Goal: Transaction & Acquisition: Purchase product/service

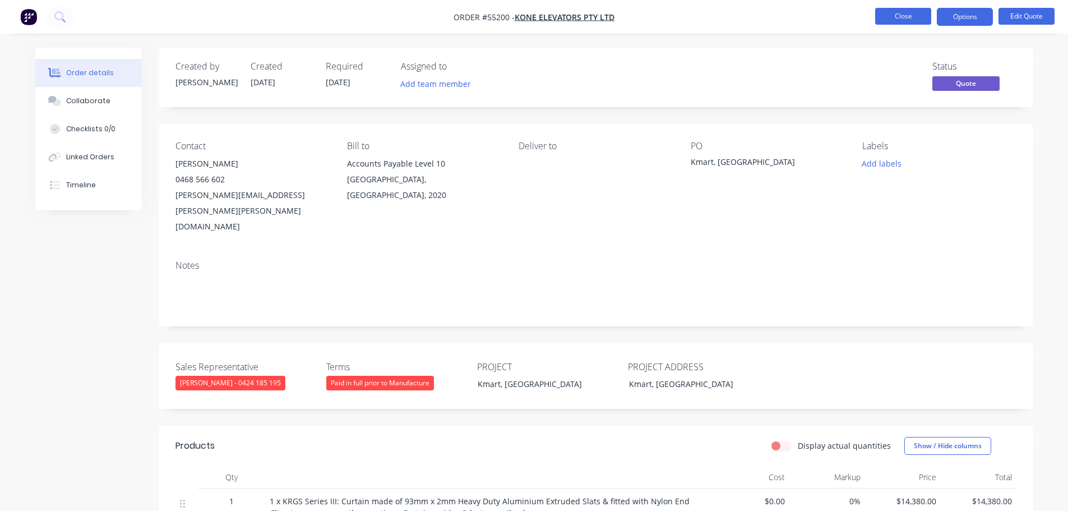
click at [886, 21] on button "Close" at bounding box center [903, 16] width 56 height 17
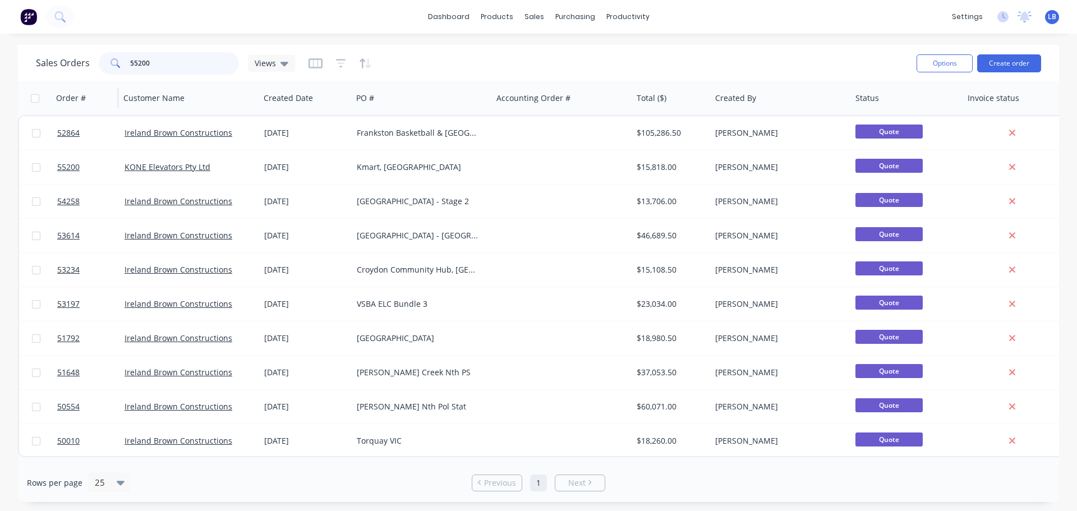
drag, startPoint x: 158, startPoint y: 62, endPoint x: 54, endPoint y: 82, distance: 106.3
click at [54, 82] on div "Sales Orders 55200 Views Options Create order Order # Customer Name Created Dat…" at bounding box center [538, 273] width 1041 height 457
type input "inten"
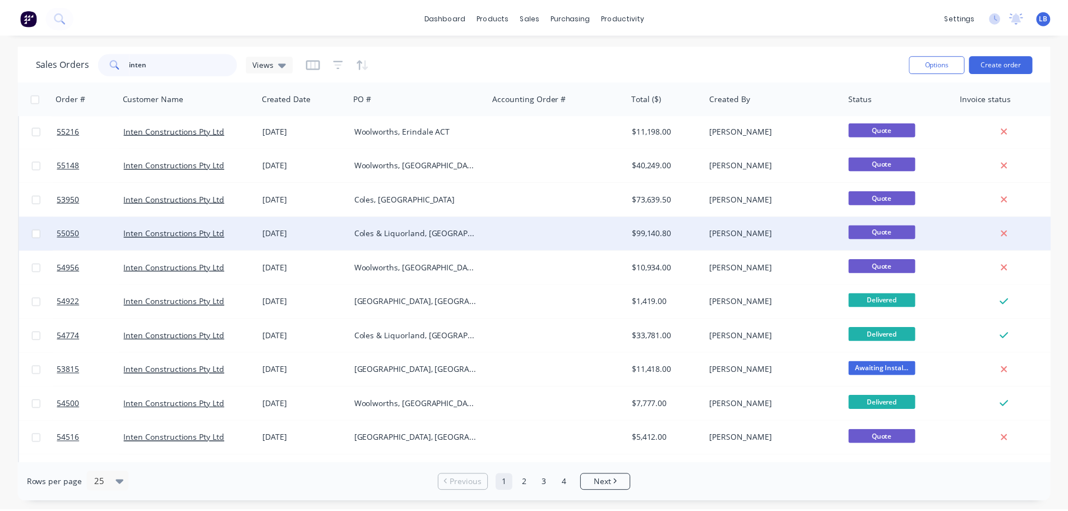
scroll to position [56, 0]
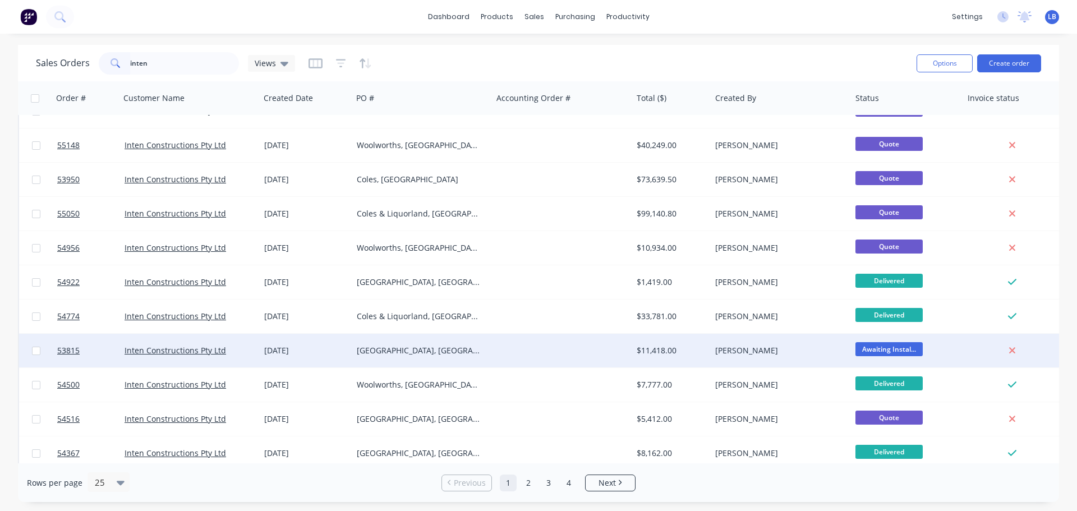
click at [56, 353] on div at bounding box center [86, 351] width 67 height 34
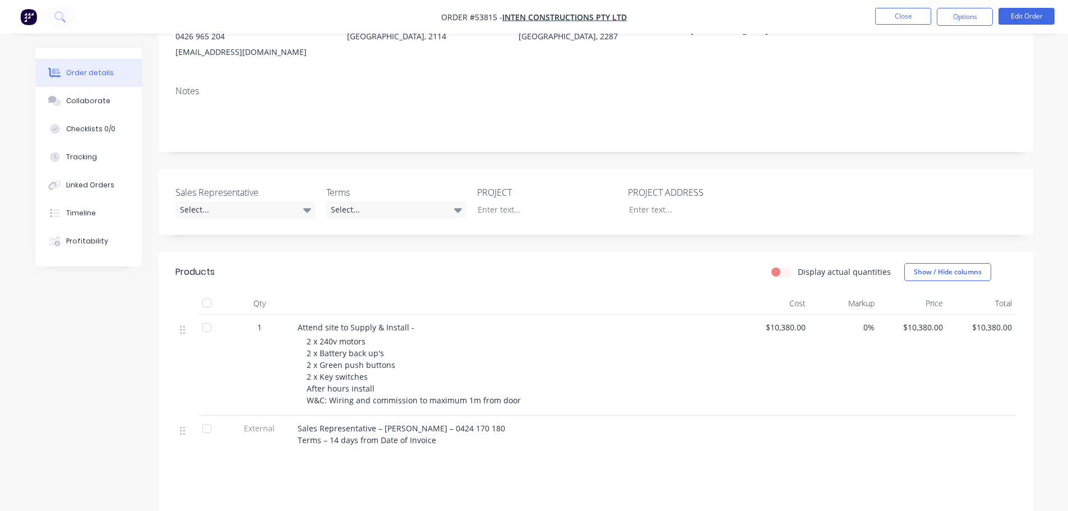
scroll to position [168, 0]
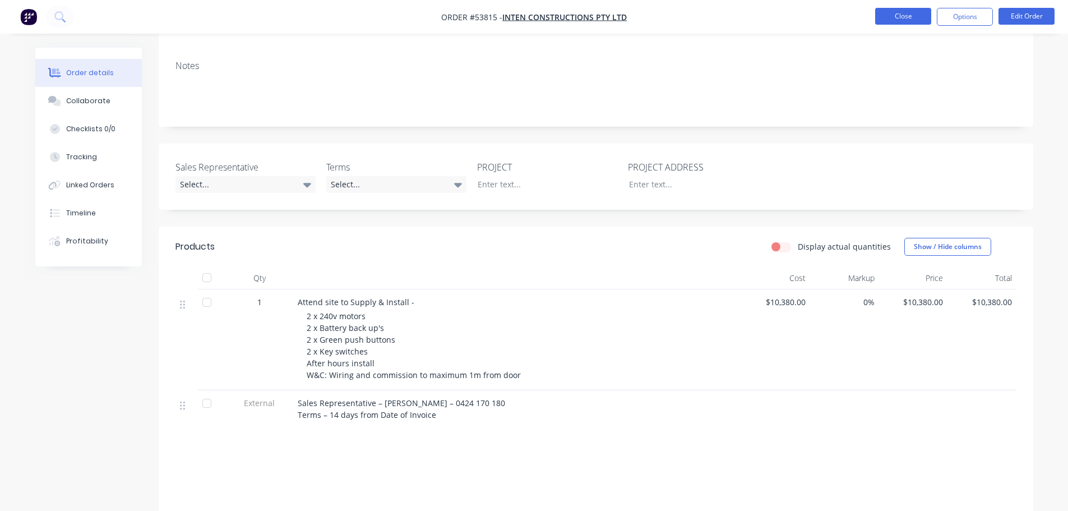
click at [884, 15] on button "Close" at bounding box center [903, 16] width 56 height 17
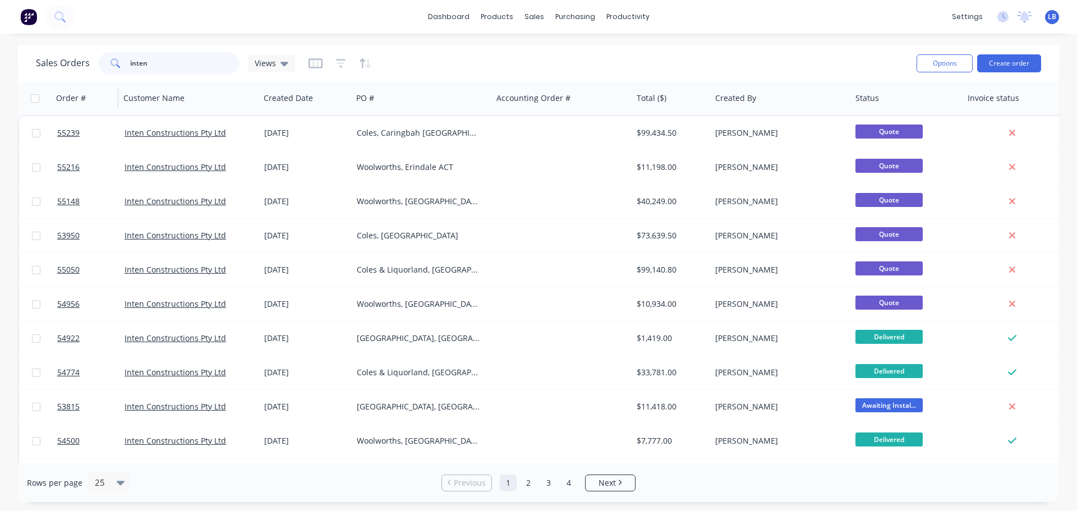
drag, startPoint x: 155, startPoint y: 62, endPoint x: 100, endPoint y: 82, distance: 58.6
click at [100, 82] on div "Sales Orders inten Views Options Create order Order # Customer Name Created Dat…" at bounding box center [538, 273] width 1041 height 457
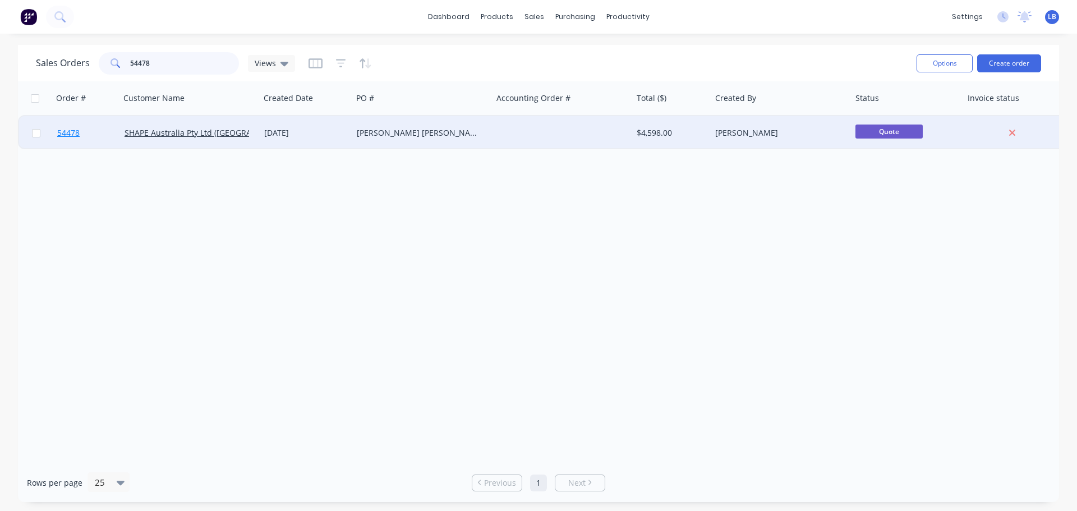
type input "54478"
click at [62, 133] on span "54478" at bounding box center [68, 132] width 22 height 11
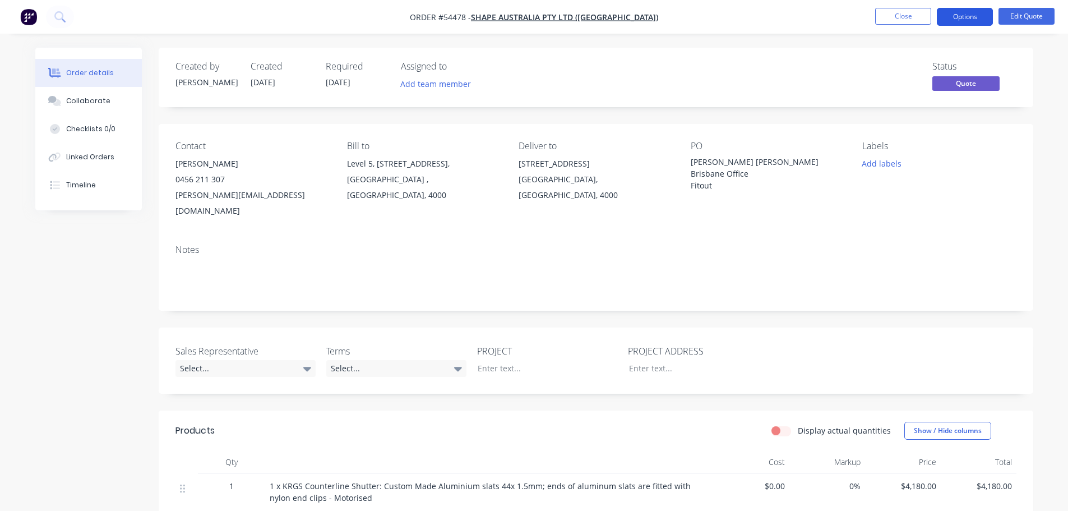
click at [946, 18] on button "Options" at bounding box center [965, 17] width 56 height 18
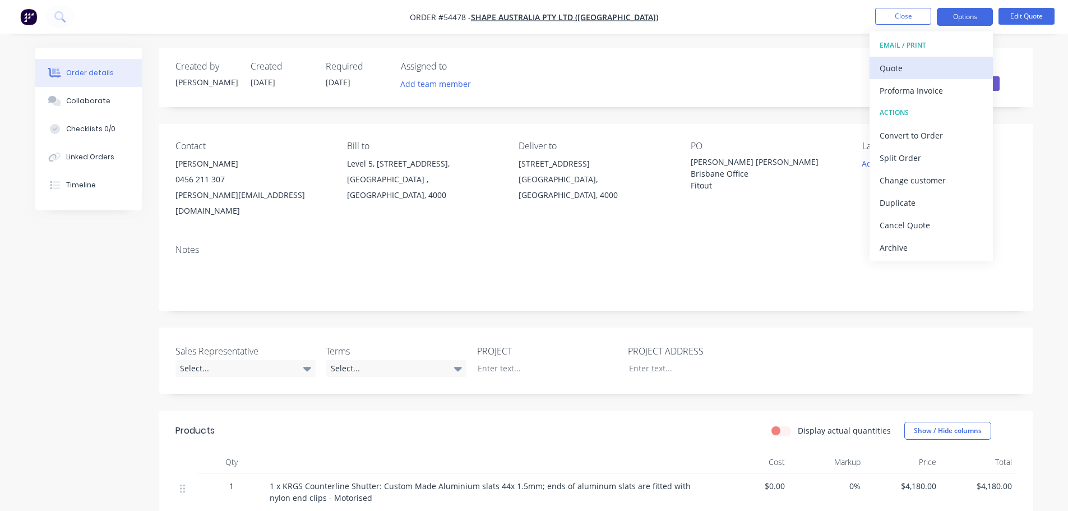
click at [903, 64] on div "Quote" at bounding box center [931, 68] width 103 height 16
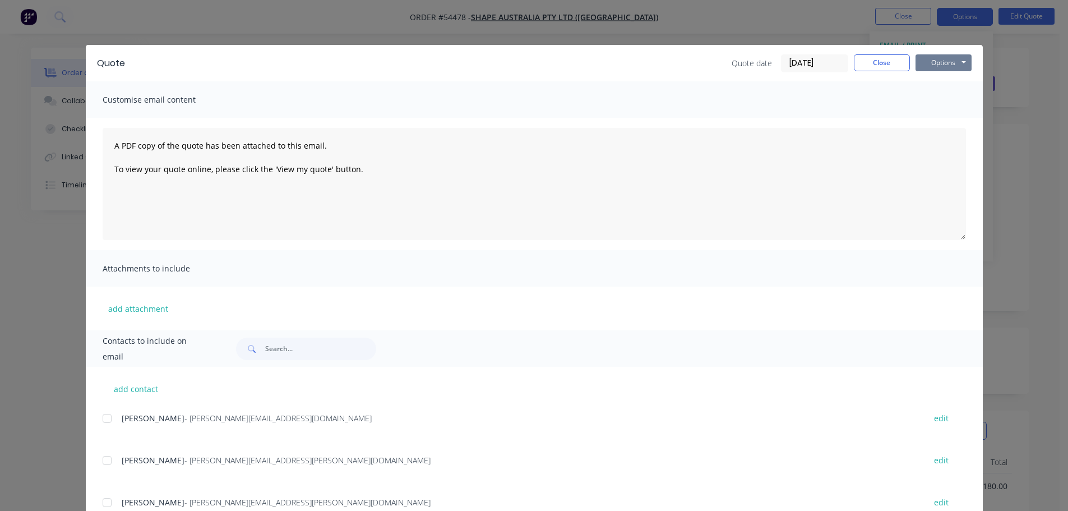
click at [925, 70] on button "Options" at bounding box center [944, 62] width 56 height 17
click at [931, 105] on button "Print" at bounding box center [952, 101] width 72 height 19
click at [870, 63] on button "Close" at bounding box center [882, 62] width 56 height 17
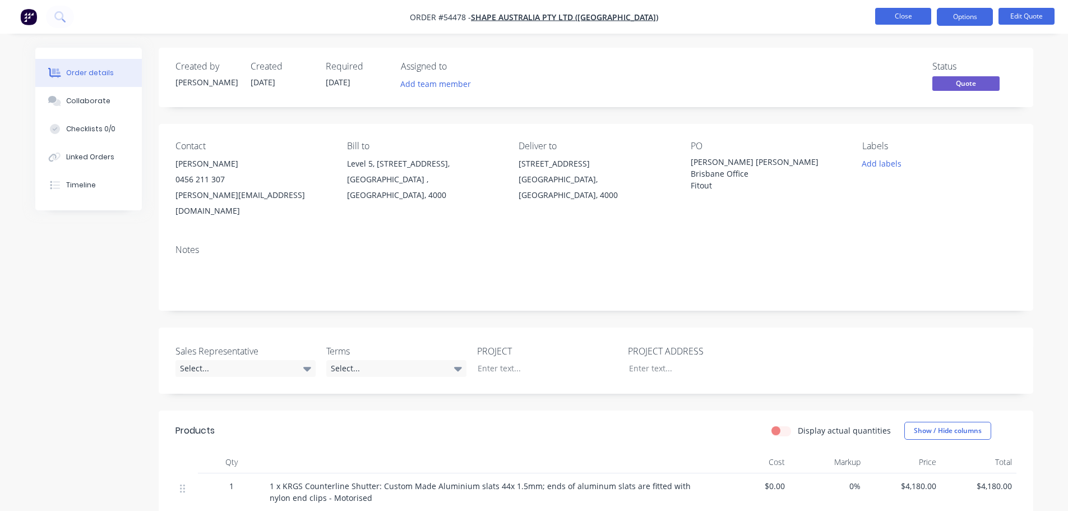
click at [893, 17] on button "Close" at bounding box center [903, 16] width 56 height 17
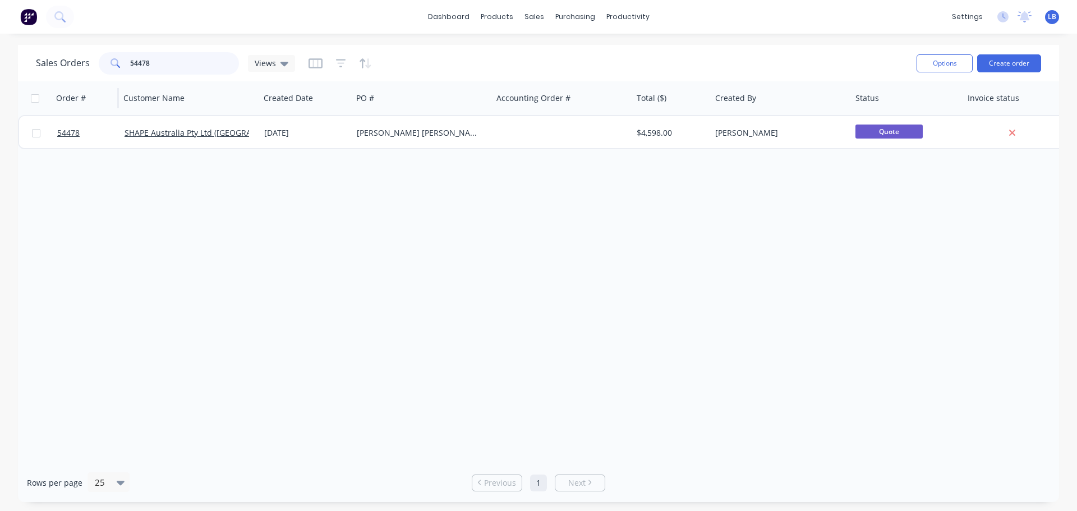
drag, startPoint x: 150, startPoint y: 66, endPoint x: 101, endPoint y: 82, distance: 52.0
click at [101, 82] on div "Sales Orders 54478 Views Options Create order Order # Customer Name Created Dat…" at bounding box center [538, 273] width 1041 height 457
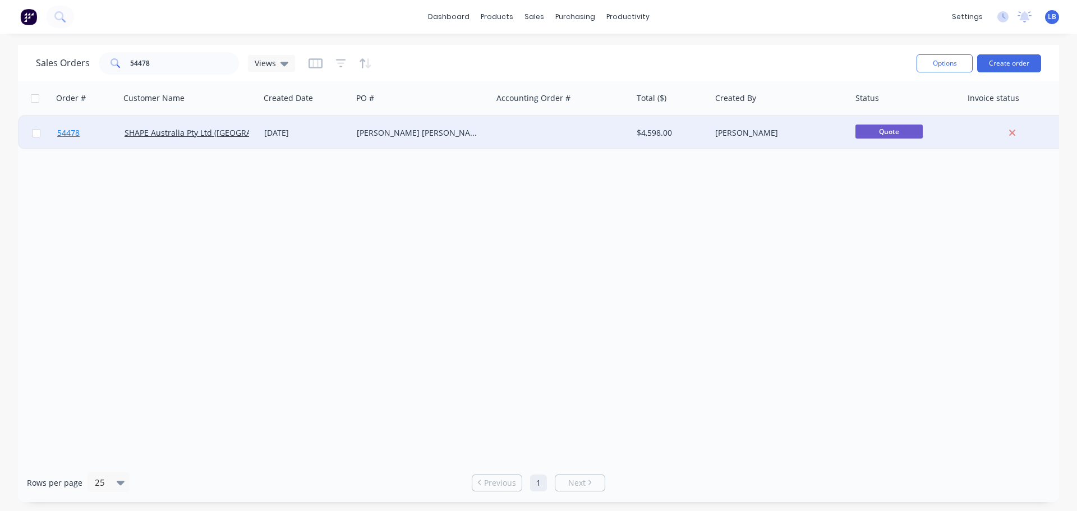
click at [71, 140] on link "54478" at bounding box center [90, 133] width 67 height 34
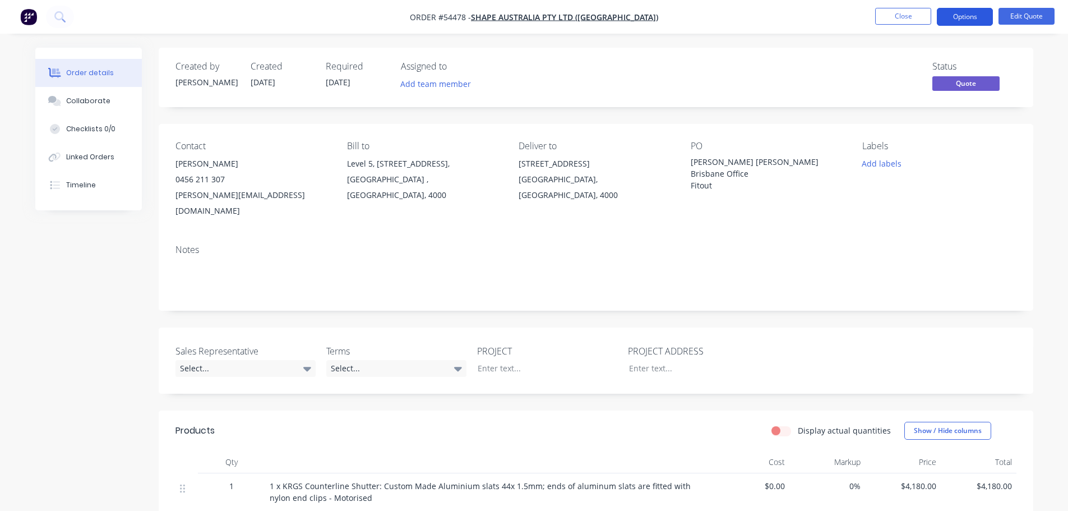
click at [973, 18] on button "Options" at bounding box center [965, 17] width 56 height 18
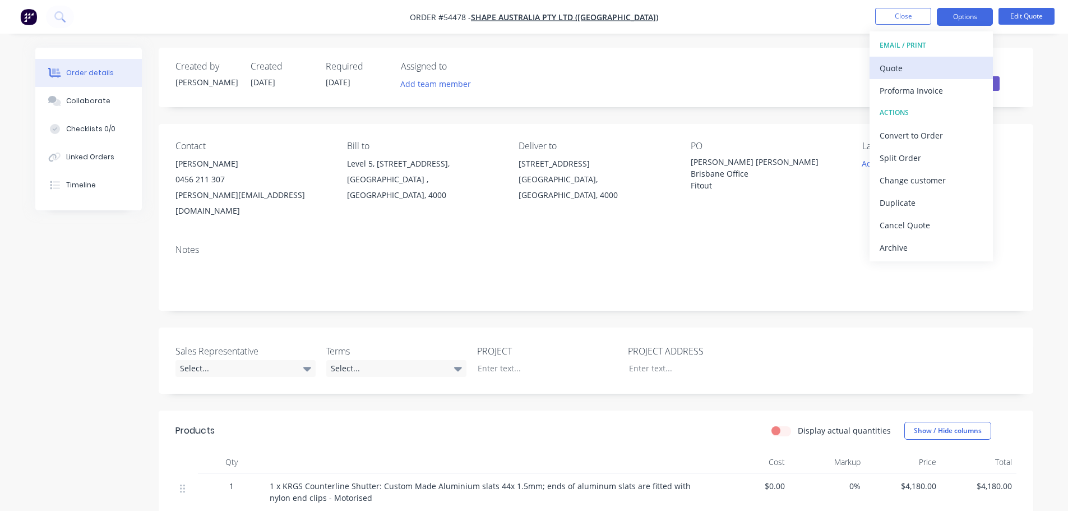
click at [897, 68] on div "Quote" at bounding box center [931, 68] width 103 height 16
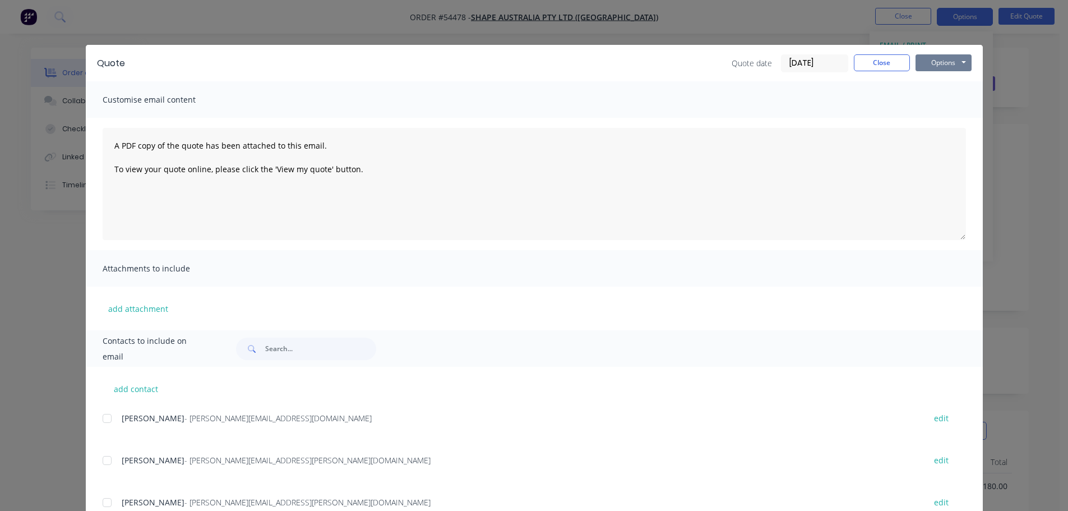
click at [937, 62] on button "Options" at bounding box center [944, 62] width 56 height 17
click at [939, 102] on button "Print" at bounding box center [952, 101] width 72 height 19
click at [857, 67] on button "Close" at bounding box center [882, 62] width 56 height 17
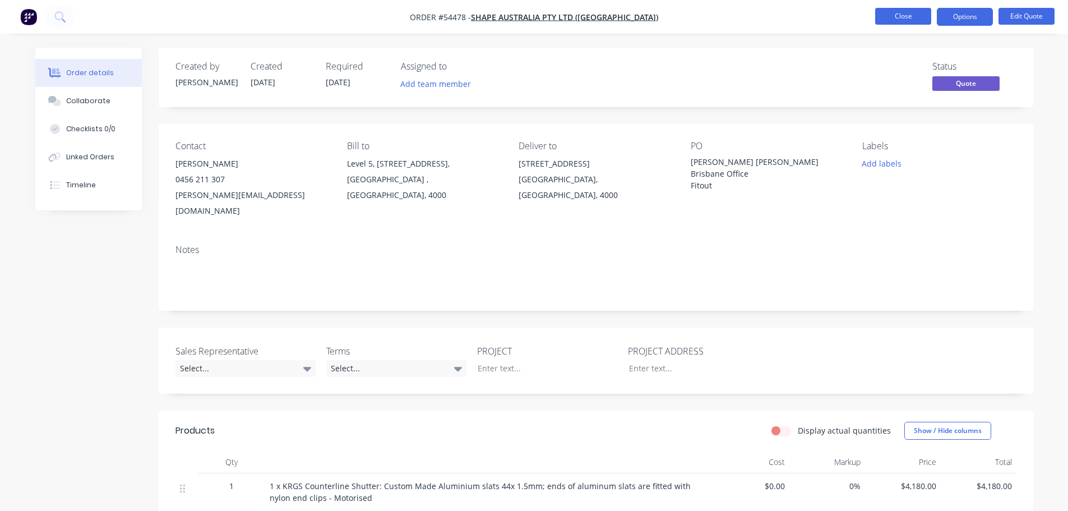
click at [891, 17] on button "Close" at bounding box center [903, 16] width 56 height 17
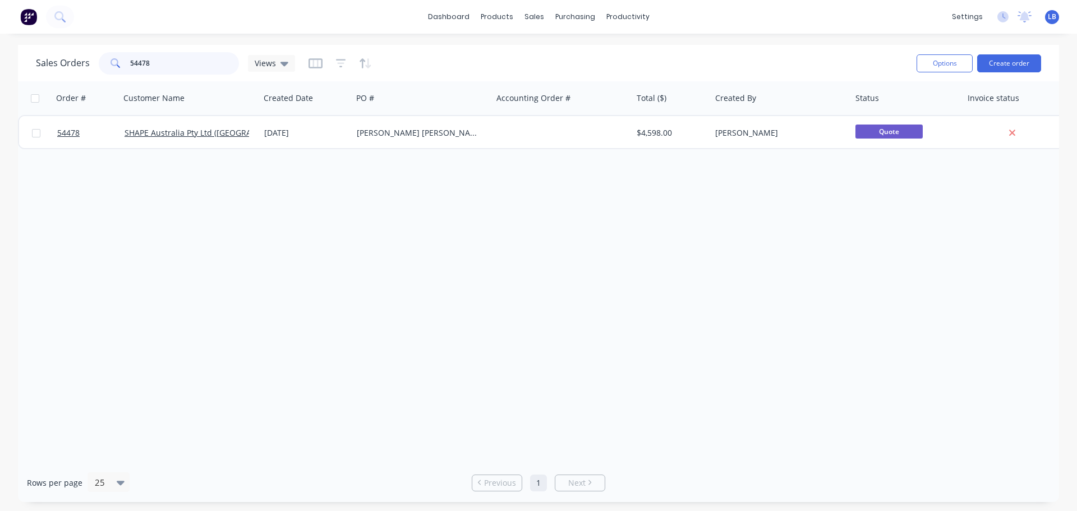
drag, startPoint x: 156, startPoint y: 58, endPoint x: 102, endPoint y: 80, distance: 58.1
click at [102, 80] on div "Sales Orders 54478 Views Options Create order" at bounding box center [538, 63] width 1041 height 36
drag, startPoint x: 150, startPoint y: 63, endPoint x: 126, endPoint y: 72, distance: 25.7
click at [126, 72] on div "54063" at bounding box center [169, 63] width 140 height 22
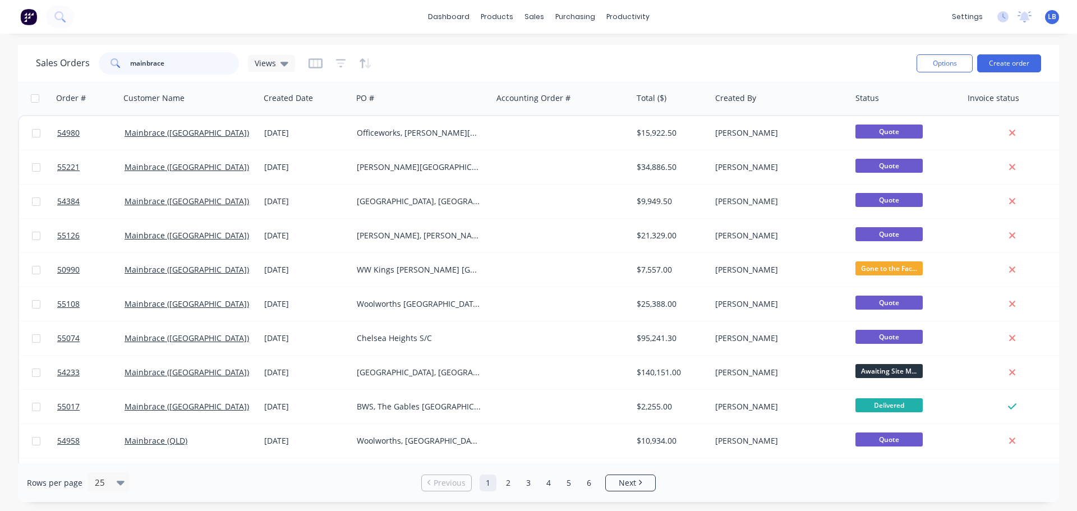
drag, startPoint x: 169, startPoint y: 59, endPoint x: 122, endPoint y: 71, distance: 48.6
click at [122, 71] on div "mainbrace" at bounding box center [169, 63] width 140 height 22
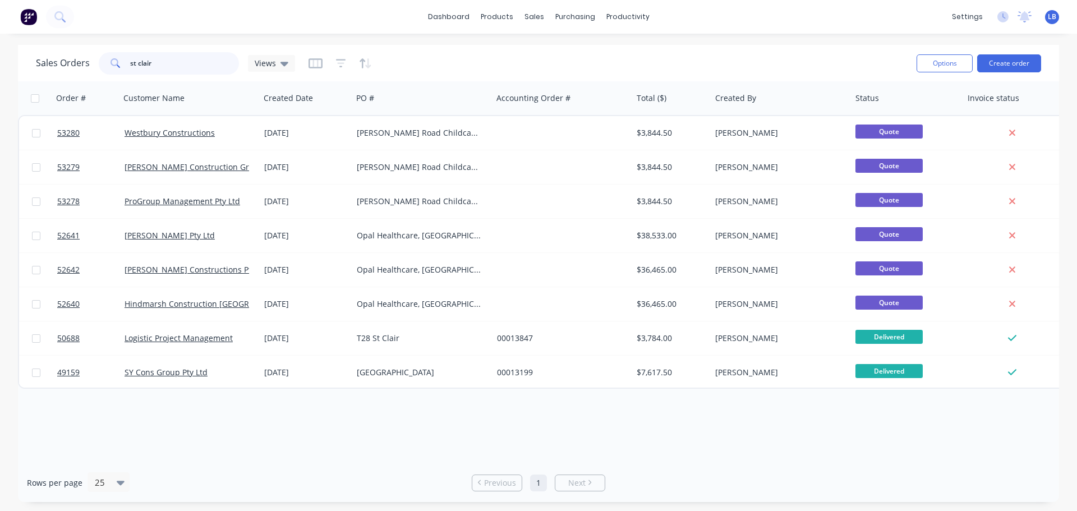
drag, startPoint x: 153, startPoint y: 63, endPoint x: 104, endPoint y: 69, distance: 49.7
click at [104, 69] on div "st clair" at bounding box center [169, 63] width 140 height 22
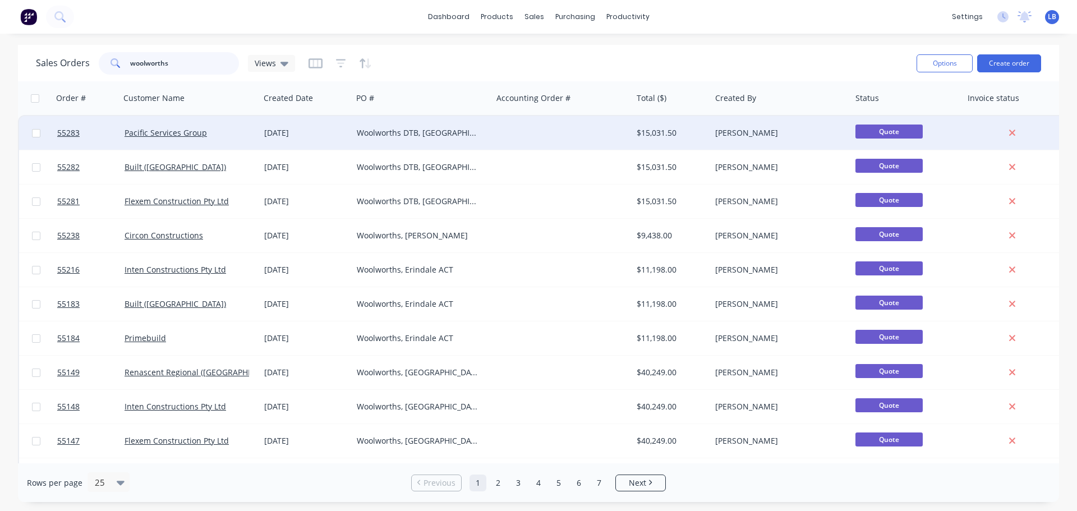
type input "woolworths"
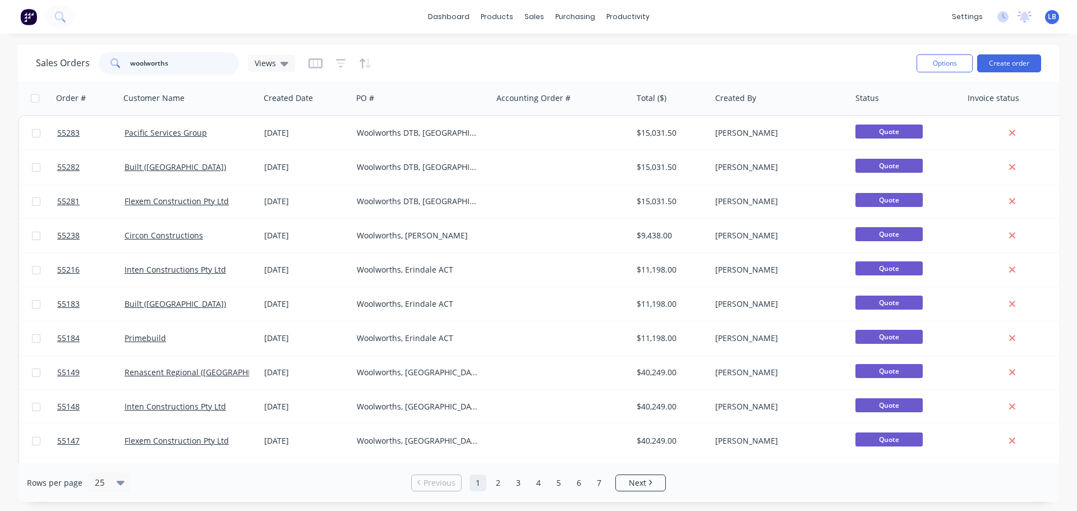
drag, startPoint x: 170, startPoint y: 63, endPoint x: 107, endPoint y: 75, distance: 64.5
click at [107, 75] on div "Sales Orders woolworths Views" at bounding box center [472, 62] width 872 height 27
click at [162, 60] on input "text" at bounding box center [184, 63] width 109 height 22
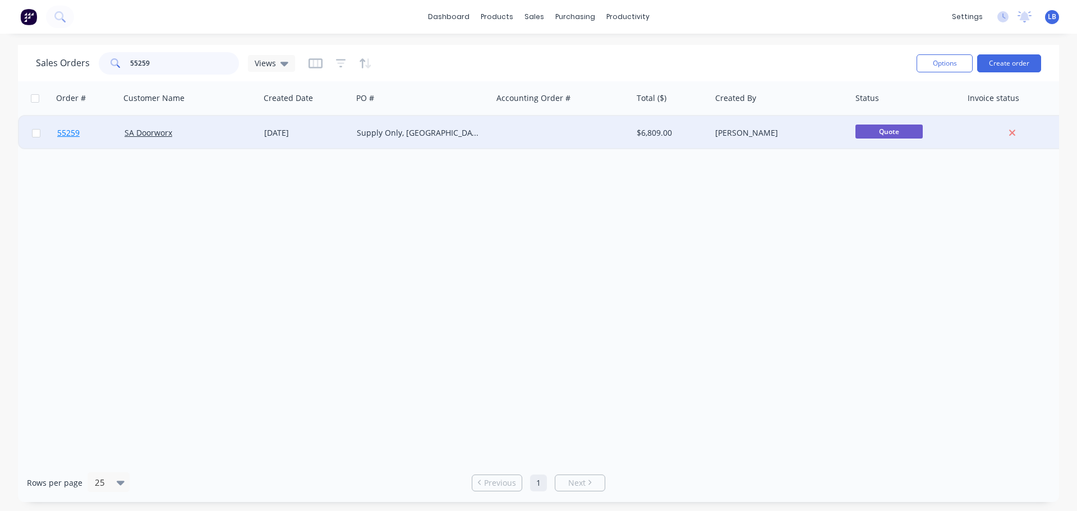
type input "55259"
click at [68, 133] on span "55259" at bounding box center [68, 132] width 22 height 11
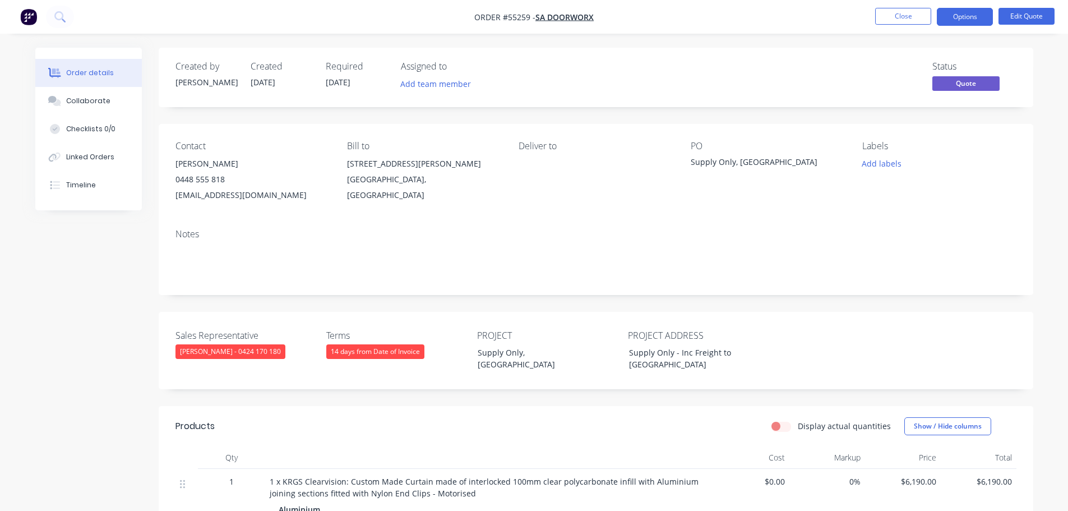
click at [953, 26] on nav "Order #55259 - SA Doorworx Close Options Edit Quote" at bounding box center [534, 17] width 1068 height 34
click at [955, 15] on button "Options" at bounding box center [965, 17] width 56 height 18
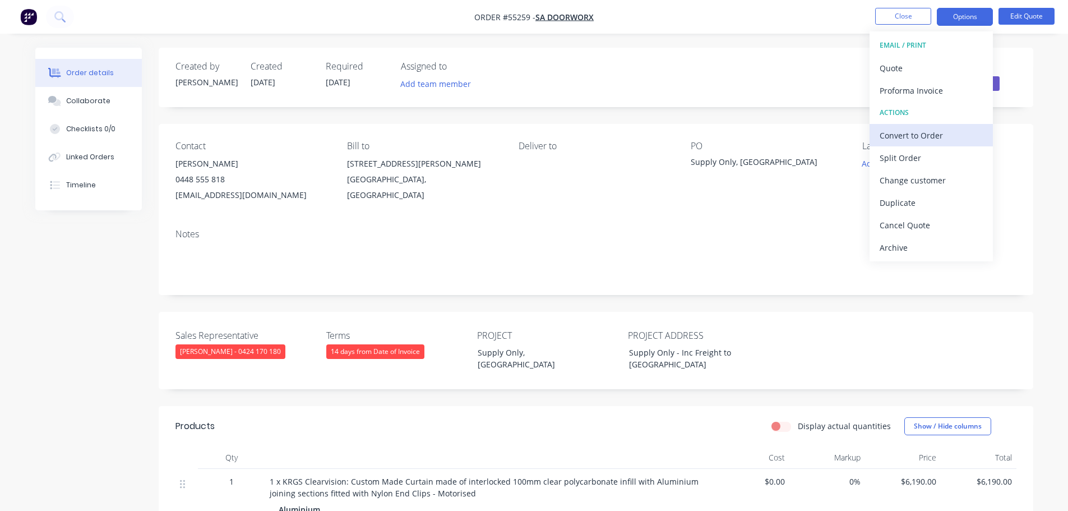
click at [889, 138] on div "Convert to Order" at bounding box center [931, 135] width 103 height 16
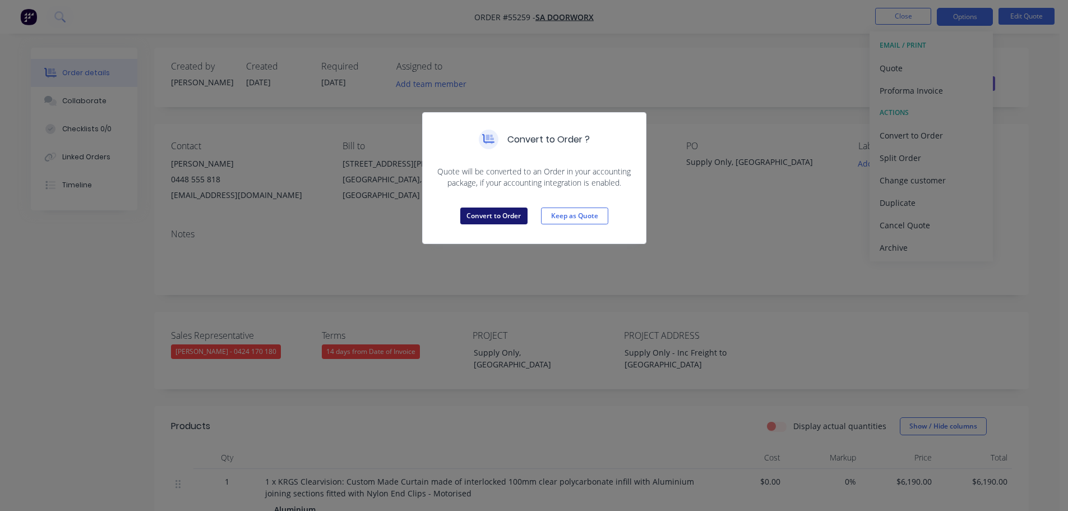
click at [487, 216] on button "Convert to Order" at bounding box center [493, 216] width 67 height 17
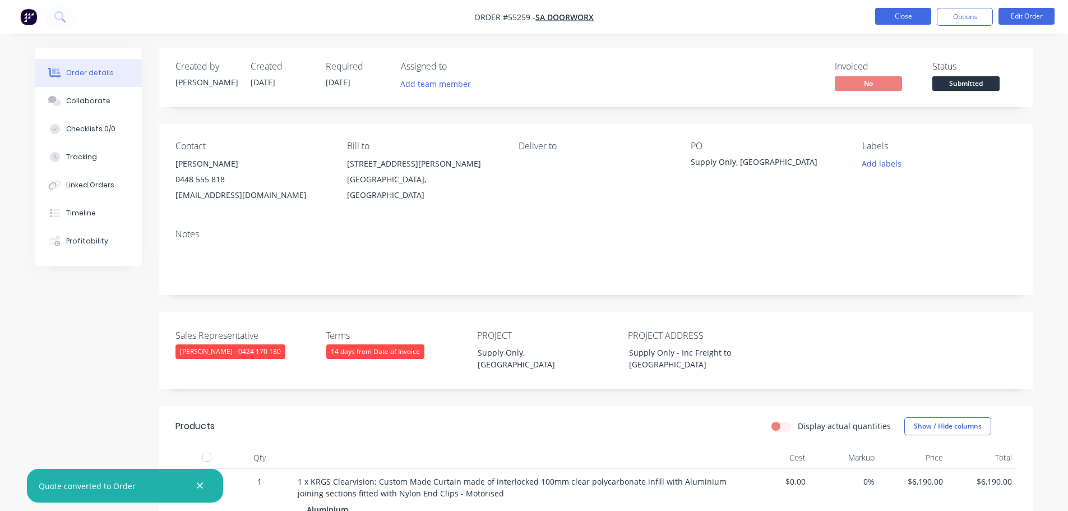
click at [893, 15] on button "Close" at bounding box center [903, 16] width 56 height 17
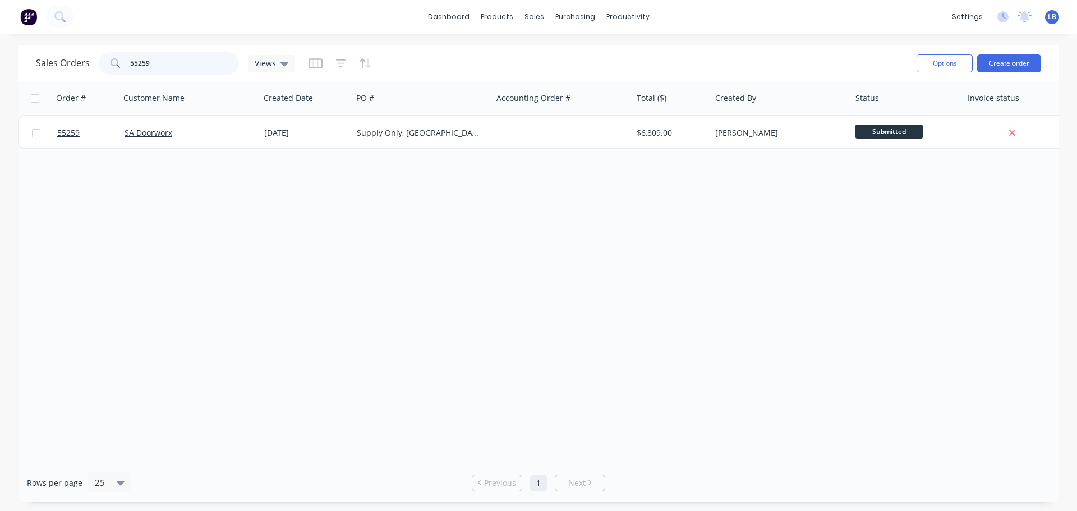
drag, startPoint x: 154, startPoint y: 64, endPoint x: 109, endPoint y: 77, distance: 46.8
click at [109, 77] on div "Sales Orders 55259 Views Options Create order" at bounding box center [538, 63] width 1041 height 36
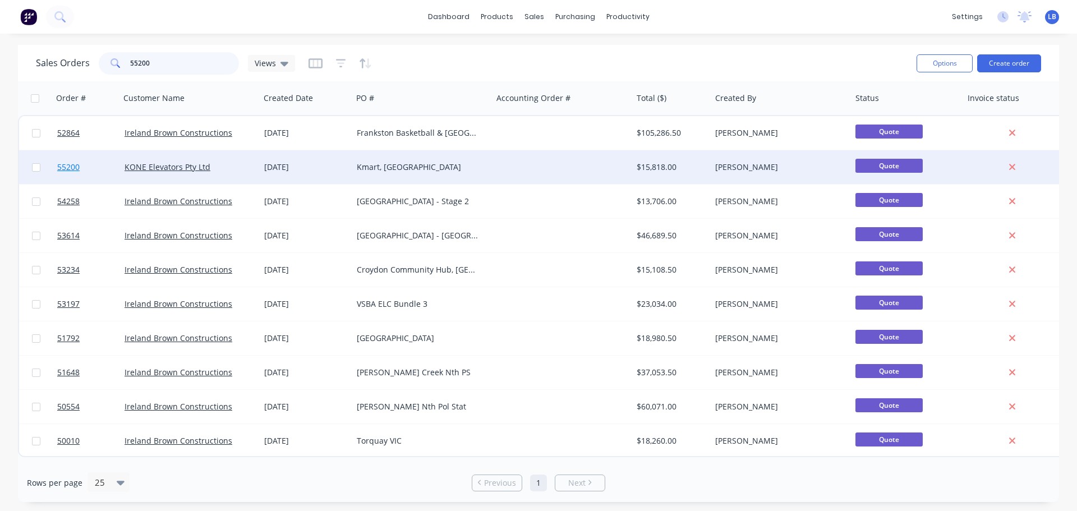
type input "55200"
click at [73, 165] on span "55200" at bounding box center [68, 167] width 22 height 11
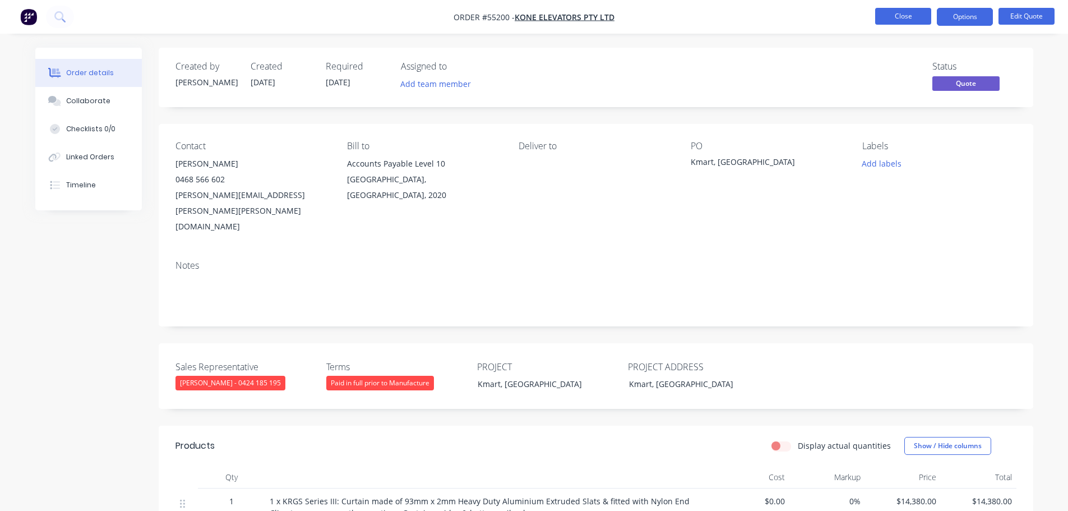
click at [879, 12] on button "Close" at bounding box center [903, 16] width 56 height 17
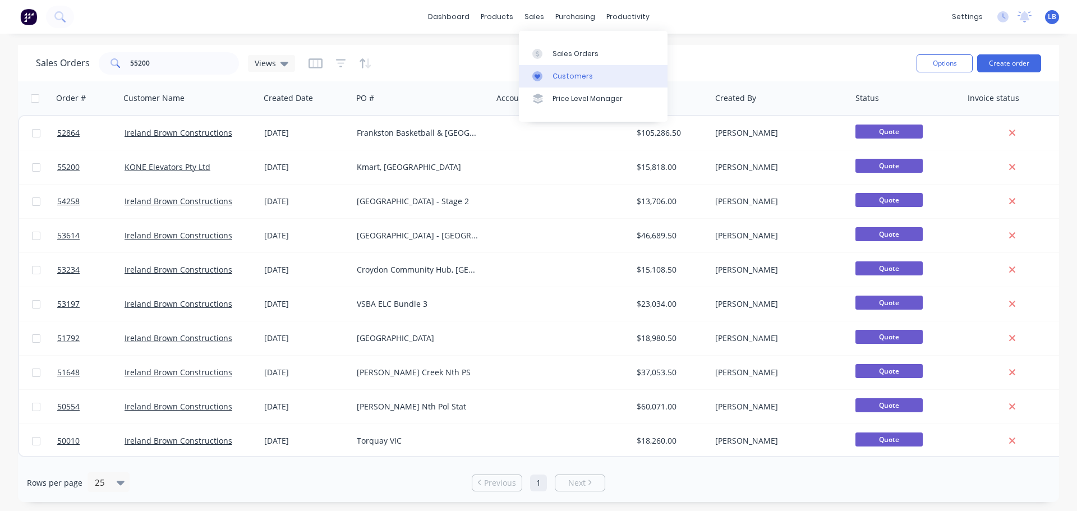
click at [574, 82] on link "Customers" at bounding box center [593, 76] width 149 height 22
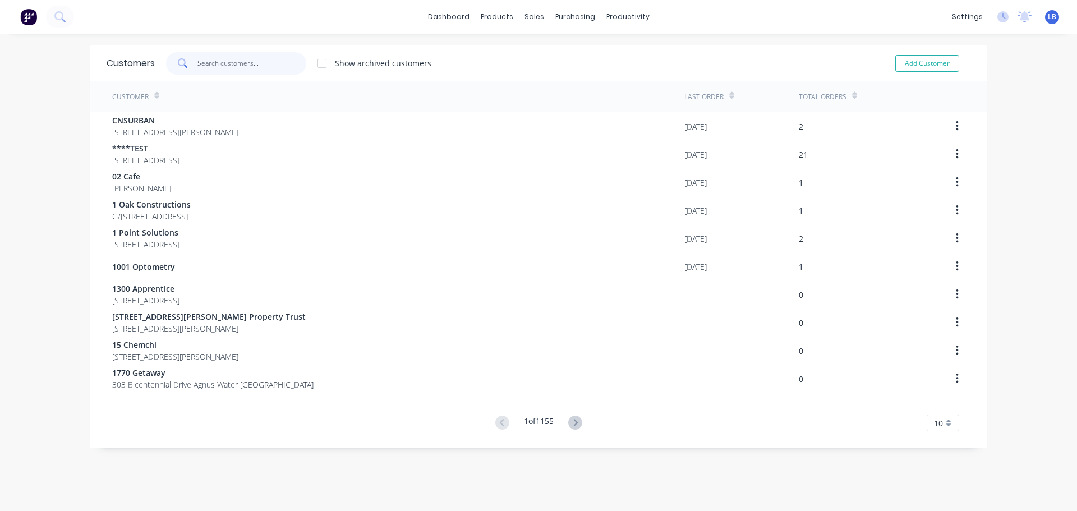
click at [200, 60] on input "text" at bounding box center [251, 63] width 109 height 22
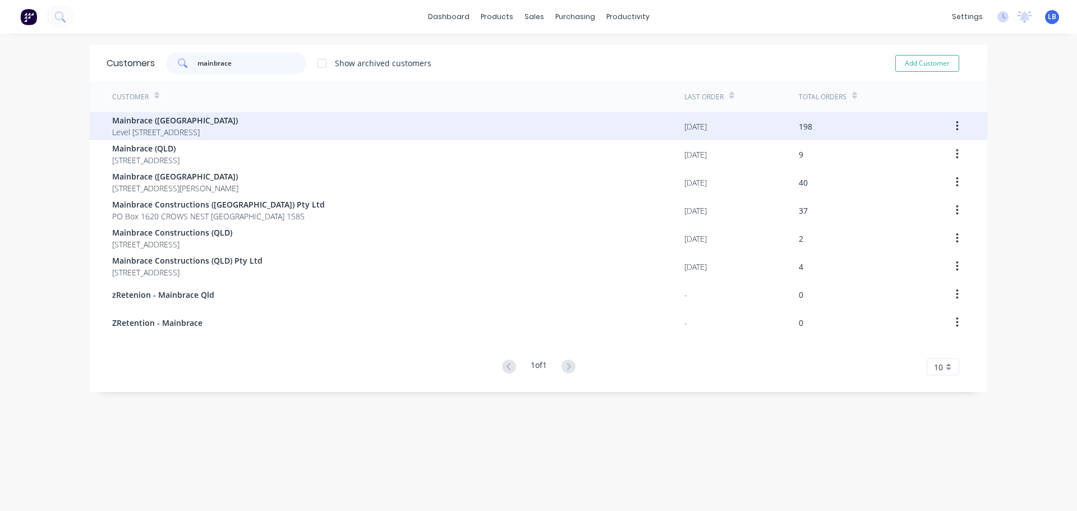
type input "mainbrace"
click at [122, 123] on span "Mainbrace ([GEOGRAPHIC_DATA])" at bounding box center [175, 120] width 126 height 12
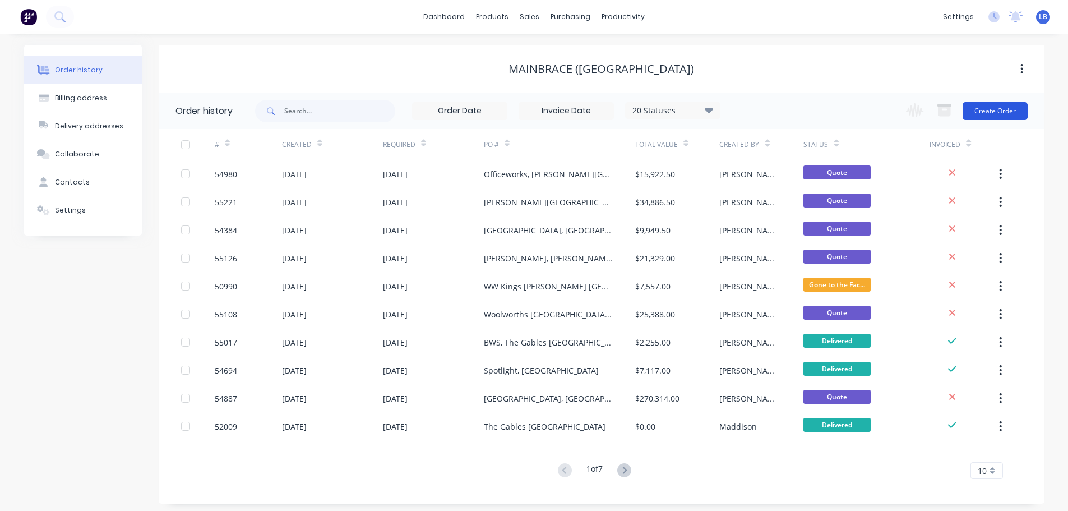
click at [969, 105] on button "Create Order" at bounding box center [995, 111] width 65 height 18
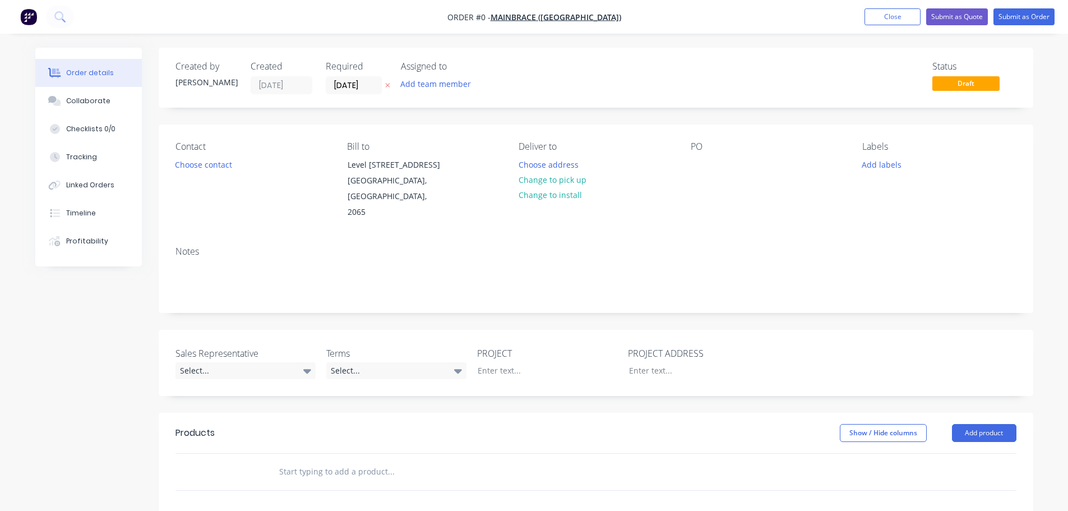
drag, startPoint x: 698, startPoint y: 154, endPoint x: 698, endPoint y: 164, distance: 10.1
click at [698, 155] on div "PO" at bounding box center [768, 180] width 154 height 79
click at [697, 158] on div at bounding box center [700, 164] width 18 height 16
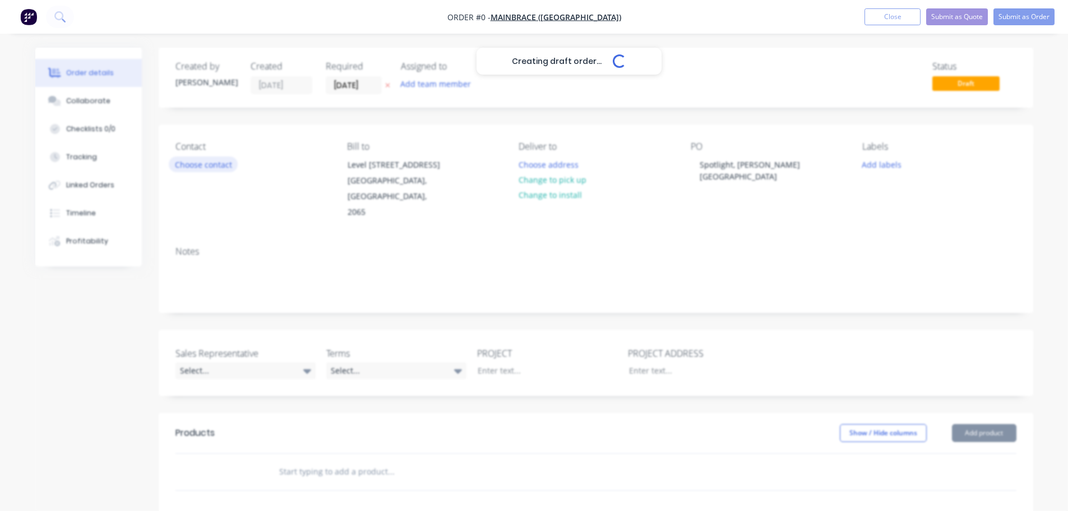
click at [194, 169] on div "Creating draft order... Loading... Order details Collaborate Checklists 0/0 Tra…" at bounding box center [534, 412] width 1021 height 729
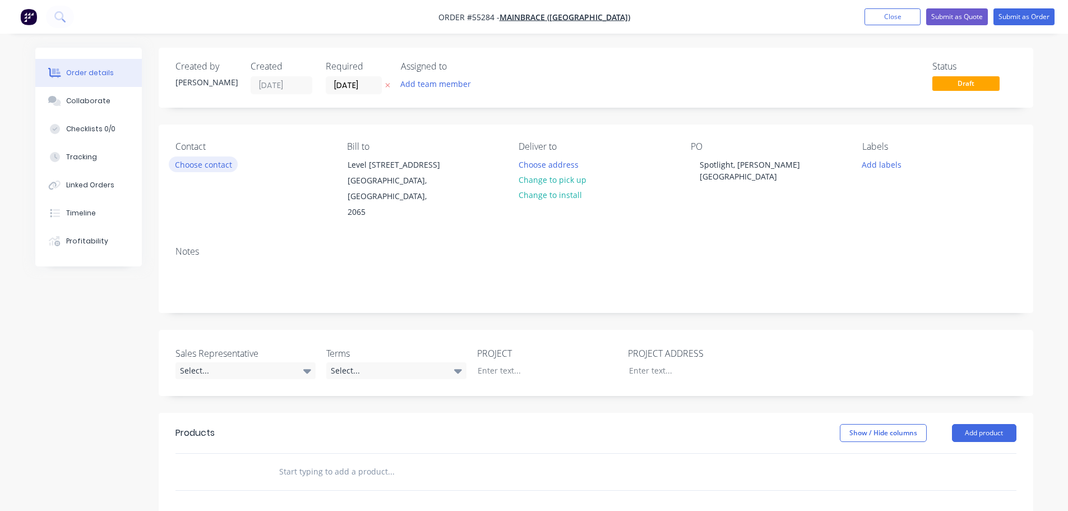
click at [194, 169] on button "Choose contact" at bounding box center [203, 163] width 69 height 15
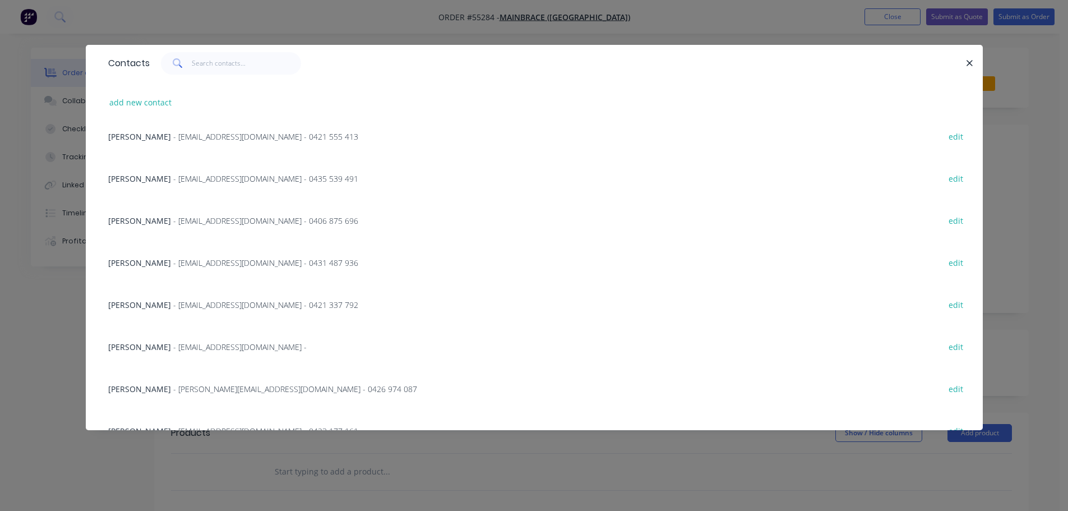
scroll to position [280, 0]
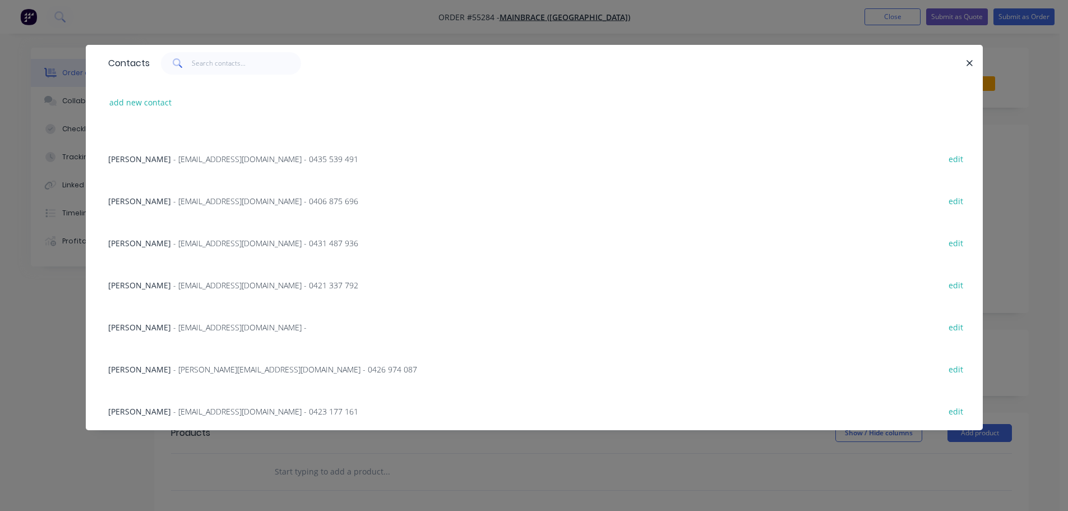
click at [144, 291] on div "Andrew Barton - abarton@mainbrace.com.au - 0421 337 792 edit" at bounding box center [535, 285] width 864 height 42
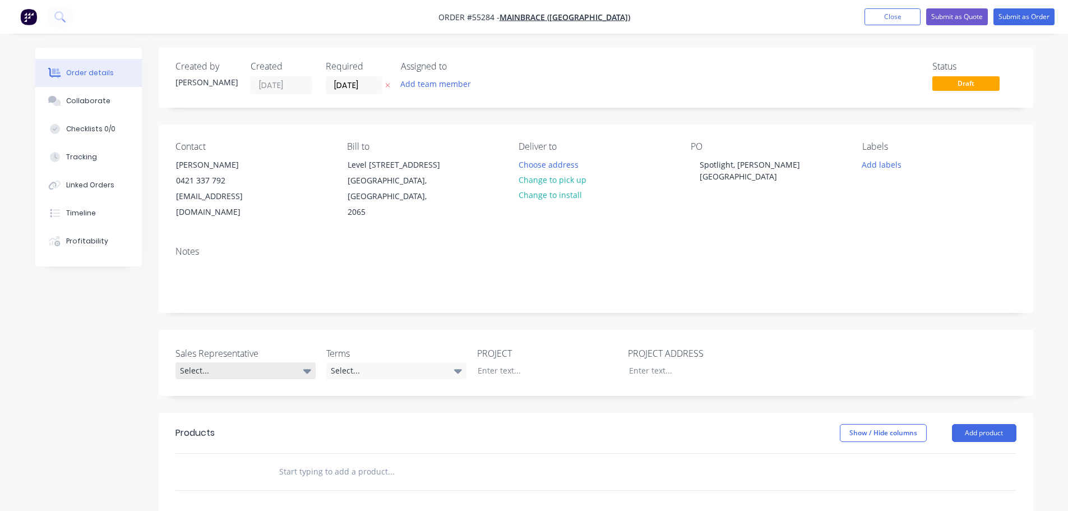
click at [222, 362] on div "Select..." at bounding box center [246, 370] width 140 height 17
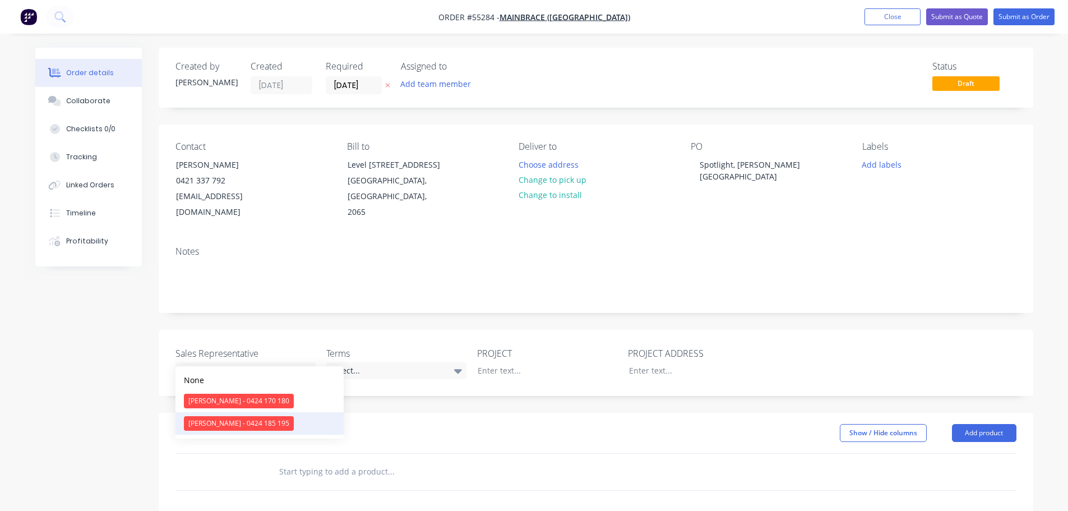
click at [213, 425] on div "[PERSON_NAME] - 0424 185 195" at bounding box center [239, 423] width 110 height 15
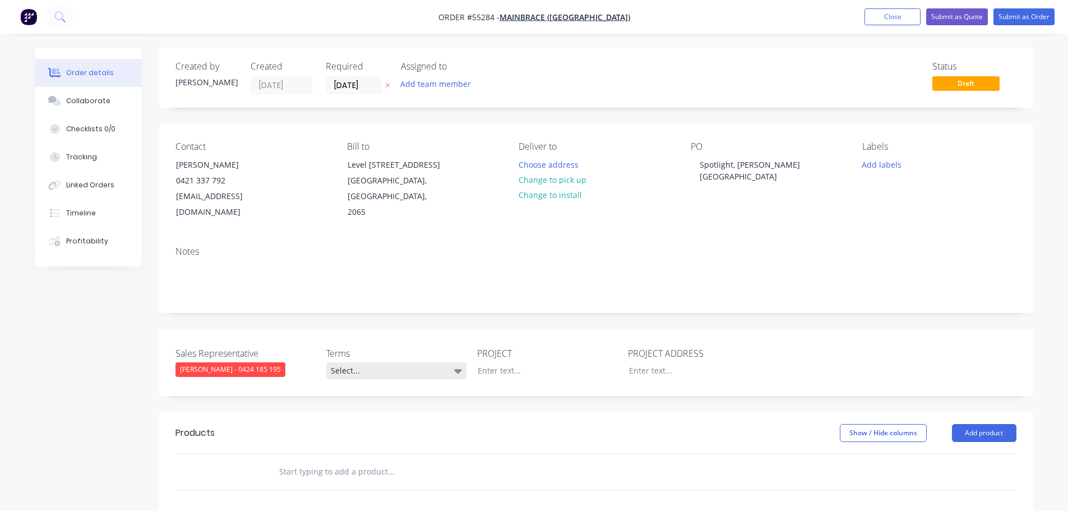
click at [381, 362] on div "Select..." at bounding box center [396, 370] width 140 height 17
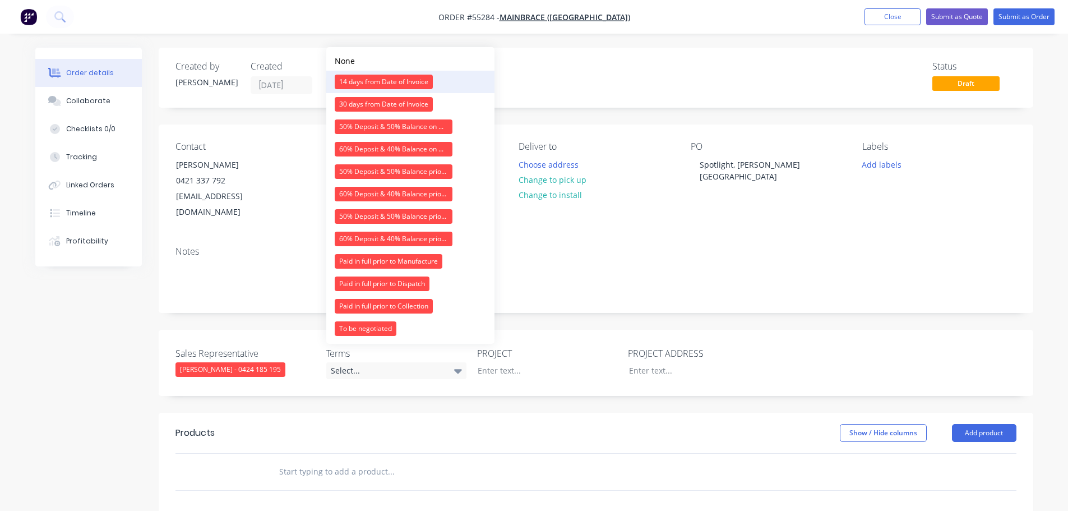
click at [374, 79] on div "14 days from Date of Invoice" at bounding box center [384, 82] width 98 height 15
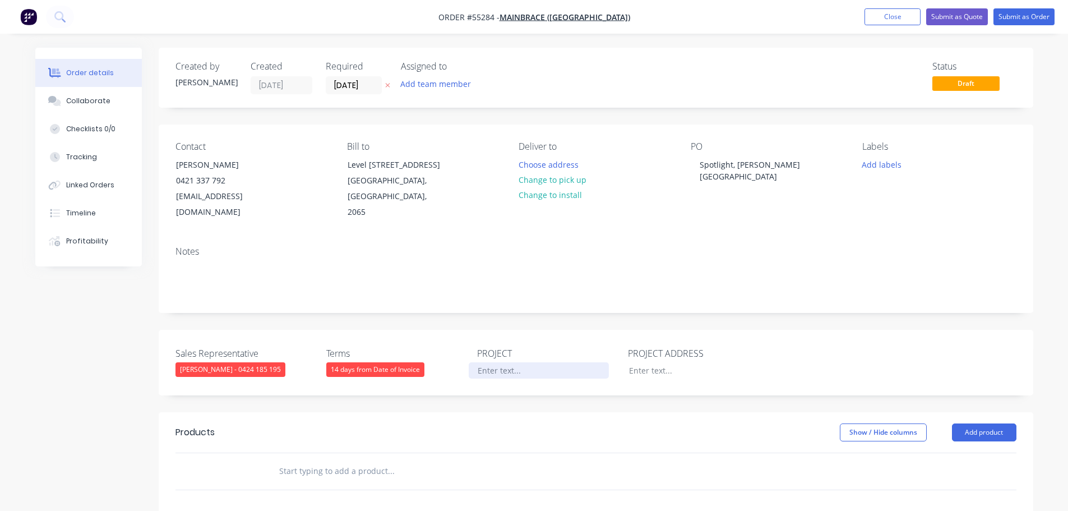
click at [505, 362] on div at bounding box center [539, 370] width 140 height 16
click at [732, 165] on div "Spotlight, [PERSON_NAME][GEOGRAPHIC_DATA]" at bounding box center [761, 170] width 140 height 28
copy div "Spotlight, [PERSON_NAME][GEOGRAPHIC_DATA]"
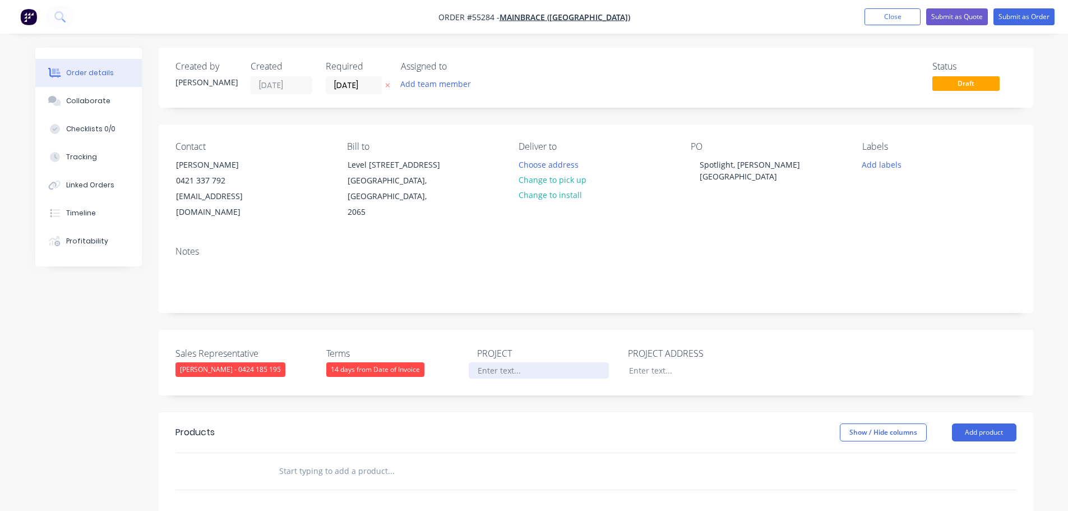
click at [486, 362] on div at bounding box center [539, 370] width 140 height 16
paste div
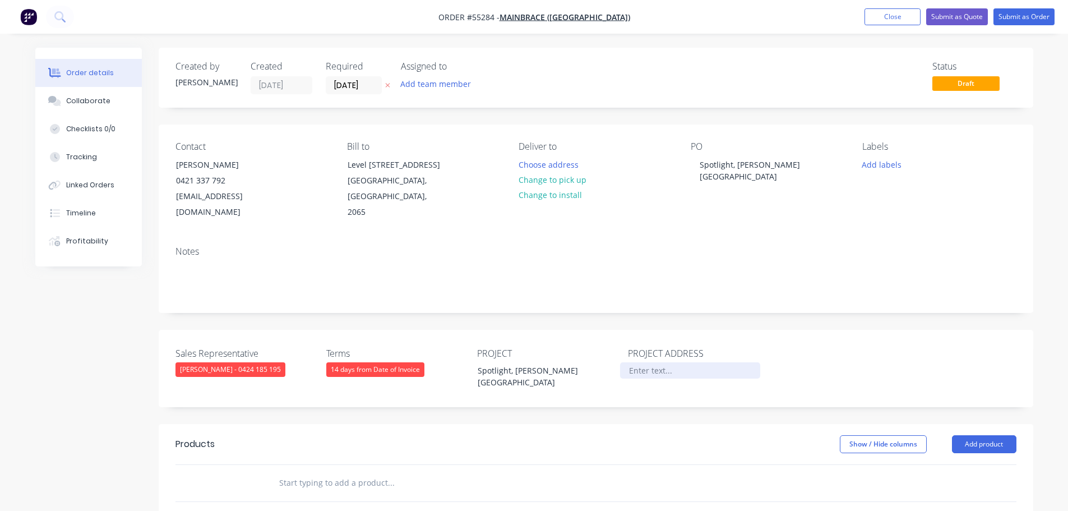
click at [652, 362] on div at bounding box center [690, 370] width 140 height 16
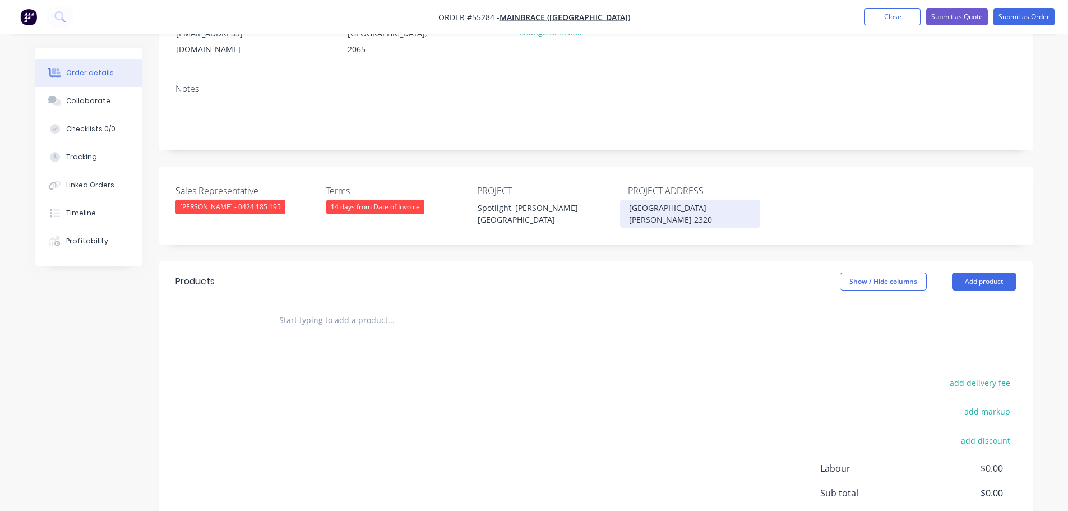
scroll to position [168, 0]
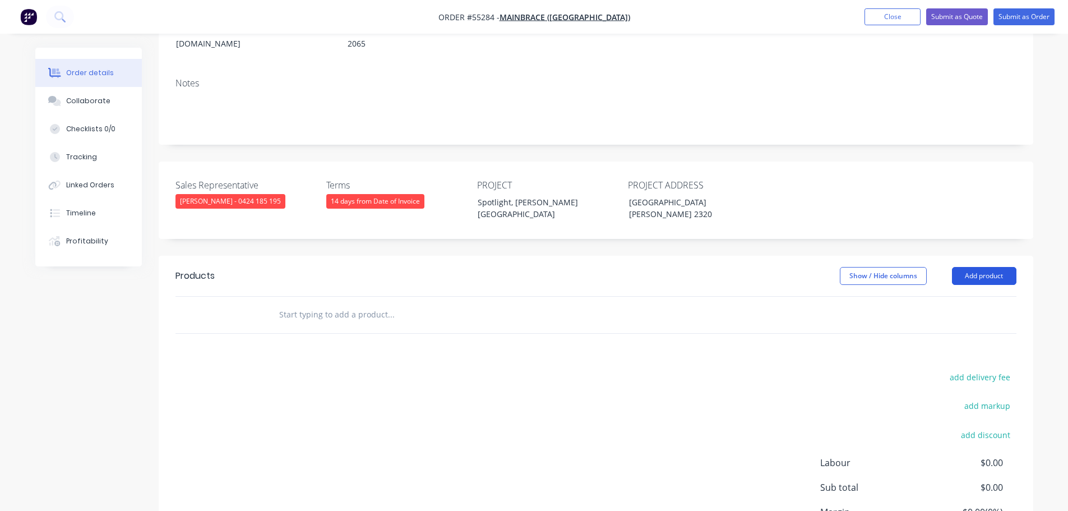
click at [983, 267] on button "Add product" at bounding box center [984, 276] width 64 height 18
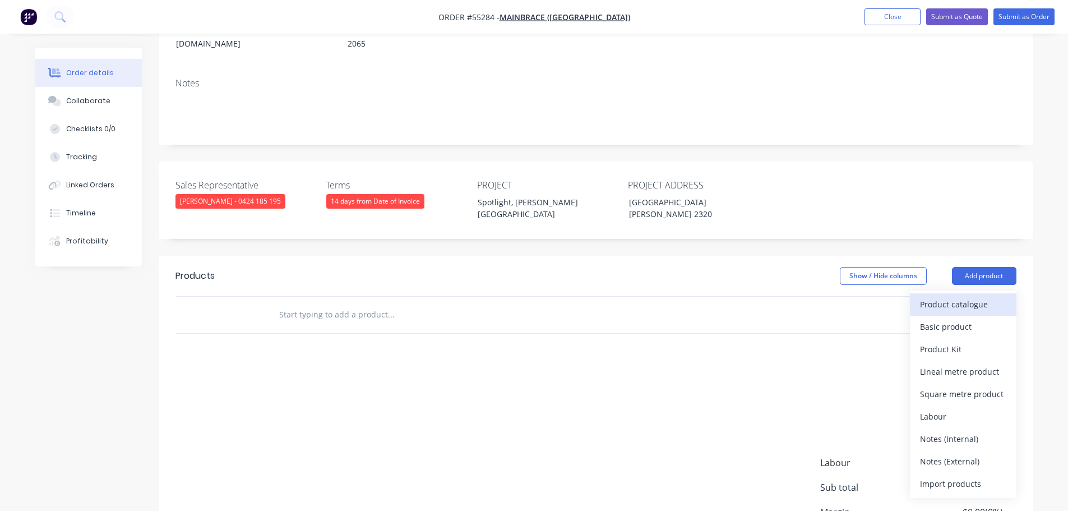
click at [953, 296] on div "Product catalogue" at bounding box center [963, 304] width 86 height 16
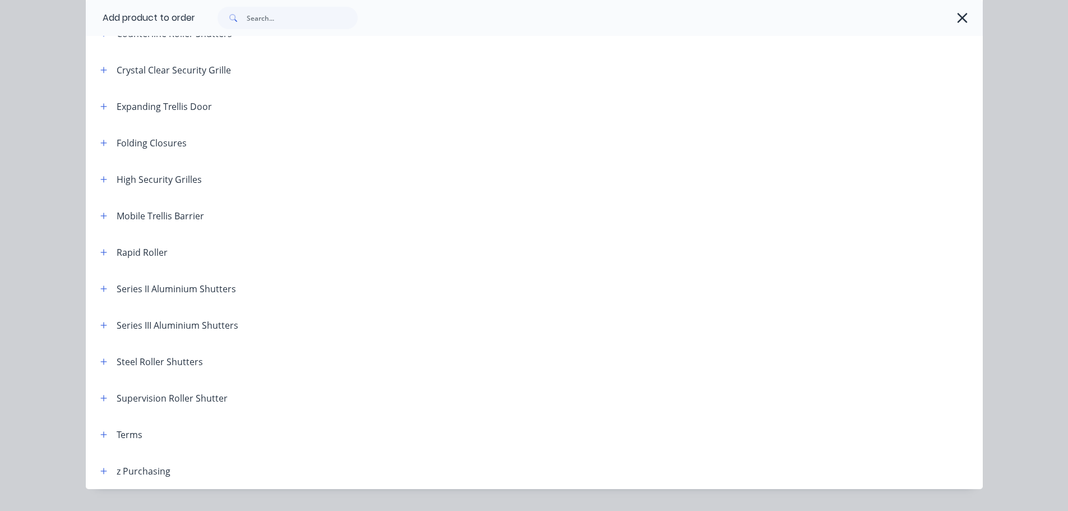
scroll to position [317, 0]
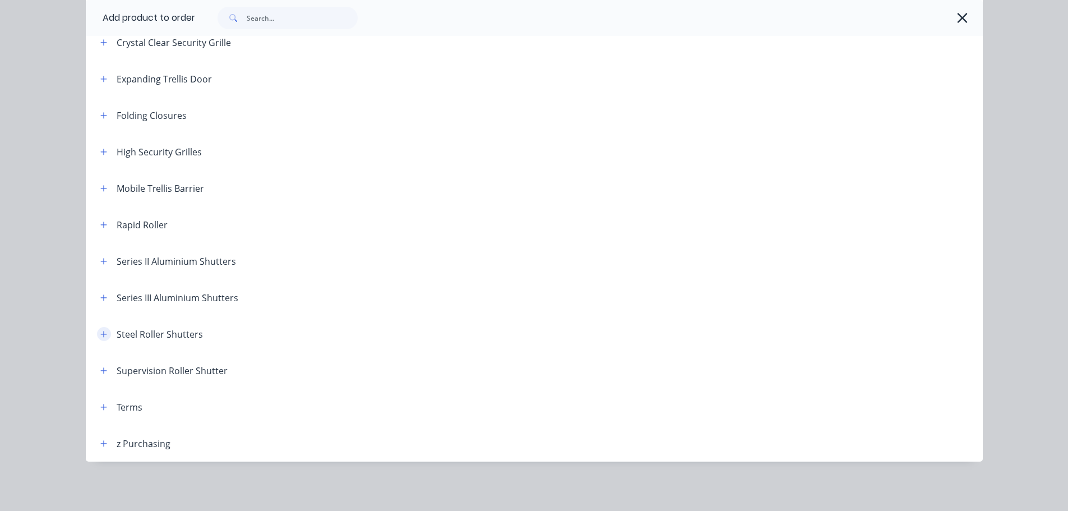
click at [100, 334] on icon "button" at bounding box center [103, 334] width 6 height 6
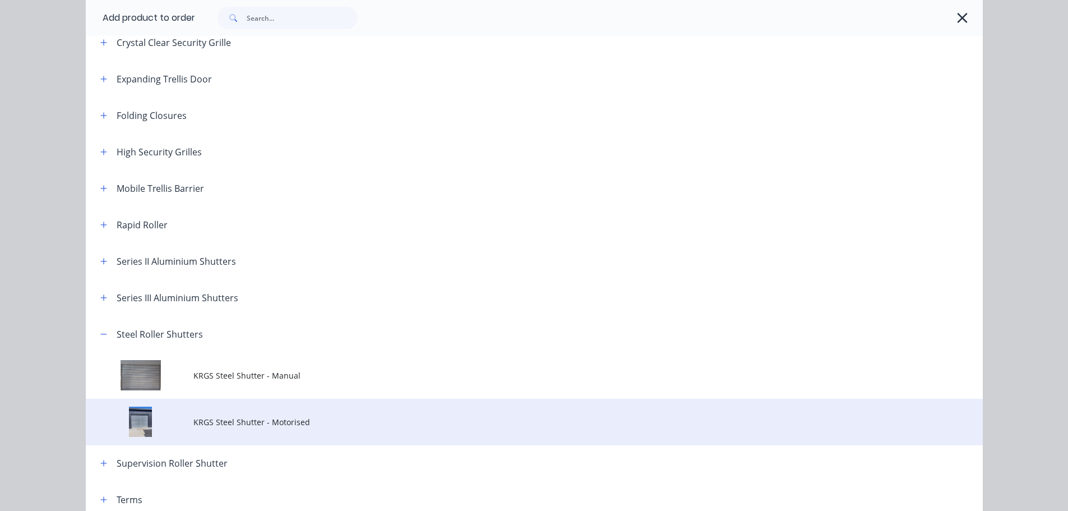
click at [233, 422] on span "KRGS Steel Shutter - Motorised" at bounding box center [508, 422] width 631 height 12
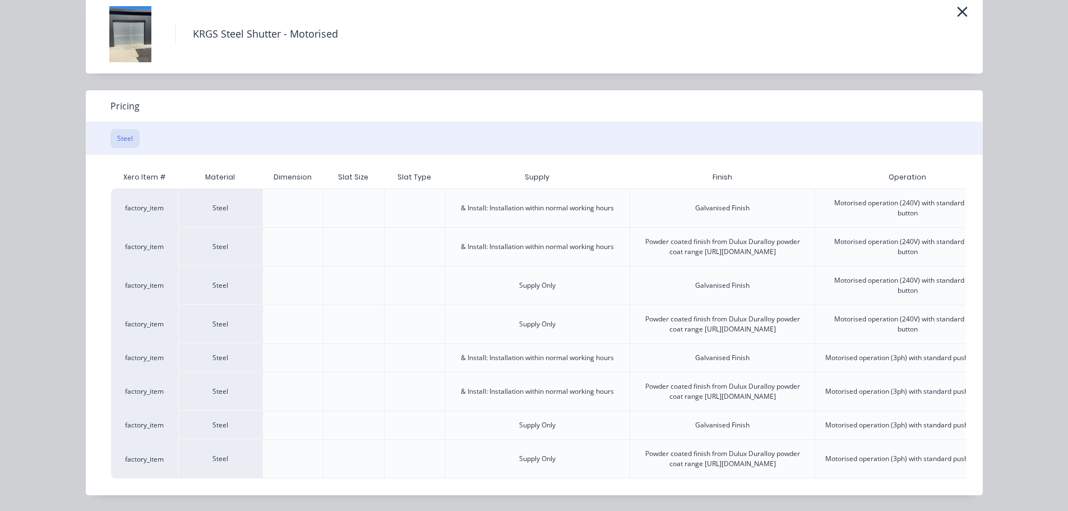
scroll to position [0, 280]
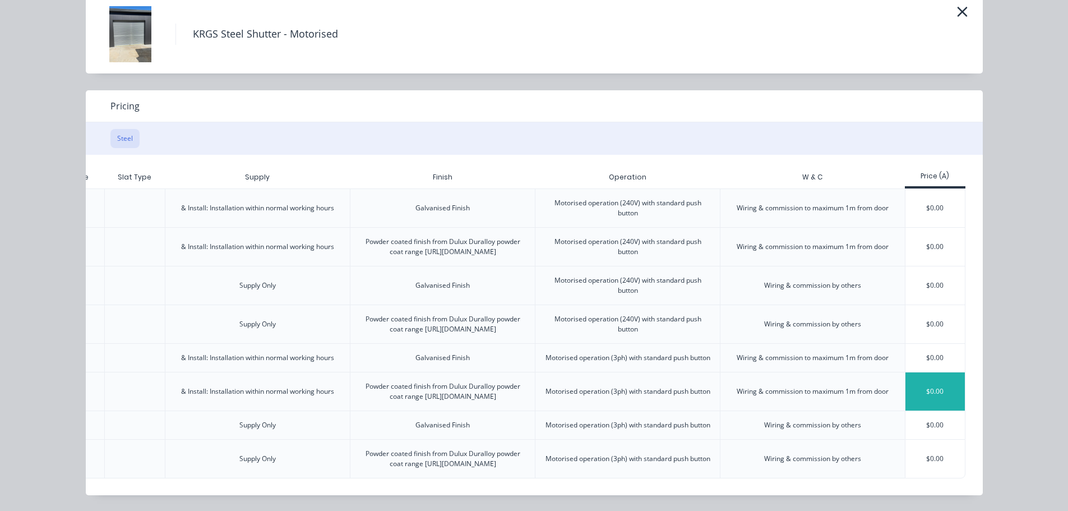
click at [948, 372] on div "$0.00" at bounding box center [936, 391] width 60 height 38
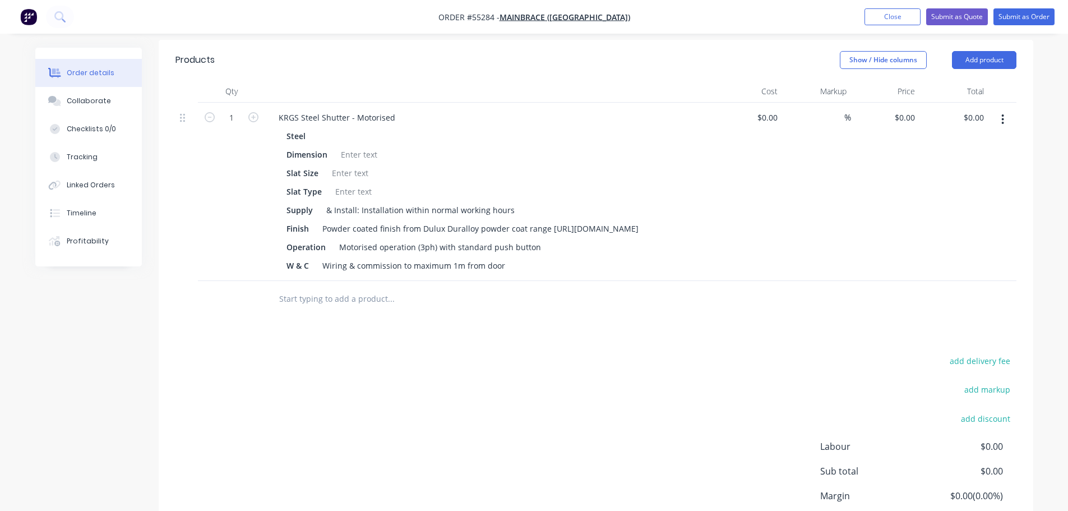
scroll to position [393, 0]
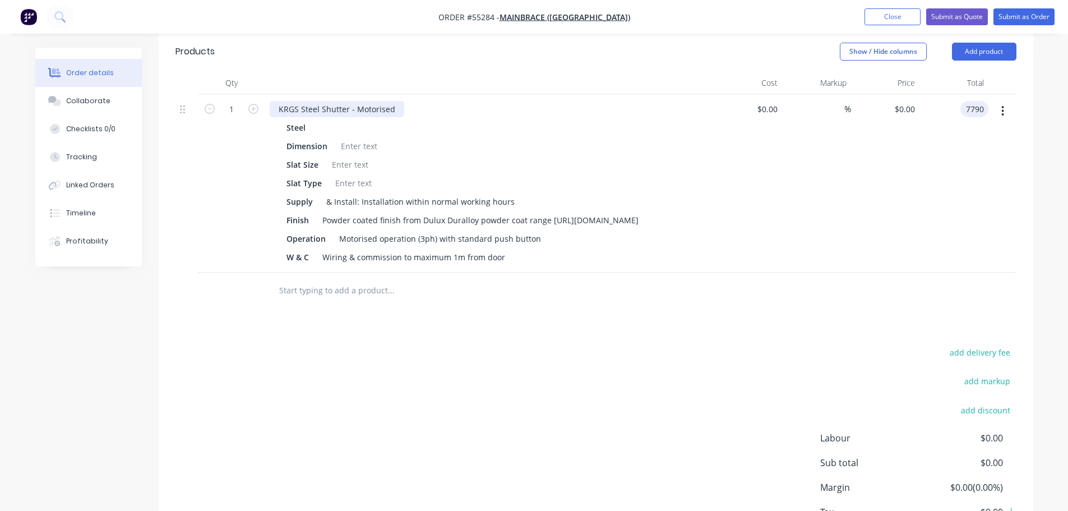
type input "7790"
type input "$7,790.00"
click at [275, 101] on div "KRGS Steel Shutter - Motorised" at bounding box center [337, 109] width 135 height 16
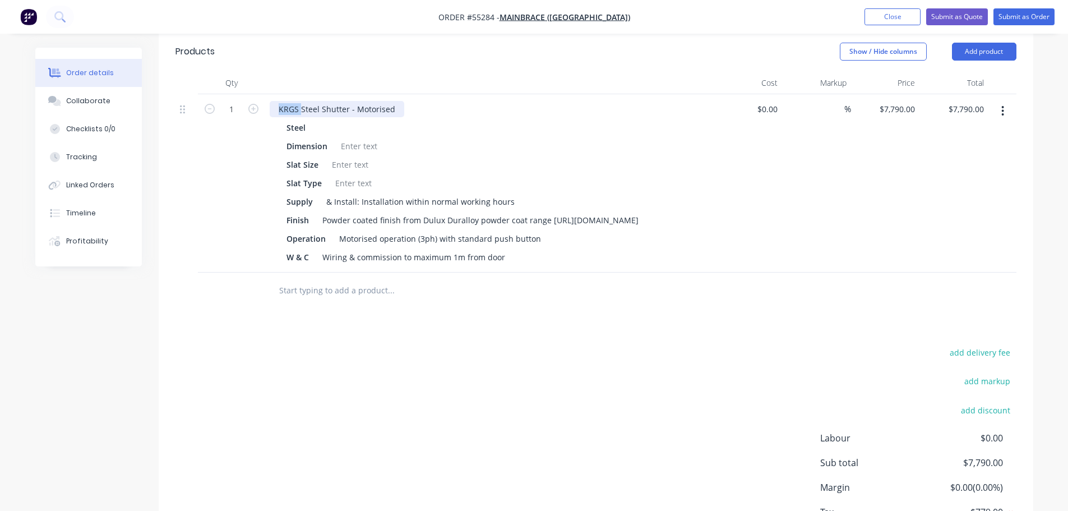
click at [270, 101] on div "KRGS Steel Shutter - Motorised" at bounding box center [337, 109] width 135 height 16
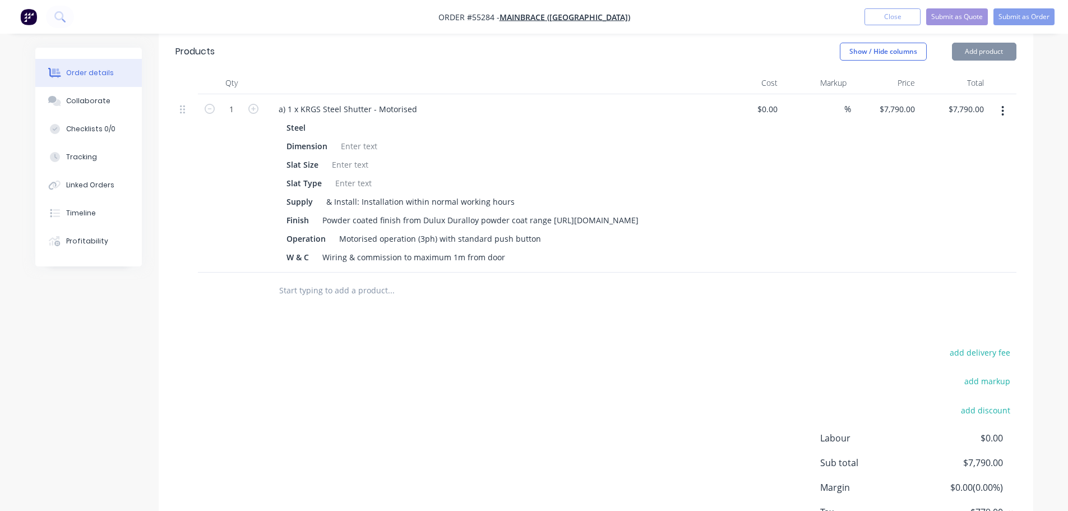
click at [358, 138] on div at bounding box center [358, 146] width 45 height 16
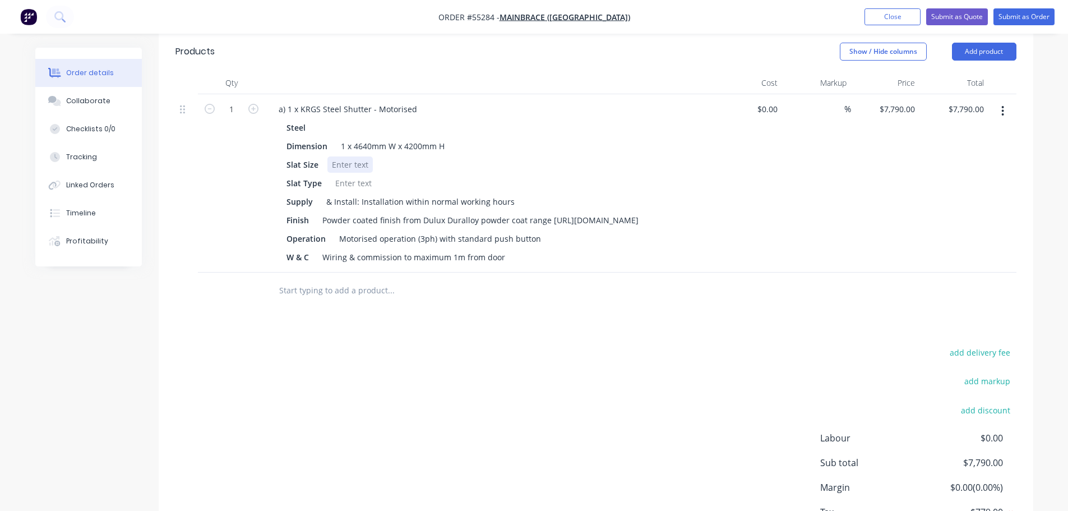
click at [337, 156] on div at bounding box center [350, 164] width 45 height 16
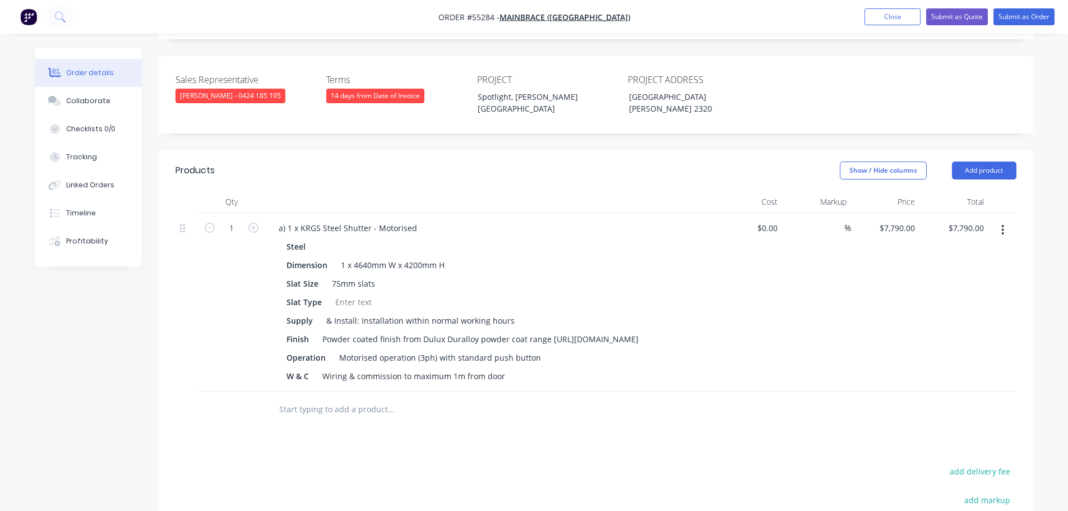
scroll to position [224, 0]
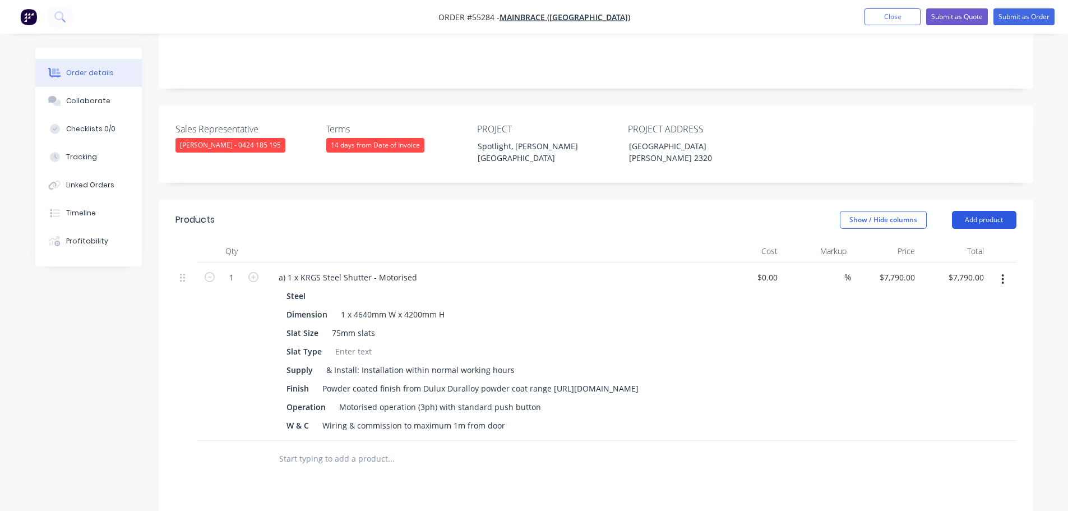
click at [963, 211] on button "Add product" at bounding box center [984, 220] width 64 height 18
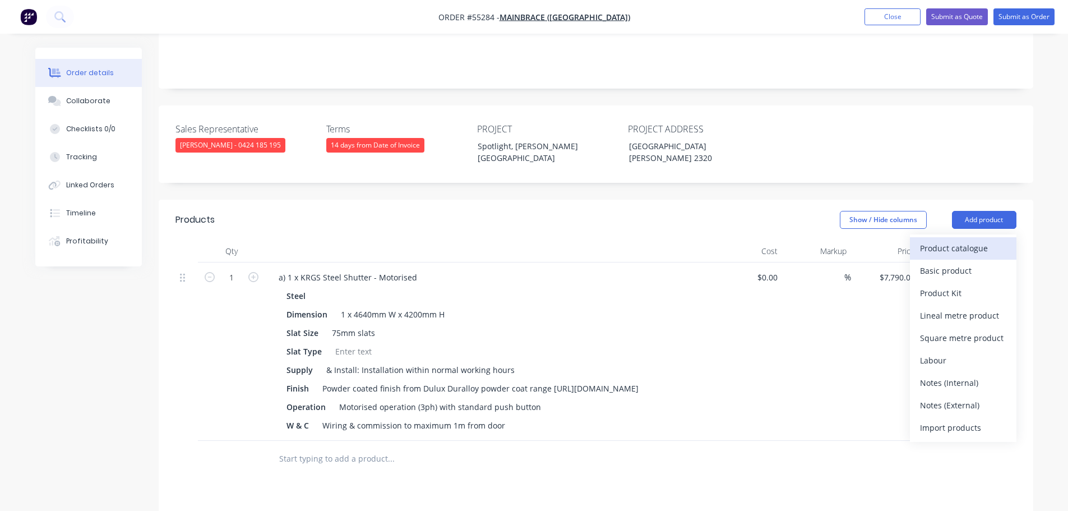
click at [938, 240] on div "Product catalogue" at bounding box center [963, 248] width 86 height 16
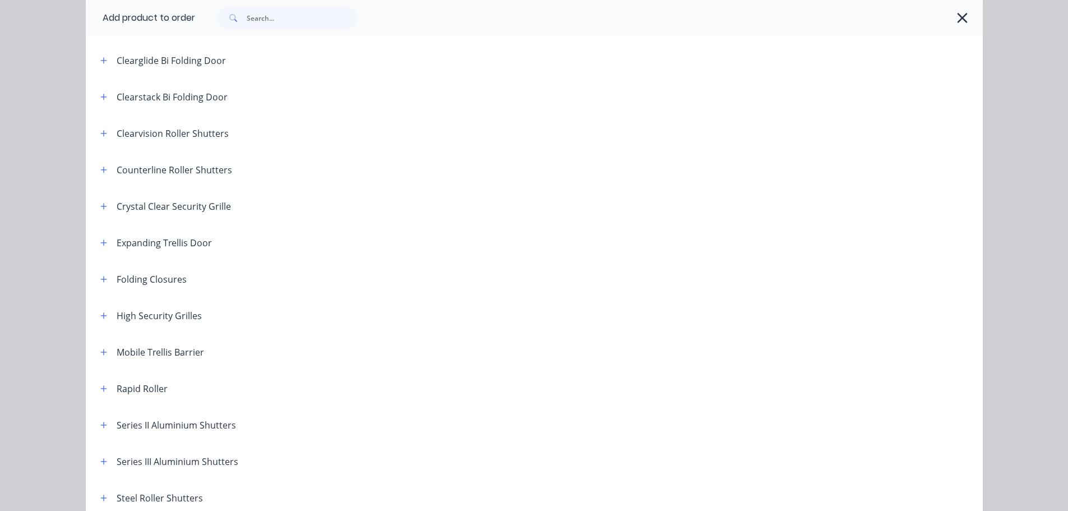
scroll to position [168, 0]
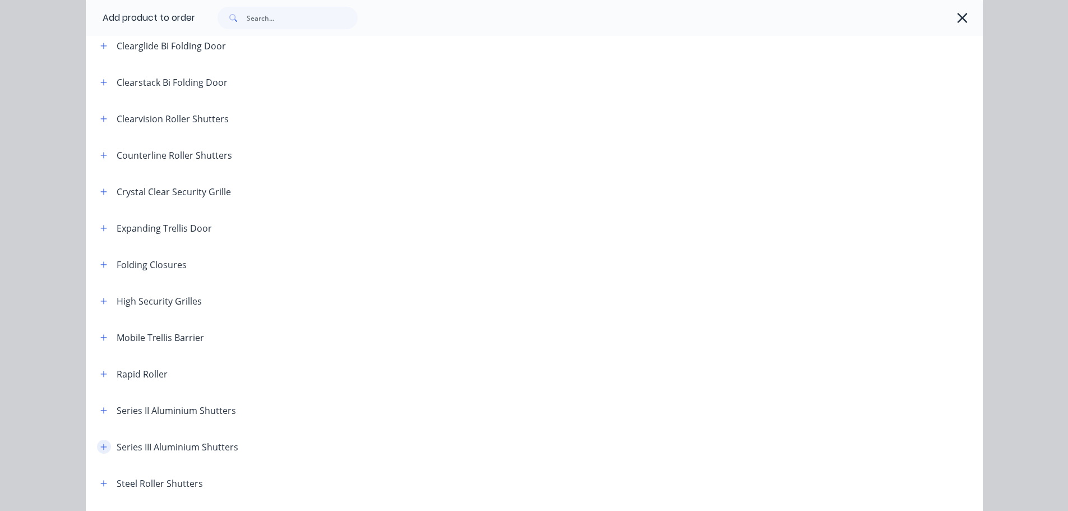
click at [100, 448] on icon "button" at bounding box center [103, 447] width 6 height 6
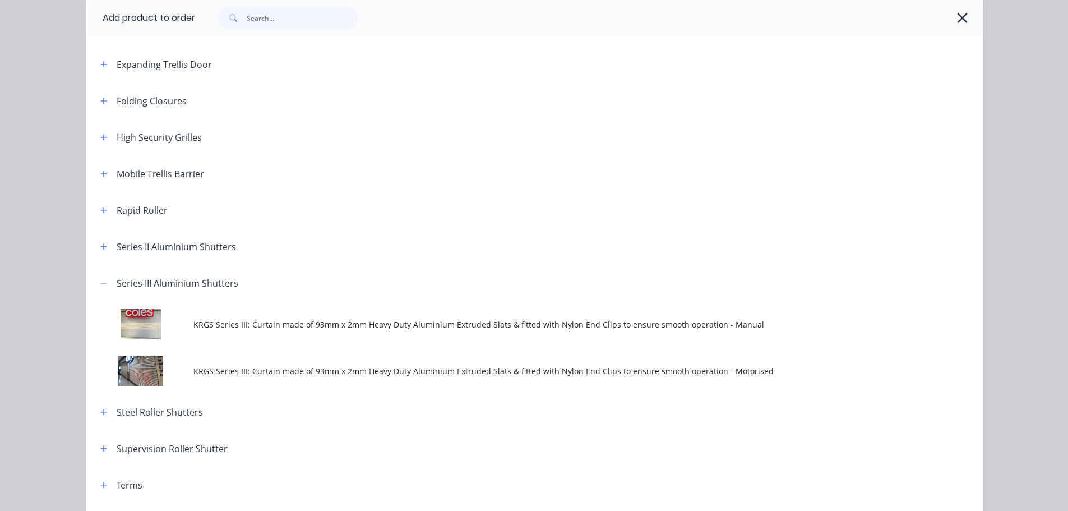
scroll to position [336, 0]
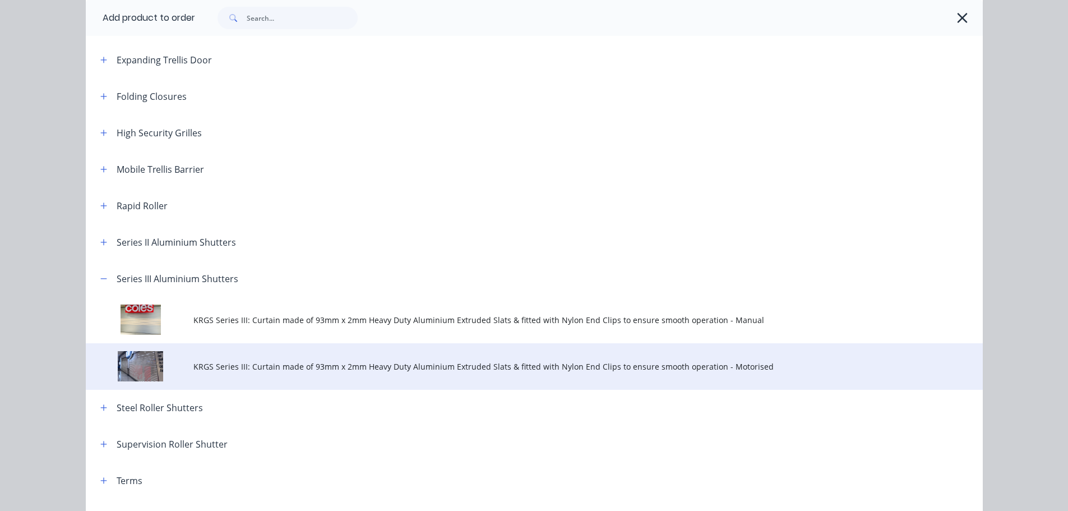
click at [289, 370] on span "KRGS Series III: Curtain made of 93mm x 2mm Heavy Duty Aluminium Extruded Slats…" at bounding box center [508, 367] width 631 height 12
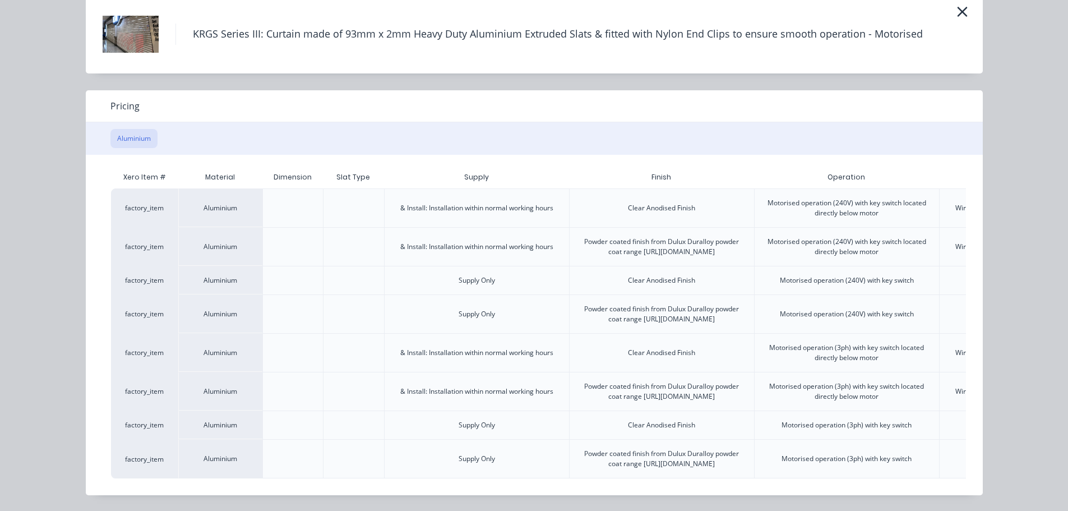
scroll to position [0, 219]
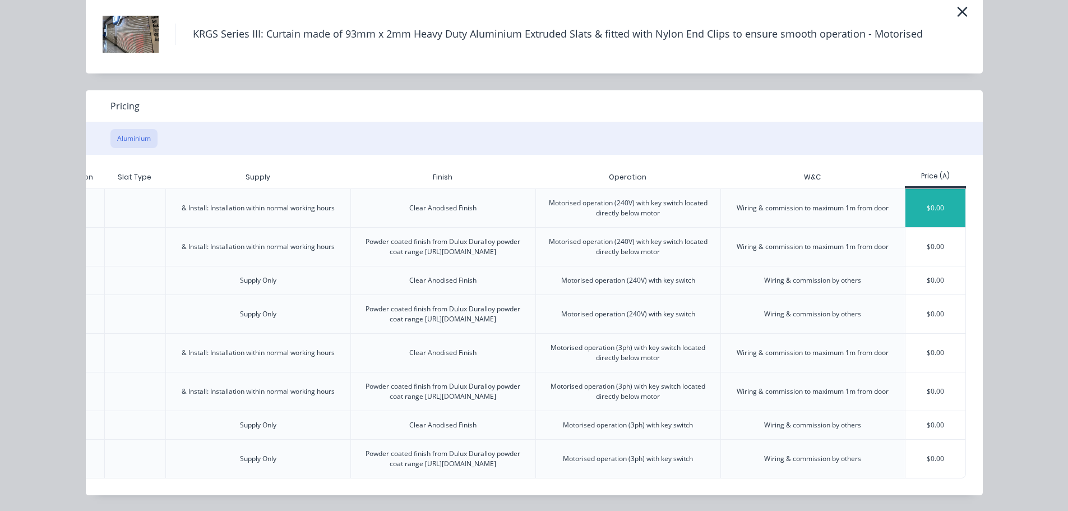
click at [916, 189] on div "$0.00" at bounding box center [936, 208] width 60 height 38
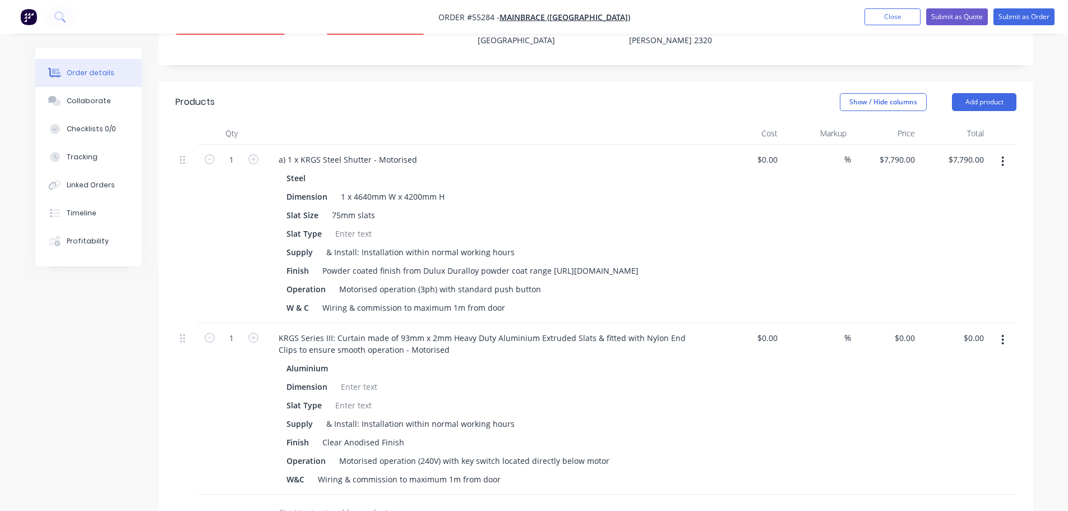
scroll to position [449, 0]
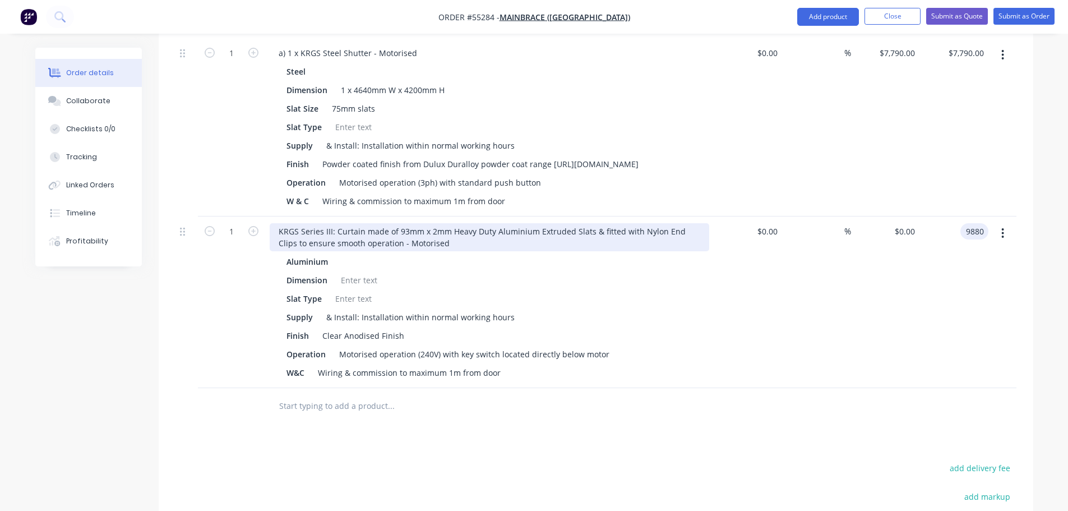
type input "9880"
type input "$9,880.00"
click at [273, 227] on div "KRGS Series III: Curtain made of 93mm x 2mm Heavy Duty Aluminium Extruded Slats…" at bounding box center [490, 237] width 440 height 28
click at [274, 225] on div "KRGS Series III: Curtain made of 93mm x 2mm Heavy Duty Aluminium Extruded Slats…" at bounding box center [490, 237] width 440 height 28
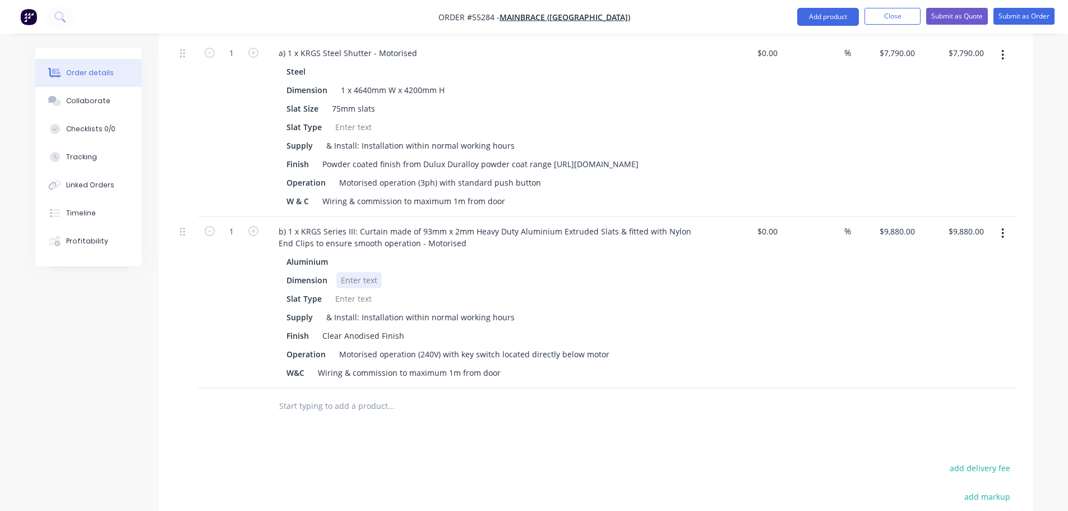
click at [363, 276] on div at bounding box center [358, 280] width 45 height 16
click at [340, 299] on div at bounding box center [353, 299] width 45 height 16
click at [348, 291] on div at bounding box center [353, 299] width 45 height 16
drag, startPoint x: 456, startPoint y: 348, endPoint x: 457, endPoint y: 358, distance: 10.1
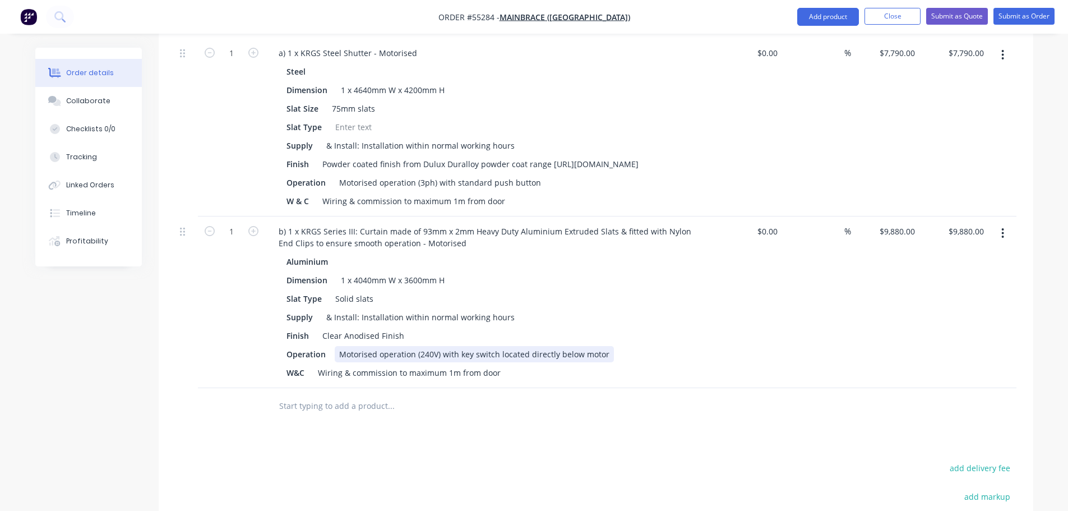
click at [456, 349] on div "Motorised operation (240V) with key switch located directly below motor" at bounding box center [474, 354] width 279 height 16
drag, startPoint x: 501, startPoint y: 352, endPoint x: 494, endPoint y: 399, distance: 47.7
click at [501, 353] on div "Motorised operation (240V) with 2 key switch located directly below motor" at bounding box center [478, 354] width 286 height 16
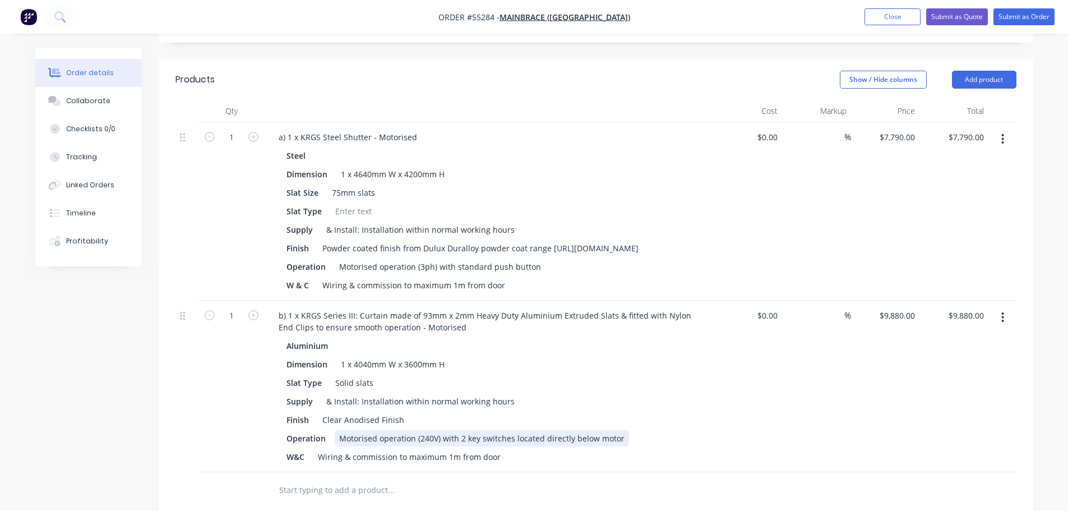
scroll to position [336, 0]
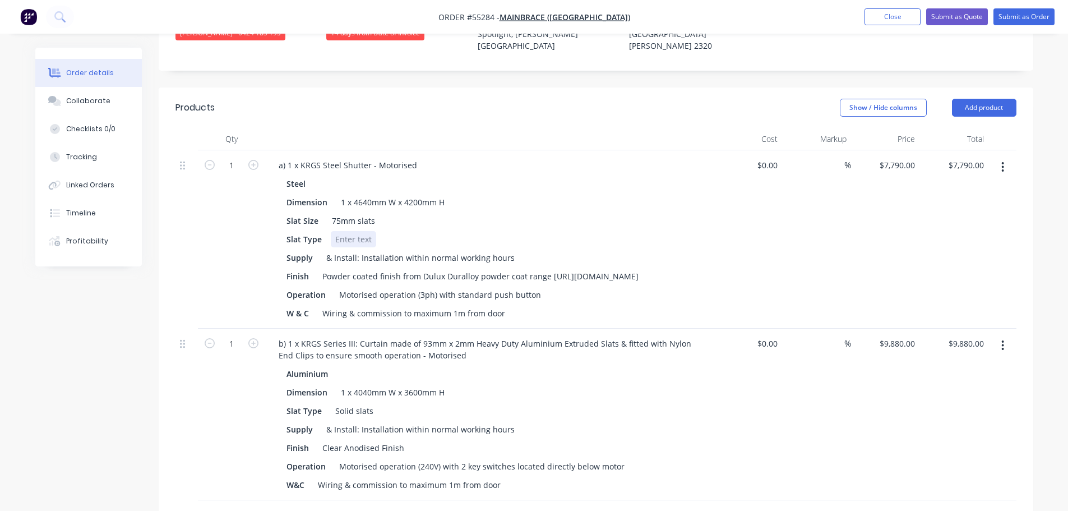
click at [343, 231] on div at bounding box center [353, 239] width 45 height 16
click at [953, 20] on button "Submit as Quote" at bounding box center [957, 16] width 62 height 17
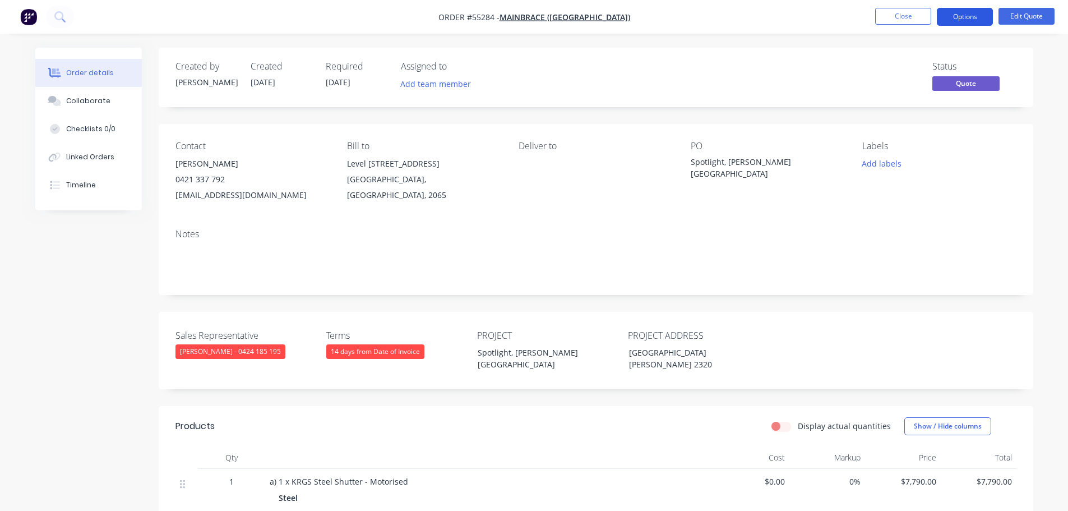
click at [957, 14] on button "Options" at bounding box center [965, 17] width 56 height 18
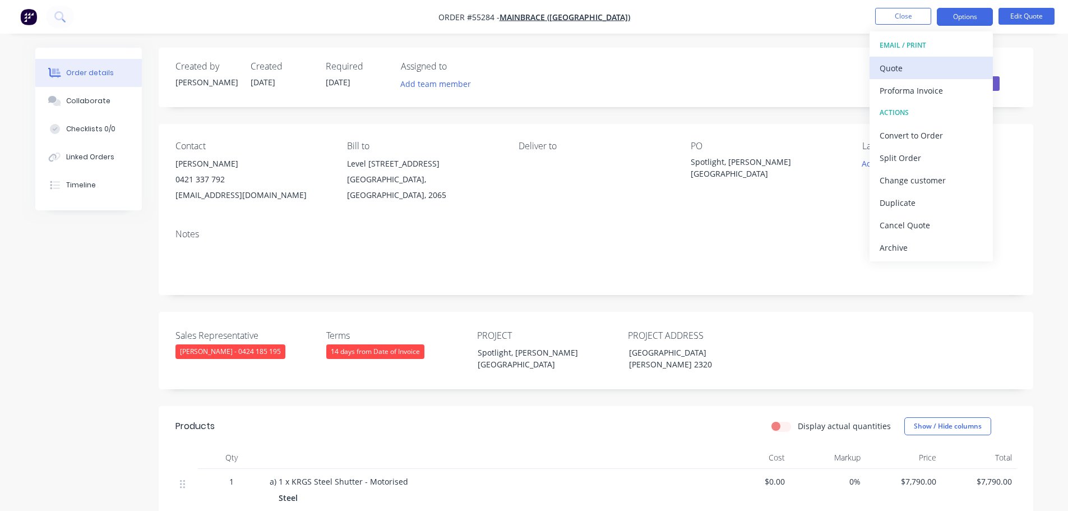
click at [902, 68] on div "Quote" at bounding box center [931, 68] width 103 height 16
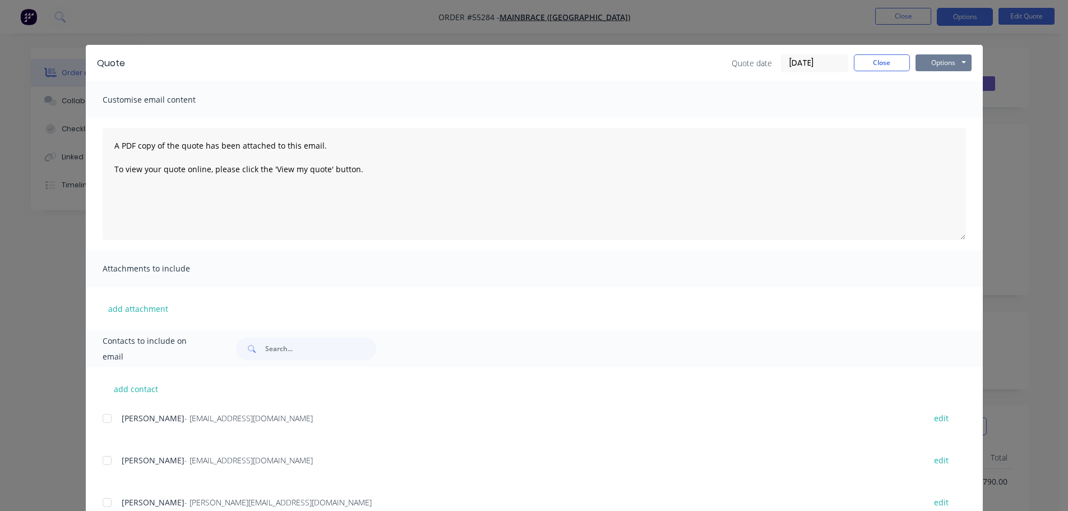
click at [931, 66] on button "Options" at bounding box center [944, 62] width 56 height 17
click at [938, 103] on button "Print" at bounding box center [952, 101] width 72 height 19
click at [873, 67] on button "Close" at bounding box center [882, 62] width 56 height 17
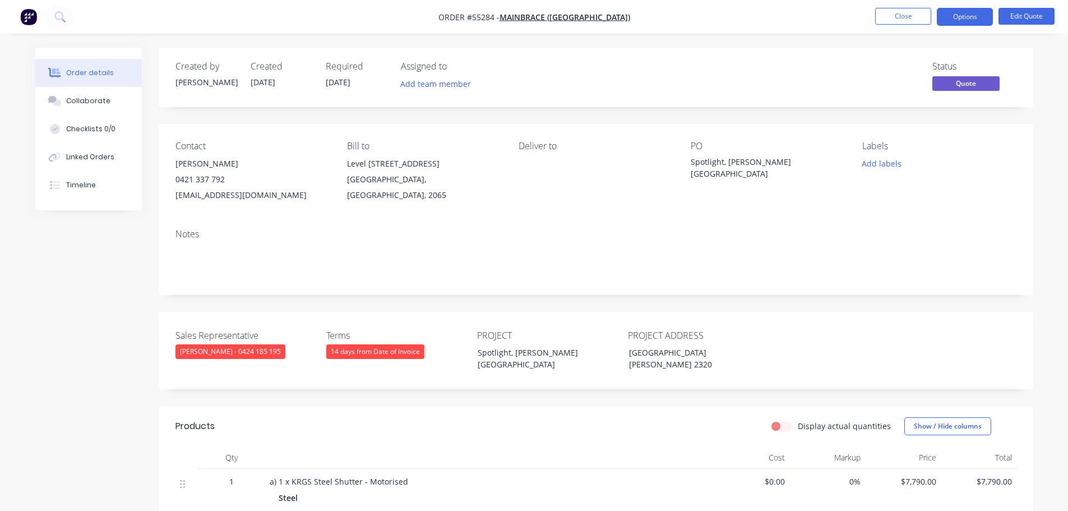
click at [216, 198] on div "abarton@mainbrace.com.au" at bounding box center [253, 195] width 154 height 16
copy div "abarton@mainbrace.com.au"
click at [758, 160] on div "Spotlight, Rutherford NSW" at bounding box center [761, 168] width 140 height 24
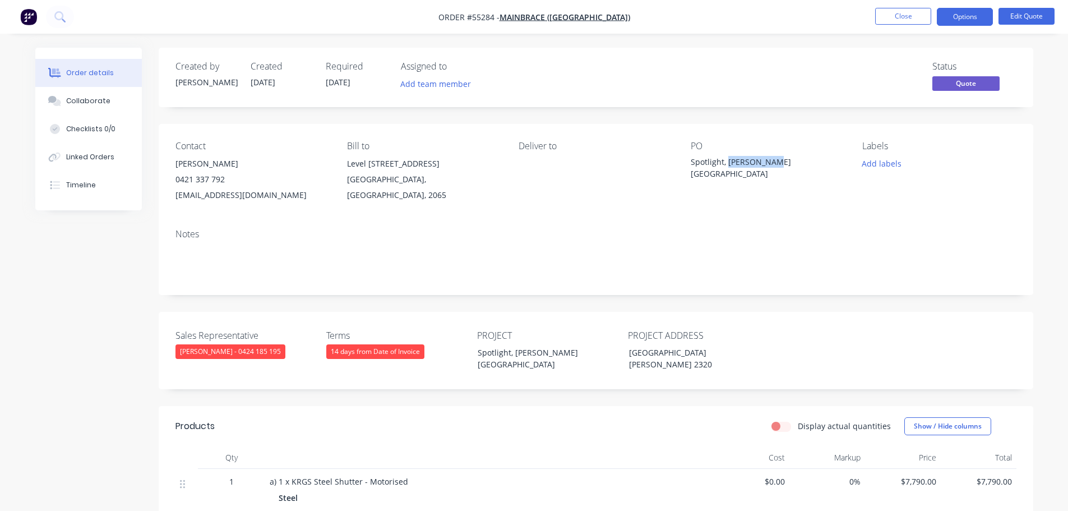
click at [758, 160] on div "Spotlight, Rutherford NSW" at bounding box center [761, 168] width 140 height 24
copy div "Spotlight, Rutherford NSW"
click at [225, 181] on span at bounding box center [225, 179] width 0 height 11
click at [885, 19] on button "Close" at bounding box center [903, 16] width 56 height 17
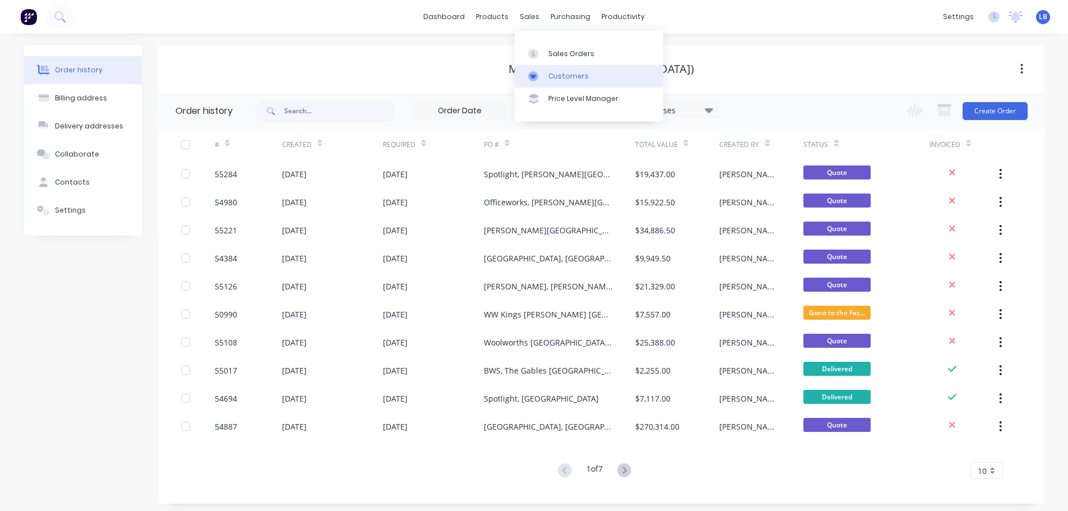
click at [564, 73] on div "Customers" at bounding box center [568, 76] width 40 height 10
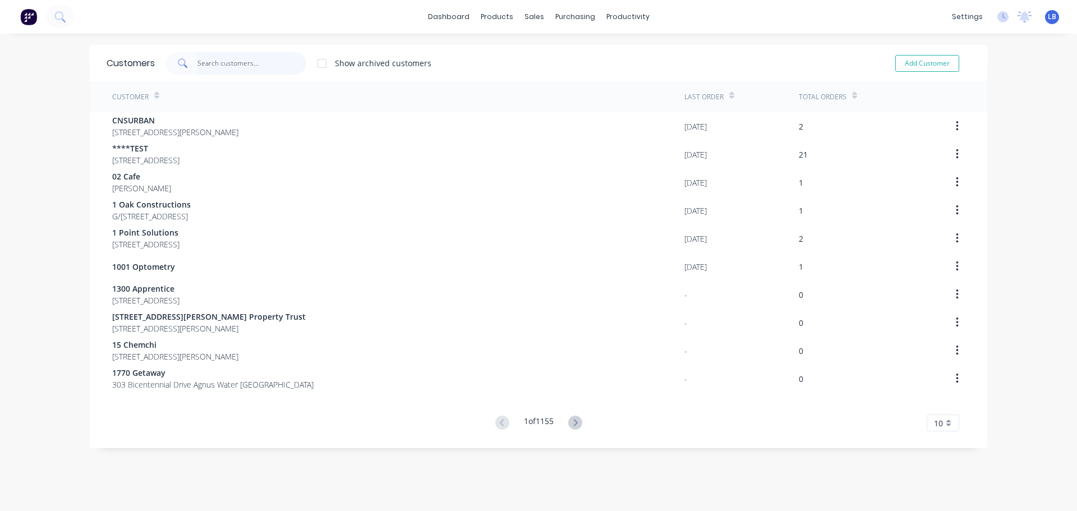
click at [234, 64] on input "text" at bounding box center [251, 63] width 109 height 22
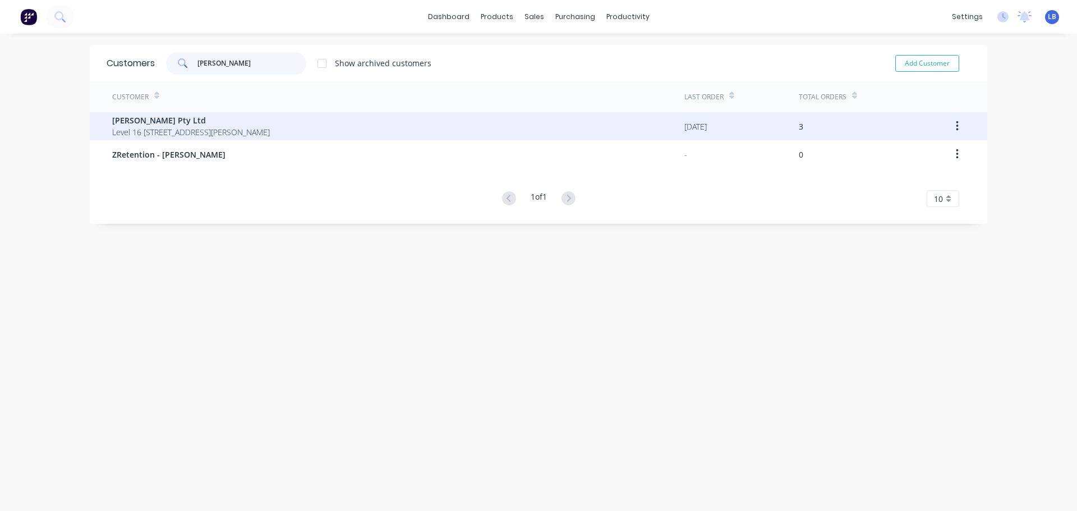
type input "gartner rose"
click at [163, 123] on span "Gartner Rose Pty Ltd" at bounding box center [191, 120] width 158 height 12
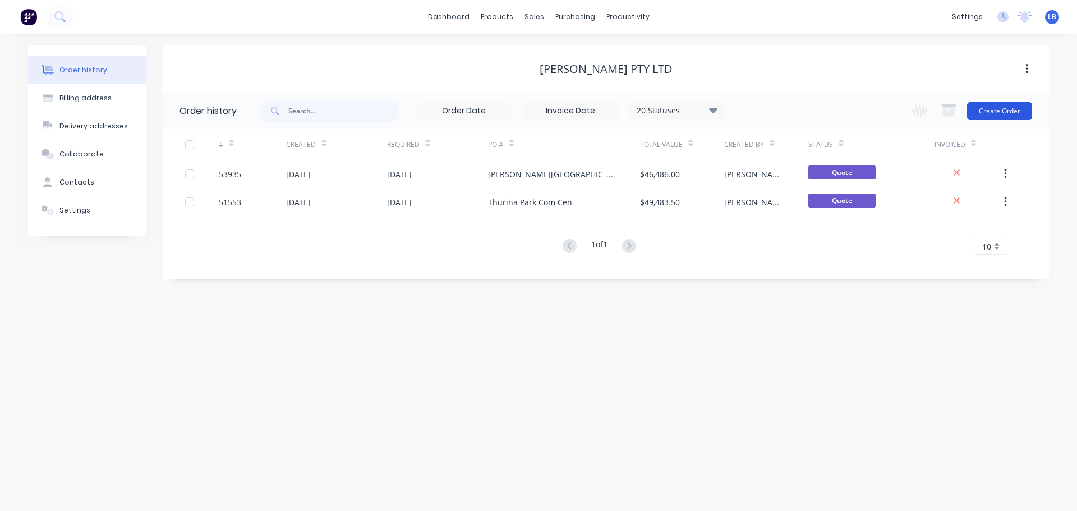
click at [1024, 113] on button "Create Order" at bounding box center [999, 111] width 65 height 18
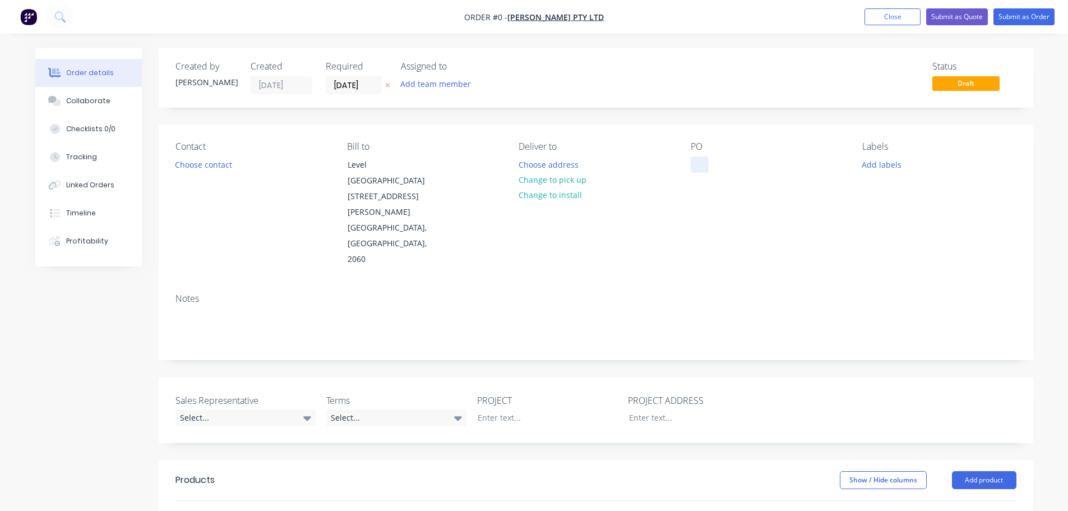
click at [702, 159] on div at bounding box center [700, 164] width 18 height 16
click at [732, 167] on div "Cafe Quorum & Hospital Rd, Loading Dock NSW" at bounding box center [761, 170] width 140 height 28
copy div "Cafe Quorum & Hospital Rd, Loading Dock NSW"
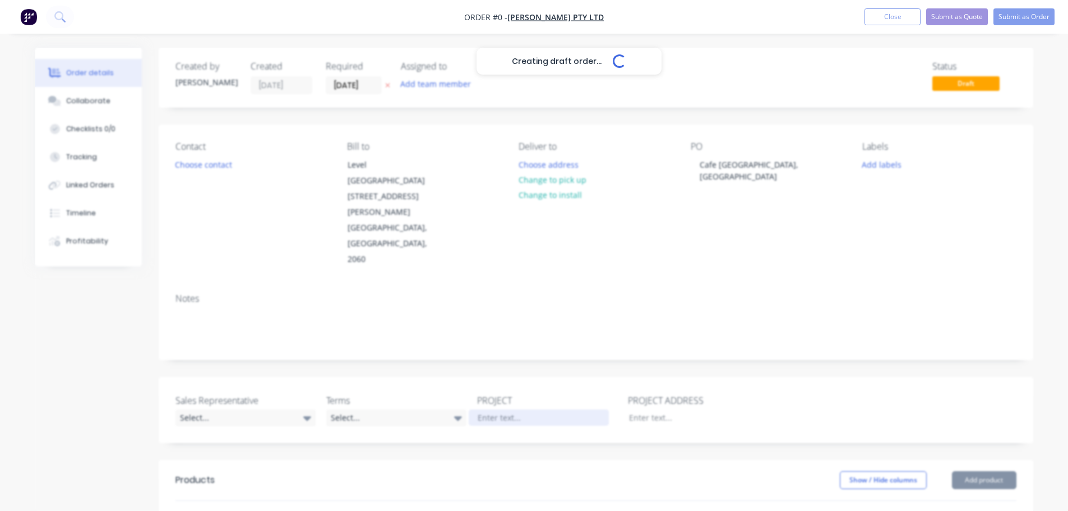
click at [492, 353] on div "Creating draft order... Loading... Order details Collaborate Checklists 0/0 Tra…" at bounding box center [534, 436] width 1021 height 776
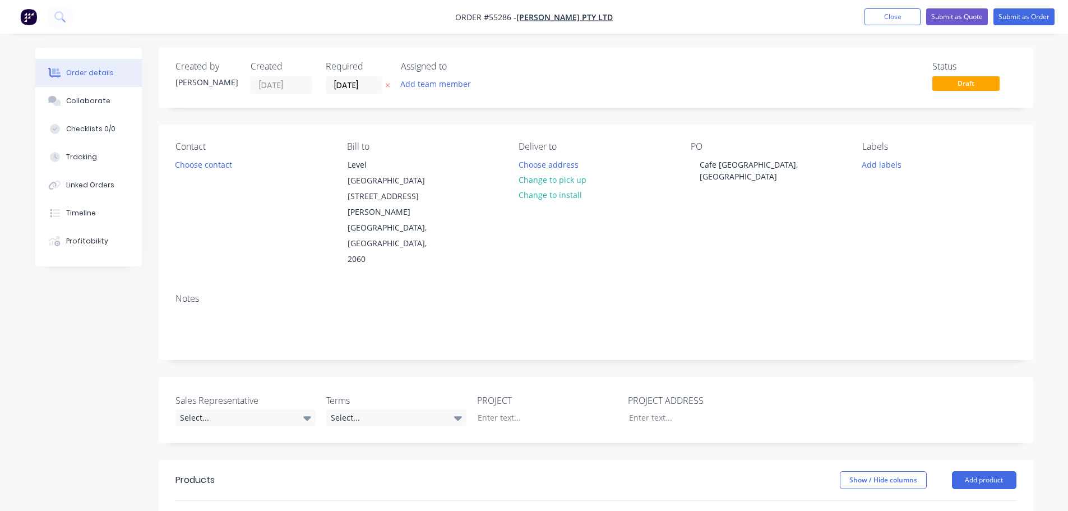
drag, startPoint x: 492, startPoint y: 353, endPoint x: 464, endPoint y: 241, distance: 115.5
click at [464, 293] on div "Notes" at bounding box center [596, 298] width 841 height 11
click at [486, 409] on div at bounding box center [539, 417] width 140 height 16
paste div
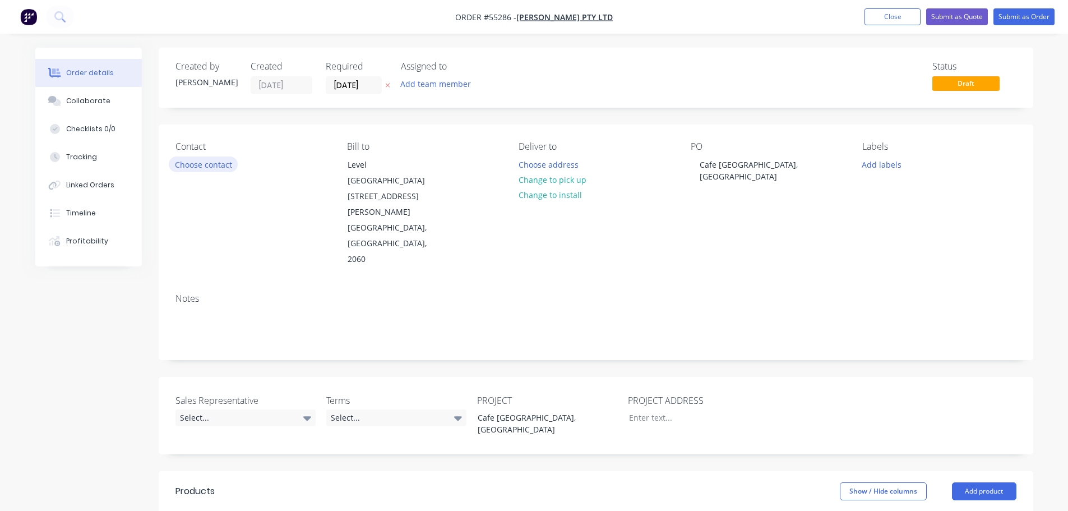
click at [182, 162] on button "Choose contact" at bounding box center [203, 163] width 69 height 15
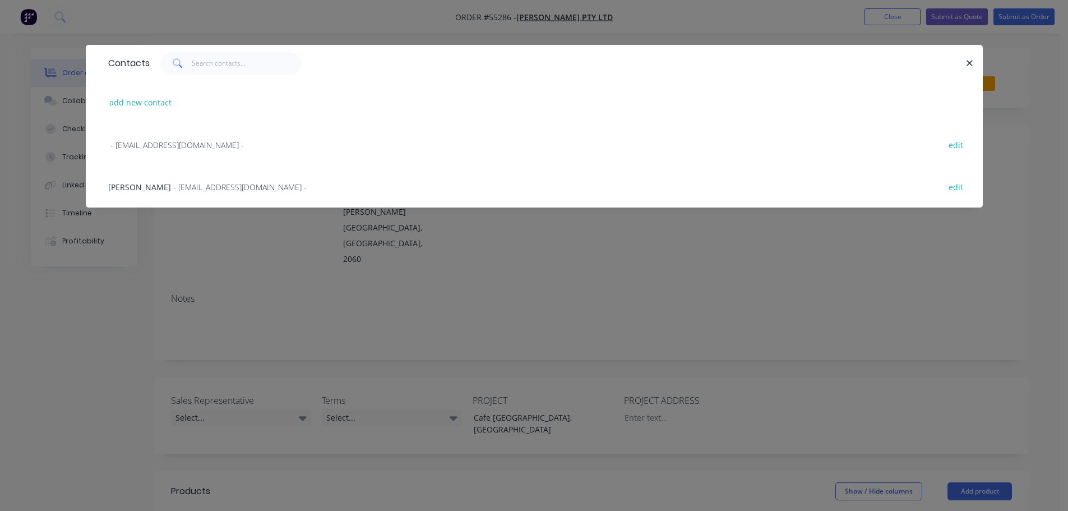
click at [144, 189] on span "Ethan Briscoe" at bounding box center [139, 187] width 63 height 11
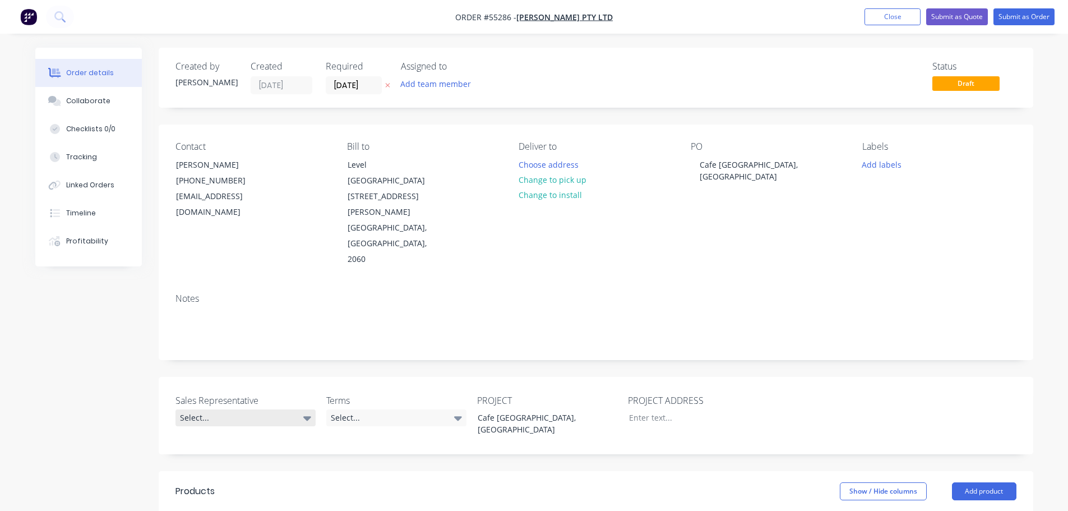
click at [208, 409] on div "Select..." at bounding box center [246, 417] width 140 height 17
click at [206, 423] on div "Drew Blackman - 0424 185 195" at bounding box center [239, 423] width 110 height 15
click at [355, 409] on div "Select..." at bounding box center [396, 417] width 140 height 17
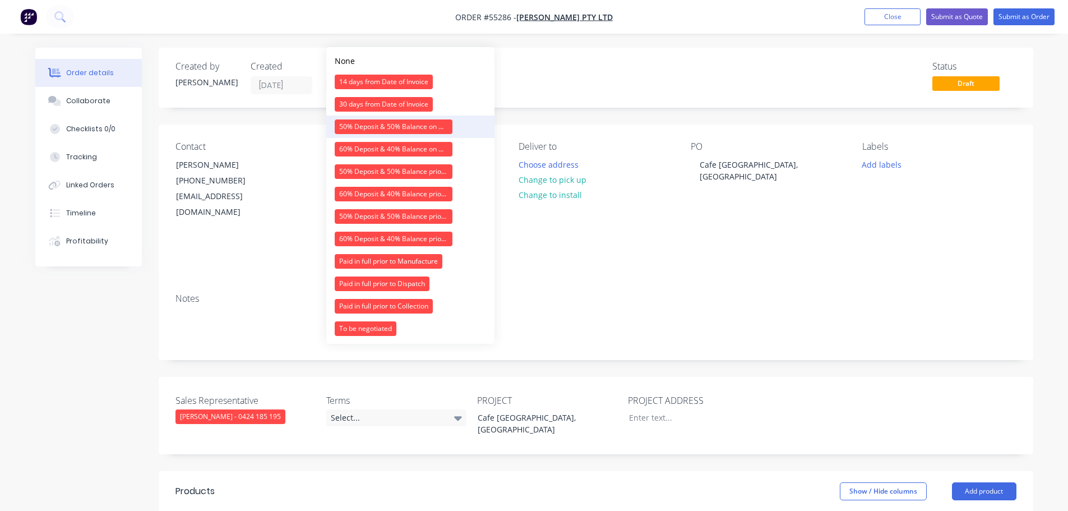
click at [377, 126] on div "50% Deposit & 50% Balance on Day of Installation" at bounding box center [394, 126] width 118 height 15
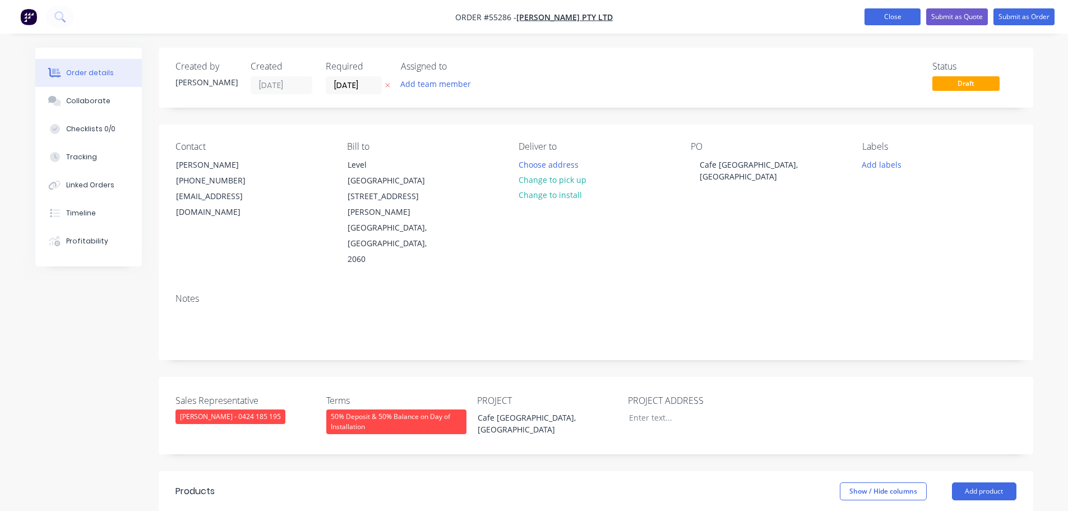
click at [871, 15] on button "Close" at bounding box center [893, 16] width 56 height 17
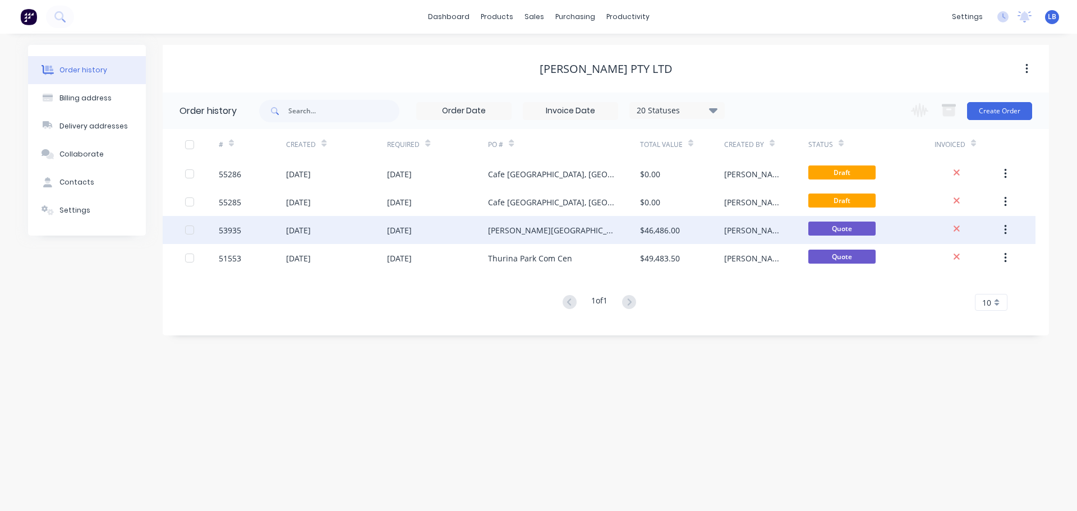
click at [235, 229] on div "53935" at bounding box center [230, 230] width 22 height 12
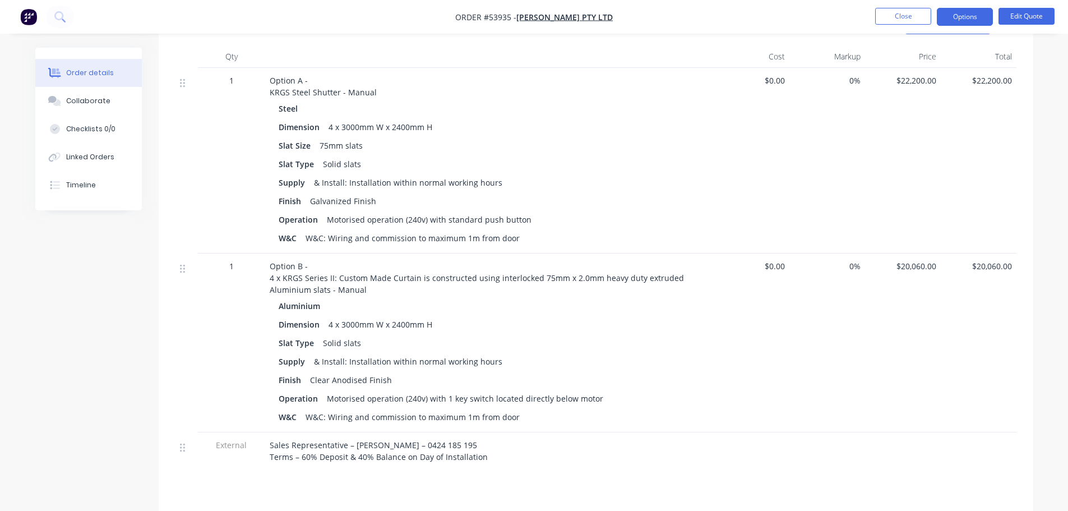
scroll to position [224, 0]
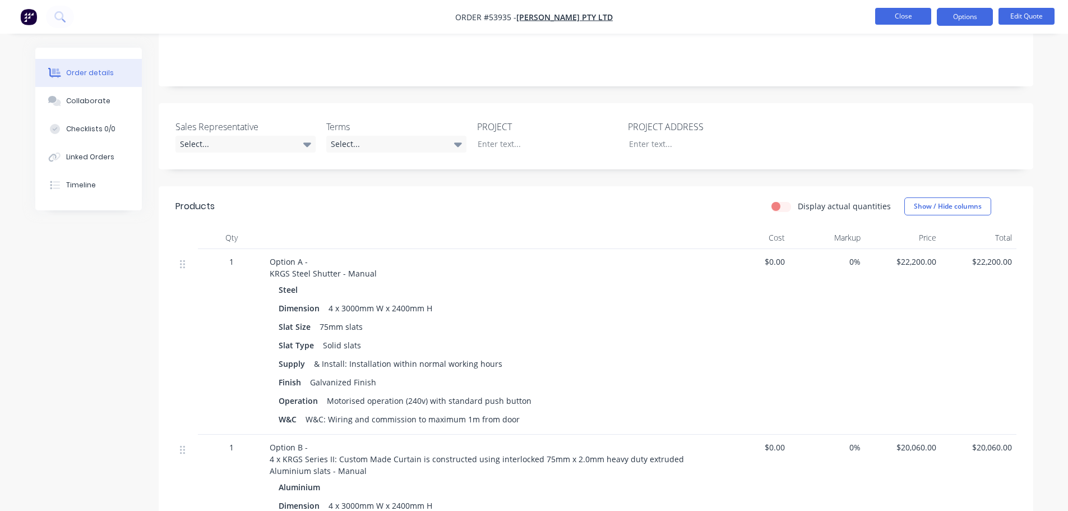
click at [915, 22] on button "Close" at bounding box center [903, 16] width 56 height 17
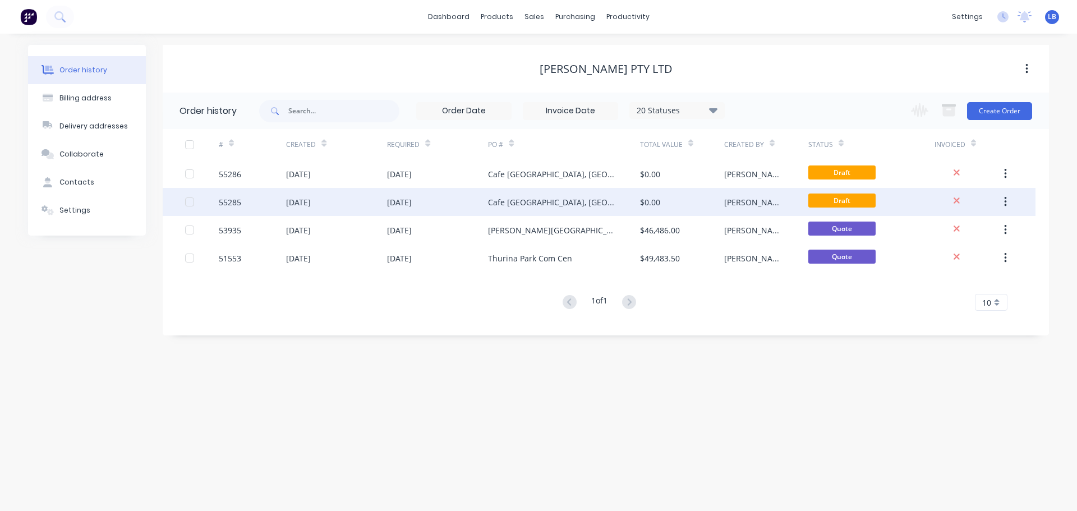
click at [233, 204] on div "55285" at bounding box center [230, 202] width 22 height 12
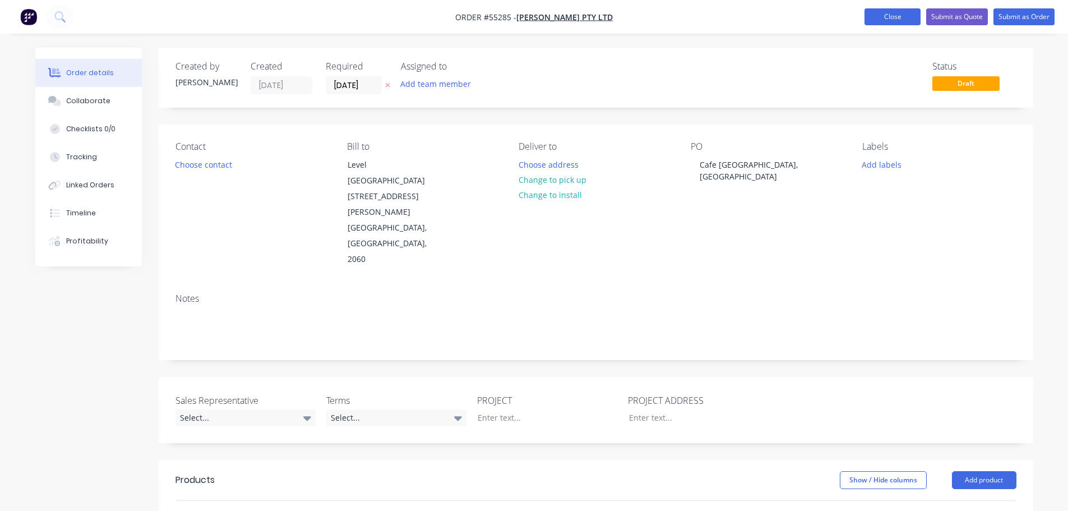
click at [887, 19] on button "Close" at bounding box center [893, 16] width 56 height 17
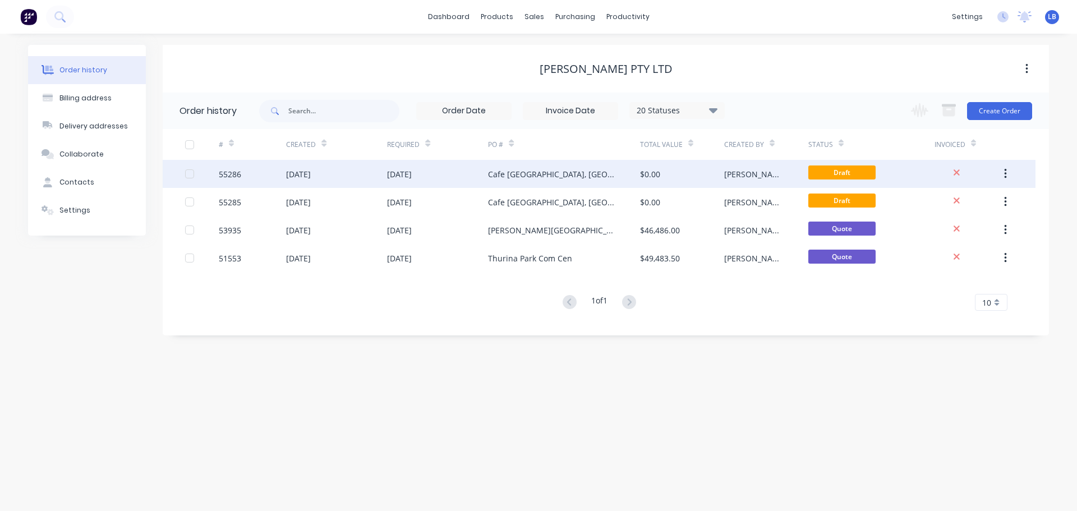
click at [229, 174] on div "55286" at bounding box center [230, 174] width 22 height 12
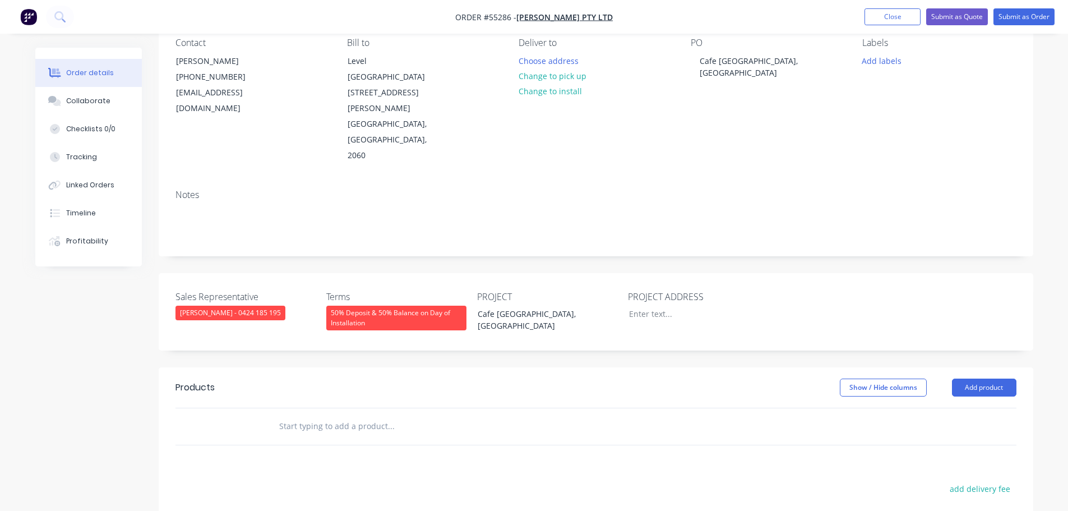
scroll to position [112, 0]
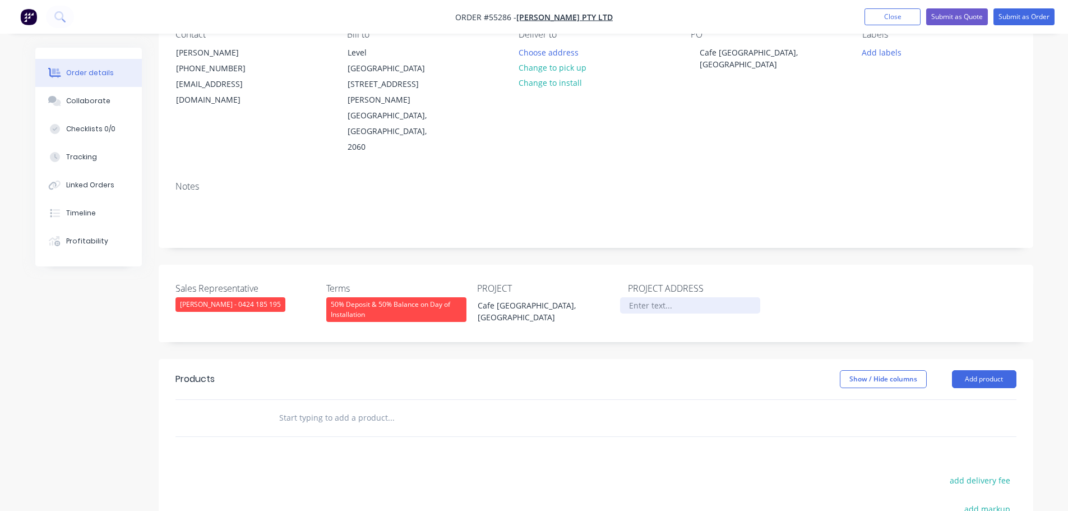
click at [651, 297] on div at bounding box center [690, 305] width 140 height 16
click at [1000, 370] on button "Add product" at bounding box center [984, 379] width 64 height 18
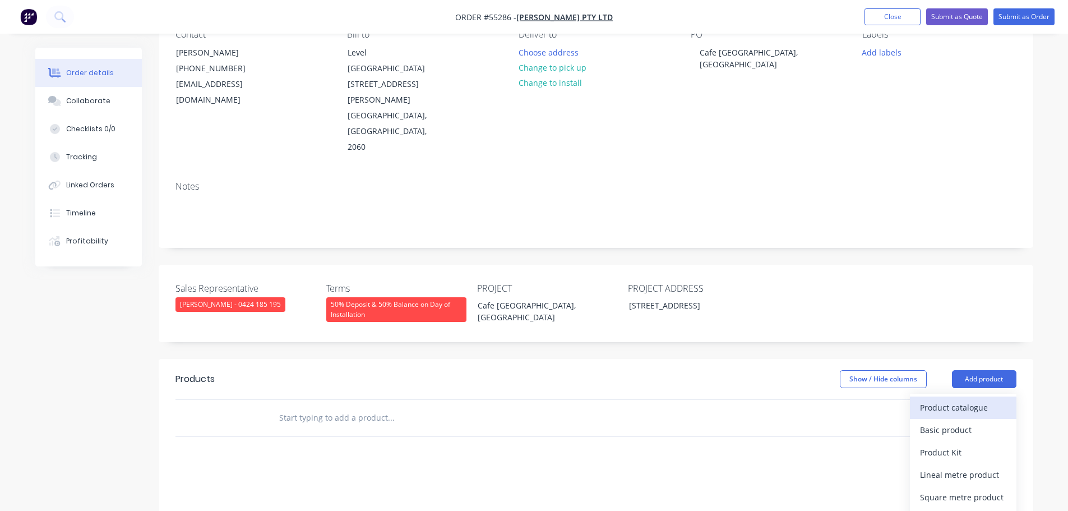
click at [966, 399] on div "Product catalogue" at bounding box center [963, 407] width 86 height 16
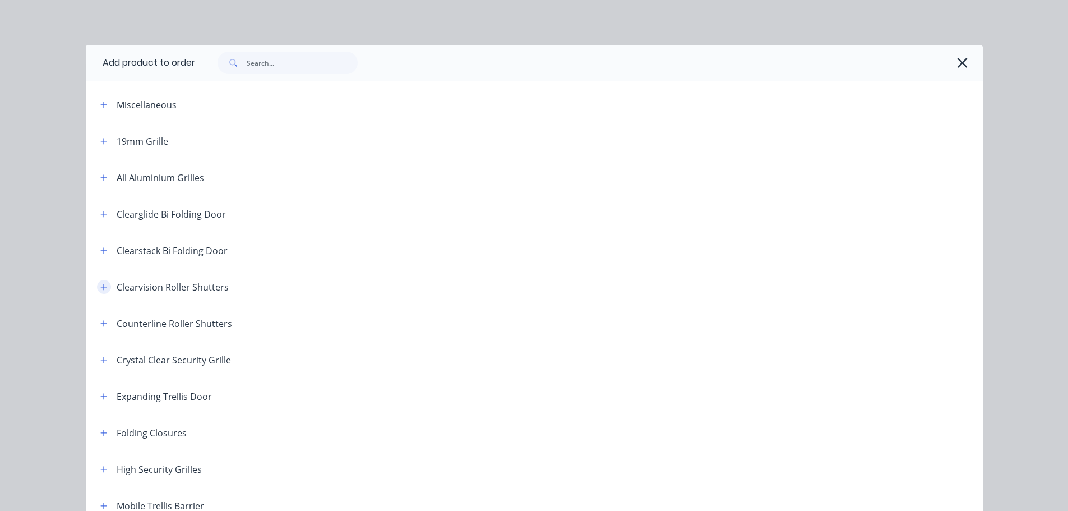
click at [104, 289] on button "button" at bounding box center [104, 287] width 14 height 14
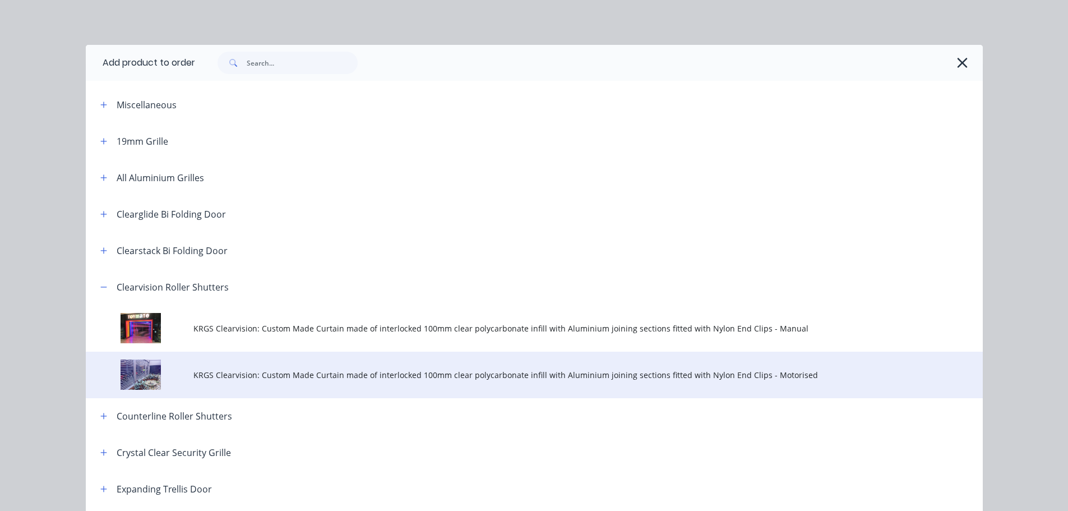
click at [237, 373] on span "KRGS Clearvision: Custom Made Curtain made of interlocked 100mm clear polycarbo…" at bounding box center [508, 375] width 631 height 12
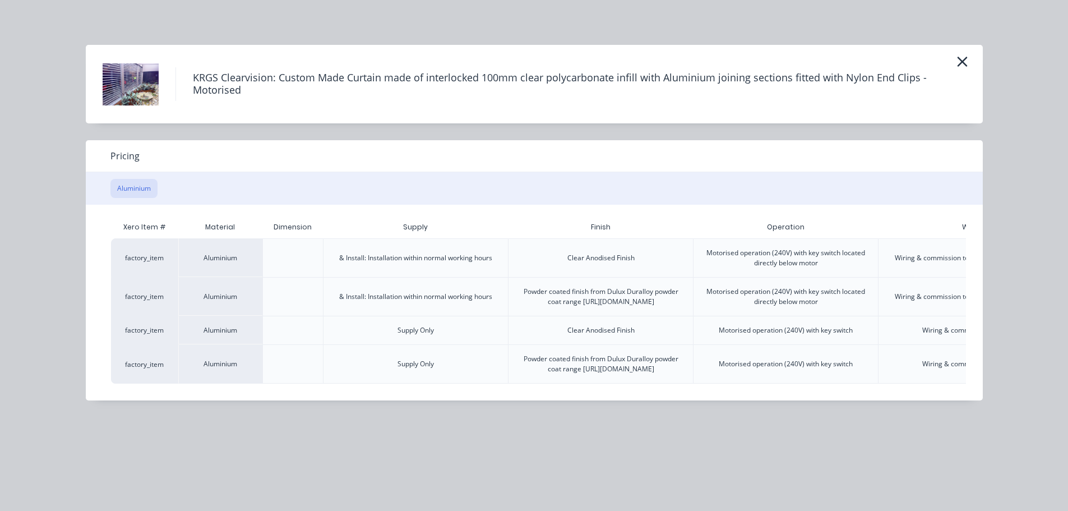
scroll to position [0, 158]
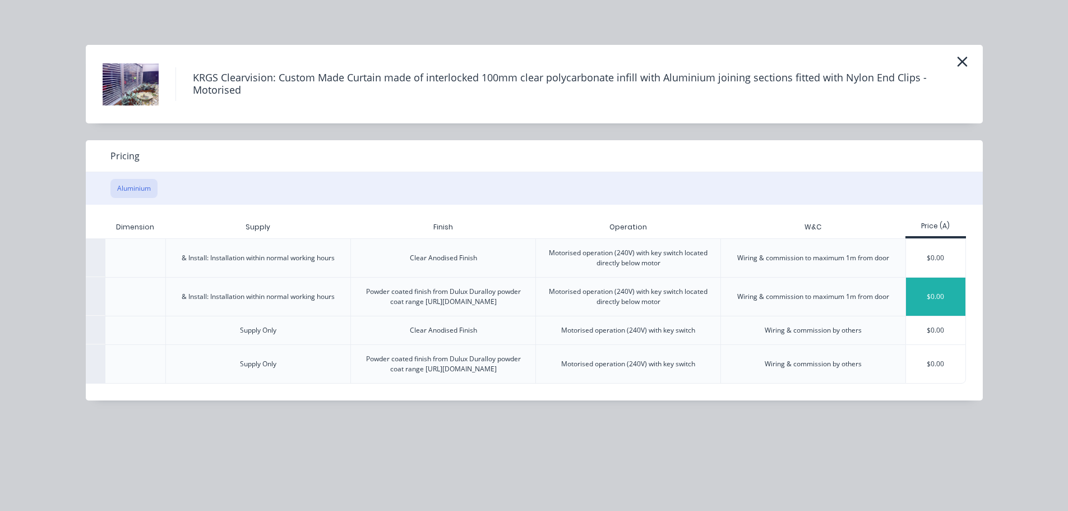
click at [918, 303] on div "$0.00" at bounding box center [936, 297] width 60 height 38
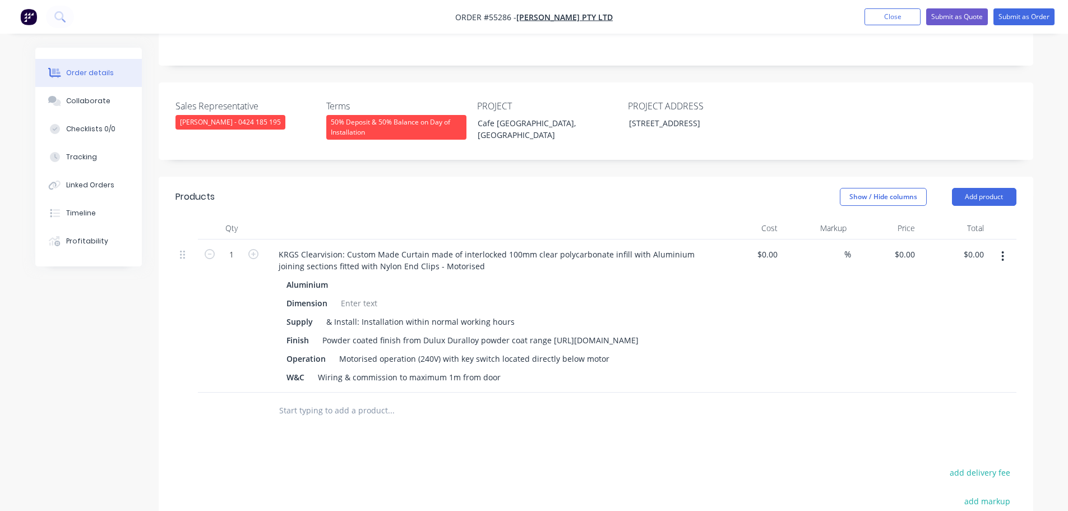
scroll to position [279, 0]
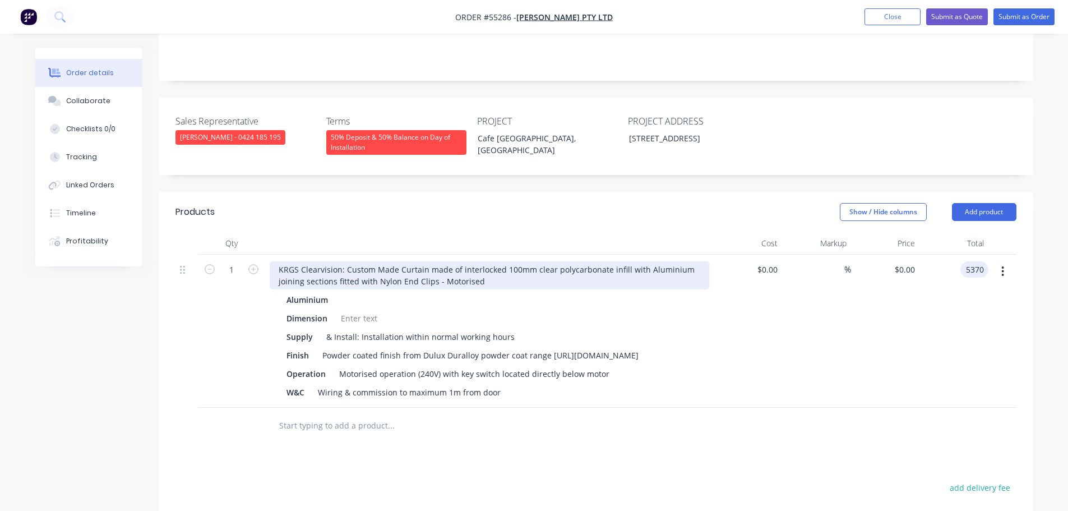
type input "5370"
type input "$5,370.00"
click at [273, 261] on div "KRGS Clearvision: Custom Made Curtain made of interlocked 100mm clear polycarbo…" at bounding box center [490, 275] width 440 height 28
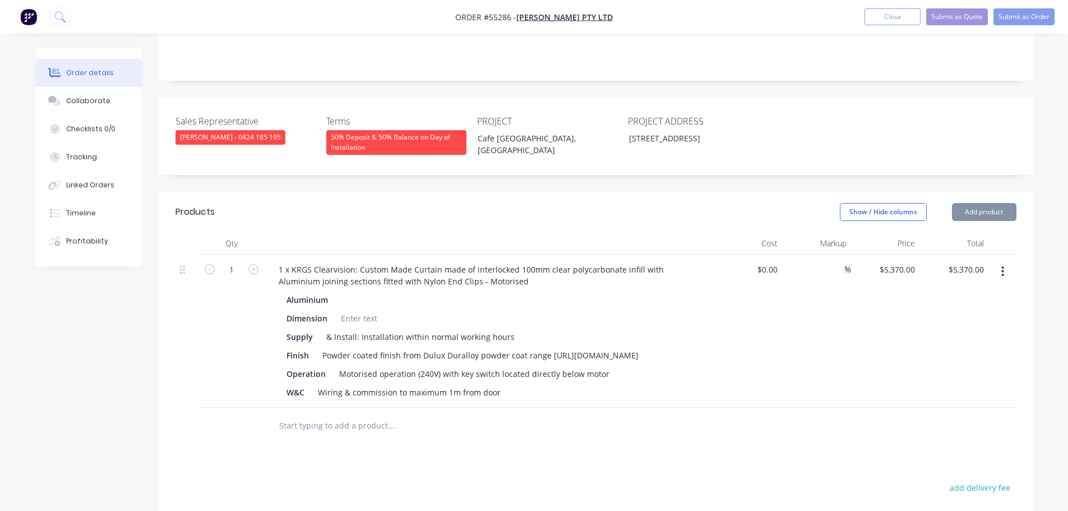
click at [345, 310] on div at bounding box center [358, 318] width 45 height 16
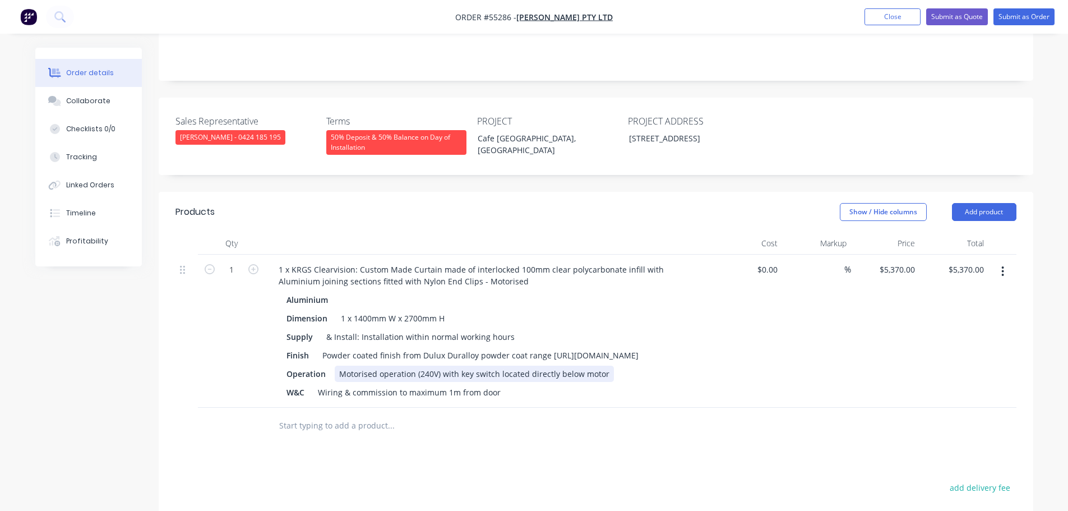
click at [456, 366] on div "Motorised operation (240V) with key switch located directly below motor" at bounding box center [474, 374] width 279 height 16
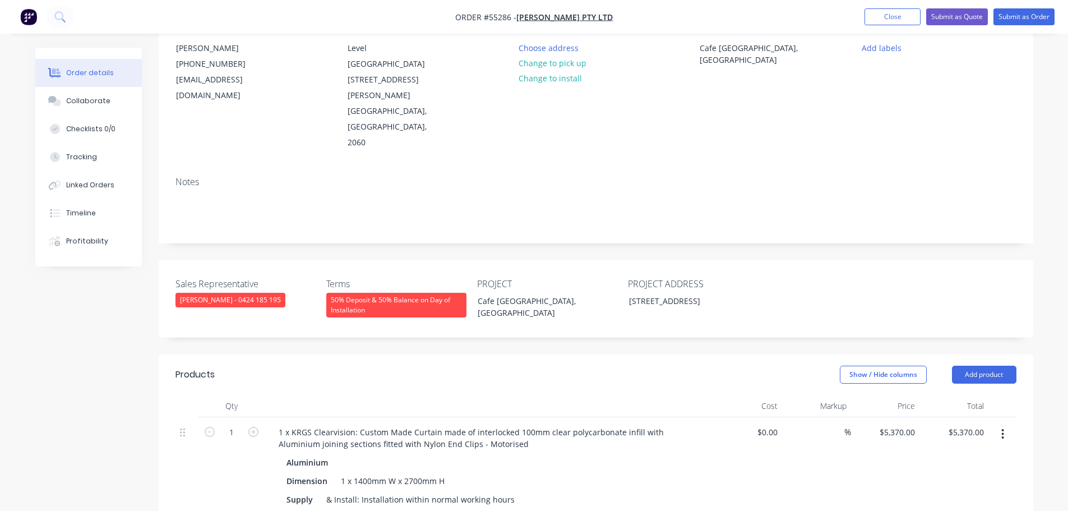
scroll to position [111, 0]
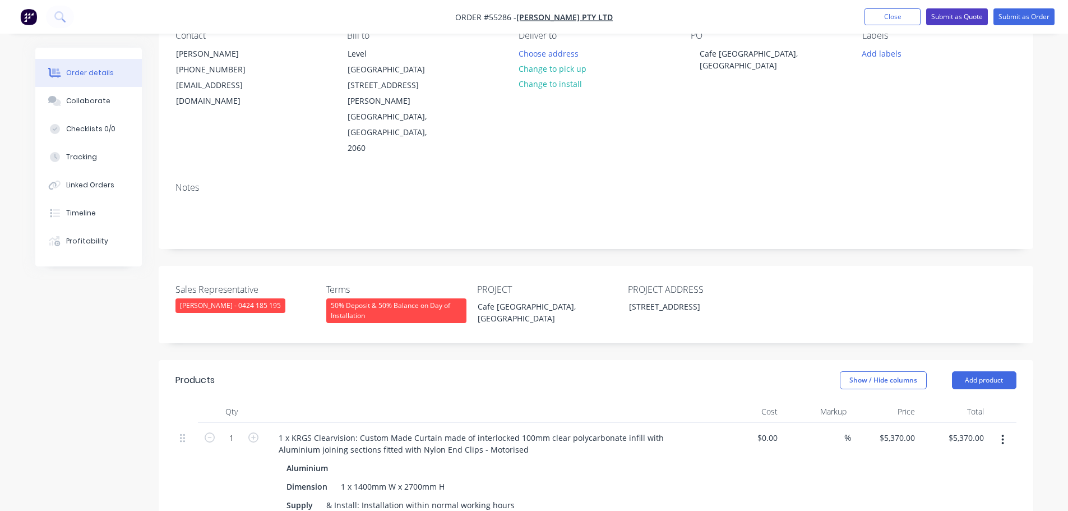
click at [958, 18] on button "Submit as Quote" at bounding box center [957, 16] width 62 height 17
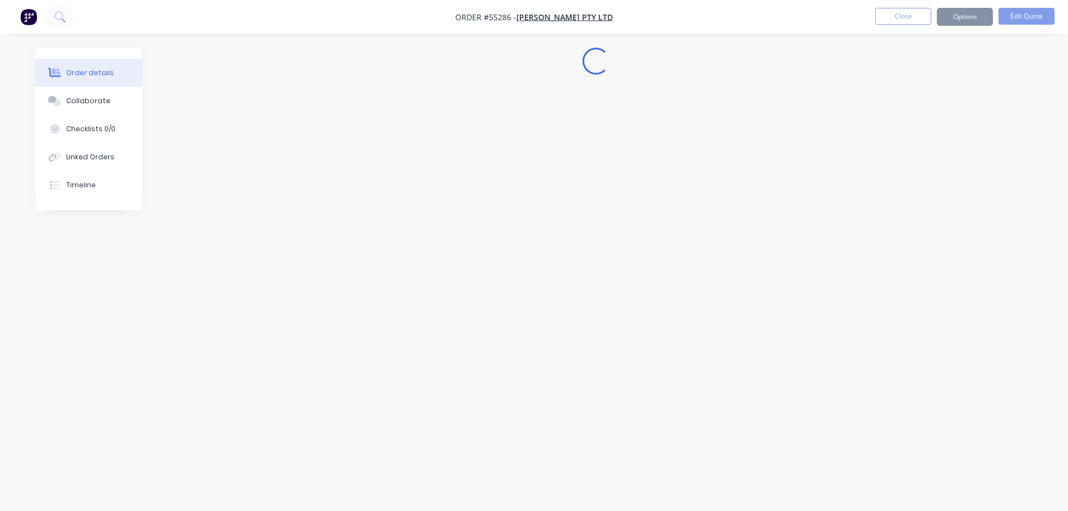
scroll to position [0, 0]
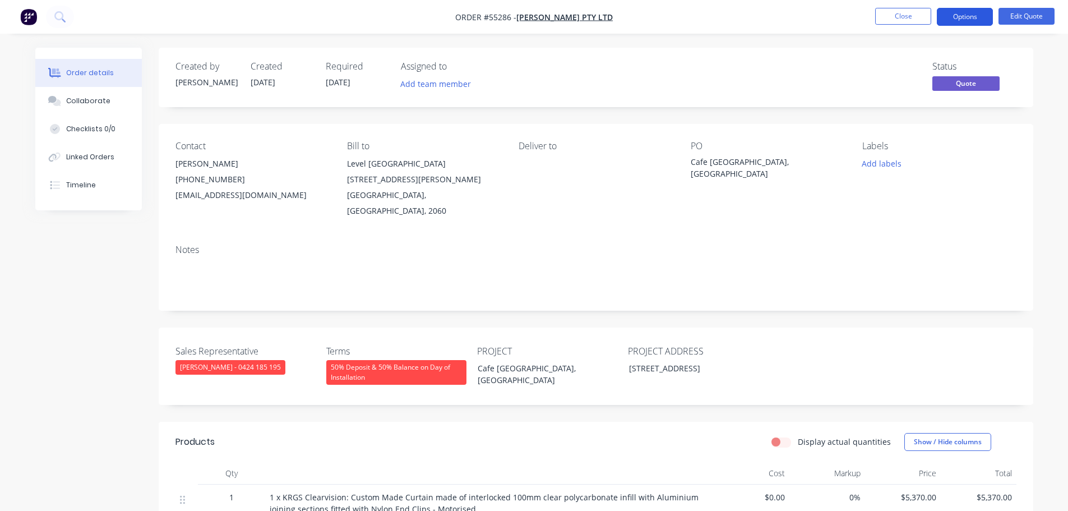
click at [956, 19] on button "Options" at bounding box center [965, 17] width 56 height 18
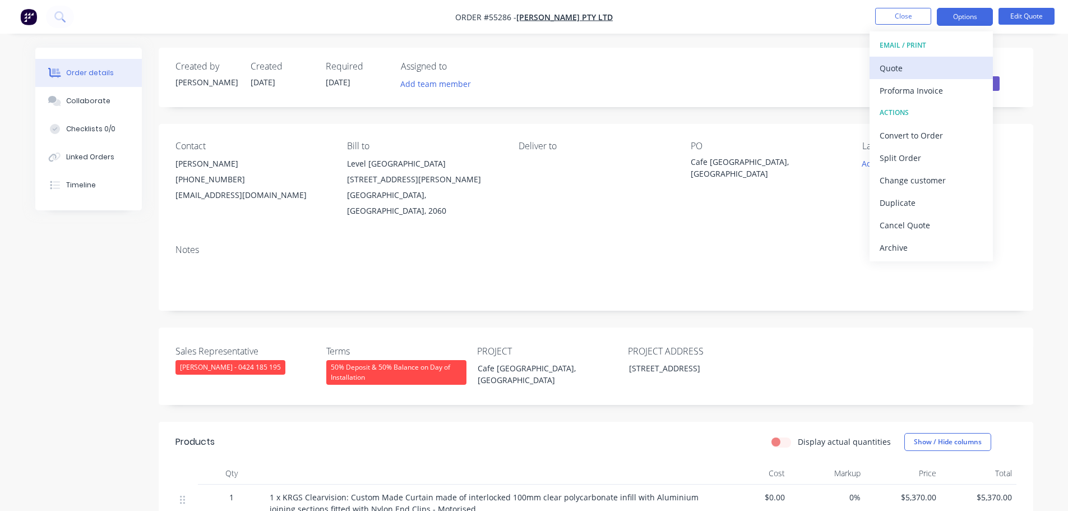
click at [902, 70] on div "Quote" at bounding box center [931, 68] width 103 height 16
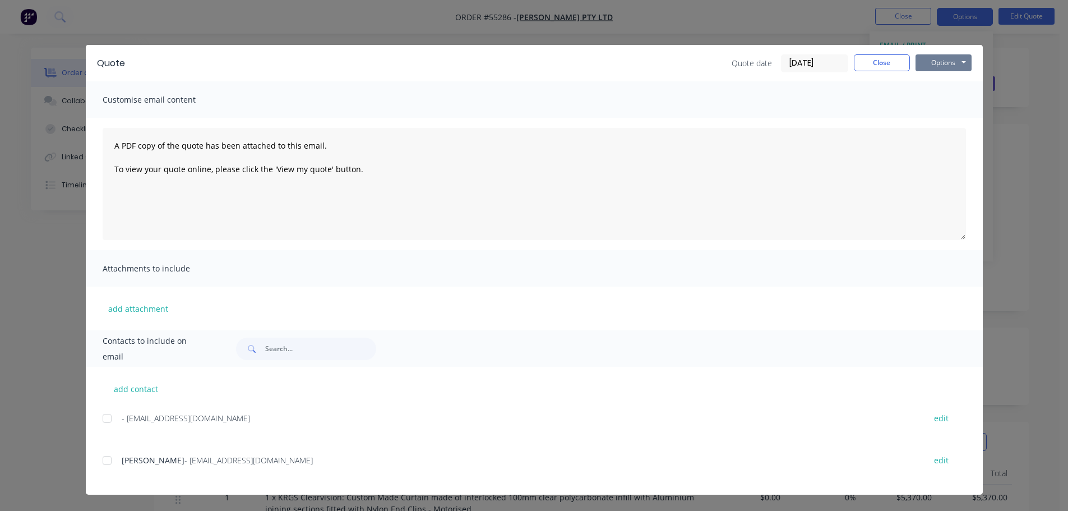
click at [926, 66] on button "Options" at bounding box center [944, 62] width 56 height 17
click at [933, 103] on button "Print" at bounding box center [952, 101] width 72 height 19
click at [893, 67] on button "Close" at bounding box center [882, 62] width 56 height 17
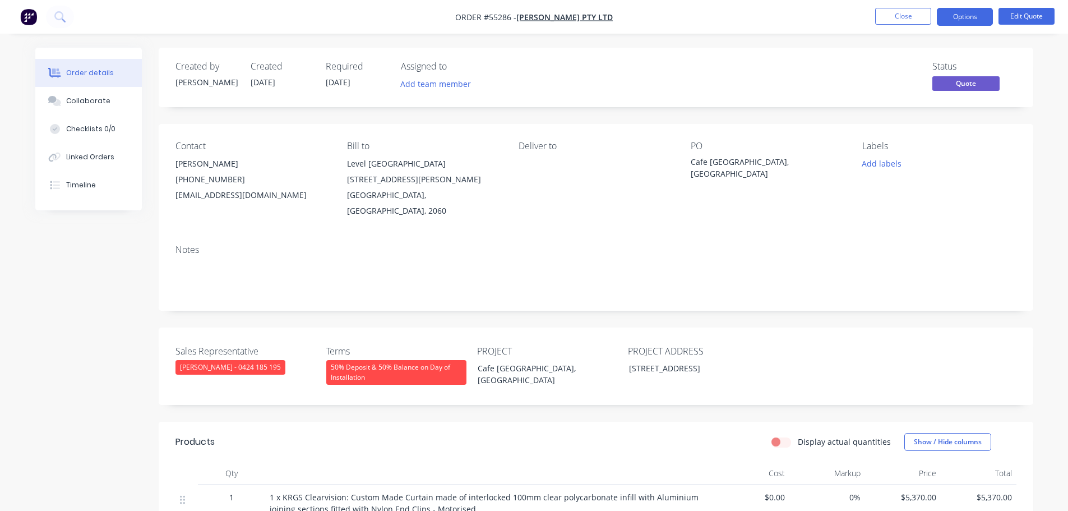
click at [225, 195] on div "quotes@gartnerrose.com" at bounding box center [253, 195] width 154 height 16
copy div "quotes@gartnerrose.com"
click at [758, 163] on div "Cafe Quorum & Hospital Rd, Loading Dock NSW" at bounding box center [761, 168] width 140 height 24
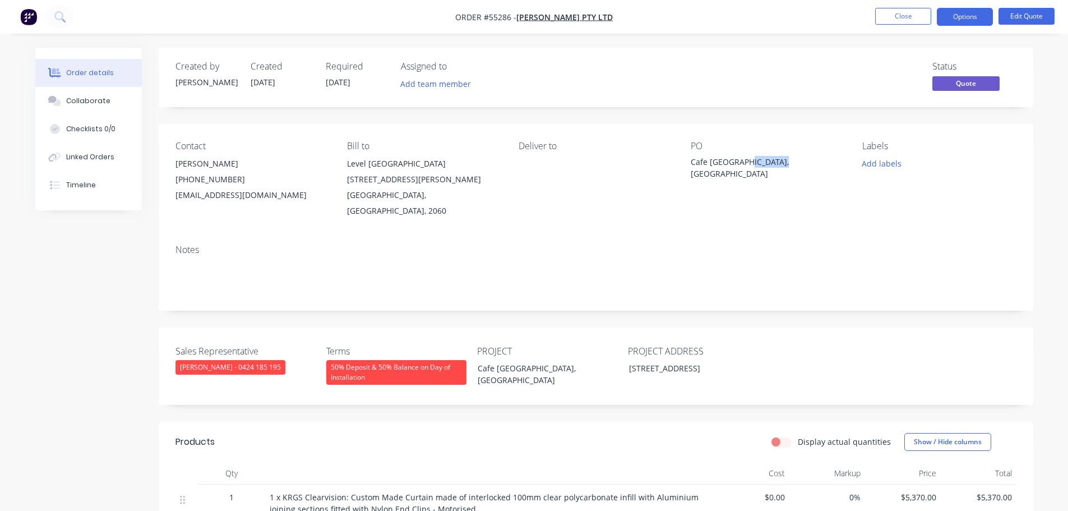
click at [758, 163] on div "Cafe Quorum & Hospital Rd, Loading Dock NSW" at bounding box center [761, 168] width 140 height 24
copy div "Cafe Quorum & Hospital Rd, Loading Dock NSW"
click at [916, 17] on button "Close" at bounding box center [903, 16] width 56 height 17
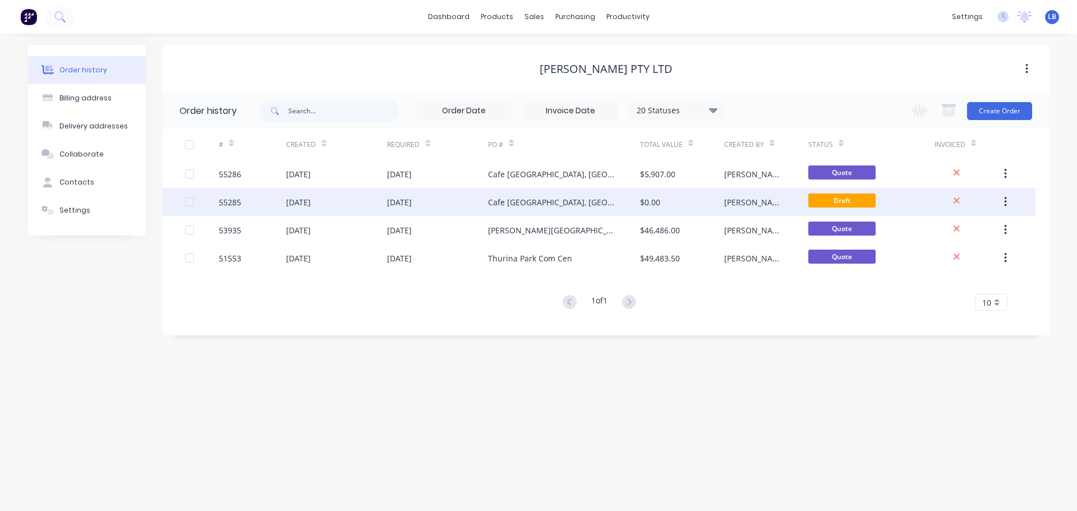
click at [1004, 200] on icon "button" at bounding box center [1005, 202] width 3 height 12
click at [936, 231] on div "Archive" at bounding box center [965, 231] width 86 height 16
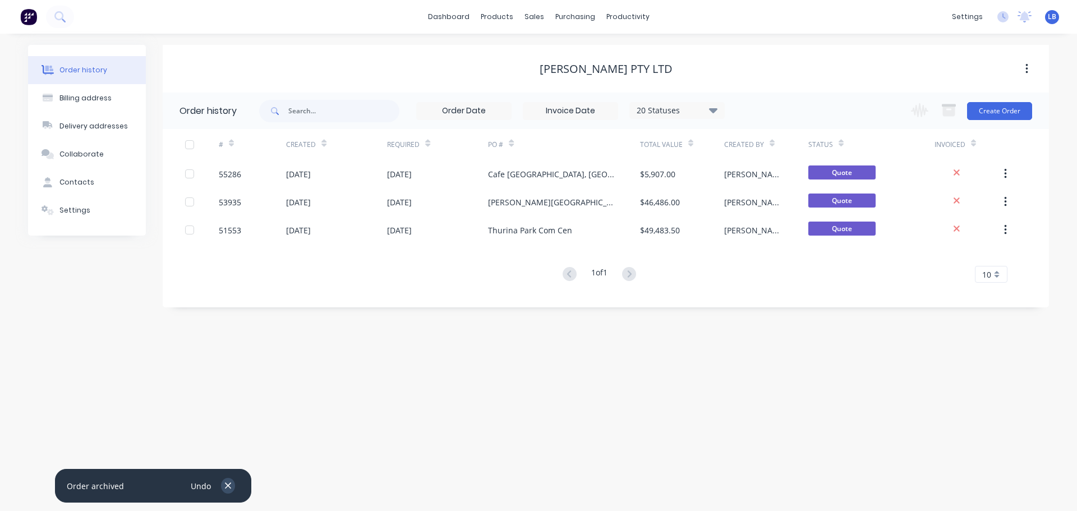
click at [225, 482] on icon "button" at bounding box center [227, 486] width 7 height 10
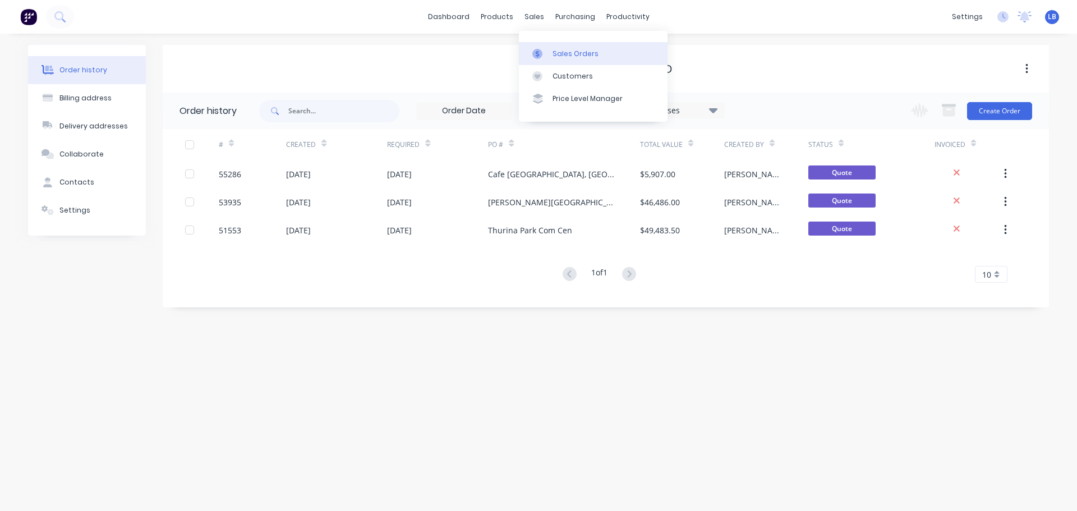
click at [565, 49] on link "Sales Orders" at bounding box center [593, 53] width 149 height 22
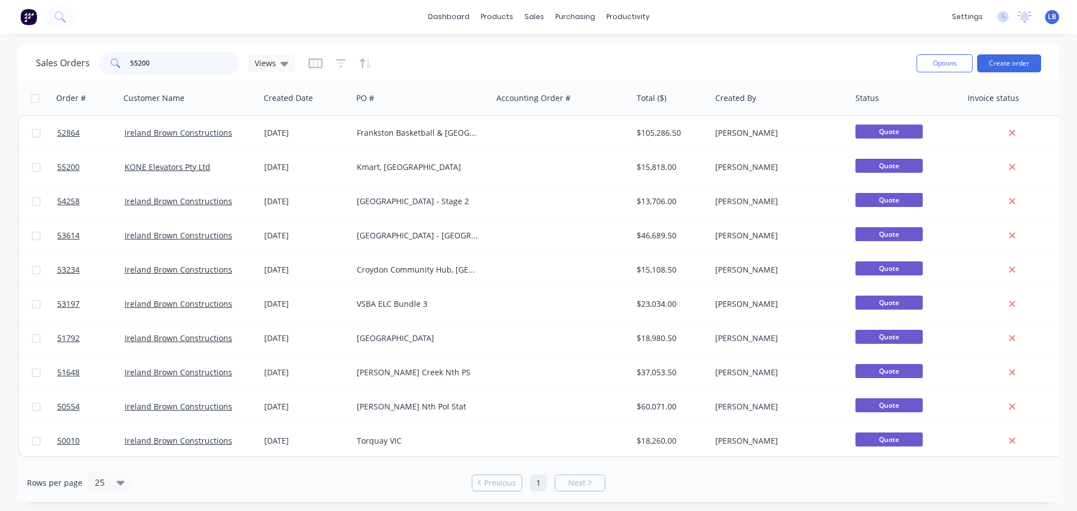
drag, startPoint x: 146, startPoint y: 63, endPoint x: 98, endPoint y: 72, distance: 49.1
click at [99, 72] on div "55200" at bounding box center [169, 63] width 140 height 22
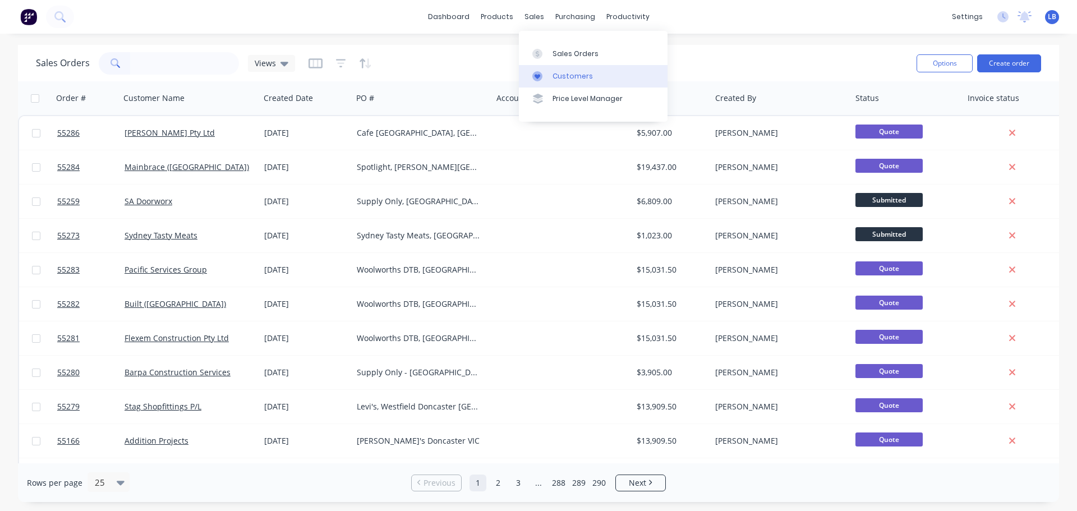
click at [575, 80] on div "Customers" at bounding box center [572, 76] width 40 height 10
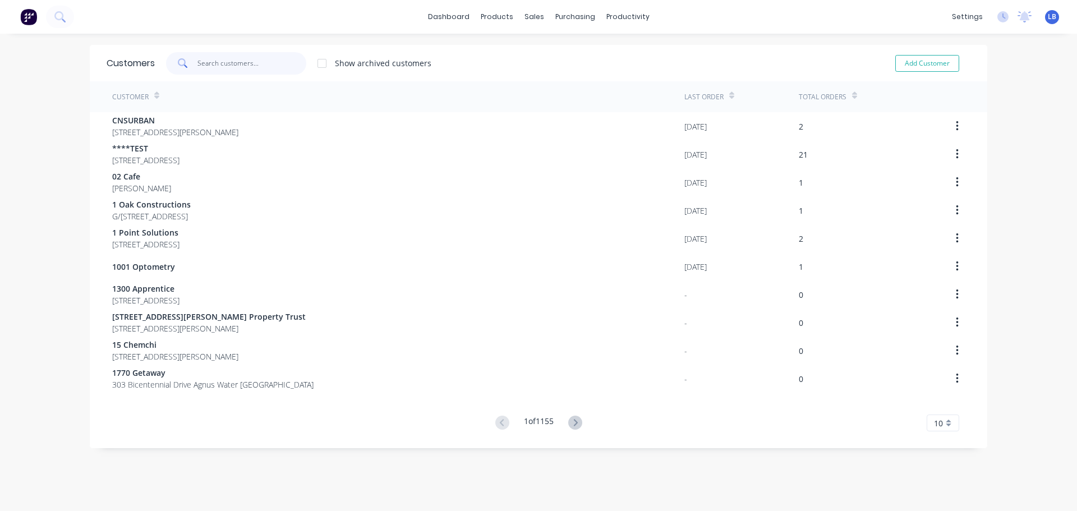
click at [233, 64] on input "text" at bounding box center [251, 63] width 109 height 22
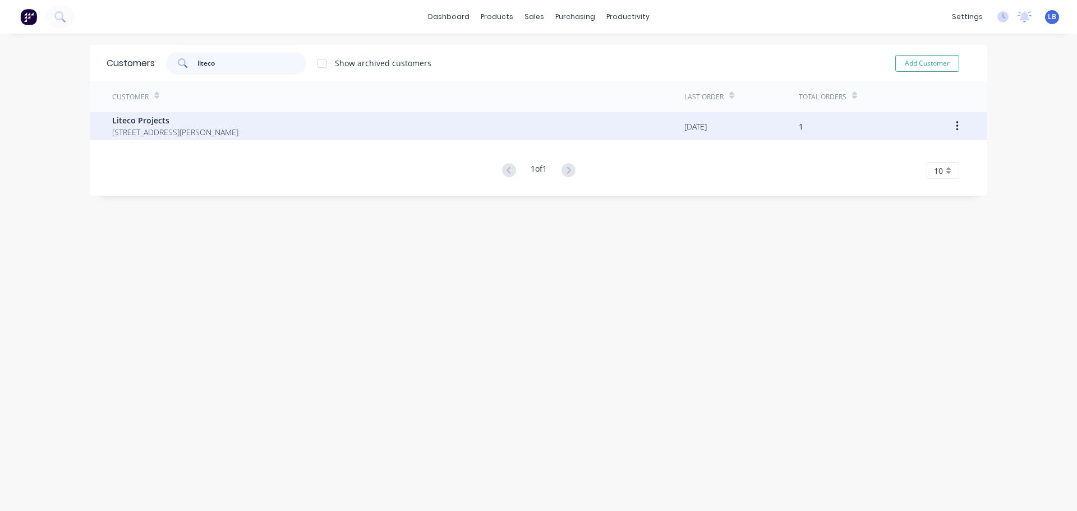
type input "liteco"
click at [140, 123] on span "Liteco Projects" at bounding box center [175, 120] width 126 height 12
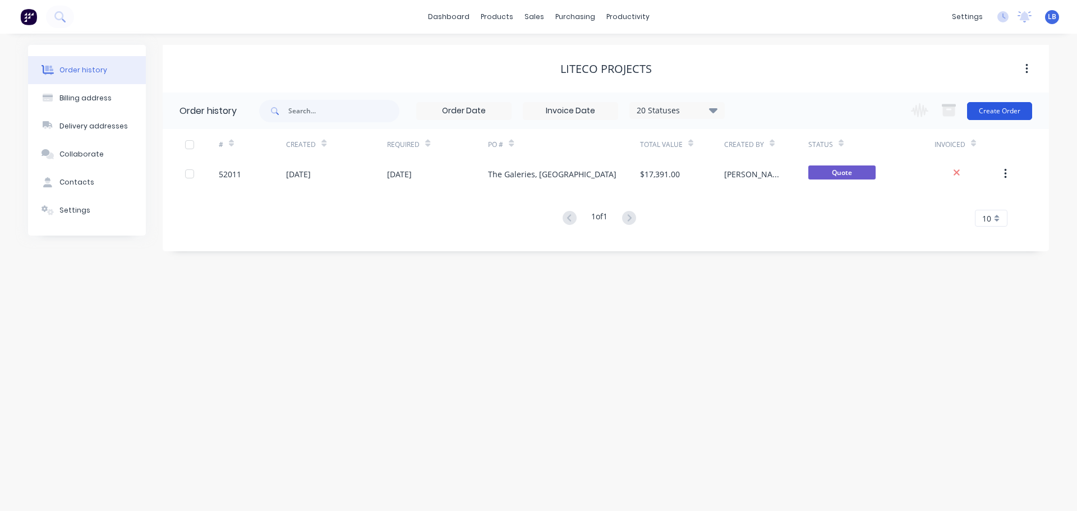
click at [991, 115] on button "Create Order" at bounding box center [999, 111] width 65 height 18
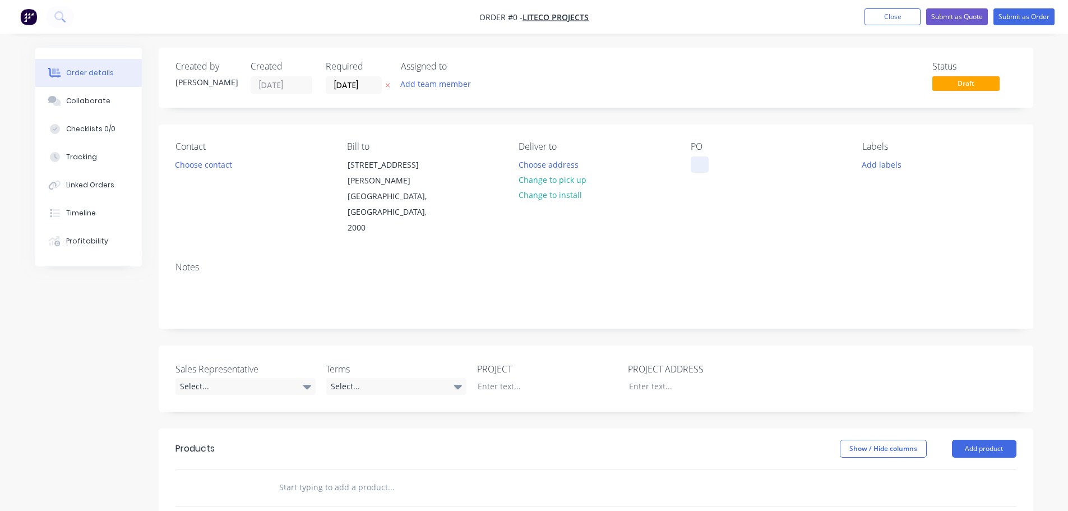
click at [705, 162] on div at bounding box center [700, 164] width 18 height 16
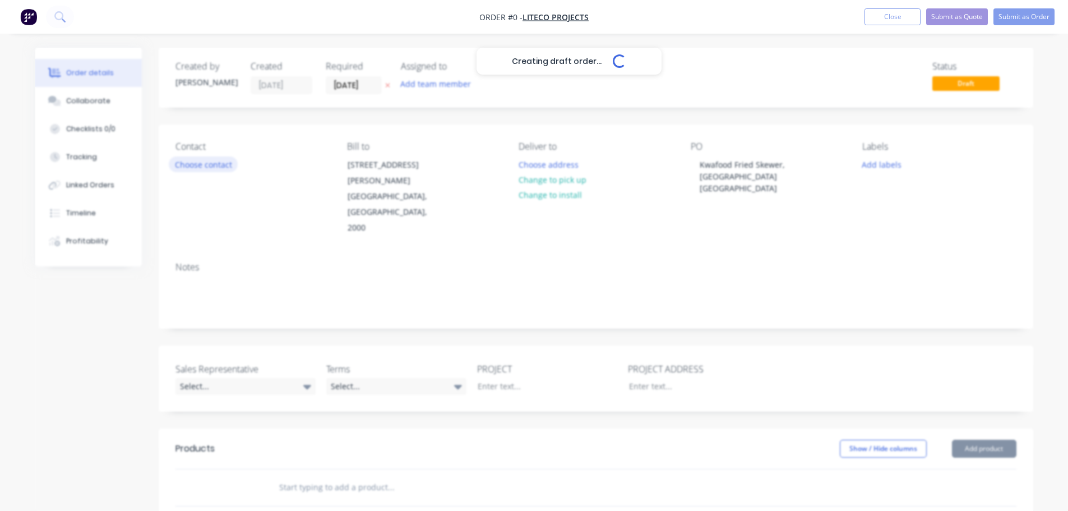
click at [206, 169] on div "Creating draft order... Loading... Order details Collaborate Checklists 0/0 Tra…" at bounding box center [534, 420] width 1021 height 745
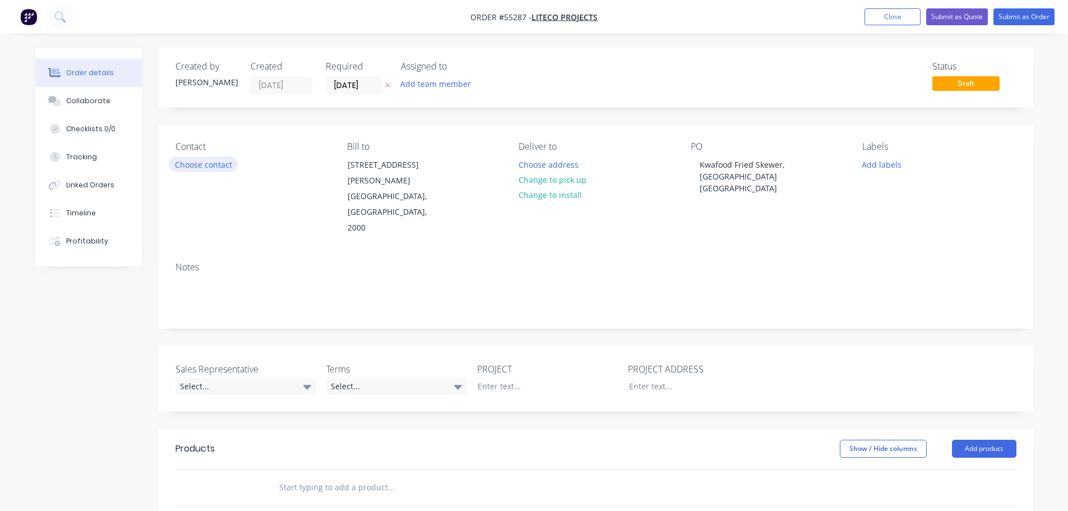
click at [206, 169] on button "Choose contact" at bounding box center [203, 163] width 69 height 15
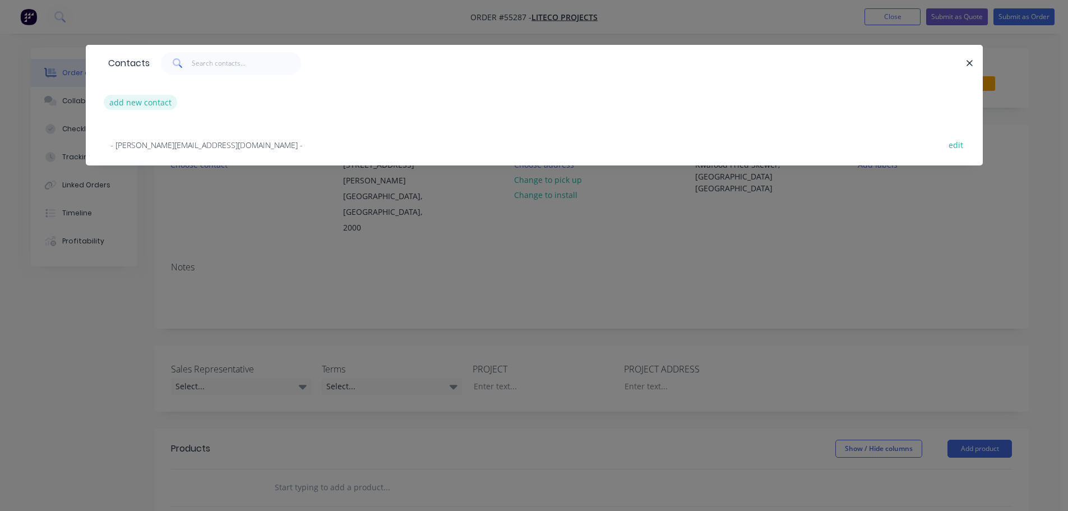
click at [129, 107] on button "add new contact" at bounding box center [141, 102] width 74 height 15
select select "AU"
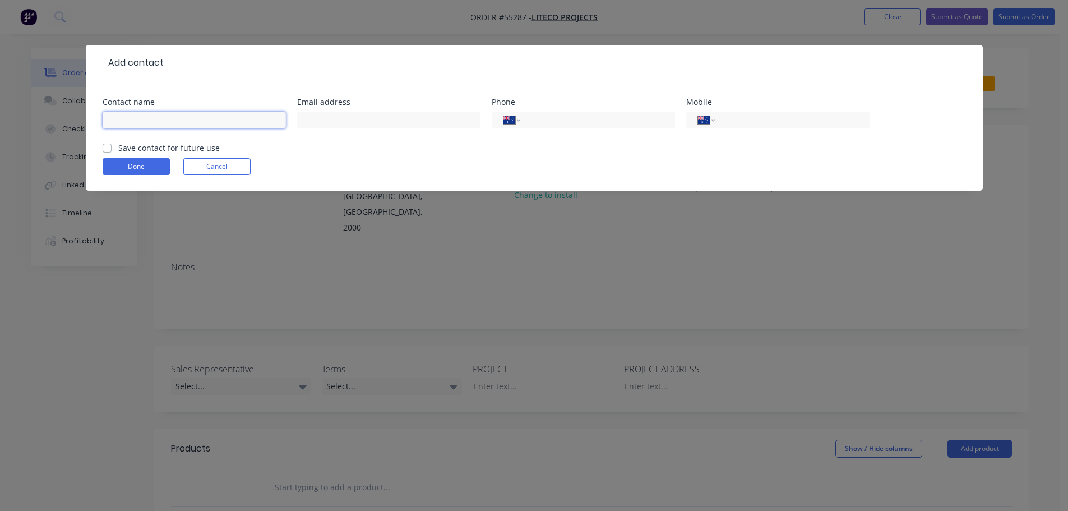
drag, startPoint x: 129, startPoint y: 107, endPoint x: 121, endPoint y: 119, distance: 14.6
click at [121, 119] on input "text" at bounding box center [194, 120] width 183 height 17
type input "Charles Watkins"
click at [330, 117] on input "text" at bounding box center [388, 120] width 183 height 17
type input "charles@liteco.com.au"
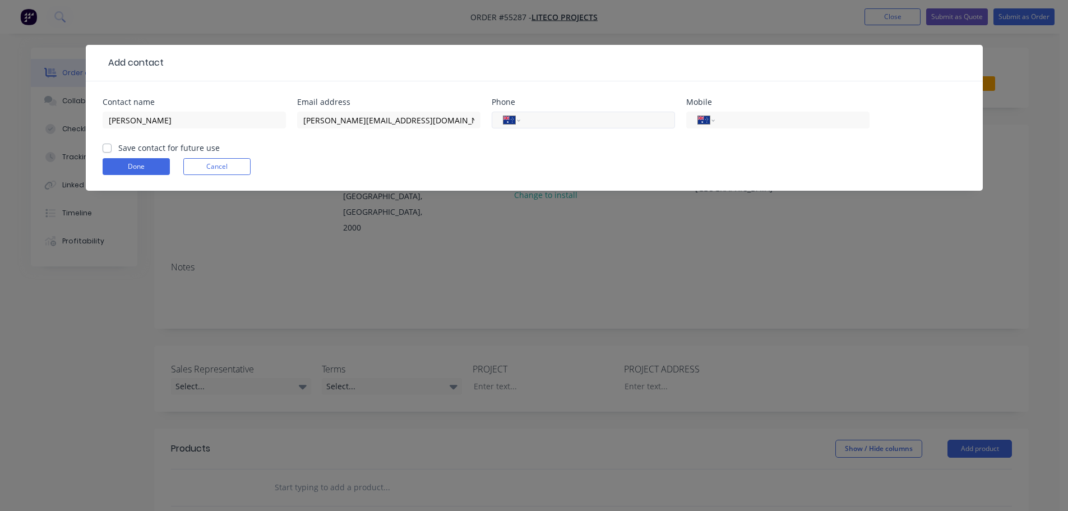
click at [598, 121] on input "tel" at bounding box center [595, 120] width 135 height 13
type input "(02) 8068 1755"
click at [759, 121] on input "tel" at bounding box center [790, 120] width 135 height 13
type input "0448 273 463"
click at [118, 149] on label "Save contact for future use" at bounding box center [169, 148] width 102 height 12
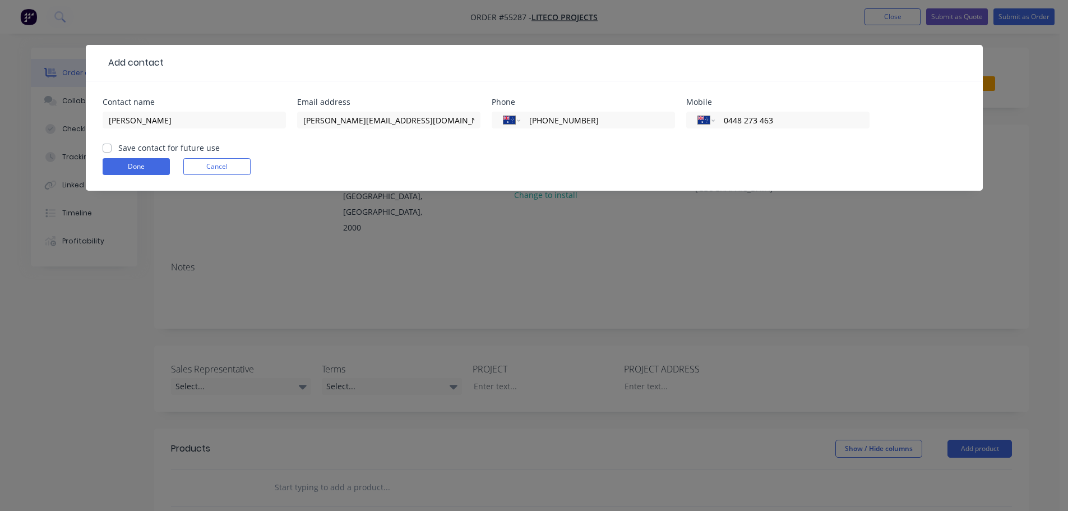
click at [106, 149] on input "Save contact for future use" at bounding box center [107, 147] width 9 height 11
checkbox input "true"
click at [119, 165] on button "Done" at bounding box center [136, 166] width 67 height 17
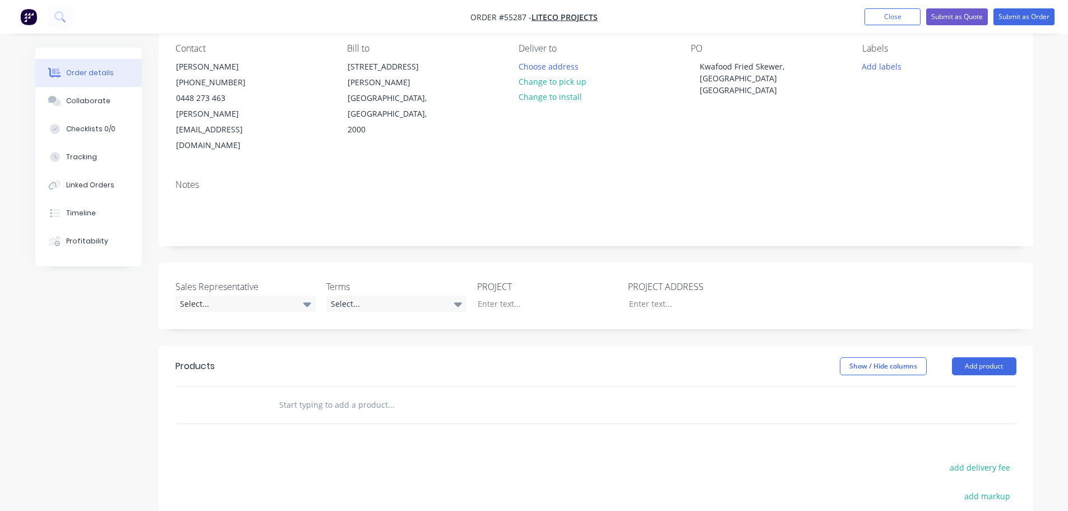
scroll to position [112, 0]
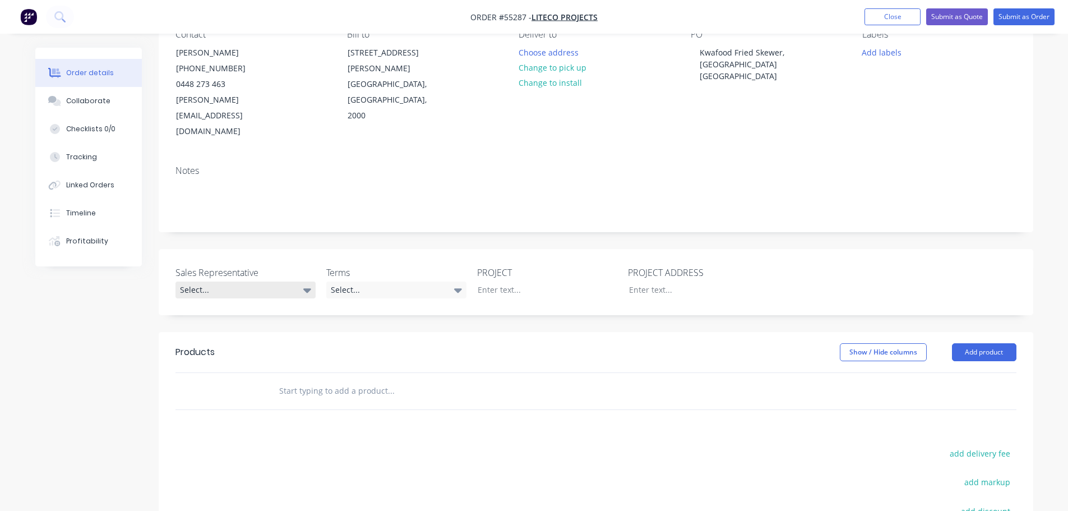
click at [237, 282] on div "Select..." at bounding box center [246, 290] width 140 height 17
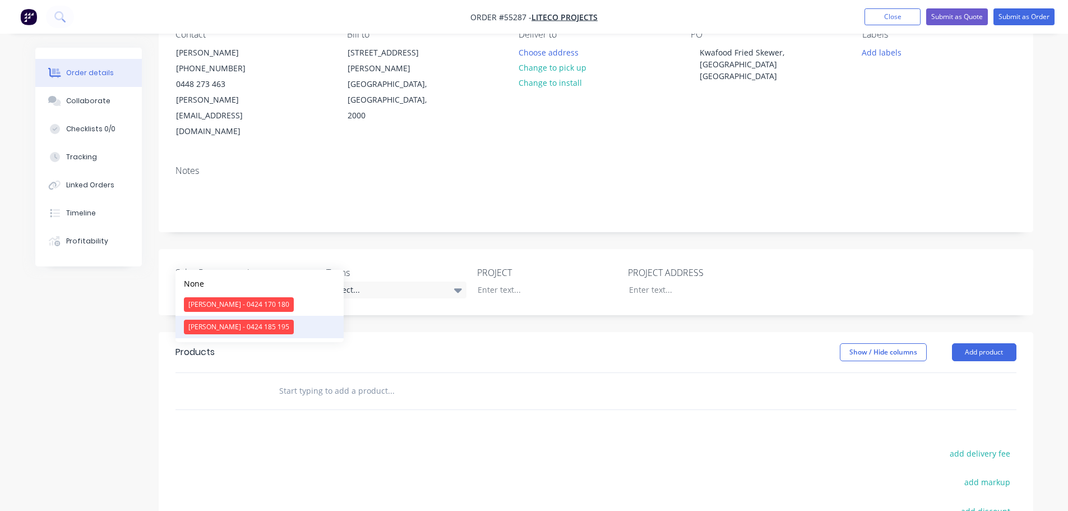
click at [229, 323] on div "Drew Blackman - 0424 185 195" at bounding box center [239, 327] width 110 height 15
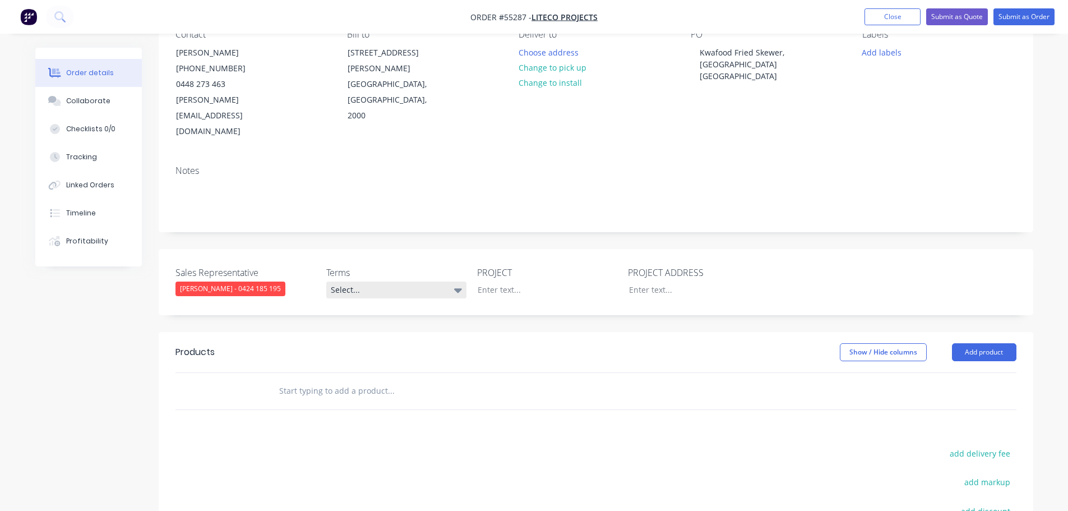
click at [378, 282] on div "Select..." at bounding box center [396, 290] width 140 height 17
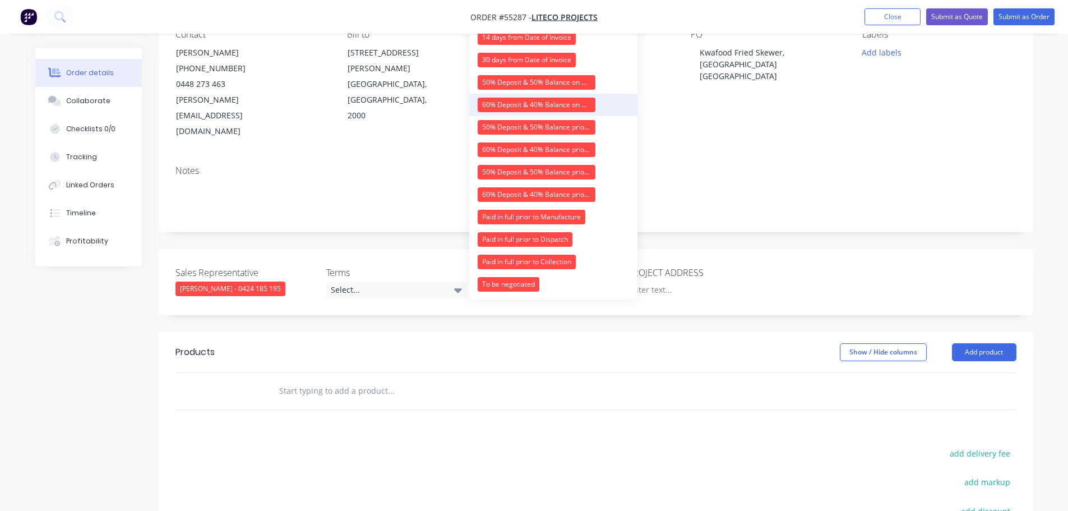
click at [496, 105] on div "60% Deposit & 40% Balance on Day of Installation" at bounding box center [537, 105] width 118 height 15
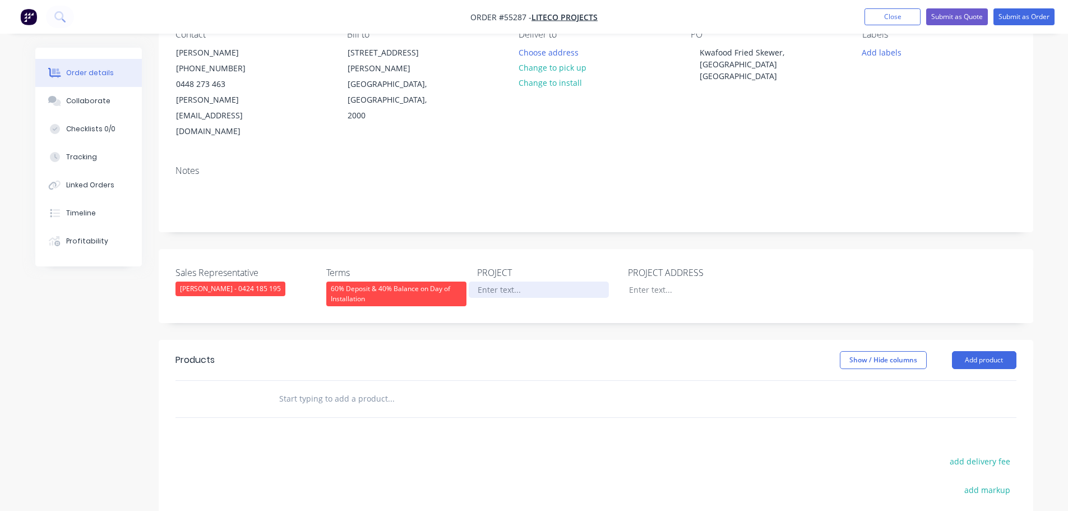
click at [517, 282] on div at bounding box center [539, 290] width 140 height 16
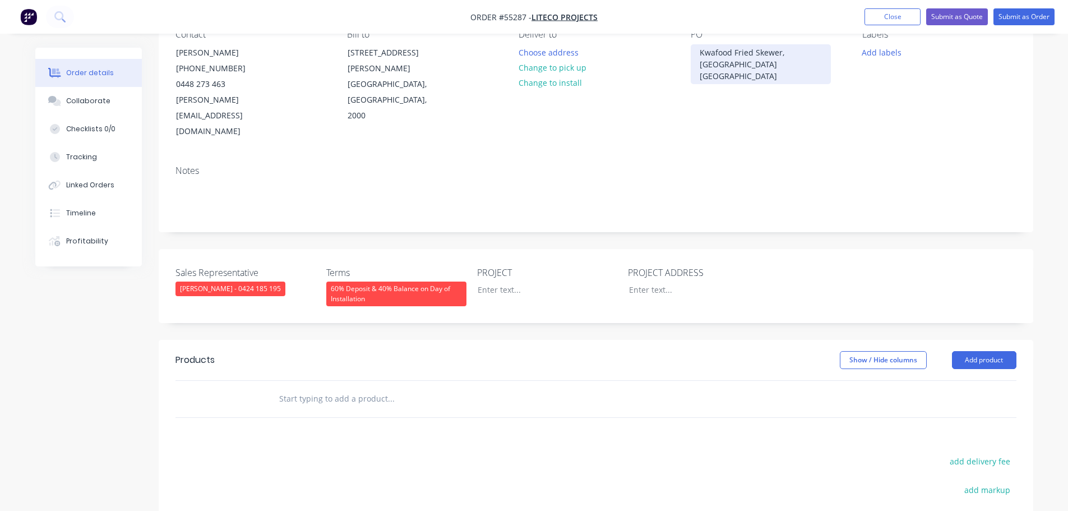
click at [744, 53] on div "Kwafood Fried Skewer, Sydney NSW" at bounding box center [761, 64] width 140 height 40
copy div "Kwafood Fried Skewer, Sydney NSW"
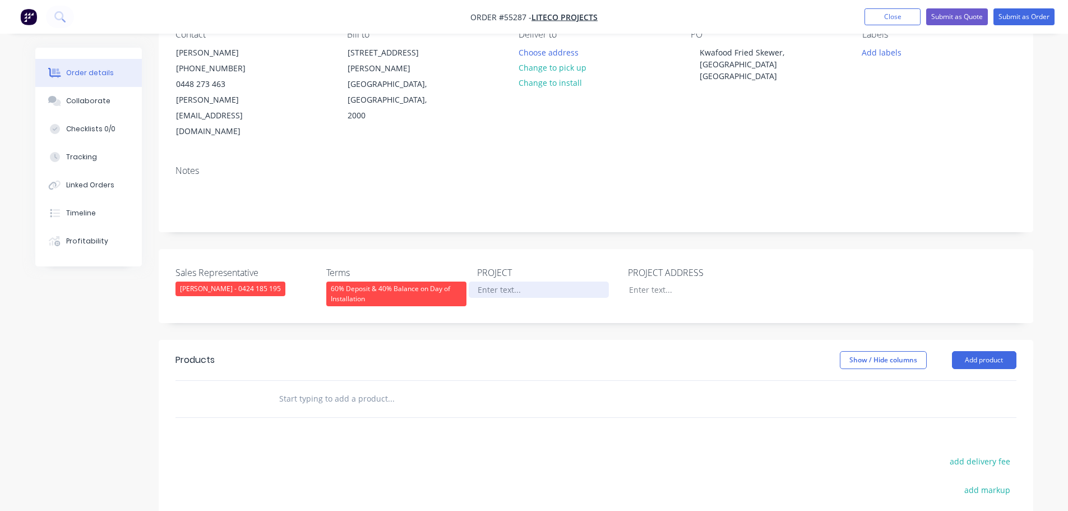
click at [483, 282] on div at bounding box center [539, 290] width 140 height 16
paste div
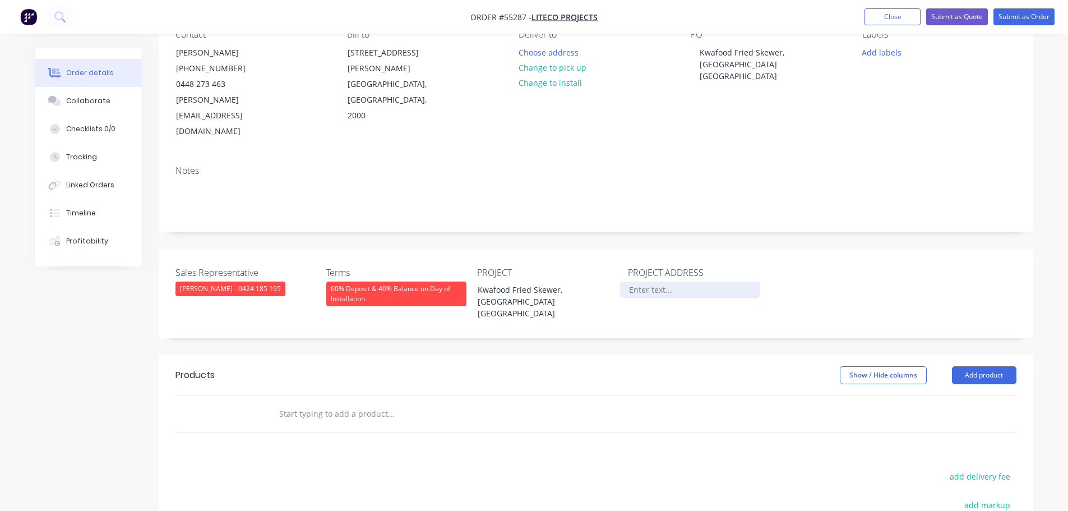
click at [649, 282] on div at bounding box center [690, 290] width 140 height 16
click at [983, 366] on button "Add product" at bounding box center [984, 375] width 64 height 18
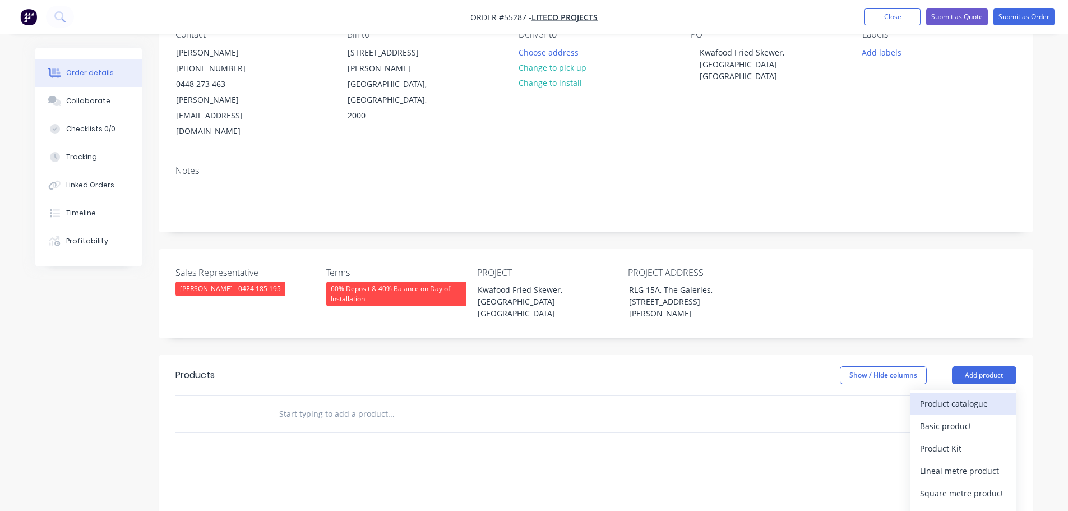
click at [948, 395] on div "Product catalogue" at bounding box center [963, 403] width 86 height 16
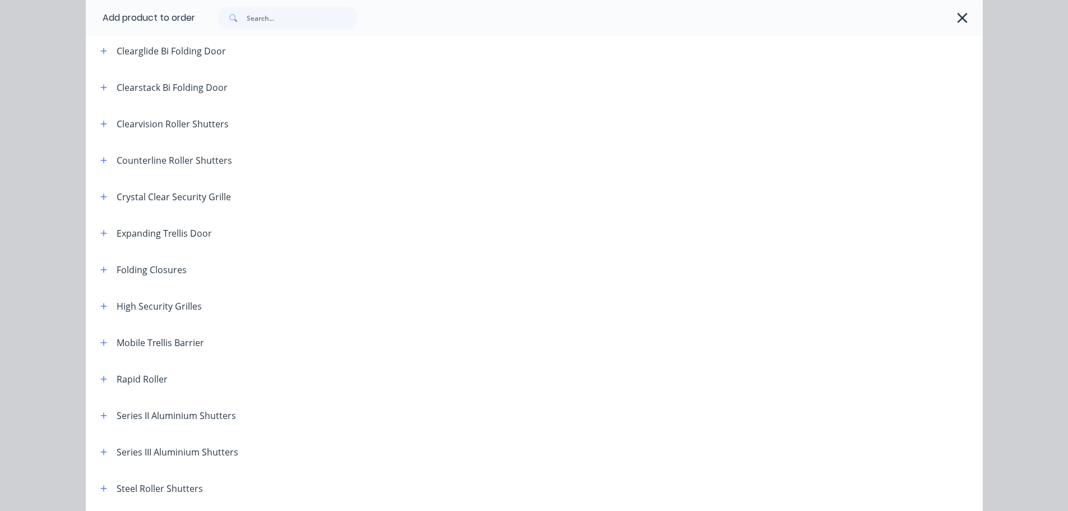
scroll to position [168, 0]
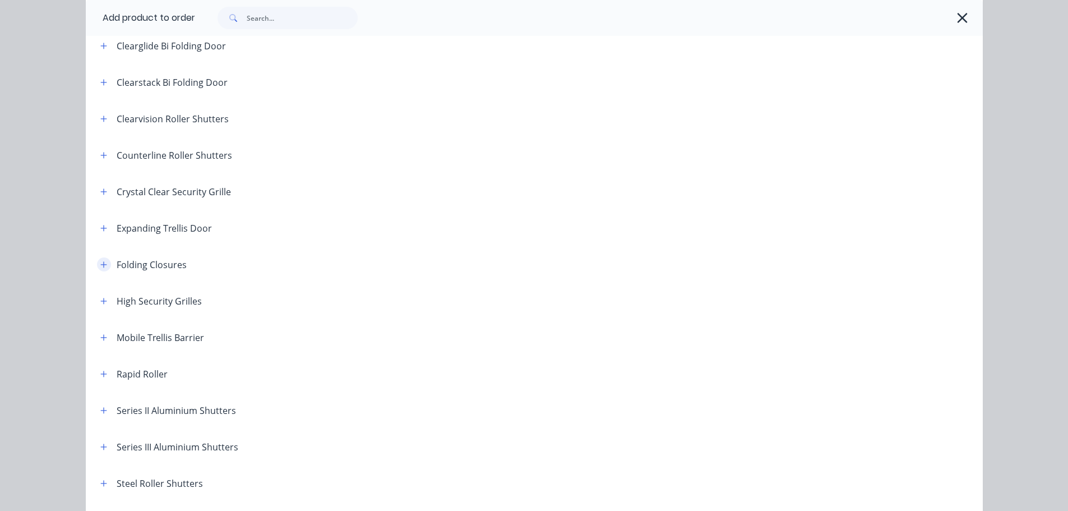
click at [100, 261] on icon "button" at bounding box center [103, 265] width 7 height 8
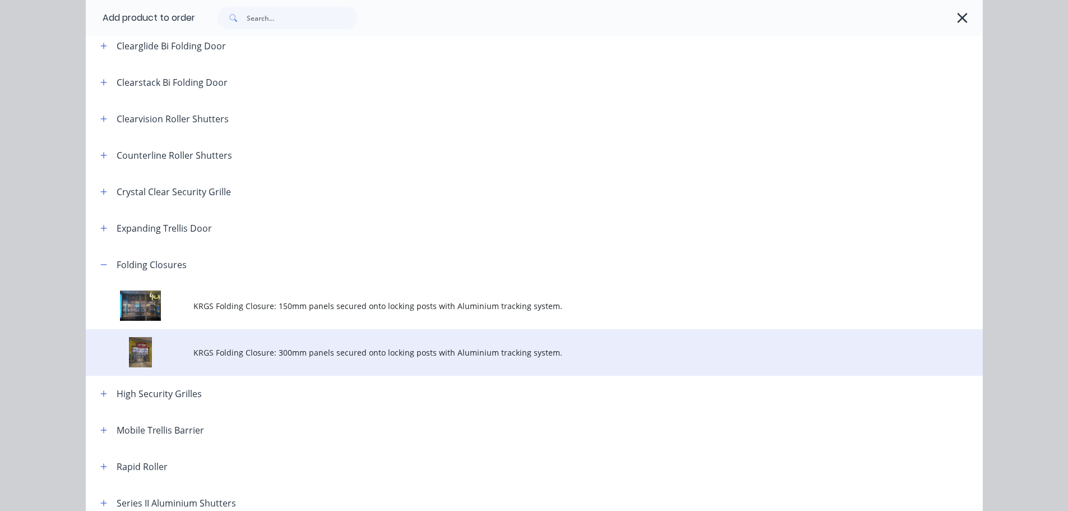
click at [260, 354] on span "KRGS Folding Closure: 300mm panels secured onto locking posts with Aluminium tr…" at bounding box center [508, 353] width 631 height 12
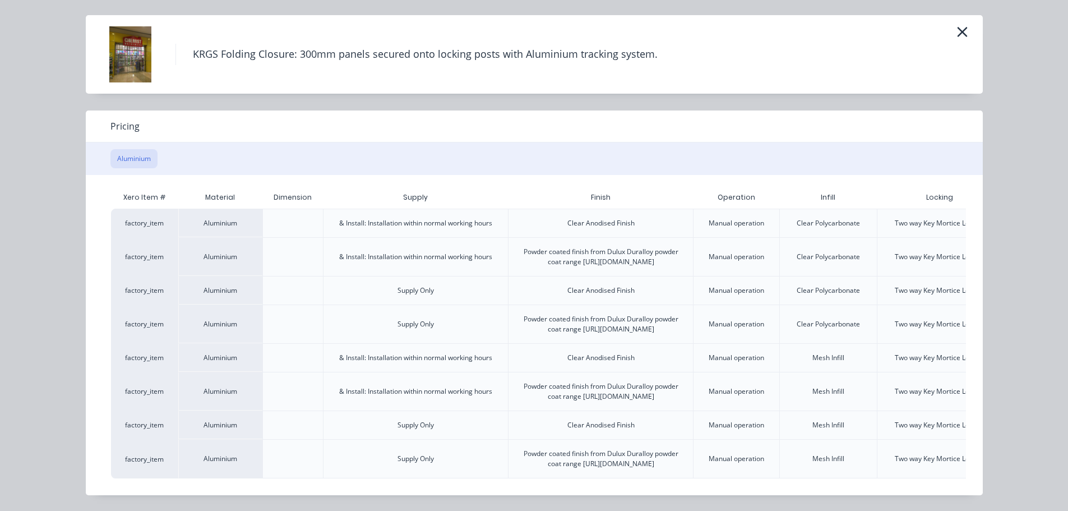
scroll to position [0, 98]
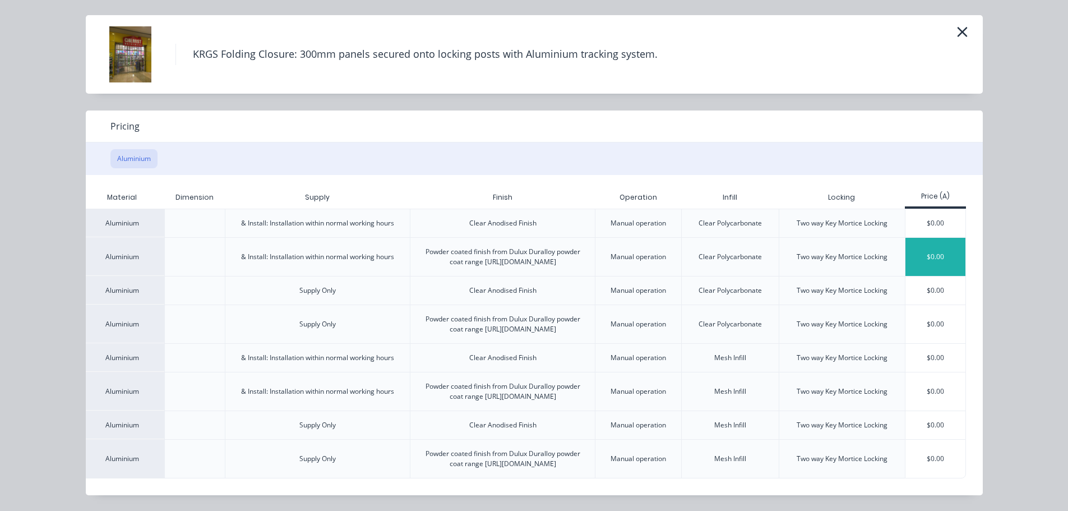
click at [912, 238] on div "$0.00" at bounding box center [936, 257] width 60 height 38
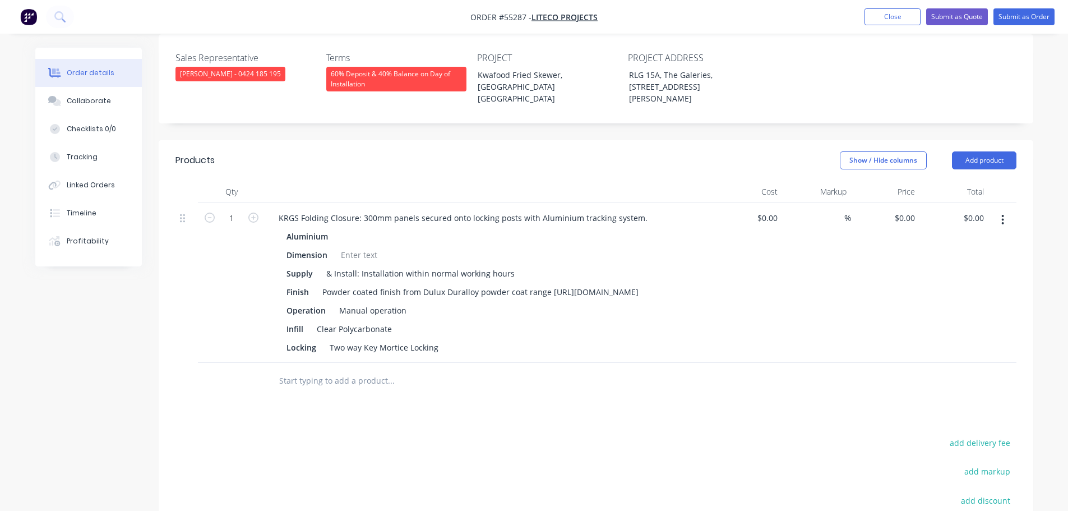
scroll to position [336, 0]
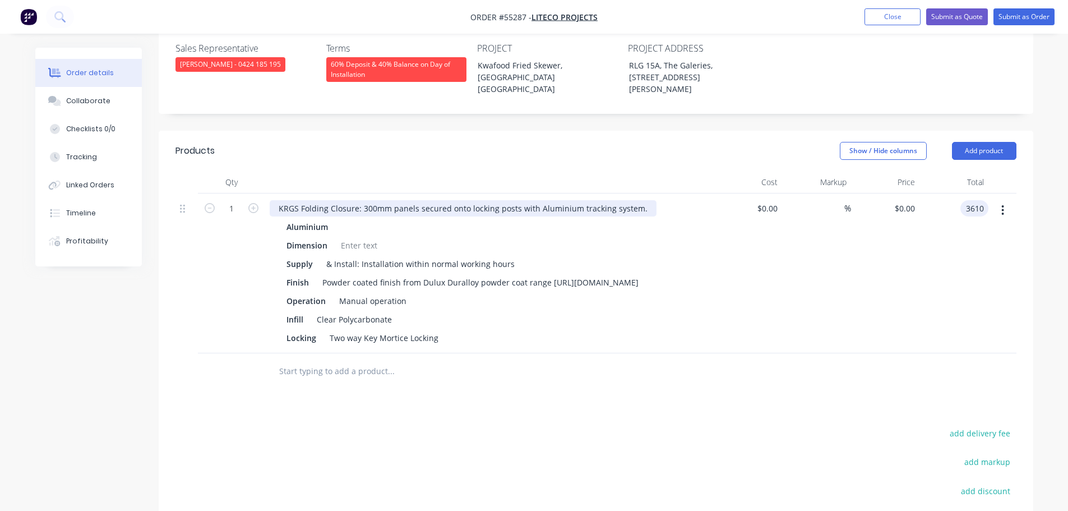
type input "3610"
type input "$3,610.00"
click at [278, 200] on div "KRGS Folding Closure: 300mm panels secured onto locking posts with Aluminium tr…" at bounding box center [463, 208] width 387 height 16
click at [277, 200] on div "KRGS Folding Closure: 300mm panels secured onto locking posts with Aluminium tr…" at bounding box center [463, 208] width 387 height 16
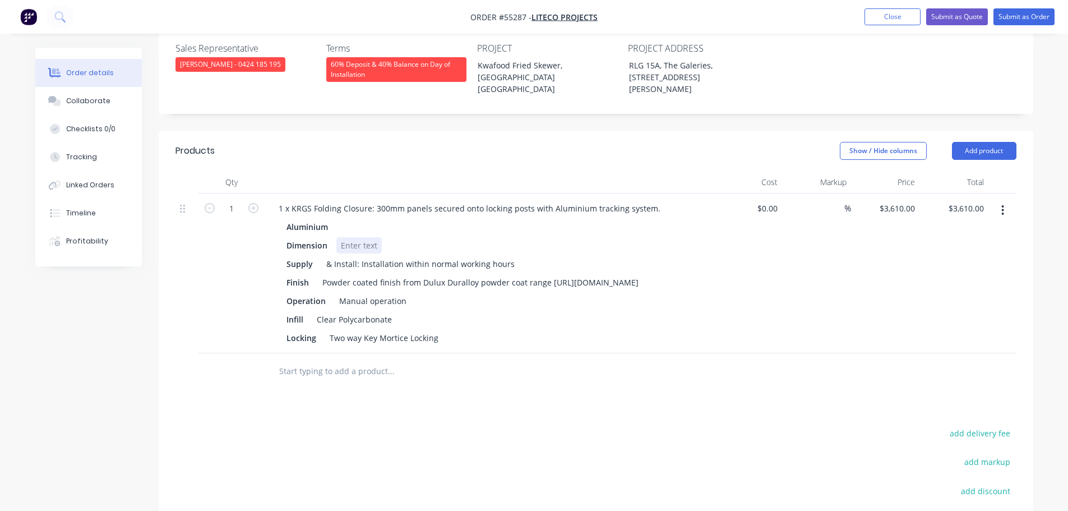
click at [359, 237] on div at bounding box center [358, 245] width 45 height 16
click at [356, 237] on div at bounding box center [358, 245] width 45 height 16
click at [425, 256] on div "& Install: Installation within normal working hours" at bounding box center [420, 264] width 197 height 16
click at [975, 142] on button "Add product" at bounding box center [984, 151] width 64 height 18
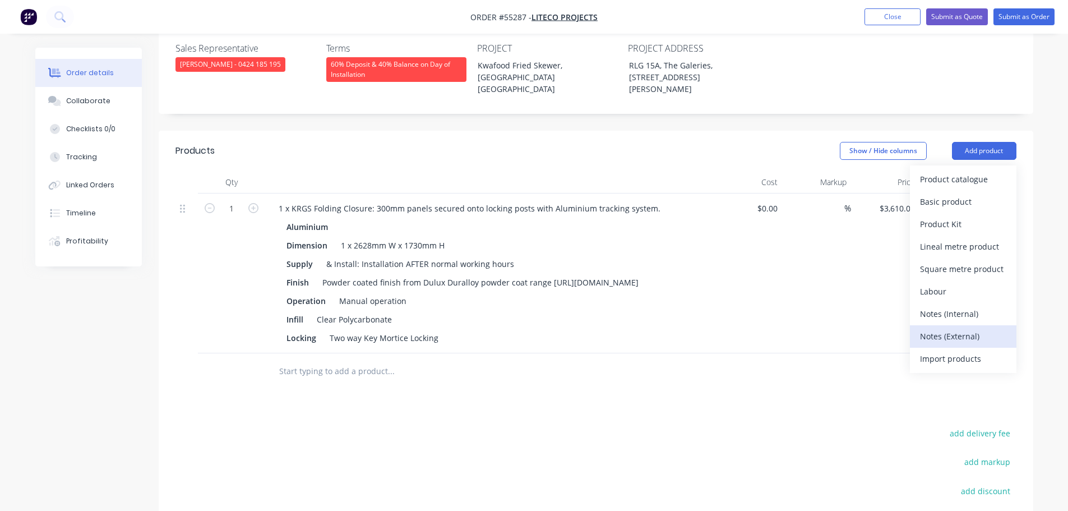
click at [937, 328] on div "Notes (External)" at bounding box center [963, 336] width 86 height 16
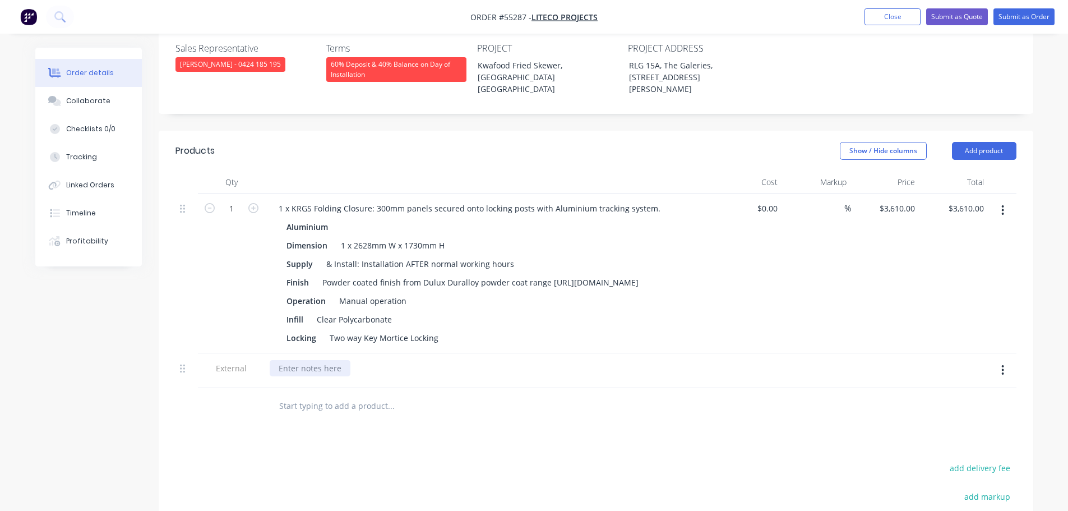
click at [301, 360] on div at bounding box center [310, 368] width 81 height 16
click at [967, 16] on button "Submit as Quote" at bounding box center [957, 16] width 62 height 17
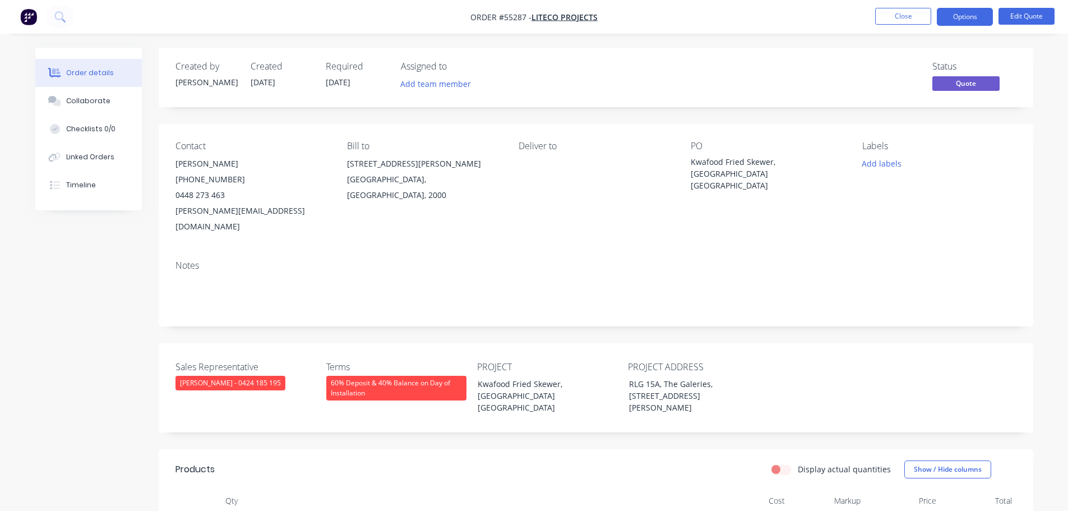
click at [967, 16] on button "Options" at bounding box center [965, 17] width 56 height 18
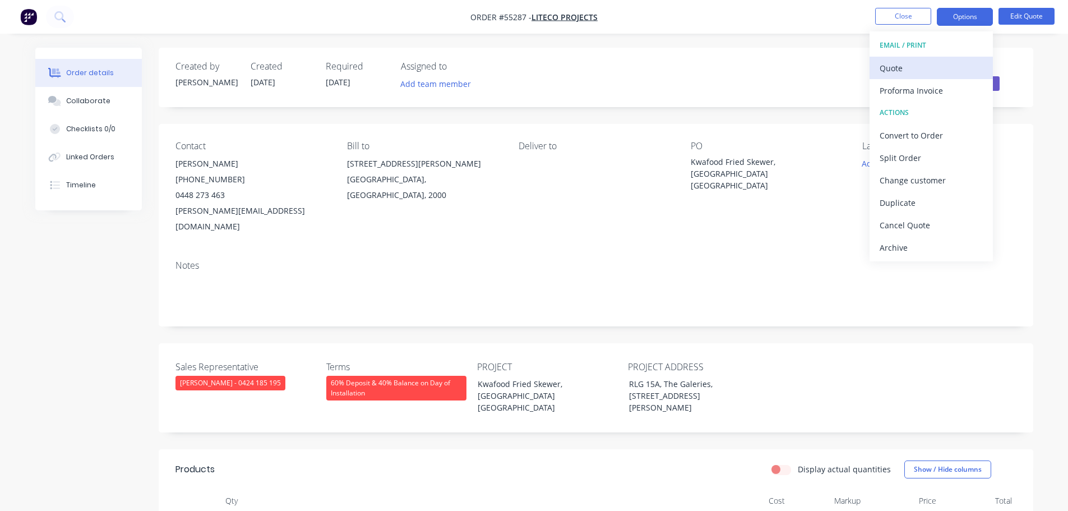
click at [899, 69] on div "Quote" at bounding box center [931, 68] width 103 height 16
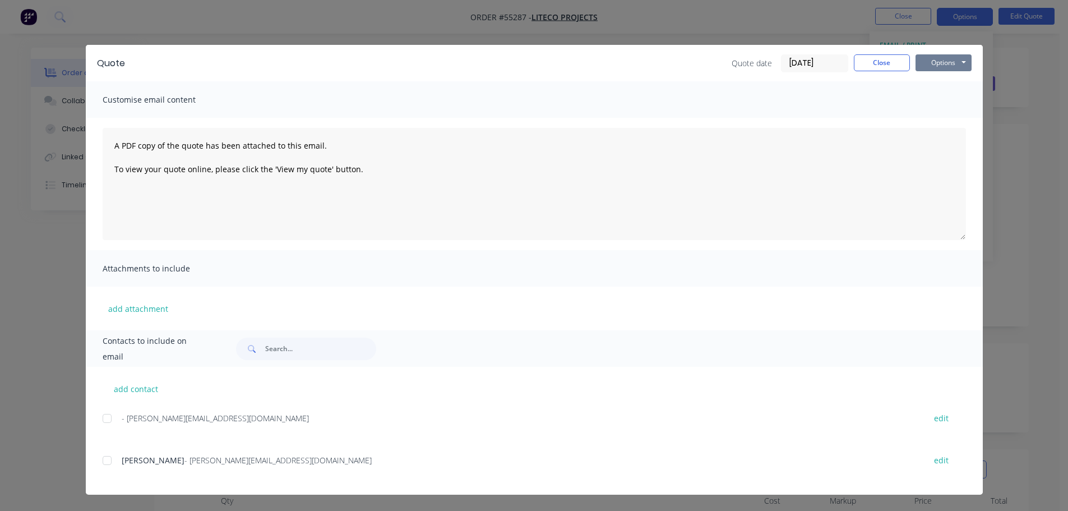
click at [933, 64] on button "Options" at bounding box center [944, 62] width 56 height 17
click at [941, 100] on button "Print" at bounding box center [952, 101] width 72 height 19
click at [879, 59] on button "Close" at bounding box center [882, 62] width 56 height 17
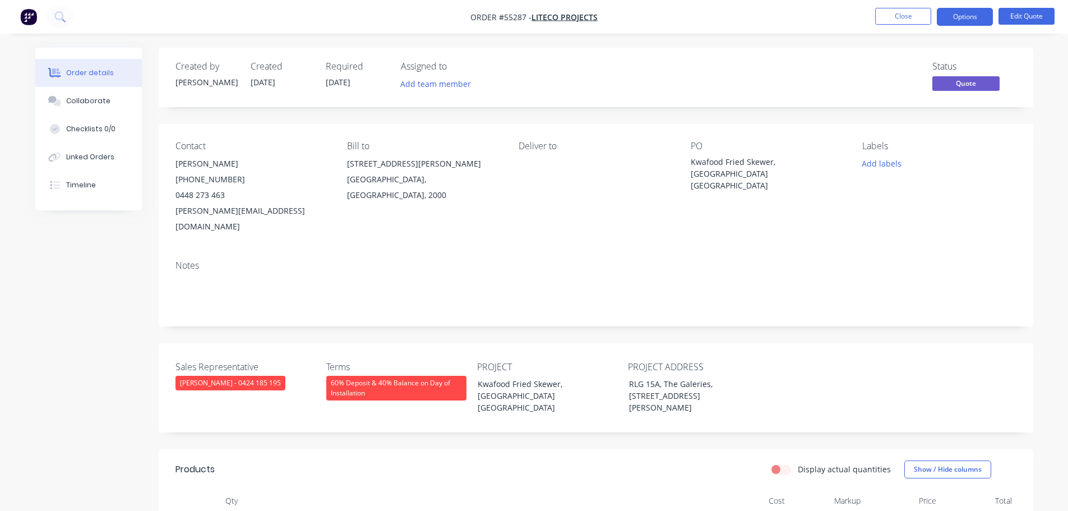
click at [200, 206] on div "charles@liteco.com.au" at bounding box center [253, 218] width 154 height 31
copy div "charles@liteco.com.au"
click at [766, 162] on div "Kwafood Fried Skewer, Sydney NSW" at bounding box center [761, 173] width 140 height 35
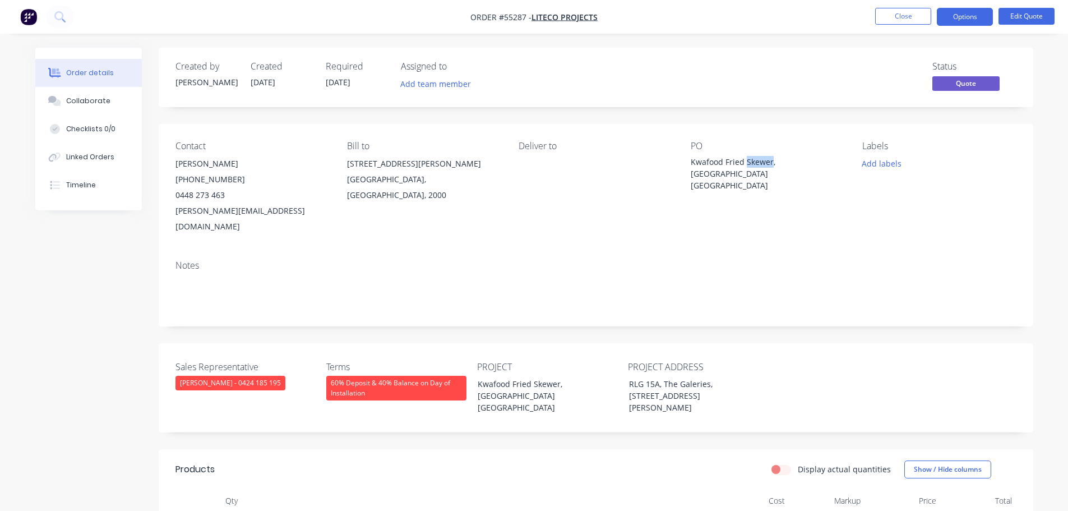
click at [766, 162] on div "Kwafood Fried Skewer, Sydney NSW" at bounding box center [761, 173] width 140 height 35
copy div "Kwafood Fried Skewer, Sydney NSW"
click at [225, 198] on span at bounding box center [225, 195] width 0 height 11
click at [891, 15] on button "Close" at bounding box center [903, 16] width 56 height 17
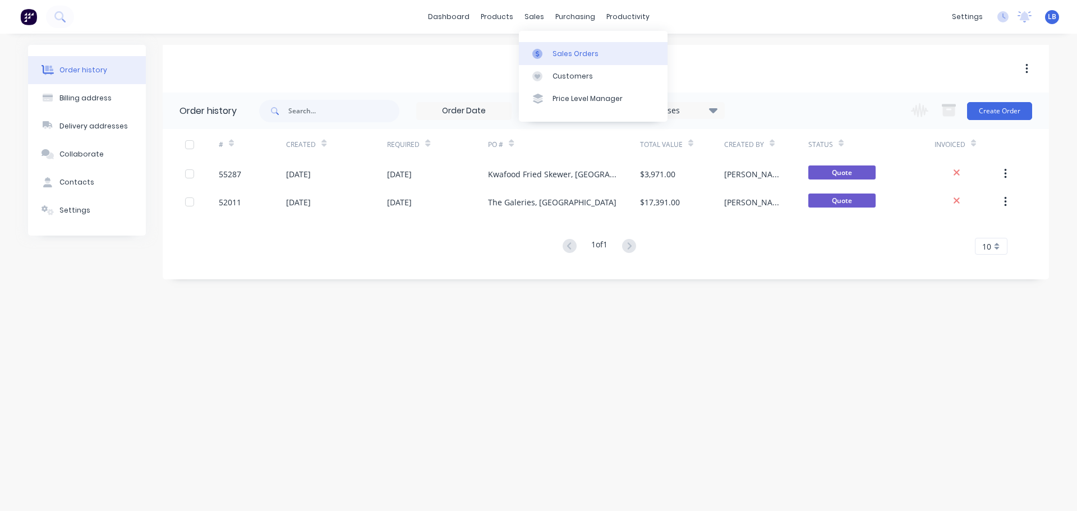
click at [572, 54] on div "Sales Orders" at bounding box center [575, 54] width 46 height 10
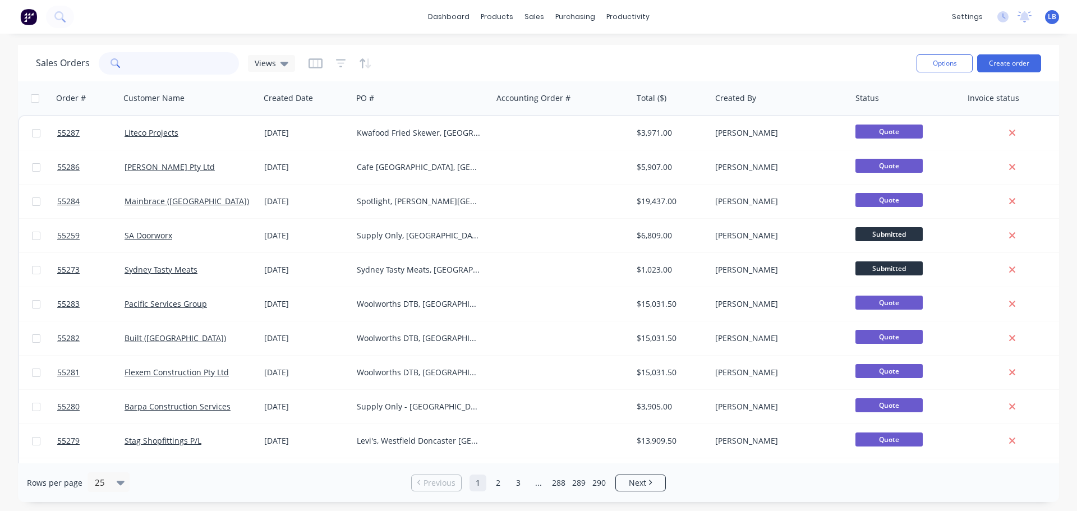
click at [165, 62] on input "text" at bounding box center [184, 63] width 109 height 22
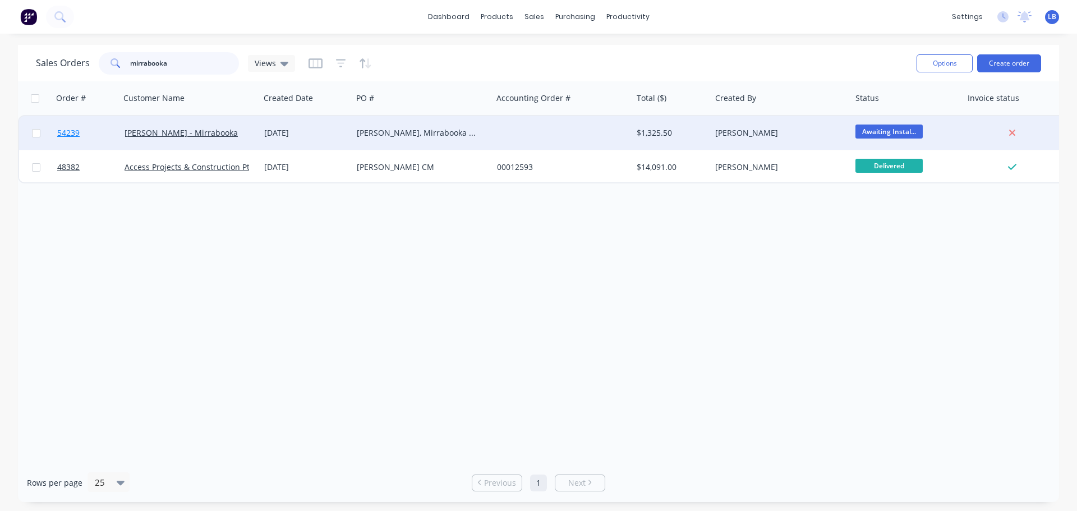
type input "mirrabooka"
click at [68, 133] on span "54239" at bounding box center [68, 132] width 22 height 11
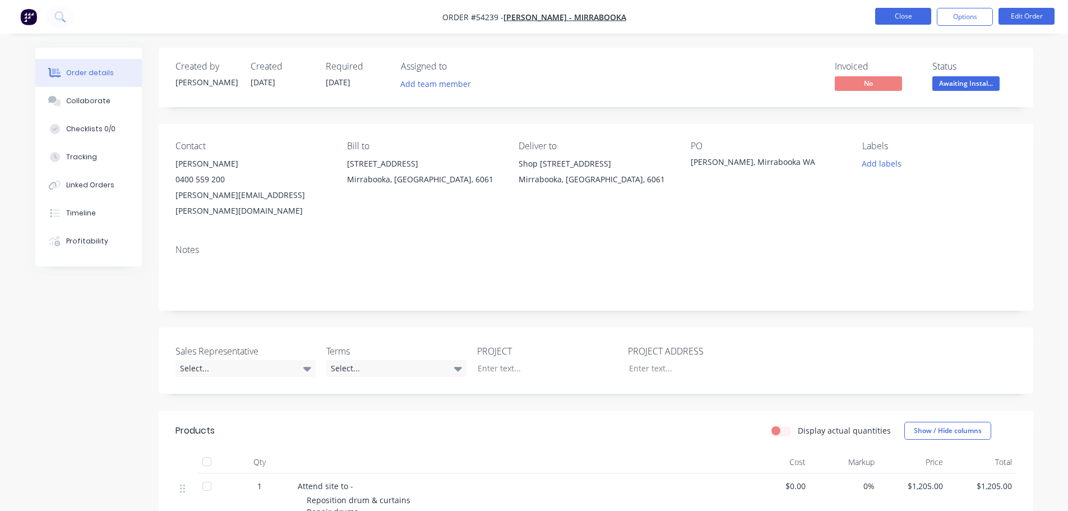
click at [908, 14] on button "Close" at bounding box center [903, 16] width 56 height 17
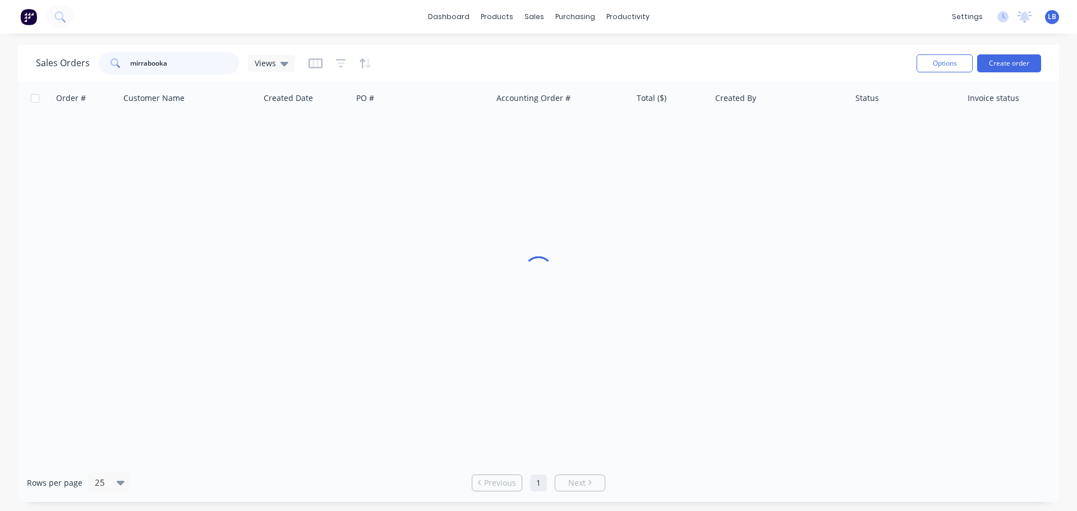
drag, startPoint x: 174, startPoint y: 64, endPoint x: 99, endPoint y: 79, distance: 76.7
click at [99, 79] on div "Sales Orders mirrabooka Views Options Create order" at bounding box center [538, 63] width 1041 height 36
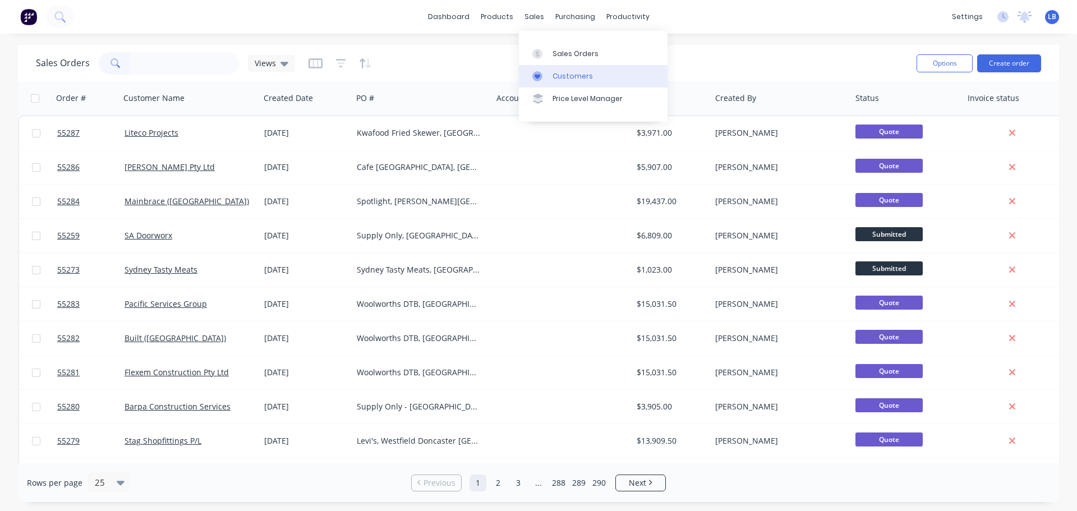
click at [571, 79] on div "Customers" at bounding box center [572, 76] width 40 height 10
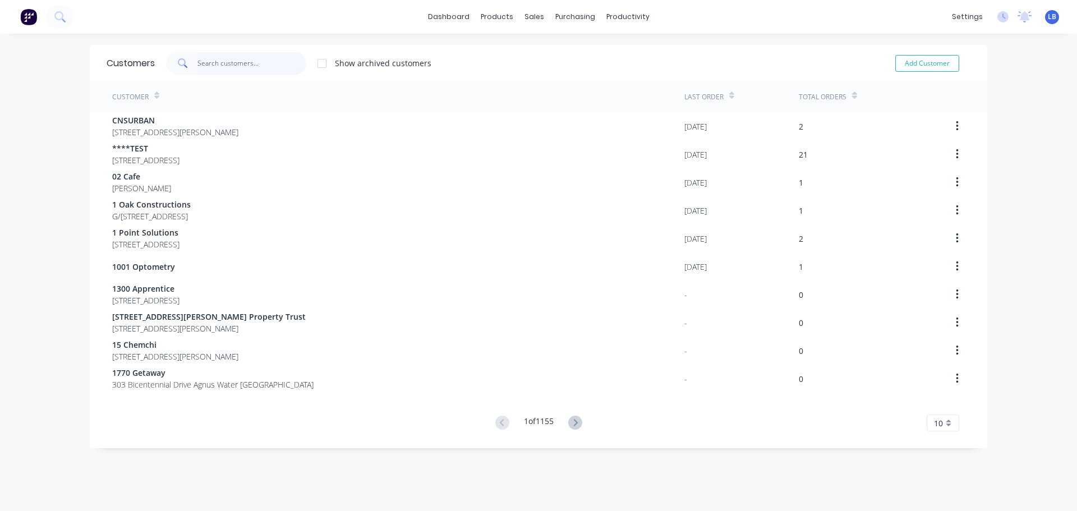
click at [232, 67] on input "text" at bounding box center [251, 63] width 109 height 22
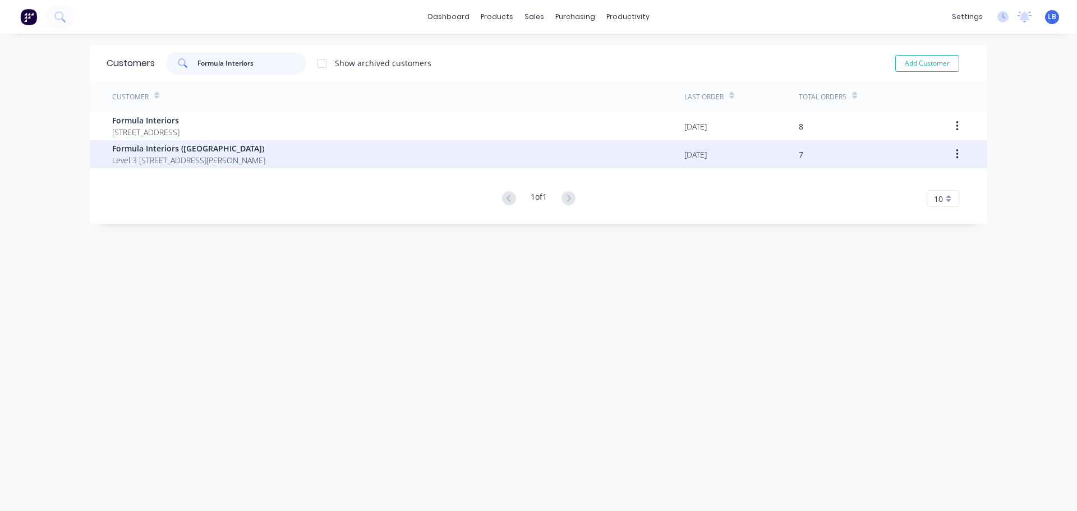
type input "Formula Interiors"
click at [160, 151] on span "Formula Interiors (NSW)" at bounding box center [188, 148] width 153 height 12
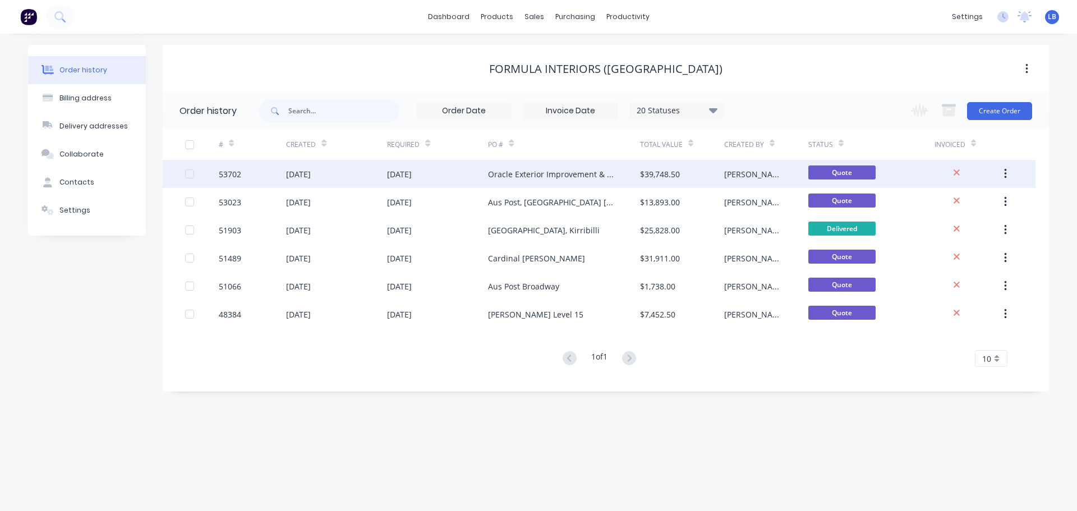
click at [230, 174] on div "53702" at bounding box center [230, 174] width 22 height 12
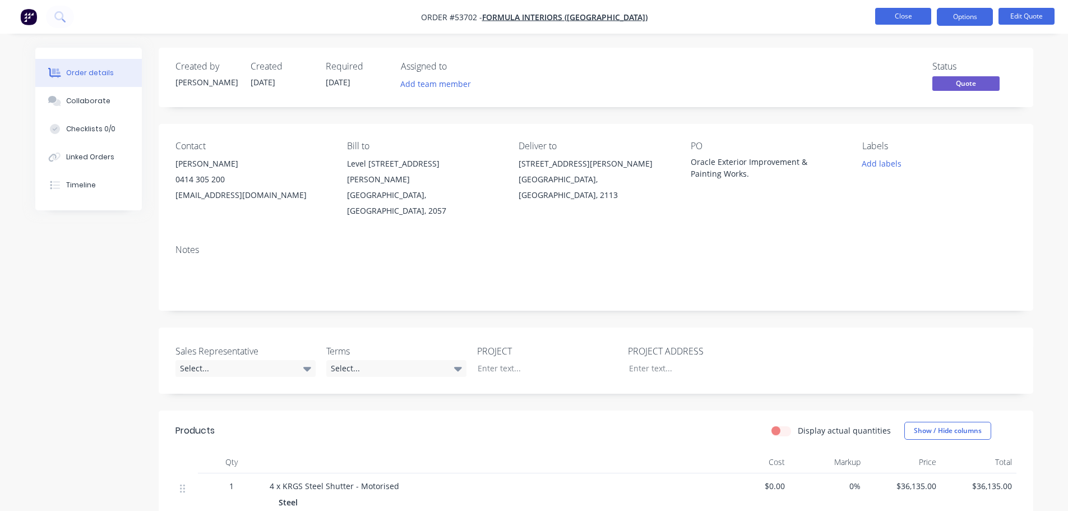
click at [898, 17] on button "Close" at bounding box center [903, 16] width 56 height 17
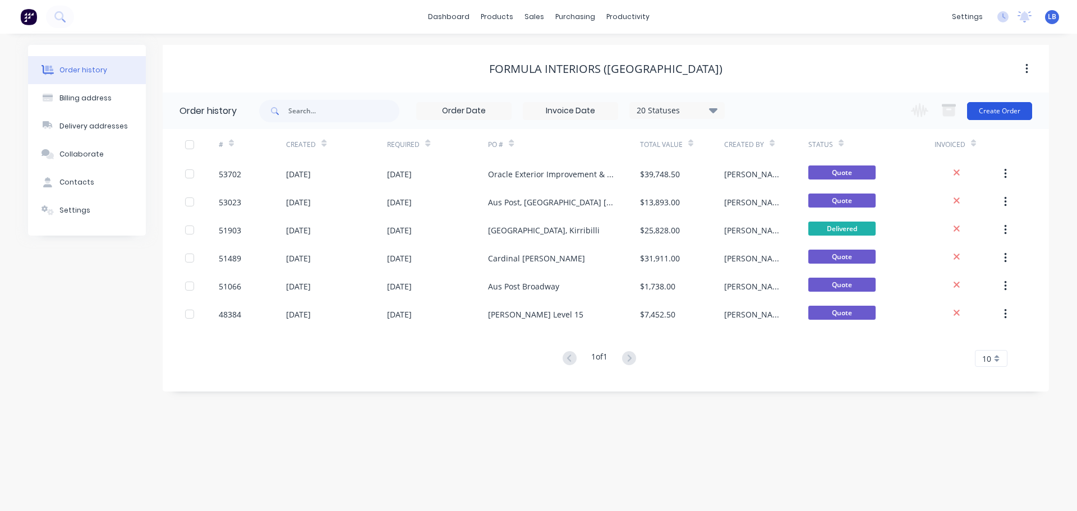
click at [1001, 109] on button "Create Order" at bounding box center [999, 111] width 65 height 18
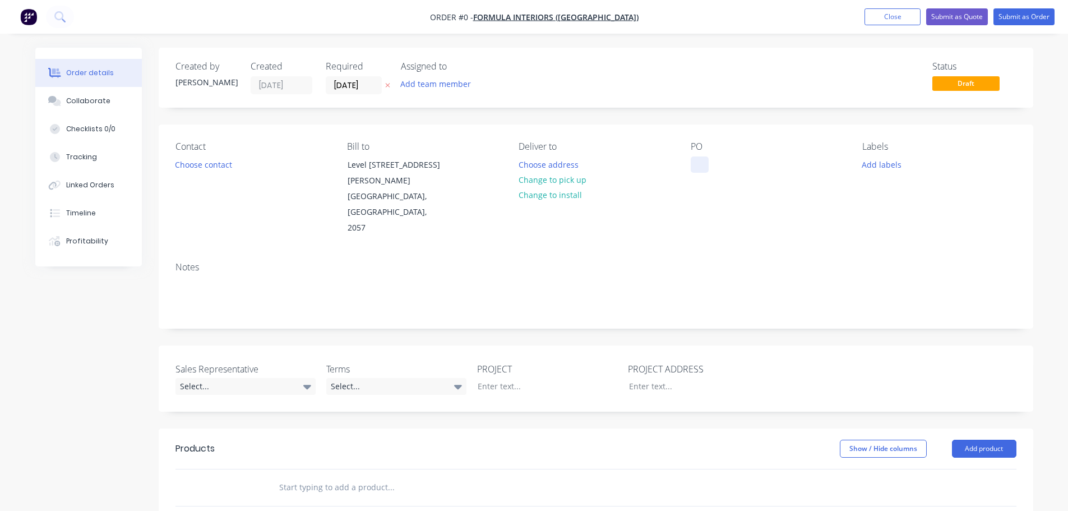
click at [694, 160] on div at bounding box center [700, 164] width 18 height 16
click at [198, 164] on div "Order details Collaborate Checklists 0/0 Tracking Linked Orders Timeline Profit…" at bounding box center [534, 420] width 1021 height 745
click at [198, 164] on button "Choose contact" at bounding box center [203, 163] width 69 height 15
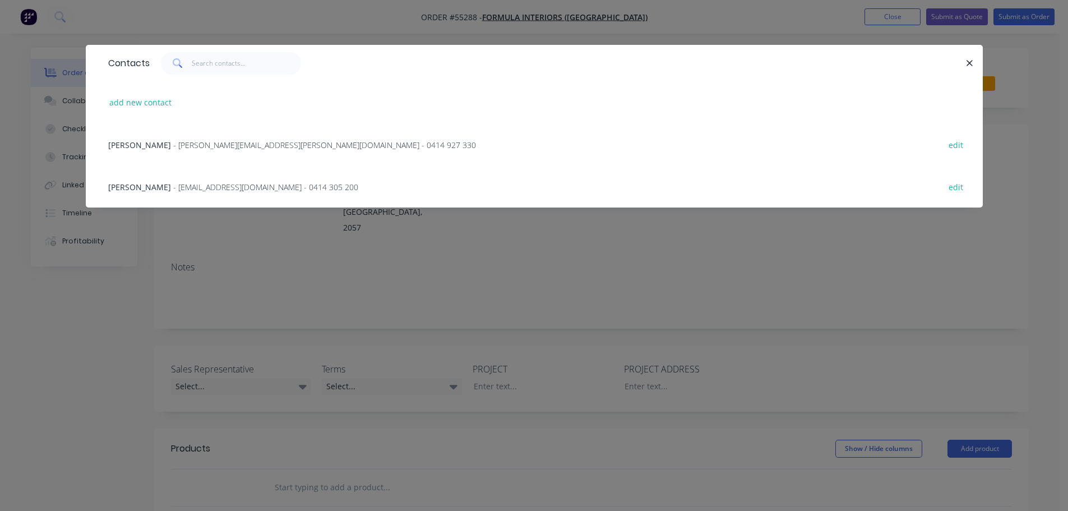
click at [122, 146] on span "John Wong" at bounding box center [139, 145] width 63 height 11
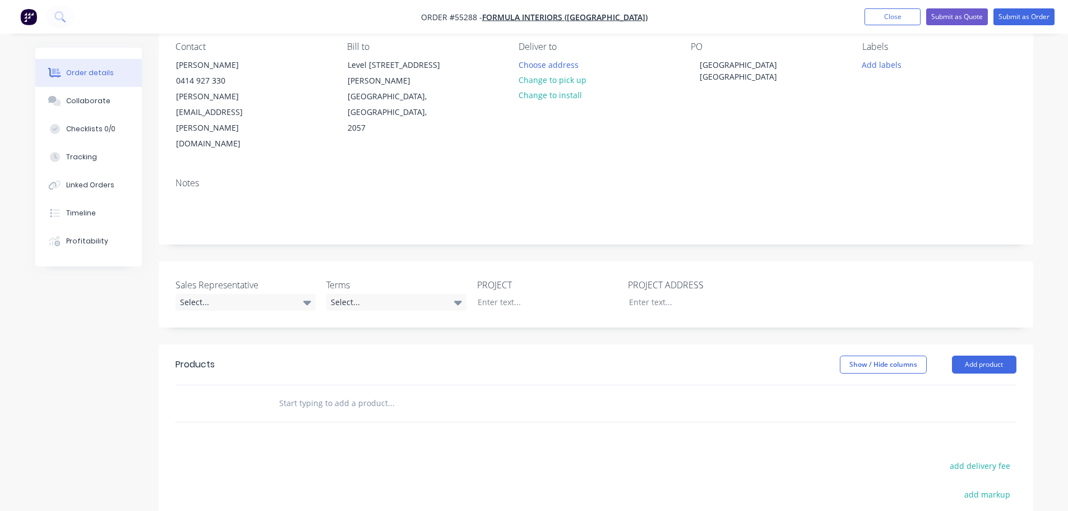
scroll to position [112, 0]
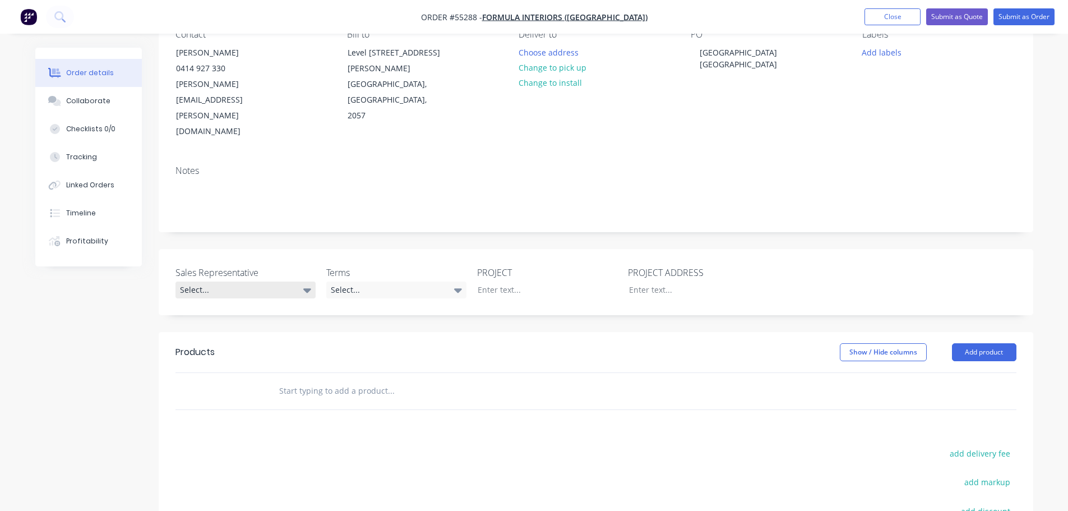
click at [214, 282] on div "Select..." at bounding box center [246, 290] width 140 height 17
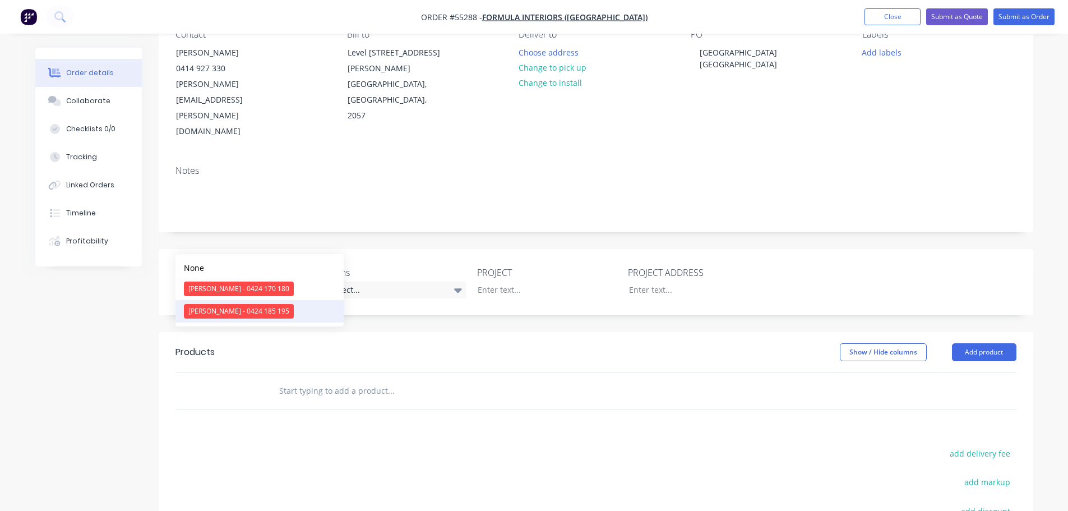
click at [207, 312] on div "Drew Blackman - 0424 185 195" at bounding box center [239, 311] width 110 height 15
click at [380, 282] on div "Select..." at bounding box center [396, 290] width 140 height 17
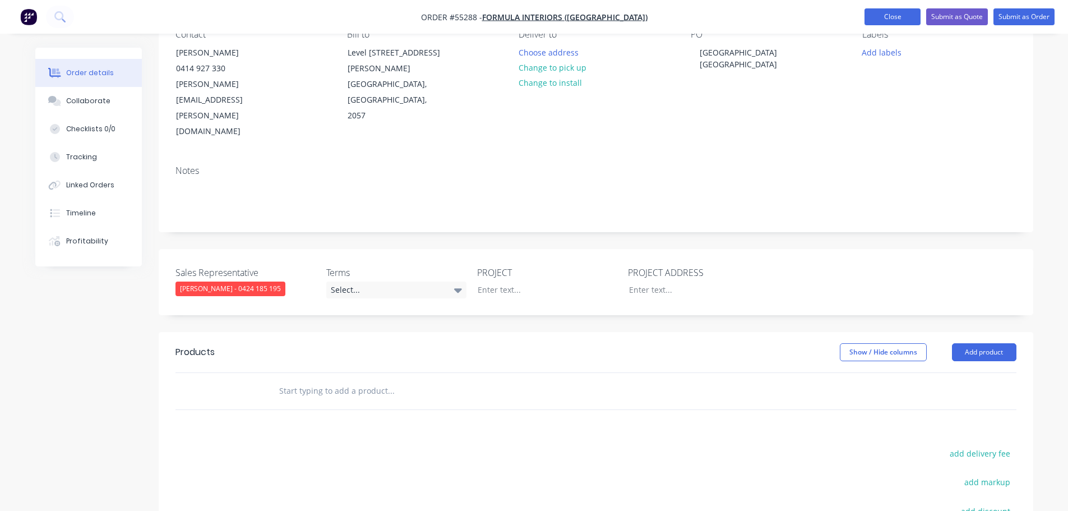
click at [895, 17] on button "Close" at bounding box center [893, 16] width 56 height 17
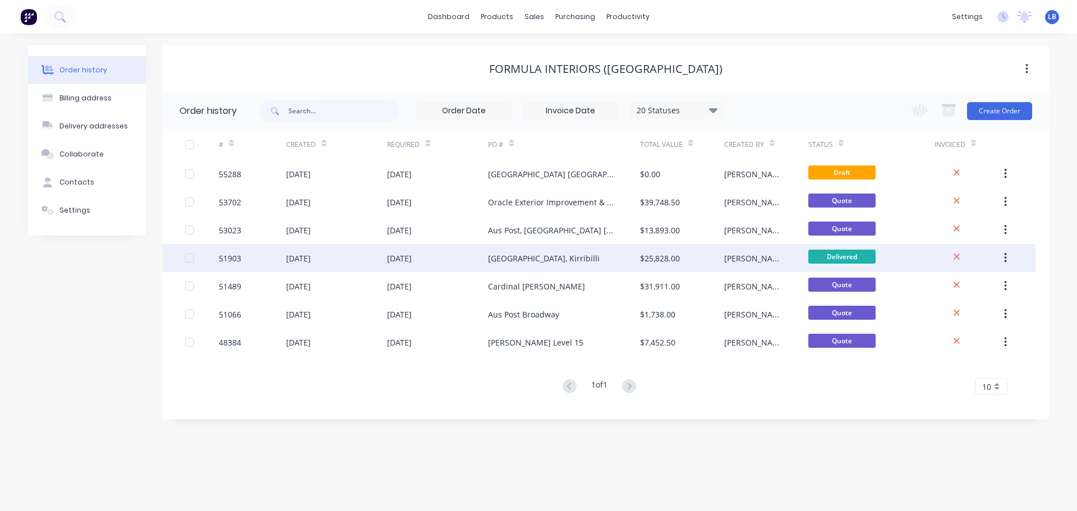
click at [233, 261] on div "51903" at bounding box center [230, 258] width 22 height 12
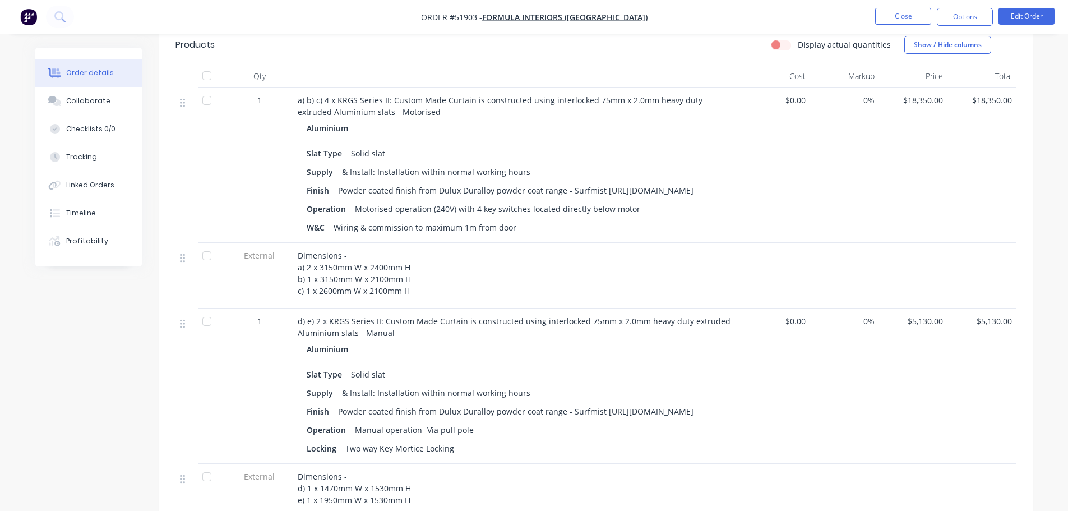
scroll to position [280, 0]
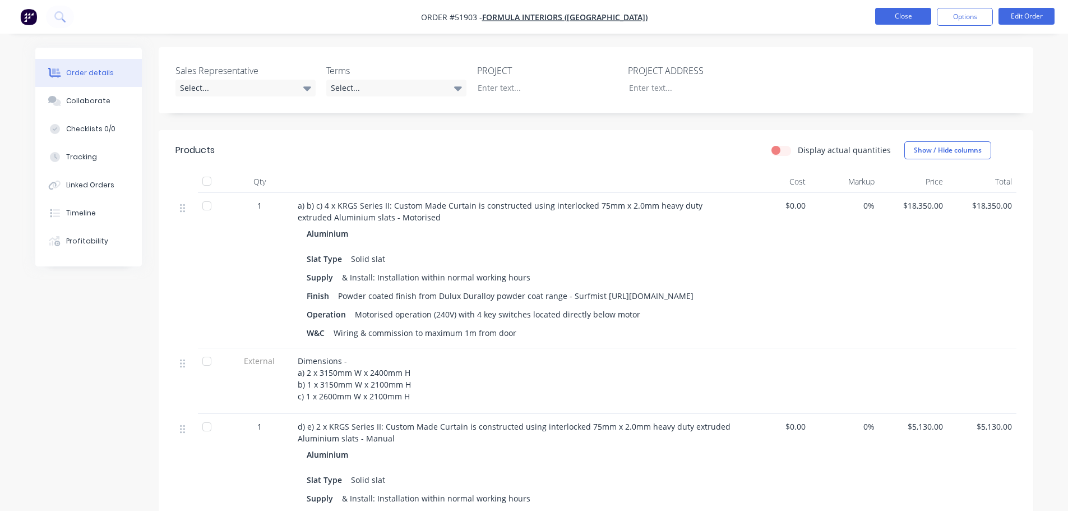
click at [880, 14] on button "Close" at bounding box center [903, 16] width 56 height 17
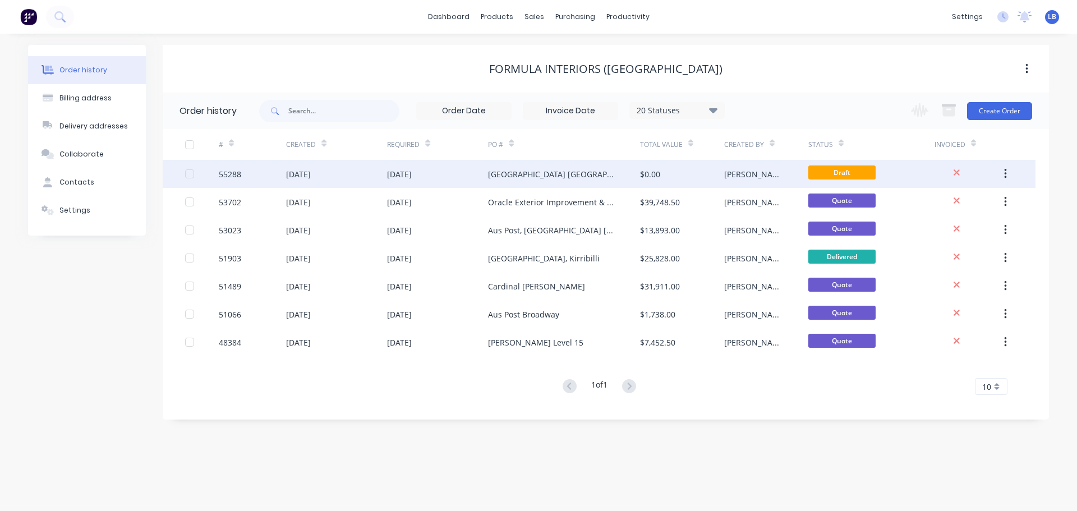
click at [226, 178] on div "55288" at bounding box center [230, 174] width 22 height 12
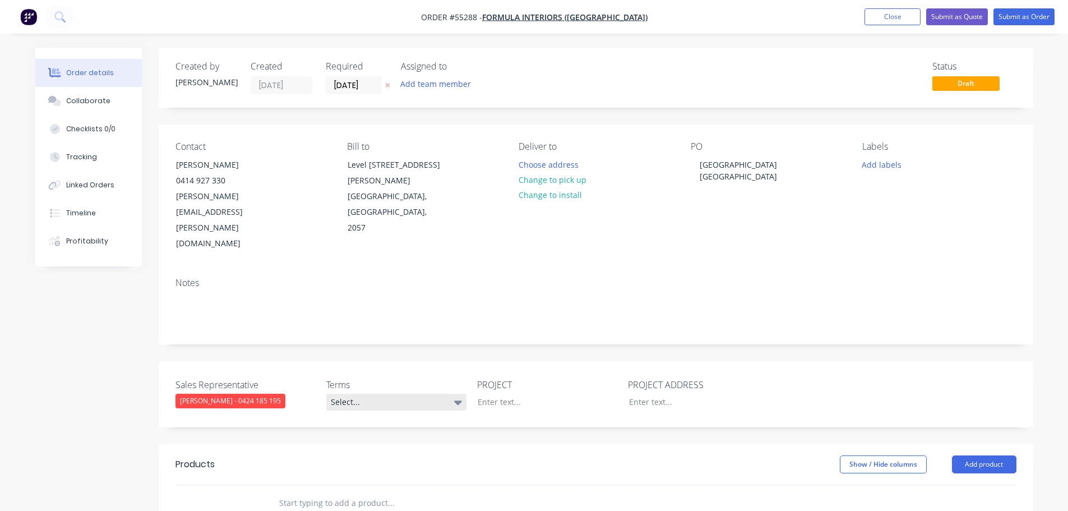
click at [352, 394] on div "Select..." at bounding box center [396, 402] width 140 height 17
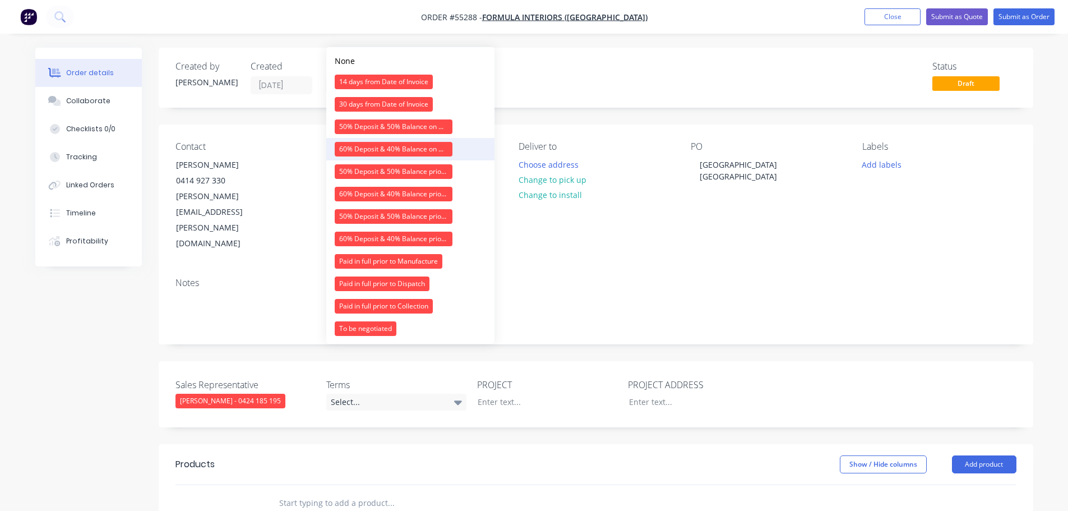
click at [365, 150] on div "60% Deposit & 40% Balance on Day of Installation" at bounding box center [394, 149] width 118 height 15
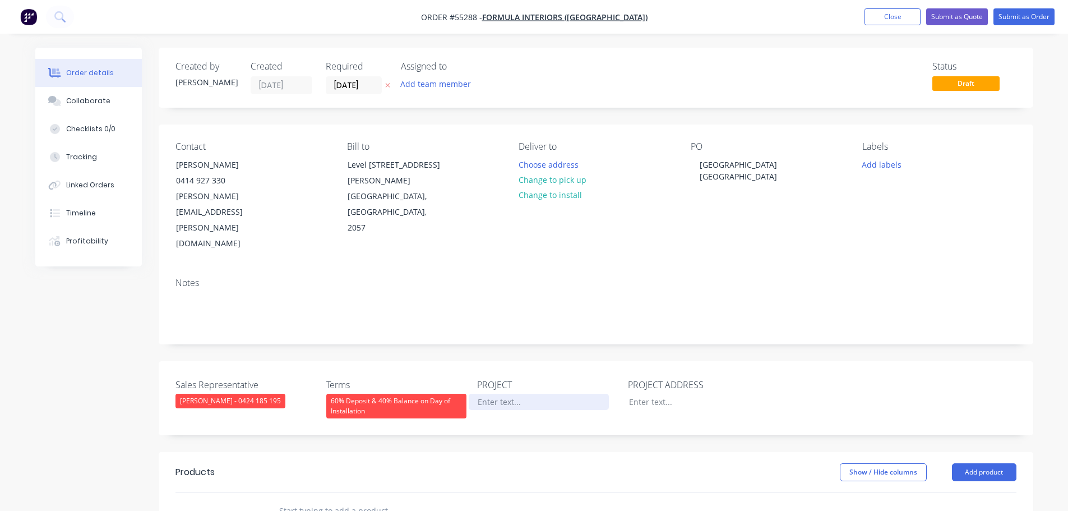
click at [494, 394] on div at bounding box center [539, 402] width 140 height 16
click at [713, 165] on div "Asquith Boys High School NSW" at bounding box center [761, 170] width 140 height 28
copy div "Asquith Boys High School NSW"
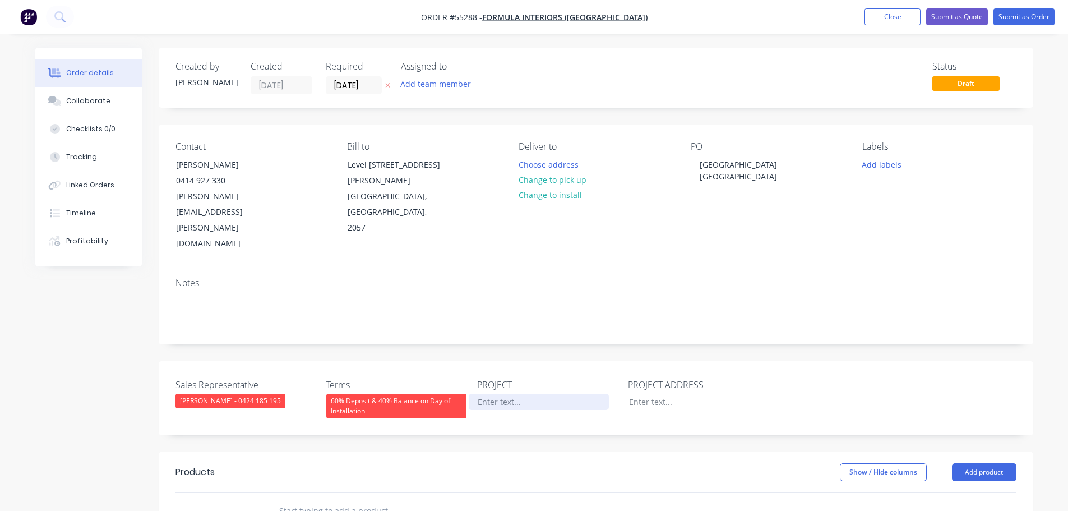
click at [485, 394] on div at bounding box center [539, 402] width 140 height 16
paste div
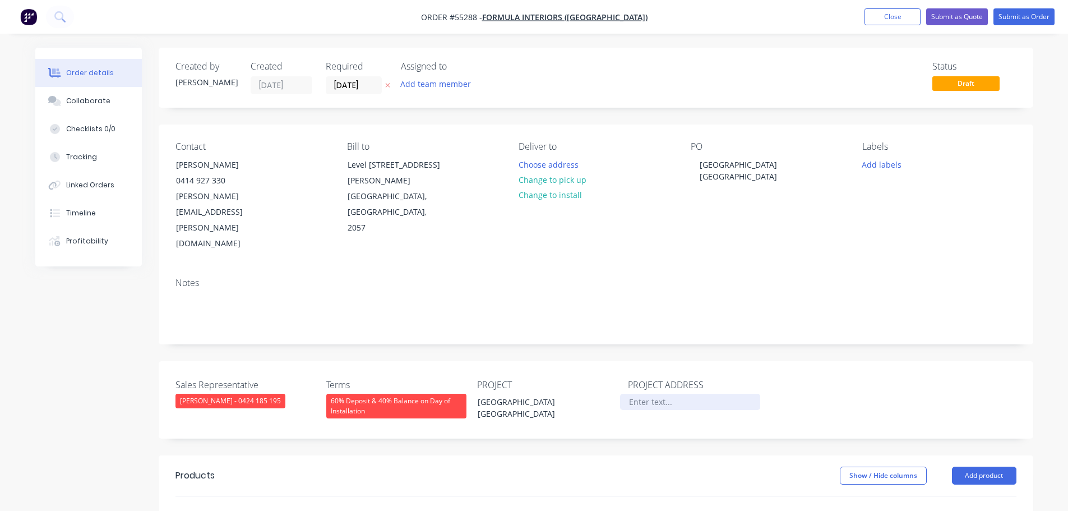
click at [633, 394] on div at bounding box center [690, 402] width 140 height 16
click at [990, 467] on button "Add product" at bounding box center [984, 476] width 64 height 18
click at [957, 496] on div "Product catalogue" at bounding box center [963, 504] width 86 height 16
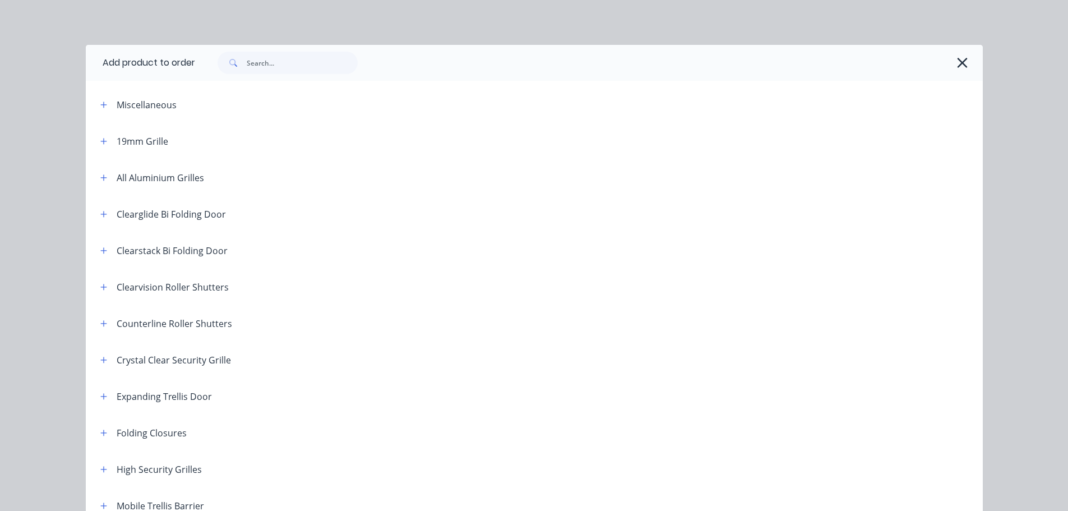
scroll to position [168, 0]
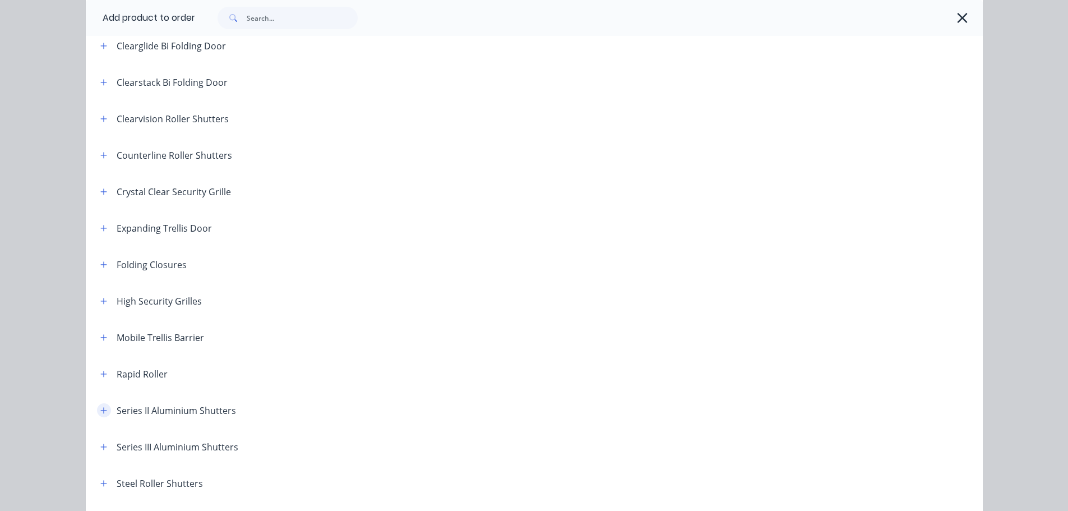
click at [100, 411] on icon "button" at bounding box center [103, 411] width 7 height 8
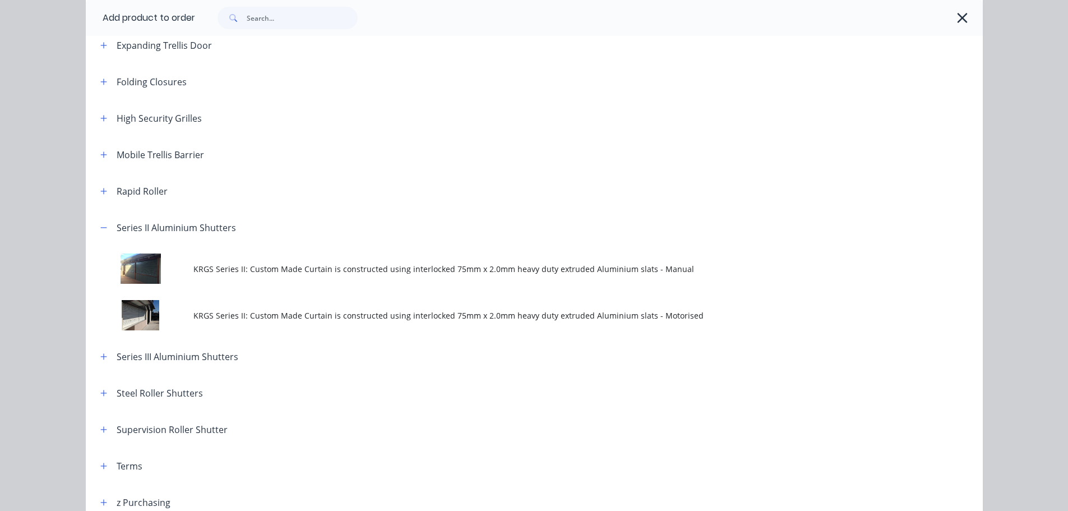
scroll to position [393, 0]
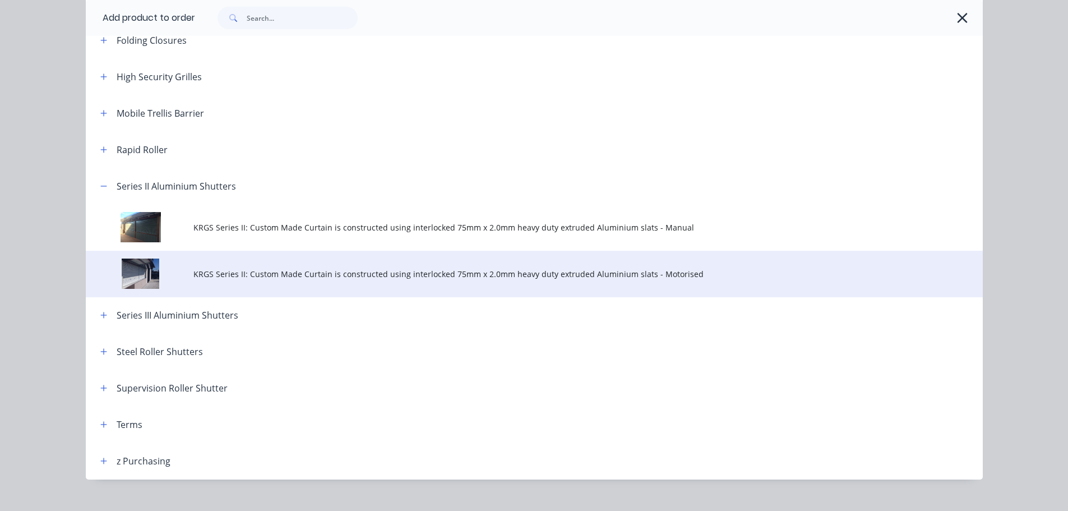
click at [322, 278] on span "KRGS Series II: Custom Made Curtain is constructed using interlocked 75mm x 2.0…" at bounding box center [508, 274] width 631 height 12
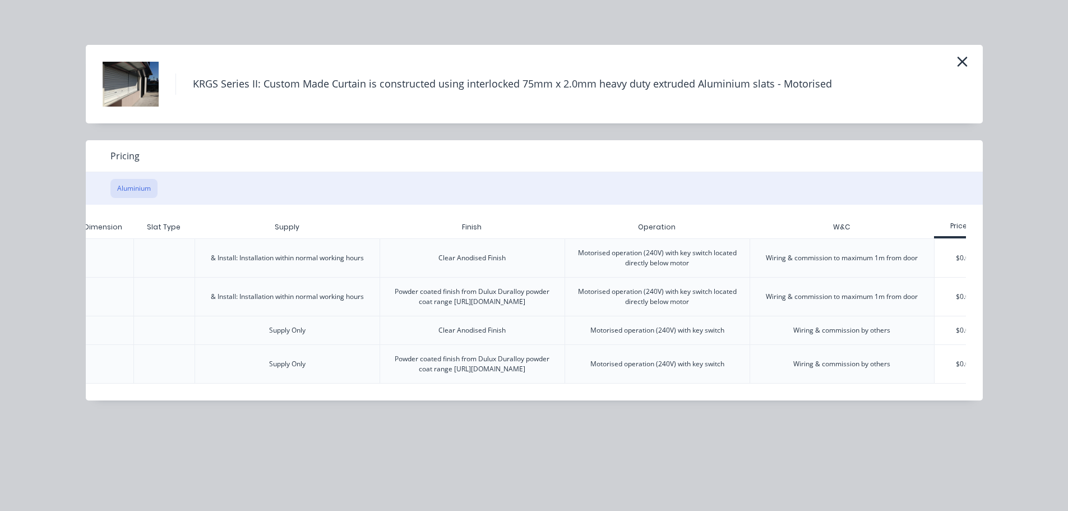
scroll to position [0, 219]
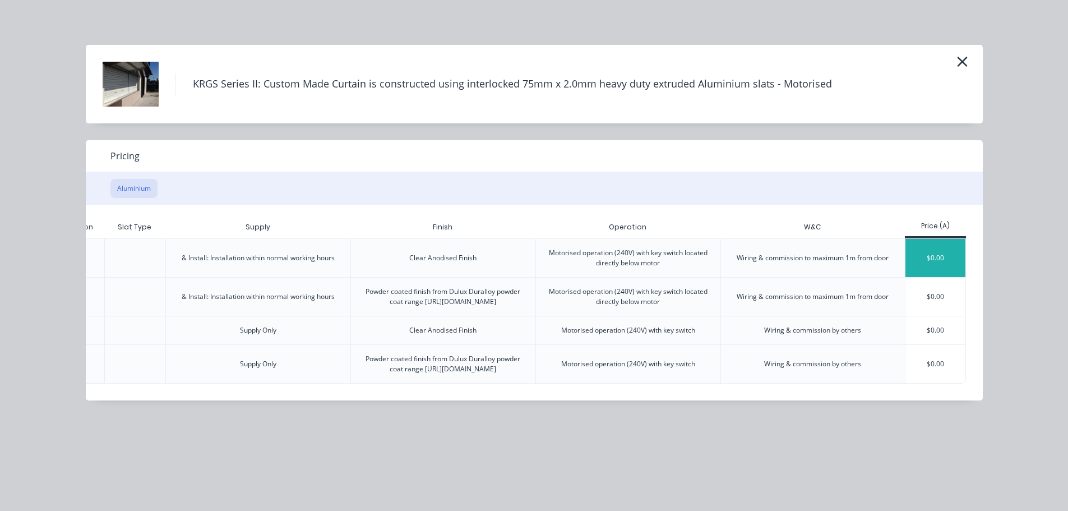
click at [916, 262] on div "$0.00" at bounding box center [936, 258] width 60 height 38
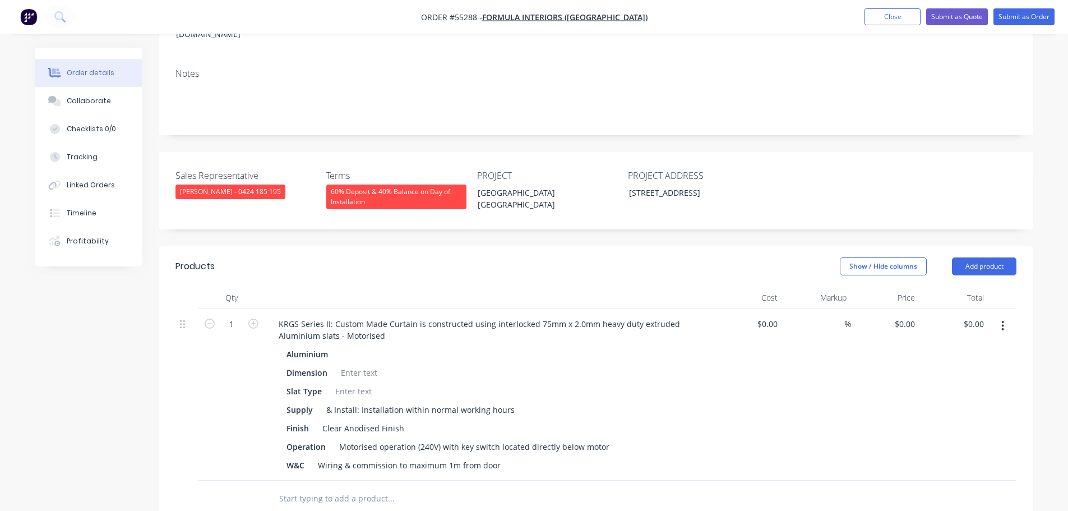
scroll to position [224, 0]
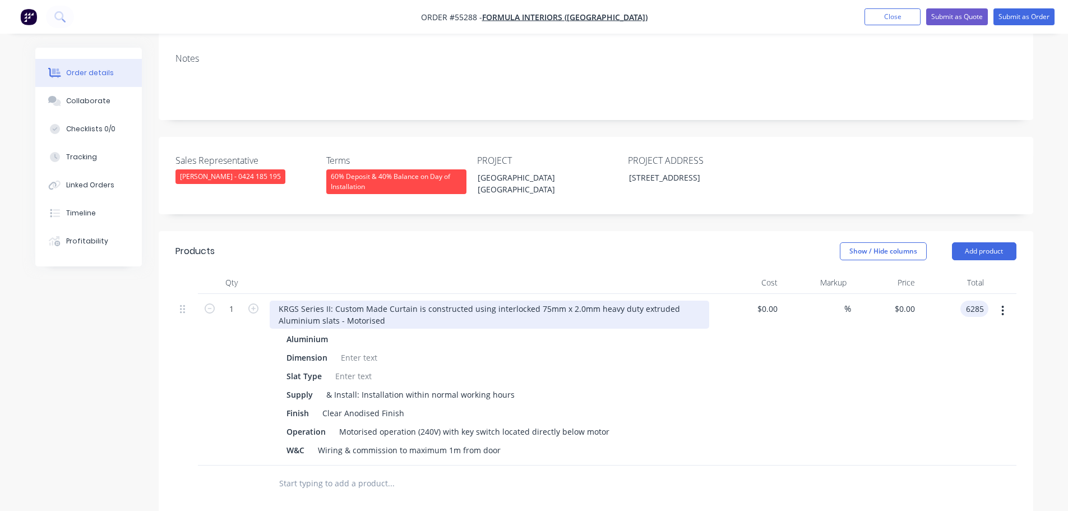
type input "6285"
type input "$6,285.00"
click at [277, 301] on div "KRGS Series II: Custom Made Curtain is constructed using interlocked 75mm x 2.0…" at bounding box center [490, 315] width 440 height 28
click at [278, 301] on div "KRGS Series II: Custom Made Curtain is constructed using interlocked 75mm x 2.0…" at bounding box center [490, 315] width 440 height 28
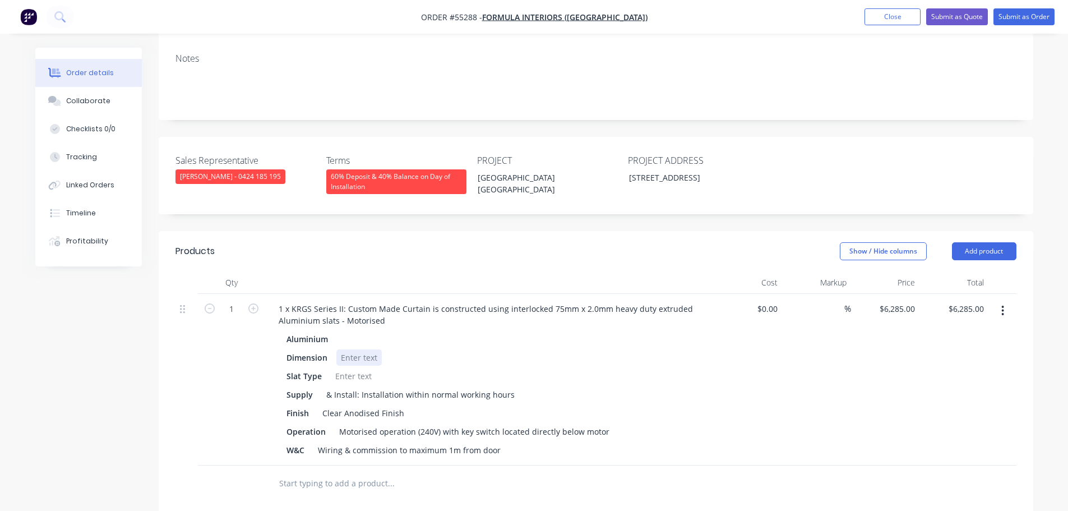
click at [352, 349] on div at bounding box center [358, 357] width 45 height 16
click at [359, 368] on div at bounding box center [353, 376] width 45 height 16
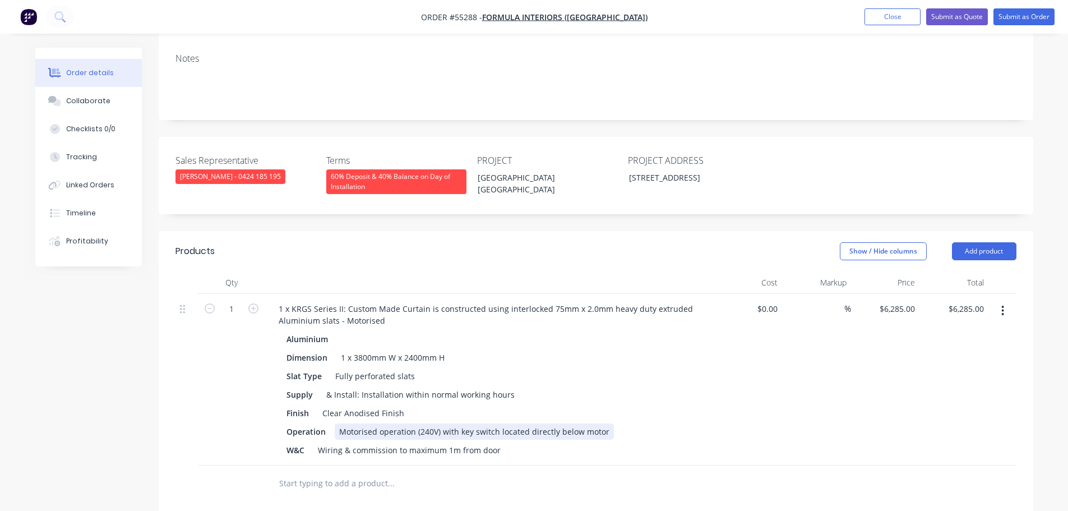
click at [458, 423] on div "Motorised operation (240V) with key switch located directly below motor" at bounding box center [474, 431] width 279 height 16
click at [501, 423] on div "Motorised operation (240V) with 2 key switch located directly below motor" at bounding box center [478, 431] width 286 height 16
click at [962, 242] on button "Add product" at bounding box center [984, 251] width 64 height 18
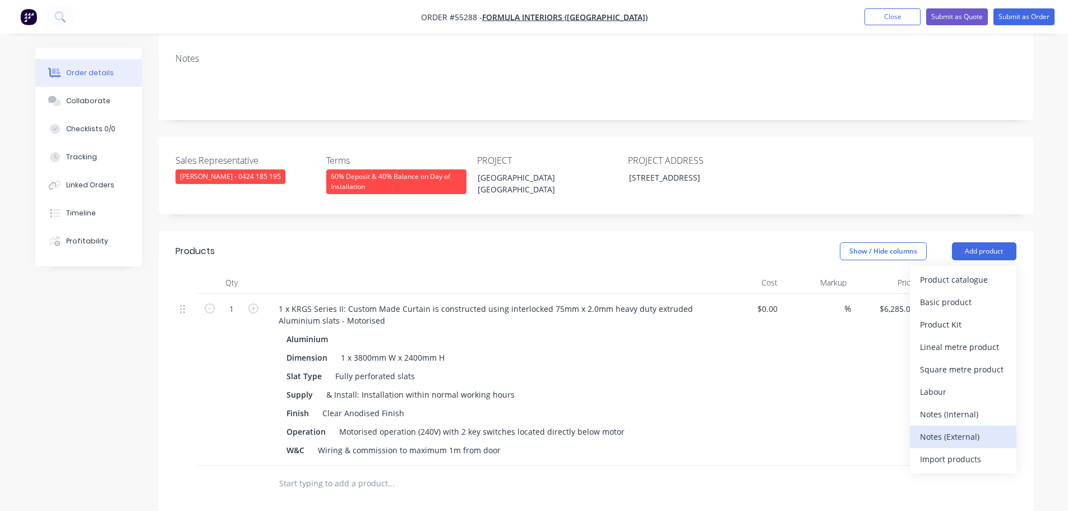
click at [928, 428] on div "Notes (External)" at bounding box center [963, 436] width 86 height 16
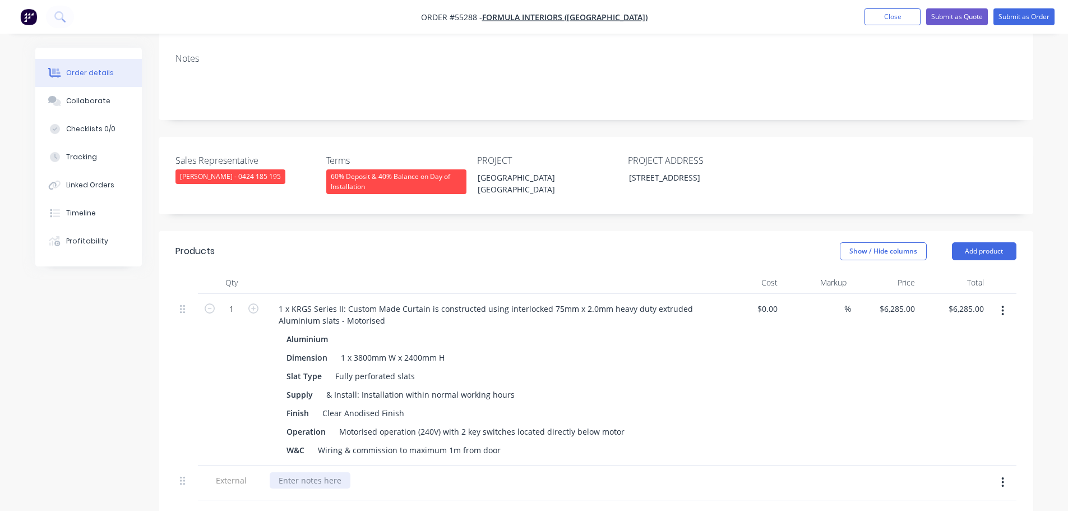
click at [311, 472] on div at bounding box center [310, 480] width 81 height 16
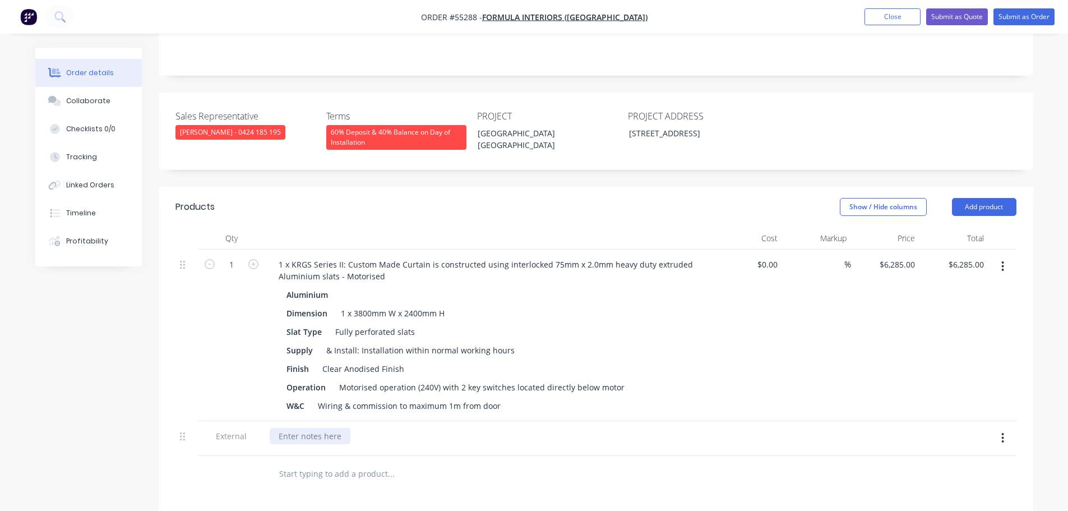
scroll to position [336, 0]
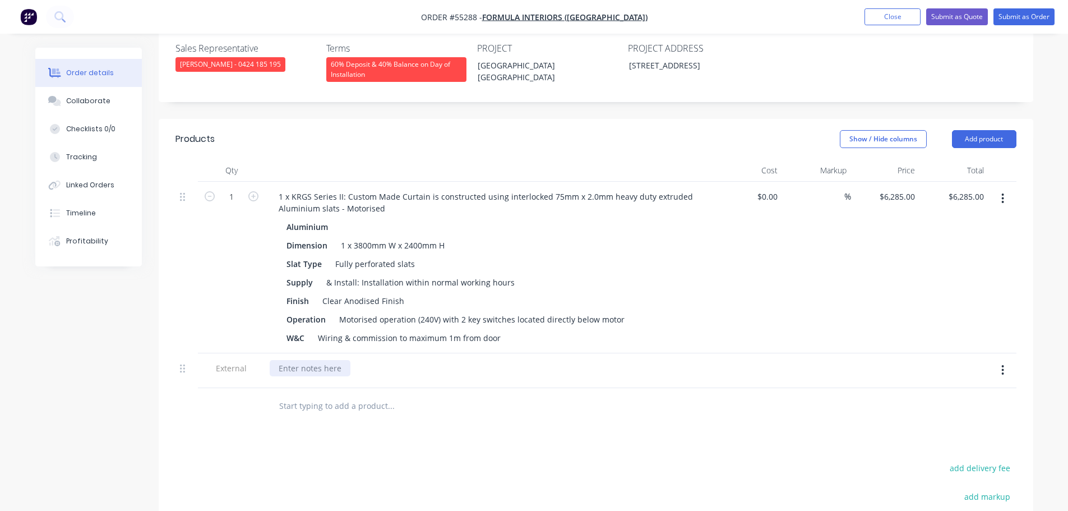
paste div
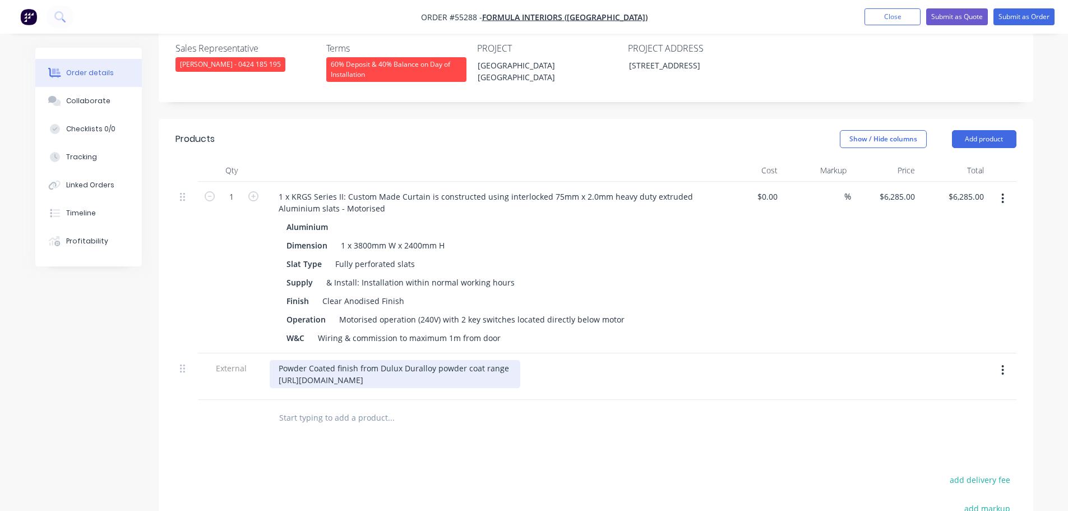
click at [278, 360] on div "Powder Coated finish from Dulux Duralloy powder coat range https://duluxpowders…" at bounding box center [395, 374] width 251 height 28
click at [556, 360] on div "E/O option for Powder Coated finish from Dulux Duralloy powder coat range https…" at bounding box center [423, 374] width 306 height 28
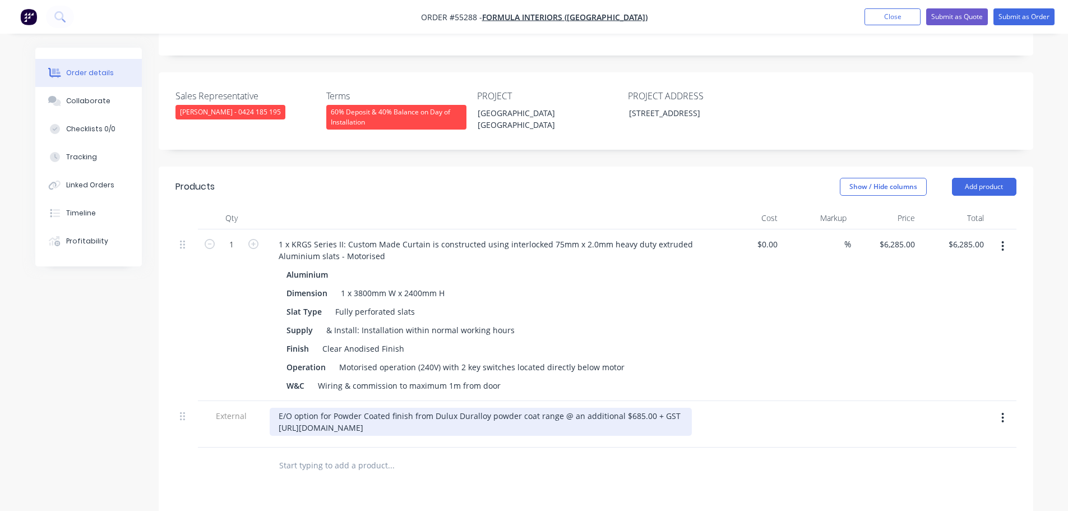
scroll to position [224, 0]
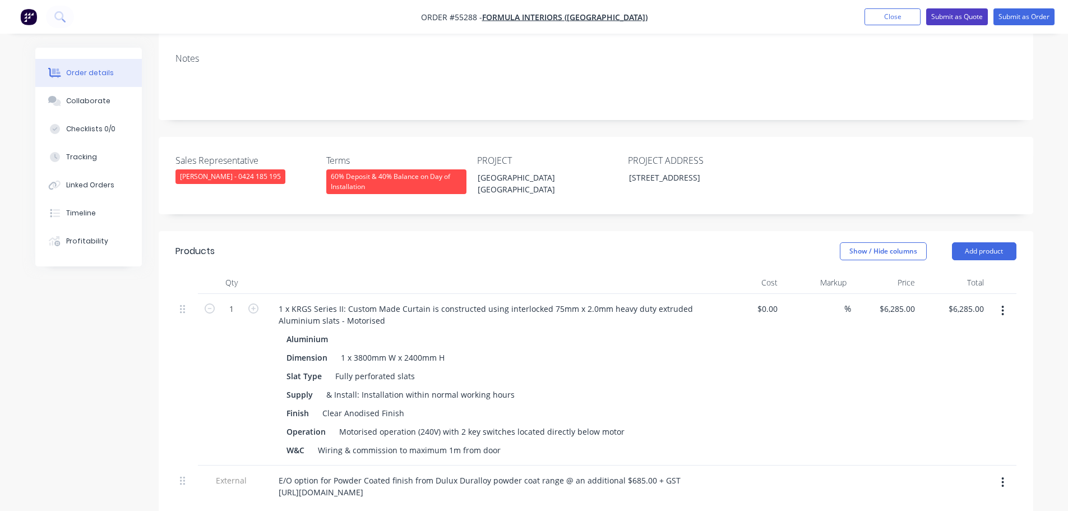
click at [946, 15] on button "Submit as Quote" at bounding box center [957, 16] width 62 height 17
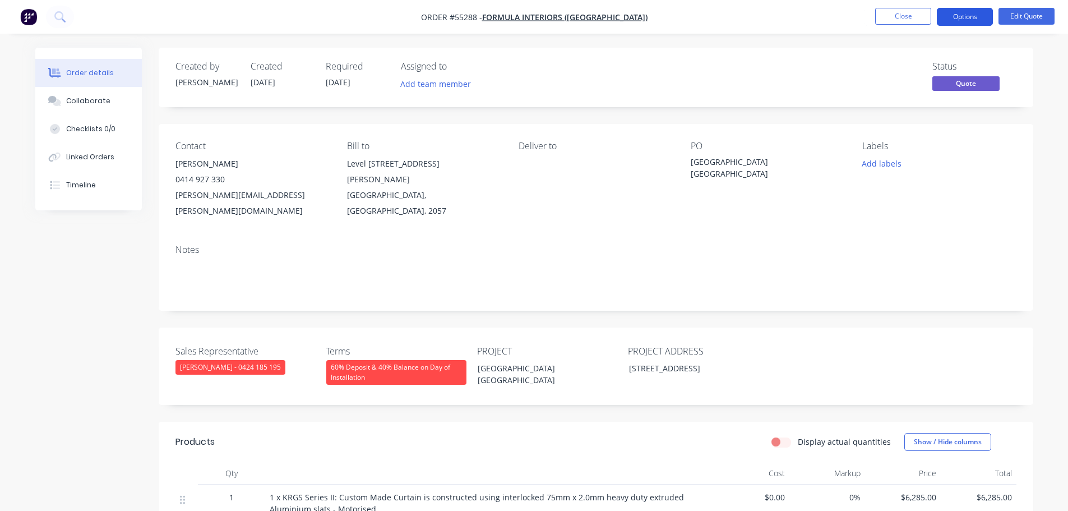
click at [951, 19] on button "Options" at bounding box center [965, 17] width 56 height 18
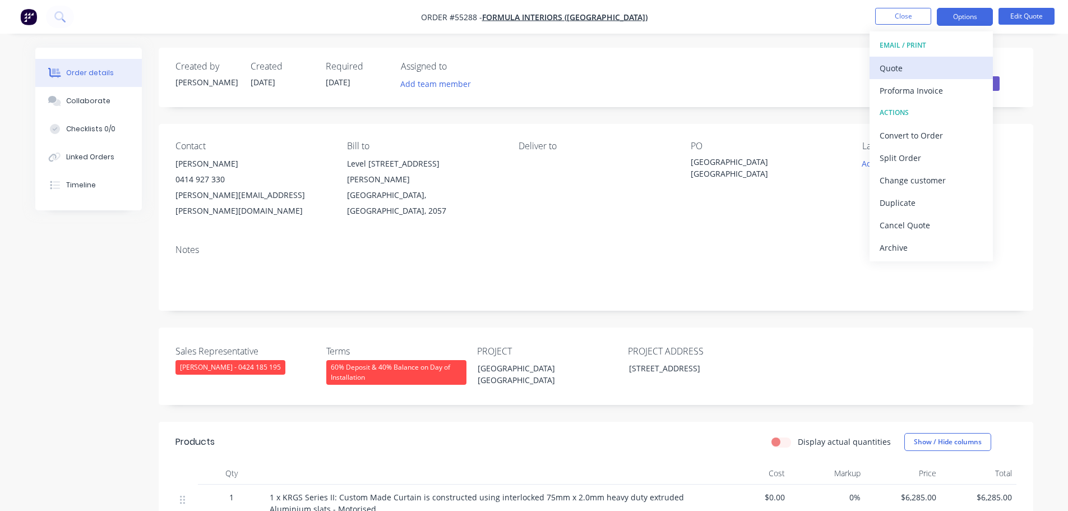
click at [898, 68] on div "Quote" at bounding box center [931, 68] width 103 height 16
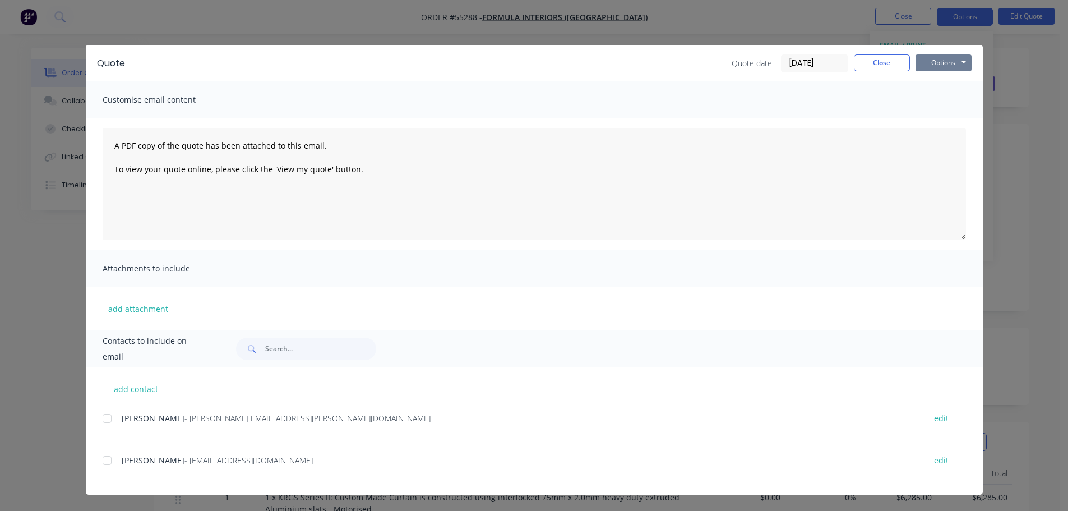
click at [923, 67] on button "Options" at bounding box center [944, 62] width 56 height 17
click at [942, 105] on button "Print" at bounding box center [952, 101] width 72 height 19
click at [874, 71] on button "Close" at bounding box center [882, 62] width 56 height 17
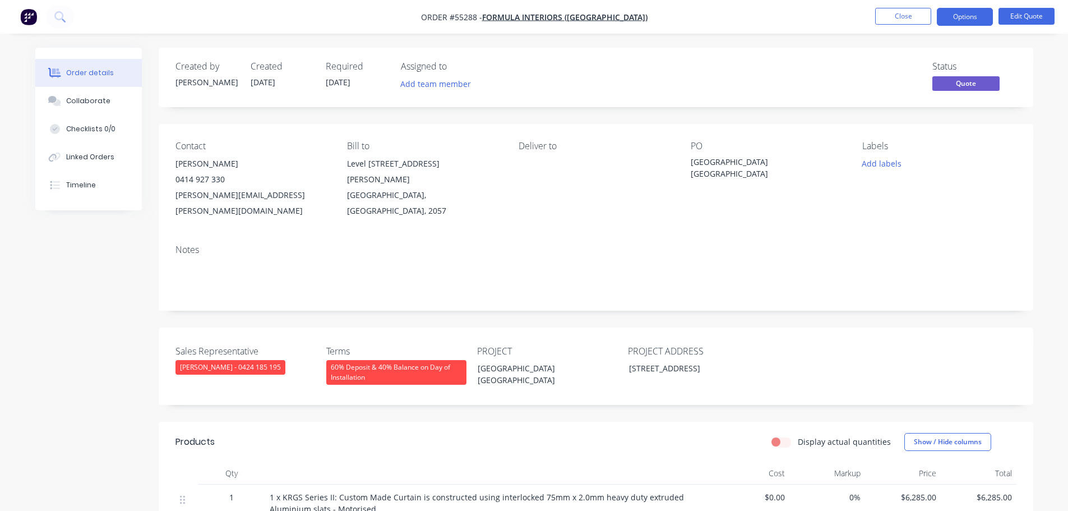
click at [251, 192] on div "john.wong@formulainteriors.com.au" at bounding box center [253, 202] width 154 height 31
click at [737, 158] on div "Asquith Boys High School NSW" at bounding box center [761, 168] width 140 height 24
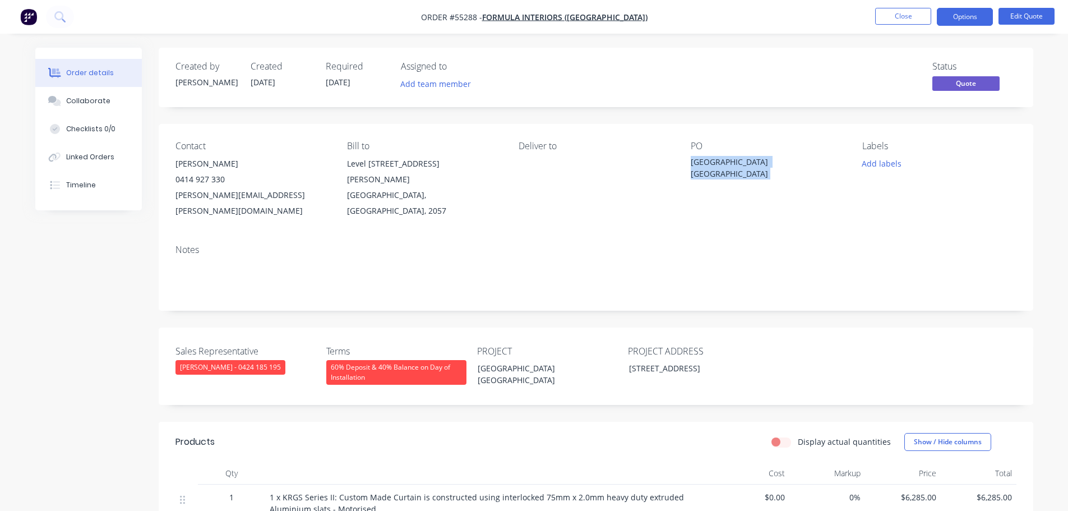
click at [737, 158] on div "Asquith Boys High School NSW" at bounding box center [761, 168] width 140 height 24
click at [225, 179] on span at bounding box center [225, 179] width 0 height 11
click at [886, 13] on button "Close" at bounding box center [903, 16] width 56 height 17
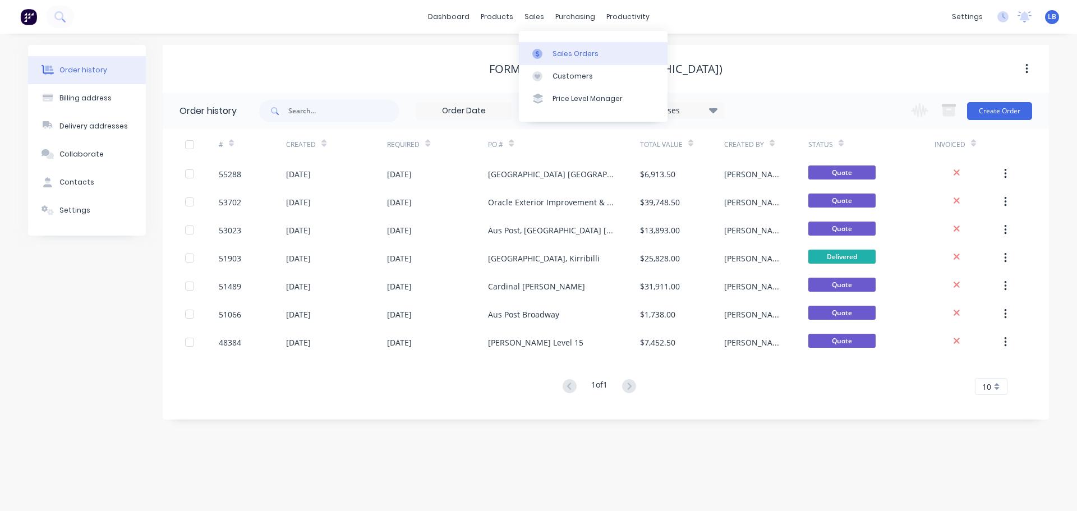
click at [567, 53] on div "Sales Orders" at bounding box center [575, 54] width 46 height 10
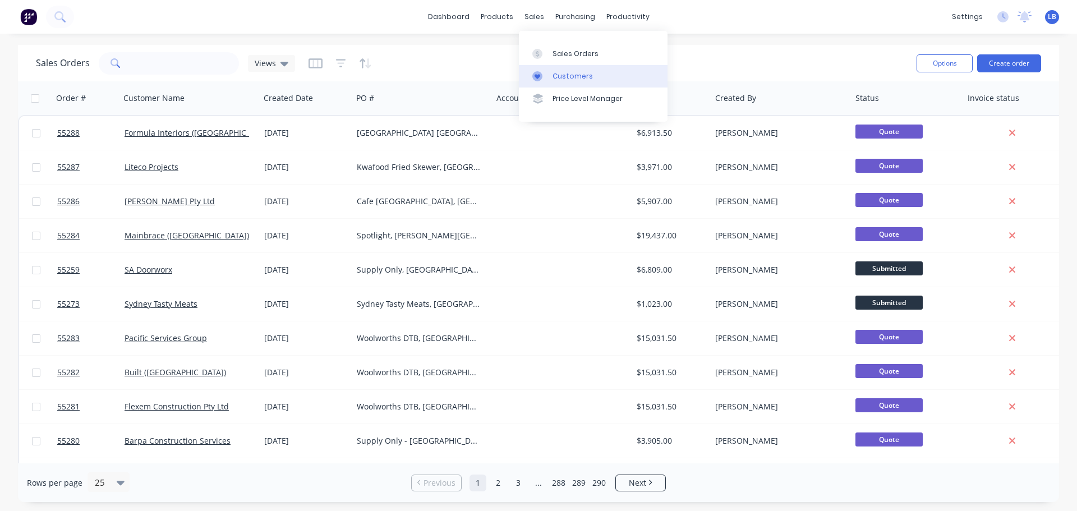
click at [575, 76] on div "Customers" at bounding box center [572, 76] width 40 height 10
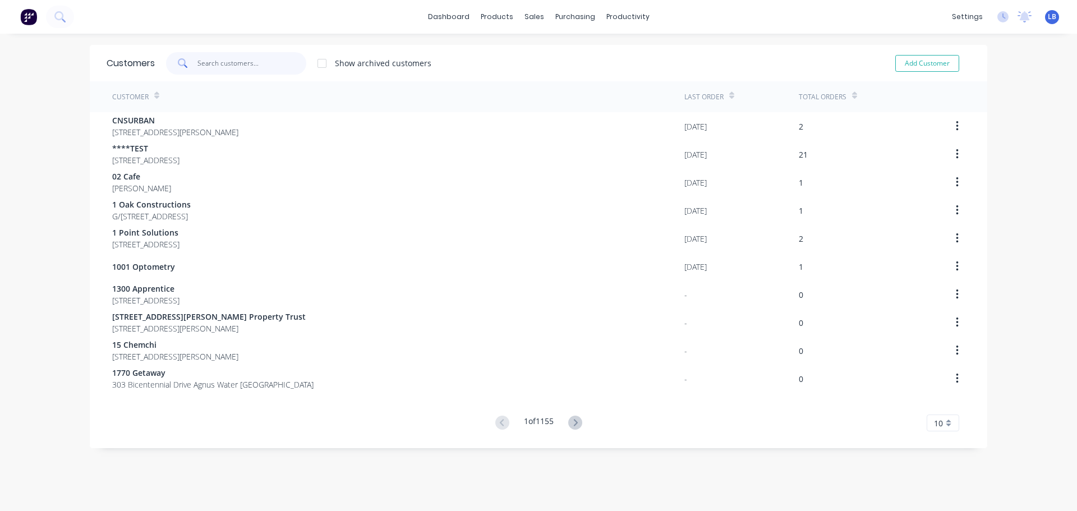
click at [236, 64] on input "text" at bounding box center [251, 63] width 109 height 22
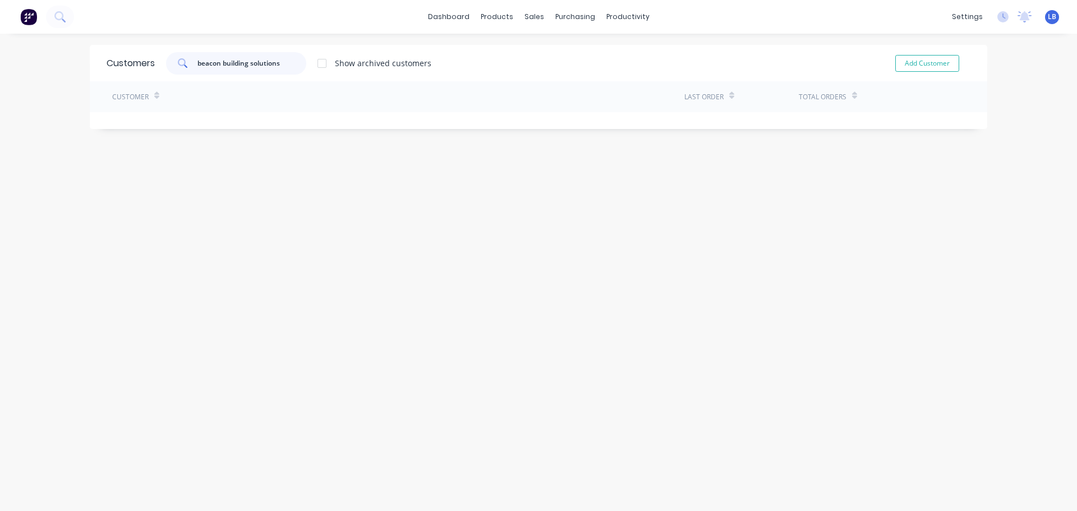
drag, startPoint x: 280, startPoint y: 63, endPoint x: 191, endPoint y: 76, distance: 90.7
click at [191, 76] on div "Customers beacon building solutions Show archived customers Add Customer" at bounding box center [538, 63] width 897 height 36
type input "beacon building solutions"
click at [910, 61] on button "Add Customer" at bounding box center [927, 63] width 64 height 17
select select "AU"
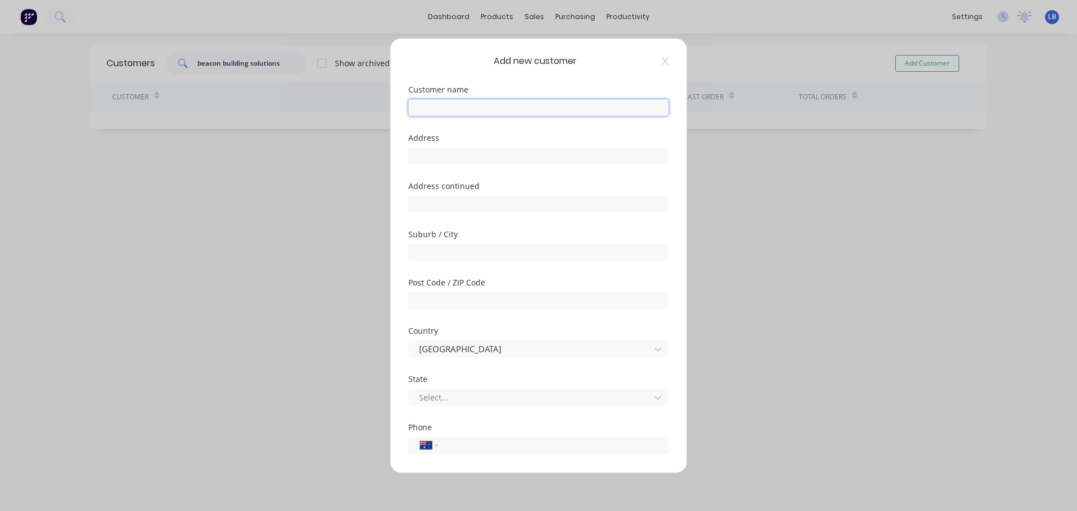
click at [414, 107] on input "text" at bounding box center [538, 107] width 260 height 17
paste input "beacon building solutions"
click at [420, 108] on input "beacon building solutions" at bounding box center [538, 107] width 260 height 17
click at [449, 104] on input "Beacon building solutions" at bounding box center [538, 107] width 260 height 17
click at [481, 109] on input "Beacon Building solutions" at bounding box center [538, 107] width 260 height 17
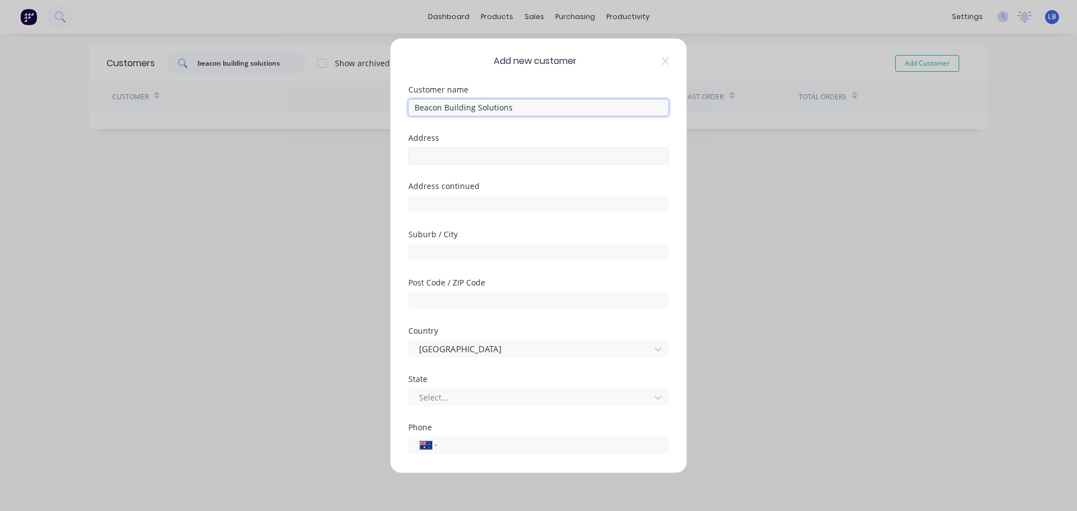
type input "Beacon Building Solutions"
click at [423, 158] on input "text" at bounding box center [538, 155] width 260 height 17
click at [418, 158] on input "text" at bounding box center [538, 155] width 260 height 17
paste input "36 Aberdeen Rd"
type input "36 Aberdeen Rd"
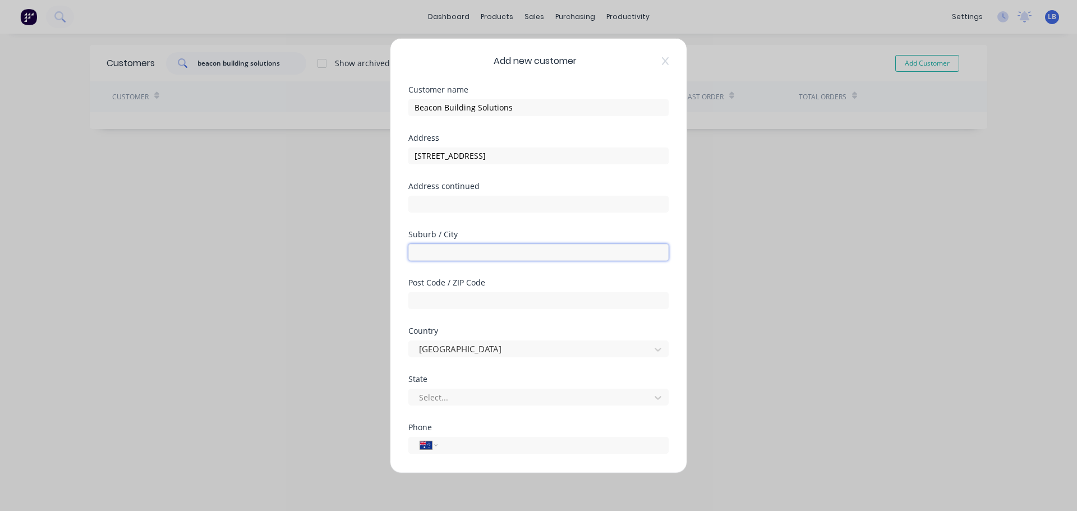
click at [418, 254] on input "text" at bounding box center [538, 251] width 260 height 17
type input "Altona"
click at [427, 303] on input "text" at bounding box center [538, 300] width 260 height 17
type input "3018"
click at [431, 399] on div at bounding box center [531, 397] width 227 height 14
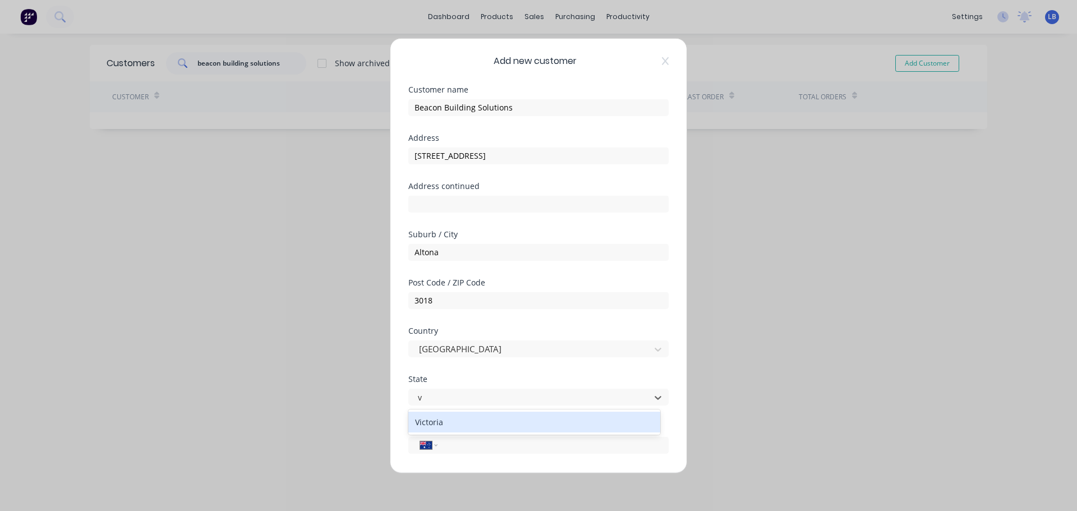
type input "vi"
click at [436, 420] on div "Victoria" at bounding box center [534, 422] width 252 height 21
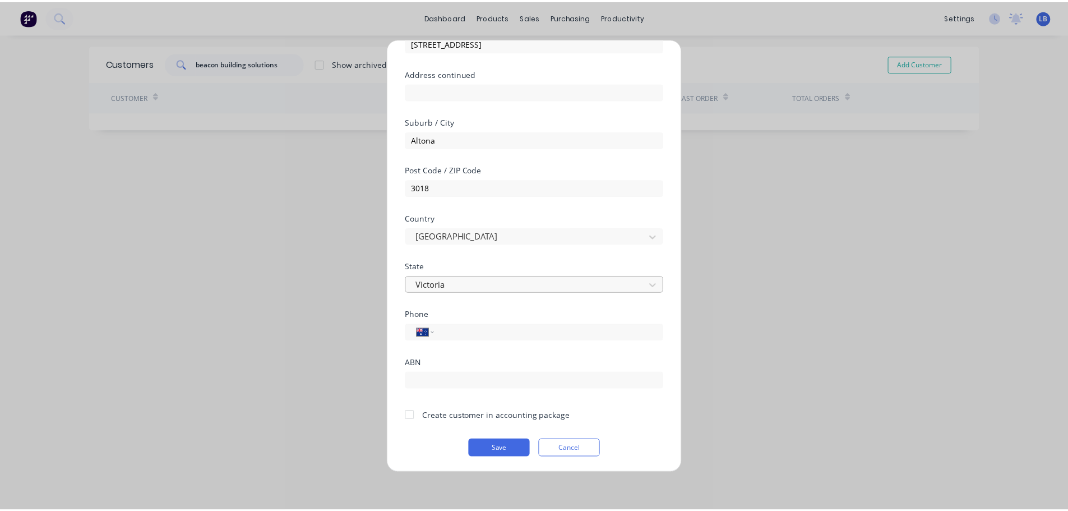
scroll to position [113, 0]
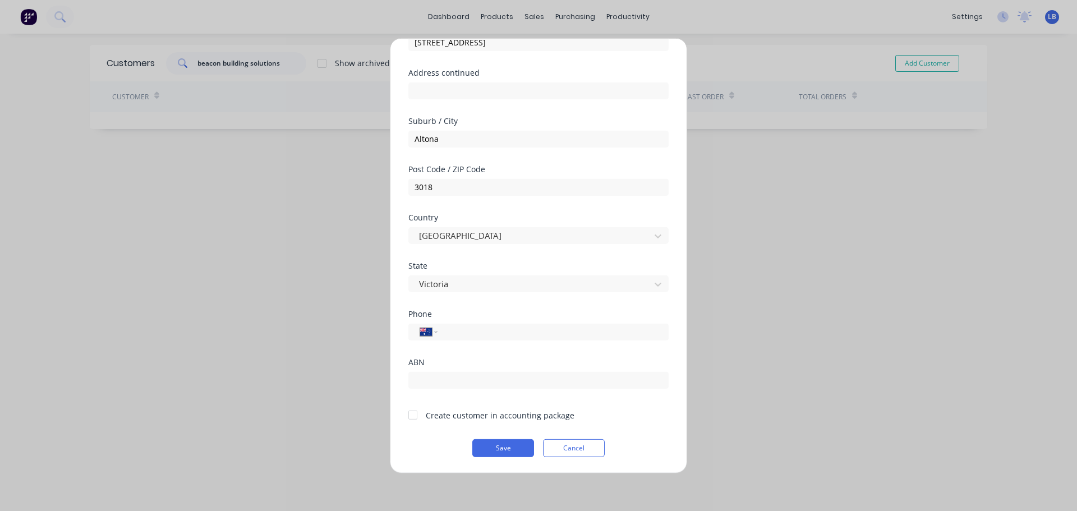
click at [415, 415] on div at bounding box center [413, 415] width 22 height 22
click at [491, 447] on button "Save" at bounding box center [503, 448] width 62 height 18
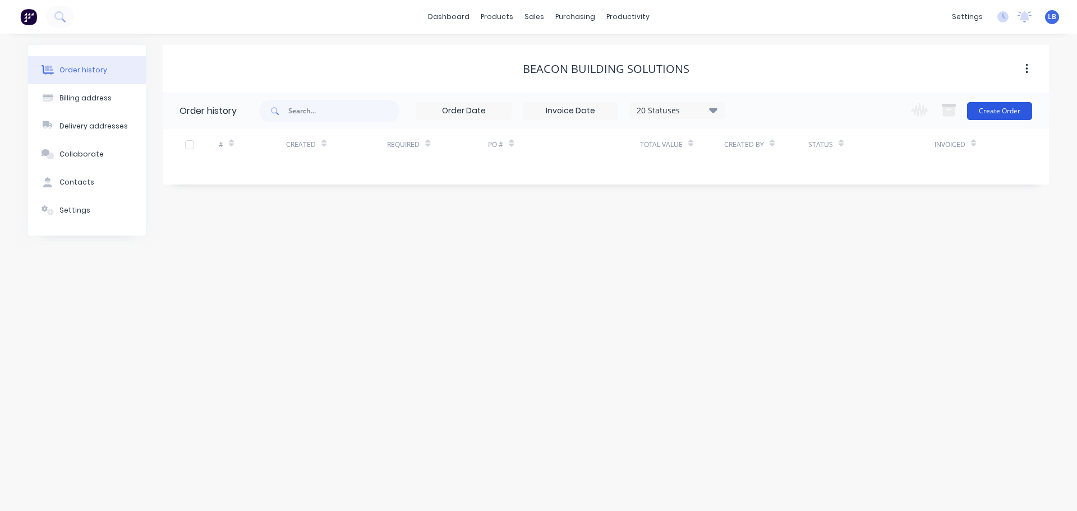
click at [996, 110] on button "Create Order" at bounding box center [999, 111] width 65 height 18
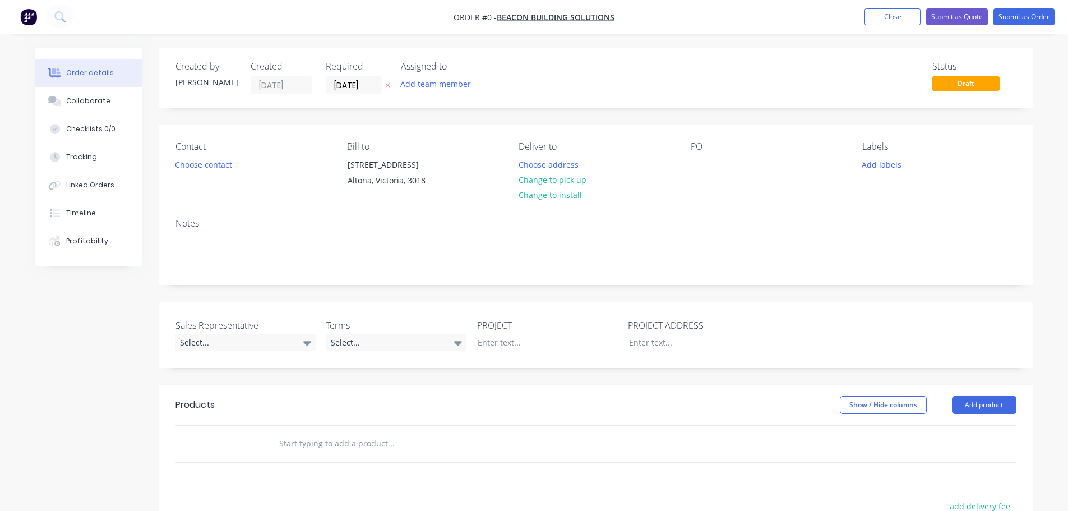
click at [709, 158] on div "PO" at bounding box center [768, 166] width 154 height 51
drag, startPoint x: 715, startPoint y: 156, endPoint x: 699, endPoint y: 159, distance: 16.4
click at [705, 158] on div "PO" at bounding box center [768, 166] width 154 height 51
click at [695, 159] on div at bounding box center [700, 164] width 18 height 16
drag, startPoint x: 698, startPoint y: 161, endPoint x: 698, endPoint y: 170, distance: 9.0
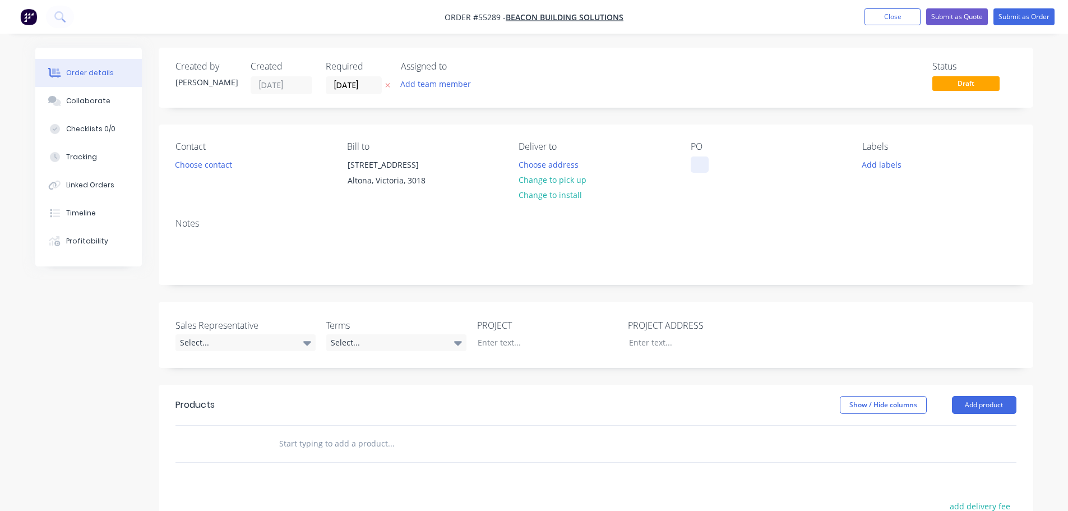
click at [698, 161] on div at bounding box center [700, 164] width 18 height 16
click at [182, 163] on button "Choose contact" at bounding box center [203, 163] width 69 height 15
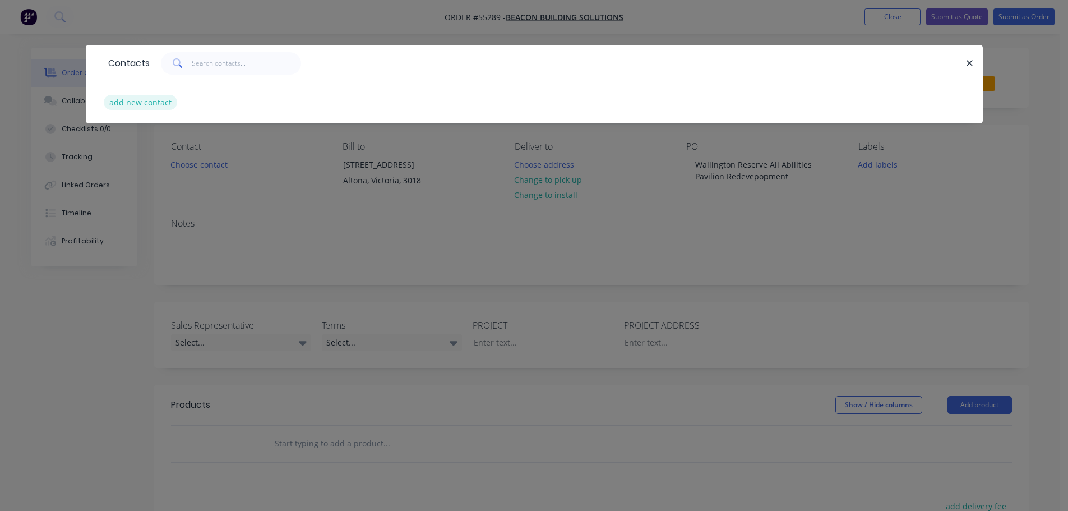
click at [142, 103] on button "add new contact" at bounding box center [141, 102] width 74 height 15
select select "AU"
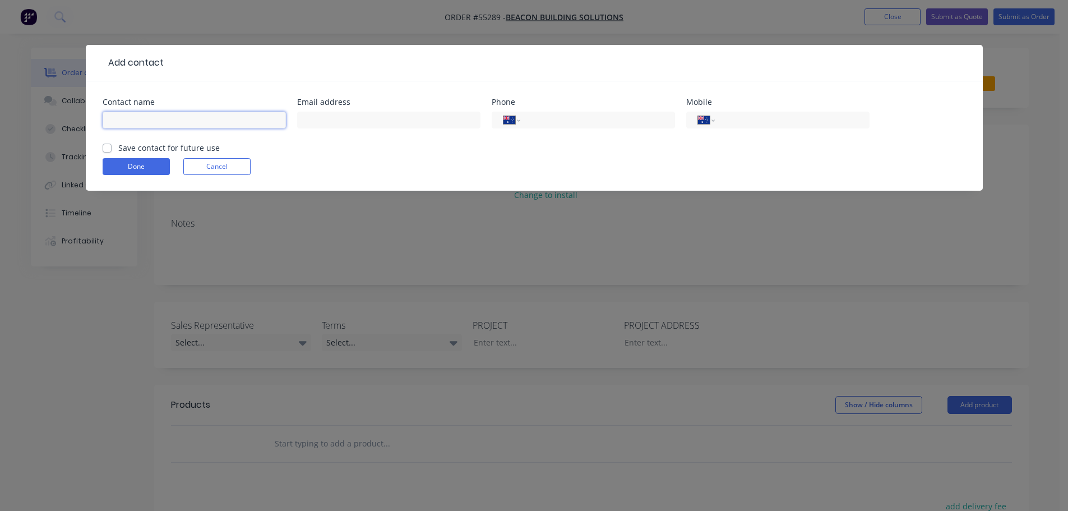
click at [121, 117] on input "text" at bounding box center [194, 120] width 183 height 17
type input "Tony Warburton"
drag, startPoint x: 319, startPoint y: 118, endPoint x: 319, endPoint y: 139, distance: 20.8
click at [319, 118] on input "text" at bounding box center [388, 120] width 183 height 17
type input "tony@beaconbuildingsolutions.com.au"
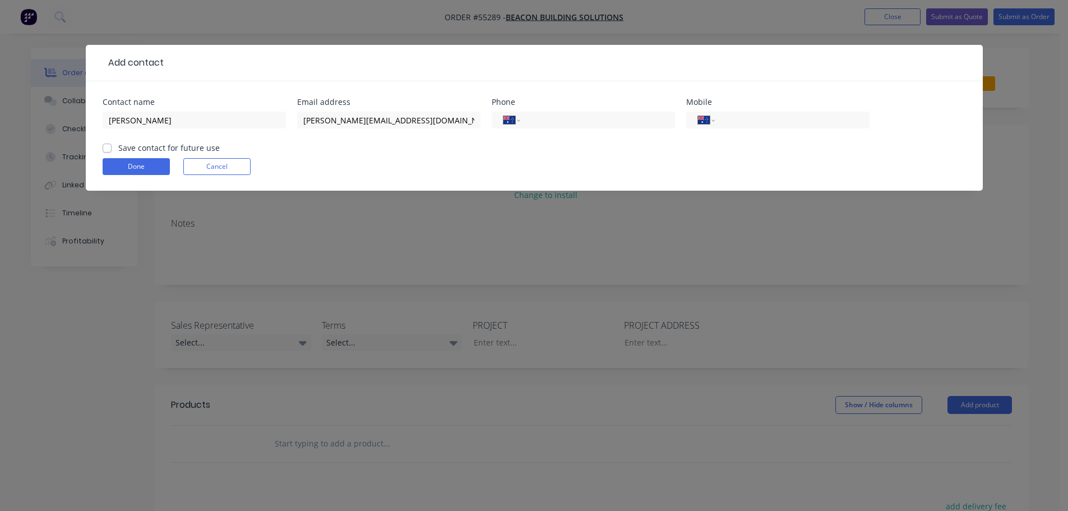
click at [118, 145] on label "Save contact for future use" at bounding box center [169, 148] width 102 height 12
click at [105, 145] on input "Save contact for future use" at bounding box center [107, 147] width 9 height 11
checkbox input "true"
click at [123, 167] on button "Done" at bounding box center [136, 166] width 67 height 17
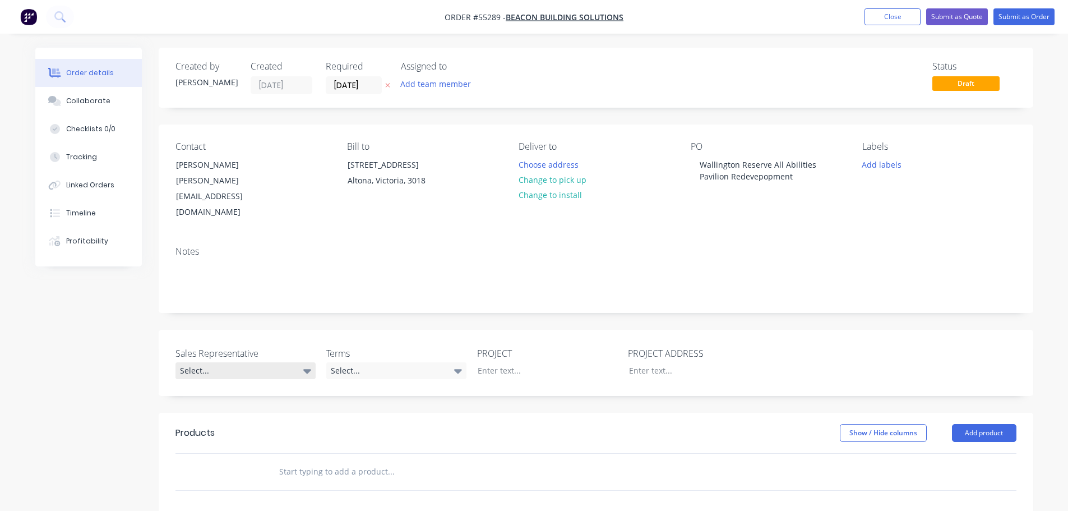
click at [202, 362] on div "Select..." at bounding box center [246, 370] width 140 height 17
drag, startPoint x: 231, startPoint y: 412, endPoint x: 316, endPoint y: 368, distance: 96.6
click at [232, 412] on div "Drew Blackman - 0424 185 195" at bounding box center [239, 411] width 110 height 15
click at [363, 362] on div "Select..." at bounding box center [396, 370] width 140 height 17
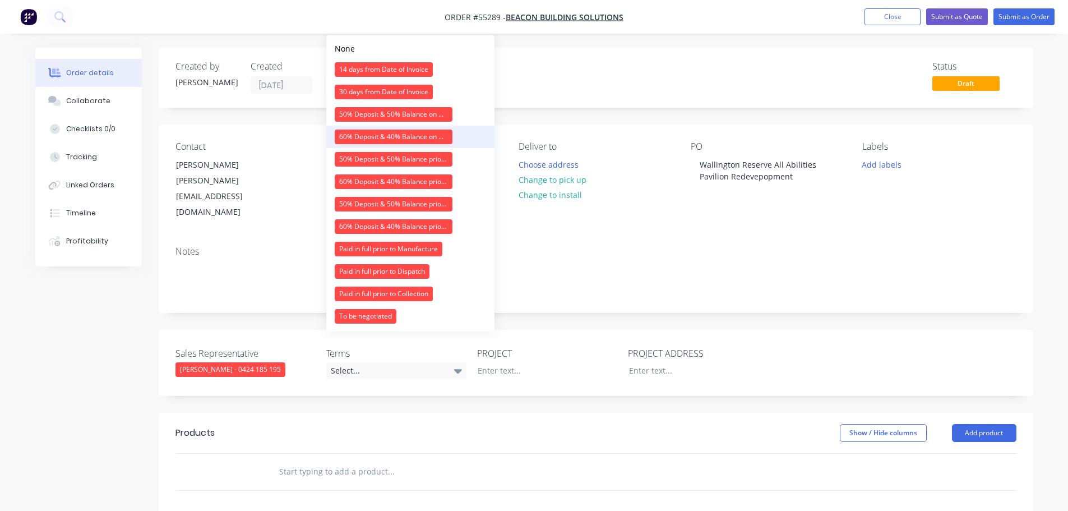
click at [358, 141] on div "60% Deposit & 40% Balance on Day of Installation" at bounding box center [394, 137] width 118 height 15
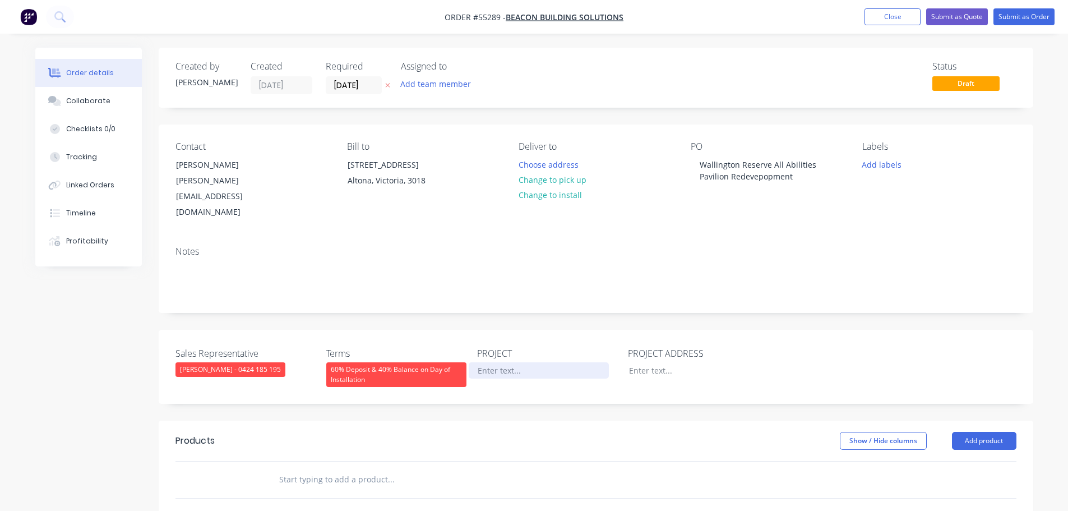
click at [495, 362] on div at bounding box center [539, 370] width 140 height 16
click at [724, 167] on div "Wallington Reserve All Abilities Pavilion Redevepopment" at bounding box center [761, 170] width 140 height 28
click at [487, 362] on div at bounding box center [539, 370] width 140 height 16
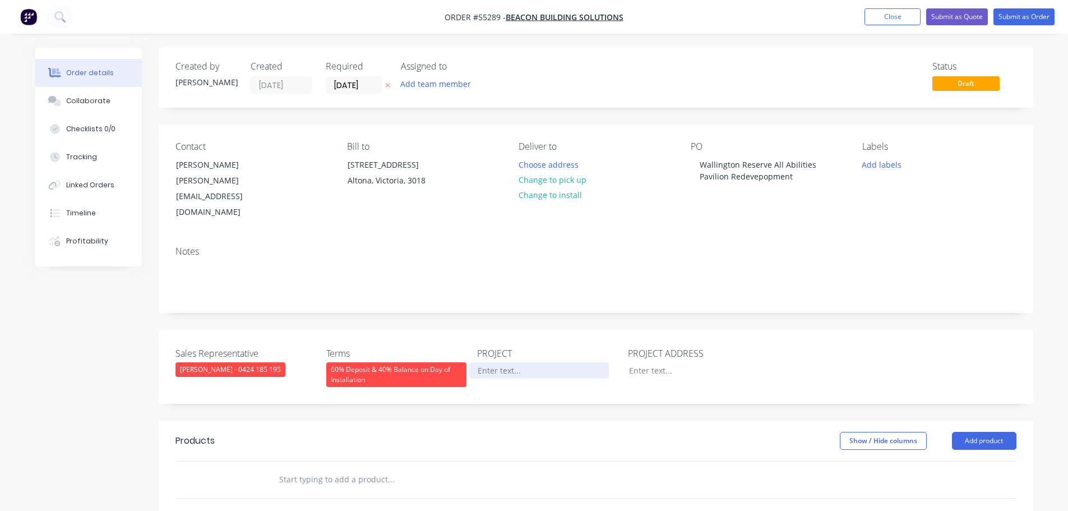
paste div
click at [642, 362] on div at bounding box center [690, 370] width 140 height 16
click at [989, 435] on button "Add product" at bounding box center [984, 444] width 64 height 18
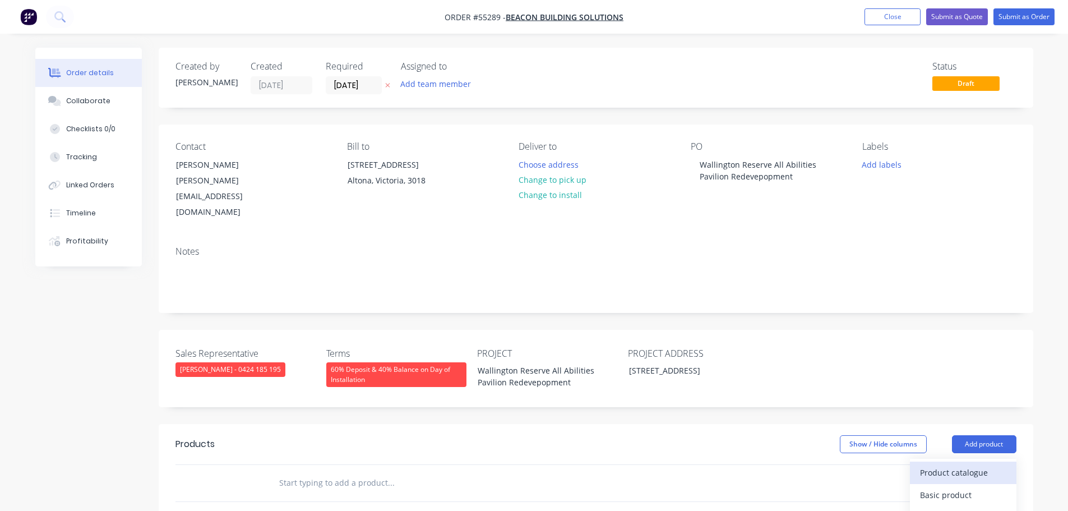
click at [938, 464] on div "Product catalogue" at bounding box center [963, 472] width 86 height 16
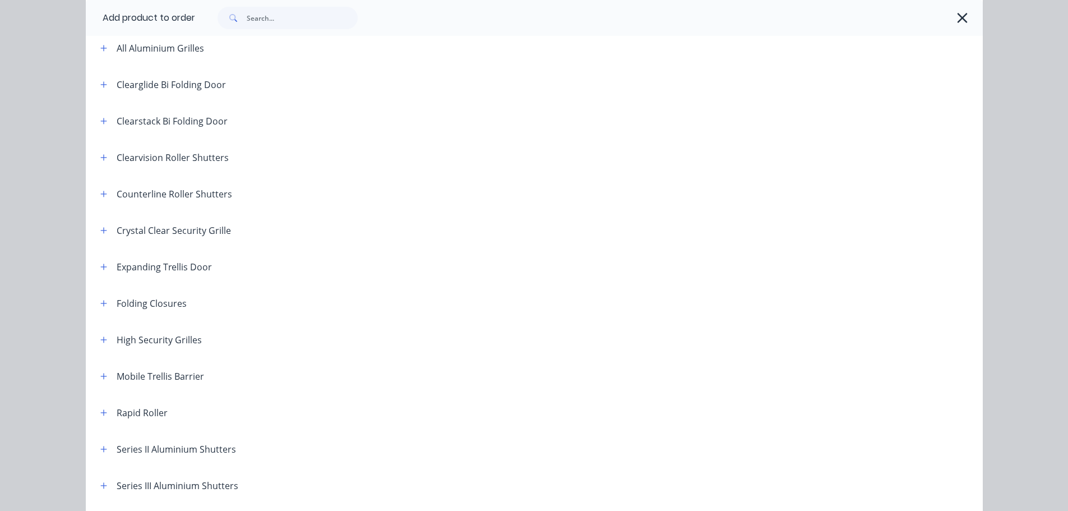
scroll to position [168, 0]
click at [103, 299] on icon "button" at bounding box center [103, 301] width 7 height 8
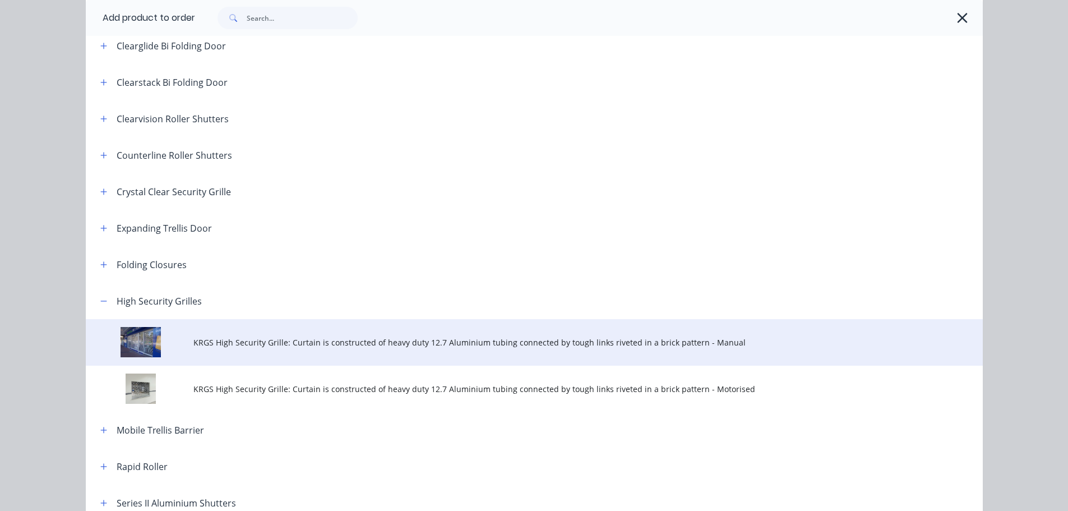
click at [250, 347] on span "KRGS High Security Grille: Curtain is constructed of heavy duty 12.7 Aluminium …" at bounding box center [508, 342] width 631 height 12
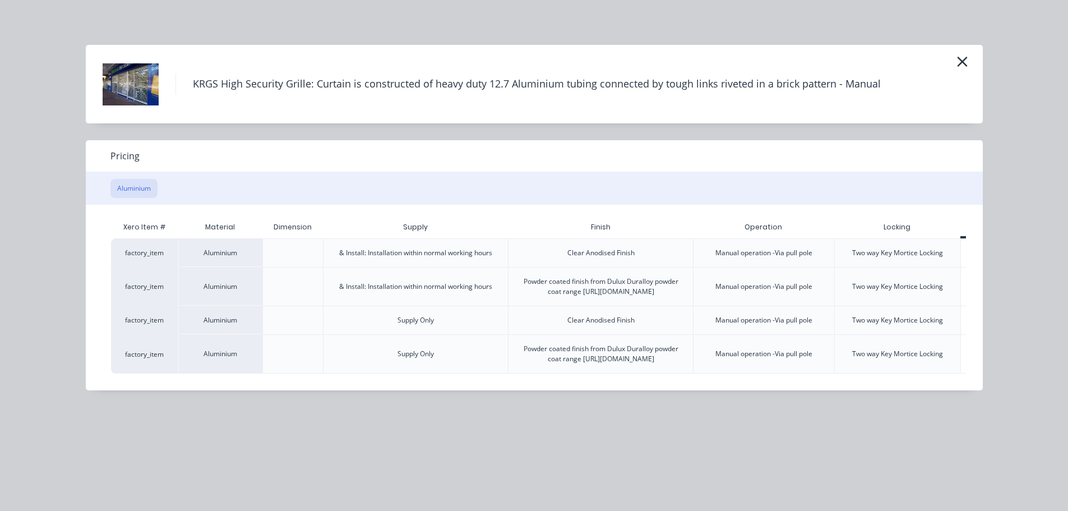
scroll to position [0, 56]
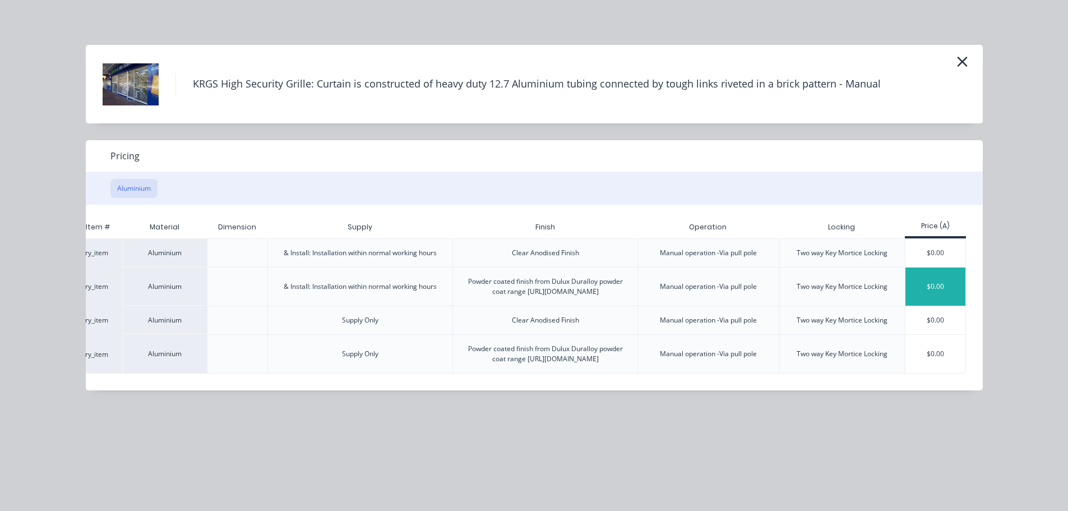
click at [955, 288] on div "$0.00" at bounding box center [936, 287] width 60 height 38
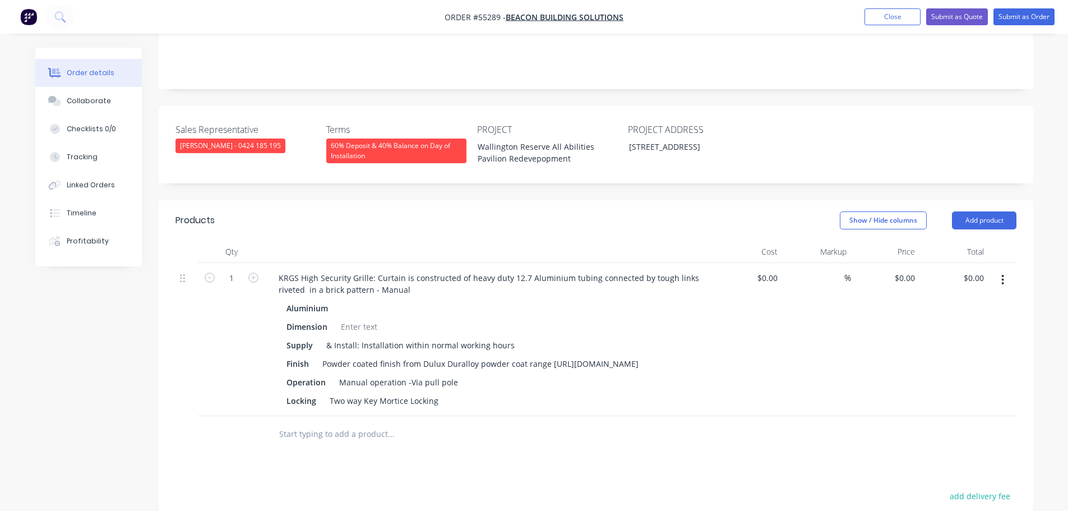
scroll to position [224, 0]
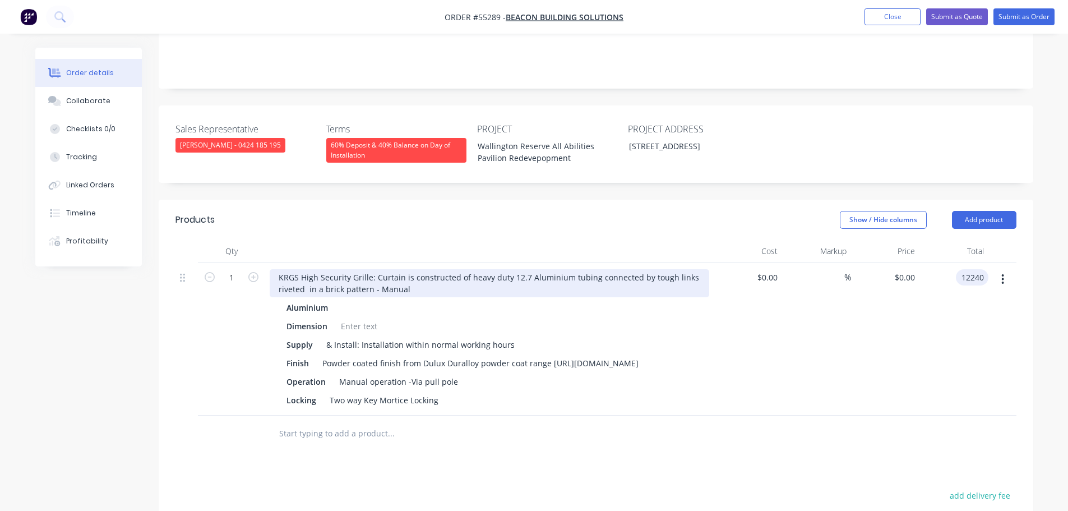
type input "12240"
type input "$12,240.00"
click at [279, 269] on div "KRGS High Security Grille: Curtain is constructed of heavy duty 12.7 Aluminium …" at bounding box center [490, 283] width 440 height 28
click at [278, 269] on div "KRGS High Security Grille: Curtain is constructed of heavy duty 12.7 Aluminium …" at bounding box center [490, 283] width 440 height 28
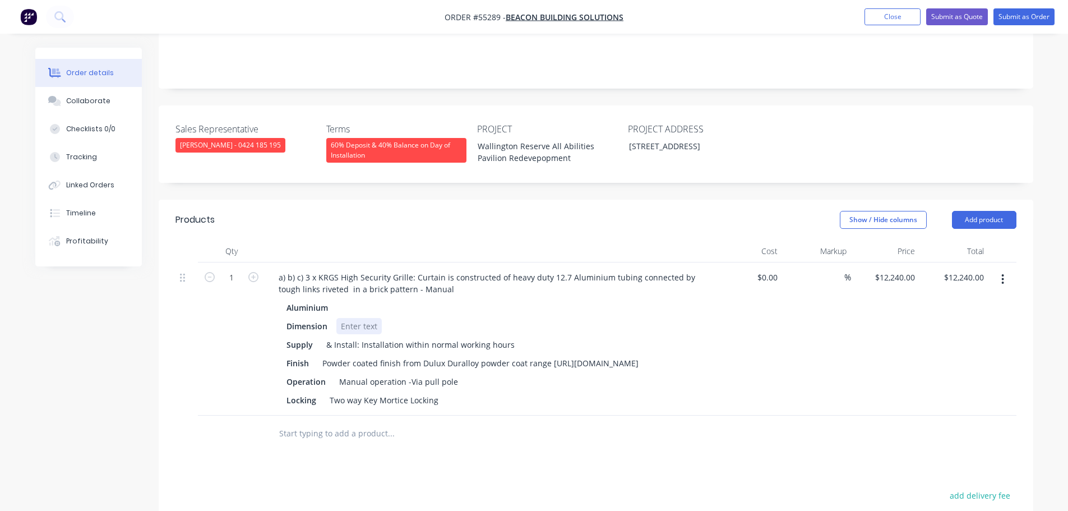
click at [344, 318] on div at bounding box center [358, 326] width 45 height 16
click at [345, 318] on div at bounding box center [358, 326] width 45 height 16
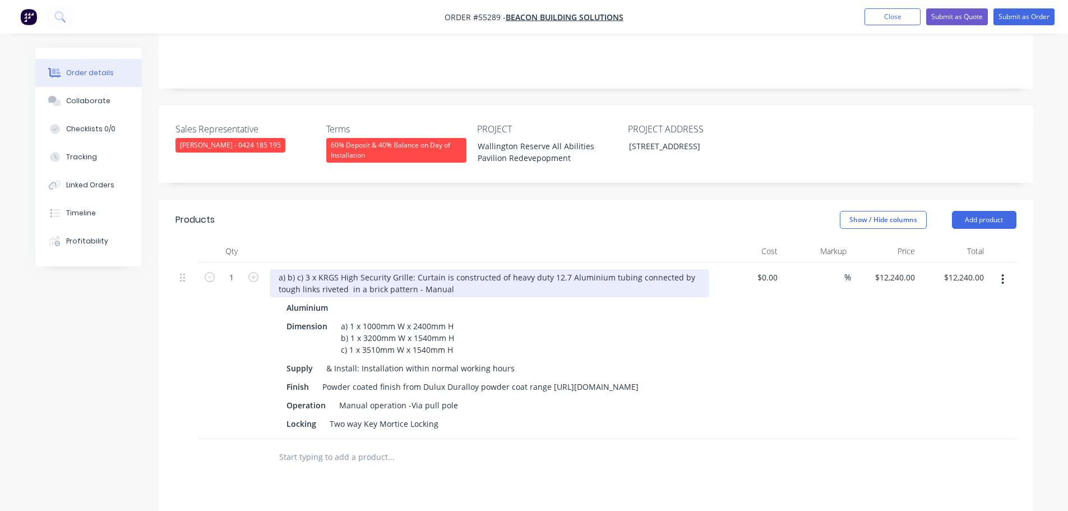
click at [299, 269] on div "a) b) c) 3 x KRGS High Security Grille: Curtain is constructed of heavy duty 12…" at bounding box center [490, 283] width 440 height 28
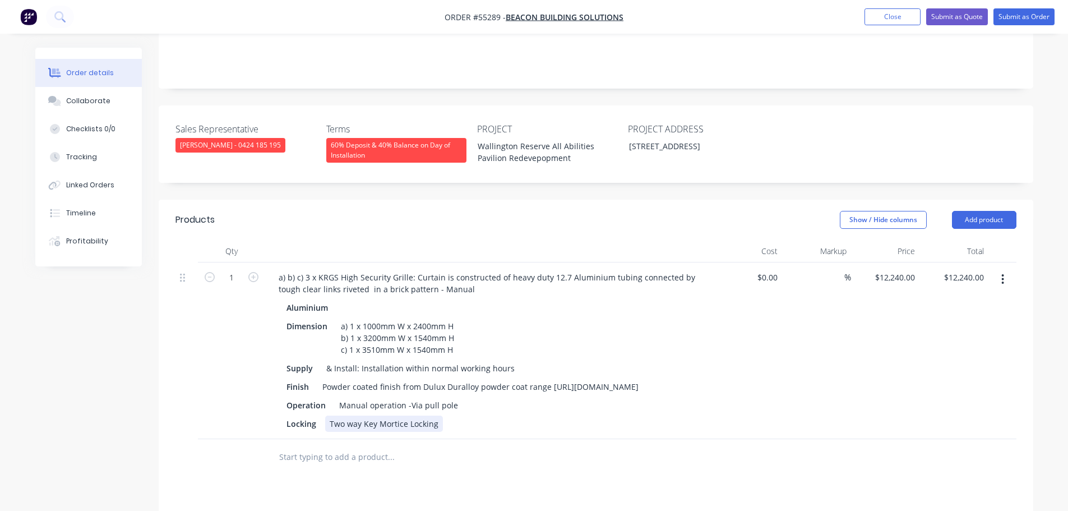
click at [437, 416] on div "Two way Key Mortice Locking" at bounding box center [384, 424] width 118 height 16
click at [442, 416] on div "Locking Two way Key Mortice Locking" at bounding box center [487, 424] width 411 height 16
click at [437, 416] on div "Two way Key Mortice Locking" at bounding box center [384, 424] width 118 height 16
click at [967, 211] on button "Add product" at bounding box center [984, 220] width 64 height 18
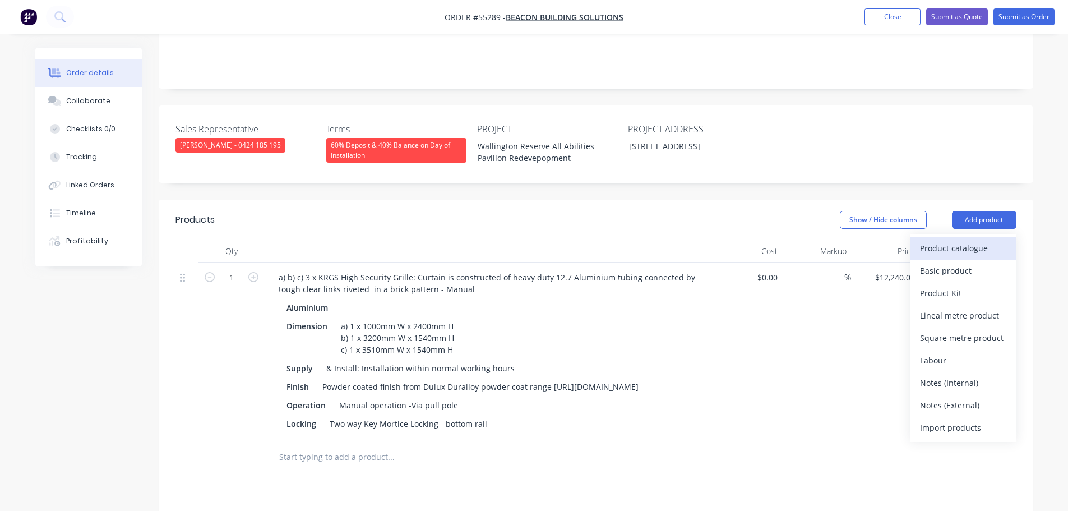
click at [954, 240] on div "Product catalogue" at bounding box center [963, 248] width 86 height 16
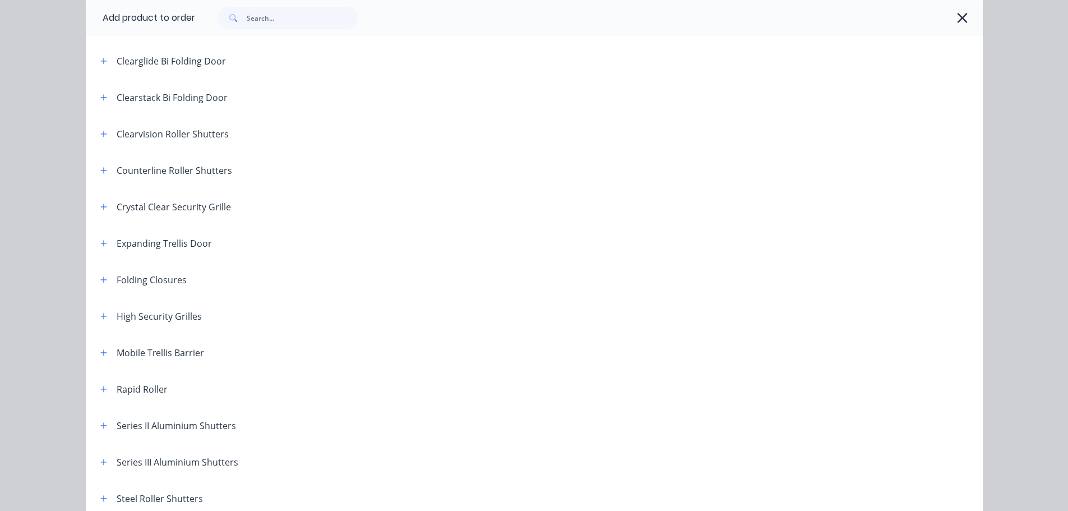
scroll to position [168, 0]
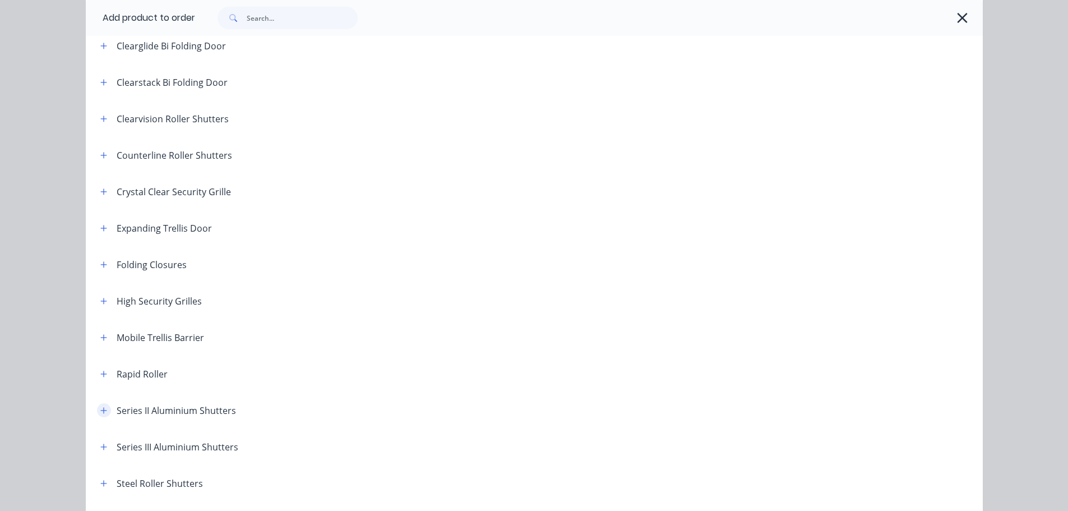
click at [100, 412] on icon "button" at bounding box center [103, 411] width 7 height 8
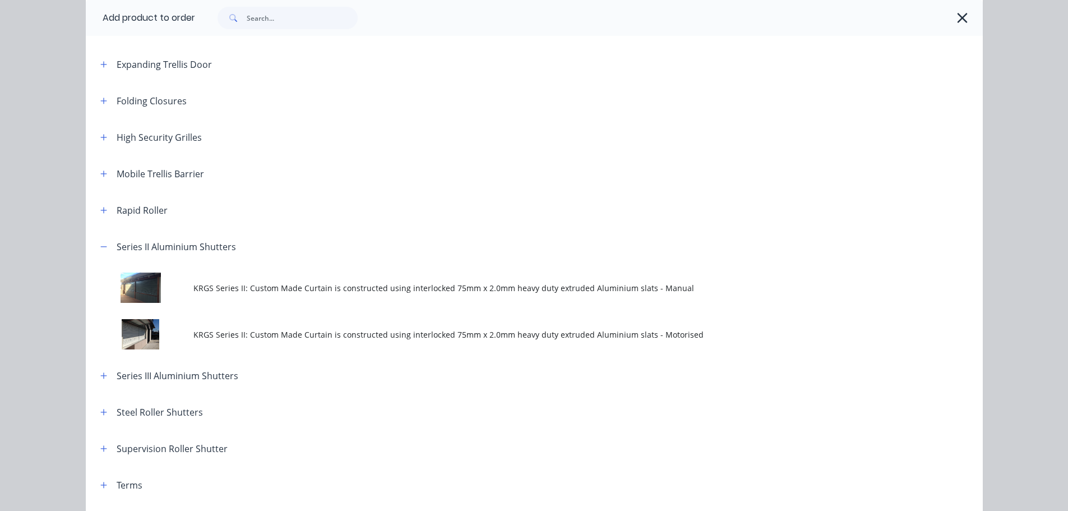
scroll to position [336, 0]
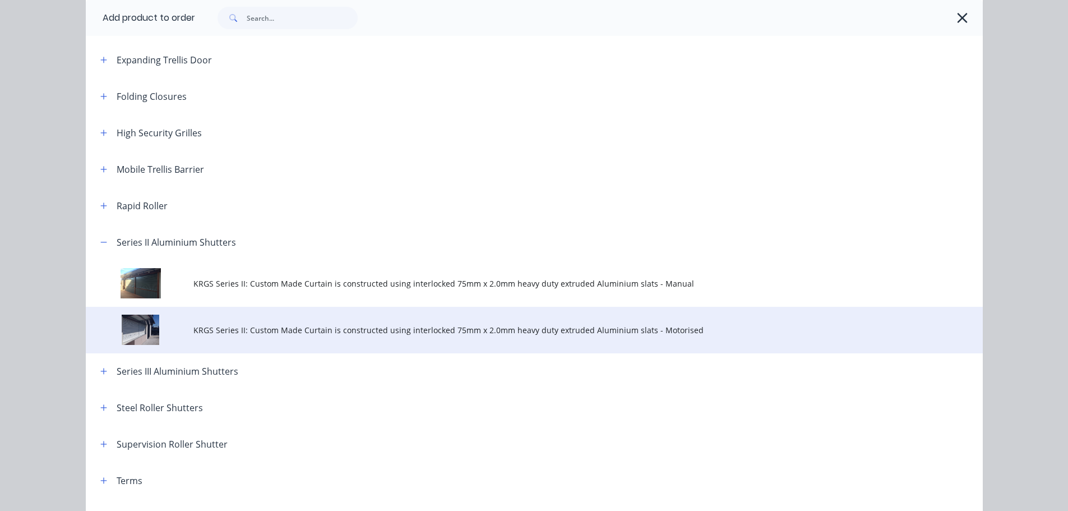
click at [244, 329] on span "KRGS Series II: Custom Made Curtain is constructed using interlocked 75mm x 2.0…" at bounding box center [508, 330] width 631 height 12
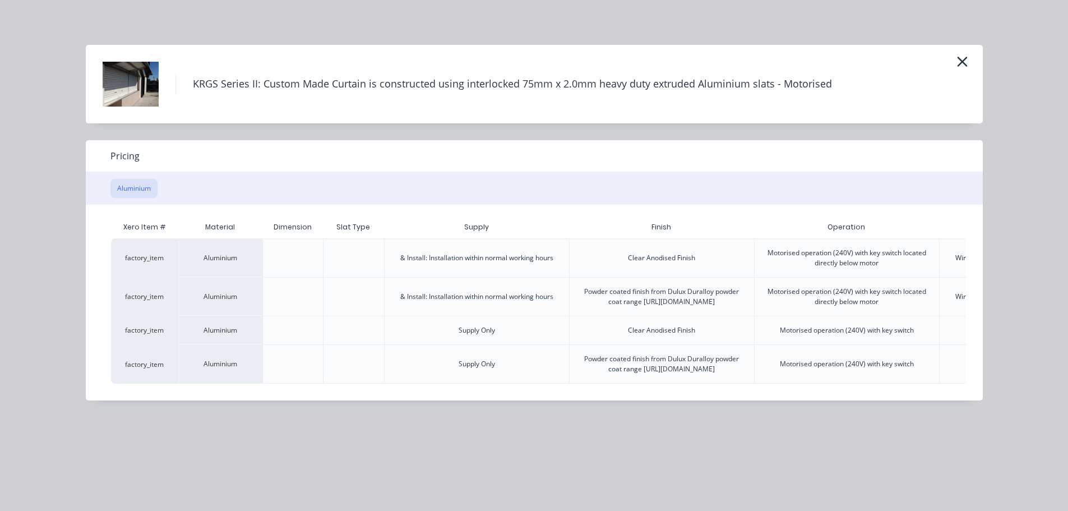
scroll to position [0, 219]
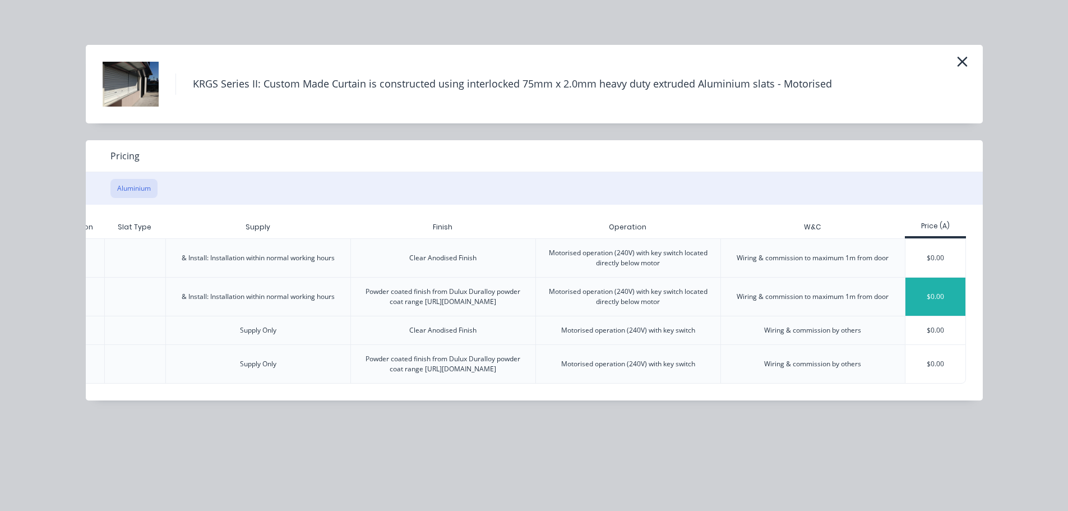
click at [951, 299] on div "$0.00" at bounding box center [936, 297] width 60 height 38
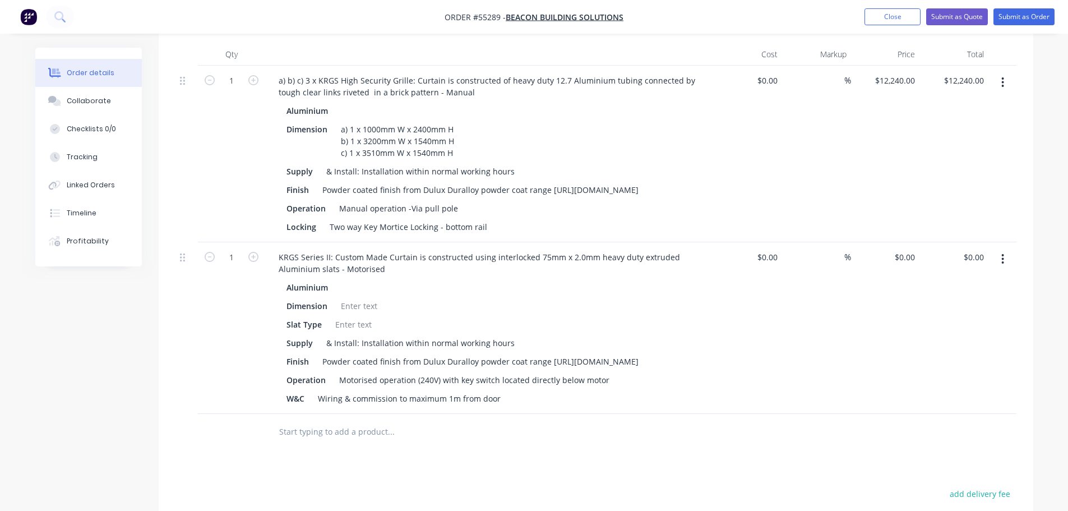
scroll to position [449, 0]
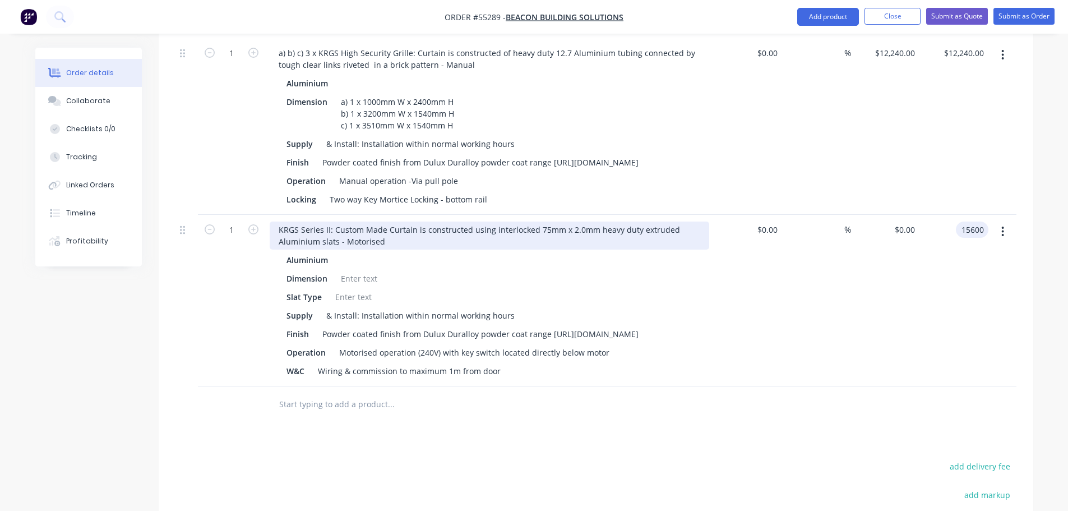
type input "15600"
type input "$15,600.00"
click at [278, 222] on div "KRGS Series II: Custom Made Curtain is constructed using interlocked 75mm x 2.0…" at bounding box center [490, 236] width 440 height 28
click at [275, 222] on div "KRGS Series II: Custom Made Curtain is constructed using interlocked 75mm x 2.0…" at bounding box center [490, 236] width 440 height 28
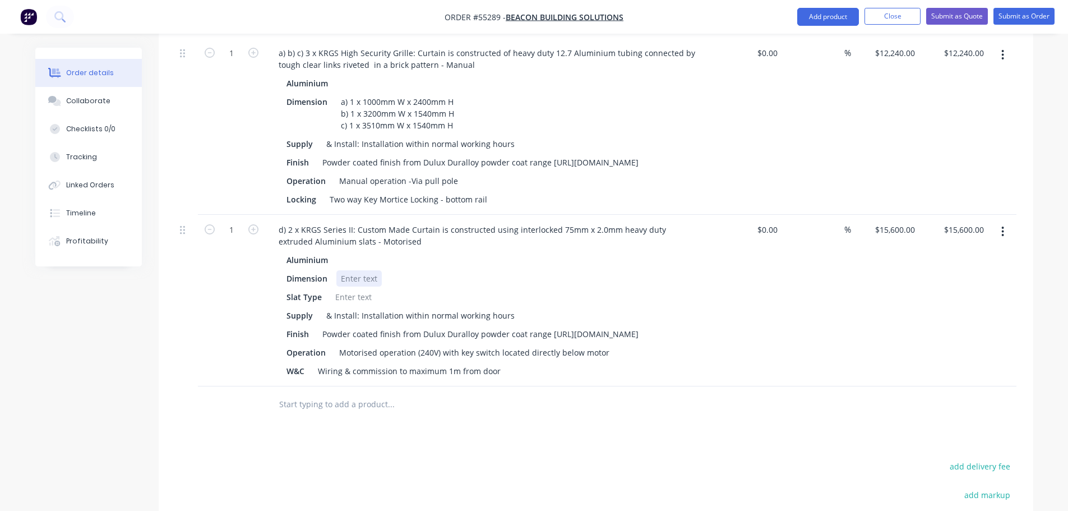
click at [351, 270] on div at bounding box center [358, 278] width 45 height 16
click at [356, 289] on div at bounding box center [353, 297] width 45 height 16
click at [459, 347] on div "Motorised operation (240V) with key switch located directly below motor" at bounding box center [474, 352] width 279 height 16
click at [501, 350] on div "Motorised operation (240V) with 1 key switch located directly below motor" at bounding box center [478, 352] width 286 height 16
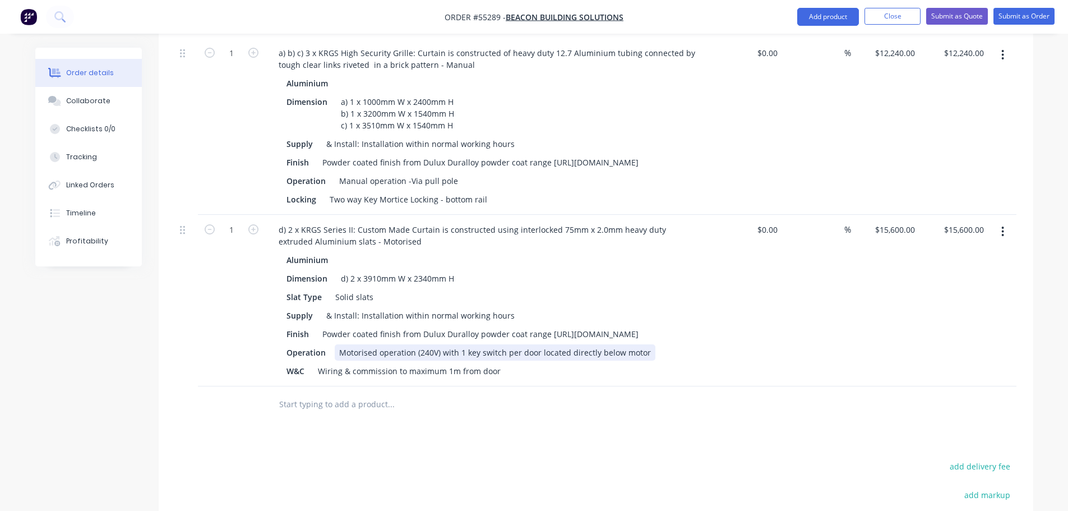
drag, startPoint x: 454, startPoint y: 349, endPoint x: 450, endPoint y: 394, distance: 44.4
click at [454, 349] on div "Motorised operation (240V) with 1 key switch per door located directly below mo…" at bounding box center [495, 352] width 321 height 16
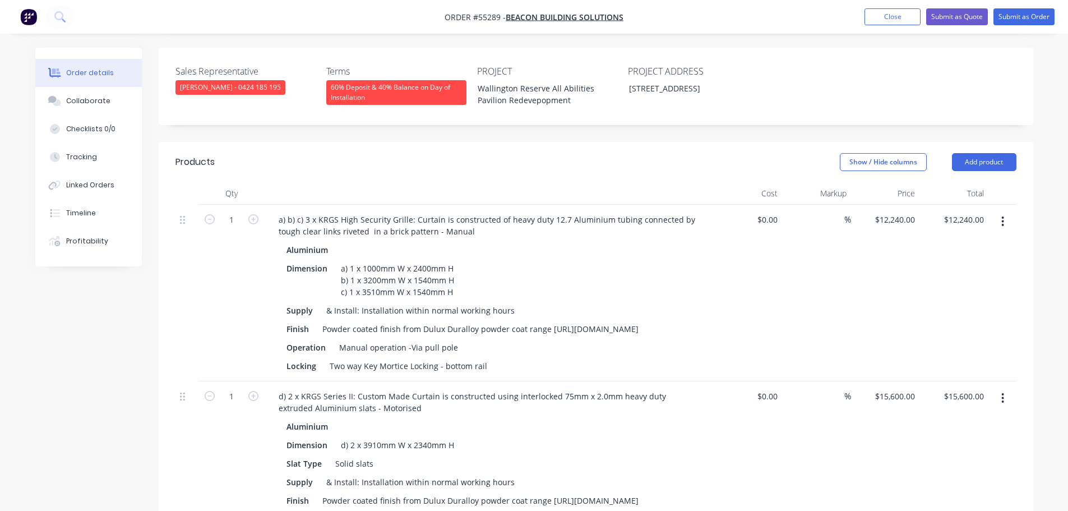
scroll to position [149, 0]
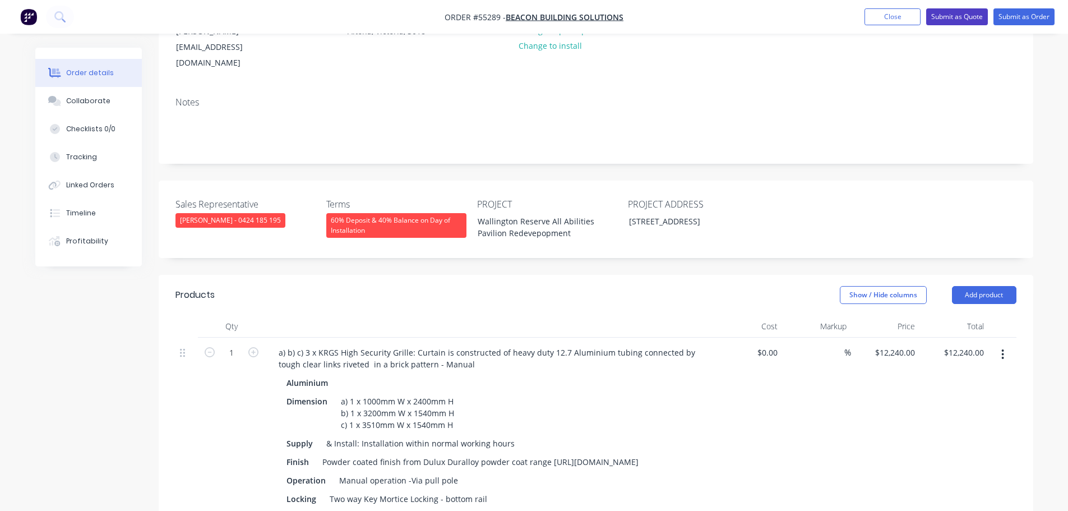
click at [938, 24] on button "Submit as Quote" at bounding box center [957, 16] width 62 height 17
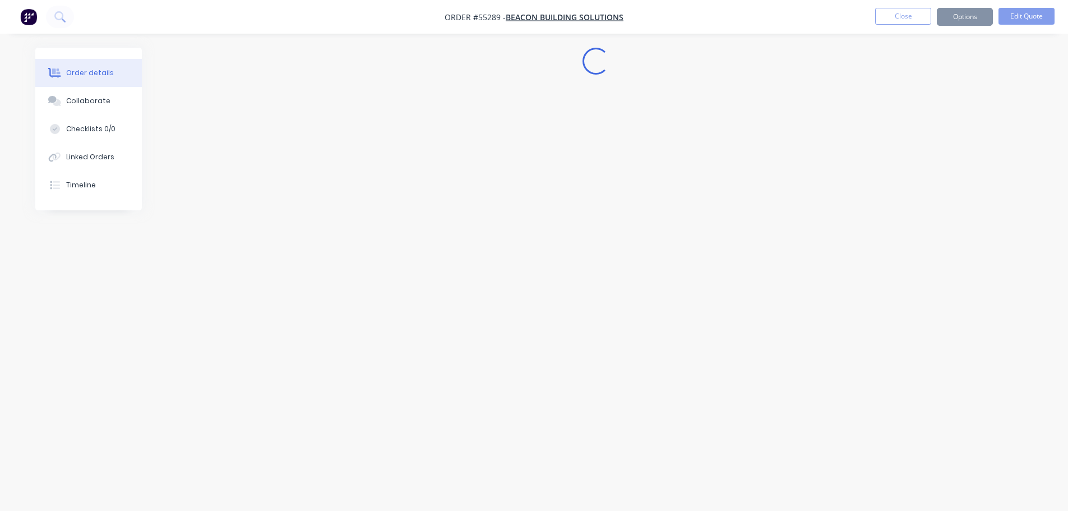
scroll to position [0, 0]
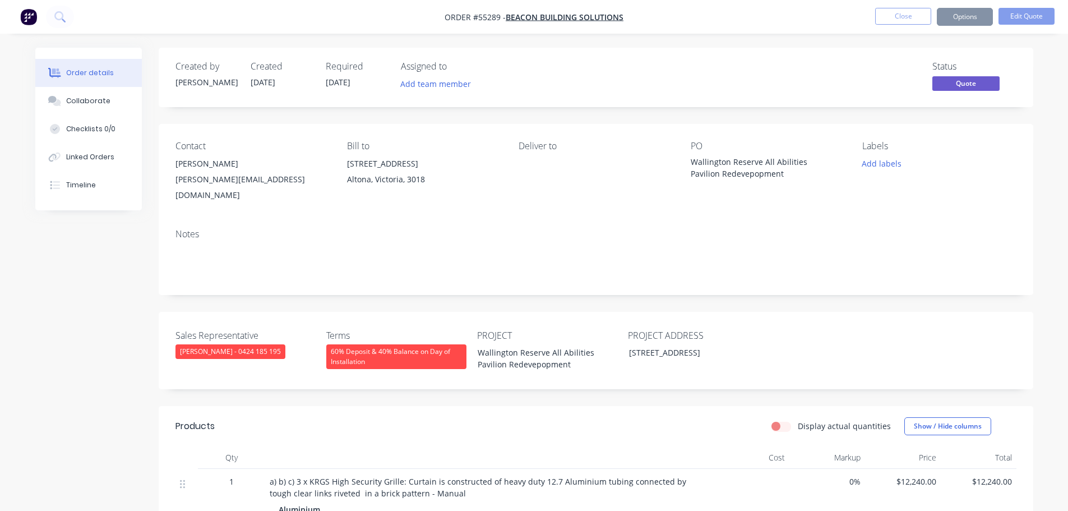
click at [960, 15] on button "Options" at bounding box center [965, 17] width 56 height 18
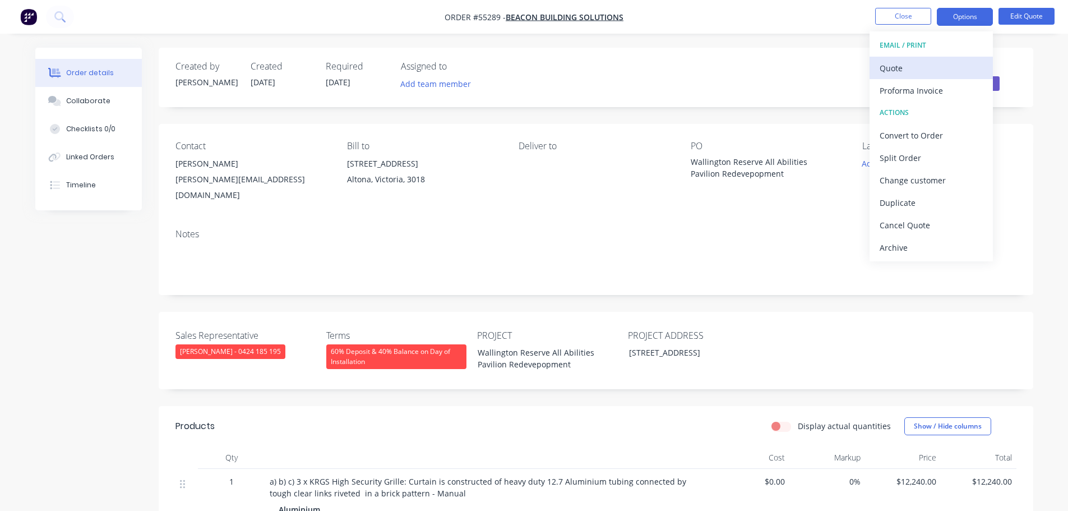
click at [902, 62] on div "Quote" at bounding box center [931, 68] width 103 height 16
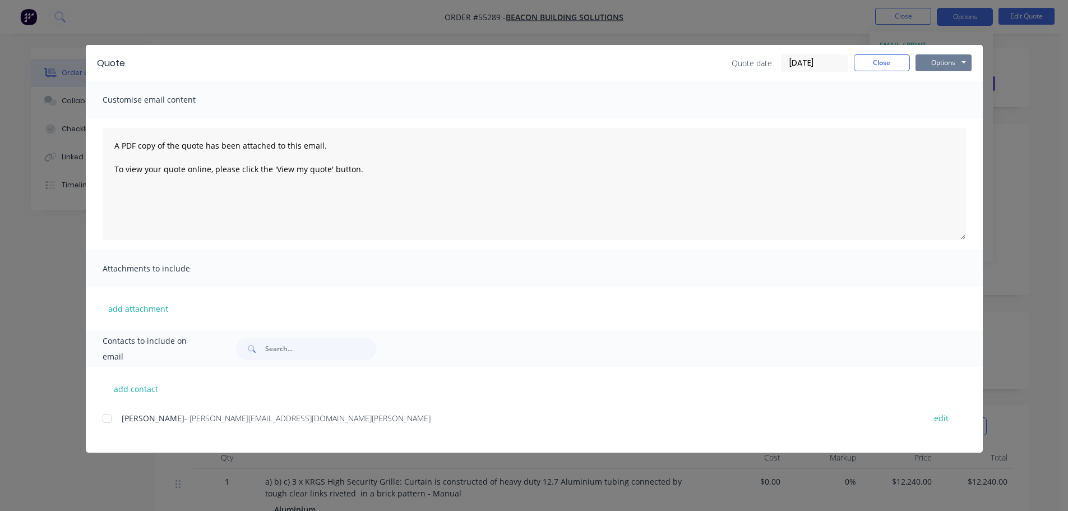
click at [930, 63] on button "Options" at bounding box center [944, 62] width 56 height 17
click at [947, 102] on button "Print" at bounding box center [952, 101] width 72 height 19
click at [878, 68] on button "Close" at bounding box center [882, 62] width 56 height 17
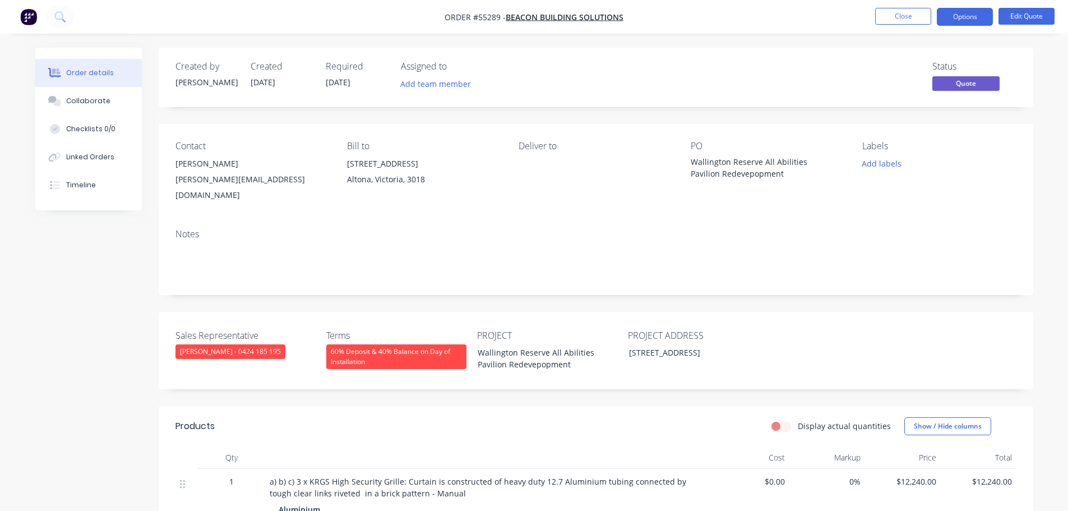
click at [259, 174] on div "tony@beaconbuildingsolutions.com.au" at bounding box center [253, 187] width 154 height 31
click at [747, 162] on div "Wallington Reserve All Abilities Pavilion Redevepopment" at bounding box center [761, 168] width 140 height 24
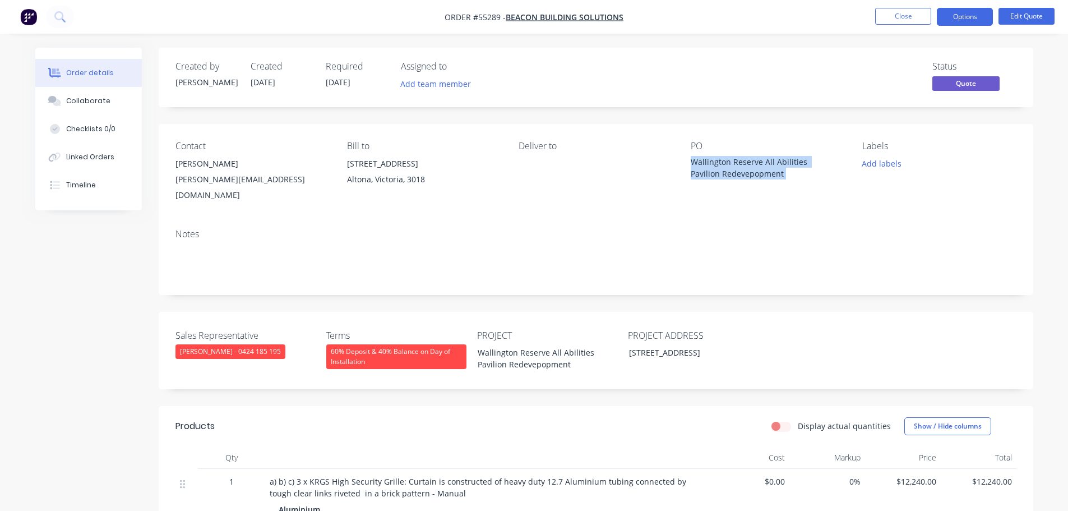
click at [747, 162] on div "Wallington Reserve All Abilities Pavilion Redevepopment" at bounding box center [761, 168] width 140 height 24
click at [947, 19] on button "Options" at bounding box center [965, 17] width 56 height 18
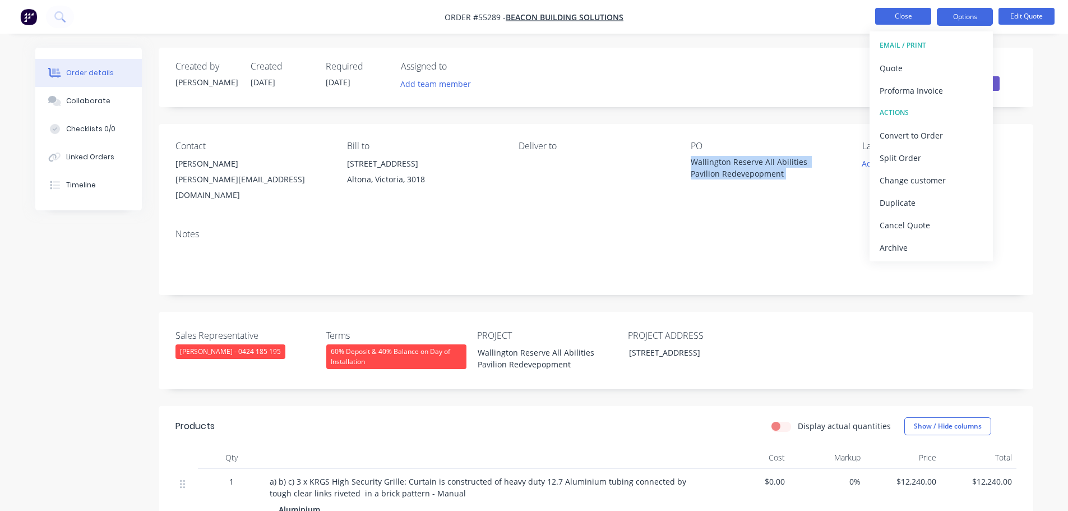
click at [907, 20] on button "Close" at bounding box center [903, 16] width 56 height 17
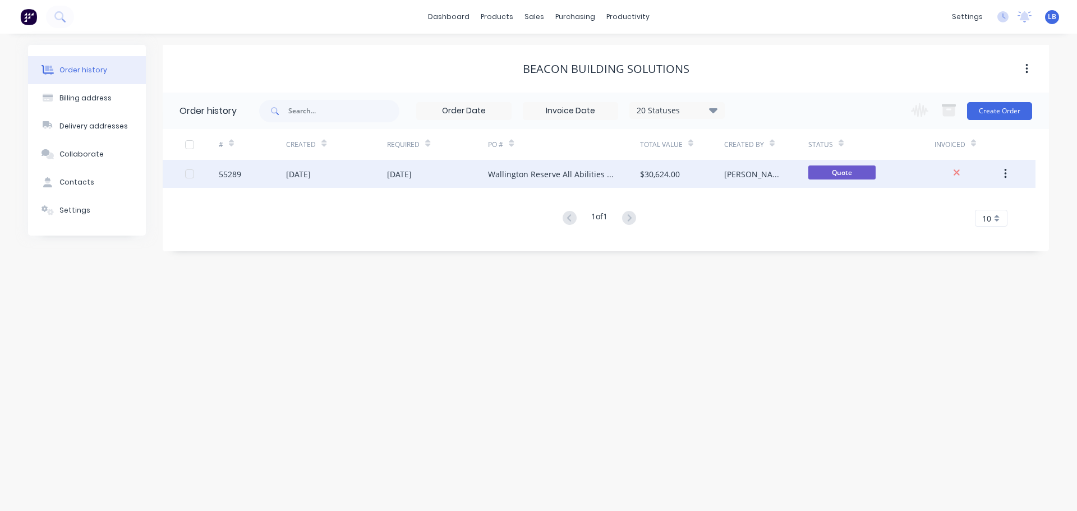
click at [234, 176] on div "55289" at bounding box center [230, 174] width 22 height 12
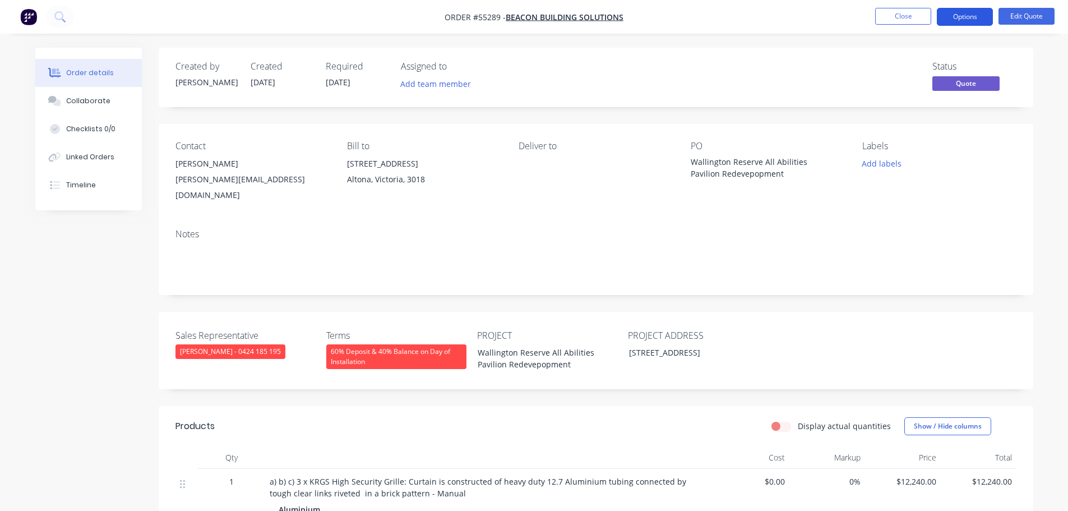
click at [963, 22] on button "Options" at bounding box center [965, 17] width 56 height 18
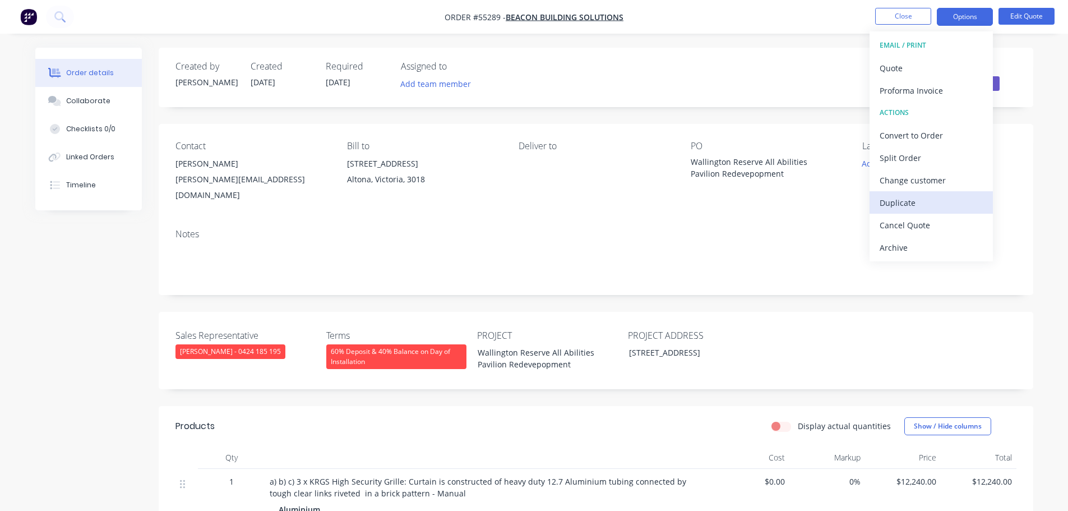
click at [904, 202] on div "Duplicate" at bounding box center [931, 203] width 103 height 16
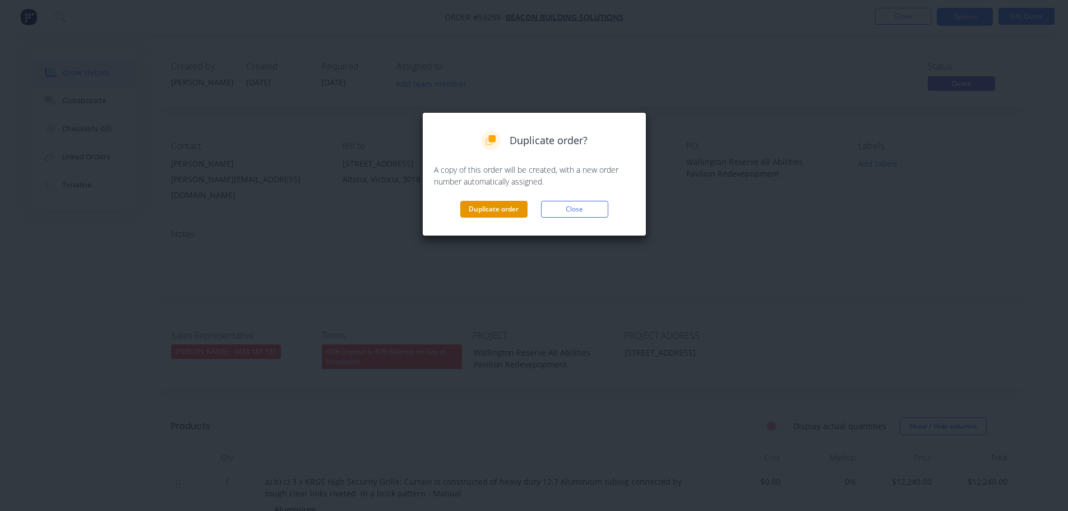
click at [505, 210] on button "Duplicate order" at bounding box center [493, 209] width 67 height 17
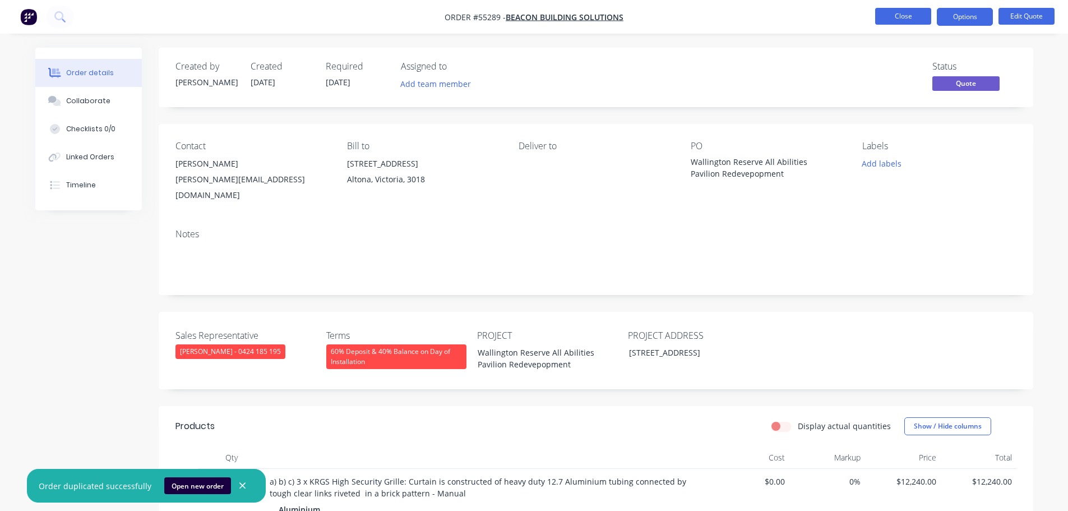
click at [909, 12] on button "Close" at bounding box center [903, 16] width 56 height 17
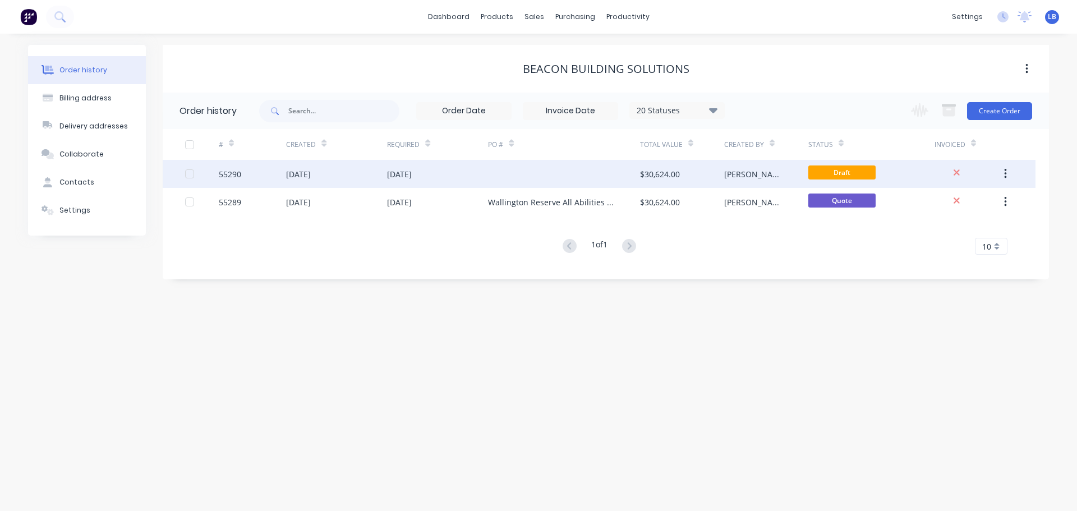
click at [227, 174] on div "55290" at bounding box center [230, 174] width 22 height 12
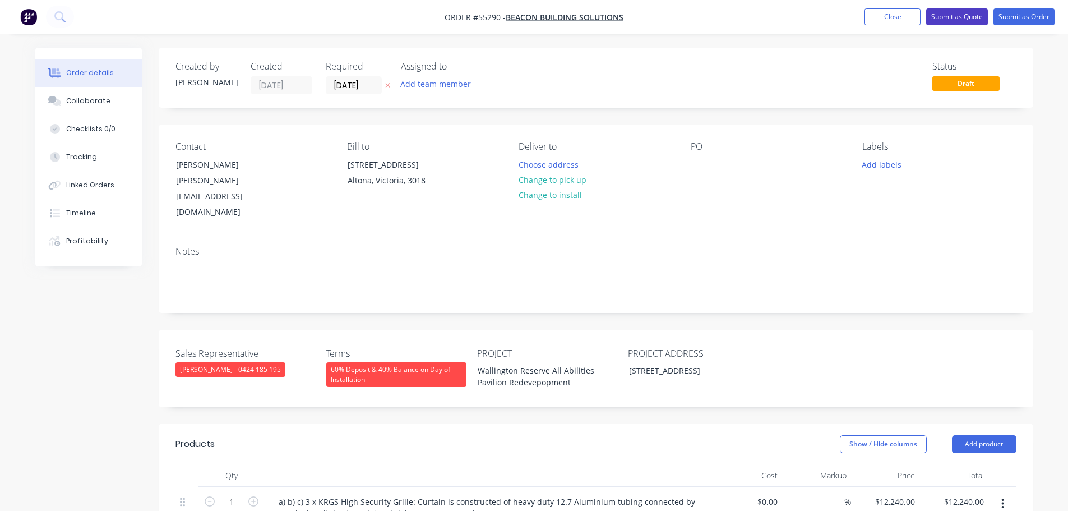
click at [952, 16] on button "Submit as Quote" at bounding box center [957, 16] width 62 height 17
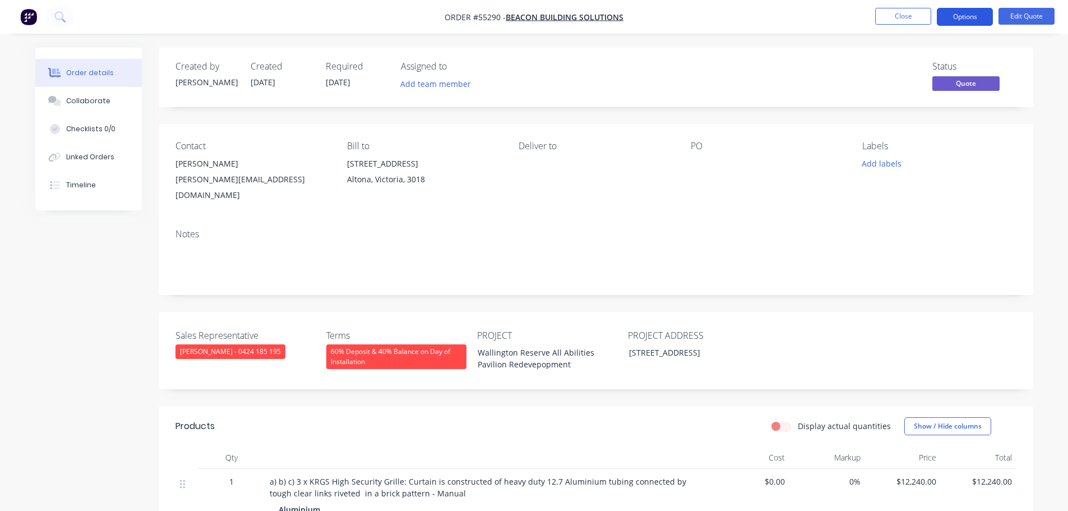
click at [956, 19] on button "Options" at bounding box center [965, 17] width 56 height 18
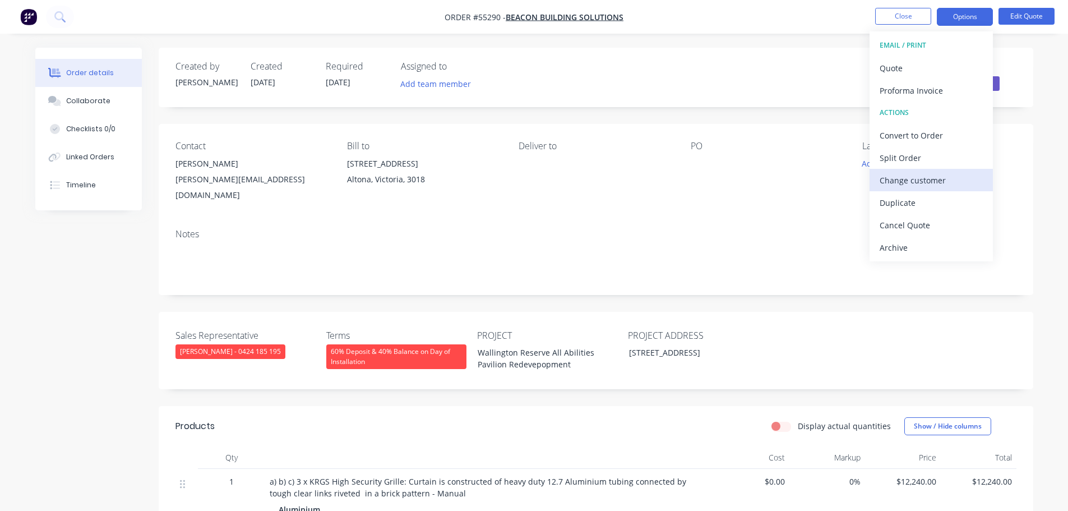
click at [910, 181] on div "Change customer" at bounding box center [931, 180] width 103 height 16
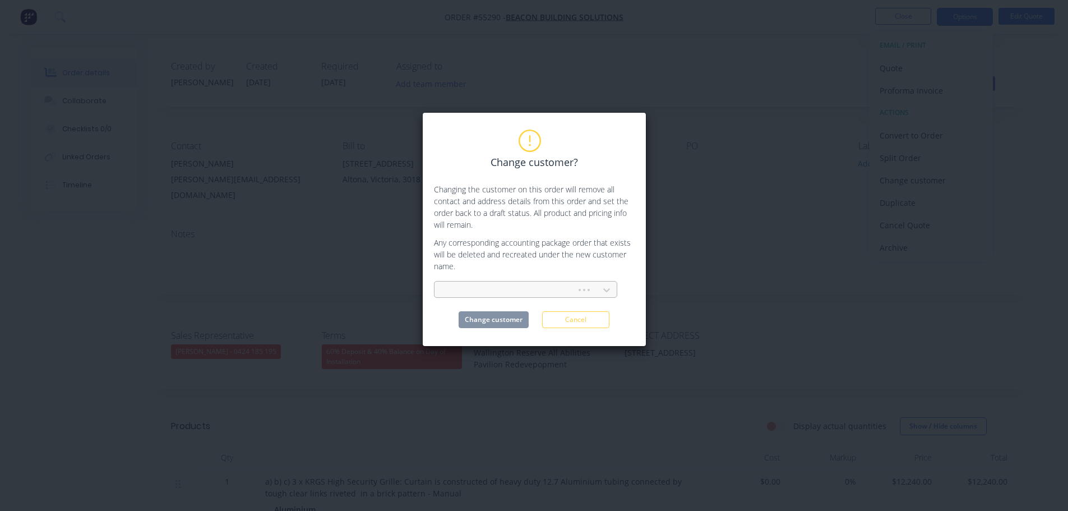
click at [461, 292] on div at bounding box center [507, 290] width 127 height 14
type input "bowden corp"
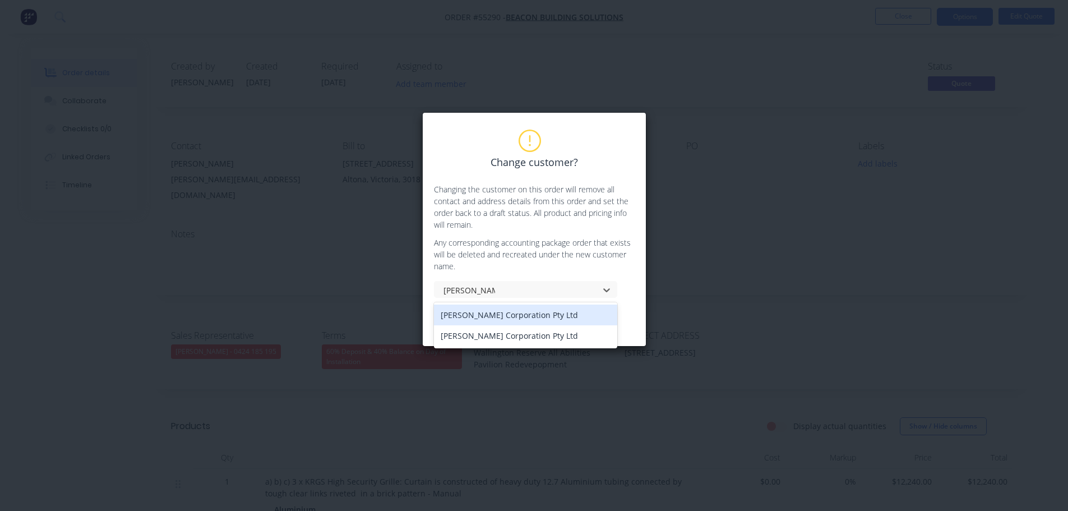
click at [464, 317] on div "Bowden Corporation Pty Ltd" at bounding box center [525, 315] width 183 height 21
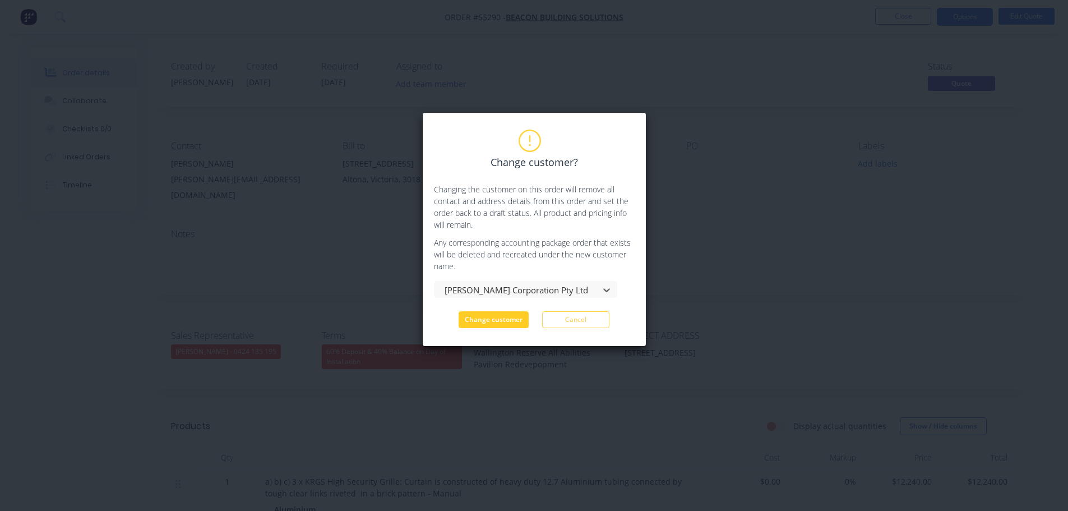
click at [468, 322] on button "Change customer" at bounding box center [494, 319] width 70 height 17
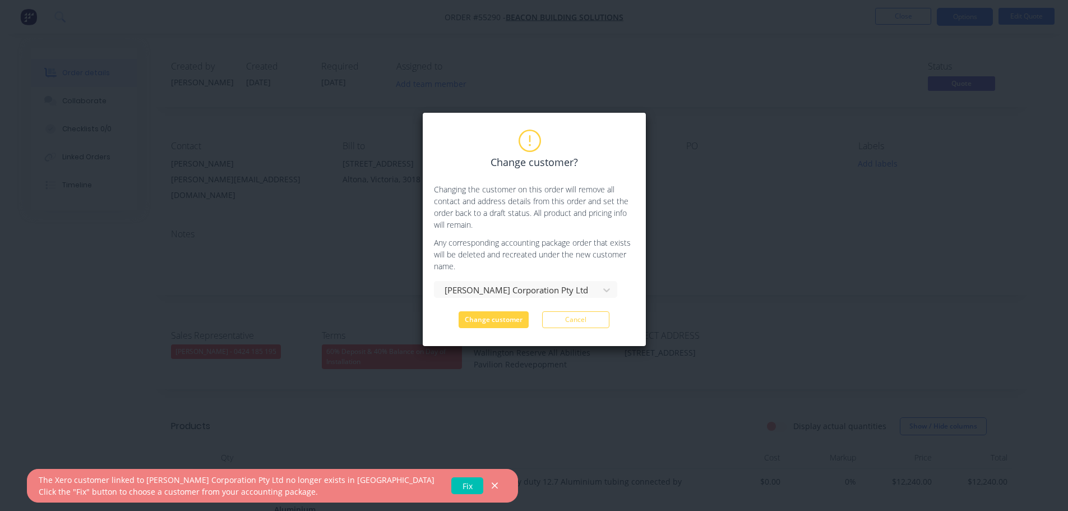
click at [451, 487] on link "Fix" at bounding box center [467, 485] width 32 height 17
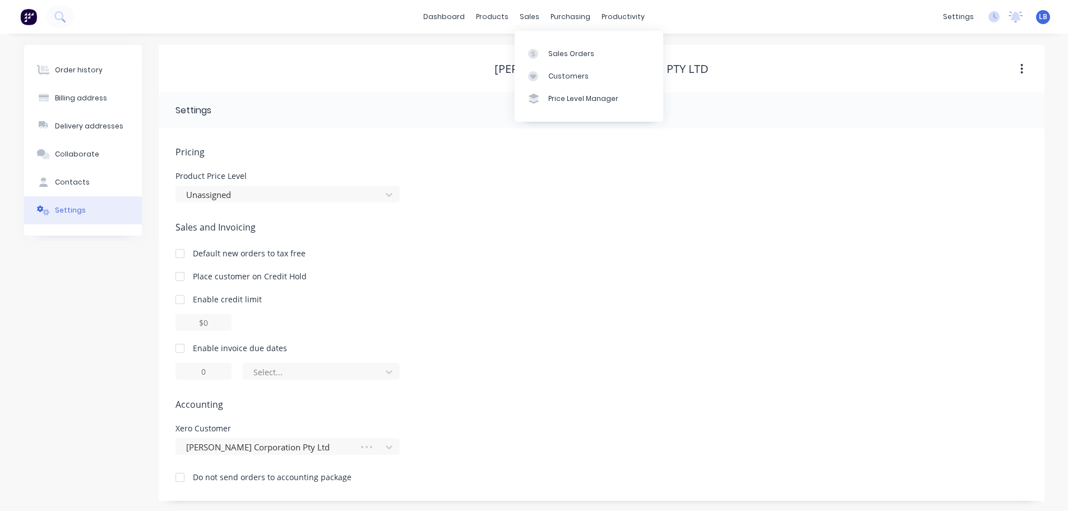
click at [566, 58] on div "Sales Orders" at bounding box center [571, 54] width 46 height 10
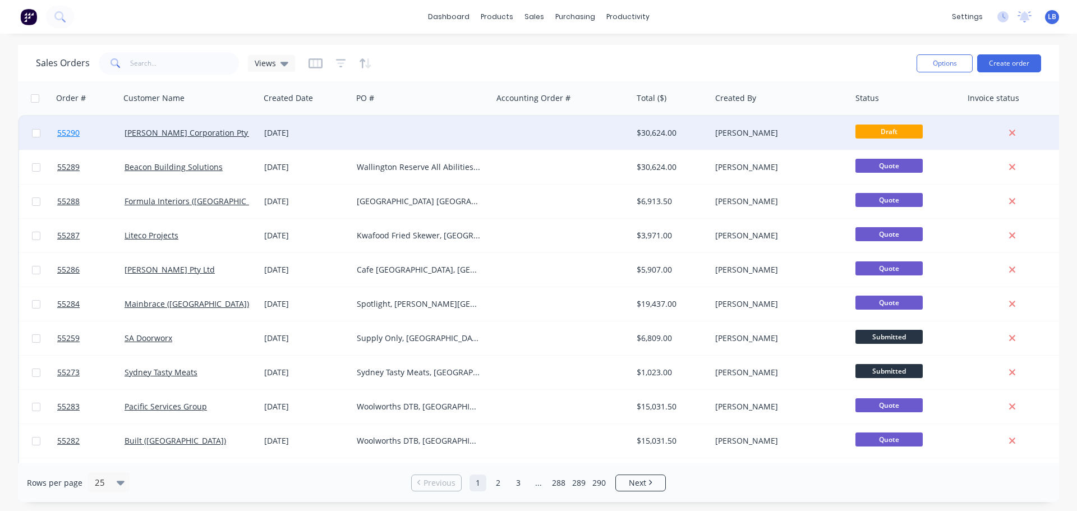
click at [67, 134] on span "55290" at bounding box center [68, 132] width 22 height 11
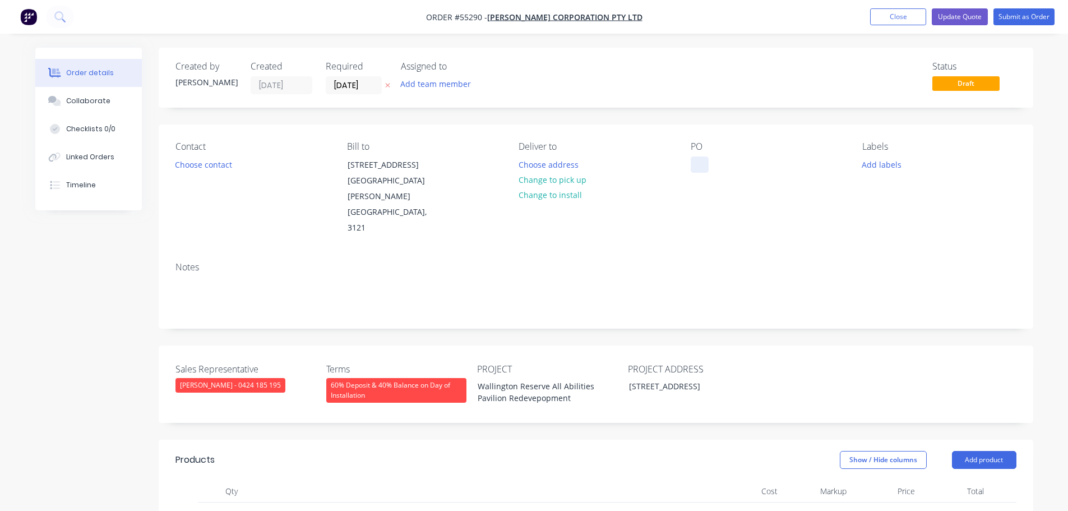
click at [699, 158] on div at bounding box center [700, 164] width 18 height 16
click at [515, 378] on div "Wallington Reserve All Abilities Pavilion Redevepopment" at bounding box center [539, 392] width 140 height 28
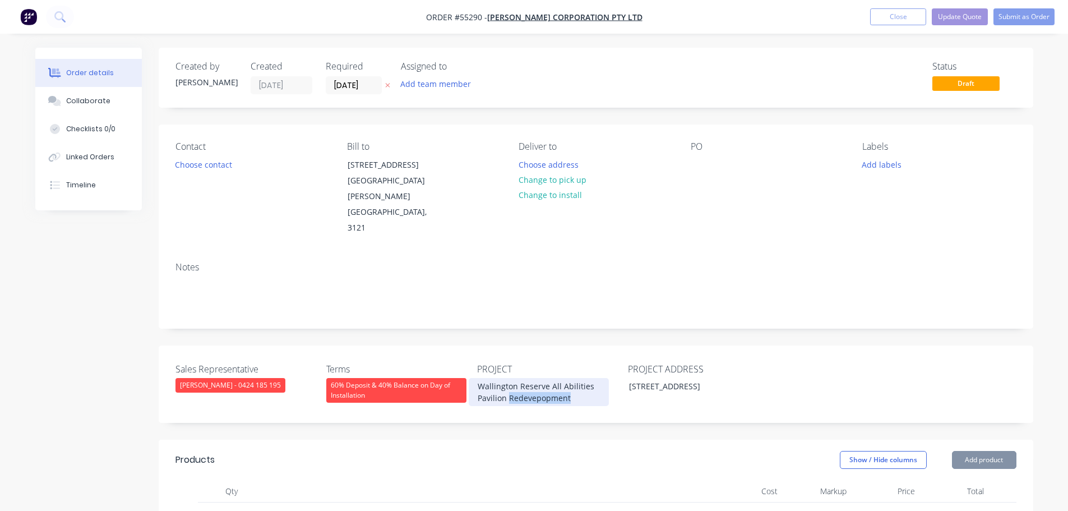
click at [515, 378] on div "Wallington Reserve All Abilities Pavilion Redevepopment" at bounding box center [539, 392] width 140 height 28
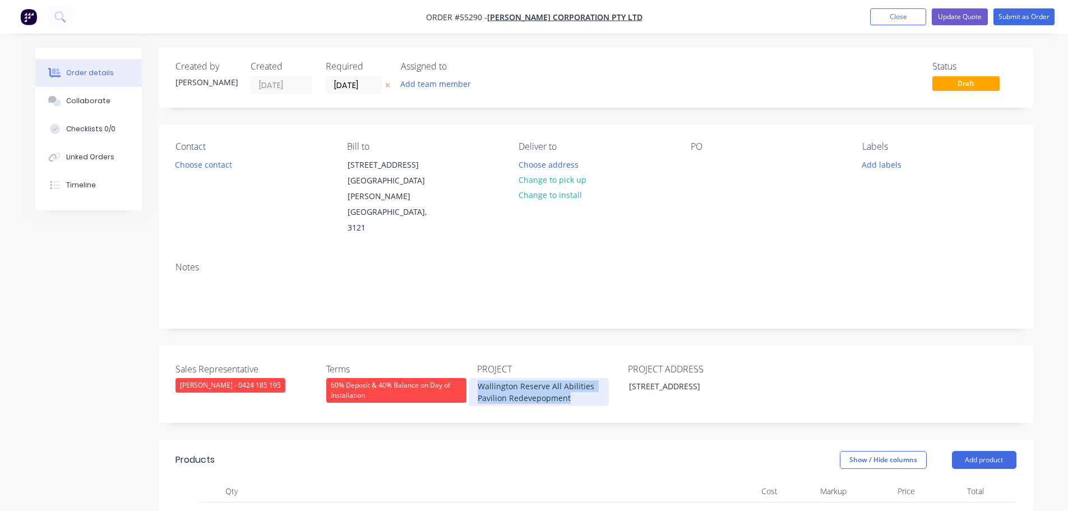
copy div "Wallington Reserve All Abilities Pavilion Redevepopment"
click at [699, 159] on div at bounding box center [700, 164] width 18 height 16
paste div
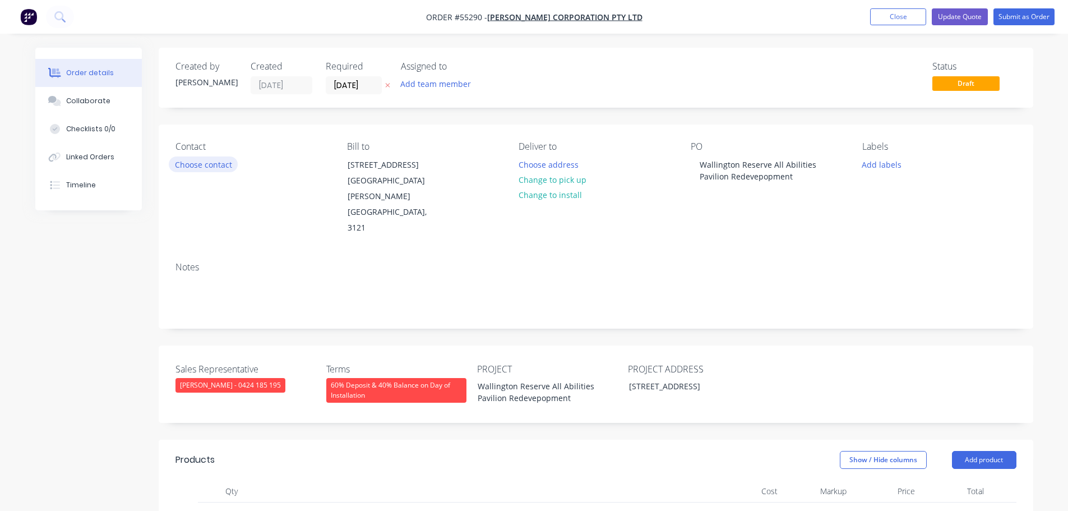
click at [215, 164] on button "Choose contact" at bounding box center [203, 163] width 69 height 15
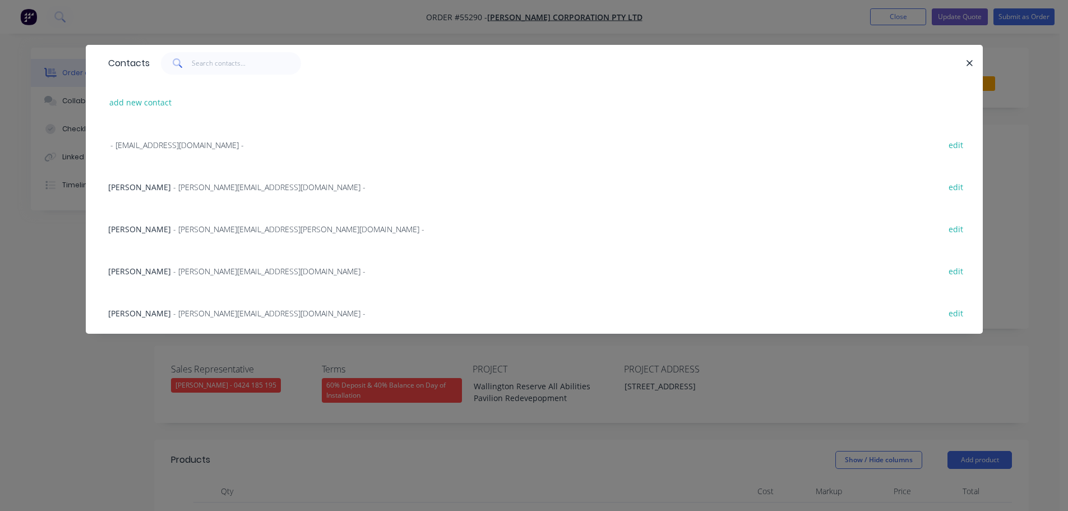
click at [137, 192] on span "Ali Haider" at bounding box center [139, 187] width 63 height 11
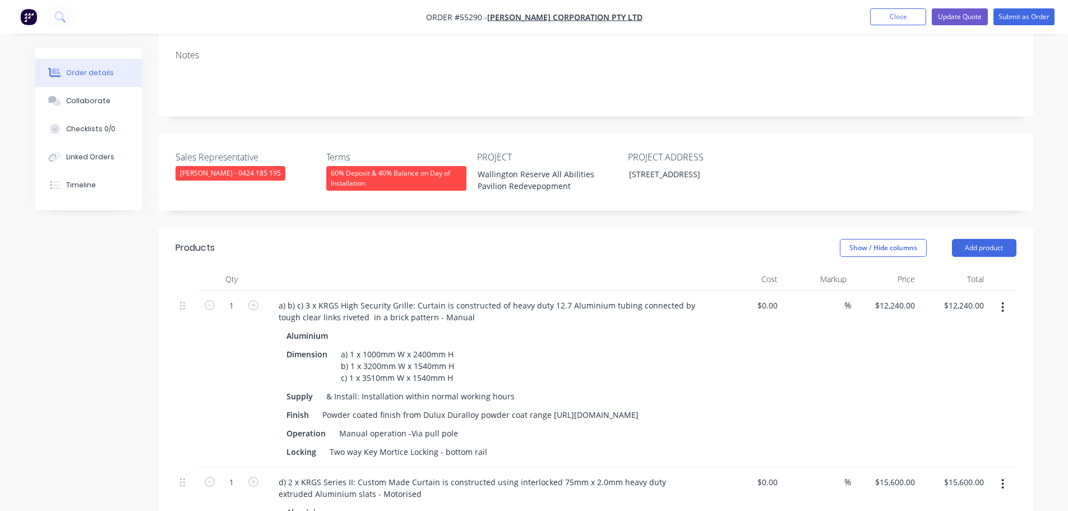
scroll to position [224, 0]
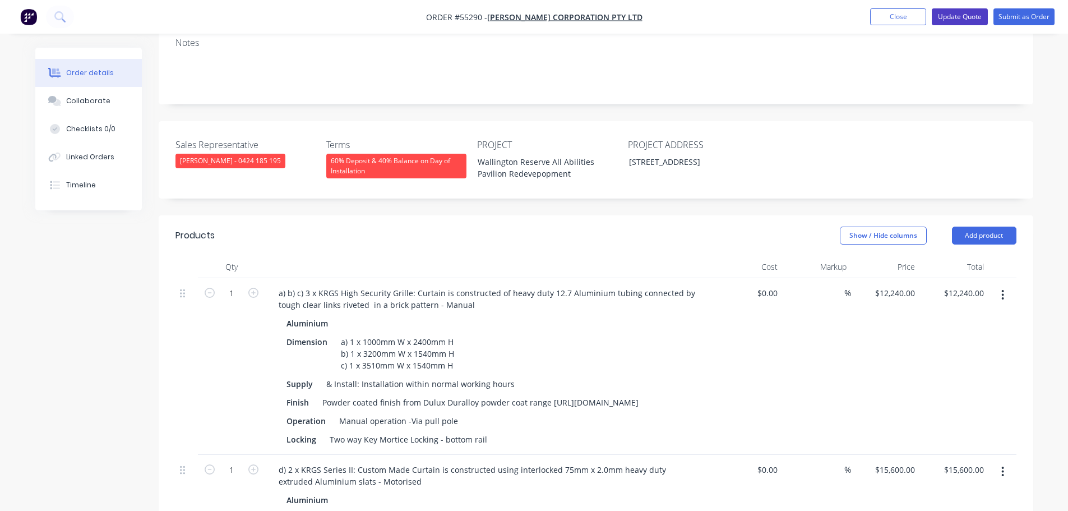
click at [965, 18] on button "Update Quote" at bounding box center [960, 16] width 56 height 17
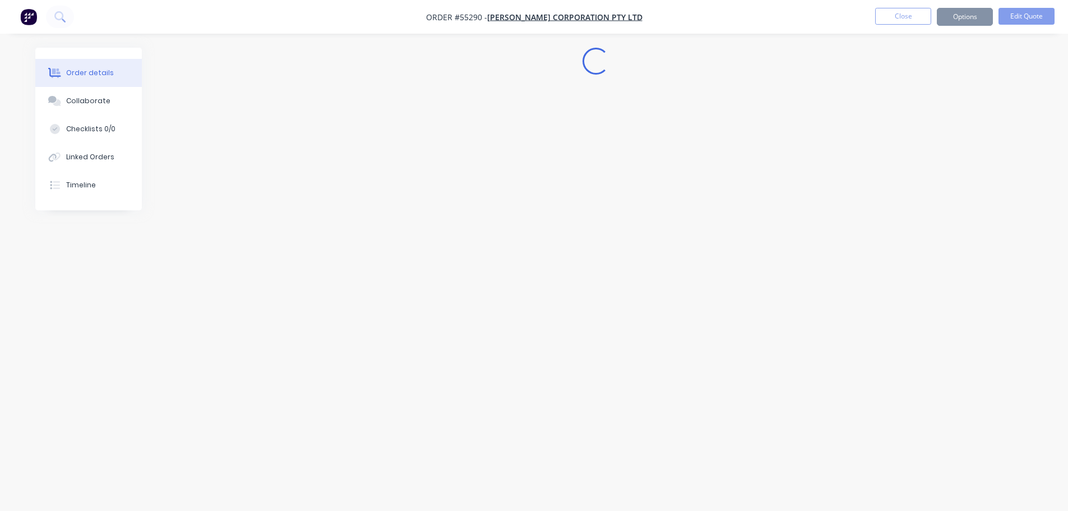
scroll to position [0, 0]
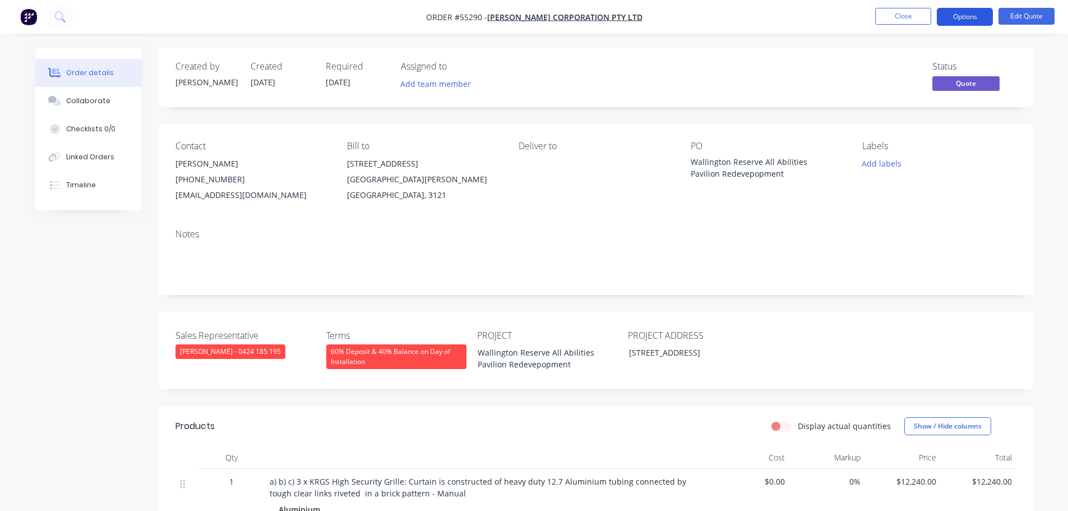
click at [962, 24] on button "Options" at bounding box center [965, 17] width 56 height 18
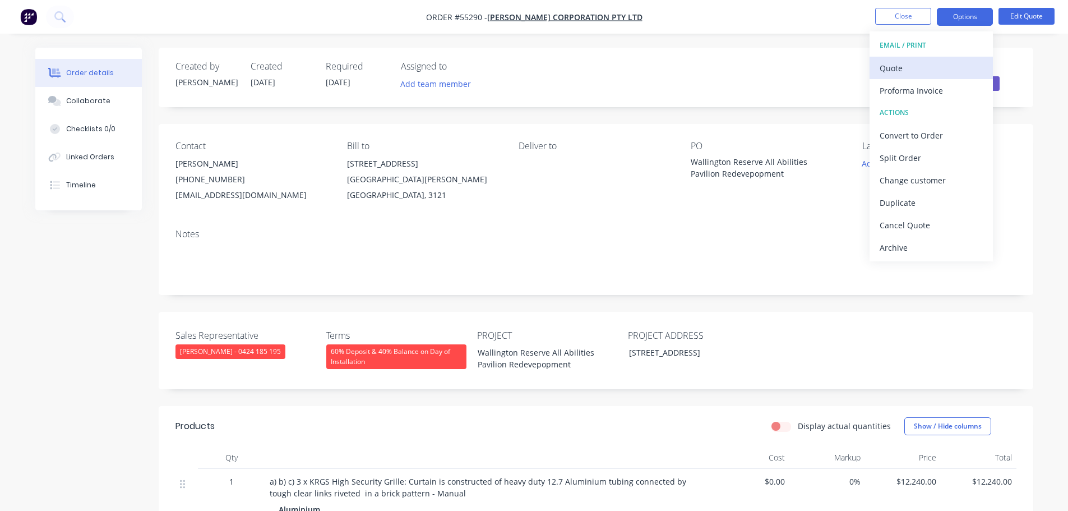
click at [892, 70] on div "Quote" at bounding box center [931, 68] width 103 height 16
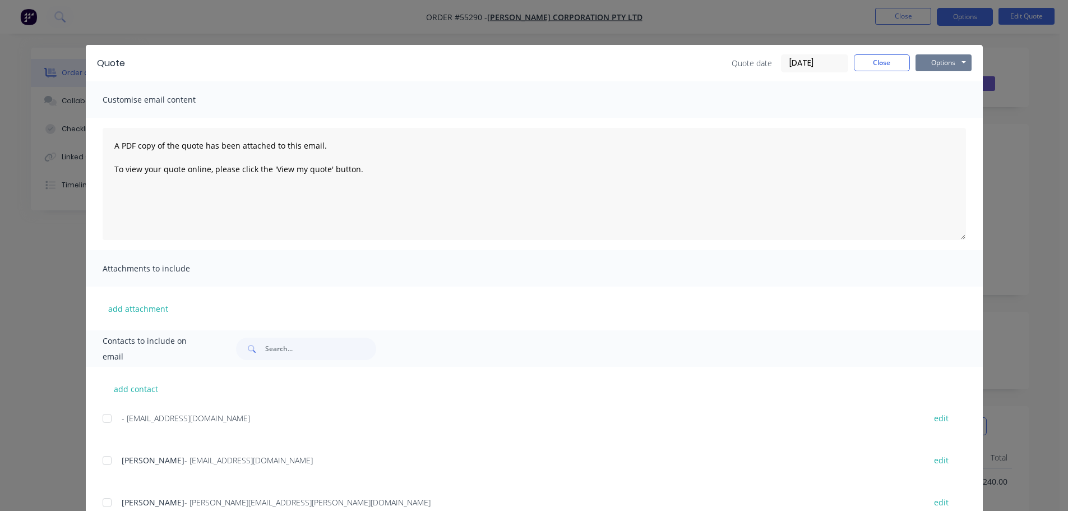
click at [926, 71] on button "Options" at bounding box center [944, 62] width 56 height 17
click at [935, 104] on button "Print" at bounding box center [952, 101] width 72 height 19
click at [879, 67] on button "Close" at bounding box center [882, 62] width 56 height 17
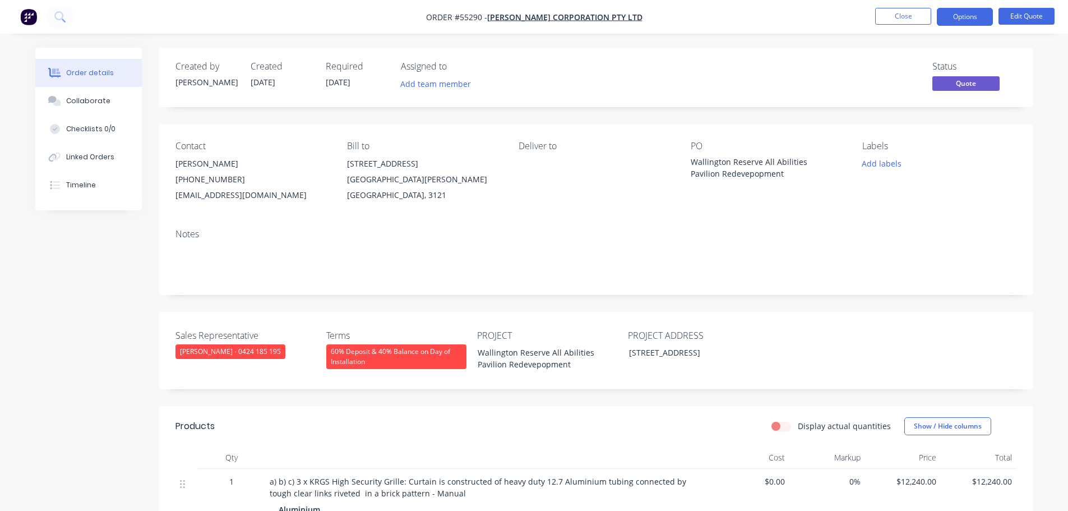
click at [247, 193] on div "ali.haider@bowdencorp.com.au" at bounding box center [253, 195] width 154 height 16
copy div "ali.haider@bowdencorp.com.au"
click at [721, 160] on div "Wallington Reserve All Abilities Pavilion Redevepopment" at bounding box center [761, 168] width 140 height 24
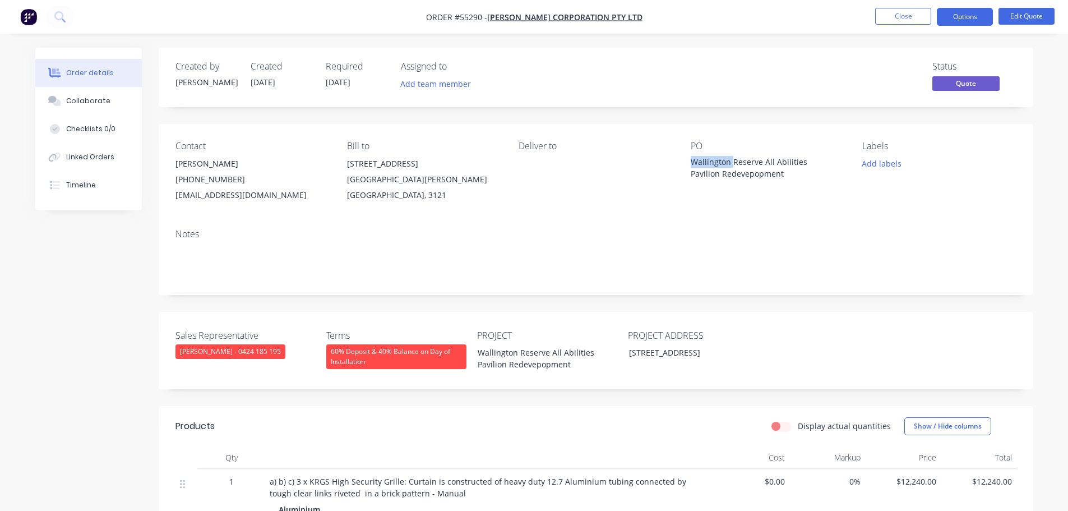
click at [721, 160] on div "Wallington Reserve All Abilities Pavilion Redevepopment" at bounding box center [761, 168] width 140 height 24
copy div "Wallington Reserve All Abilities Pavilion Redevepopment"
click at [949, 15] on button "Options" at bounding box center [965, 17] width 56 height 18
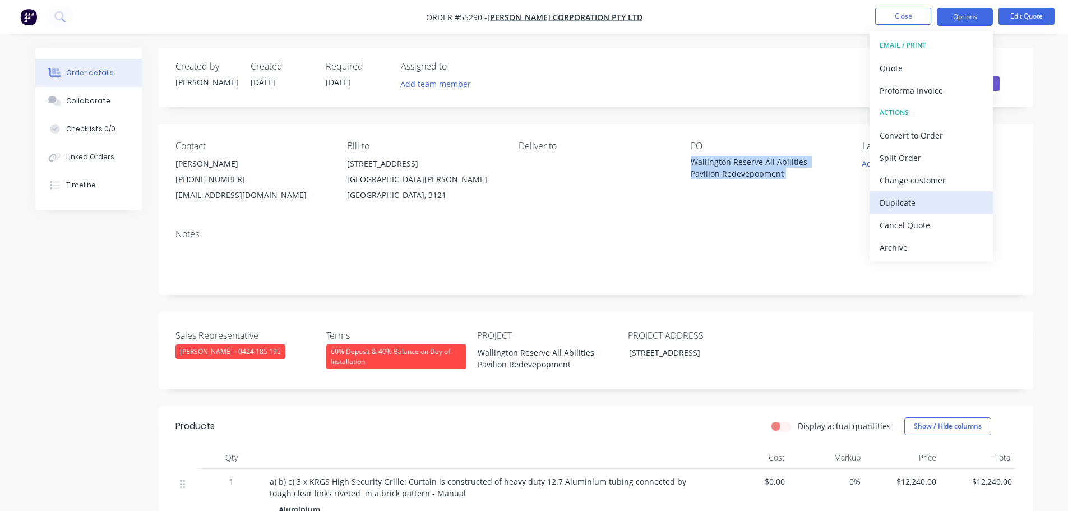
click at [894, 205] on div "Duplicate" at bounding box center [931, 203] width 103 height 16
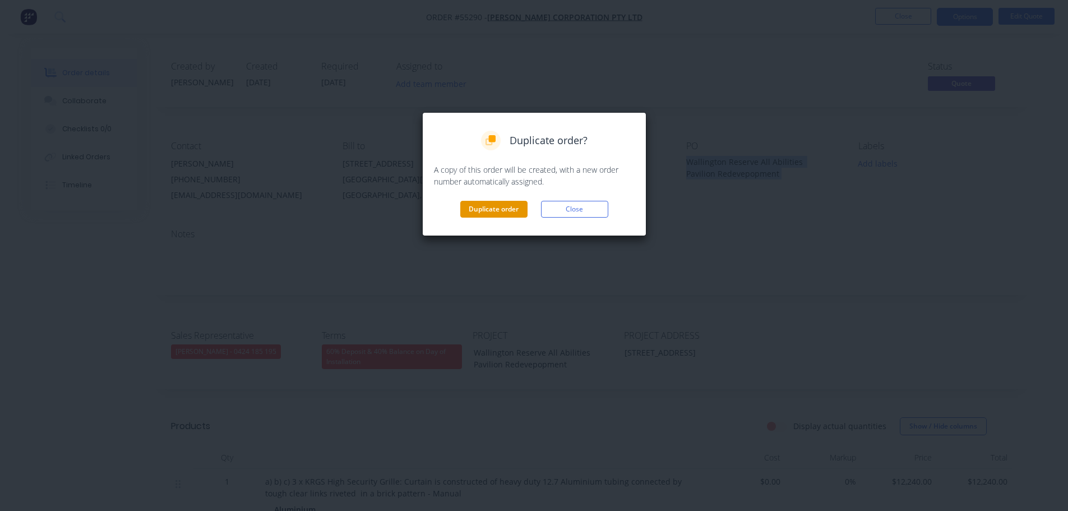
click at [492, 209] on button "Duplicate order" at bounding box center [493, 209] width 67 height 17
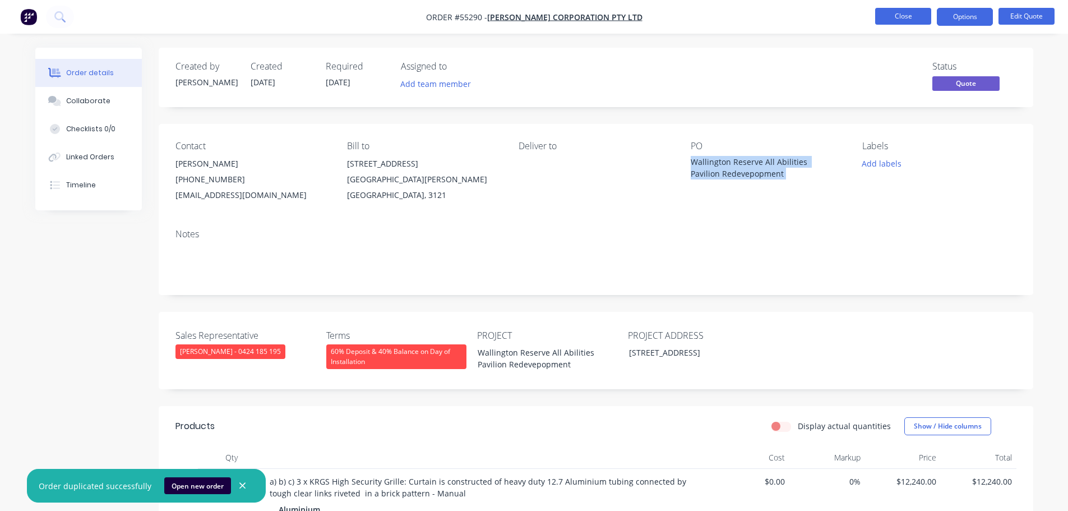
click at [883, 19] on button "Close" at bounding box center [903, 16] width 56 height 17
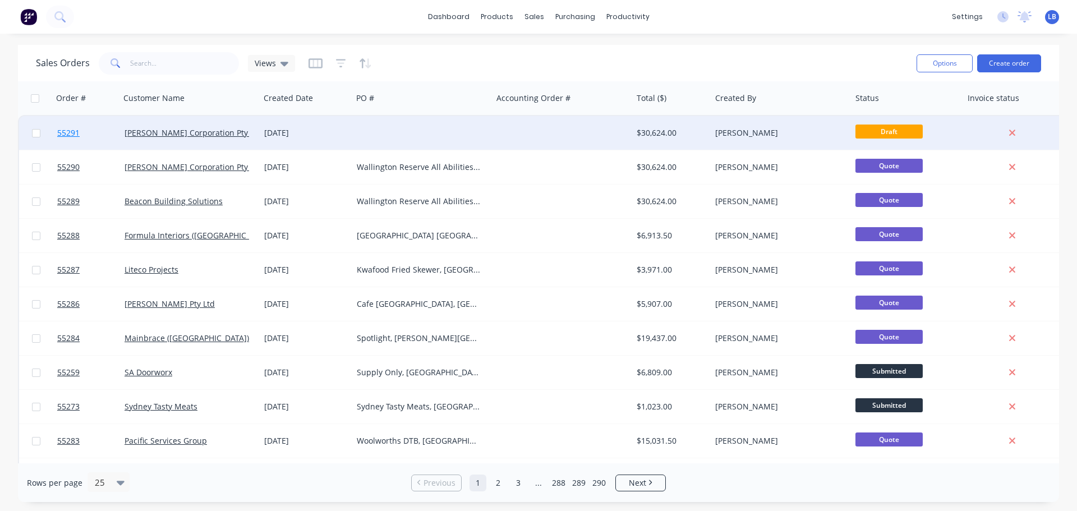
click at [69, 137] on span "55291" at bounding box center [68, 132] width 22 height 11
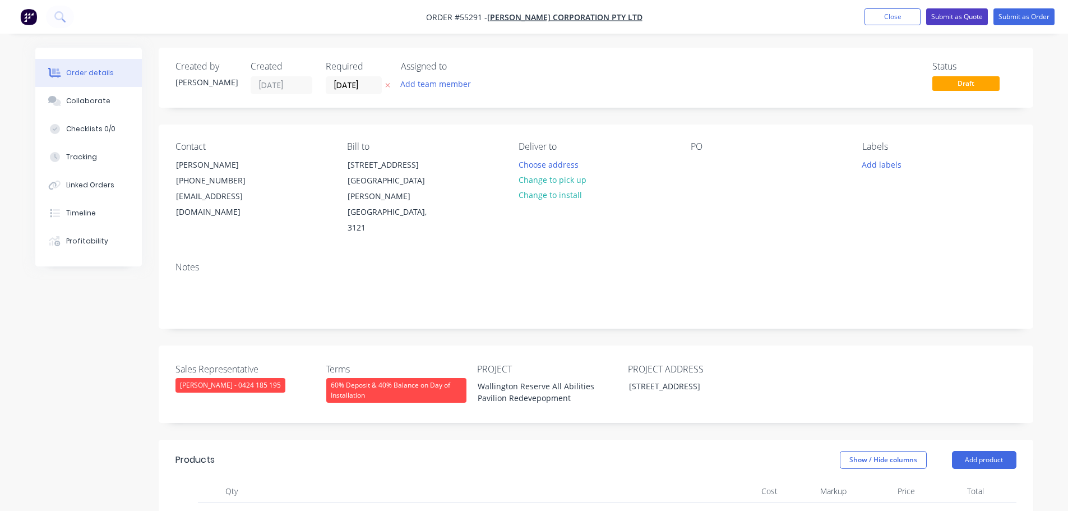
click at [972, 17] on button "Submit as Quote" at bounding box center [957, 16] width 62 height 17
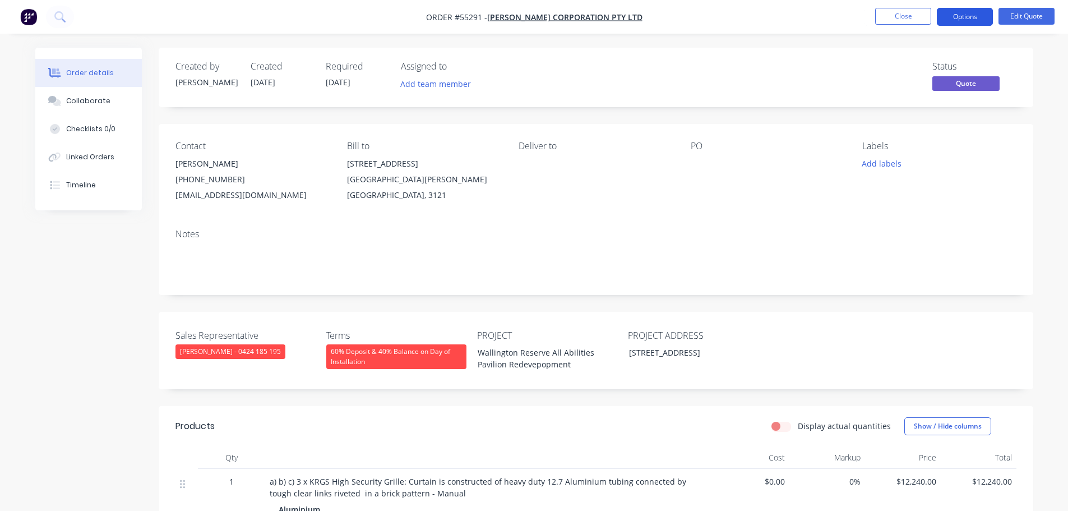
click at [962, 21] on button "Options" at bounding box center [965, 17] width 56 height 18
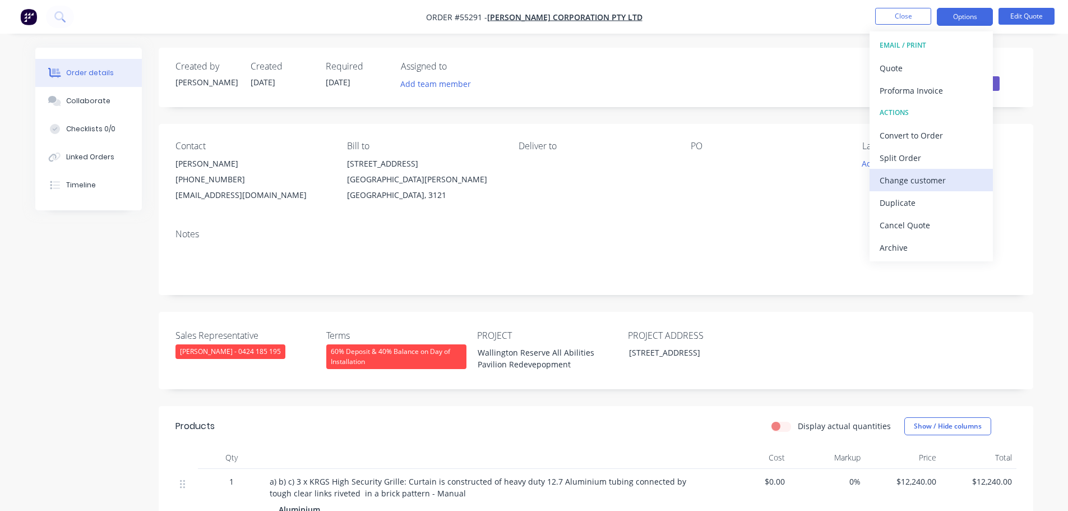
click at [894, 182] on div "Change customer" at bounding box center [931, 180] width 103 height 16
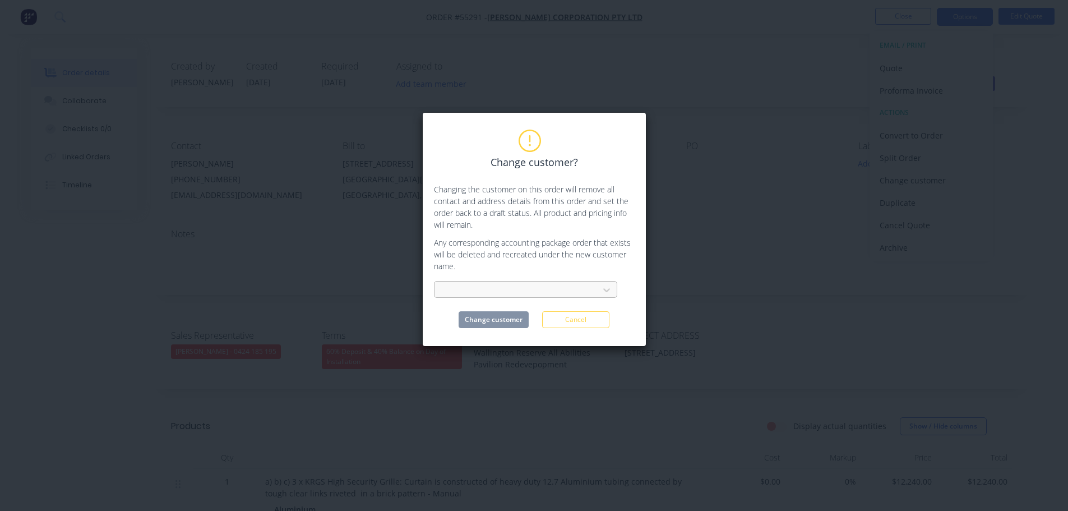
click at [456, 287] on div at bounding box center [519, 290] width 150 height 14
type input "circon"
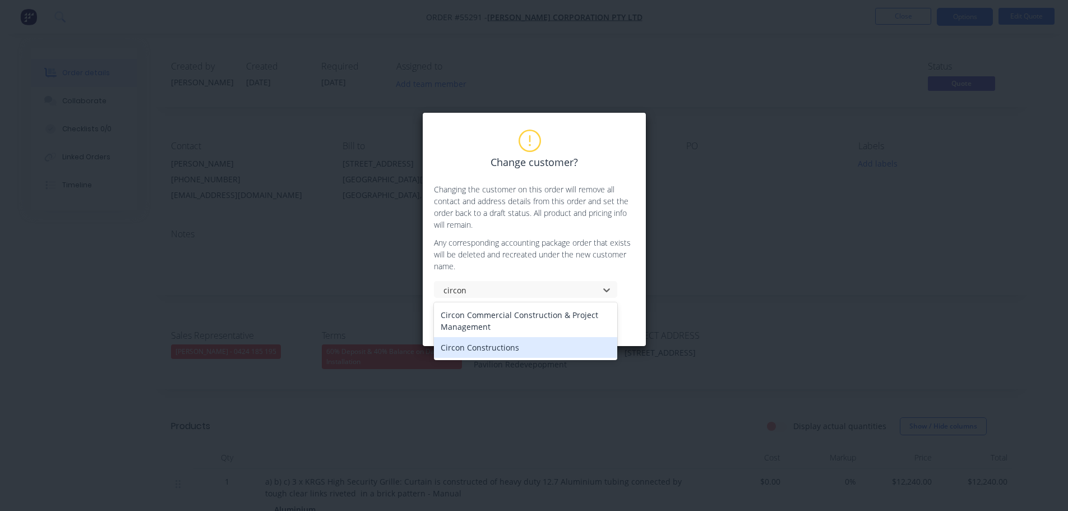
click at [483, 349] on div "Circon Constructions" at bounding box center [525, 347] width 183 height 21
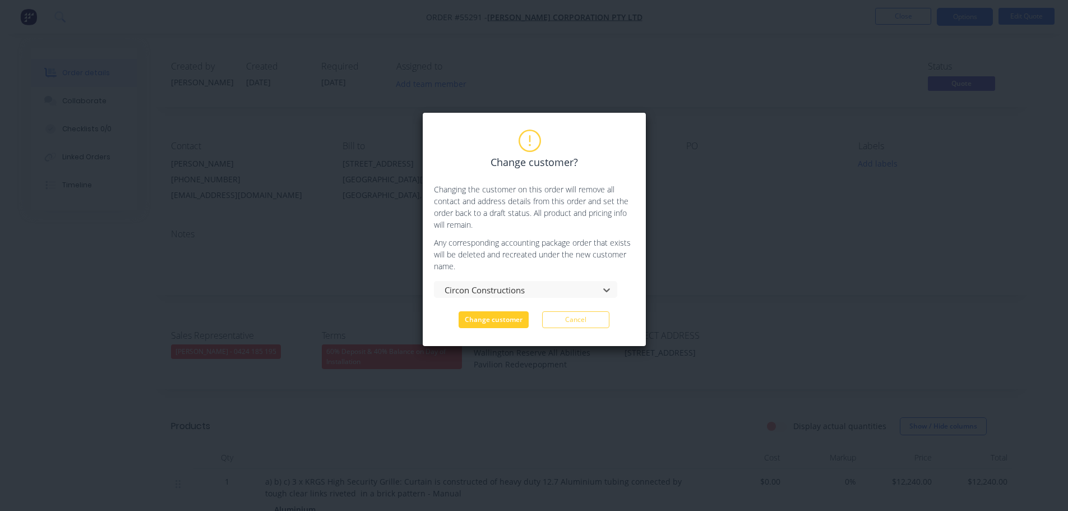
click at [486, 325] on button "Change customer" at bounding box center [494, 319] width 70 height 17
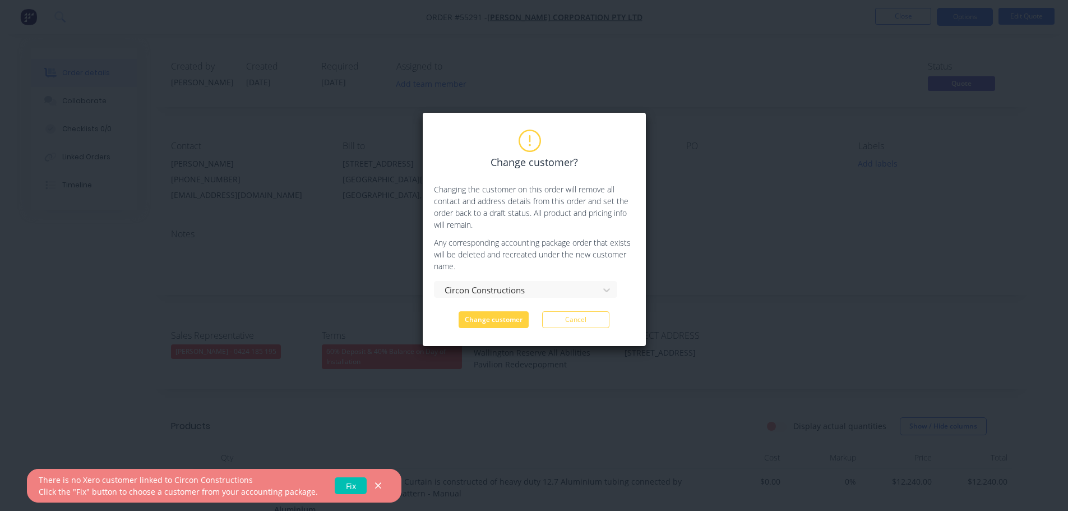
click at [351, 483] on link "Fix" at bounding box center [351, 485] width 32 height 17
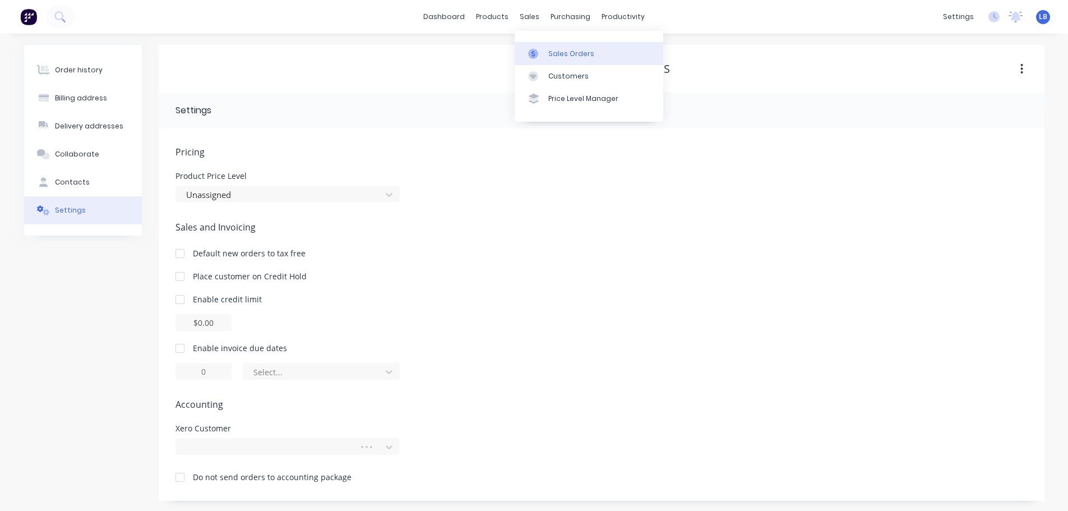
click at [560, 50] on div "Sales Orders" at bounding box center [571, 54] width 46 height 10
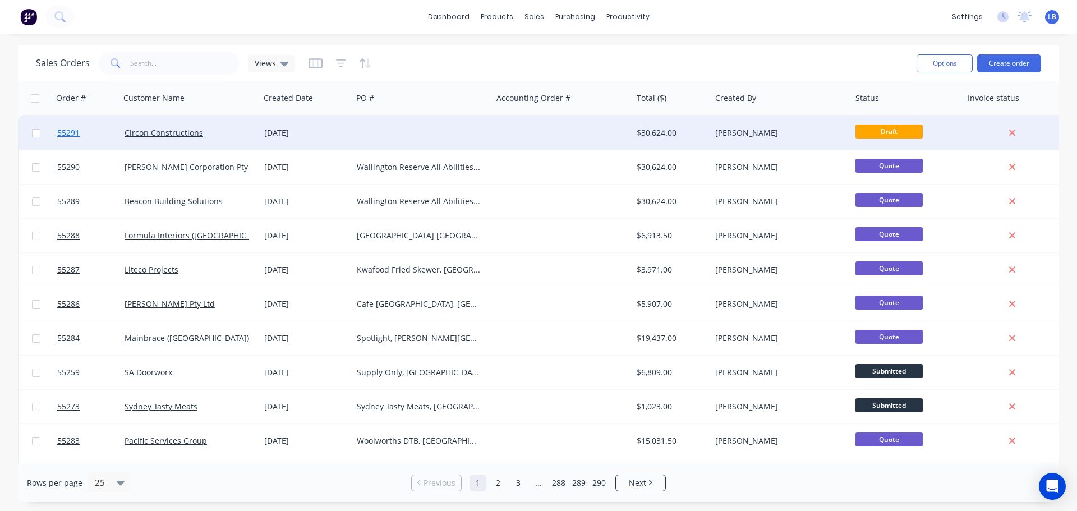
click at [64, 132] on span "55291" at bounding box center [68, 132] width 22 height 11
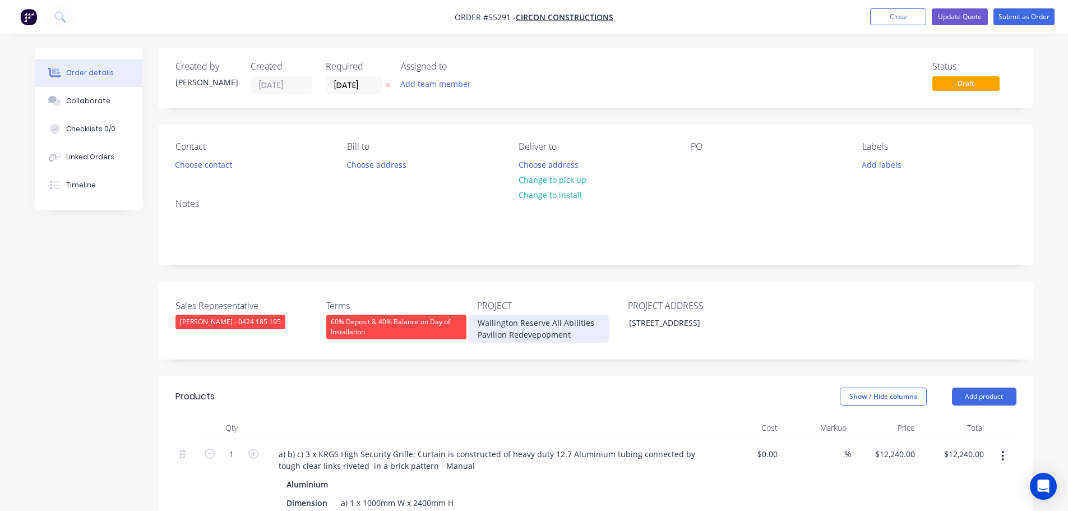
click at [508, 325] on div "Wallington Reserve All Abilities Pavilion Redevepopment" at bounding box center [539, 329] width 140 height 28
copy div "Wallington Reserve All Abilities Pavilion Redevepopment"
click at [697, 156] on div at bounding box center [700, 164] width 18 height 16
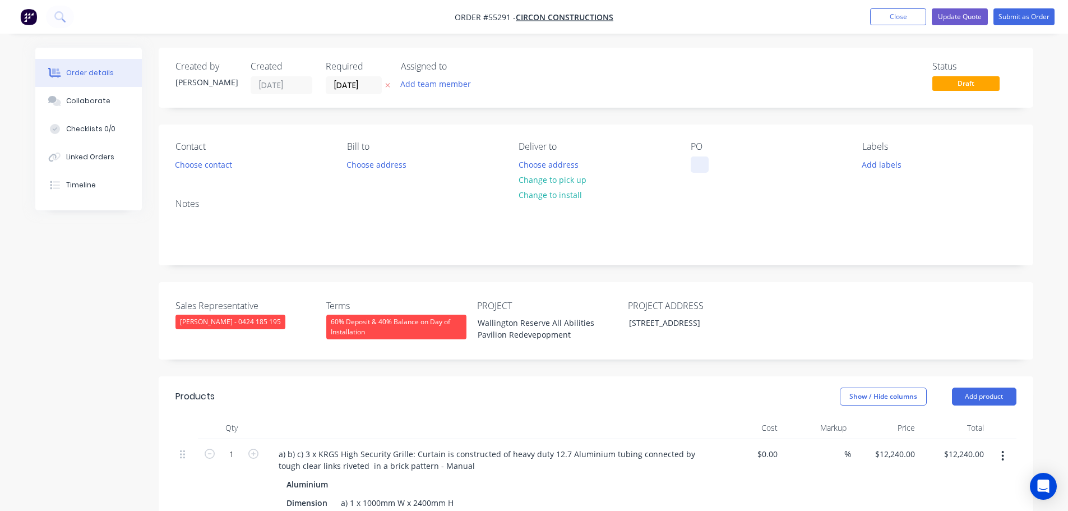
paste div
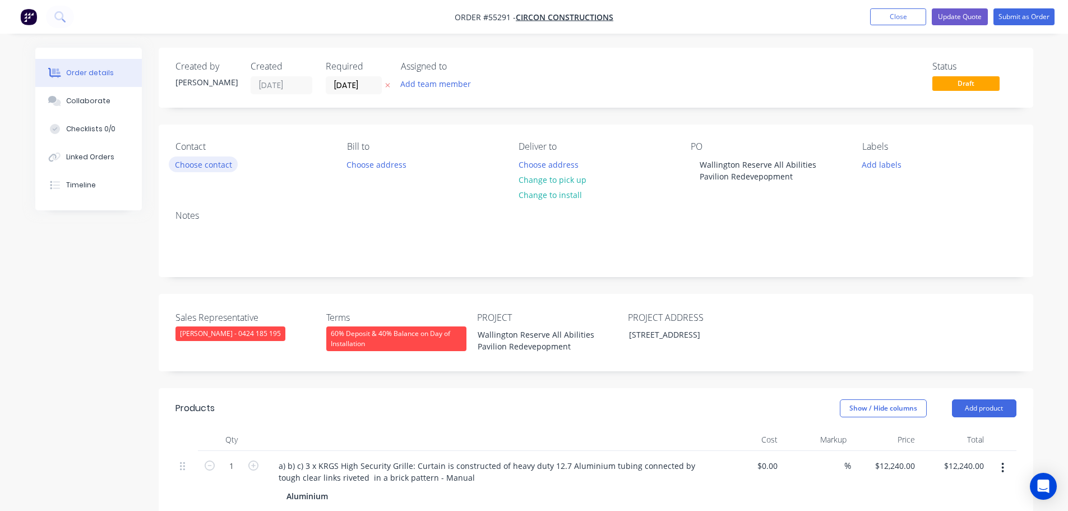
click at [208, 167] on button "Choose contact" at bounding box center [203, 163] width 69 height 15
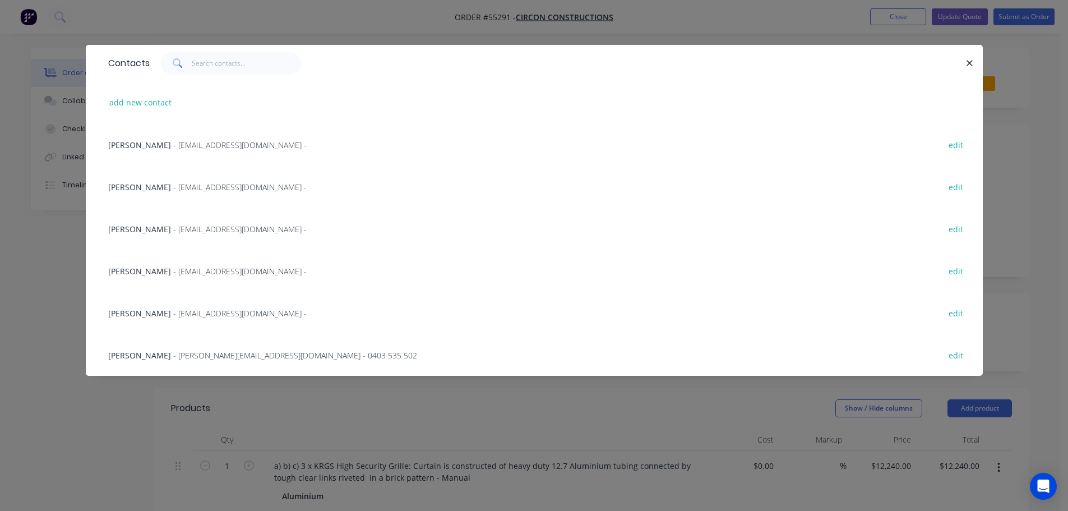
click at [136, 269] on span "Lexy Manlongat" at bounding box center [139, 271] width 63 height 11
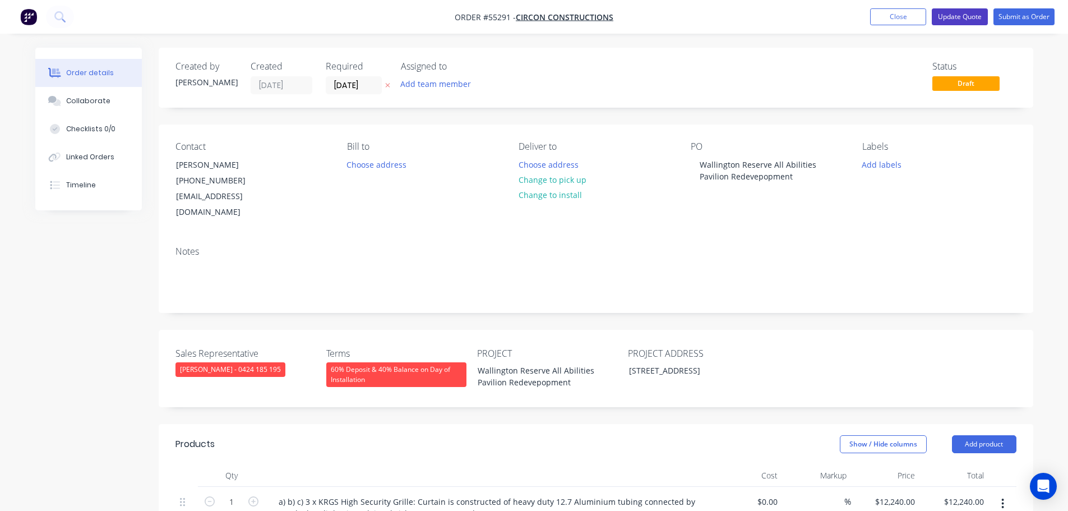
click at [942, 17] on button "Update Quote" at bounding box center [960, 16] width 56 height 17
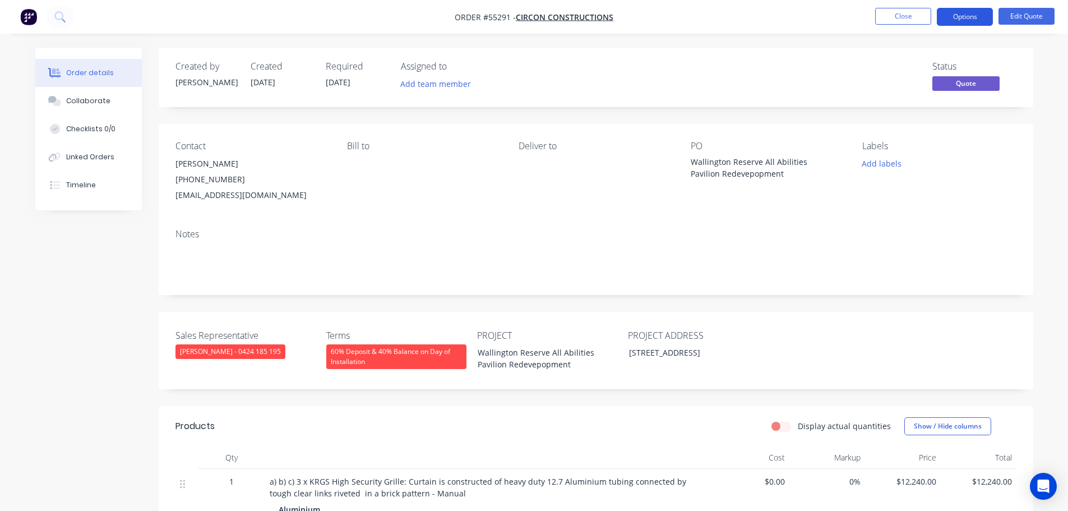
click at [956, 19] on button "Options" at bounding box center [965, 17] width 56 height 18
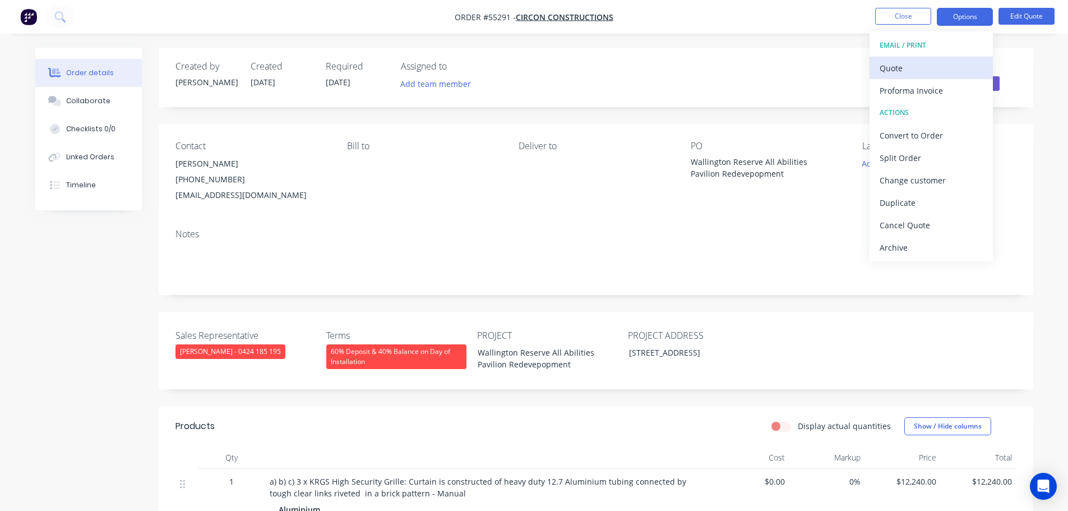
click at [902, 70] on div "Quote" at bounding box center [931, 68] width 103 height 16
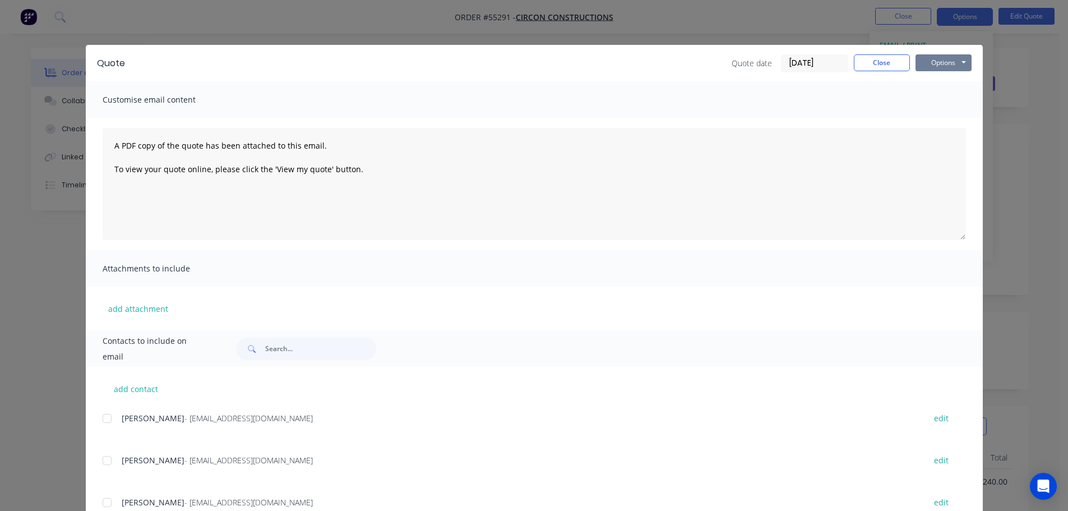
click at [925, 66] on button "Options" at bounding box center [944, 62] width 56 height 17
click at [933, 108] on button "Print" at bounding box center [952, 101] width 72 height 19
click at [854, 63] on button "Close" at bounding box center [882, 62] width 56 height 17
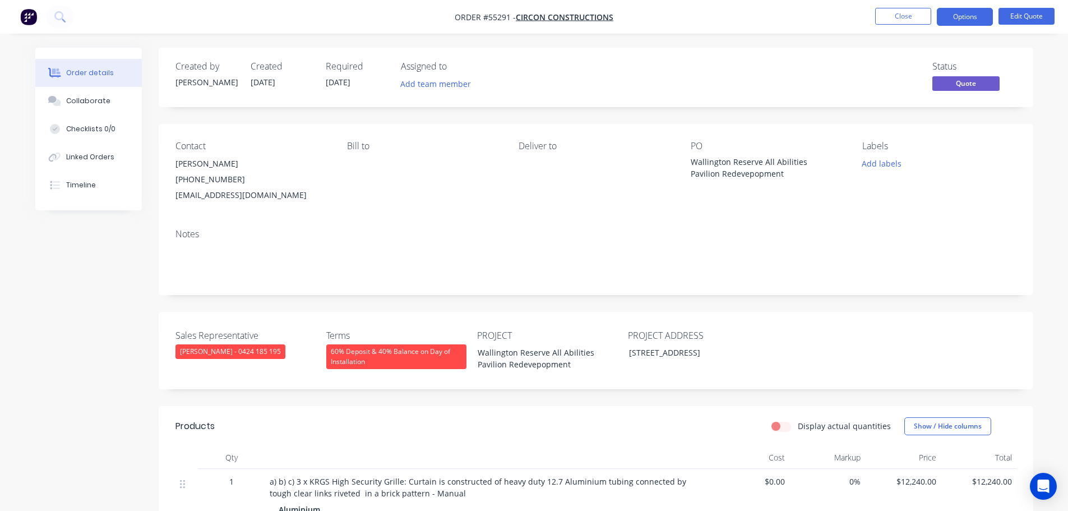
click at [208, 196] on div "estimating@circon.com.au" at bounding box center [253, 195] width 154 height 16
copy div "estimating@circon.com.au"
click at [725, 167] on div "Wallington Reserve All Abilities Pavilion Redevepopment" at bounding box center [761, 168] width 140 height 24
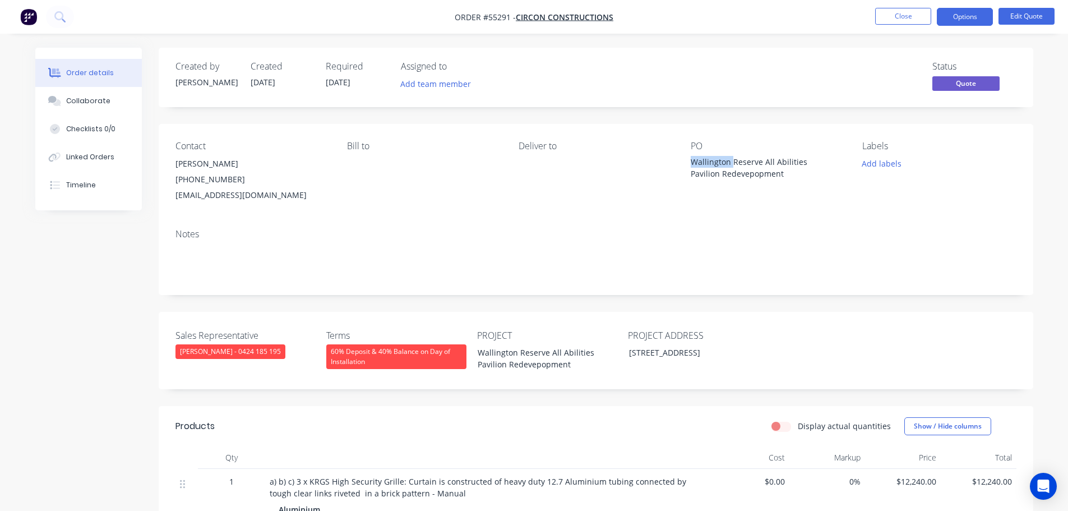
click at [725, 167] on div "Wallington Reserve All Abilities Pavilion Redevepopment" at bounding box center [761, 168] width 140 height 24
copy div "Wallington Reserve All Abilities Pavilion Redevepopment"
click at [976, 17] on button "Options" at bounding box center [965, 17] width 56 height 18
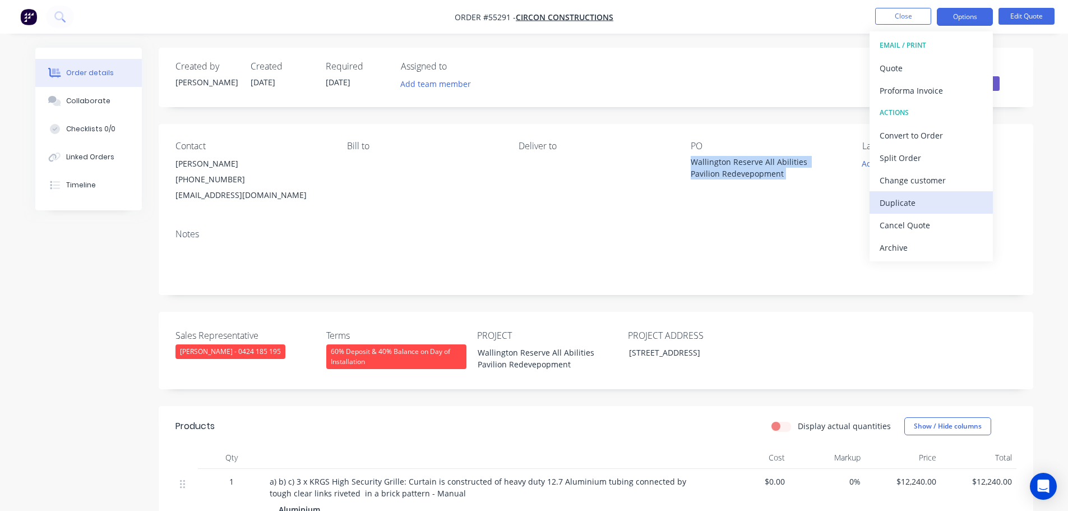
click at [898, 202] on div "Duplicate" at bounding box center [931, 203] width 103 height 16
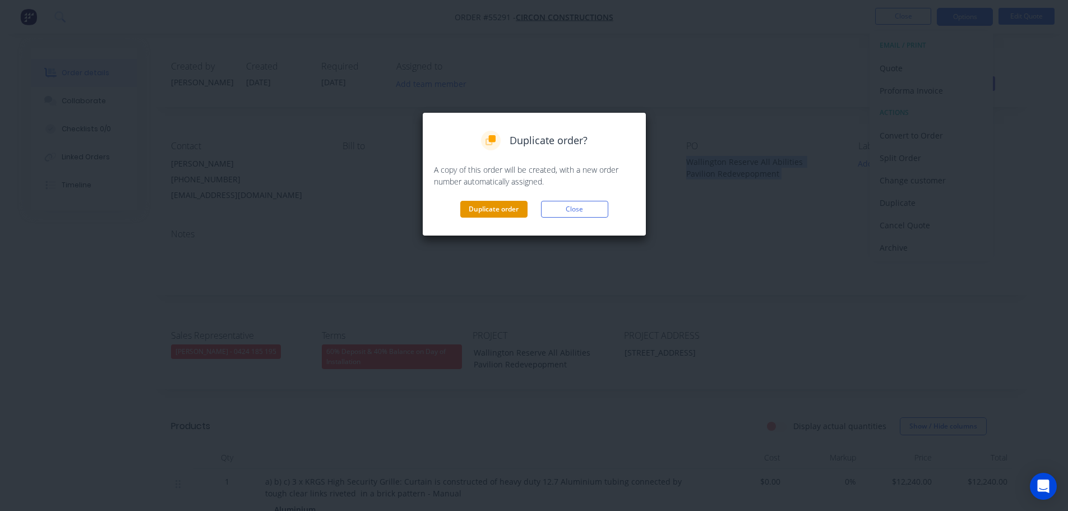
click at [491, 211] on button "Duplicate order" at bounding box center [493, 209] width 67 height 17
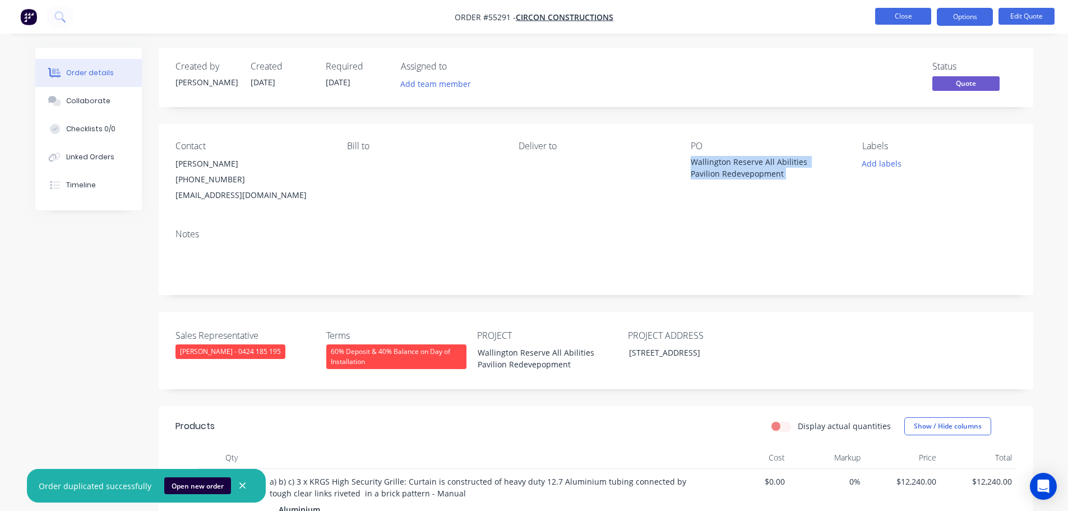
click at [900, 17] on button "Close" at bounding box center [903, 16] width 56 height 17
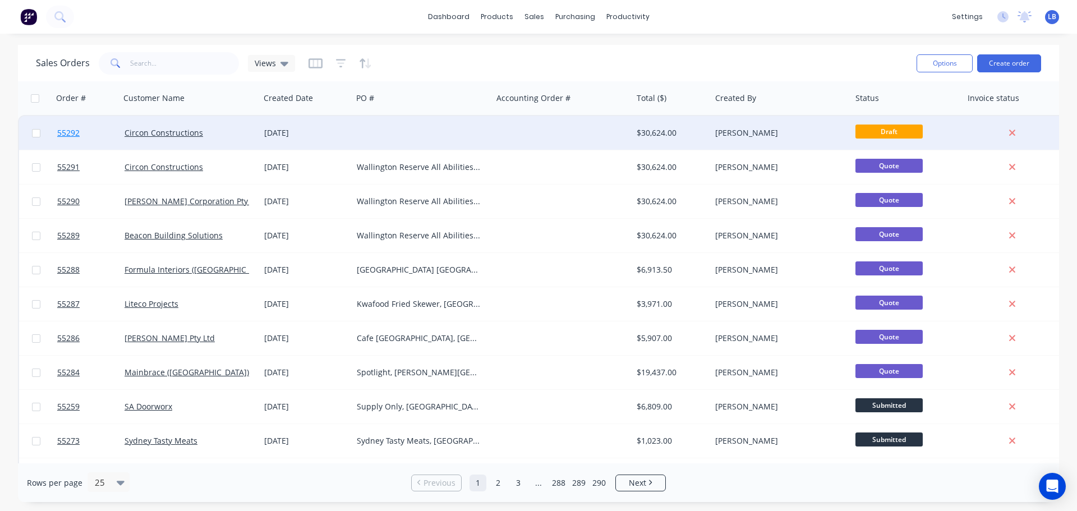
click at [68, 132] on span "55292" at bounding box center [68, 132] width 22 height 11
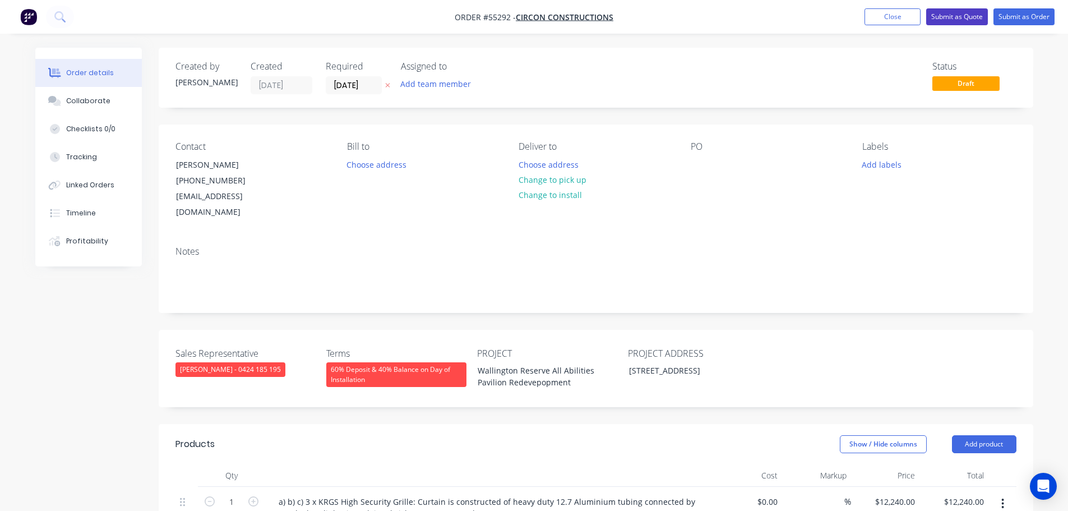
click at [973, 13] on button "Submit as Quote" at bounding box center [957, 16] width 62 height 17
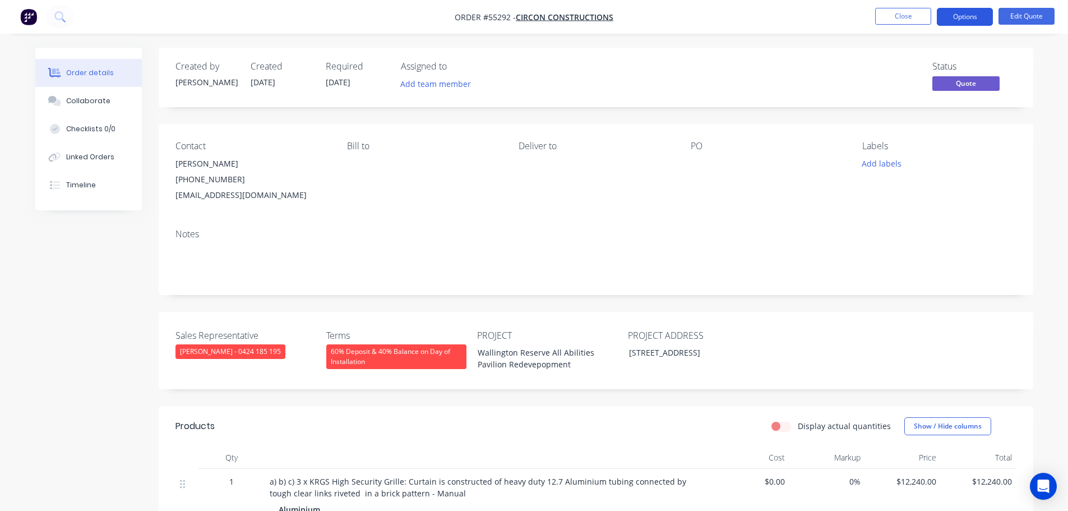
click at [970, 17] on button "Options" at bounding box center [965, 17] width 56 height 18
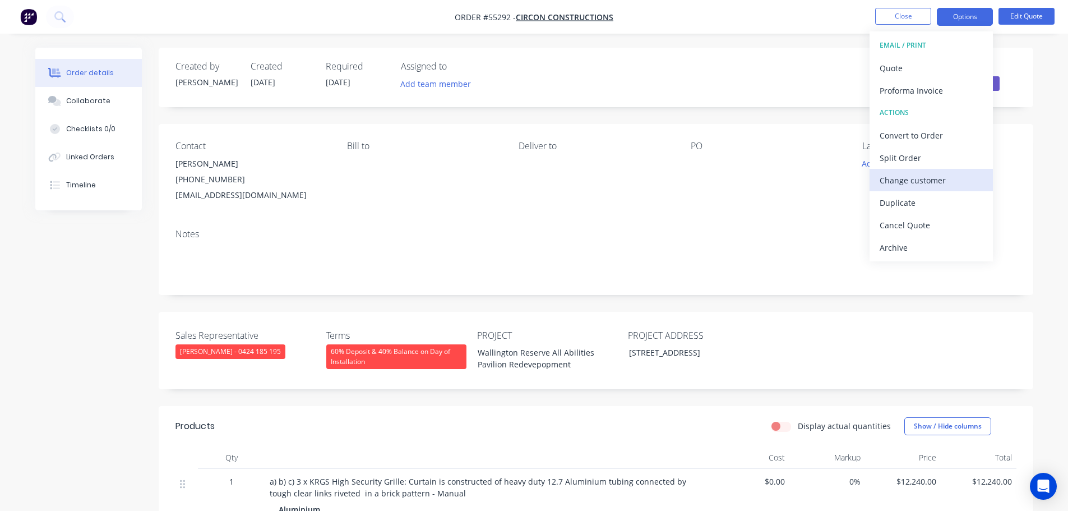
click at [914, 180] on div "Change customer" at bounding box center [931, 180] width 103 height 16
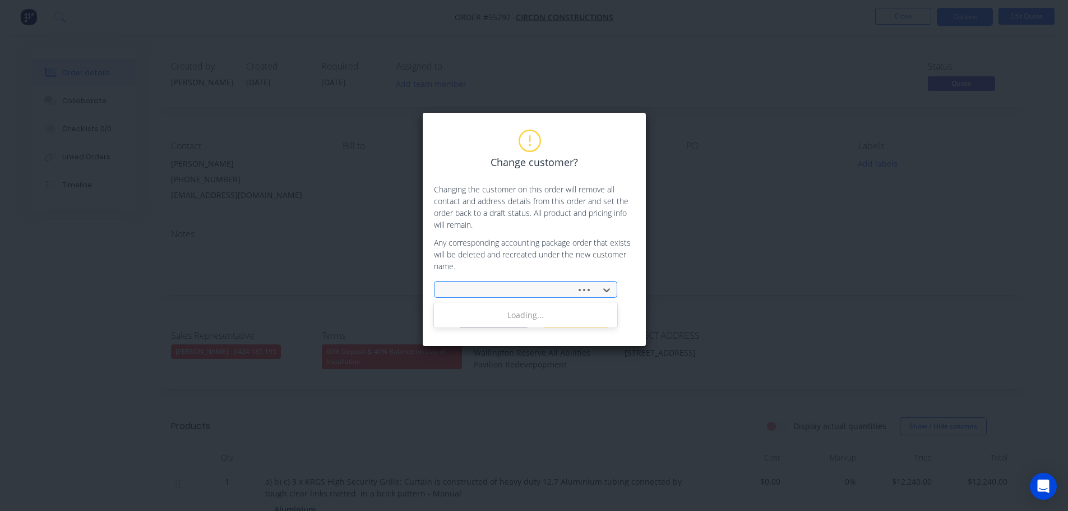
click at [447, 284] on div at bounding box center [507, 290] width 127 height 14
type input "Constructive group"
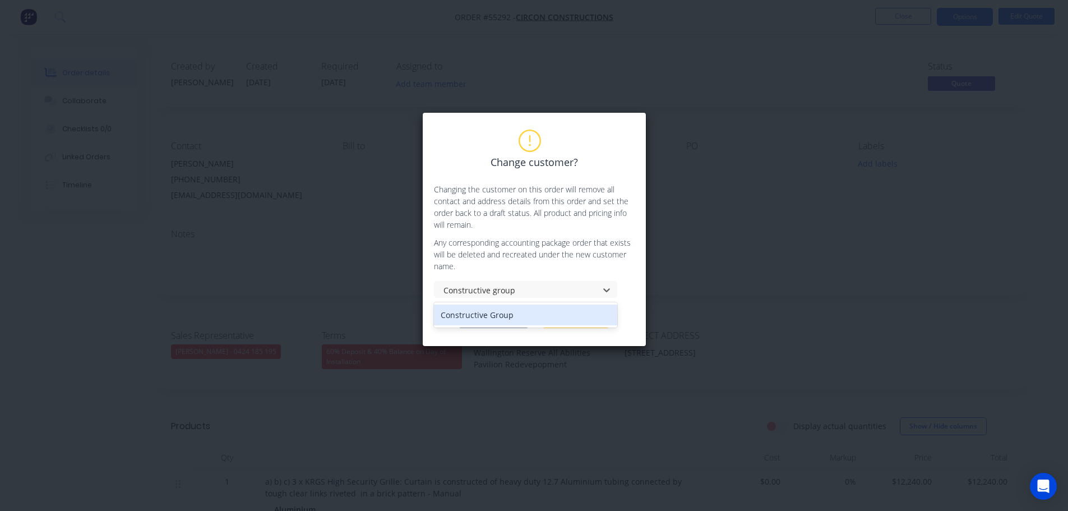
click at [451, 320] on div "Constructive Group" at bounding box center [525, 315] width 183 height 21
click at [486, 323] on button "Change customer" at bounding box center [494, 319] width 70 height 17
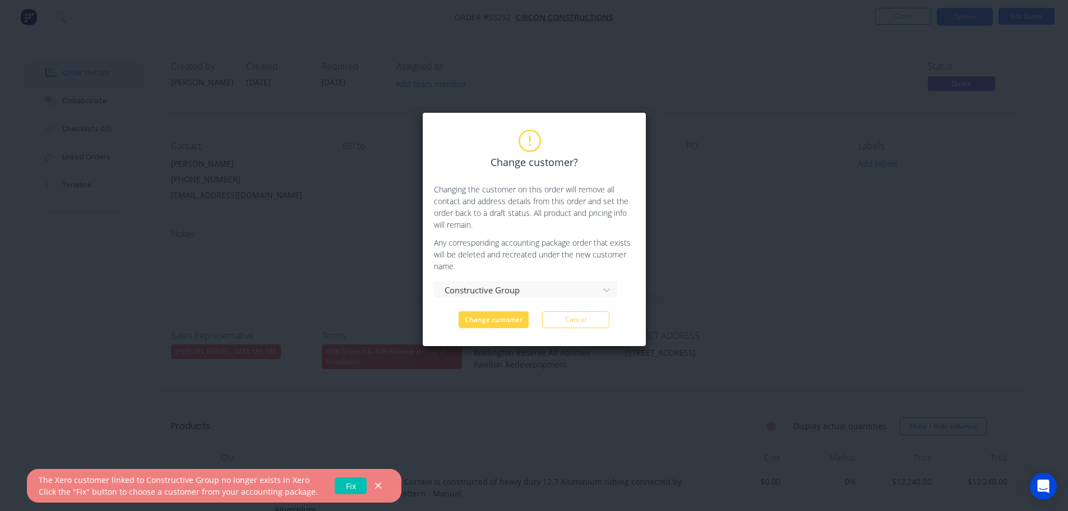
click at [342, 485] on link "Fix" at bounding box center [351, 485] width 32 height 17
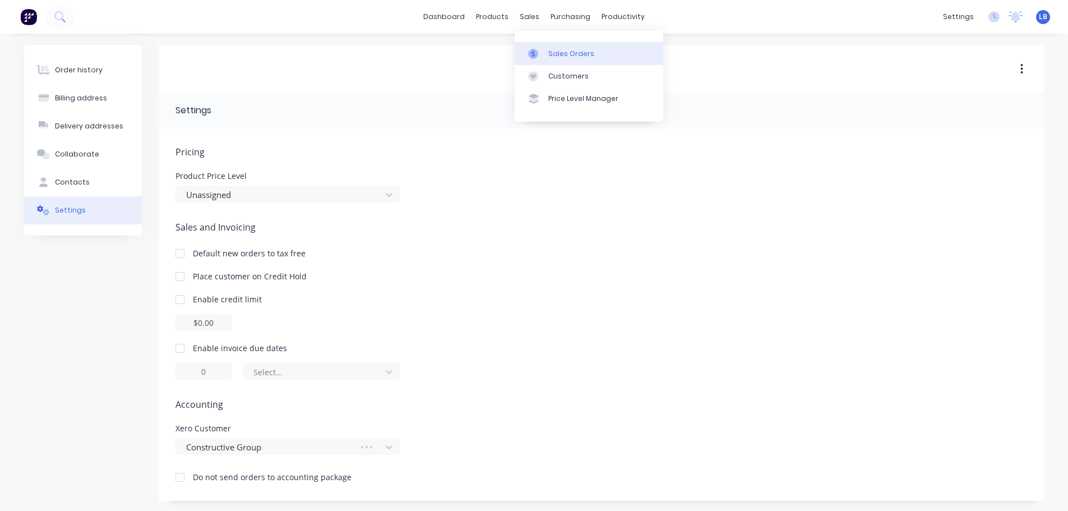
click at [564, 54] on div "Sales Orders" at bounding box center [571, 54] width 46 height 10
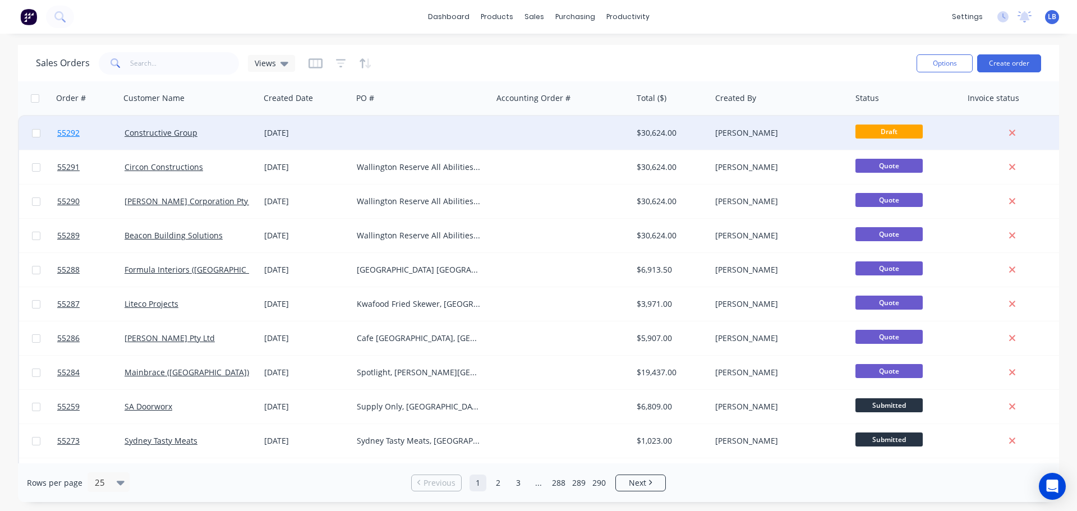
click at [67, 132] on span "55292" at bounding box center [68, 132] width 22 height 11
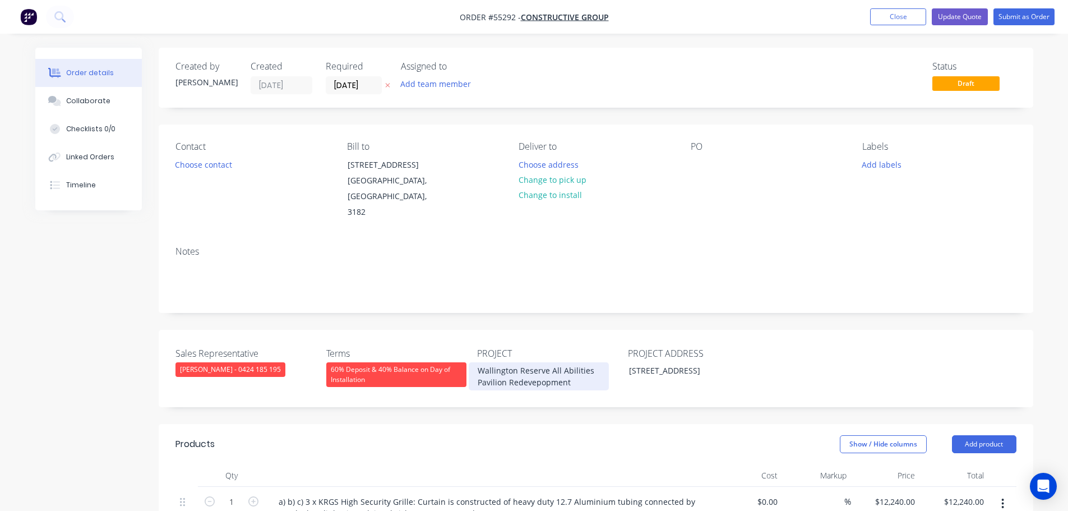
click at [517, 362] on div "Wallington Reserve All Abilities Pavilion Redevepopment" at bounding box center [539, 376] width 140 height 28
copy div "Wallington Reserve All Abilities Pavilion Redevepopment"
click at [702, 163] on div at bounding box center [700, 164] width 18 height 16
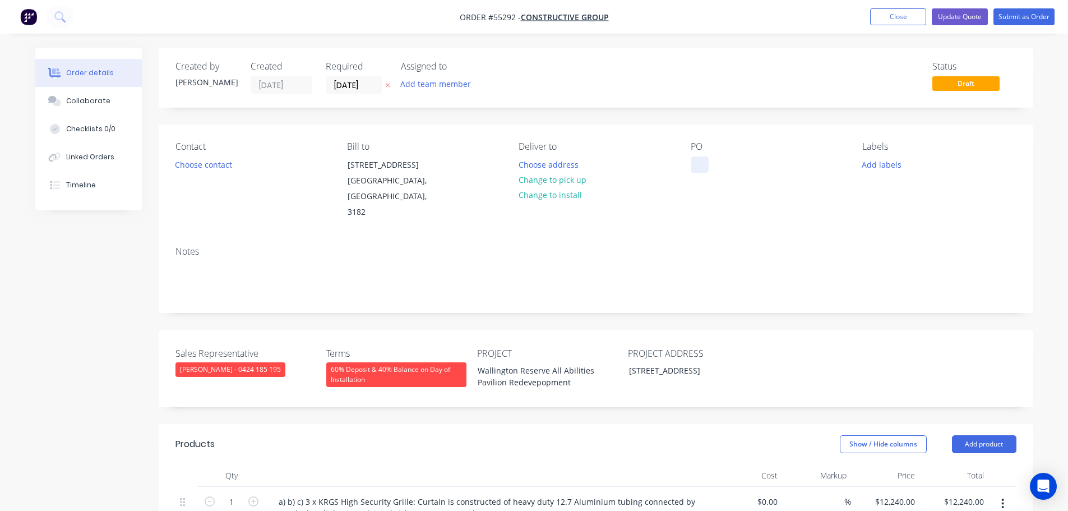
paste div
click at [209, 164] on button "Choose contact" at bounding box center [203, 163] width 69 height 15
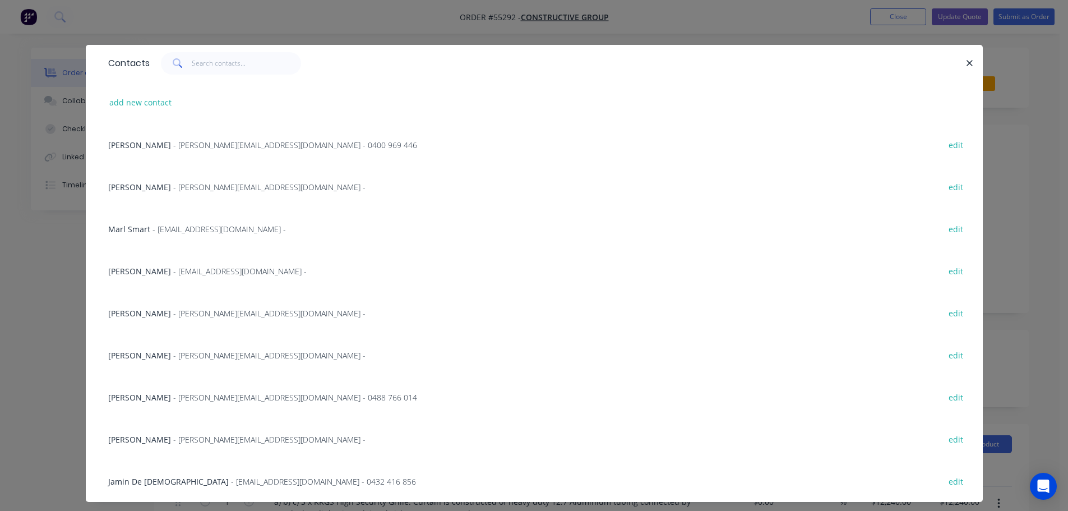
click at [140, 439] on span "Matthew Reid" at bounding box center [139, 439] width 63 height 11
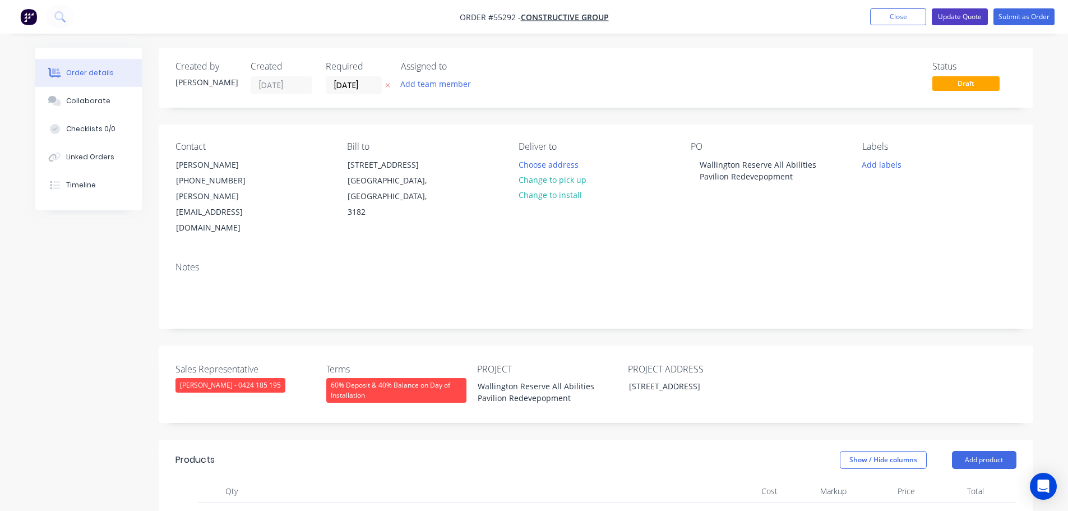
click at [964, 19] on button "Update Quote" at bounding box center [960, 16] width 56 height 17
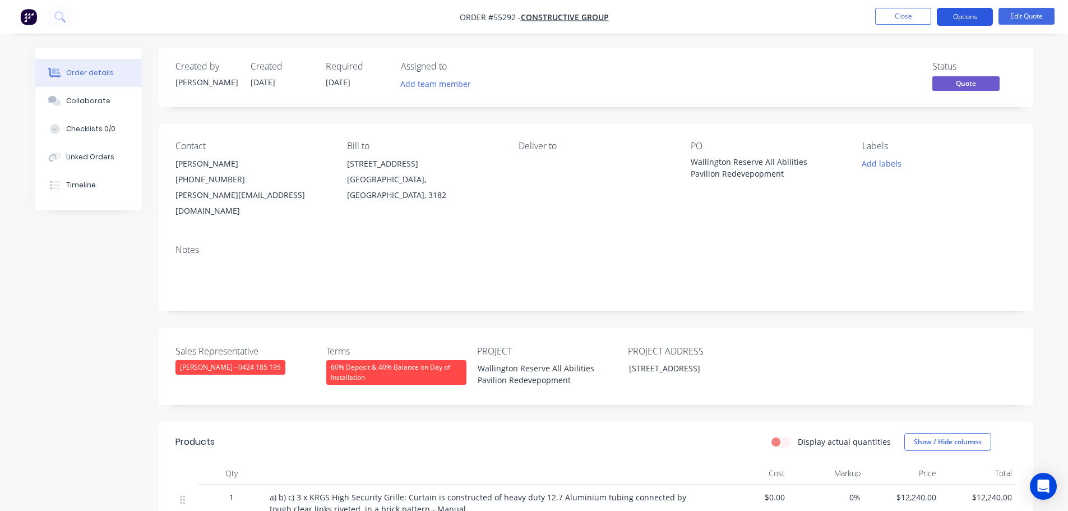
click at [962, 20] on button "Options" at bounding box center [965, 17] width 56 height 18
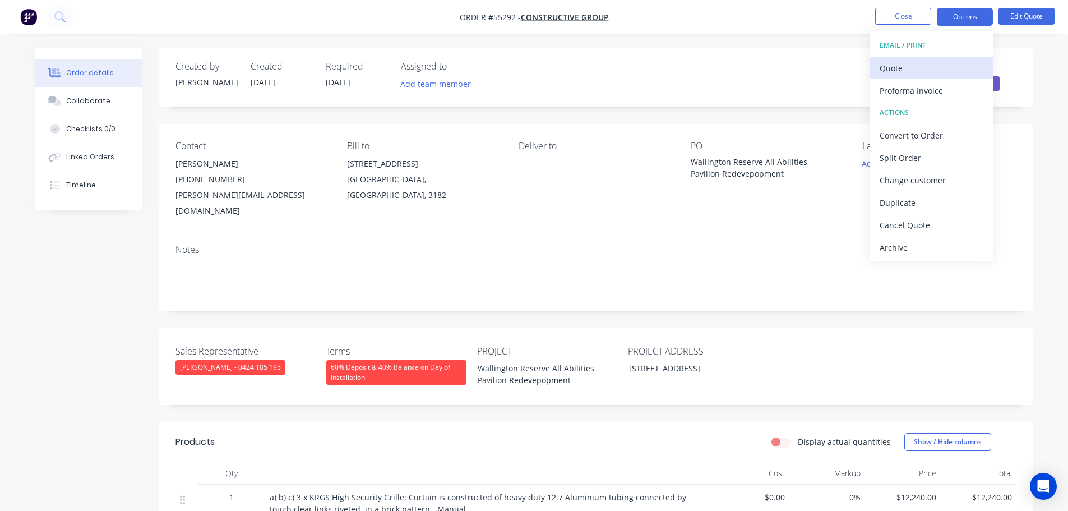
click at [895, 69] on div "Quote" at bounding box center [931, 68] width 103 height 16
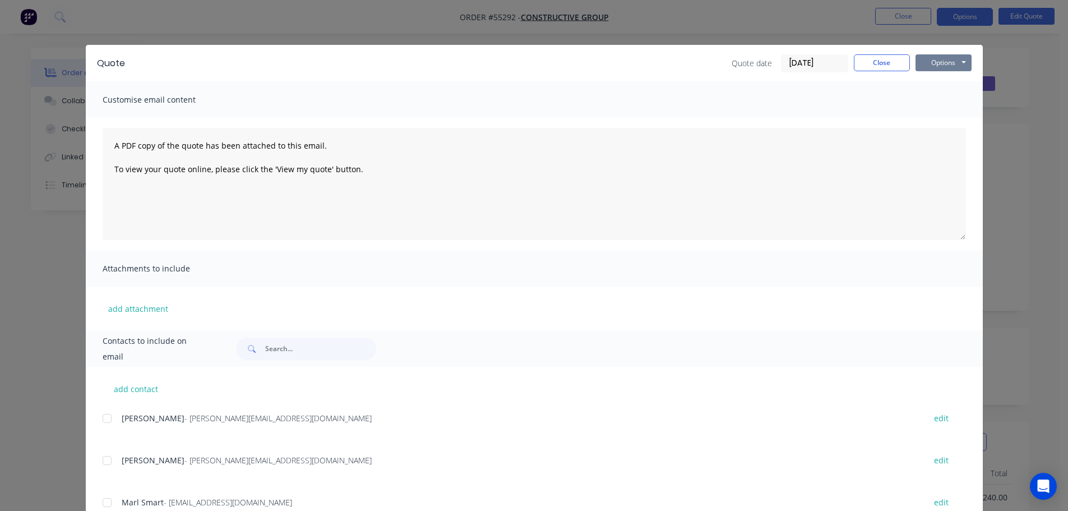
drag, startPoint x: 925, startPoint y: 62, endPoint x: 924, endPoint y: 73, distance: 11.3
click at [925, 62] on button "Options" at bounding box center [944, 62] width 56 height 17
click at [929, 100] on button "Print" at bounding box center [952, 101] width 72 height 19
click at [860, 64] on button "Close" at bounding box center [882, 62] width 56 height 17
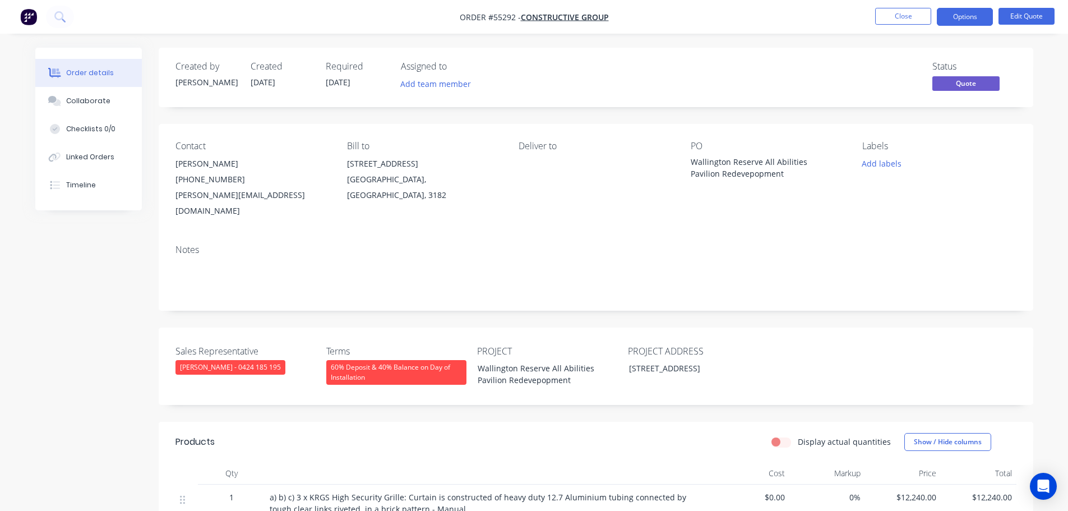
click at [213, 201] on div "[PERSON_NAME][EMAIL_ADDRESS][DOMAIN_NAME]" at bounding box center [253, 202] width 154 height 31
click at [214, 196] on div "[PERSON_NAME][EMAIL_ADDRESS][DOMAIN_NAME]" at bounding box center [253, 202] width 154 height 31
copy div "[PERSON_NAME][EMAIL_ADDRESS][DOMAIN_NAME]"
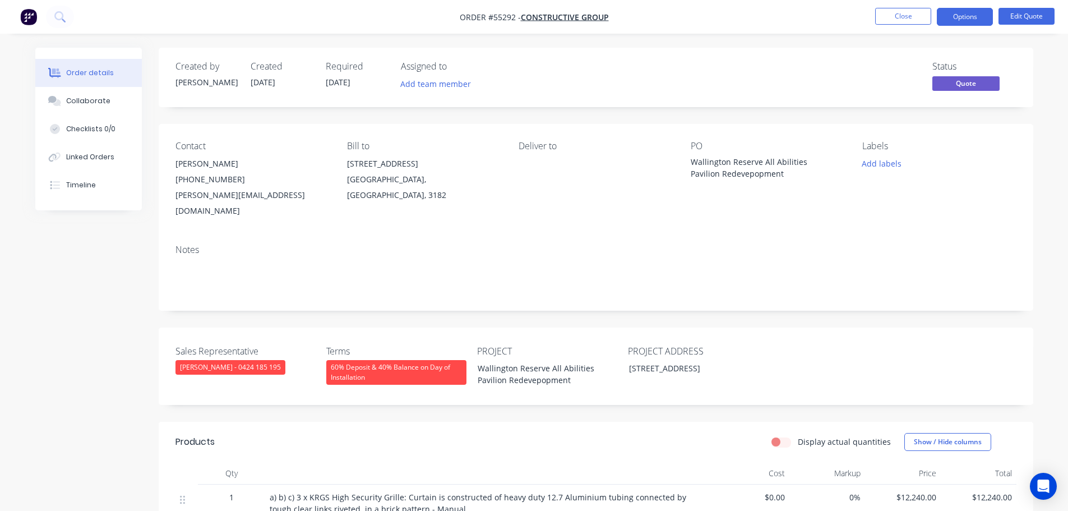
click at [749, 167] on div "Wallington Reserve All Abilities Pavilion Redevepopment" at bounding box center [761, 168] width 140 height 24
copy div "Wallington Reserve All Abilities Pavilion Redevepopment"
click at [972, 16] on button "Options" at bounding box center [965, 17] width 56 height 18
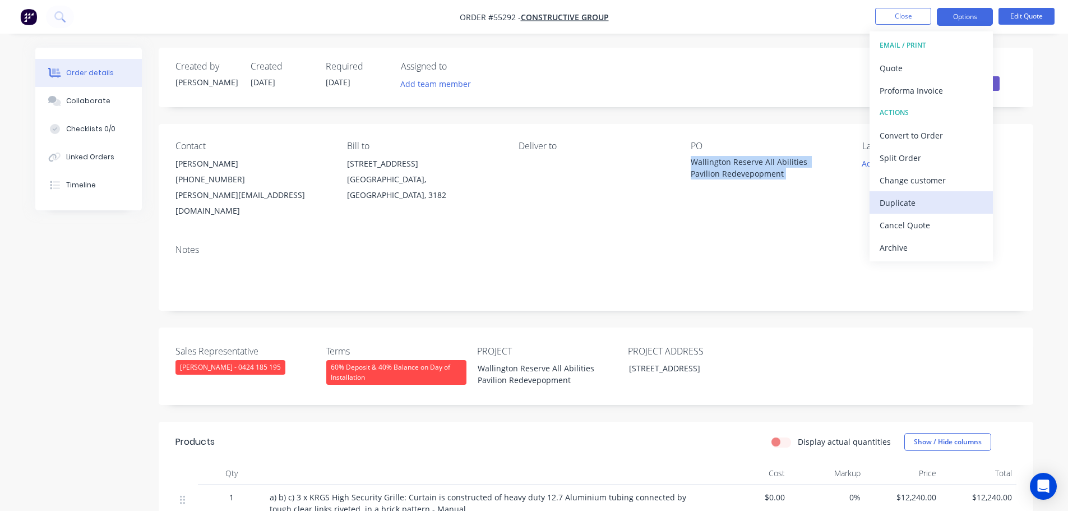
click at [899, 207] on div "Duplicate" at bounding box center [931, 203] width 103 height 16
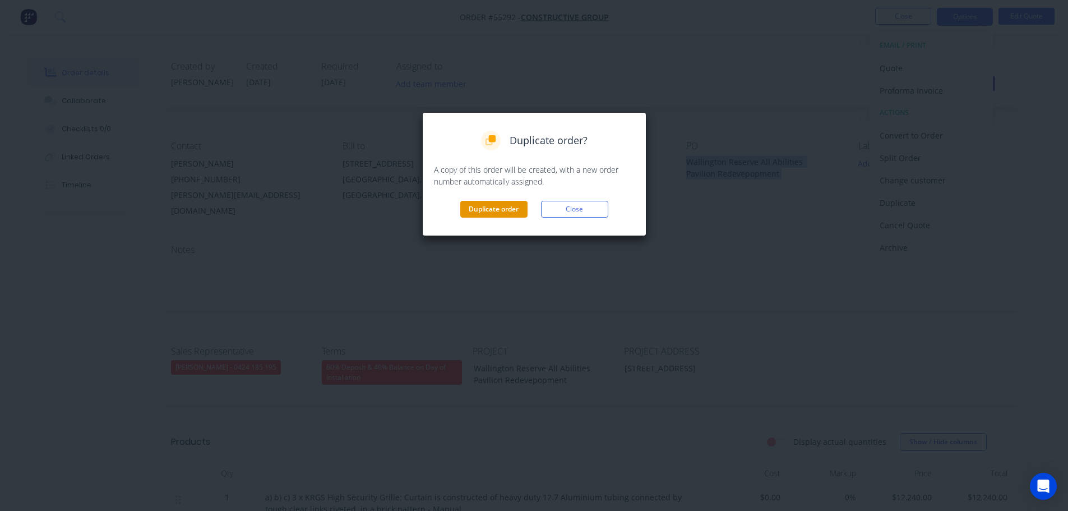
click at [492, 210] on button "Duplicate order" at bounding box center [493, 209] width 67 height 17
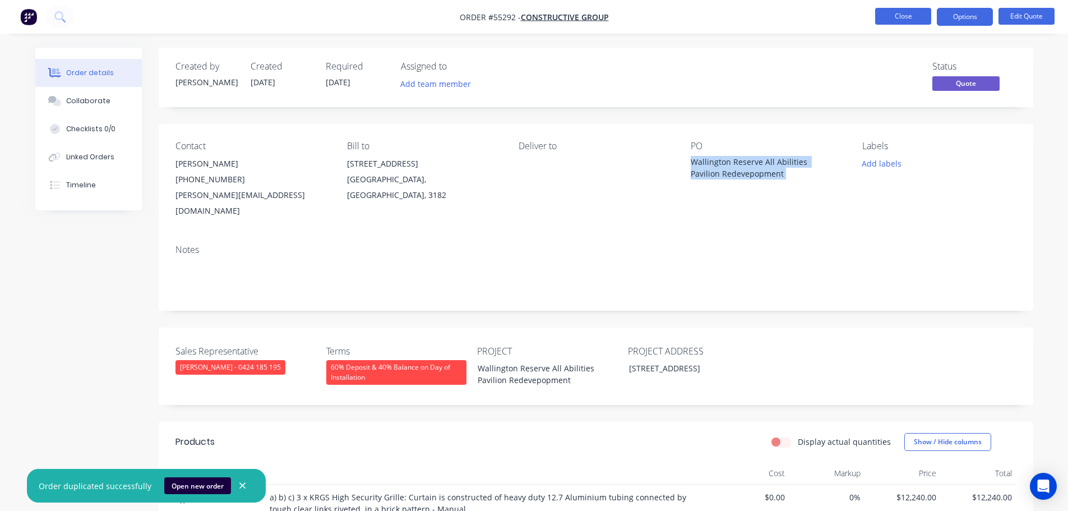
click at [883, 16] on button "Close" at bounding box center [903, 16] width 56 height 17
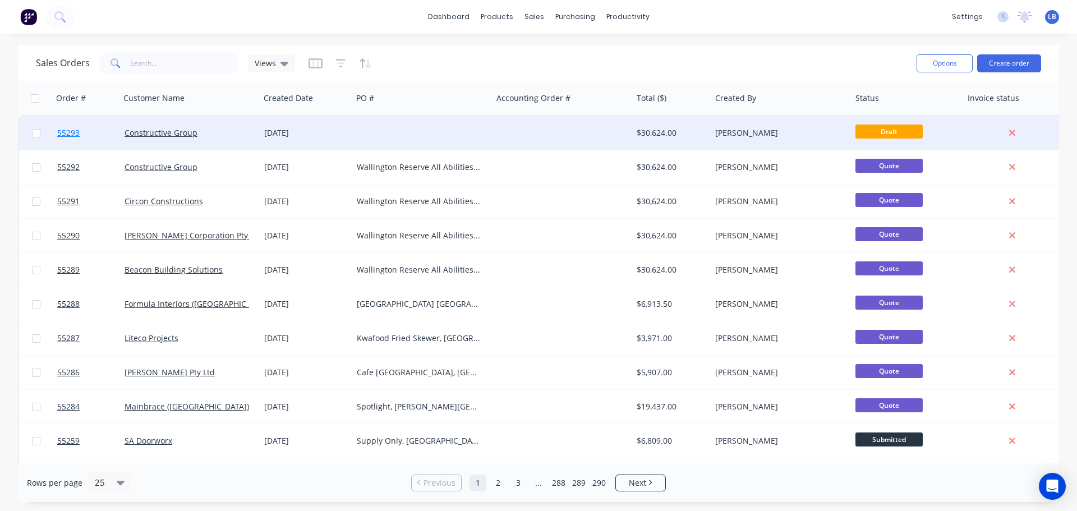
click at [64, 131] on span "55293" at bounding box center [68, 132] width 22 height 11
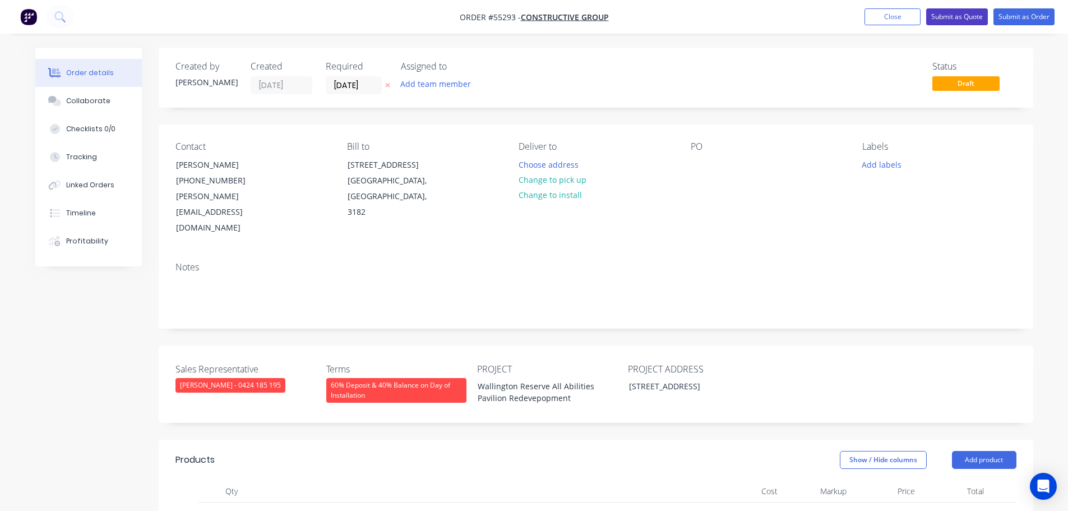
click at [958, 13] on button "Submit as Quote" at bounding box center [957, 16] width 62 height 17
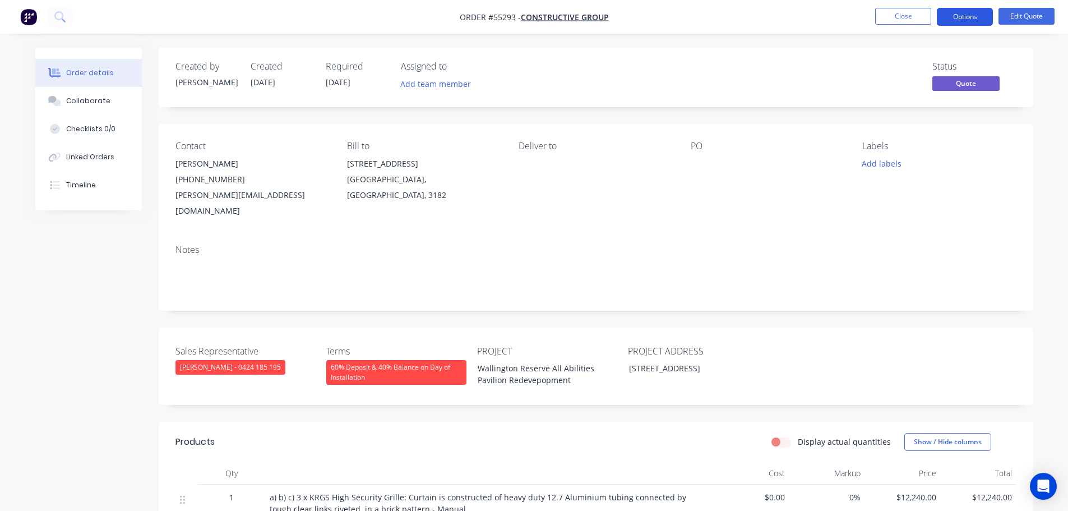
click at [960, 20] on button "Options" at bounding box center [965, 17] width 56 height 18
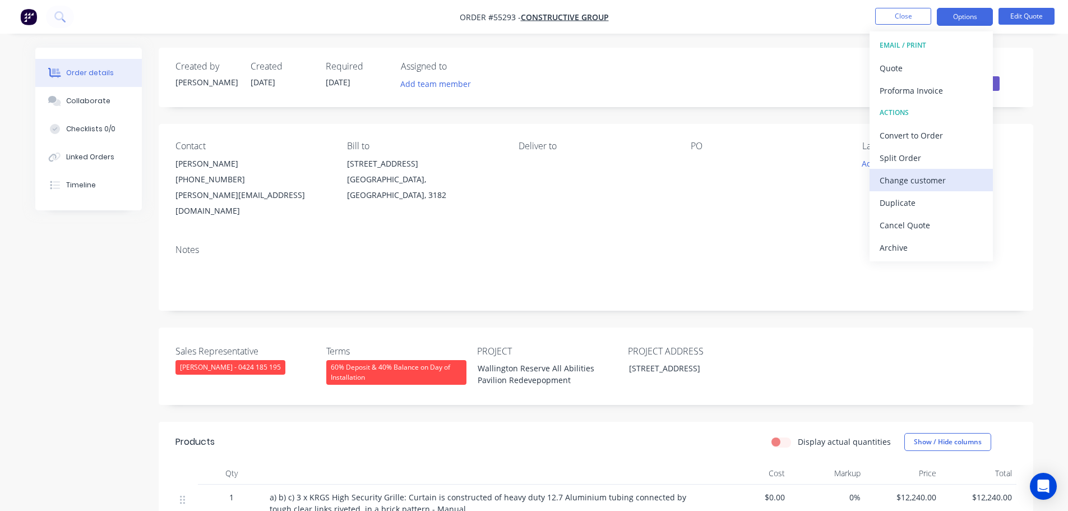
click at [906, 182] on div "Change customer" at bounding box center [931, 180] width 103 height 16
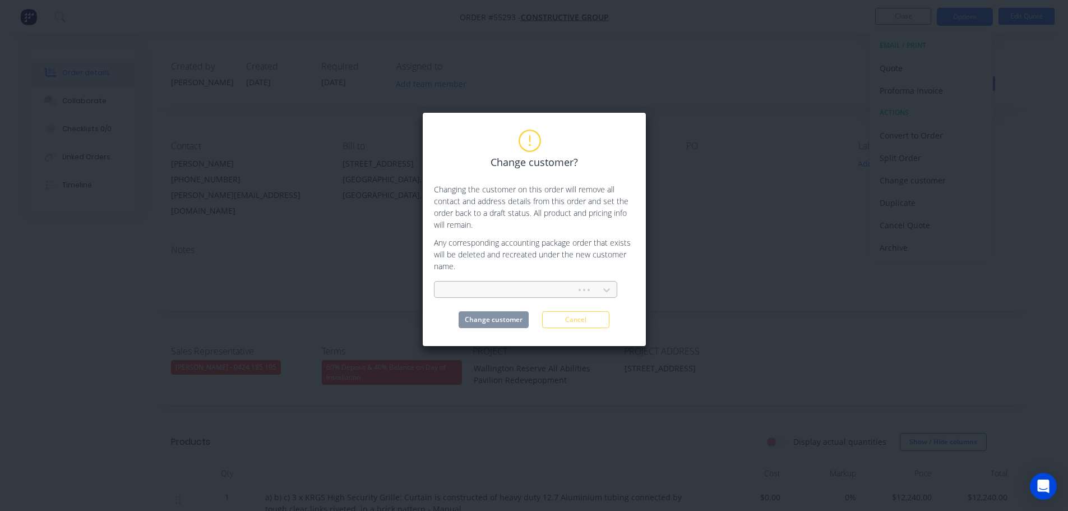
click at [463, 288] on div at bounding box center [507, 290] width 127 height 14
type input "izza grou"
click at [461, 315] on div "Izza group" at bounding box center [525, 315] width 183 height 21
click at [472, 317] on button "Change customer" at bounding box center [494, 319] width 70 height 17
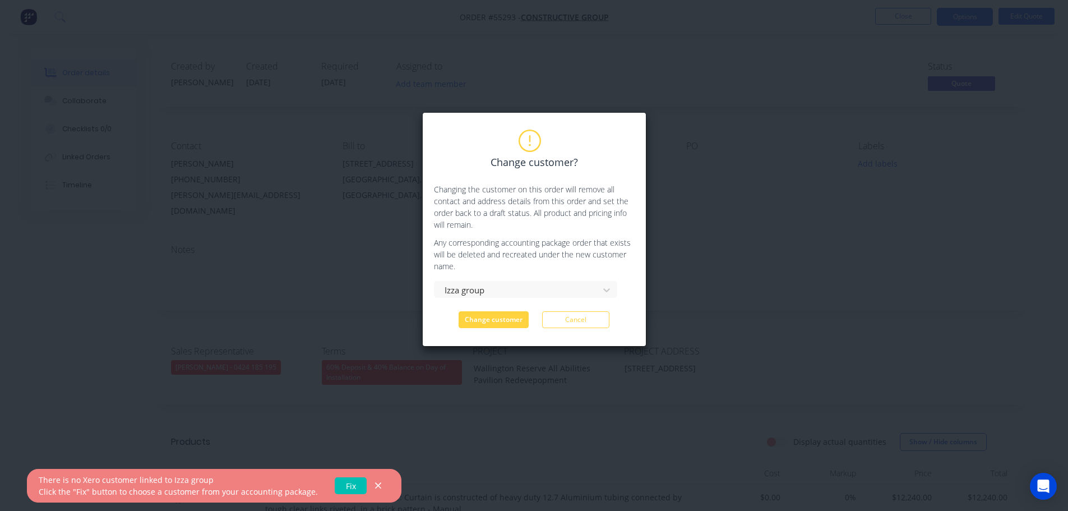
click at [338, 486] on link "Fix" at bounding box center [351, 485] width 32 height 17
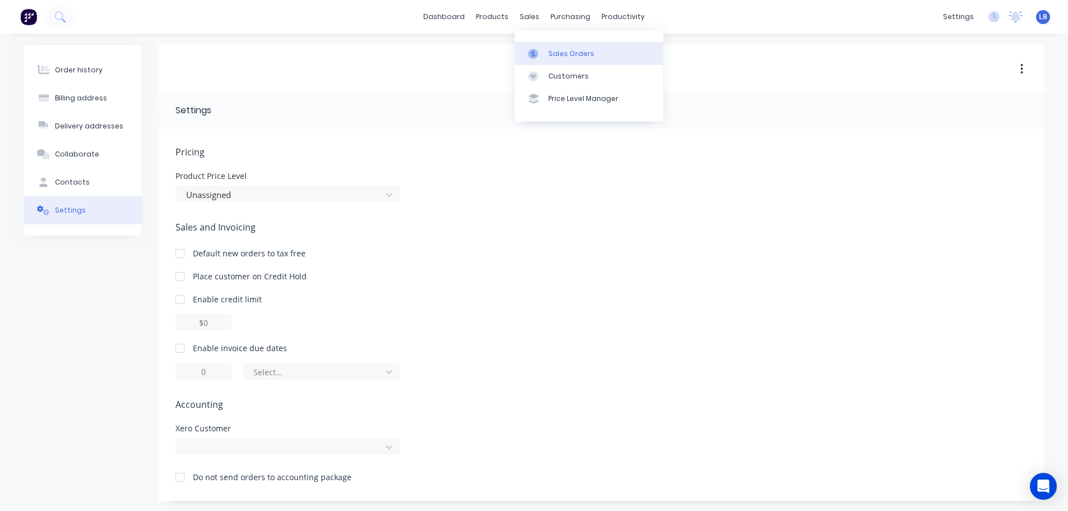
click at [570, 53] on div "Sales Orders" at bounding box center [571, 54] width 46 height 10
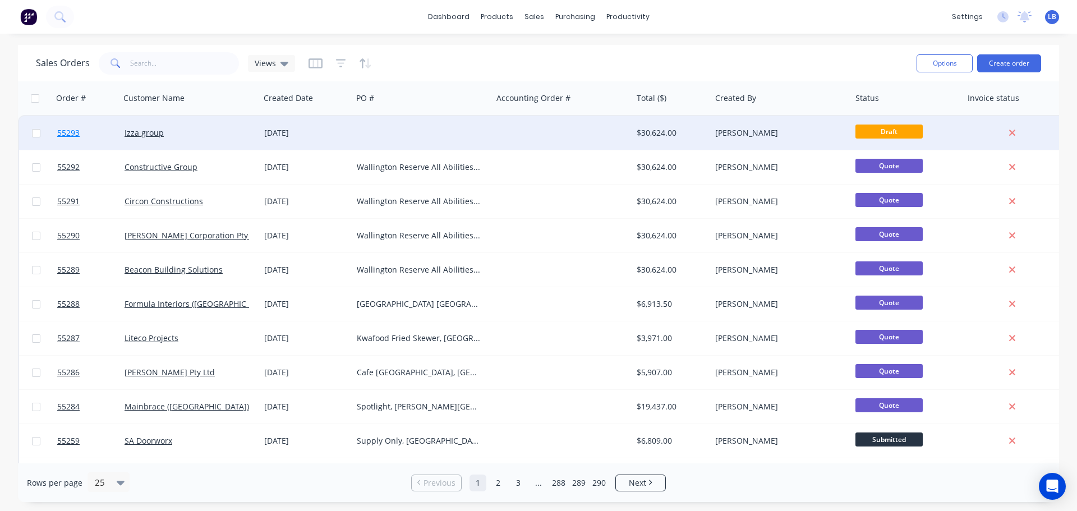
click at [64, 131] on span "55293" at bounding box center [68, 132] width 22 height 11
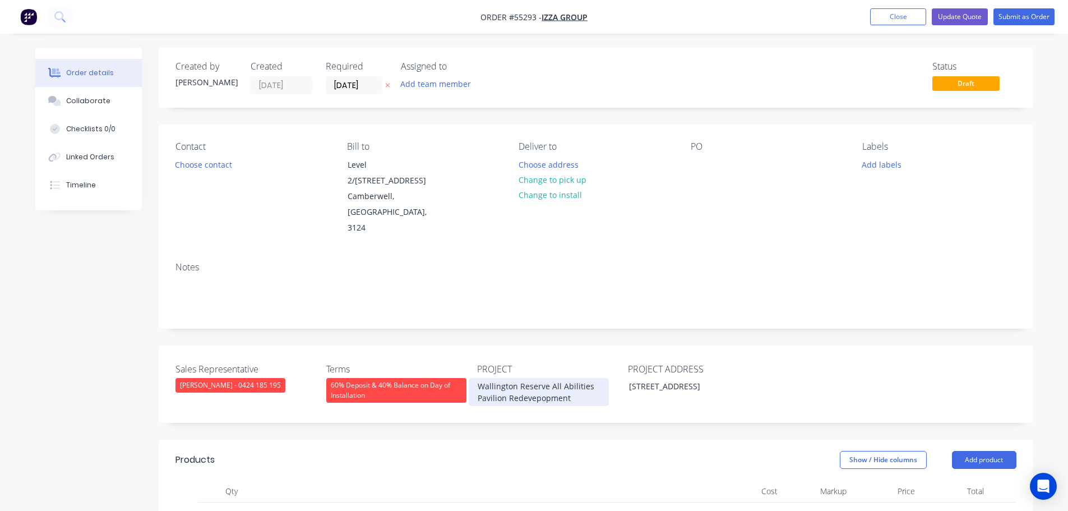
click at [515, 378] on div "Wallington Reserve All Abilities Pavilion Redevepopment" at bounding box center [539, 392] width 140 height 28
copy div "Wallington Reserve All Abilities Pavilion Redevepopment"
click at [702, 161] on div at bounding box center [700, 164] width 18 height 16
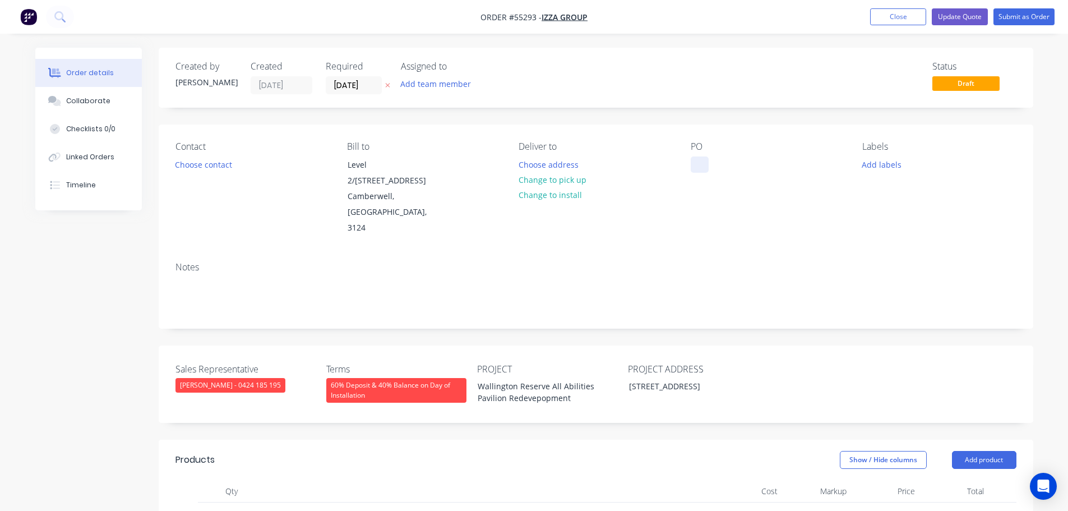
paste div
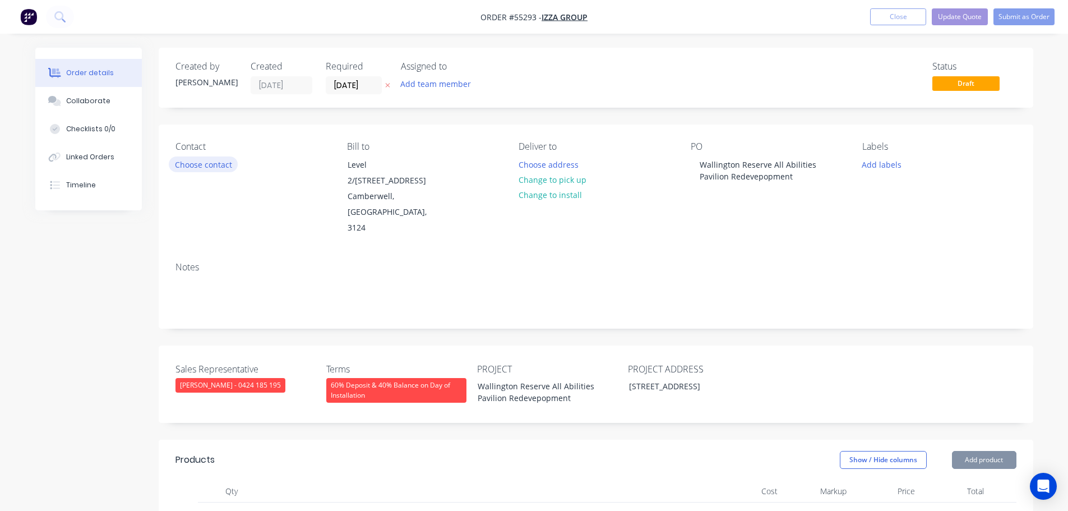
click at [206, 167] on button "Choose contact" at bounding box center [203, 163] width 69 height 15
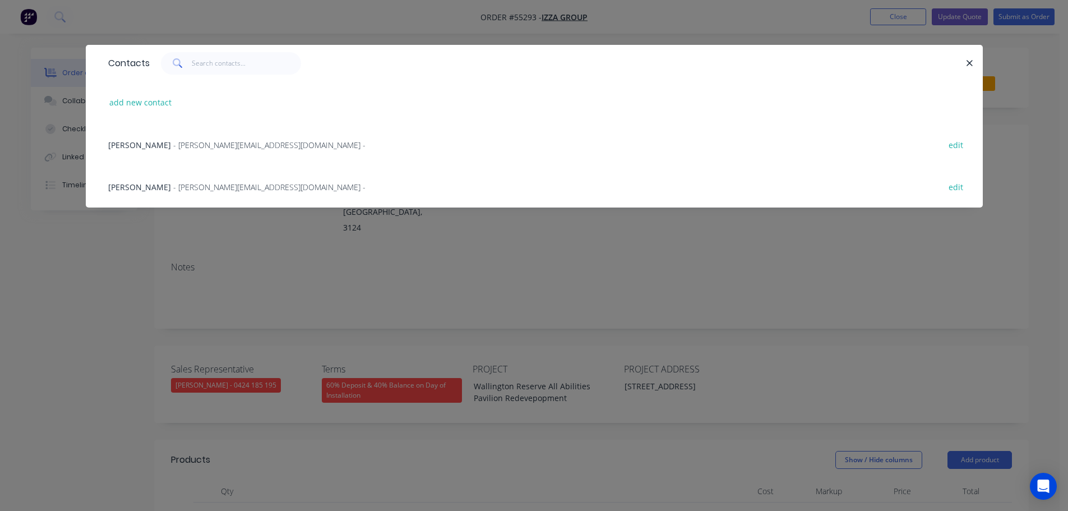
click at [173, 188] on span "- [PERSON_NAME][EMAIL_ADDRESS][DOMAIN_NAME] -" at bounding box center [269, 187] width 192 height 11
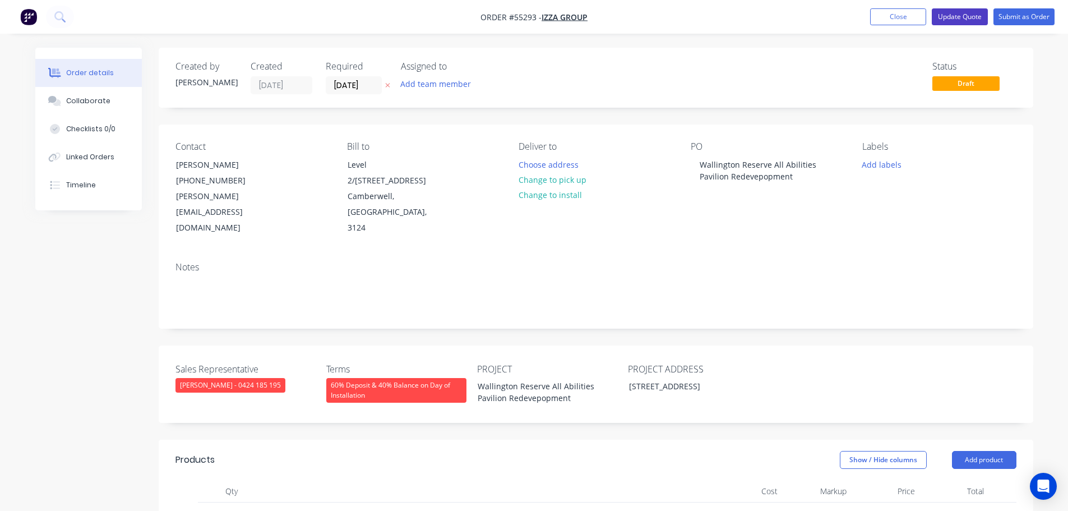
click at [958, 12] on button "Update Quote" at bounding box center [960, 16] width 56 height 17
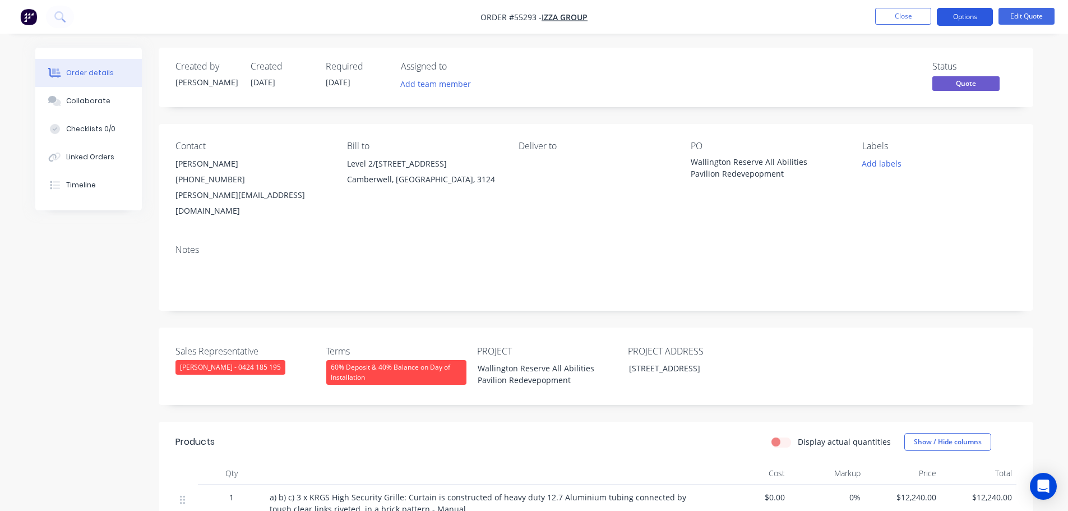
click at [958, 21] on button "Options" at bounding box center [965, 17] width 56 height 18
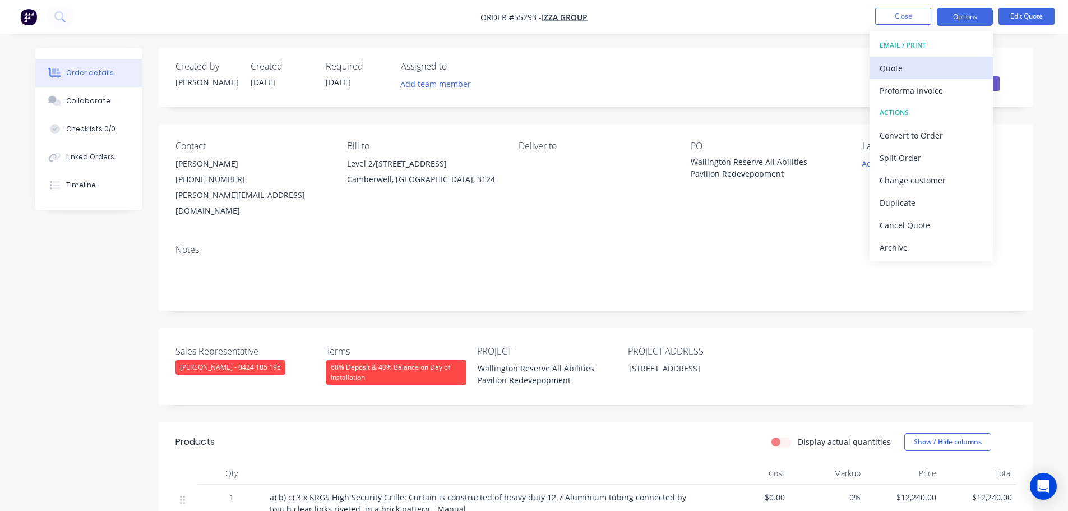
click at [902, 70] on div "Quote" at bounding box center [931, 68] width 103 height 16
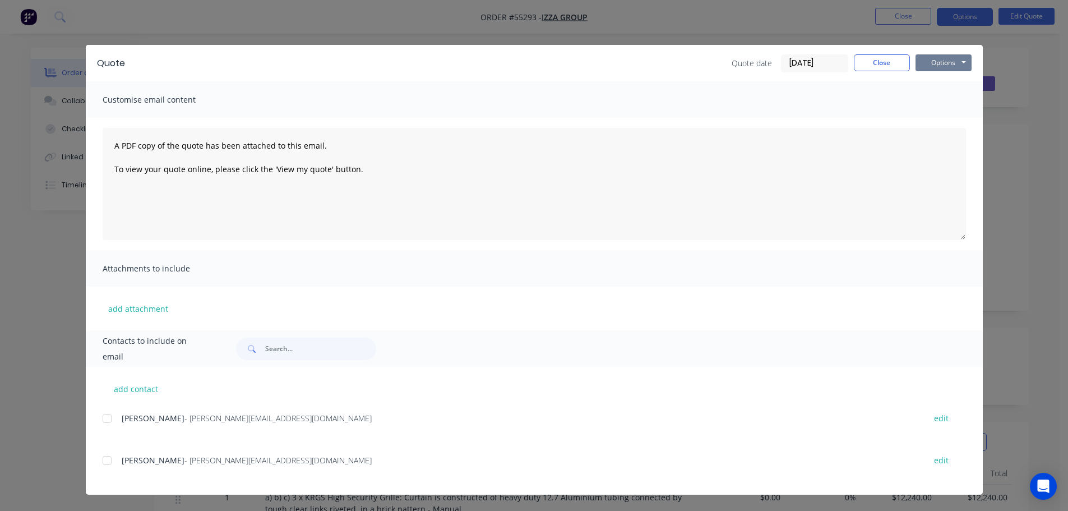
click at [923, 63] on button "Options" at bounding box center [944, 62] width 56 height 17
click at [932, 103] on button "Print" at bounding box center [952, 101] width 72 height 19
click at [889, 63] on button "Close" at bounding box center [882, 62] width 56 height 17
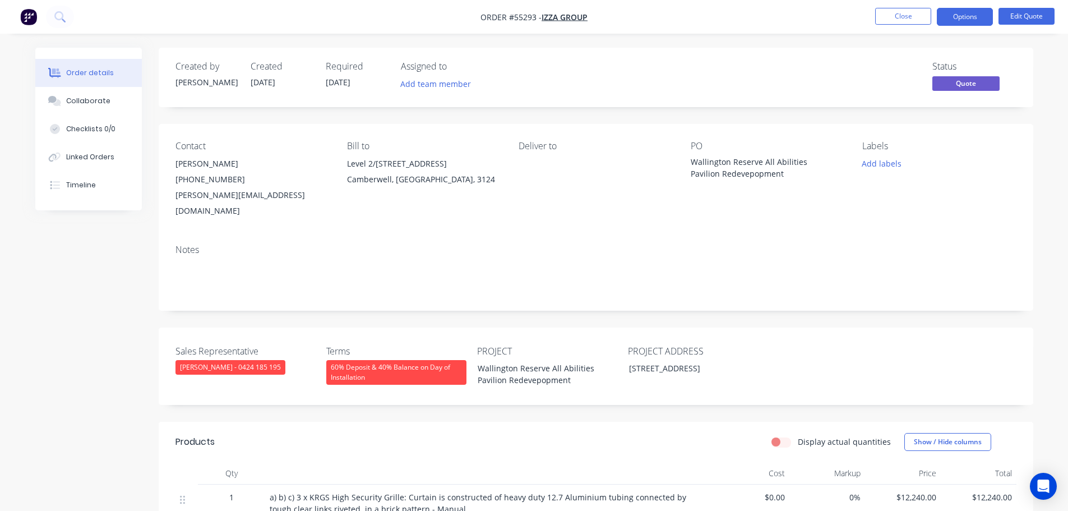
click at [217, 193] on div "[PERSON_NAME][EMAIL_ADDRESS][DOMAIN_NAME]" at bounding box center [253, 202] width 154 height 31
copy div "[PERSON_NAME][EMAIL_ADDRESS][DOMAIN_NAME]"
click at [752, 164] on div "Wallington Reserve All Abilities Pavilion Redevepopment" at bounding box center [761, 168] width 140 height 24
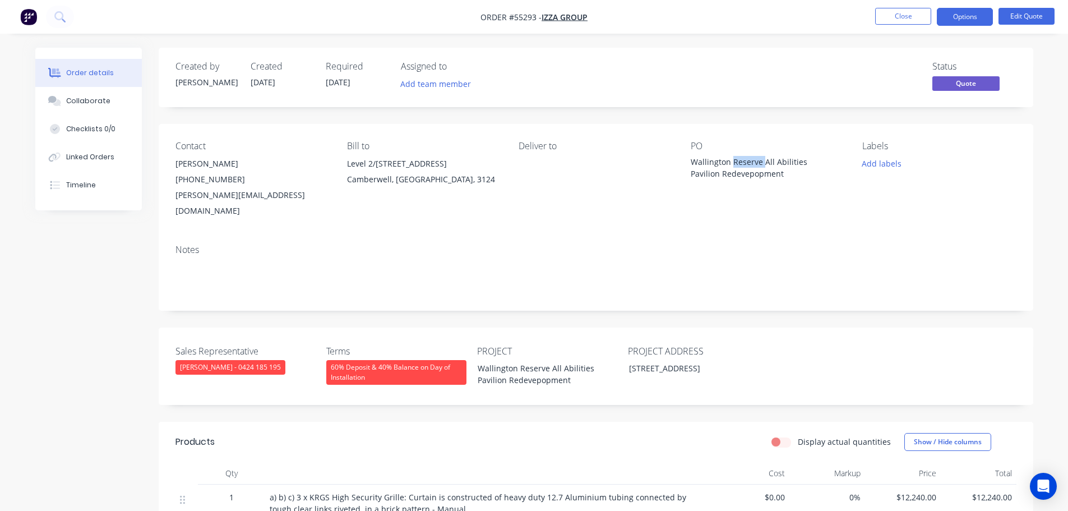
click at [752, 164] on div "Wallington Reserve All Abilities Pavilion Redevepopment" at bounding box center [761, 168] width 140 height 24
copy div "Wallington Reserve All Abilities Pavilion Redevepopment"
click at [887, 13] on button "Close" at bounding box center [903, 16] width 56 height 17
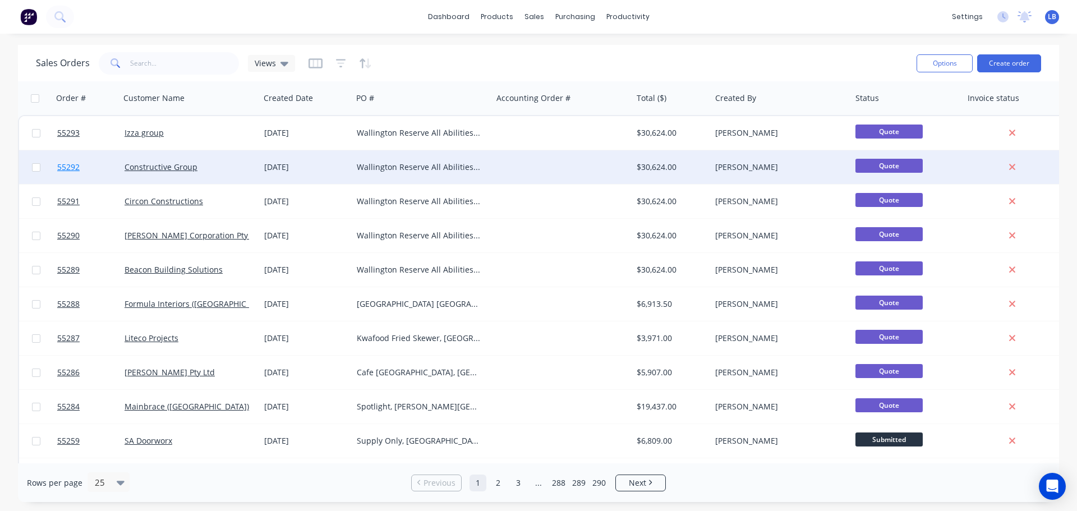
click at [63, 168] on span "55292" at bounding box center [68, 167] width 22 height 11
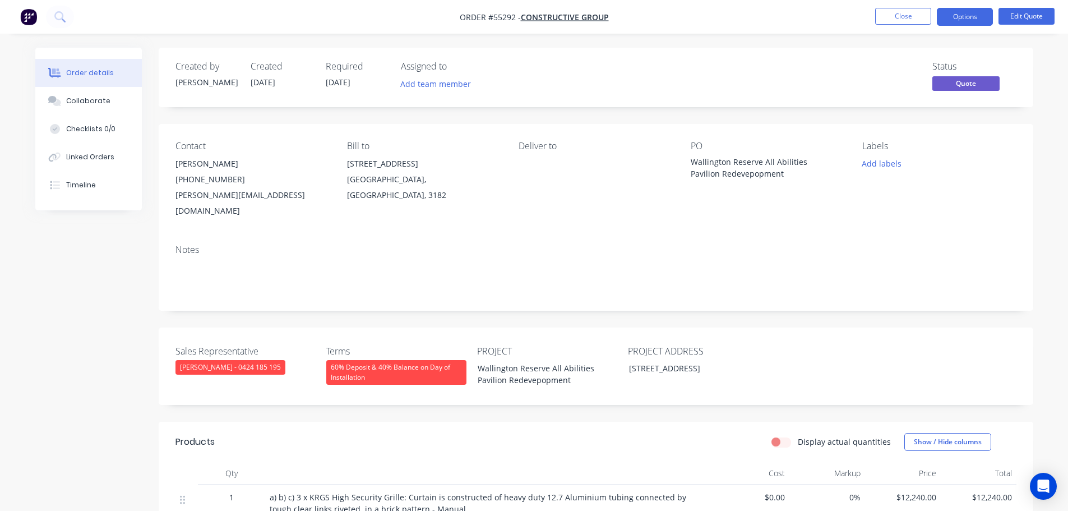
click at [218, 196] on div "matthew@constructiveqld.com.au" at bounding box center [253, 202] width 154 height 31
copy div "matthew@constructiveqld.com.au"
click at [723, 165] on div "Wallington Reserve All Abilities Pavilion Redevepopment" at bounding box center [761, 168] width 140 height 24
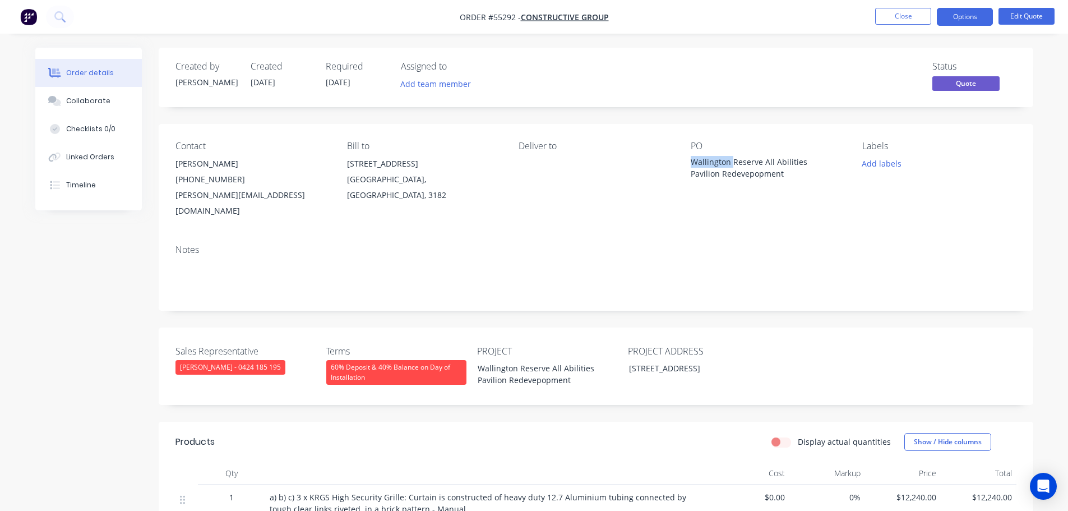
click at [723, 165] on div "Wallington Reserve All Abilities Pavilion Redevepopment" at bounding box center [761, 168] width 140 height 24
copy div "Wallington Reserve All Abilities Pavilion Redevepopment"
click at [748, 193] on div "PO Wallington Reserve All Abilities Pavilion Redevepopment" at bounding box center [768, 180] width 154 height 78
click at [1026, 15] on button "Edit Quote" at bounding box center [1027, 16] width 56 height 17
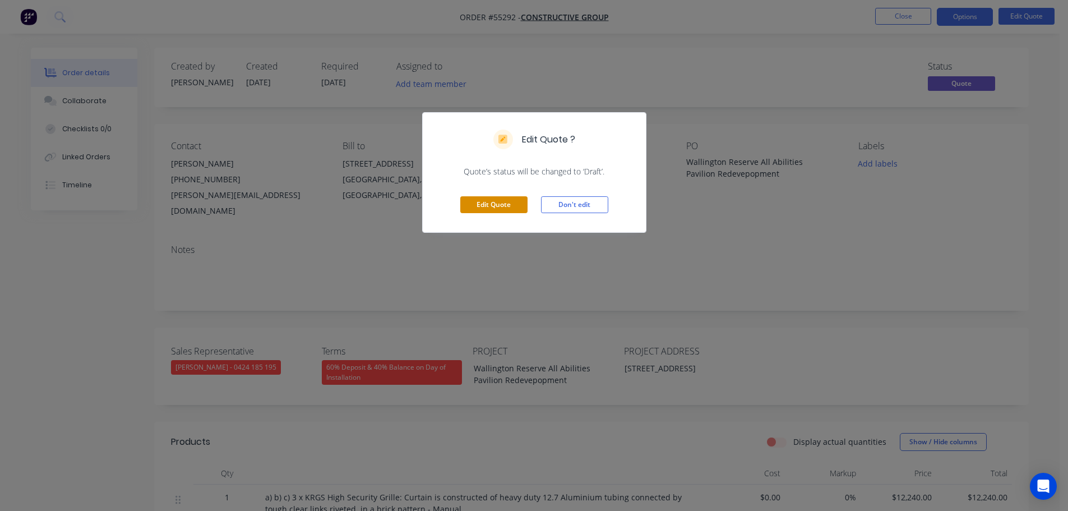
click at [473, 201] on button "Edit Quote" at bounding box center [493, 204] width 67 height 17
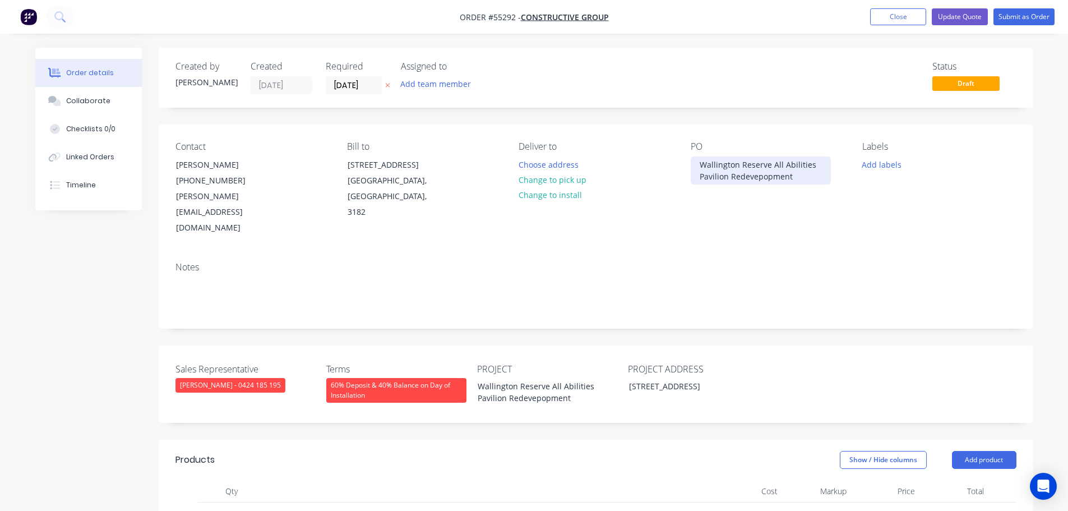
click at [760, 176] on div "Wallington Reserve All Abilities Pavilion Redevepopment" at bounding box center [761, 170] width 140 height 28
click at [957, 16] on button "Update Quote" at bounding box center [960, 16] width 56 height 17
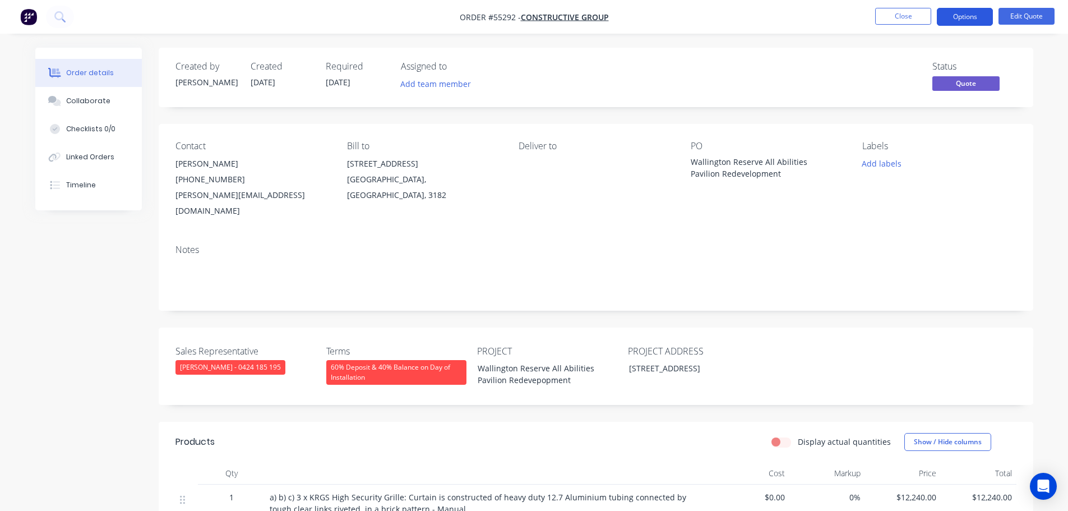
click at [960, 16] on button "Options" at bounding box center [965, 17] width 56 height 18
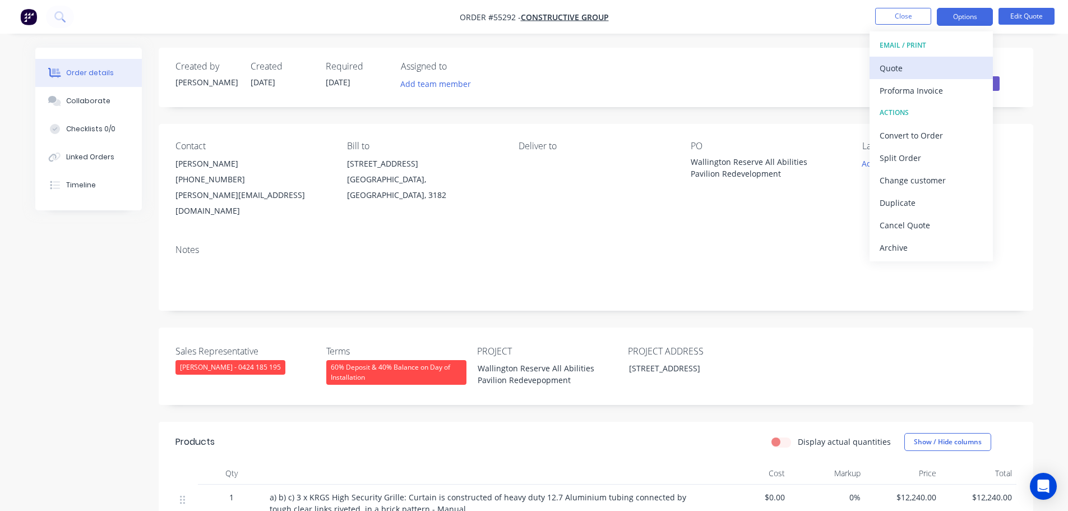
click at [894, 68] on div "Quote" at bounding box center [931, 68] width 103 height 16
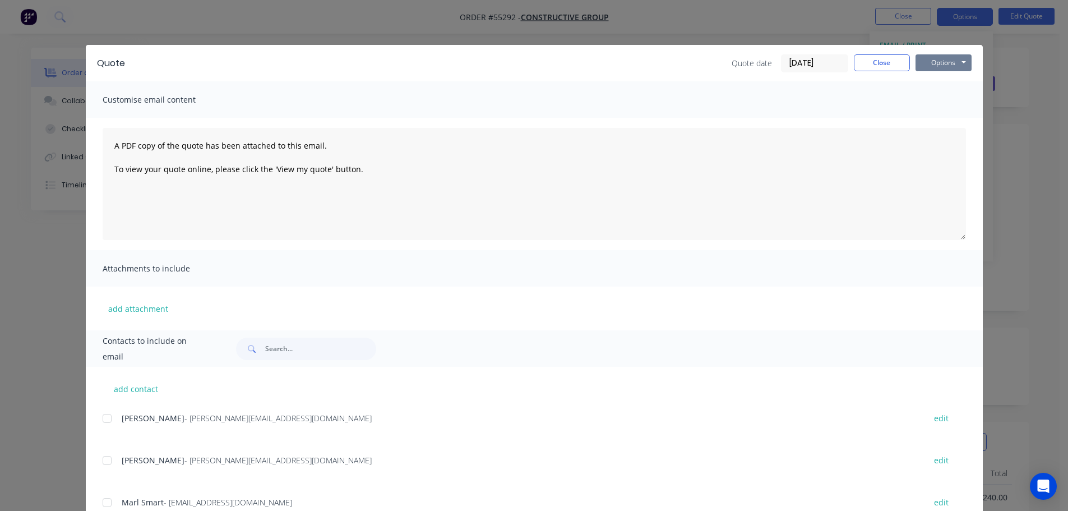
click at [933, 64] on button "Options" at bounding box center [944, 62] width 56 height 17
click at [938, 100] on button "Print" at bounding box center [952, 101] width 72 height 19
click at [860, 67] on button "Close" at bounding box center [882, 62] width 56 height 17
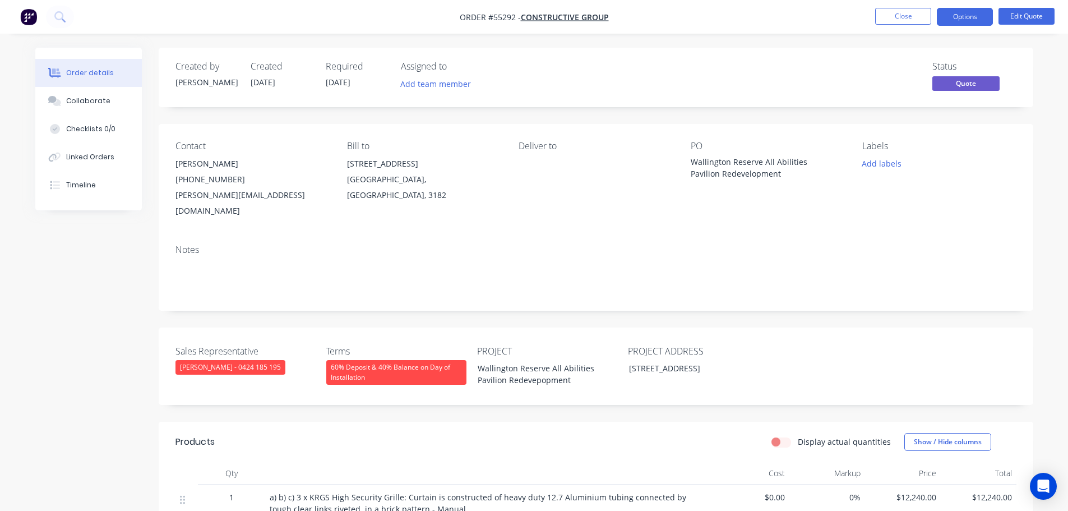
click at [766, 63] on div "Status Quote" at bounding box center [765, 77] width 504 height 33
click at [898, 18] on button "Close" at bounding box center [903, 16] width 56 height 17
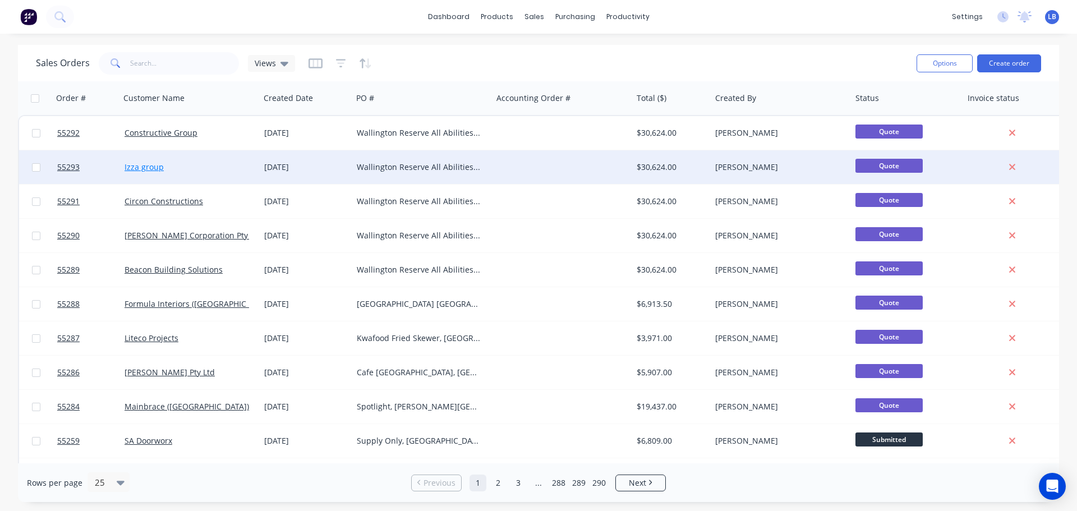
click at [160, 168] on link "Izza group" at bounding box center [144, 167] width 39 height 11
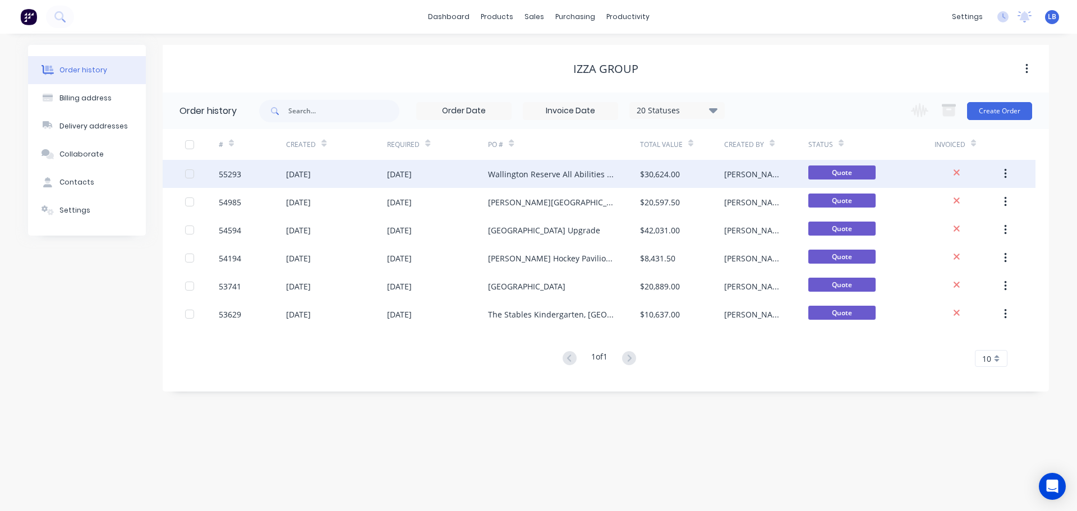
click at [225, 171] on div "55293" at bounding box center [230, 174] width 22 height 12
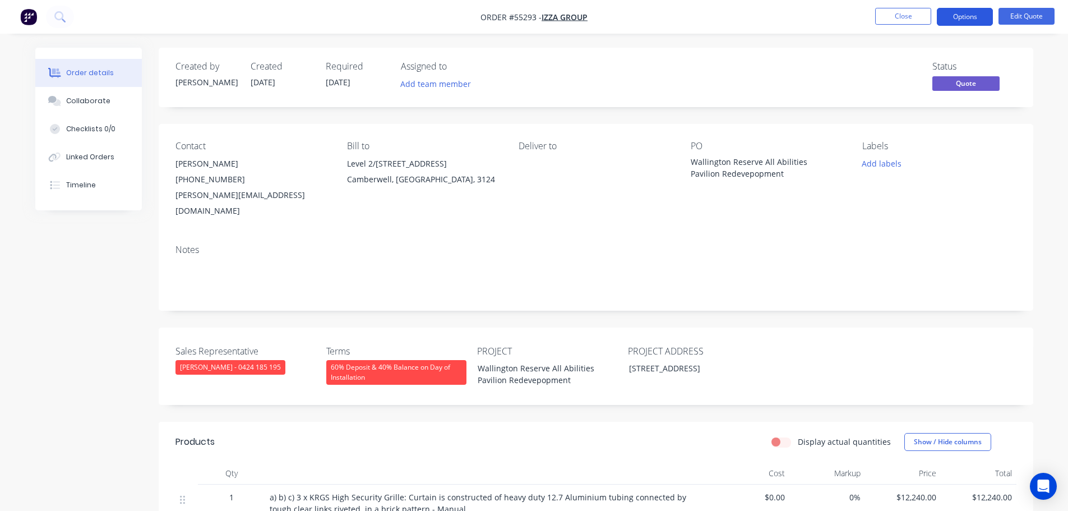
drag, startPoint x: 957, startPoint y: 16, endPoint x: 954, endPoint y: 21, distance: 5.8
click at [957, 19] on button "Options" at bounding box center [965, 17] width 56 height 18
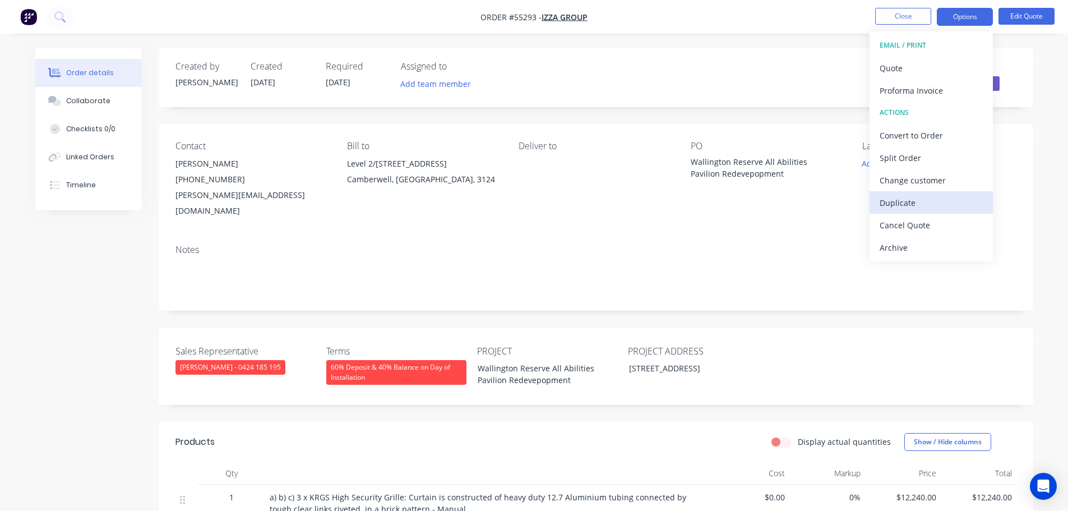
click at [882, 203] on div "Duplicate" at bounding box center [931, 203] width 103 height 16
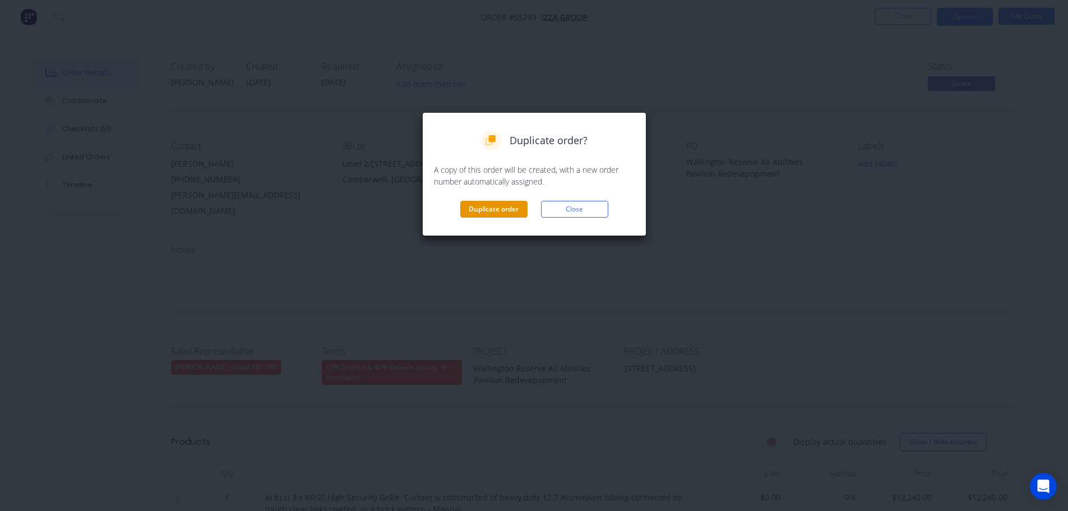
click at [488, 216] on button "Duplicate order" at bounding box center [493, 209] width 67 height 17
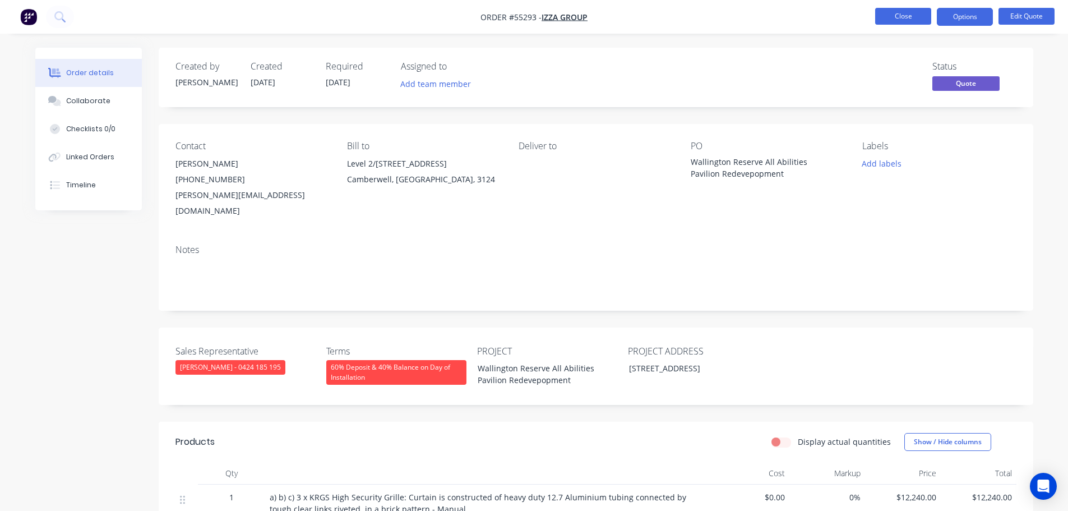
click at [887, 16] on button "Close" at bounding box center [903, 16] width 56 height 17
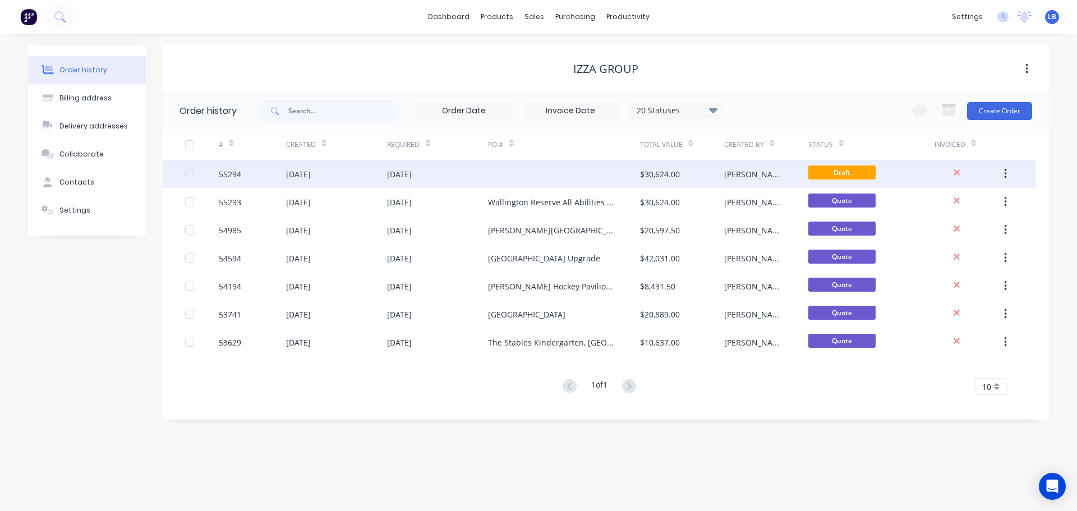
click at [232, 172] on div "55294" at bounding box center [230, 174] width 22 height 12
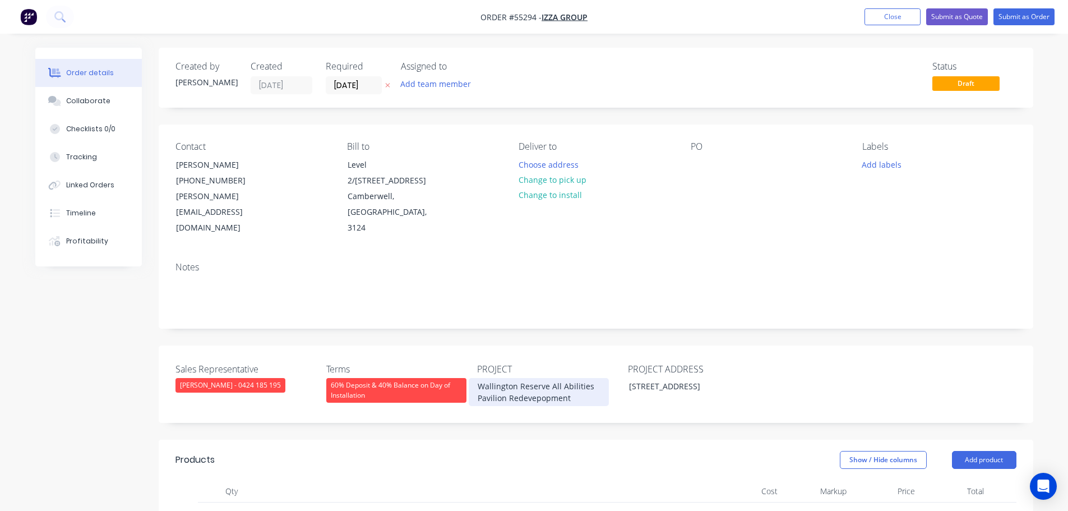
click at [529, 378] on div "Wallington Reserve All Abilities Pavilion Redevepopment" at bounding box center [539, 392] width 140 height 28
copy div "Wallington Reserve All Abilities Pavilion Redevepopment"
click at [697, 163] on div at bounding box center [700, 164] width 18 height 16
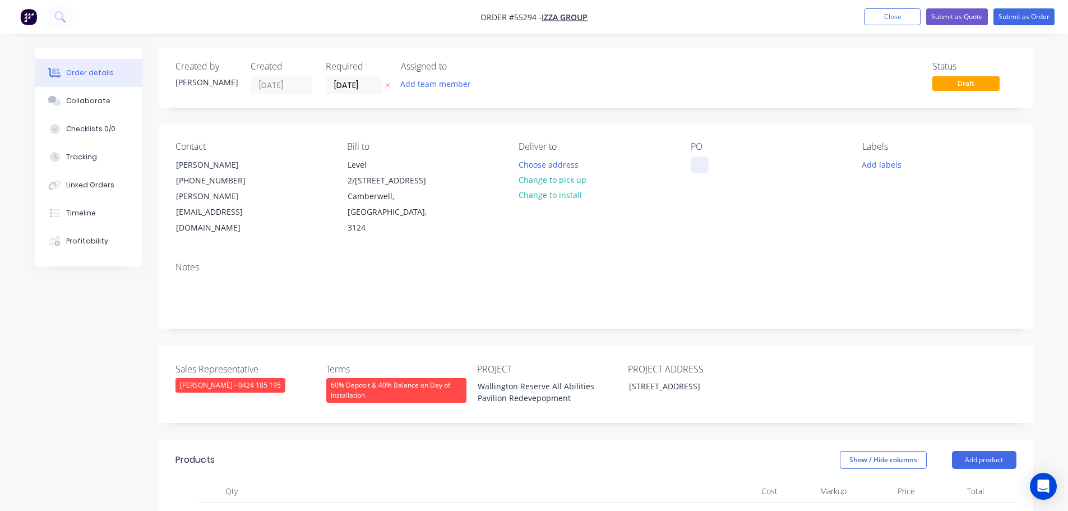
paste div
click at [938, 18] on button "Submit as Quote" at bounding box center [957, 16] width 62 height 17
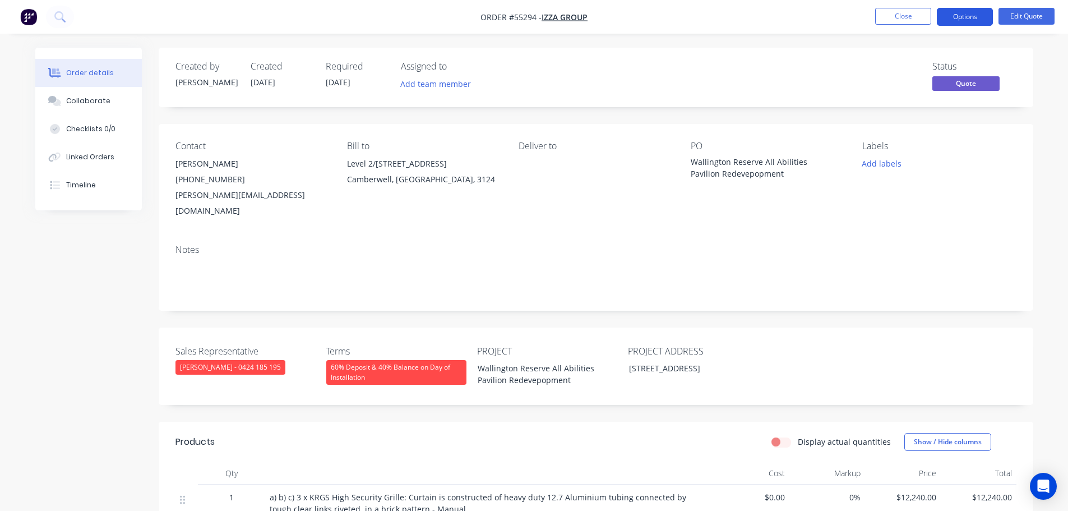
click at [950, 20] on button "Options" at bounding box center [965, 17] width 56 height 18
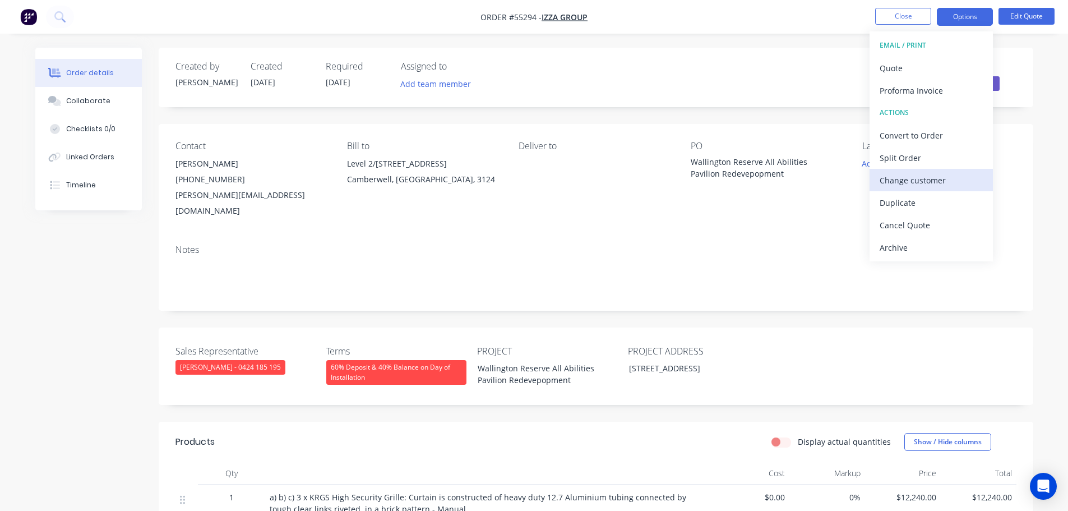
click at [899, 178] on div "Change customer" at bounding box center [931, 180] width 103 height 16
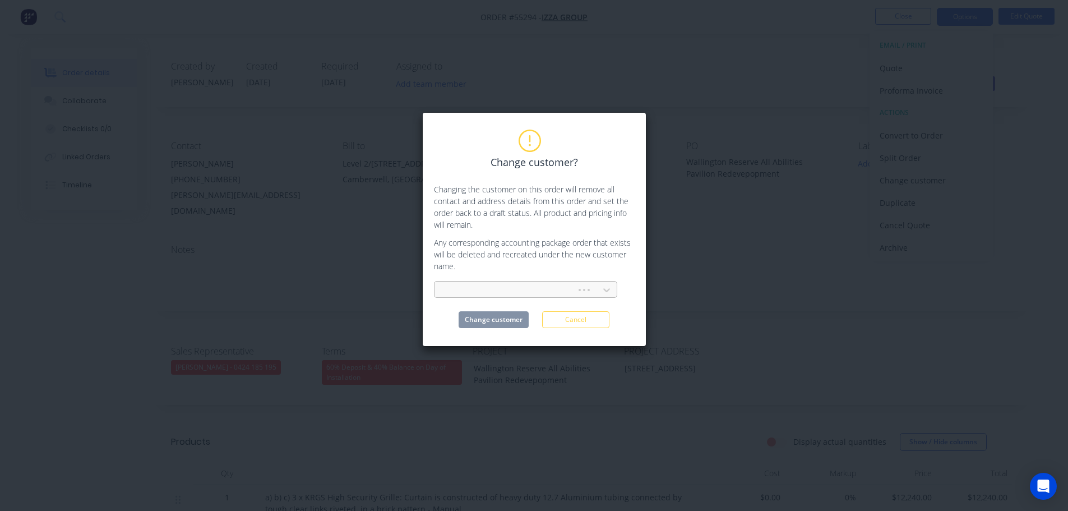
click at [471, 291] on div at bounding box center [507, 290] width 127 height 14
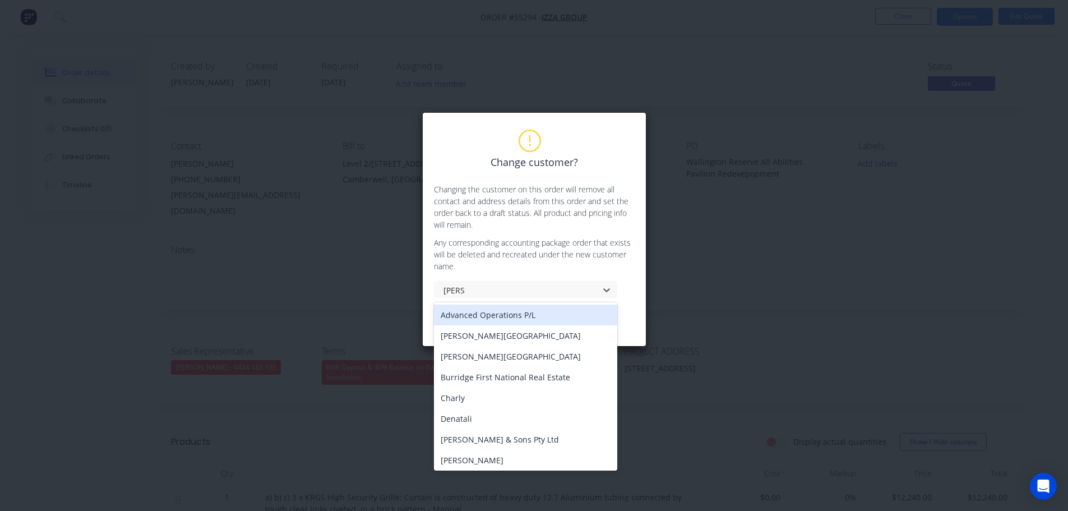
type input "lyons"
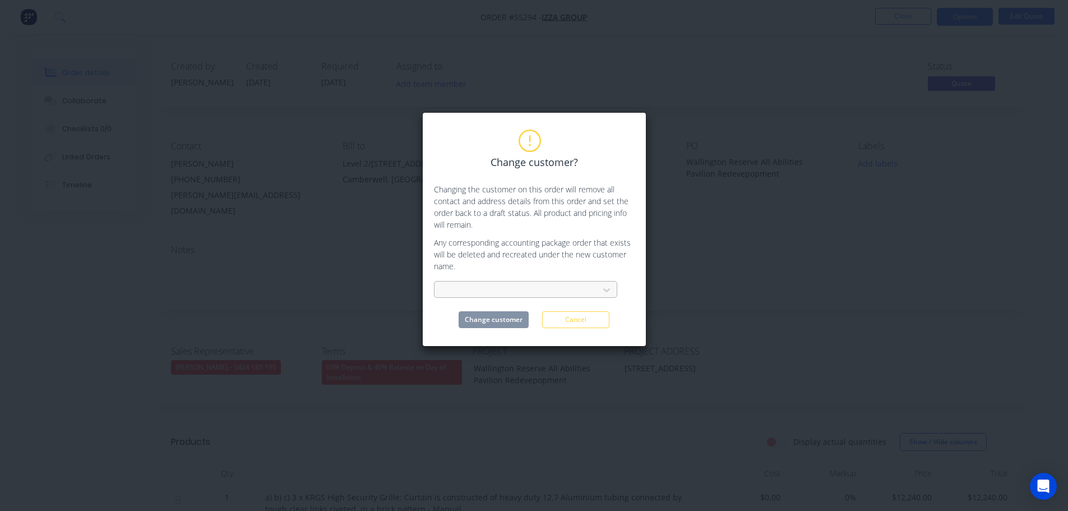
click at [450, 287] on div at bounding box center [519, 290] width 150 height 14
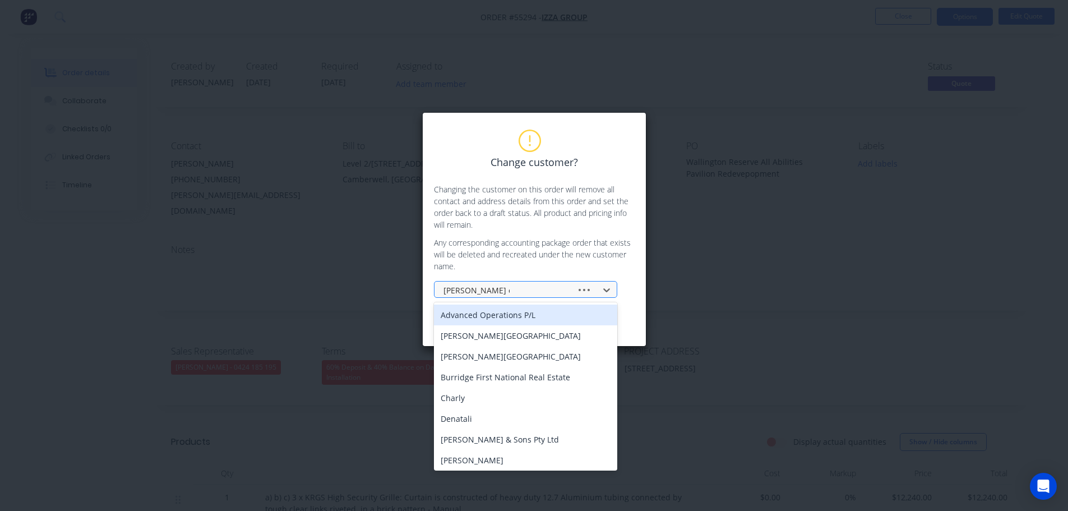
type input "lyons construction"
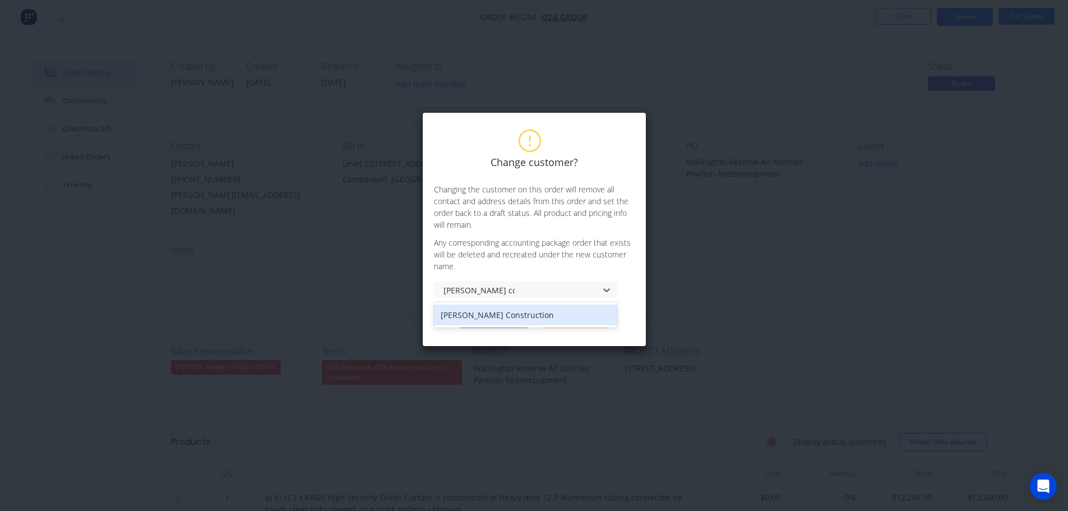
click at [469, 314] on div "[PERSON_NAME] Construction" at bounding box center [525, 315] width 183 height 21
click at [478, 322] on button "Change customer" at bounding box center [494, 319] width 70 height 17
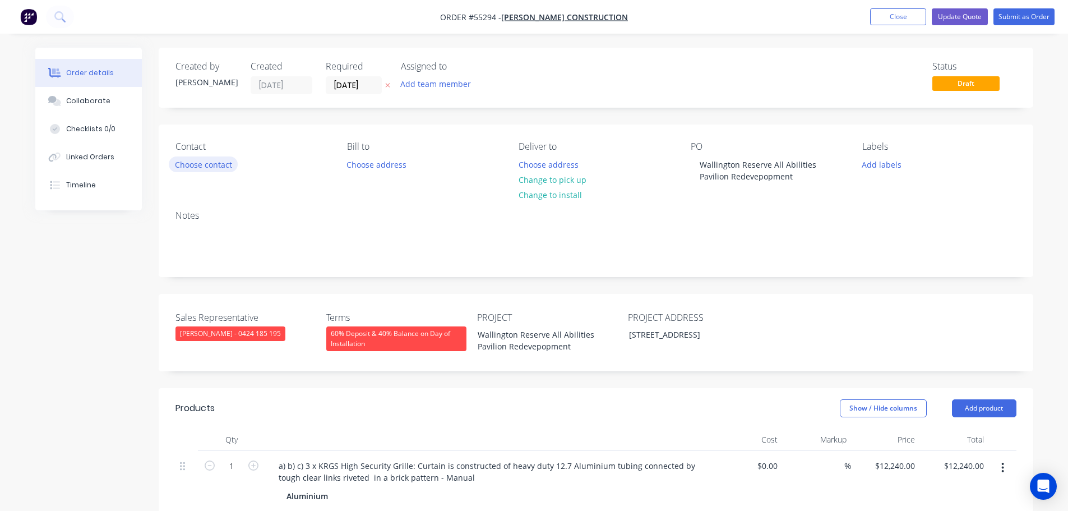
click at [194, 171] on button "Choose contact" at bounding box center [203, 163] width 69 height 15
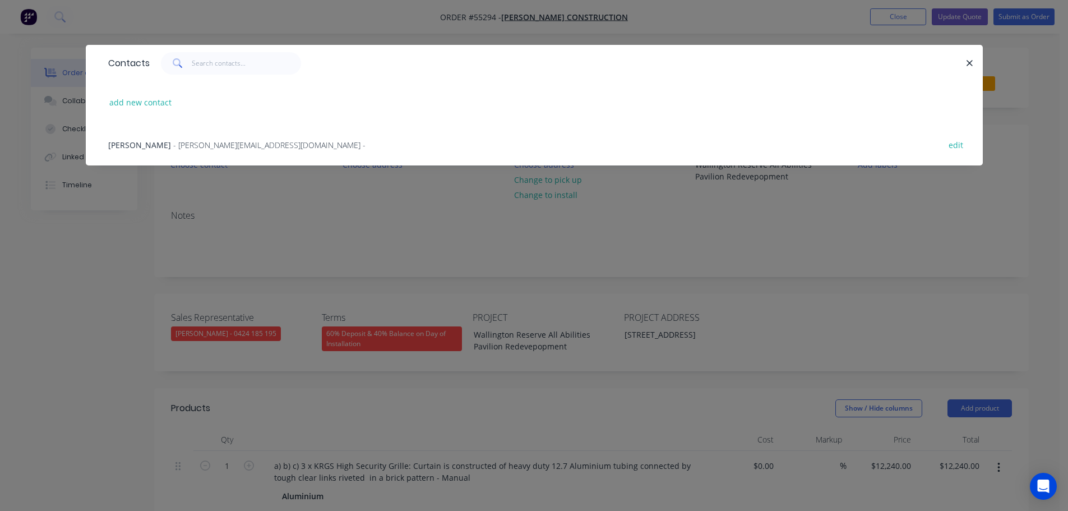
click at [173, 146] on span "- chris@lyonsconstruction.com.au -" at bounding box center [269, 145] width 192 height 11
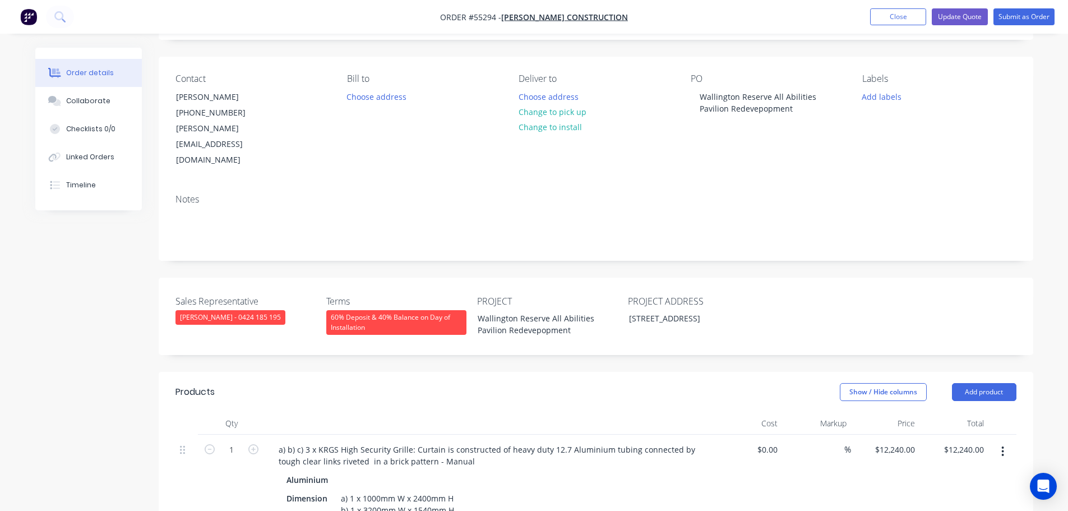
scroll to position [112, 0]
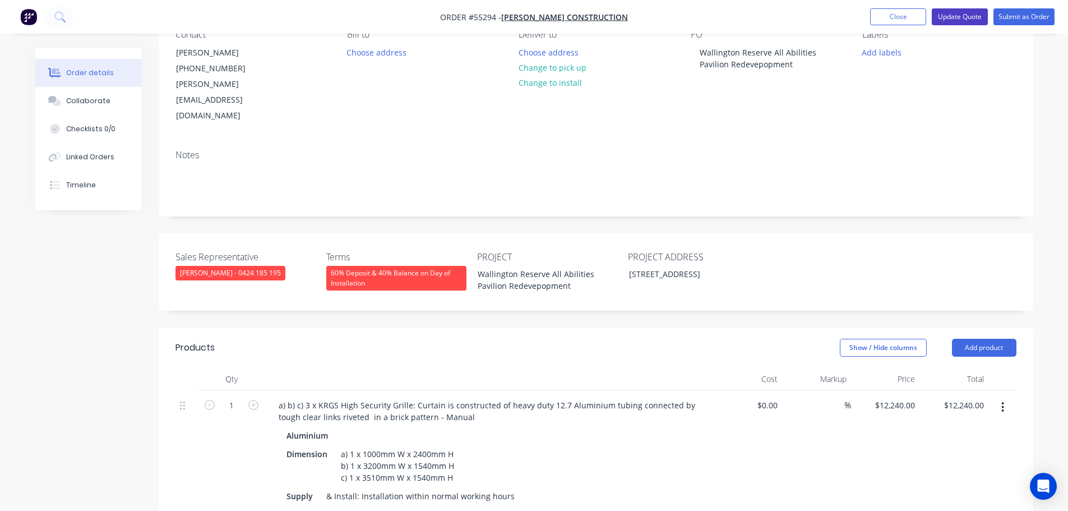
click at [965, 15] on button "Update Quote" at bounding box center [960, 16] width 56 height 17
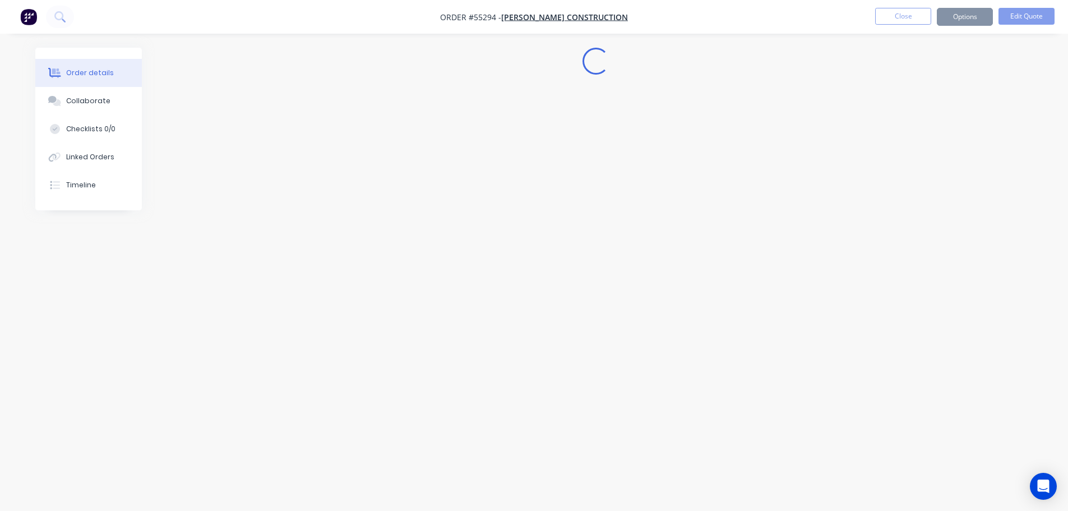
scroll to position [0, 0]
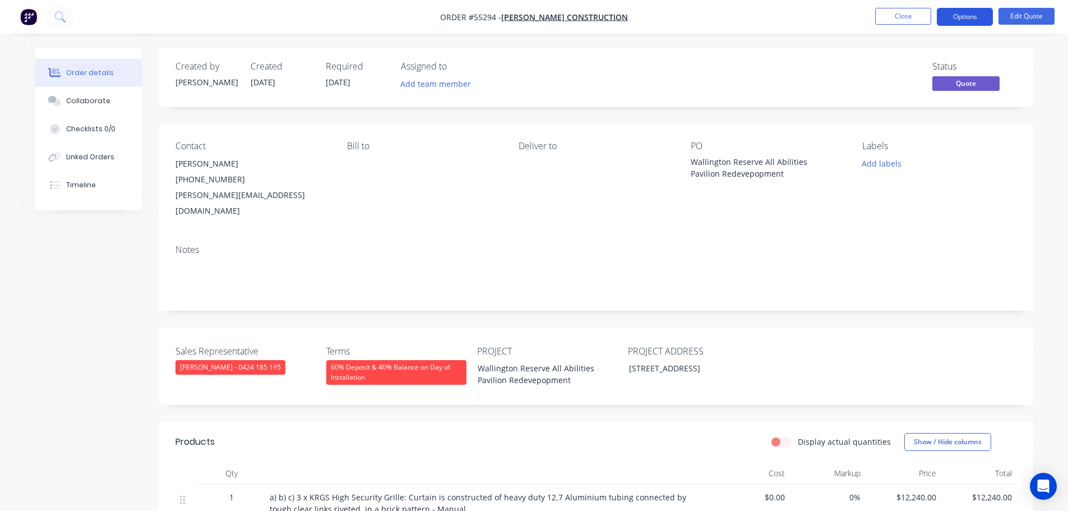
click at [957, 15] on button "Options" at bounding box center [965, 17] width 56 height 18
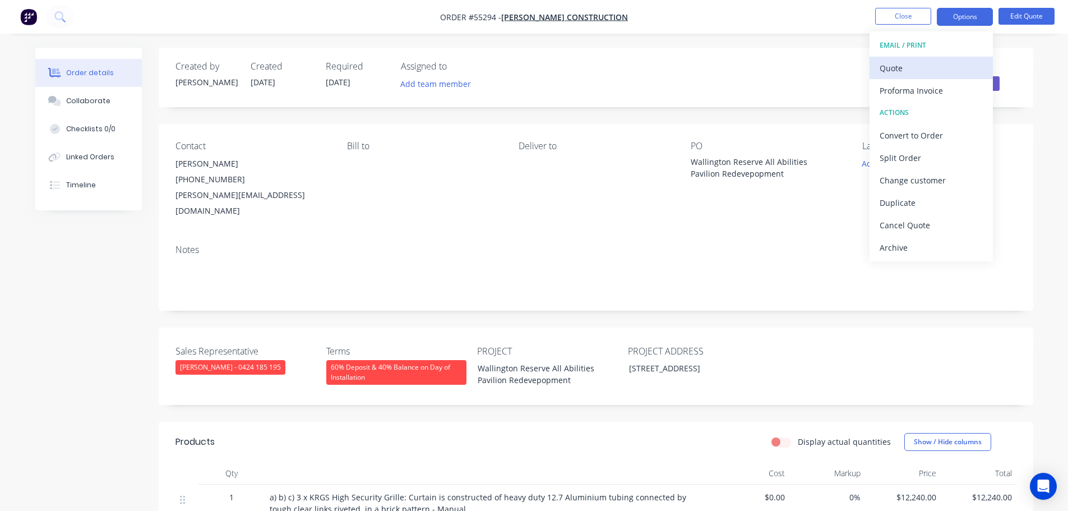
click at [886, 70] on div "Quote" at bounding box center [931, 68] width 103 height 16
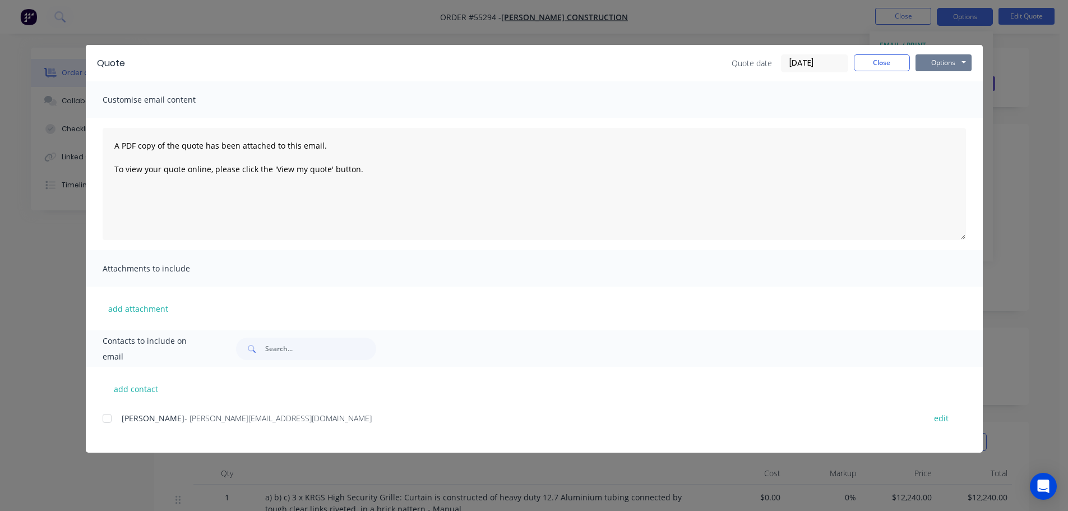
drag, startPoint x: 940, startPoint y: 63, endPoint x: 938, endPoint y: 72, distance: 9.2
click at [939, 64] on button "Options" at bounding box center [944, 62] width 56 height 17
click at [941, 101] on button "Print" at bounding box center [952, 101] width 72 height 19
click at [885, 66] on button "Close" at bounding box center [882, 62] width 56 height 17
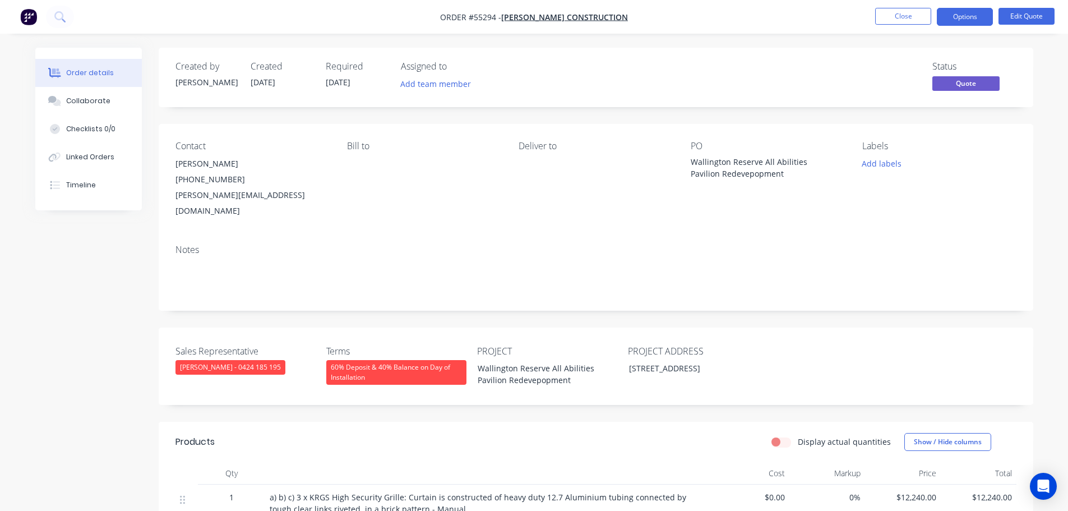
click at [236, 197] on div "chris@lyonsconstruction.com.au" at bounding box center [253, 202] width 154 height 31
copy div "chris@lyonsconstruction.com.au"
click at [712, 165] on div "Wallington Reserve All Abilities Pavilion Redevepopment" at bounding box center [761, 168] width 140 height 24
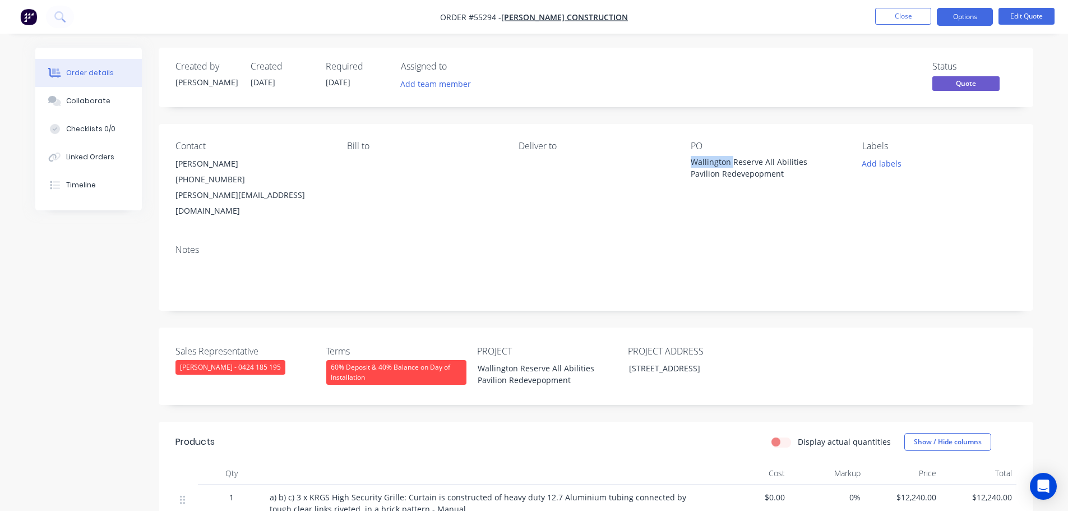
click at [712, 165] on div "Wallington Reserve All Abilities Pavilion Redevepopment" at bounding box center [761, 168] width 140 height 24
copy div "Wallington Reserve All Abilities Pavilion Redevepopment"
click at [972, 16] on button "Options" at bounding box center [965, 17] width 56 height 18
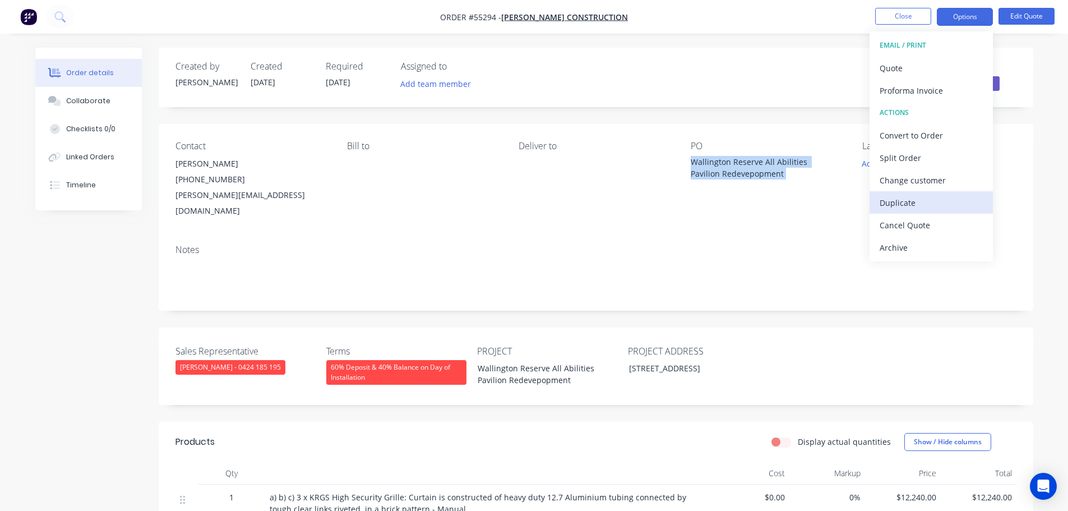
click at [905, 202] on div "Duplicate" at bounding box center [931, 203] width 103 height 16
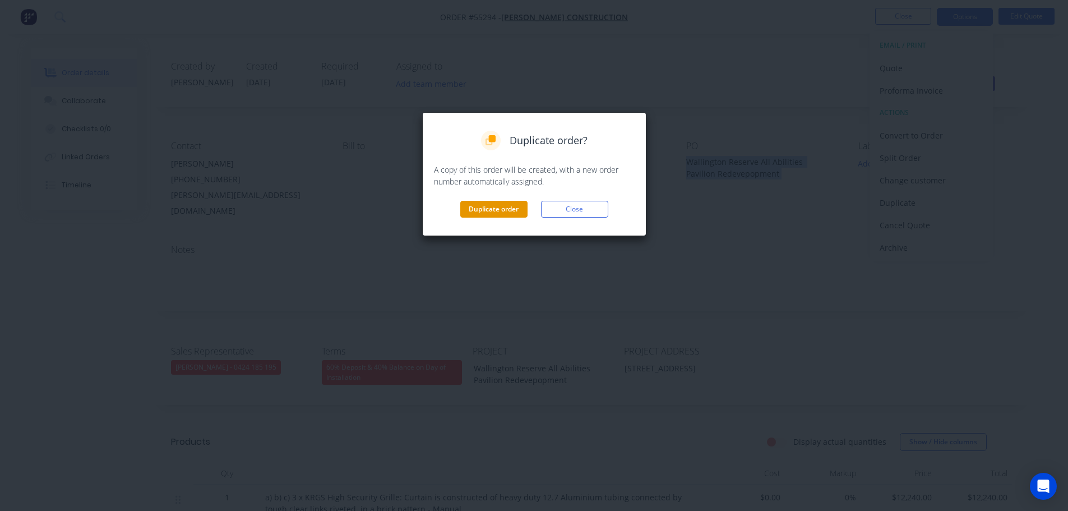
click at [480, 207] on button "Duplicate order" at bounding box center [493, 209] width 67 height 17
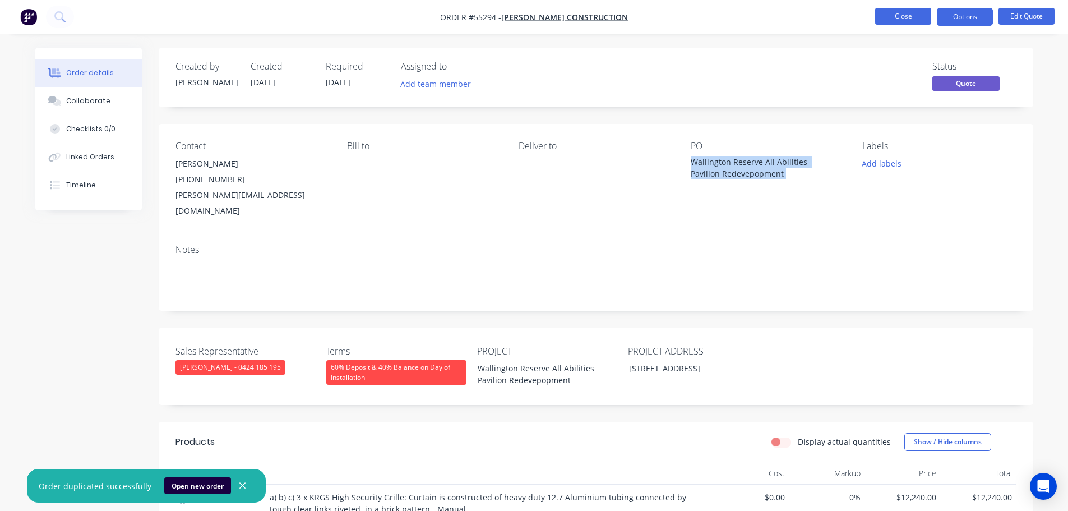
click at [896, 11] on button "Close" at bounding box center [903, 16] width 56 height 17
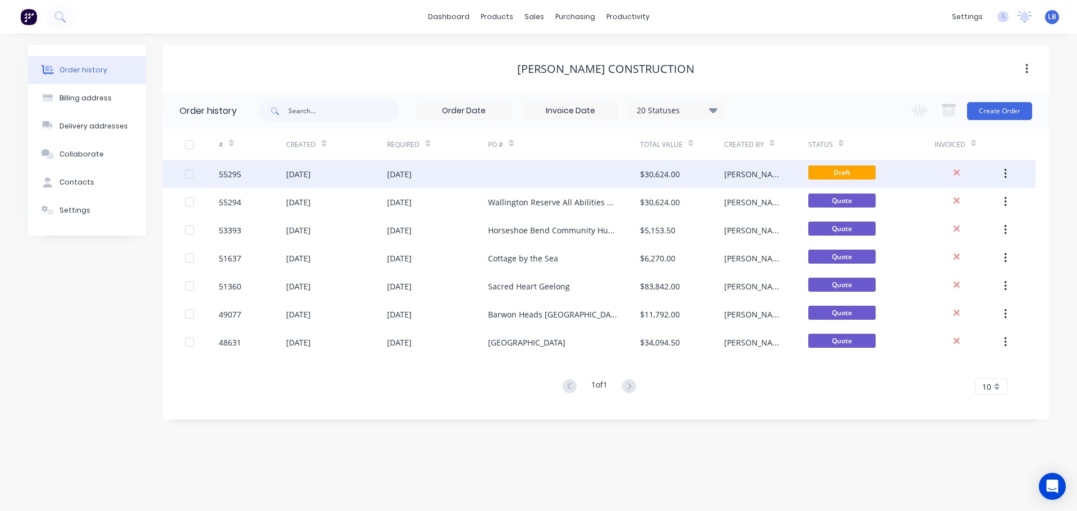
click at [231, 173] on div "55295" at bounding box center [230, 174] width 22 height 12
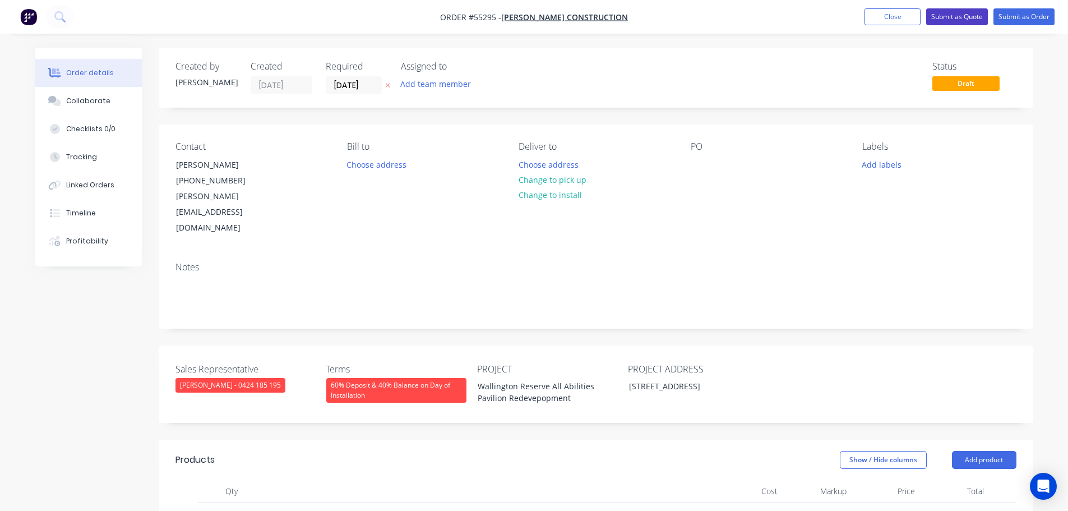
click at [939, 20] on button "Submit as Quote" at bounding box center [957, 16] width 62 height 17
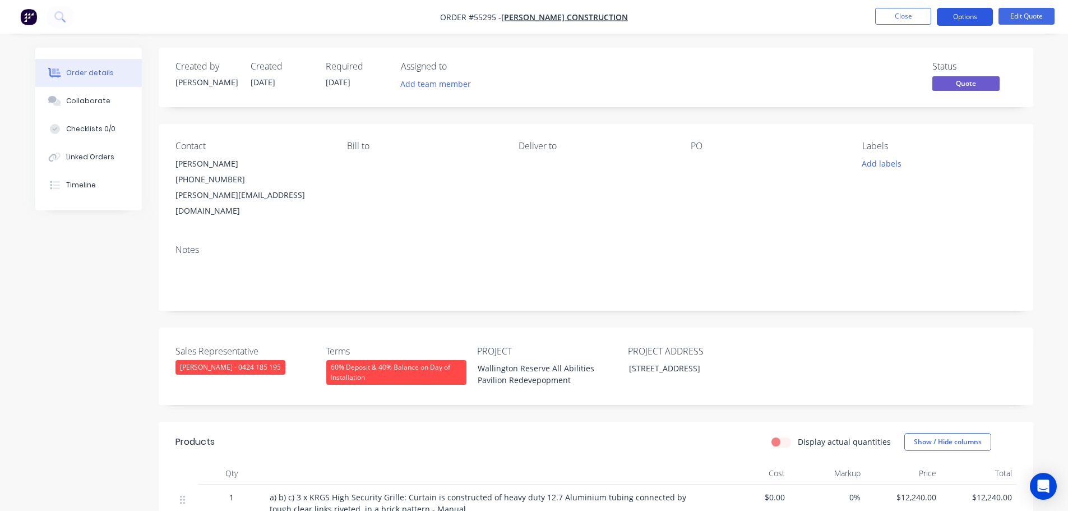
click at [958, 19] on button "Options" at bounding box center [965, 17] width 56 height 18
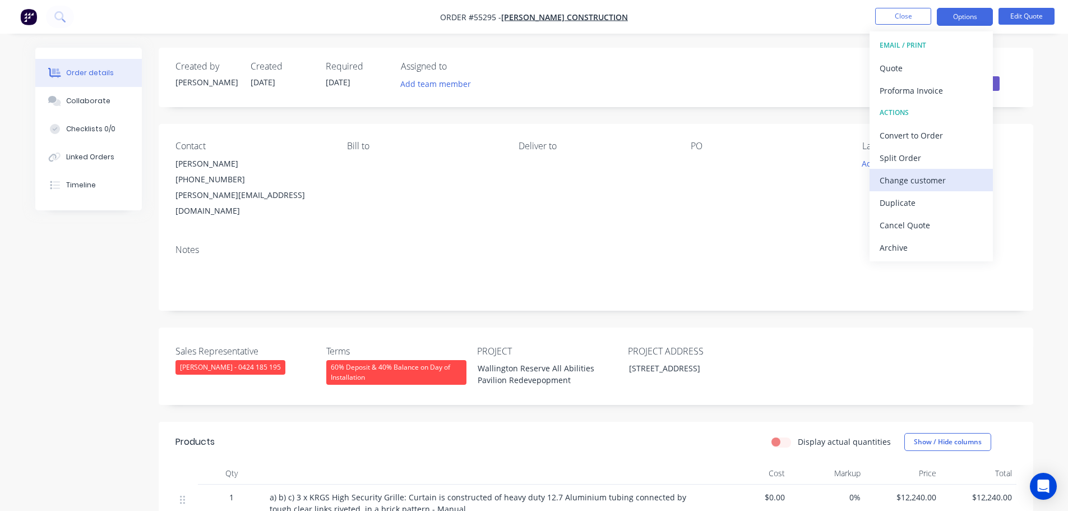
click at [890, 183] on div "Change customer" at bounding box center [931, 180] width 103 height 16
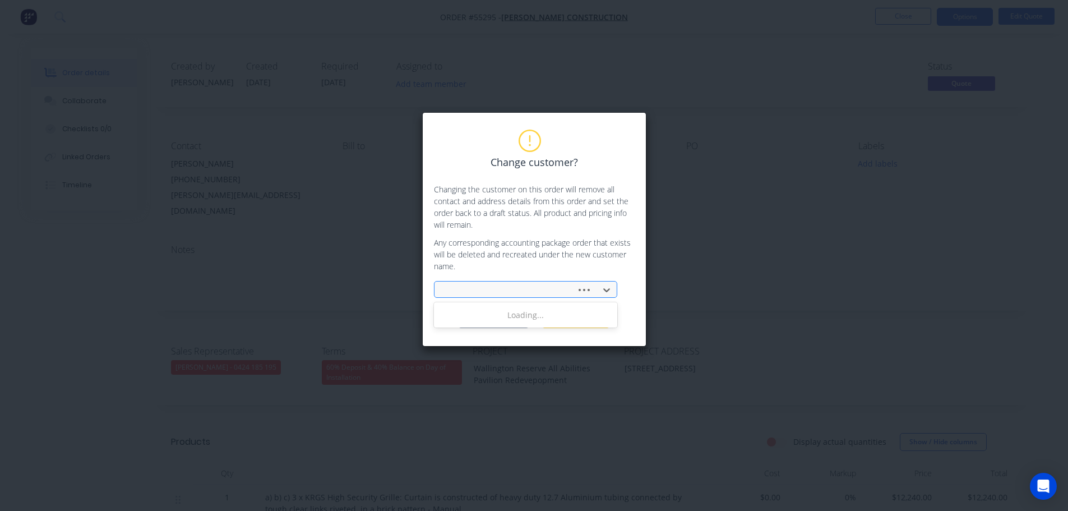
click at [477, 285] on div at bounding box center [507, 290] width 127 height 14
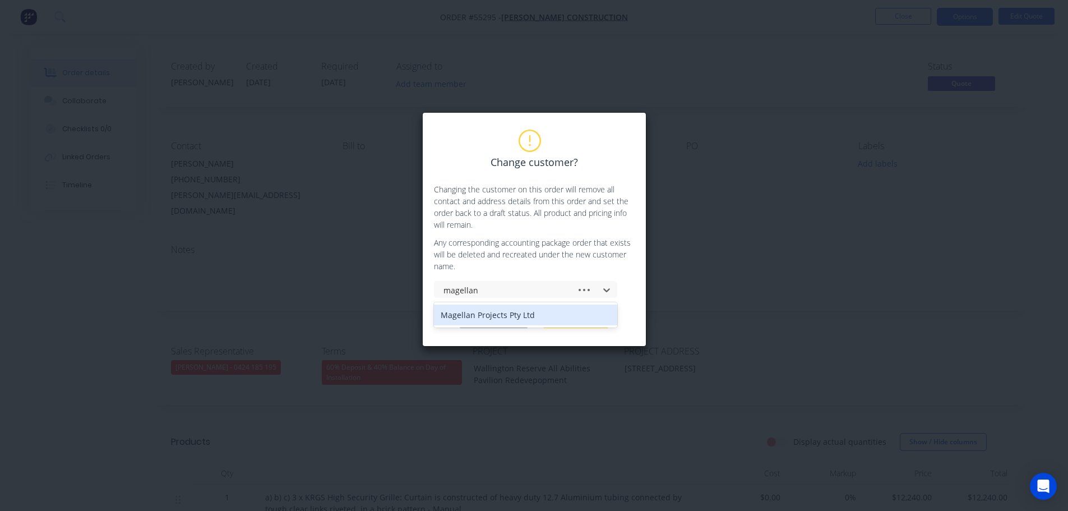
type input "magellan"
click at [487, 318] on div "Magellan Projects Pty Ltd" at bounding box center [525, 315] width 183 height 21
click at [487, 318] on button "Change customer" at bounding box center [494, 319] width 70 height 17
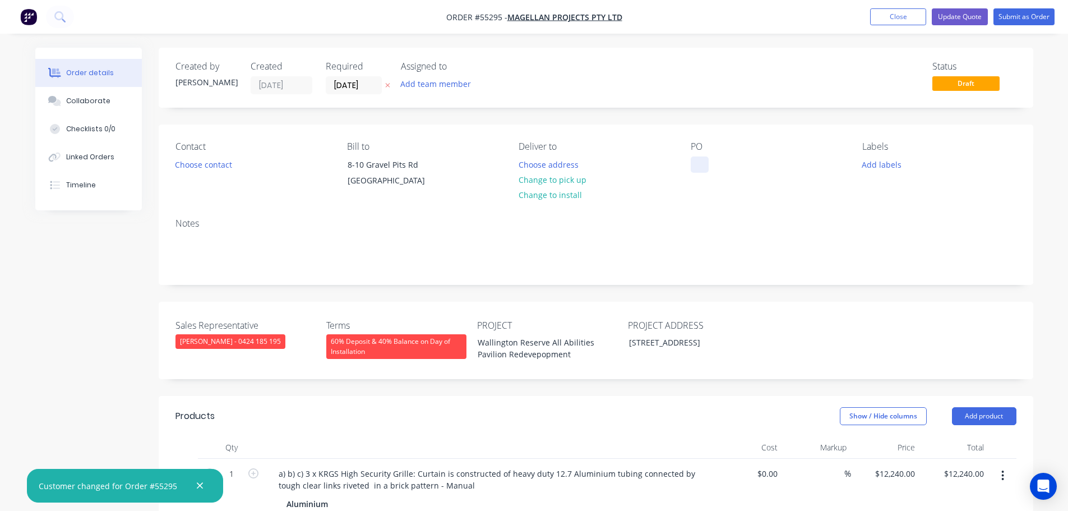
click at [699, 163] on div at bounding box center [700, 164] width 18 height 16
click at [532, 356] on div "Wallington Reserve All Abilities Pavilion Redevepopment" at bounding box center [539, 348] width 140 height 28
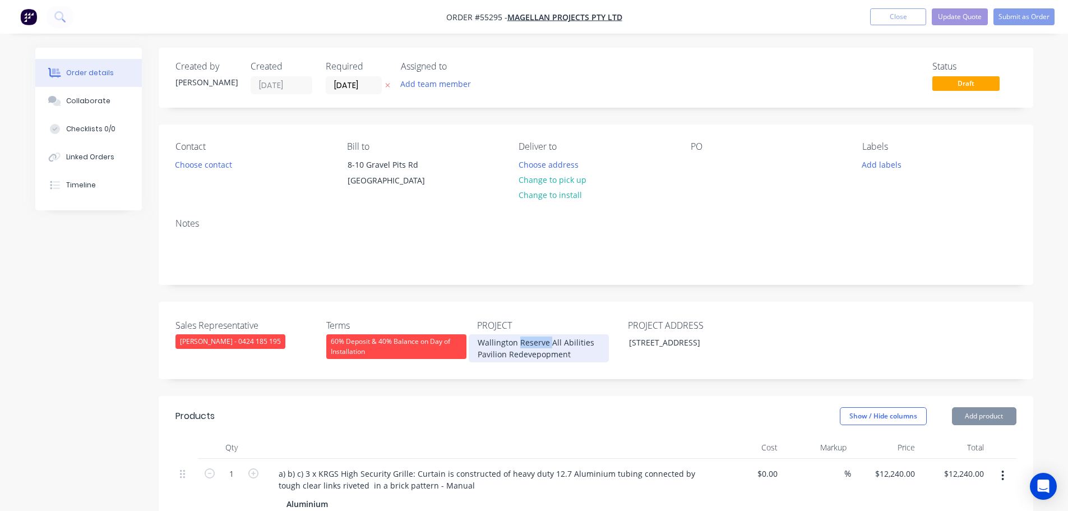
click at [532, 356] on div "Wallington Reserve All Abilities Pavilion Redevepopment" at bounding box center [539, 348] width 140 height 28
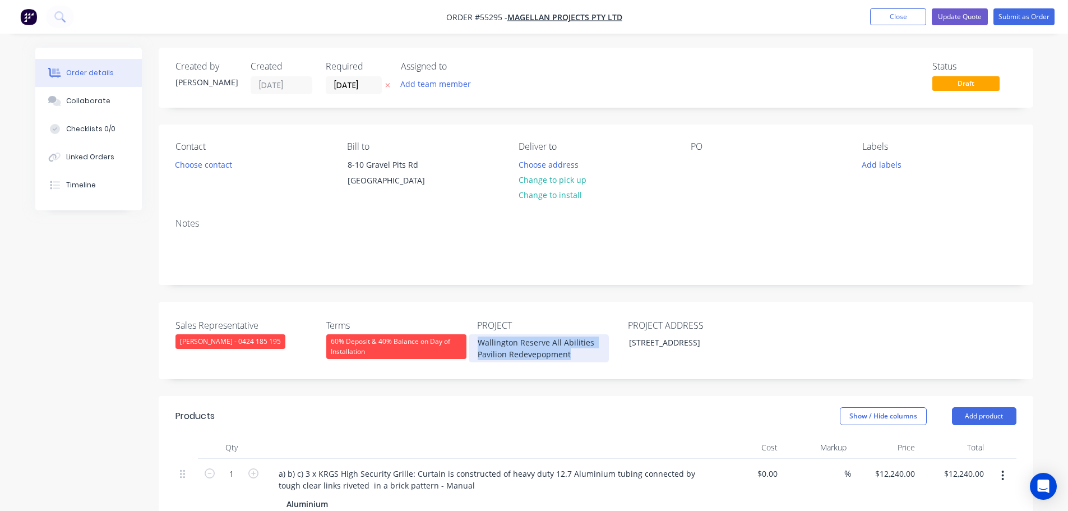
click at [532, 356] on div "Wallington Reserve All Abilities Pavilion Redevepopment" at bounding box center [539, 348] width 140 height 28
copy div "Wallington Reserve All Abilities Pavilion Redevepopment"
click at [703, 157] on div at bounding box center [700, 164] width 18 height 16
paste div
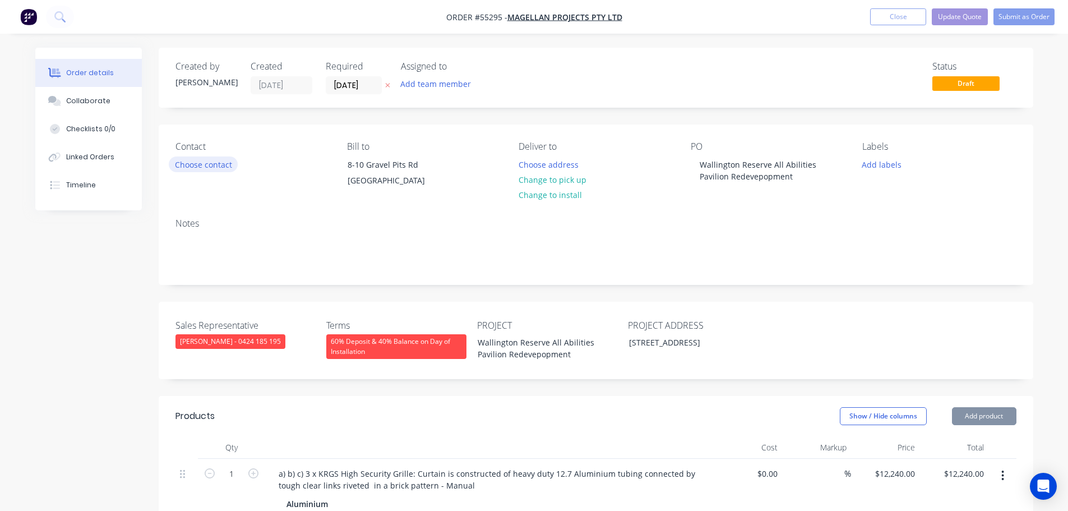
click at [212, 167] on button "Choose contact" at bounding box center [203, 163] width 69 height 15
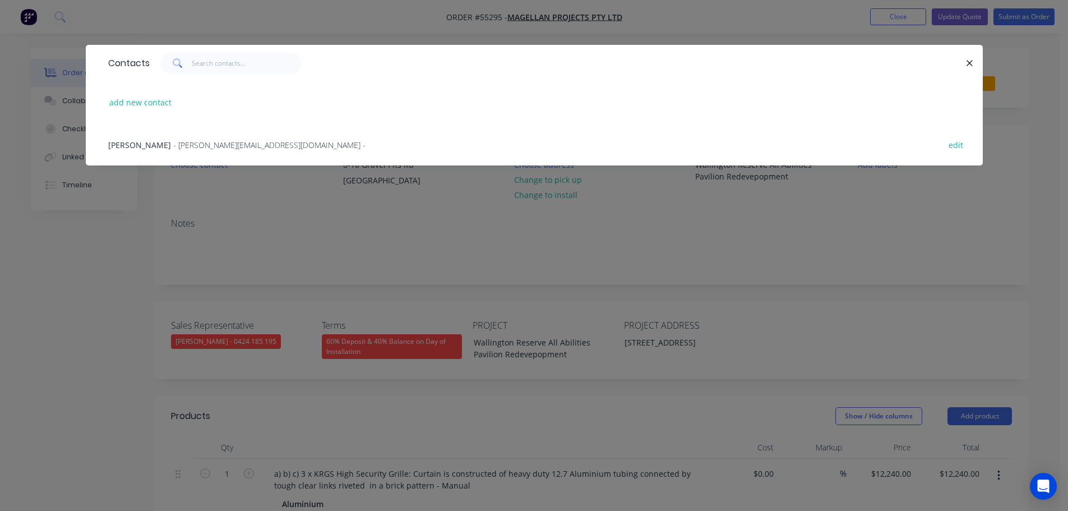
click at [155, 147] on span "Harry Welleman" at bounding box center [139, 145] width 63 height 11
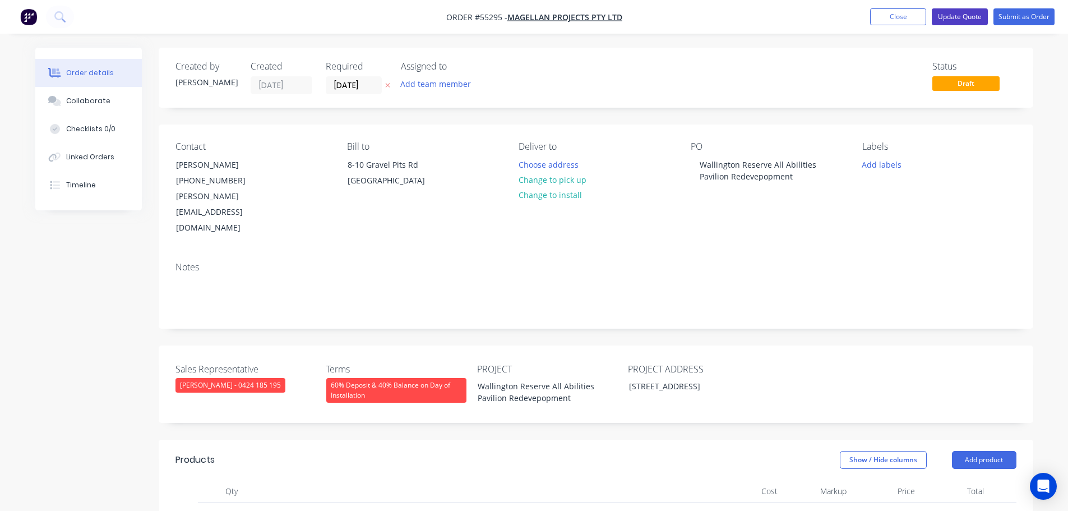
click at [966, 19] on button "Update Quote" at bounding box center [960, 16] width 56 height 17
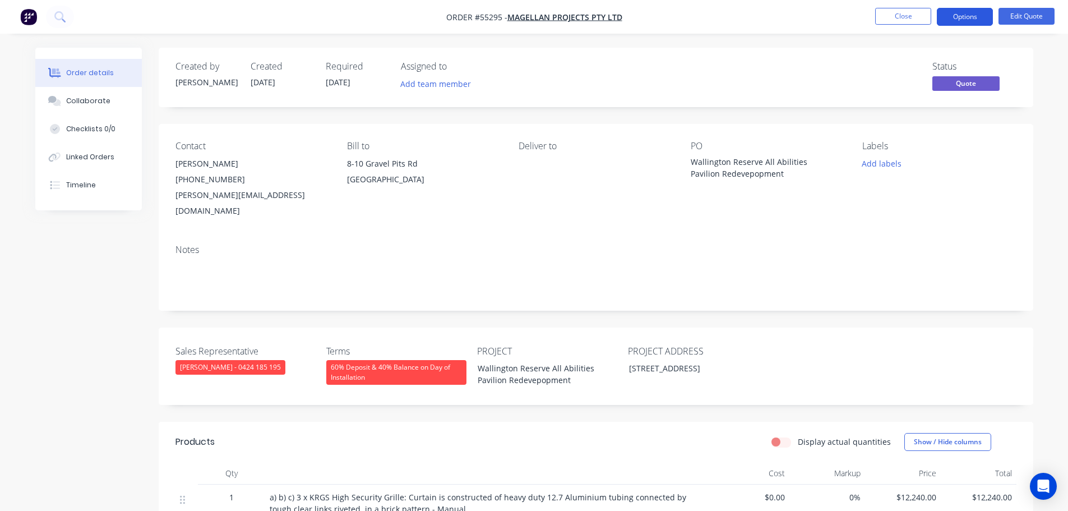
click at [961, 17] on button "Options" at bounding box center [965, 17] width 56 height 18
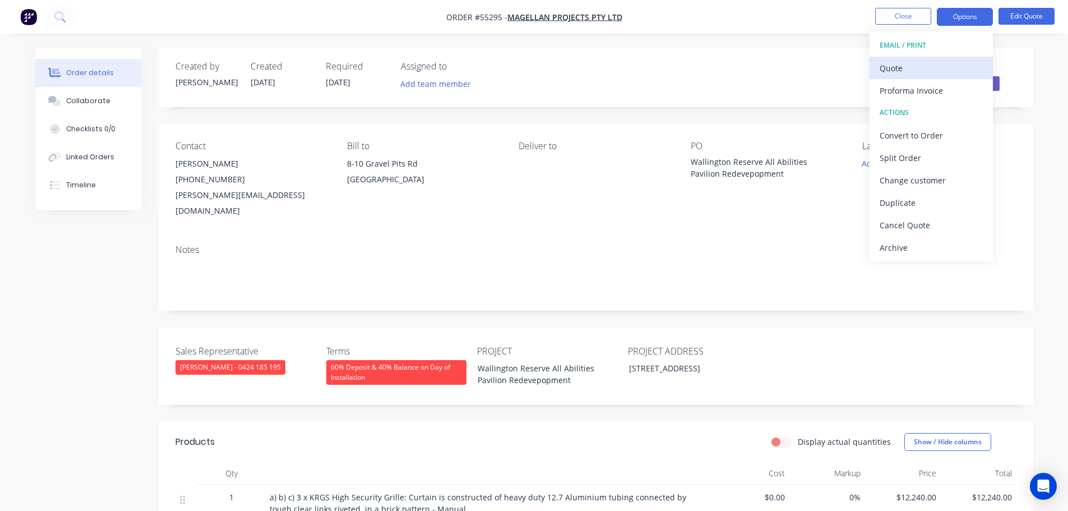
click at [887, 75] on div "Quote" at bounding box center [931, 68] width 103 height 16
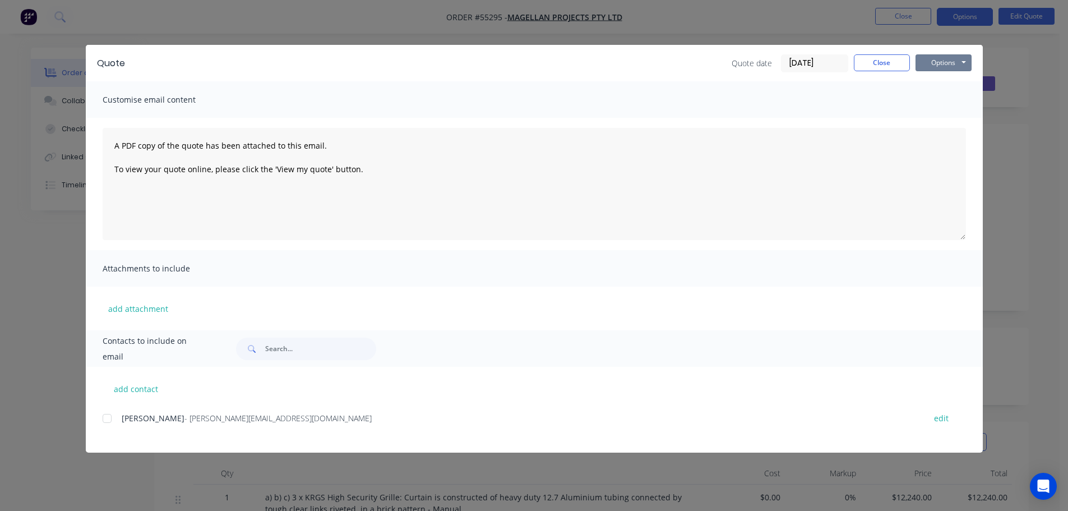
drag, startPoint x: 941, startPoint y: 59, endPoint x: 941, endPoint y: 71, distance: 12.3
click at [941, 64] on button "Options" at bounding box center [944, 62] width 56 height 17
click at [938, 103] on button "Print" at bounding box center [952, 101] width 72 height 19
click at [860, 68] on button "Close" at bounding box center [882, 62] width 56 height 17
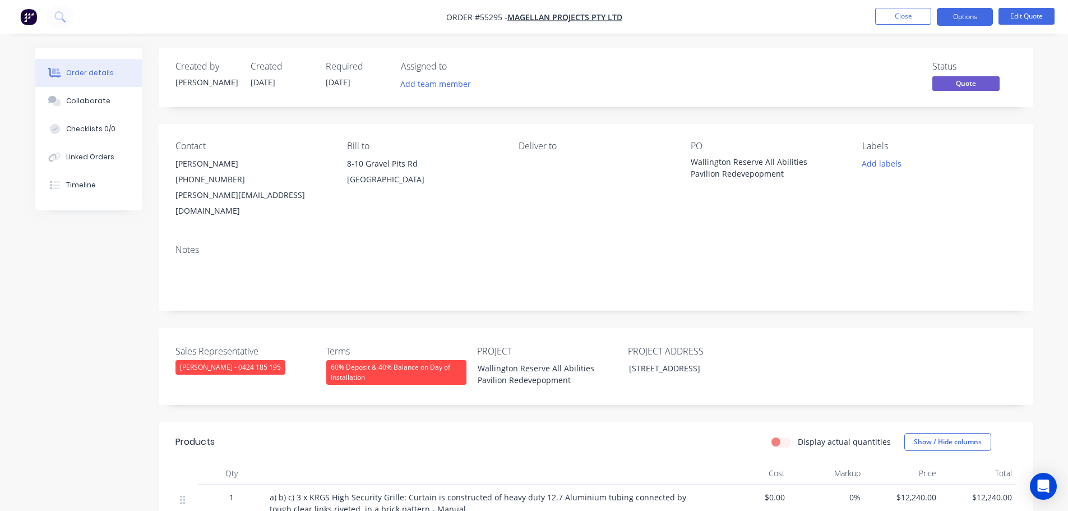
click at [223, 197] on div "harry.welleman@magellanprojects.com.au" at bounding box center [253, 202] width 154 height 31
copy div "harry.welleman@magellanprojects.com.au"
click at [750, 163] on div "Wallington Reserve All Abilities Pavilion Redevepopment" at bounding box center [761, 168] width 140 height 24
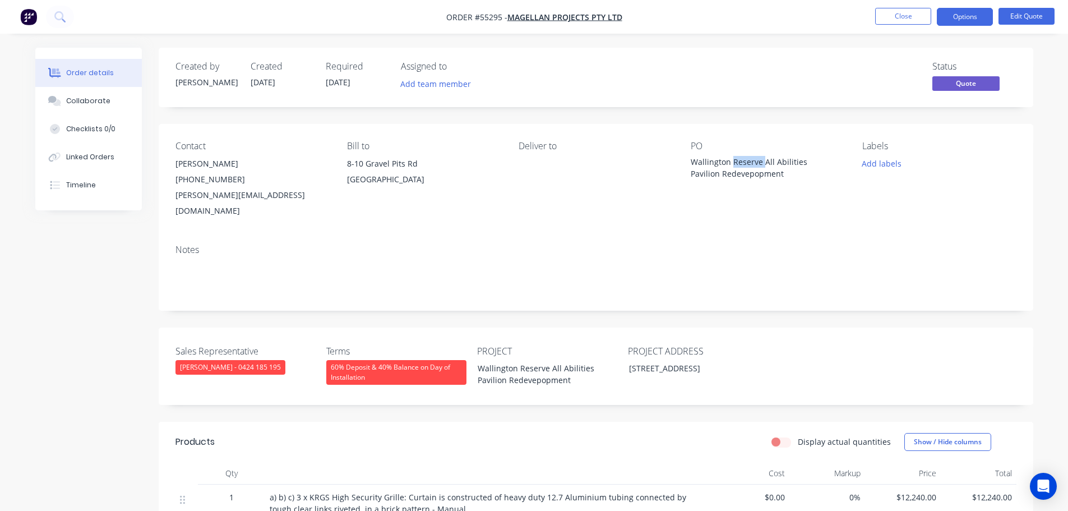
click at [750, 163] on div "Wallington Reserve All Abilities Pavilion Redevepopment" at bounding box center [761, 168] width 140 height 24
click at [965, 12] on button "Options" at bounding box center [965, 17] width 56 height 18
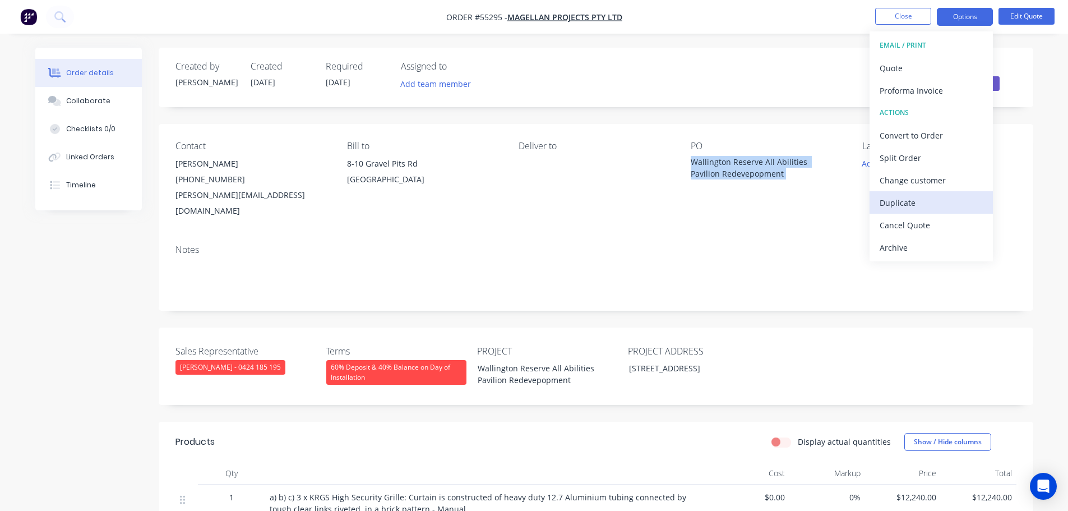
click at [896, 202] on div "Duplicate" at bounding box center [931, 203] width 103 height 16
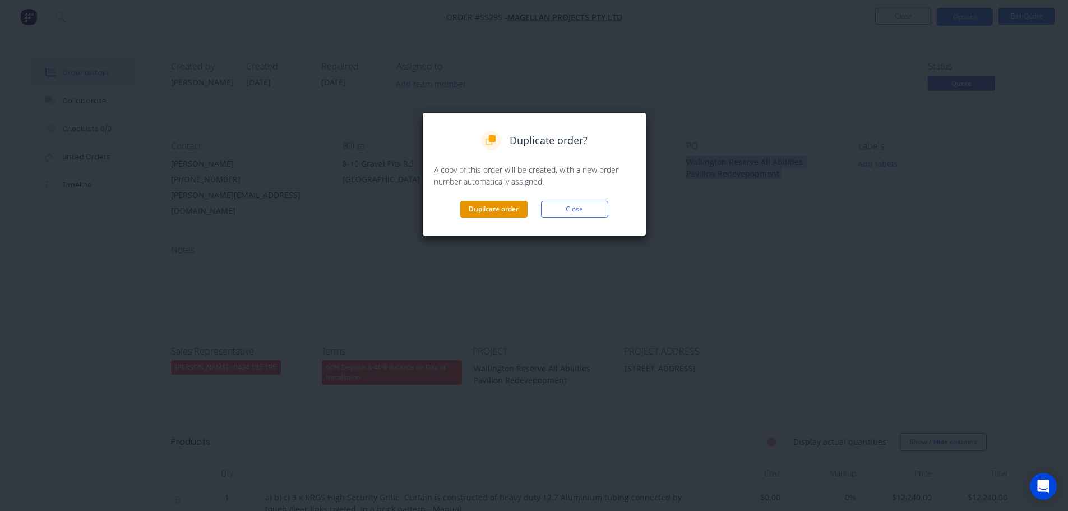
click at [492, 211] on button "Duplicate order" at bounding box center [493, 209] width 67 height 17
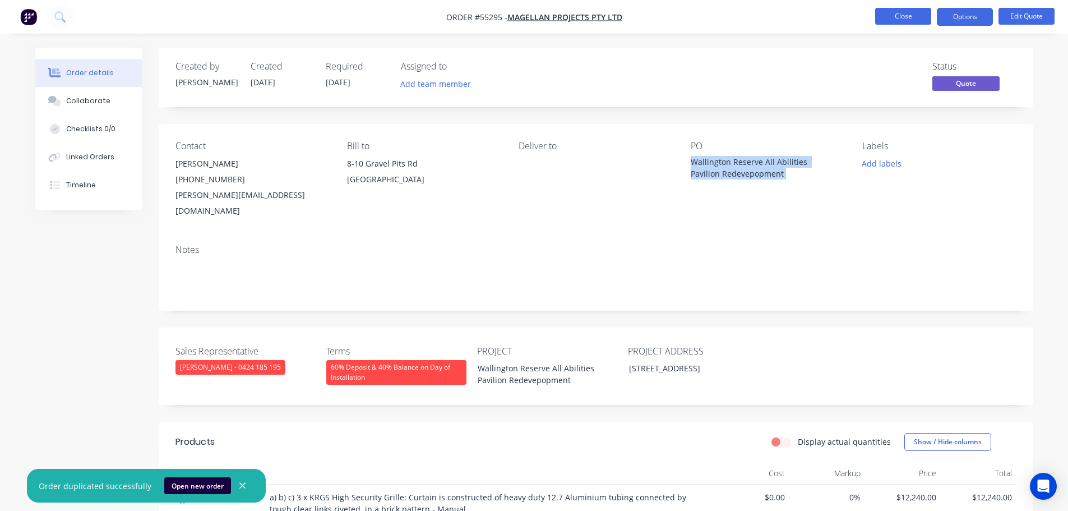
click at [912, 17] on button "Close" at bounding box center [903, 16] width 56 height 17
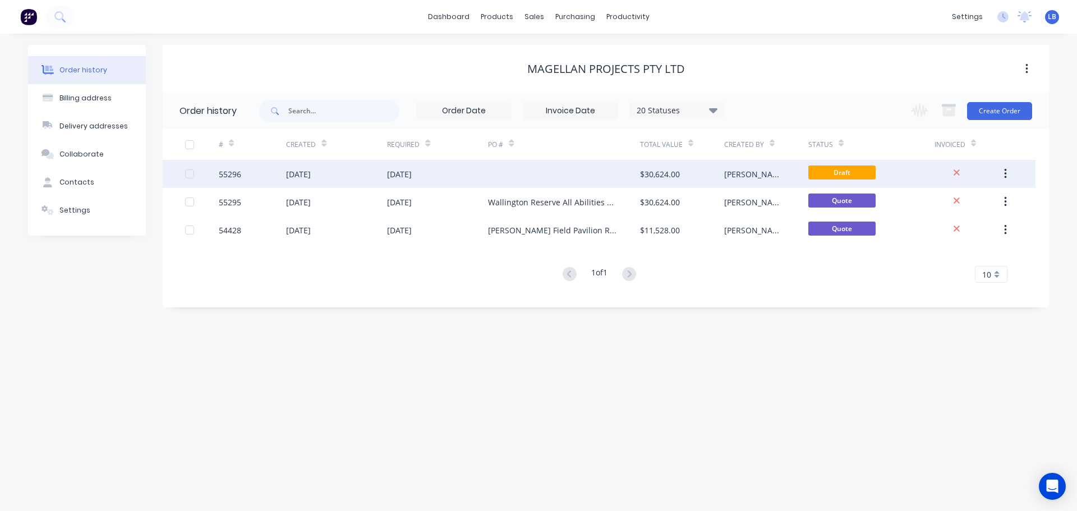
click at [239, 174] on div "55296" at bounding box center [230, 174] width 22 height 12
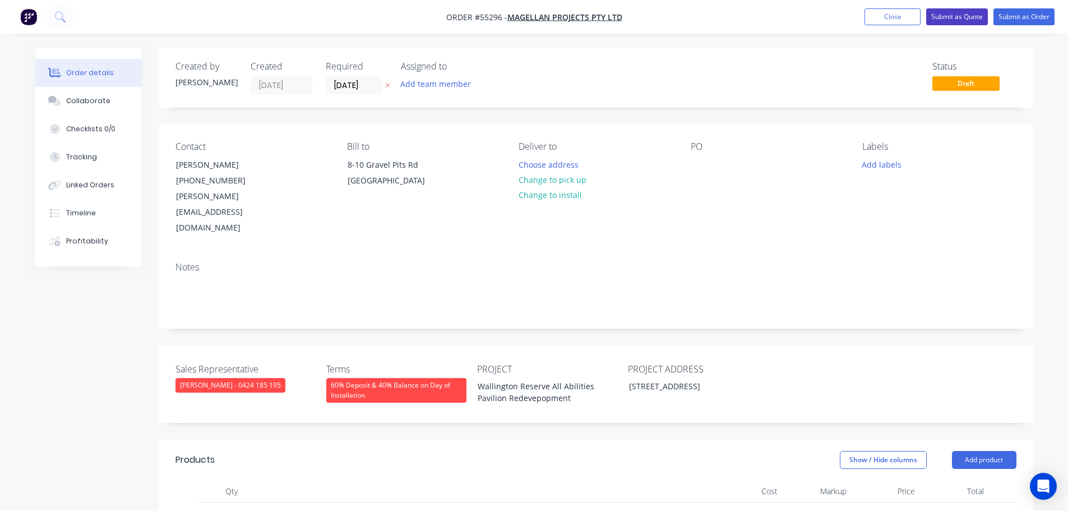
click at [969, 13] on button "Submit as Quote" at bounding box center [957, 16] width 62 height 17
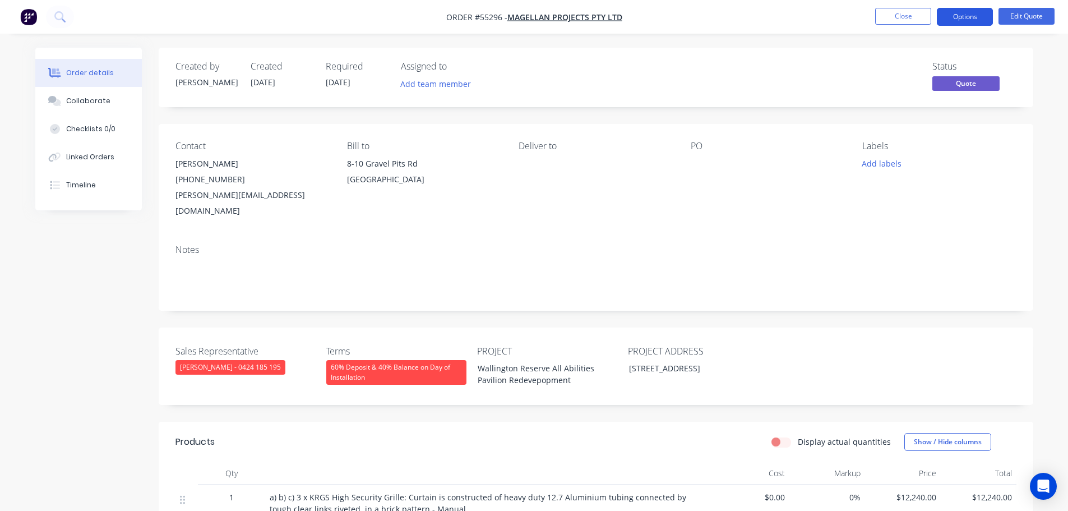
click at [962, 20] on button "Options" at bounding box center [965, 17] width 56 height 18
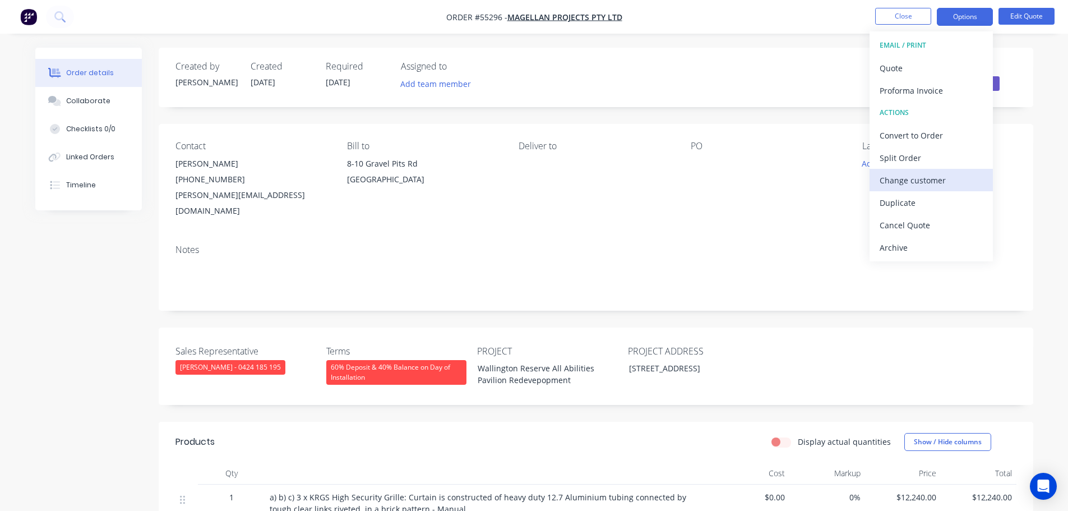
click at [908, 185] on div "Change customer" at bounding box center [931, 180] width 103 height 16
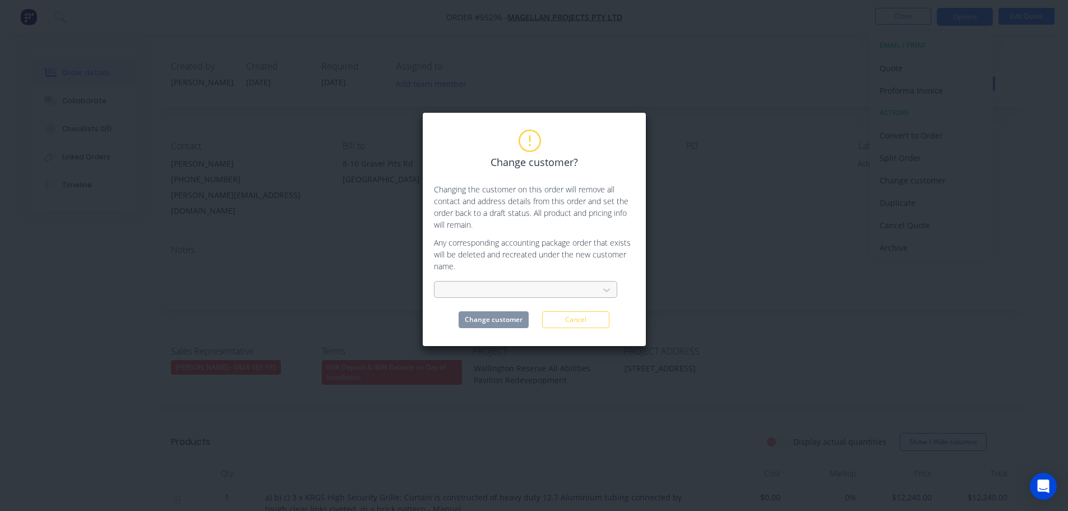
click at [480, 288] on div at bounding box center [519, 290] width 150 height 14
type input "plan group"
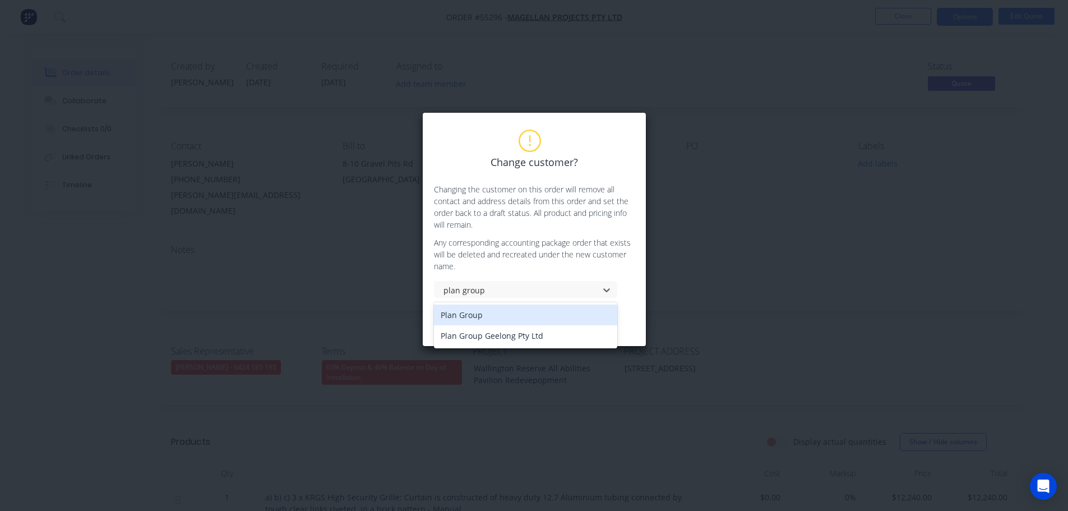
click at [467, 317] on div "Plan Group" at bounding box center [525, 315] width 183 height 21
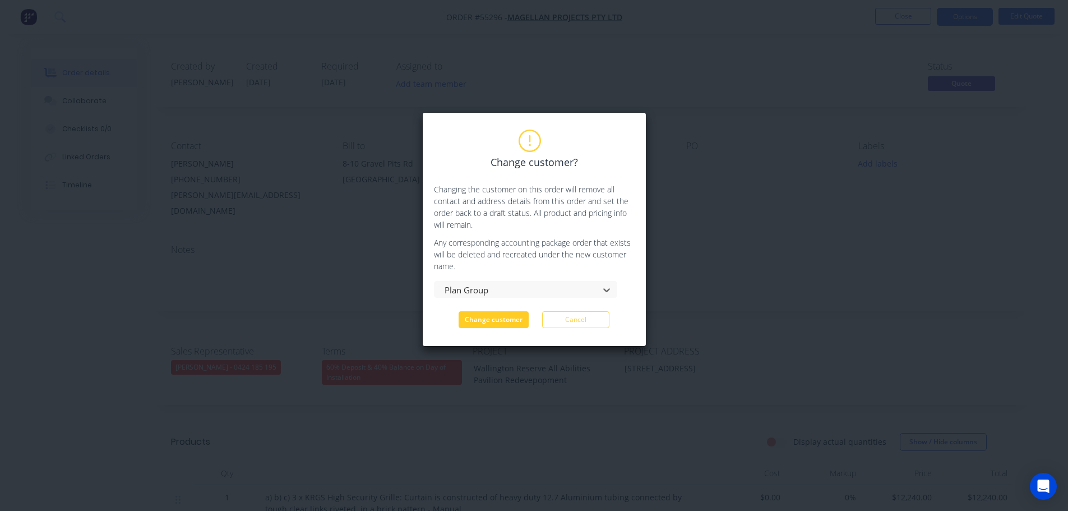
click at [469, 322] on button "Change customer" at bounding box center [494, 319] width 70 height 17
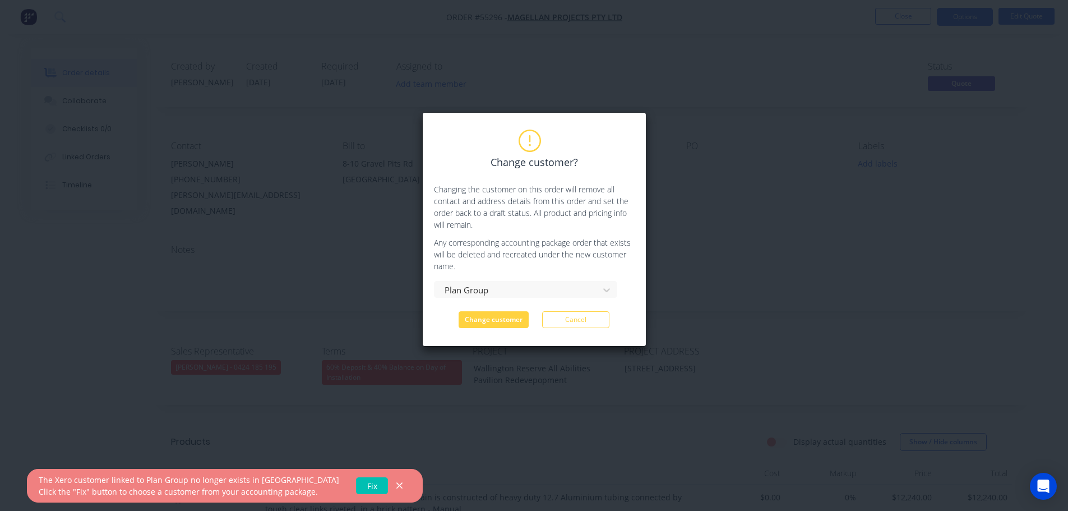
click at [356, 482] on link "Fix" at bounding box center [372, 485] width 32 height 17
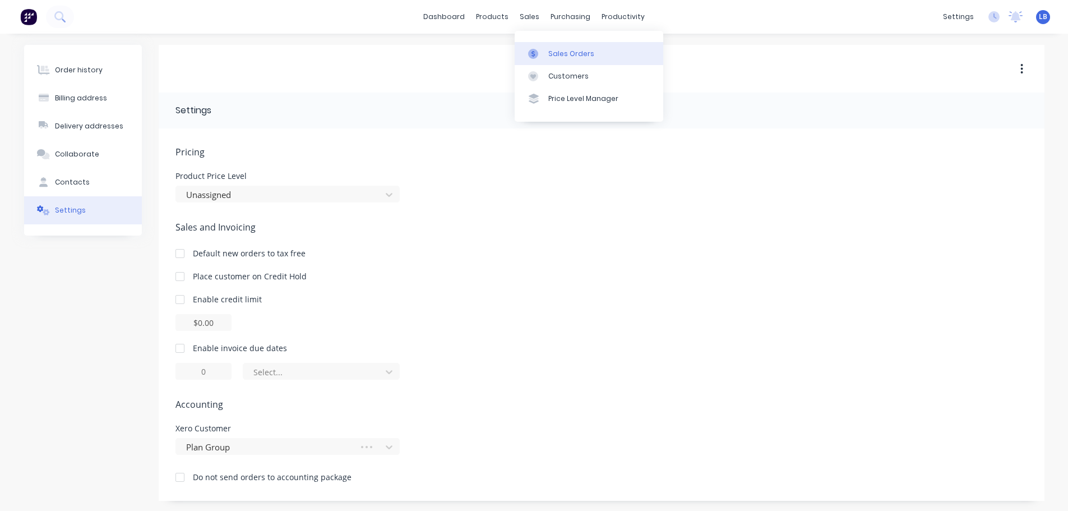
click at [557, 53] on div "Sales Orders" at bounding box center [571, 54] width 46 height 10
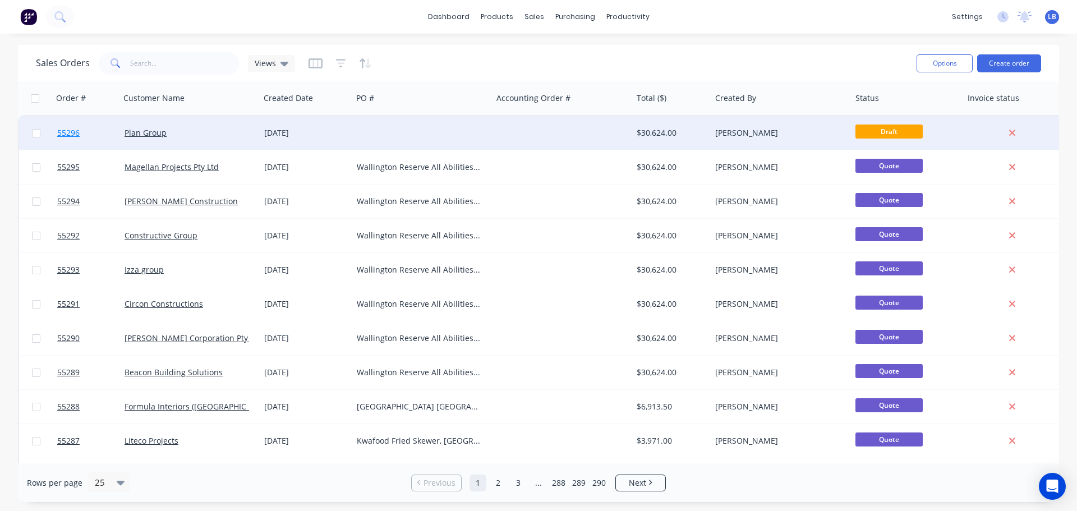
click at [63, 134] on span "55296" at bounding box center [68, 132] width 22 height 11
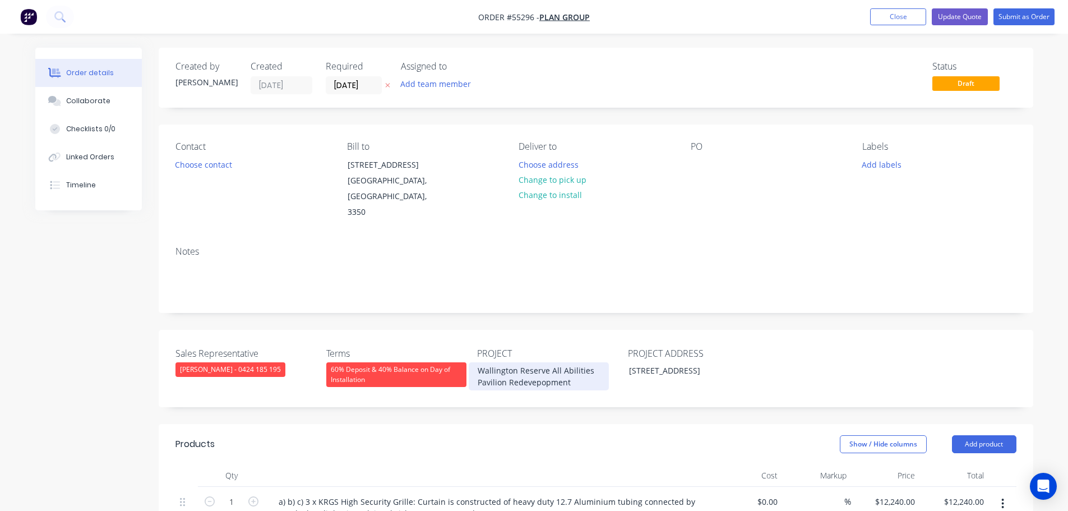
click at [526, 362] on div "Wallington Reserve All Abilities Pavilion Redevepopment" at bounding box center [539, 376] width 140 height 28
copy div "Wallington Reserve All Abilities Pavilion Redevepopment"
click at [691, 161] on div at bounding box center [700, 164] width 18 height 16
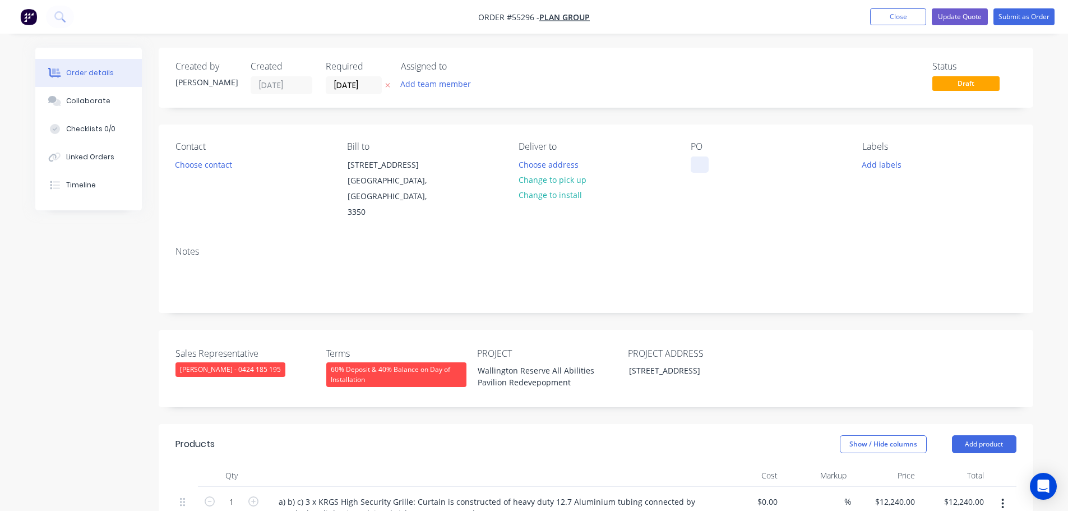
paste div
click at [762, 177] on div "Wallington Reserve All Abilities Pavilion Redevepopment" at bounding box center [761, 170] width 140 height 28
click at [540, 362] on div "Wallington Reserve All Abilities Pavilion Redevepopment" at bounding box center [539, 376] width 140 height 28
click at [730, 362] on div "[STREET_ADDRESS]" at bounding box center [690, 370] width 140 height 16
click at [177, 164] on button "Choose contact" at bounding box center [203, 163] width 69 height 15
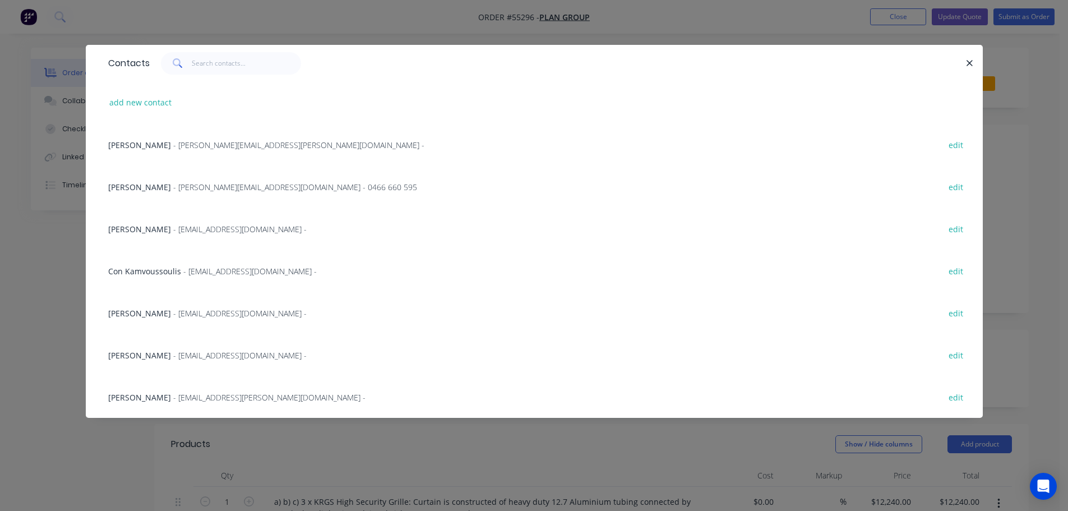
click at [158, 356] on span "[PERSON_NAME]" at bounding box center [139, 355] width 63 height 11
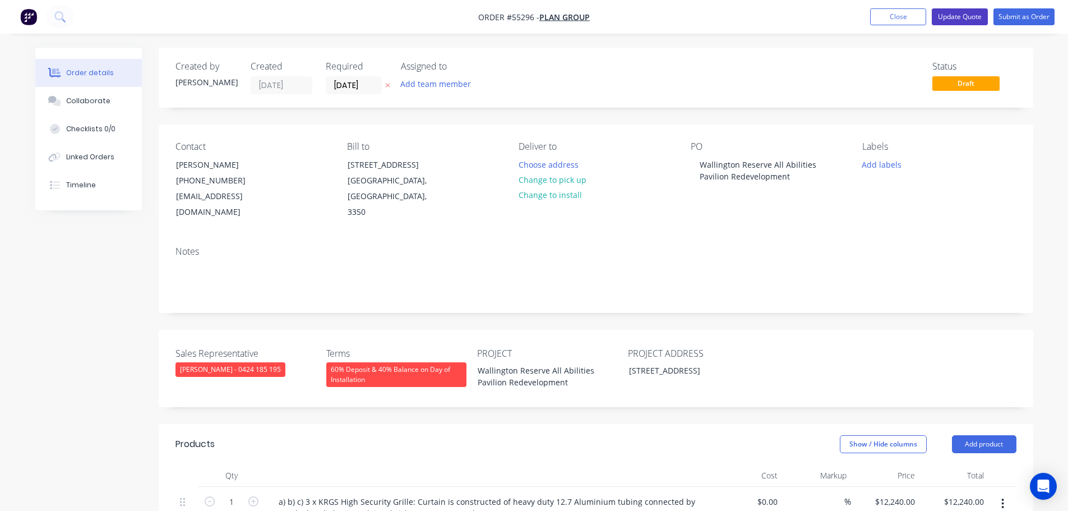
click at [943, 17] on button "Update Quote" at bounding box center [960, 16] width 56 height 17
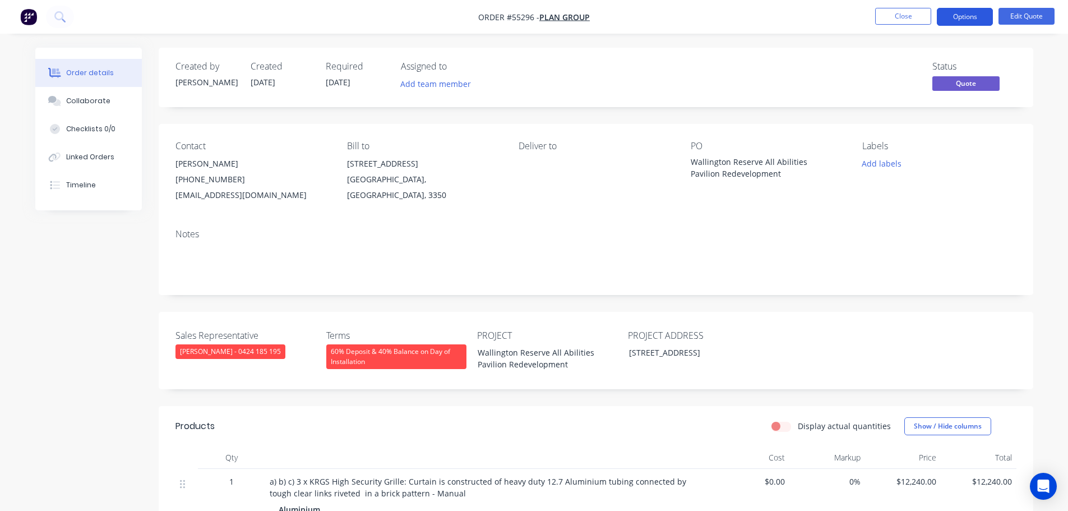
click at [952, 19] on button "Options" at bounding box center [965, 17] width 56 height 18
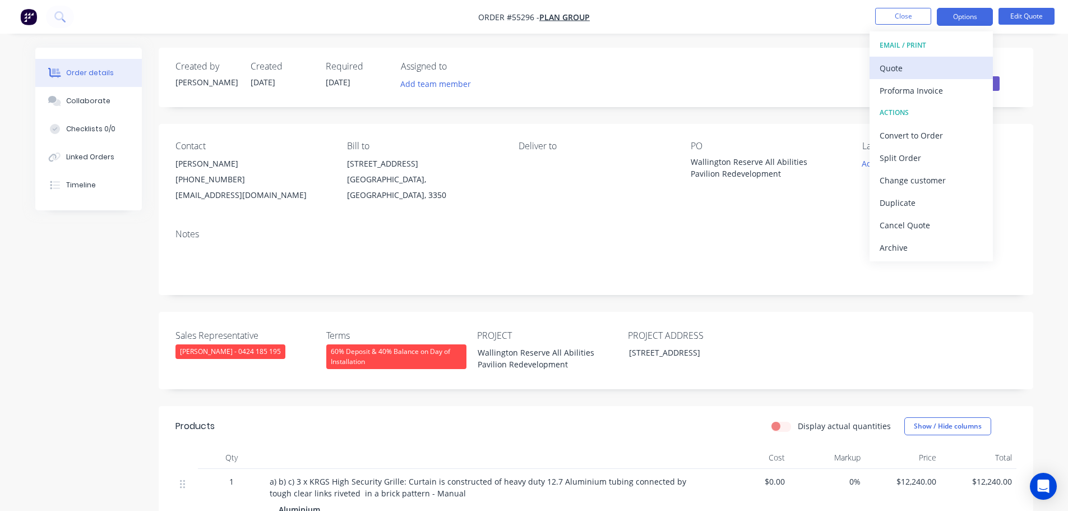
click at [892, 72] on div "Quote" at bounding box center [931, 68] width 103 height 16
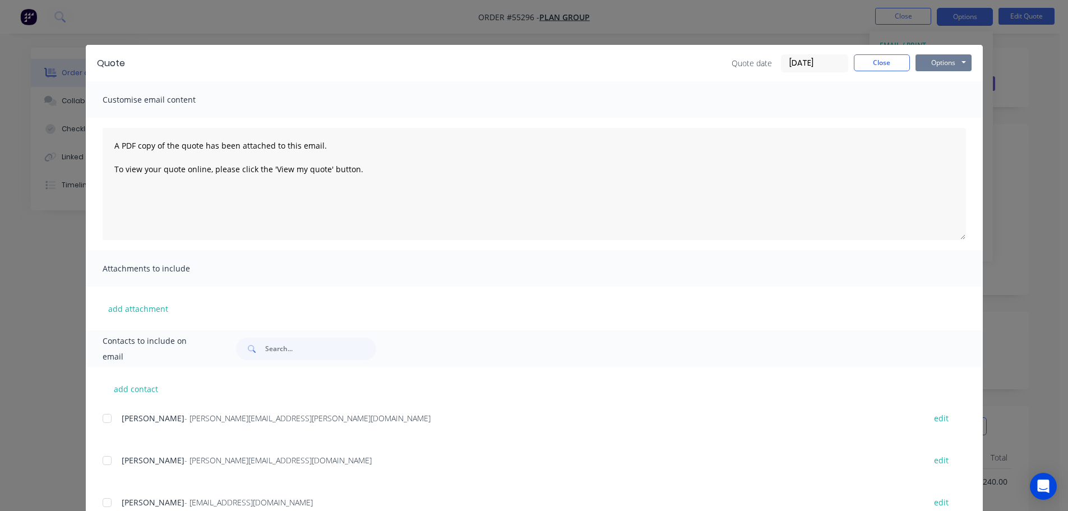
click at [928, 66] on button "Options" at bounding box center [944, 62] width 56 height 17
click at [929, 103] on button "Print" at bounding box center [952, 101] width 72 height 19
click at [879, 61] on button "Close" at bounding box center [882, 62] width 56 height 17
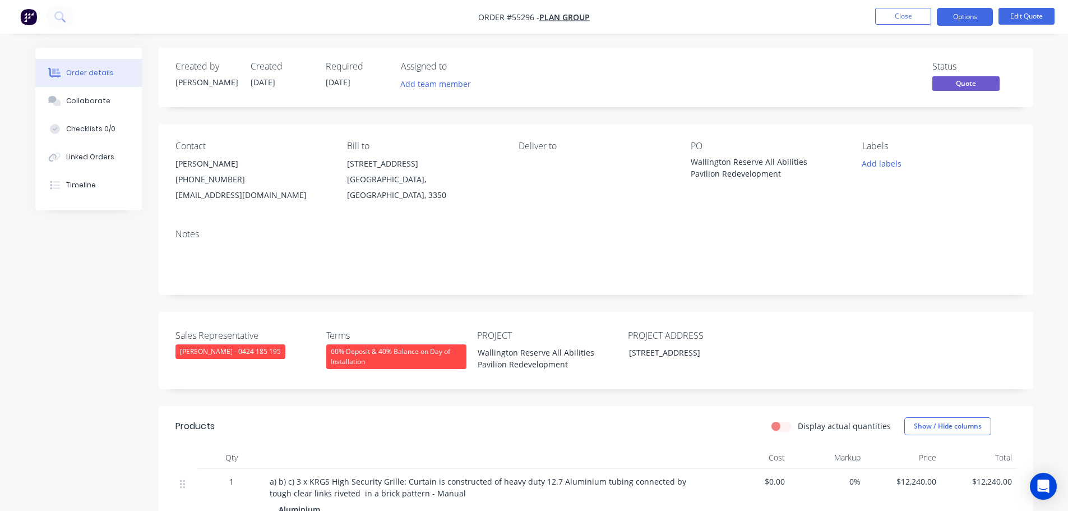
click at [247, 199] on div "[EMAIL_ADDRESS][DOMAIN_NAME]" at bounding box center [253, 195] width 154 height 16
copy div "[EMAIL_ADDRESS][DOMAIN_NAME]"
click at [727, 162] on div "Wallington Reserve All Abilities Pavilion Redevelopment" at bounding box center [761, 168] width 140 height 24
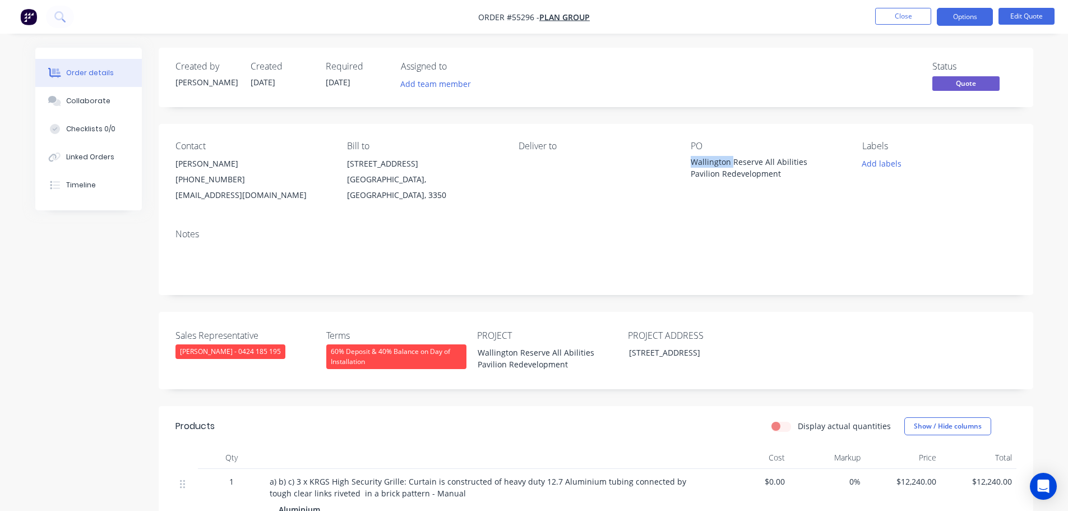
click at [727, 162] on div "Wallington Reserve All Abilities Pavilion Redevelopment" at bounding box center [761, 168] width 140 height 24
copy div "Wallington Reserve All Abilities Pavilion Redevelopment"
click at [898, 20] on button "Close" at bounding box center [903, 16] width 56 height 17
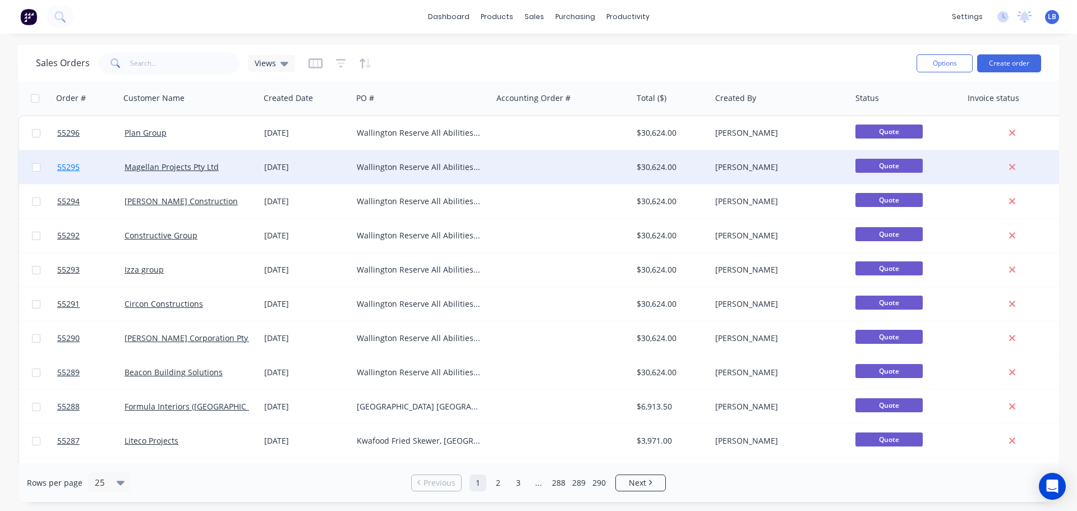
click at [66, 169] on span "55295" at bounding box center [68, 167] width 22 height 11
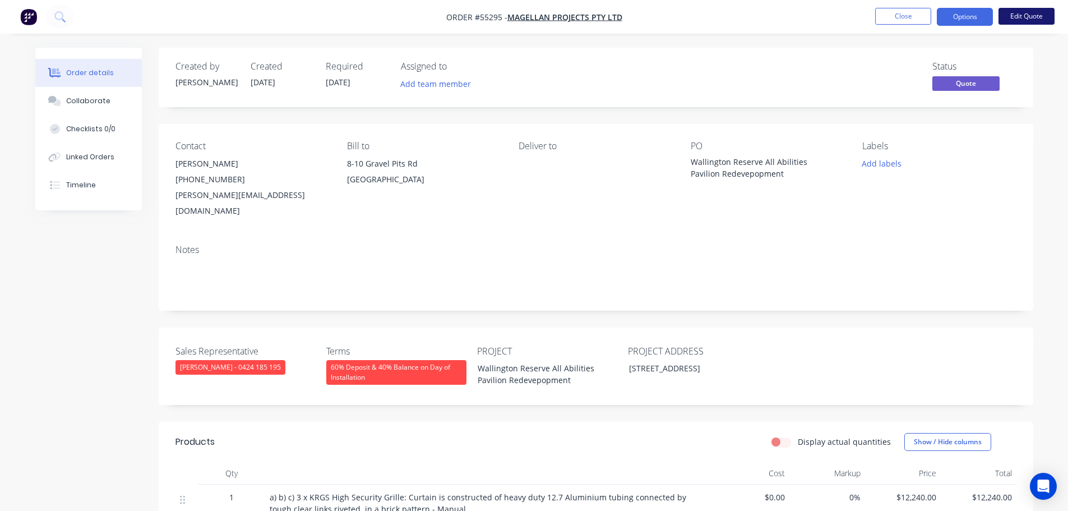
click at [1021, 17] on button "Edit Quote" at bounding box center [1027, 16] width 56 height 17
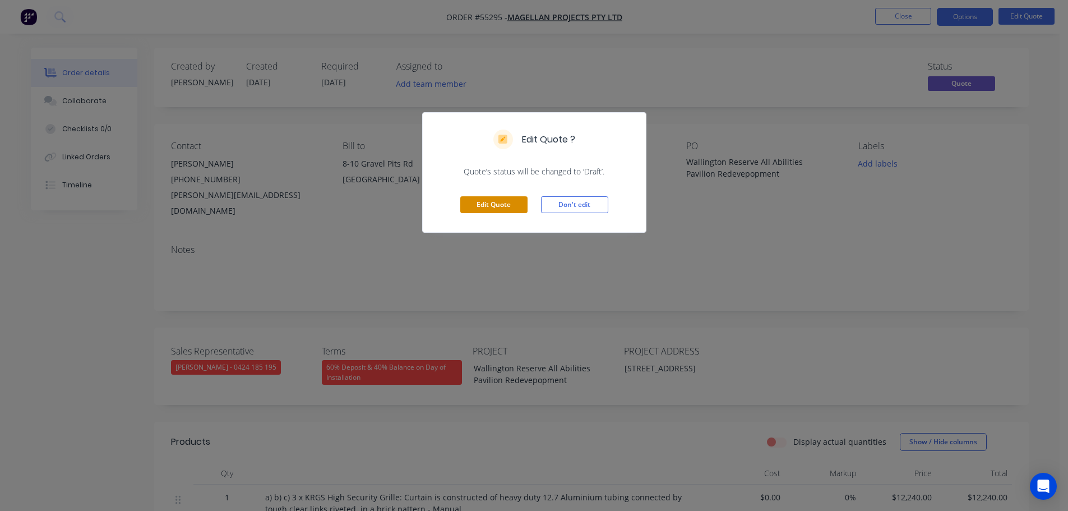
click at [496, 205] on button "Edit Quote" at bounding box center [493, 204] width 67 height 17
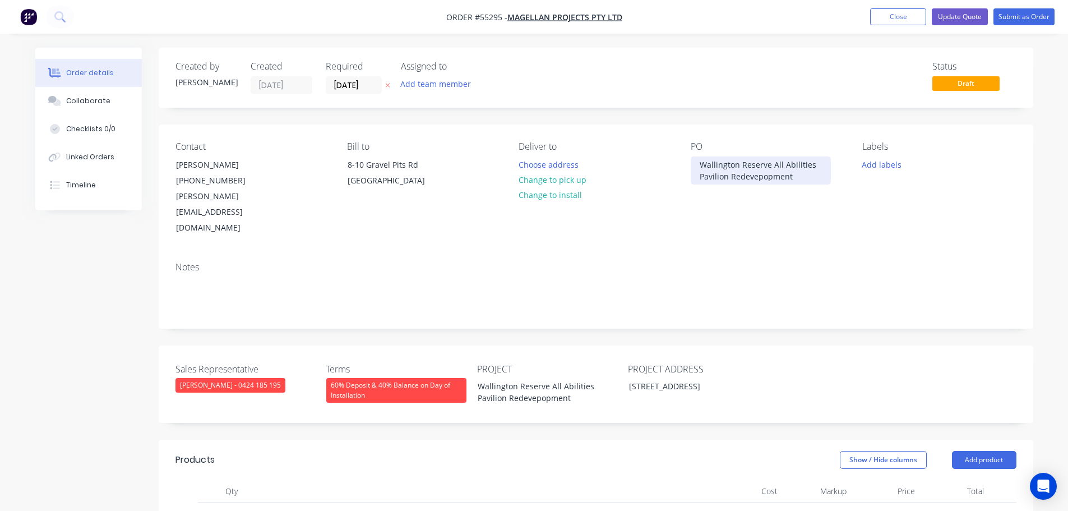
click at [762, 176] on div "Wallington Reserve All Abilities Pavilion Redevepopment" at bounding box center [761, 170] width 140 height 28
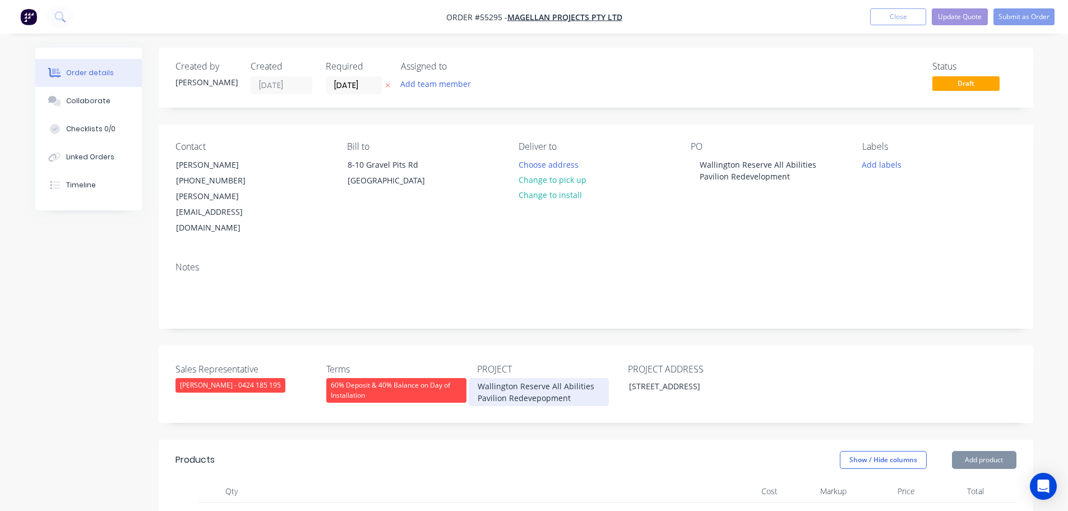
click at [540, 378] on div "Wallington Reserve All Abilities Pavilion Redevepopment" at bounding box center [539, 392] width 140 height 28
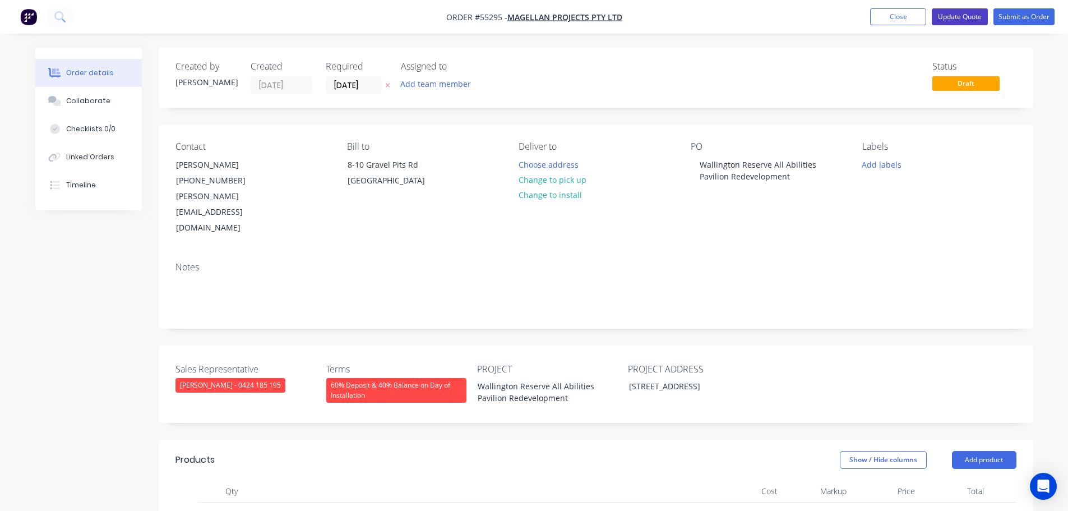
click at [953, 17] on button "Update Quote" at bounding box center [960, 16] width 56 height 17
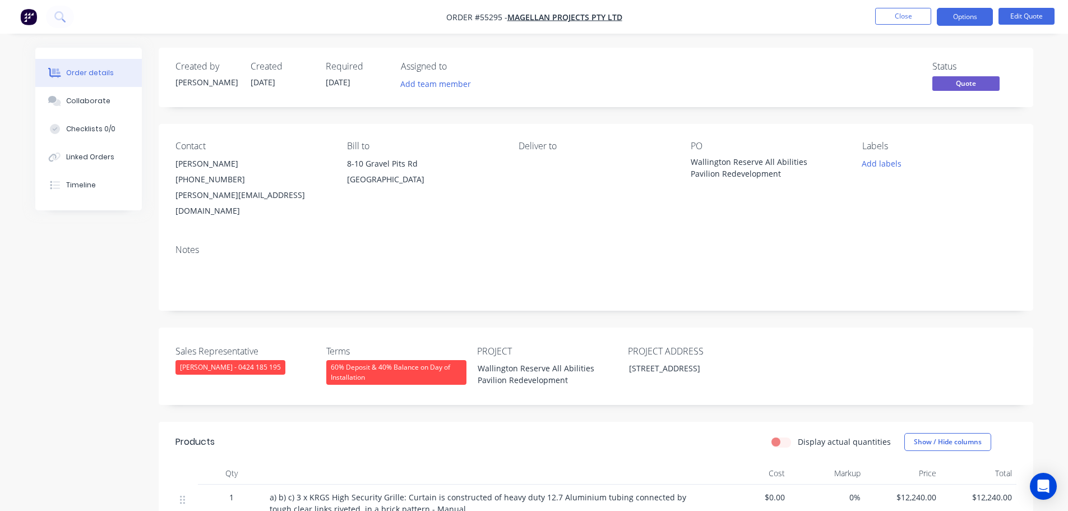
click at [953, 17] on button "Options" at bounding box center [965, 17] width 56 height 18
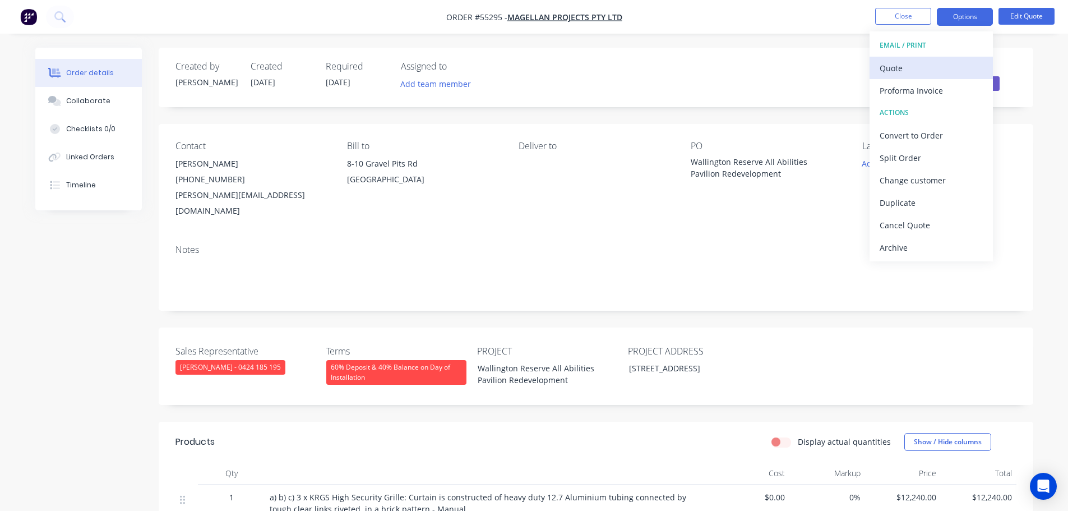
click at [903, 72] on div "Quote" at bounding box center [931, 68] width 103 height 16
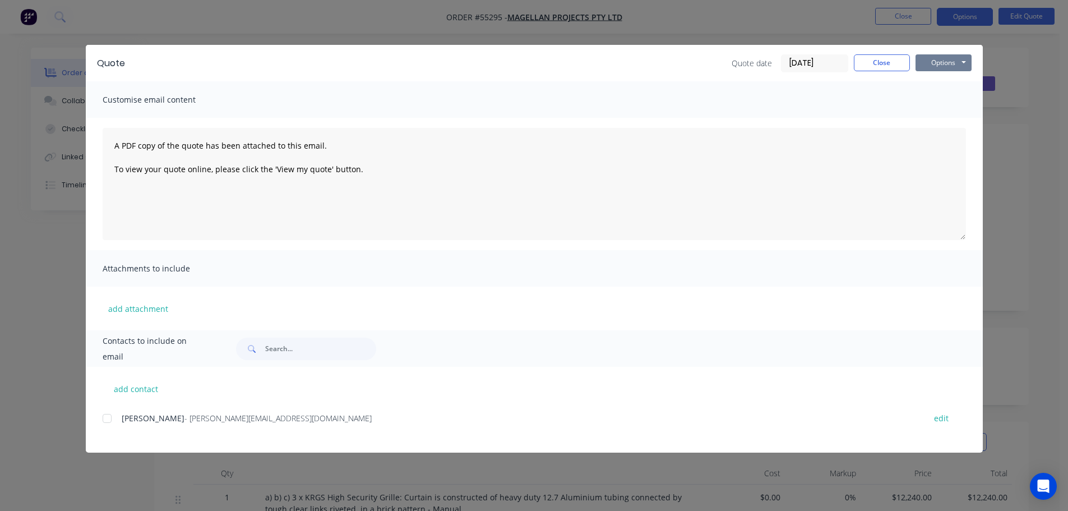
click at [943, 66] on button "Options" at bounding box center [944, 62] width 56 height 17
click at [948, 99] on button "Print" at bounding box center [952, 101] width 72 height 19
click at [860, 61] on button "Close" at bounding box center [882, 62] width 56 height 17
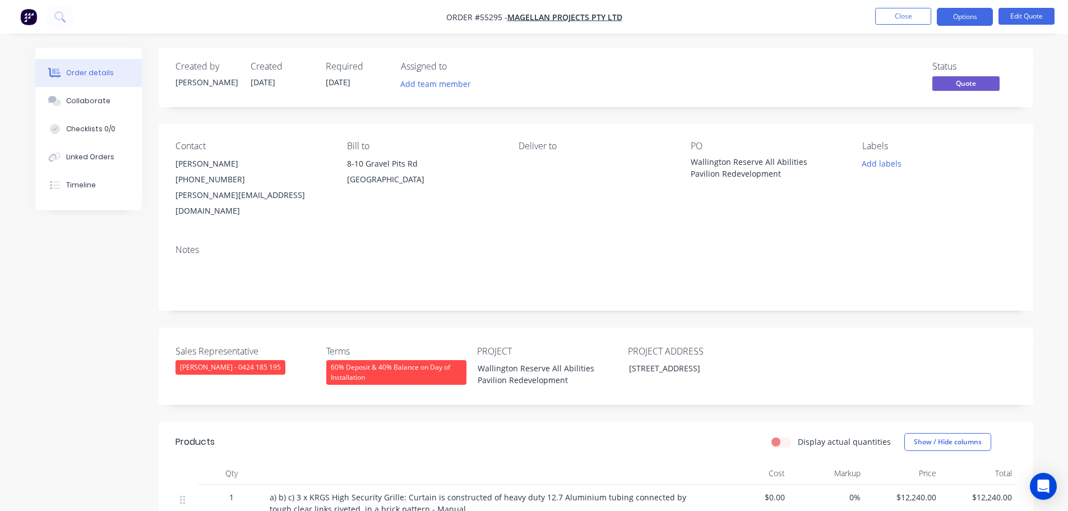
click at [238, 196] on div "[PERSON_NAME][EMAIL_ADDRESS][DOMAIN_NAME]" at bounding box center [253, 202] width 154 height 31
copy div "[PERSON_NAME][EMAIL_ADDRESS][DOMAIN_NAME]"
click at [734, 163] on div "Wallington Reserve All Abilities Pavilion Redevelopment" at bounding box center [761, 168] width 140 height 24
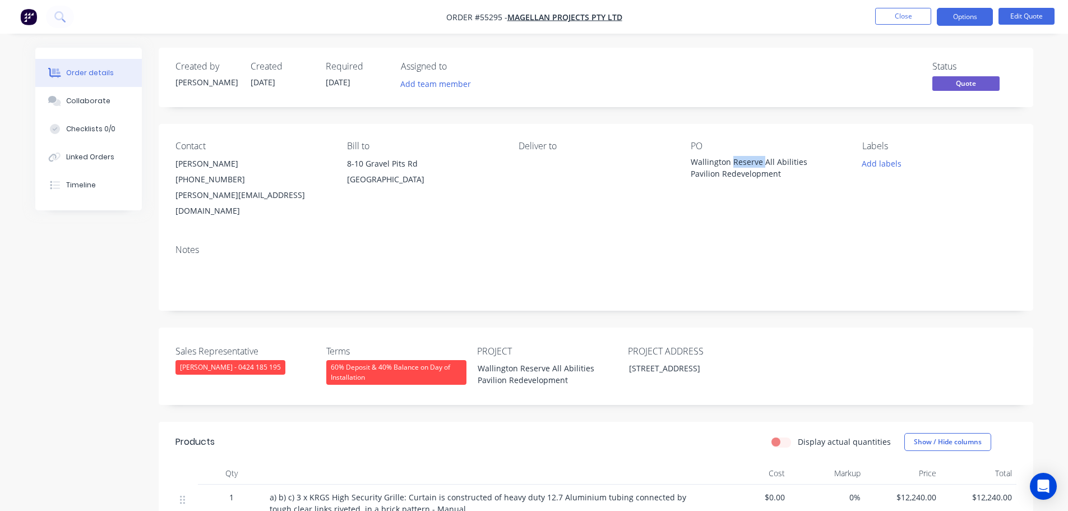
click at [734, 163] on div "Wallington Reserve All Abilities Pavilion Redevelopment" at bounding box center [761, 168] width 140 height 24
copy div "Wallington Reserve All Abilities Pavilion Redevelopment"
click at [962, 11] on button "Options" at bounding box center [965, 17] width 56 height 18
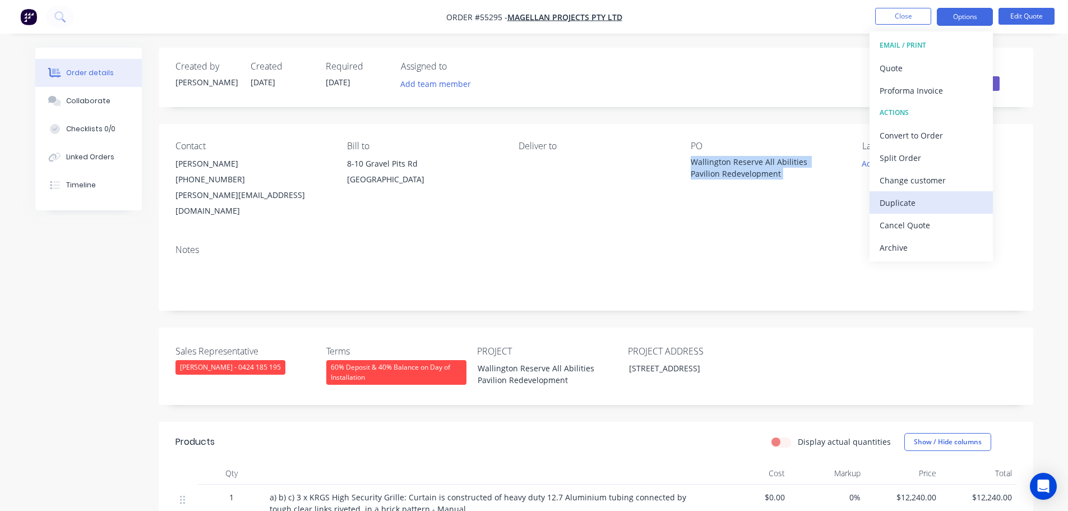
click at [901, 201] on div "Duplicate" at bounding box center [931, 203] width 103 height 16
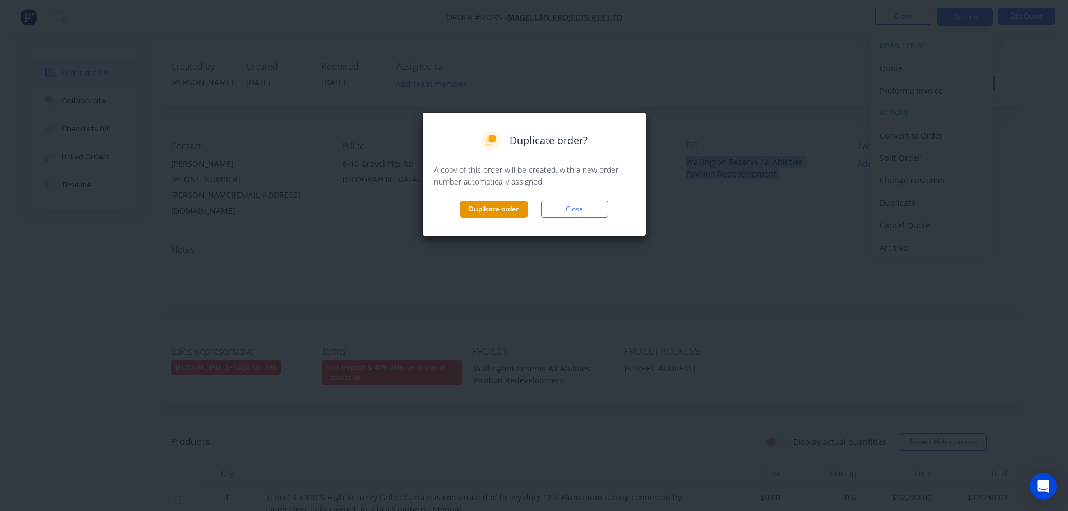
click at [483, 202] on button "Duplicate order" at bounding box center [493, 209] width 67 height 17
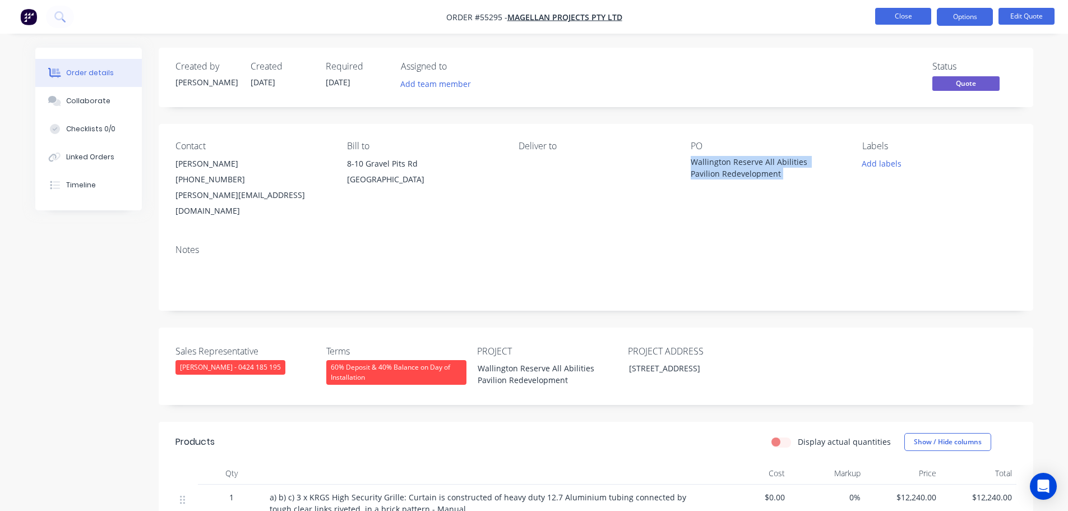
click at [898, 10] on button "Close" at bounding box center [903, 16] width 56 height 17
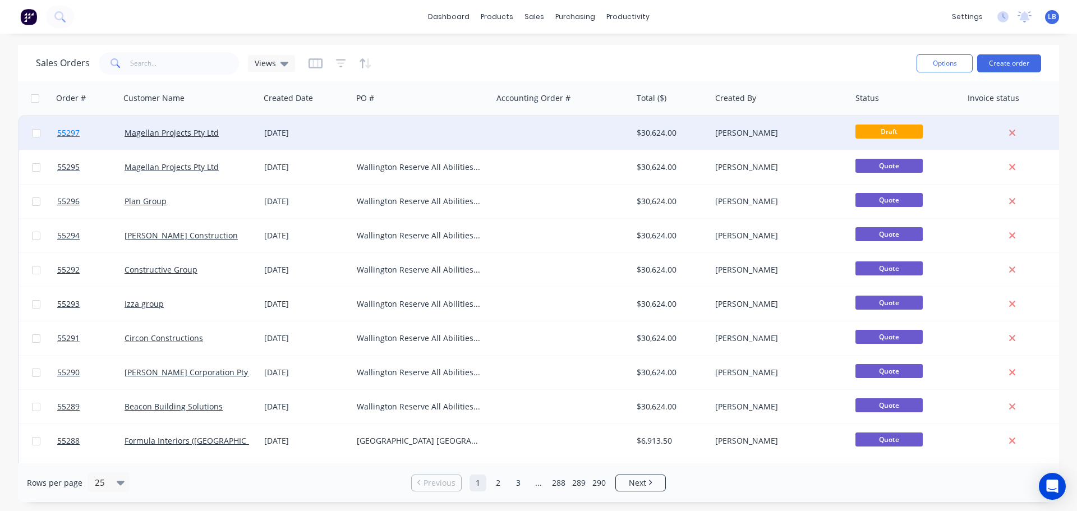
click at [69, 134] on span "55297" at bounding box center [68, 132] width 22 height 11
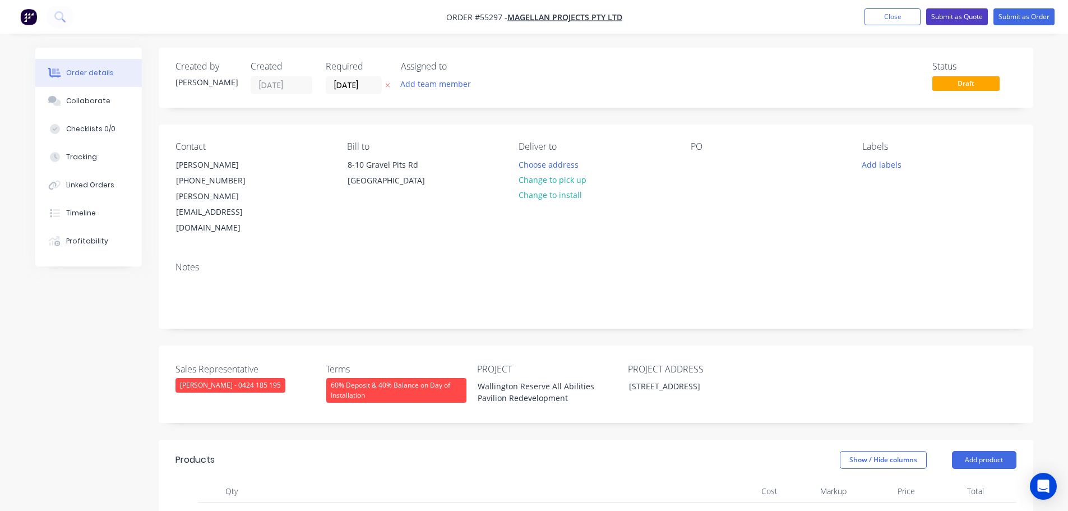
click at [953, 14] on button "Submit as Quote" at bounding box center [957, 16] width 62 height 17
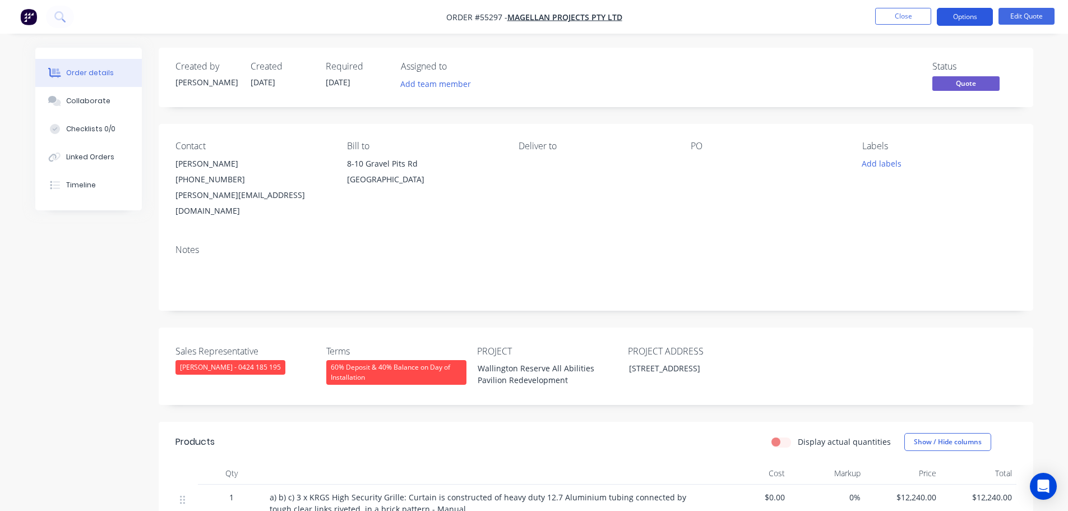
click at [953, 16] on button "Options" at bounding box center [965, 17] width 56 height 18
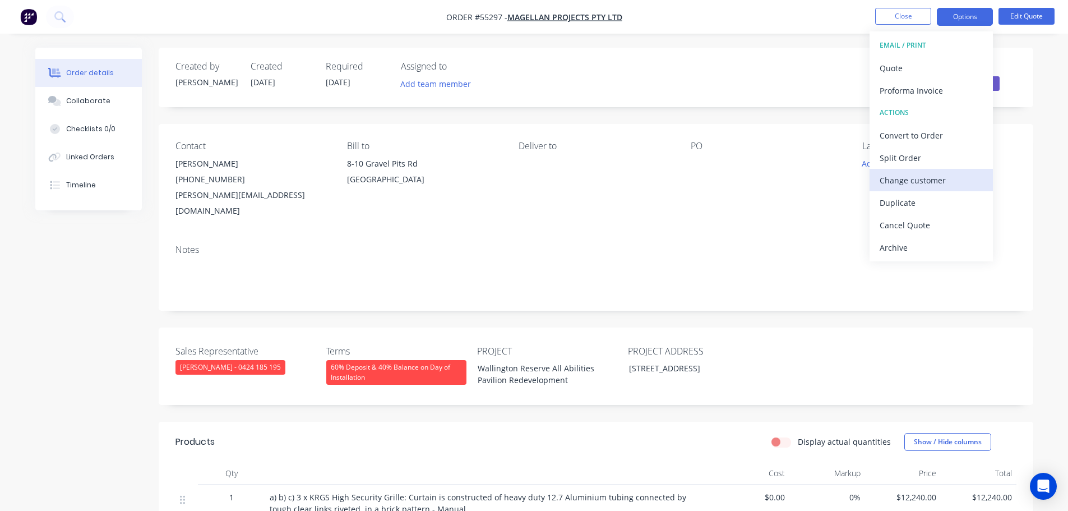
click at [900, 182] on div "Change customer" at bounding box center [931, 180] width 103 height 16
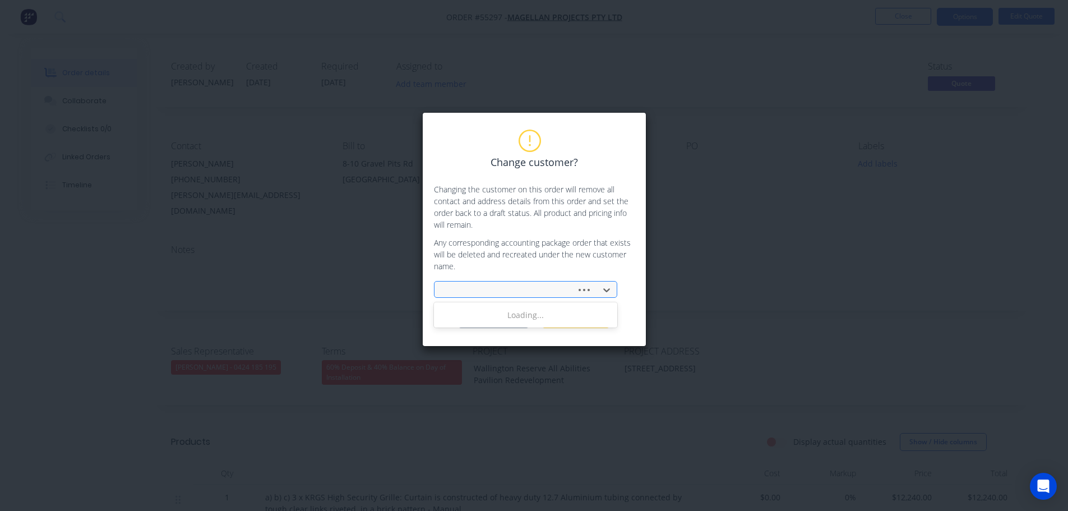
click at [450, 292] on div at bounding box center [507, 290] width 127 height 14
type input "[PERSON_NAME]"
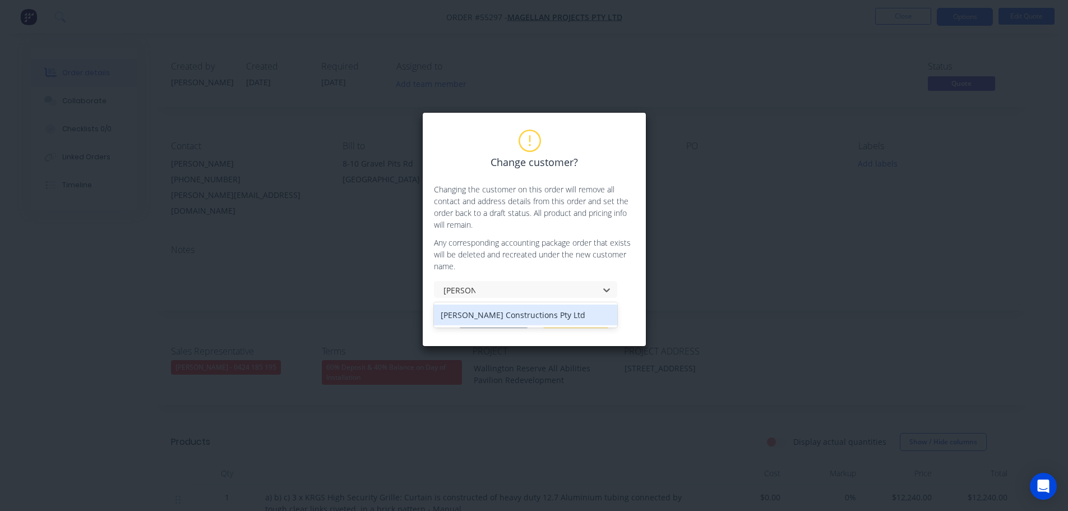
click at [474, 316] on div "[PERSON_NAME] Constructions Pty Ltd" at bounding box center [525, 315] width 183 height 21
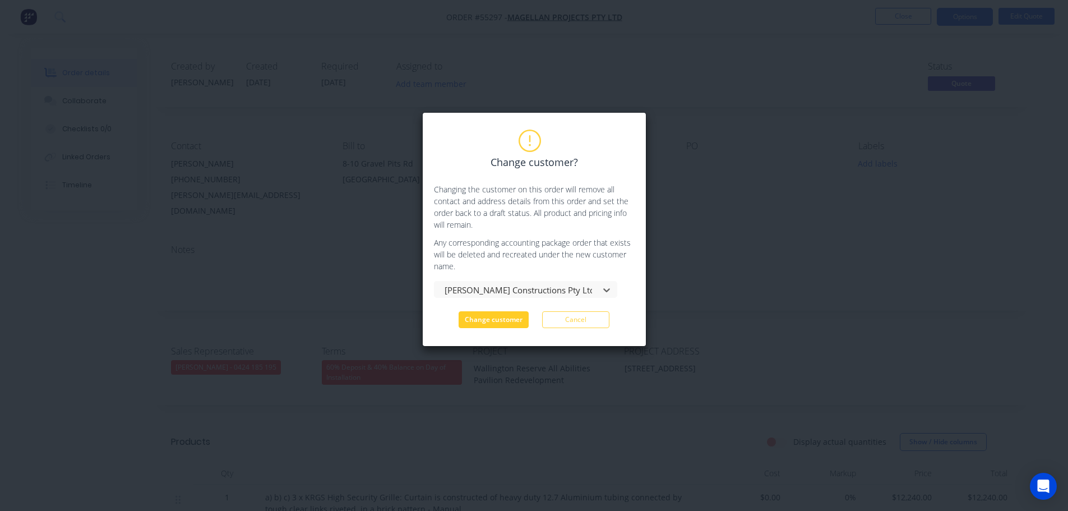
click at [480, 322] on button "Change customer" at bounding box center [494, 319] width 70 height 17
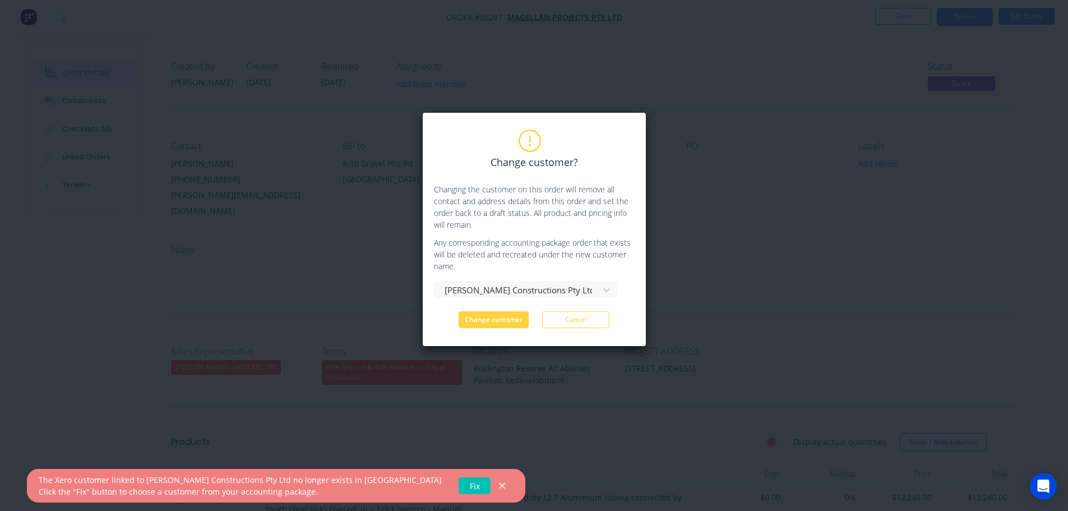
click at [459, 489] on link "Fix" at bounding box center [475, 485] width 32 height 17
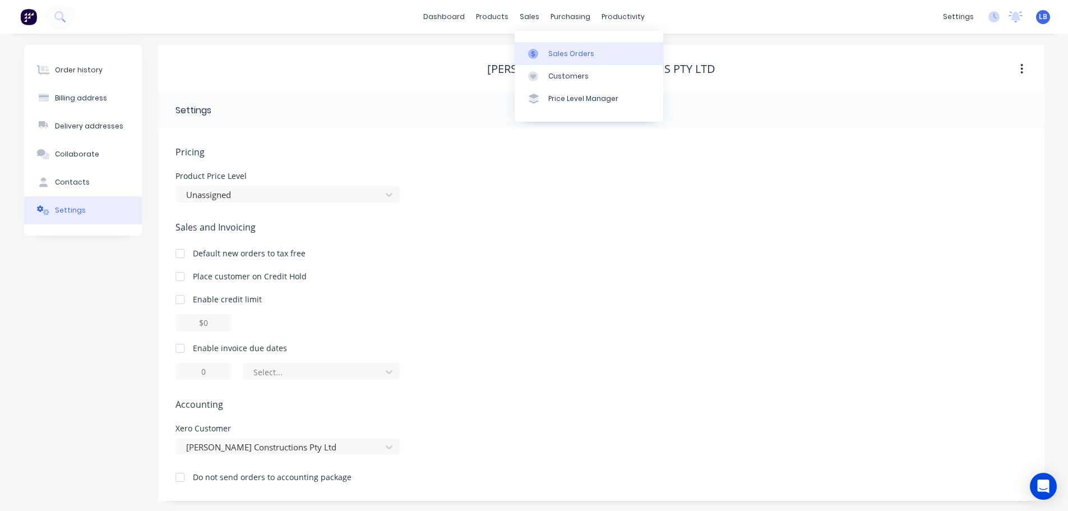
click at [563, 50] on div "Sales Orders" at bounding box center [571, 54] width 46 height 10
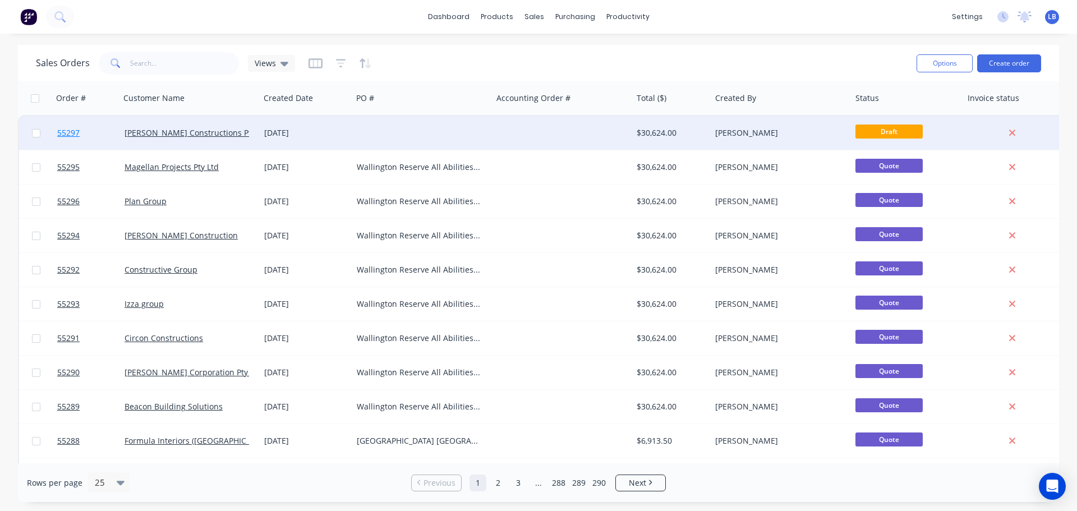
click at [61, 131] on span "55297" at bounding box center [68, 132] width 22 height 11
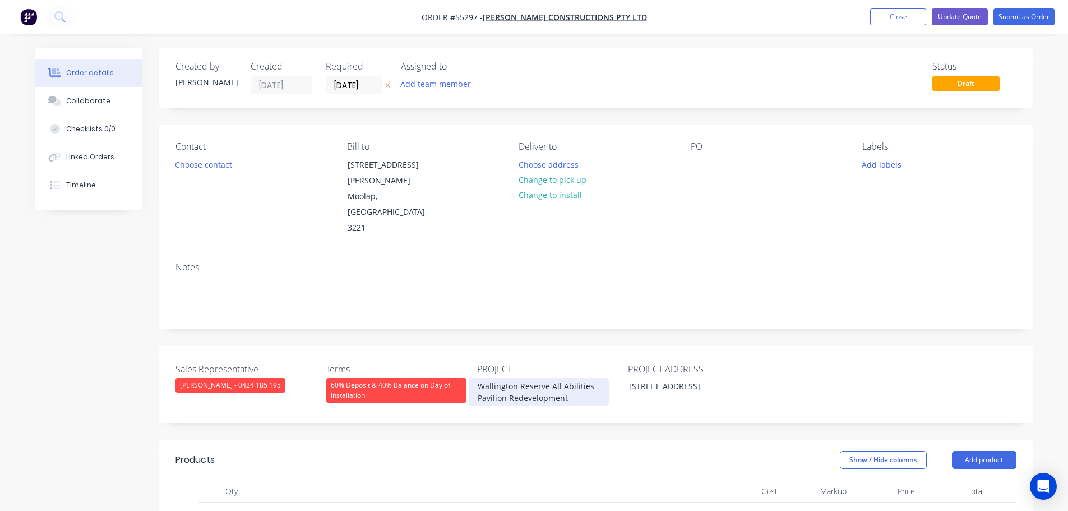
click at [527, 378] on div "Wallington Reserve All Abilities Pavilion Redevelopment" at bounding box center [539, 392] width 140 height 28
paste div
click at [523, 378] on div "Wallington Reserve All Abilities Pavilion Redevelopment" at bounding box center [539, 392] width 140 height 28
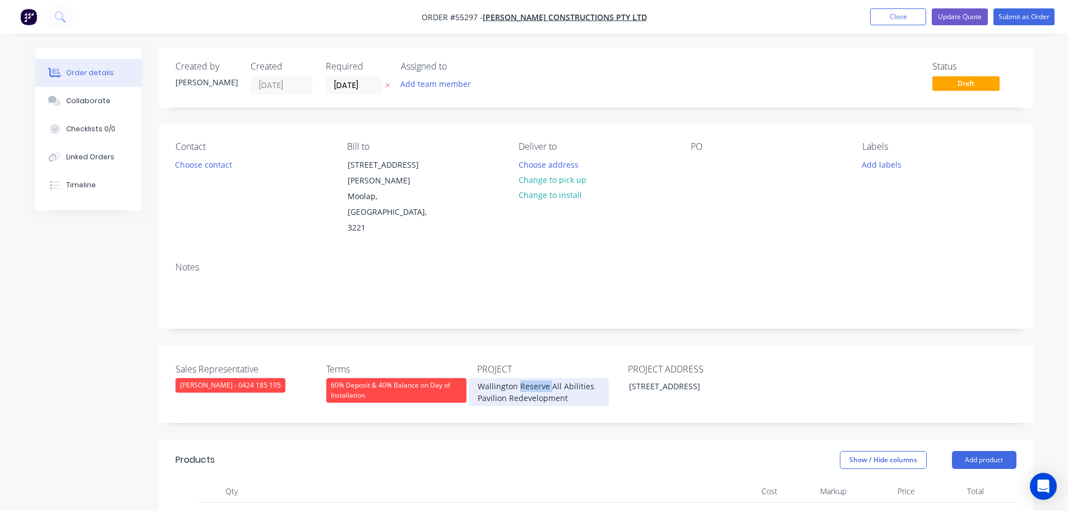
click at [523, 378] on div "Wallington Reserve All Abilities Pavilion Redevelopment" at bounding box center [539, 392] width 140 height 28
copy div "Wallington Reserve All Abilities Pavilion Redevelopment"
click at [703, 162] on div at bounding box center [700, 164] width 18 height 16
paste div
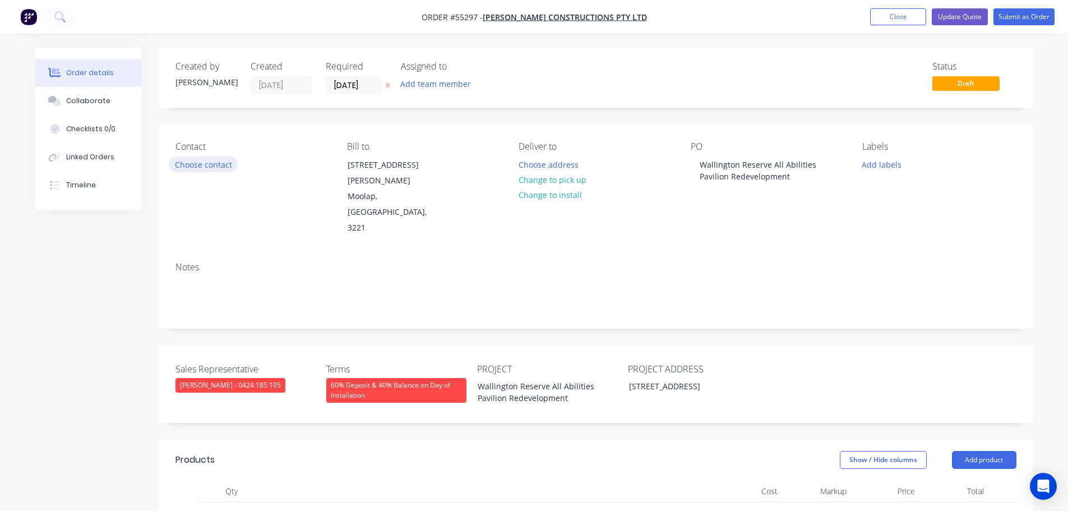
click at [209, 170] on button "Choose contact" at bounding box center [203, 163] width 69 height 15
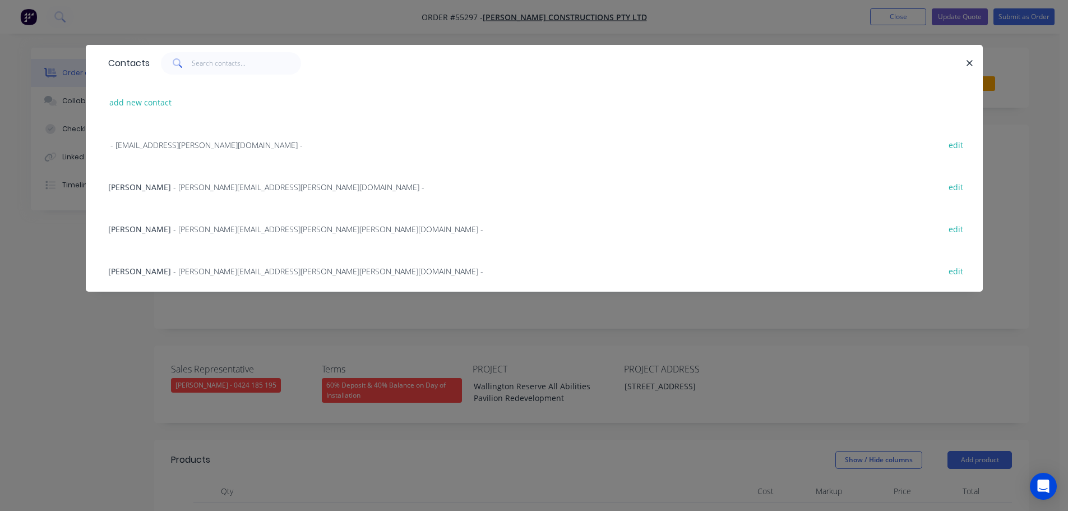
click at [149, 190] on span "Tanya Neduzha" at bounding box center [139, 187] width 63 height 11
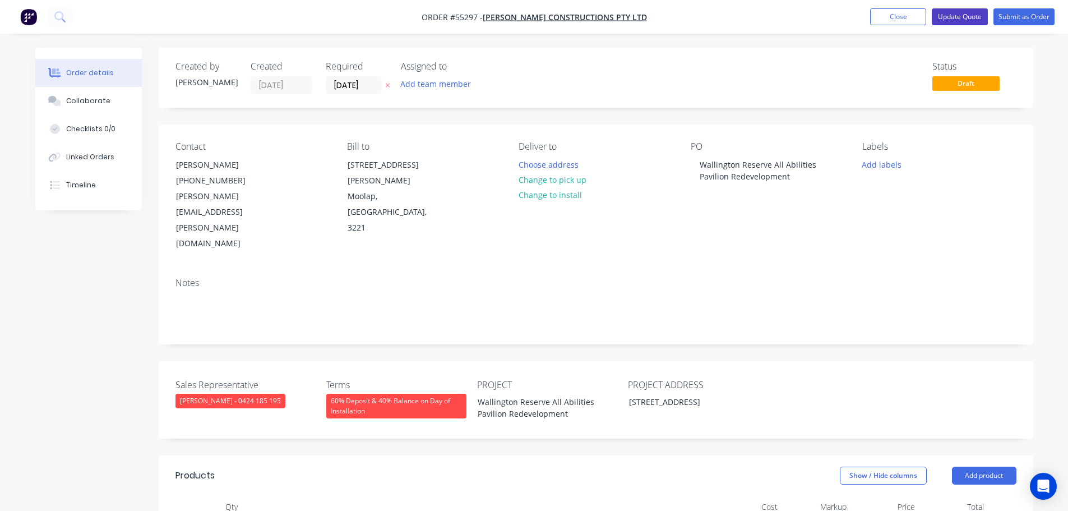
click at [954, 17] on button "Update Quote" at bounding box center [960, 16] width 56 height 17
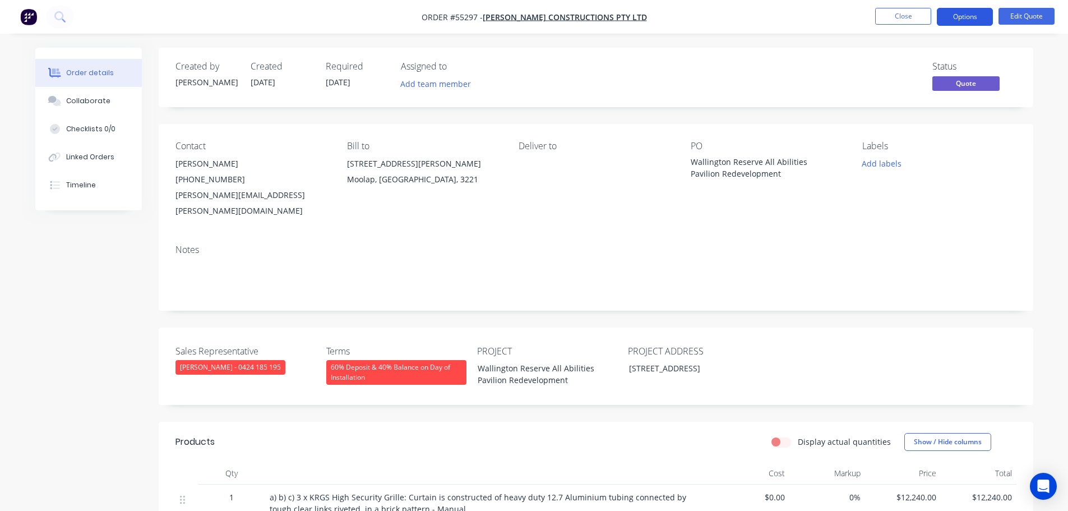
click at [957, 17] on button "Options" at bounding box center [965, 17] width 56 height 18
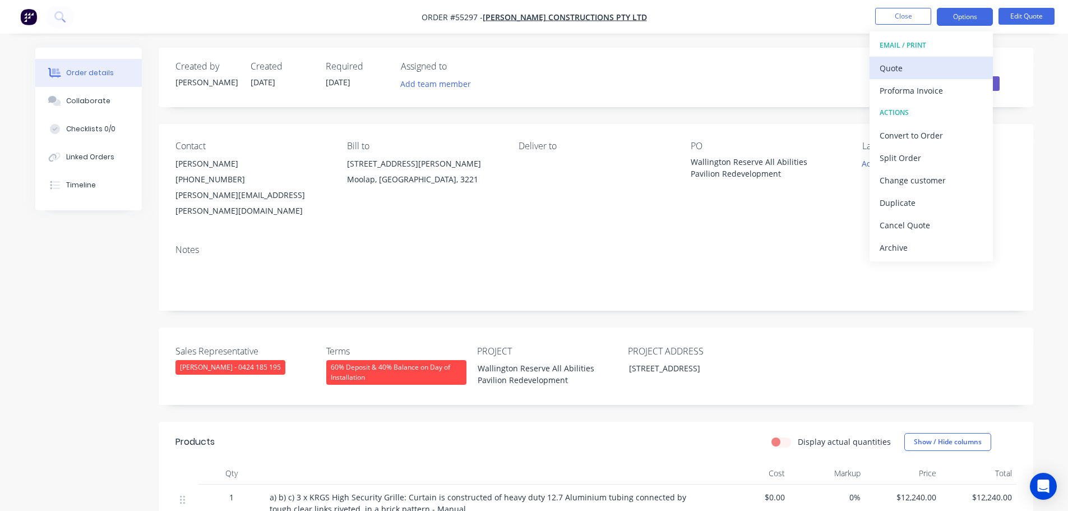
click at [887, 72] on div "Quote" at bounding box center [931, 68] width 103 height 16
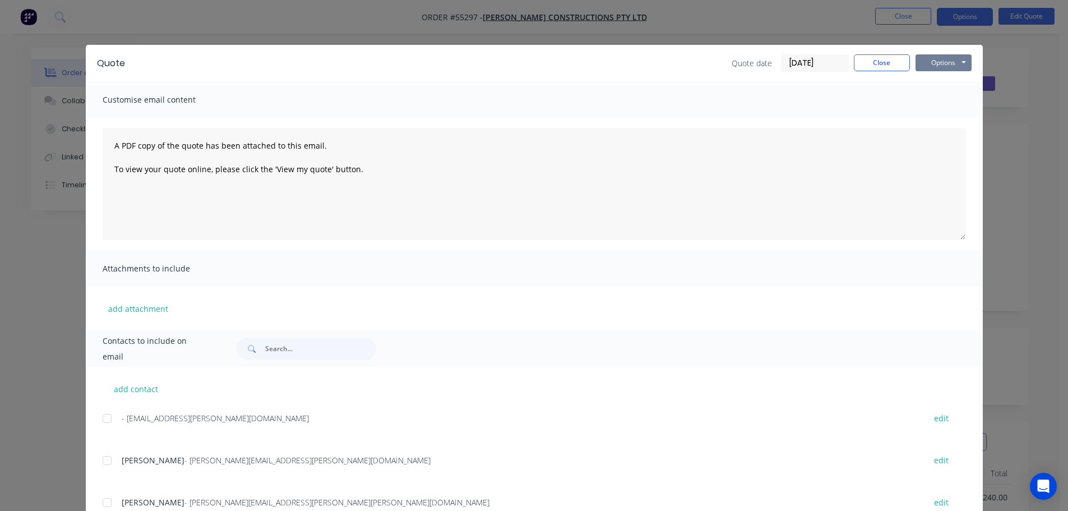
click at [935, 64] on button "Options" at bounding box center [944, 62] width 56 height 17
click at [933, 103] on button "Print" at bounding box center [952, 101] width 72 height 19
click at [868, 68] on button "Close" at bounding box center [882, 62] width 56 height 17
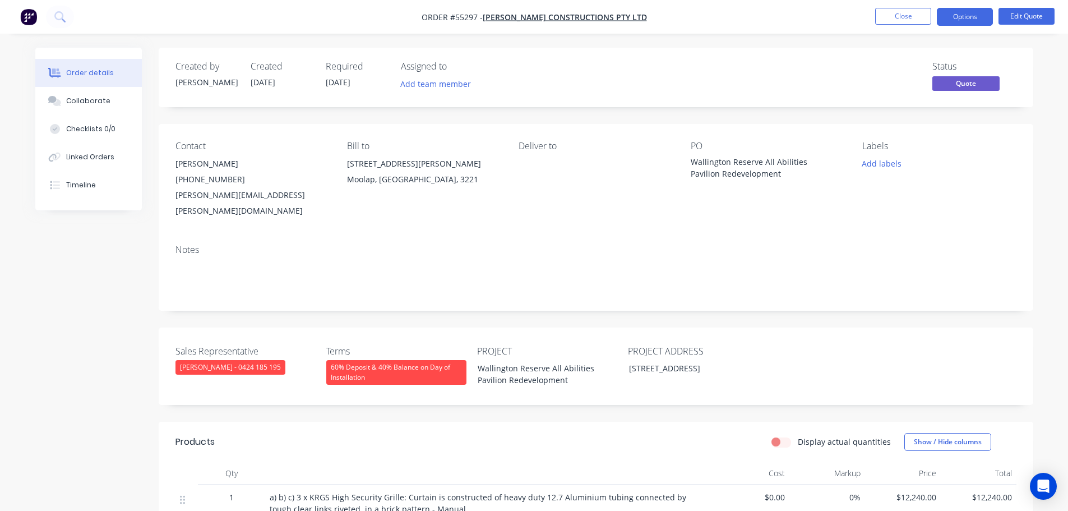
click at [217, 193] on div "tanya.neduzha@rendine.com.au" at bounding box center [253, 202] width 154 height 31
copy div "tanya.neduzha@rendine.com.au"
click at [736, 164] on div "Wallington Reserve All Abilities Pavilion Redevelopment" at bounding box center [761, 168] width 140 height 24
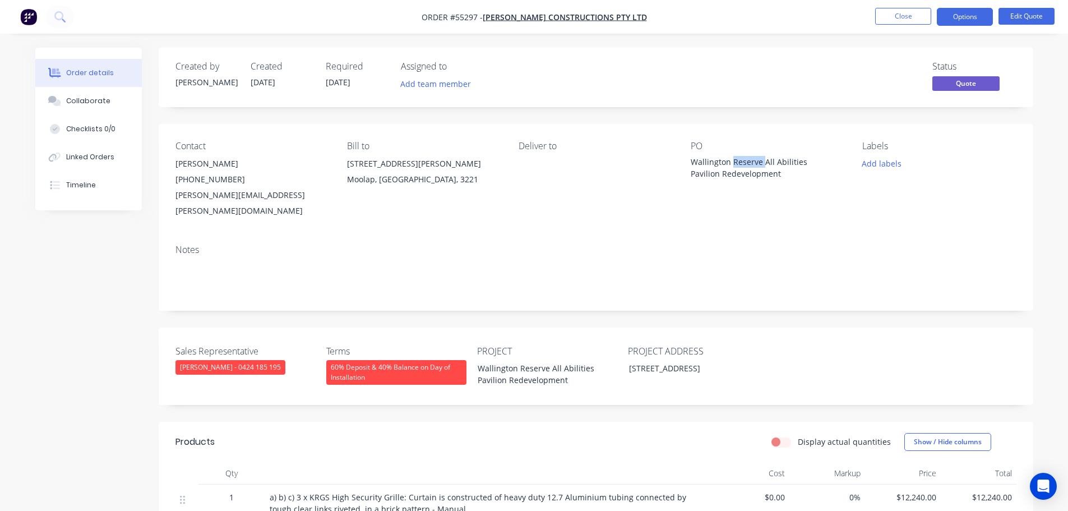
click at [736, 164] on div "Wallington Reserve All Abilities Pavilion Redevelopment" at bounding box center [761, 168] width 140 height 24
copy div "Wallington Reserve All Abilities Pavilion Redevelopment"
click at [914, 12] on button "Close" at bounding box center [903, 16] width 56 height 17
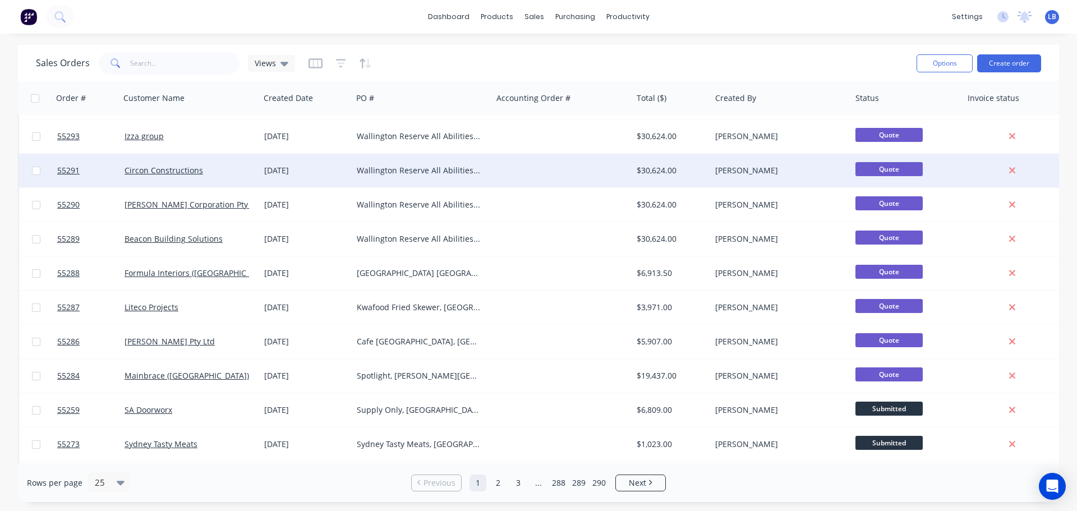
scroll to position [168, 0]
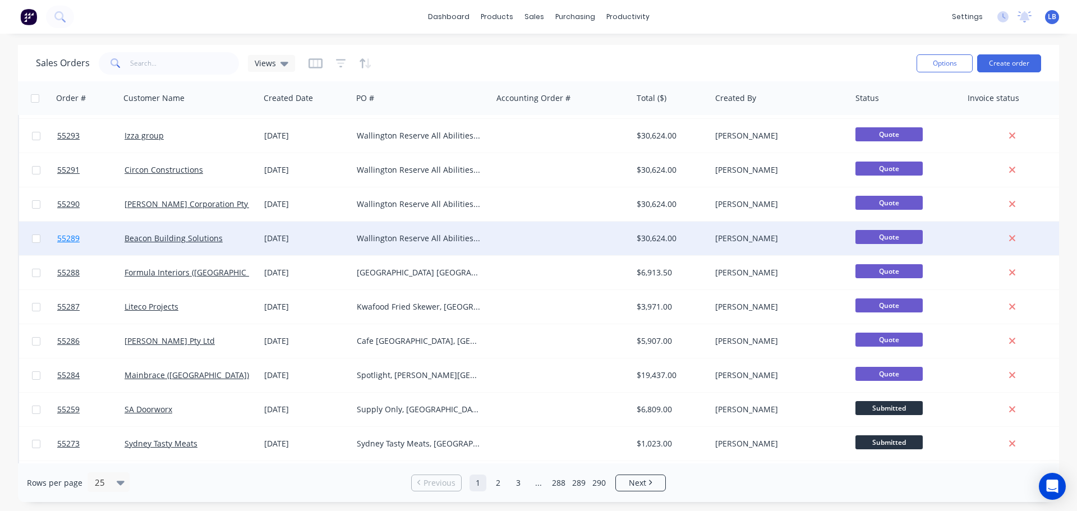
click at [69, 240] on span "55289" at bounding box center [68, 238] width 22 height 11
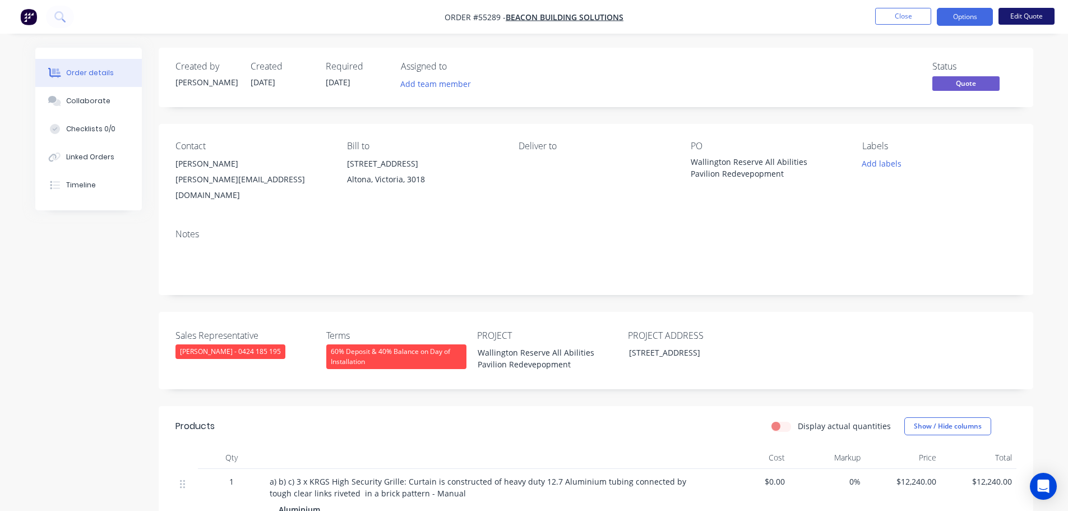
click at [1020, 16] on button "Edit Quote" at bounding box center [1027, 16] width 56 height 17
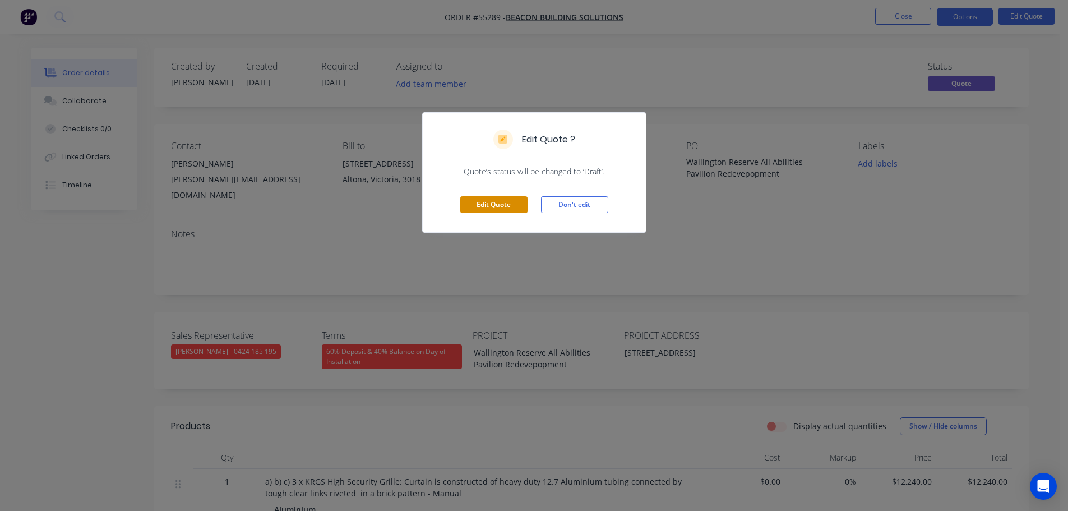
click at [503, 213] on button "Edit Quote" at bounding box center [493, 204] width 67 height 17
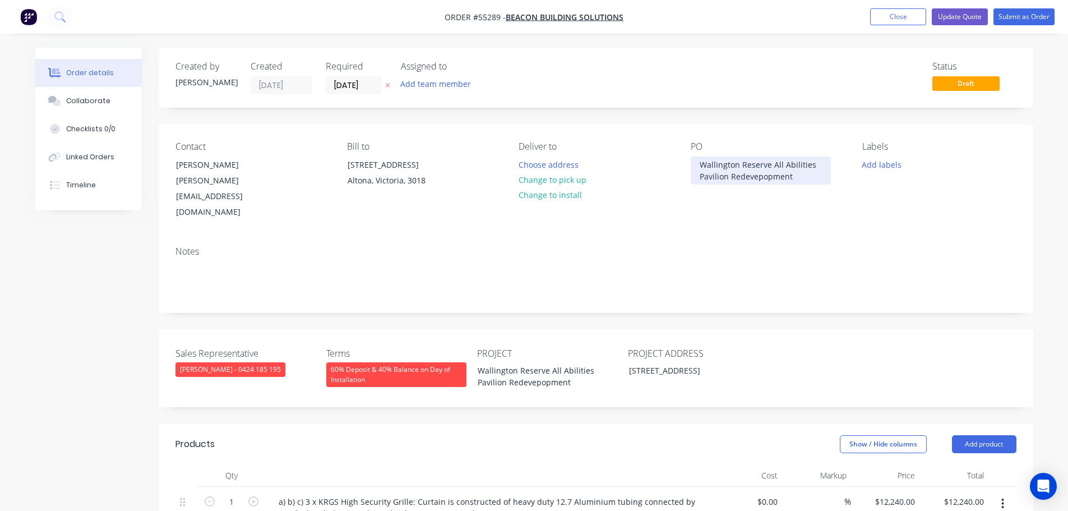
click at [762, 177] on div "Wallington Reserve All Abilities Pavilion Redevepopment" at bounding box center [761, 170] width 140 height 28
click at [538, 362] on div "Wallington Reserve All Abilities Pavilion Redevepopment" at bounding box center [539, 376] width 140 height 28
click at [961, 20] on button "Update Quote" at bounding box center [960, 16] width 56 height 17
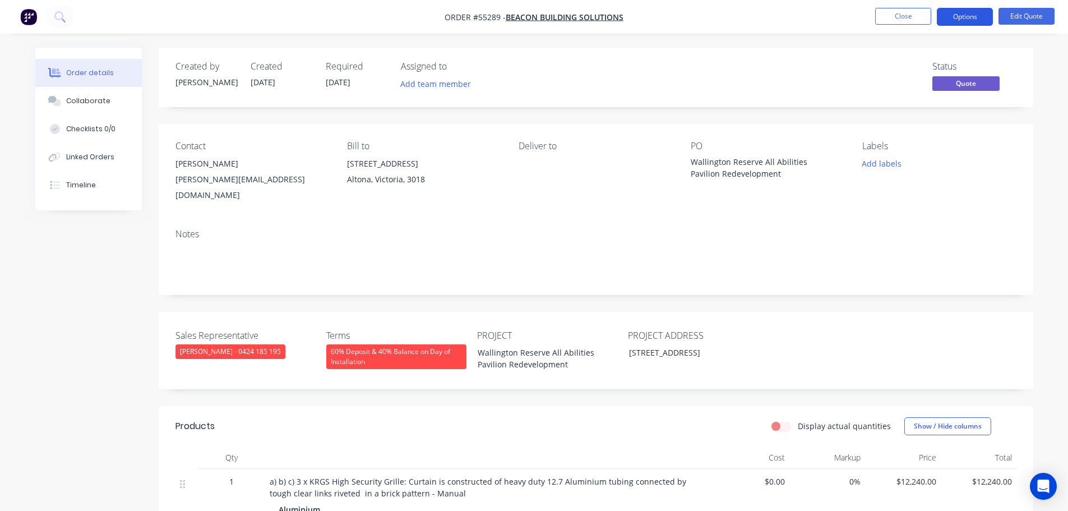
click at [964, 20] on button "Options" at bounding box center [965, 17] width 56 height 18
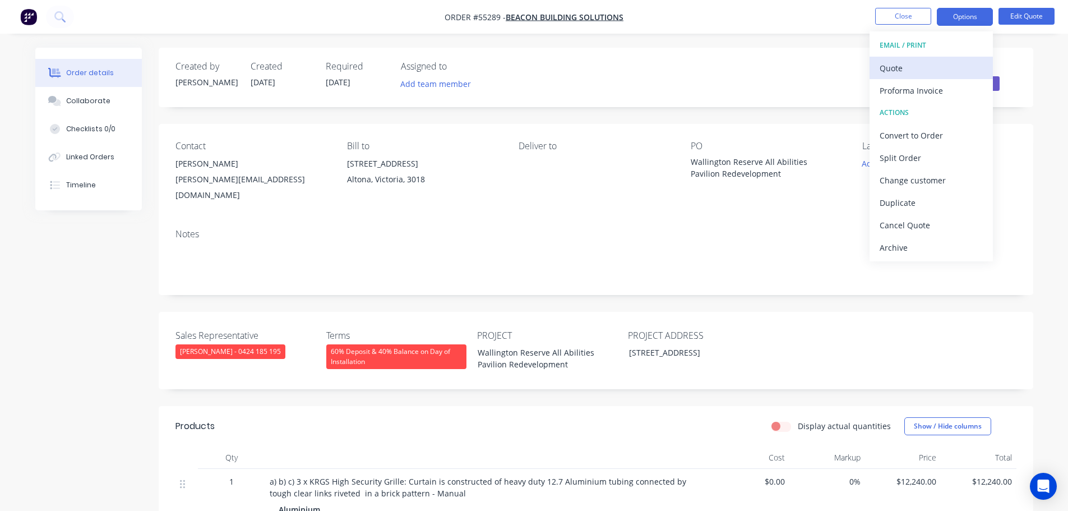
click at [889, 68] on div "Quote" at bounding box center [931, 68] width 103 height 16
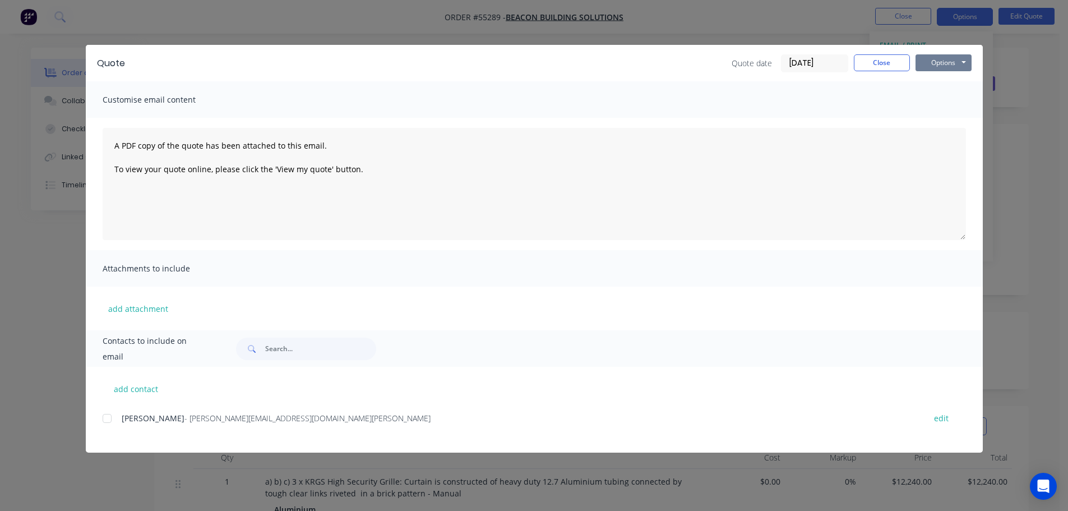
click at [931, 63] on button "Options" at bounding box center [944, 62] width 56 height 17
click at [943, 103] on button "Print" at bounding box center [952, 101] width 72 height 19
click at [865, 58] on button "Close" at bounding box center [882, 62] width 56 height 17
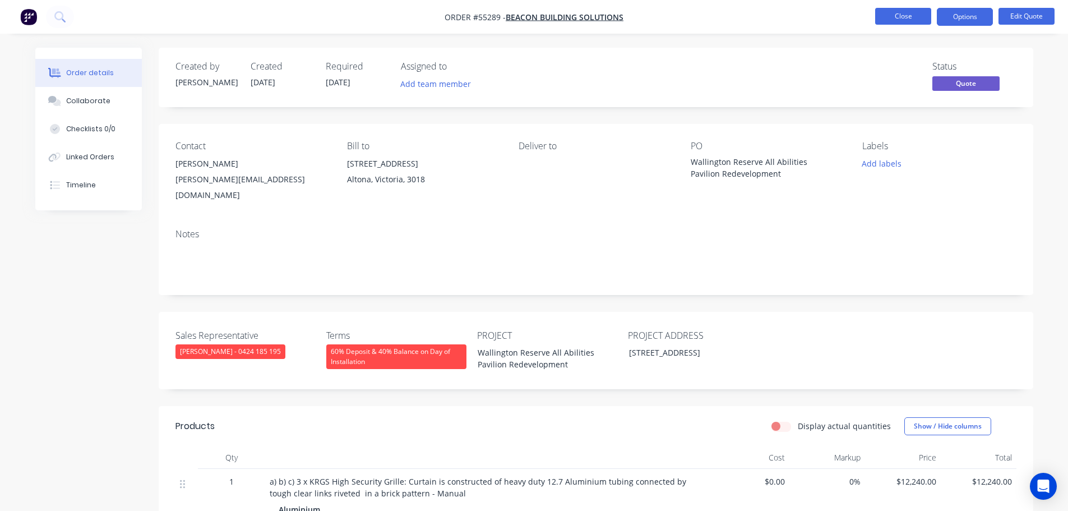
click at [893, 19] on button "Close" at bounding box center [903, 16] width 56 height 17
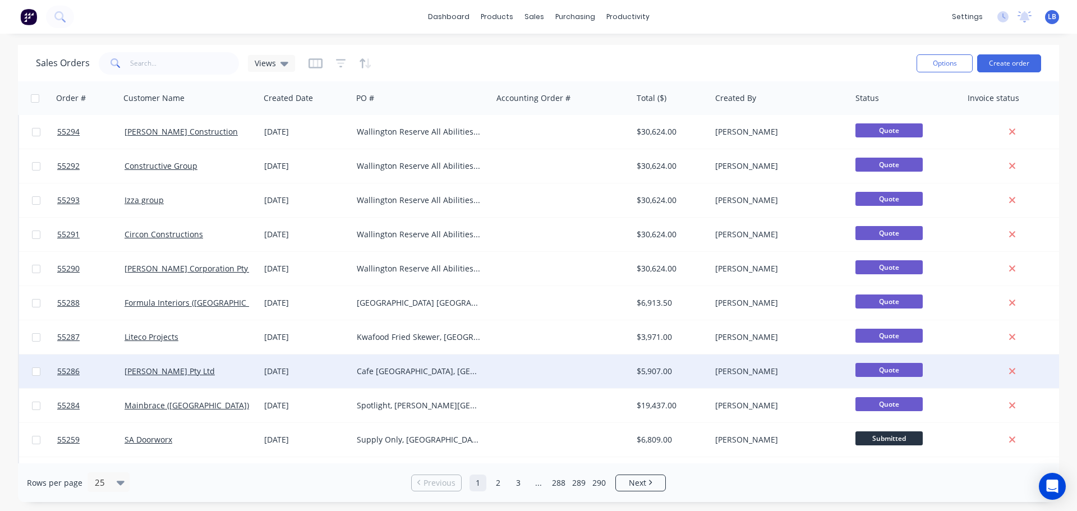
scroll to position [112, 0]
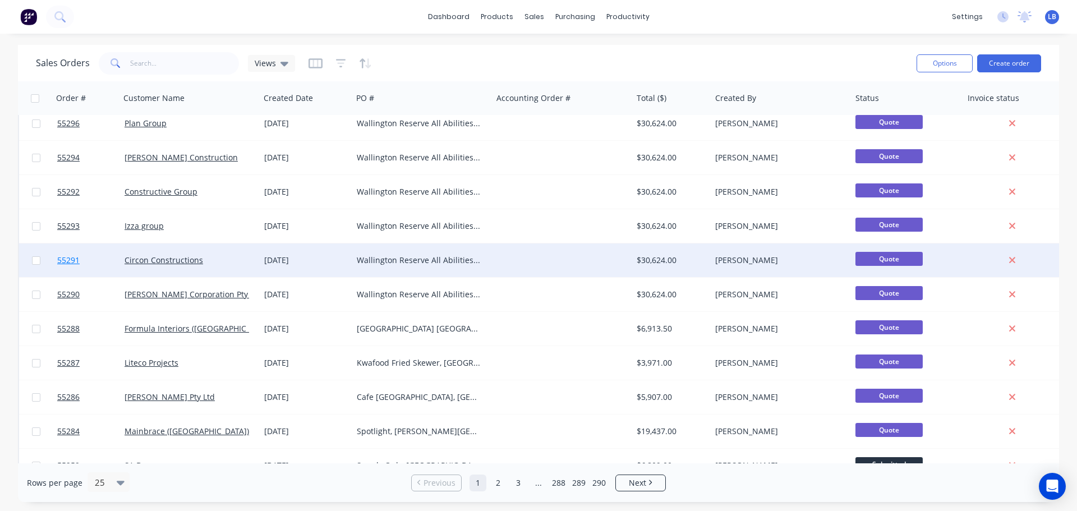
click at [70, 260] on span "55291" at bounding box center [68, 260] width 22 height 11
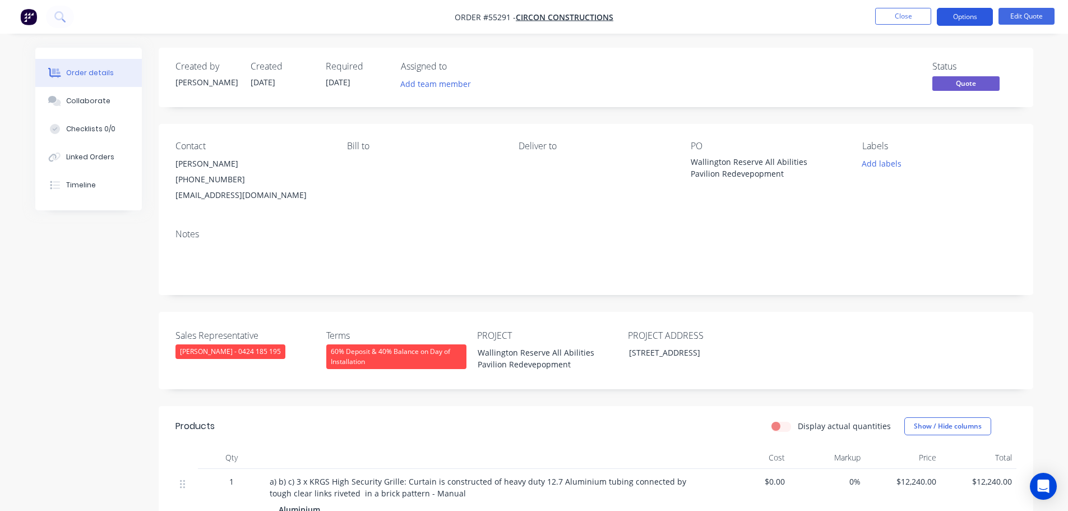
click at [975, 17] on button "Options" at bounding box center [965, 17] width 56 height 18
click at [1027, 12] on button "Edit Quote" at bounding box center [1027, 16] width 56 height 17
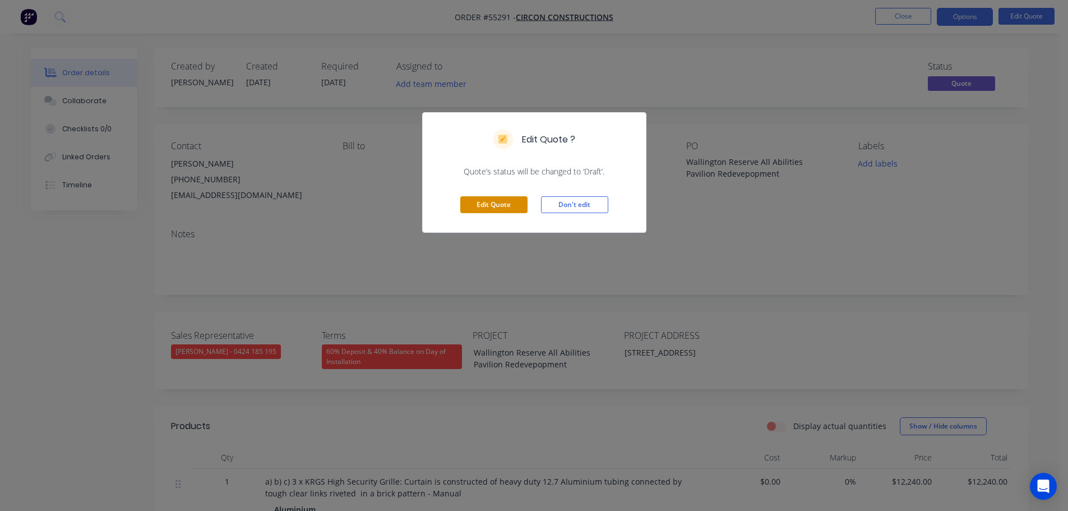
click at [481, 204] on button "Edit Quote" at bounding box center [493, 204] width 67 height 17
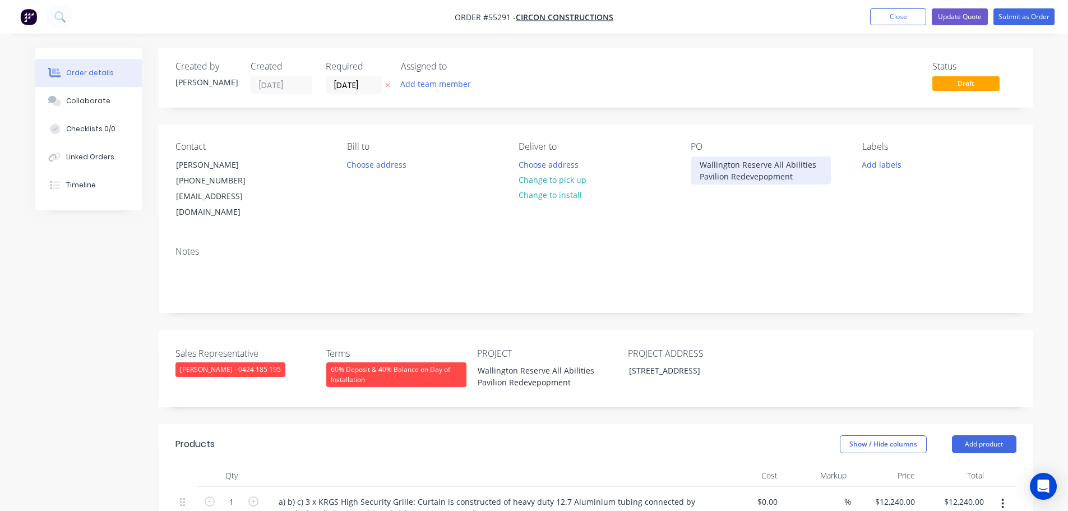
click at [760, 176] on div "Wallington Reserve All Abilities Pavilion Redevepopment" at bounding box center [761, 170] width 140 height 28
click at [541, 367] on div "Wallington Reserve All Abilities Pavilion Redevepopment" at bounding box center [539, 376] width 140 height 28
click at [947, 20] on button "Update Quote" at bounding box center [960, 16] width 56 height 17
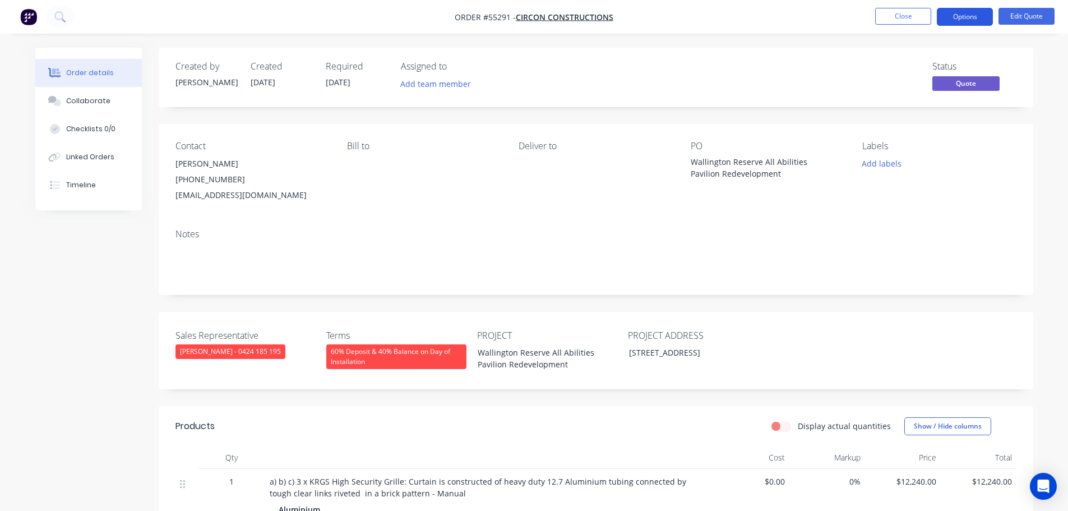
click at [952, 20] on button "Options" at bounding box center [965, 17] width 56 height 18
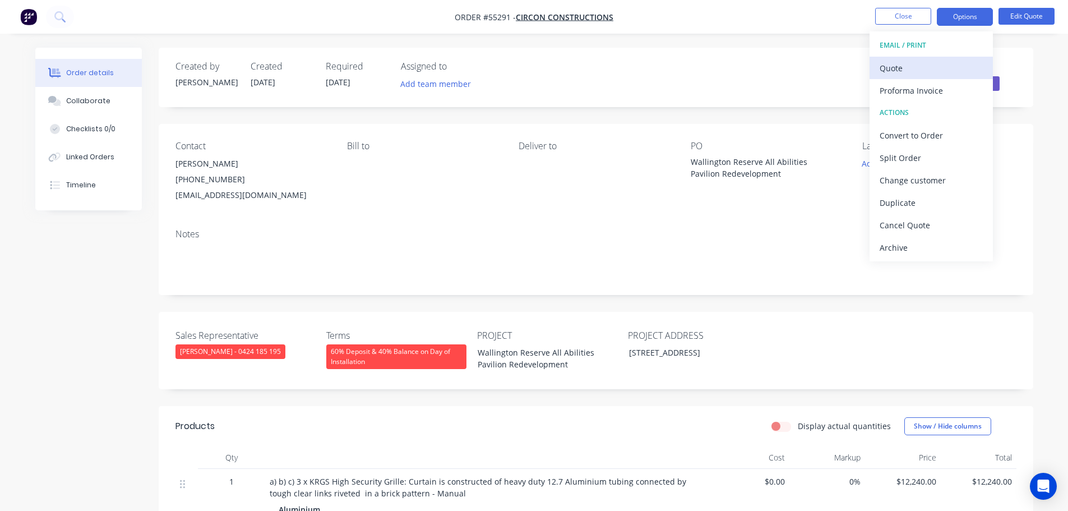
click at [902, 70] on div "Quote" at bounding box center [931, 68] width 103 height 16
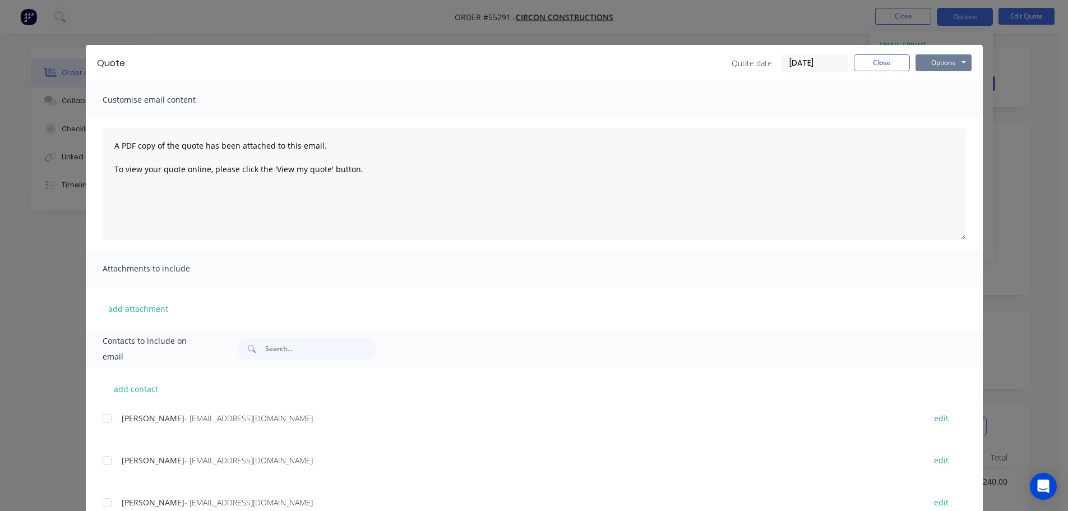
drag, startPoint x: 936, startPoint y: 60, endPoint x: 937, endPoint y: 70, distance: 10.2
click at [936, 62] on button "Options" at bounding box center [944, 62] width 56 height 17
click at [942, 102] on button "Print" at bounding box center [952, 101] width 72 height 19
click at [884, 58] on button "Close" at bounding box center [882, 62] width 56 height 17
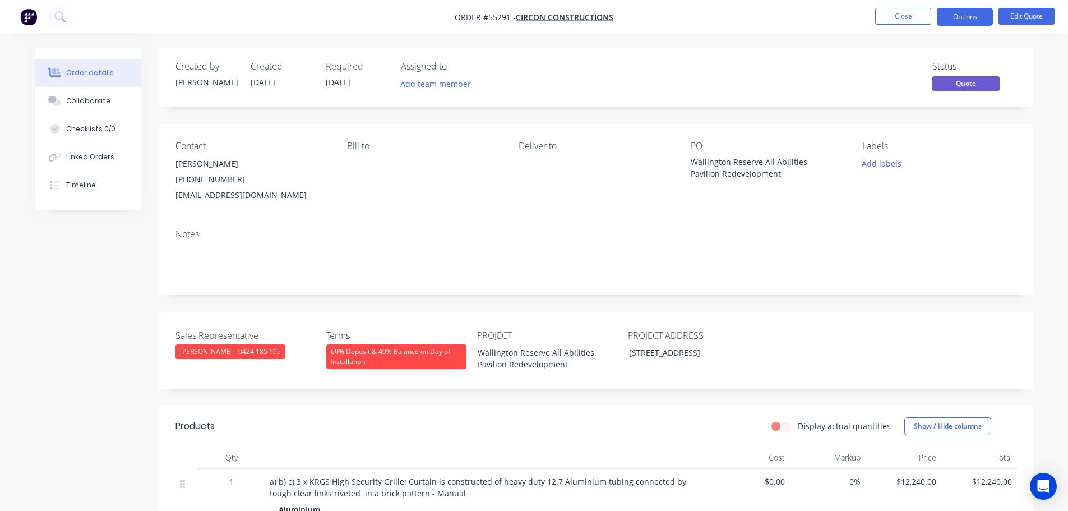
click at [831, 89] on div "Status Quote" at bounding box center [765, 77] width 504 height 33
click at [884, 20] on button "Close" at bounding box center [903, 16] width 56 height 17
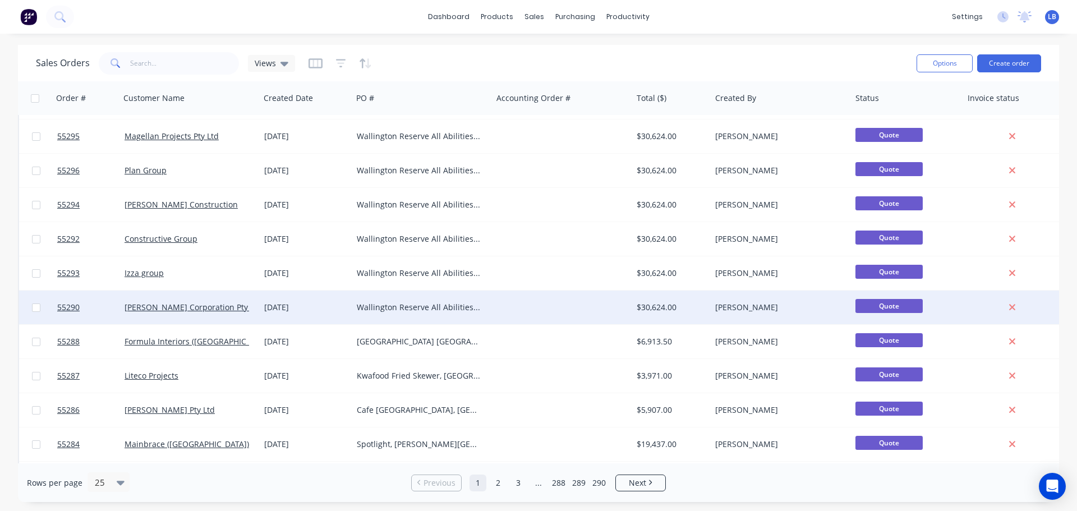
scroll to position [112, 0]
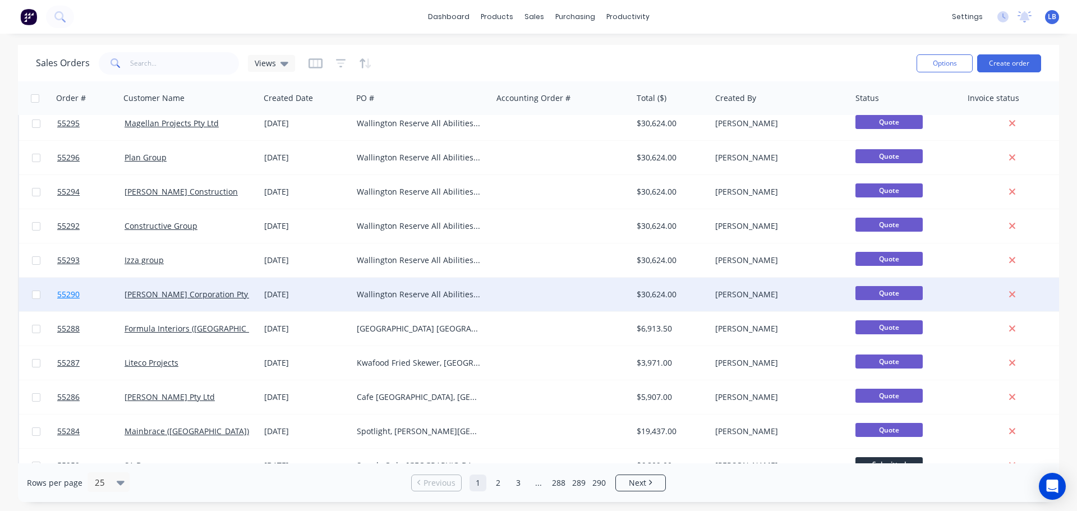
click at [73, 299] on span "55290" at bounding box center [68, 294] width 22 height 11
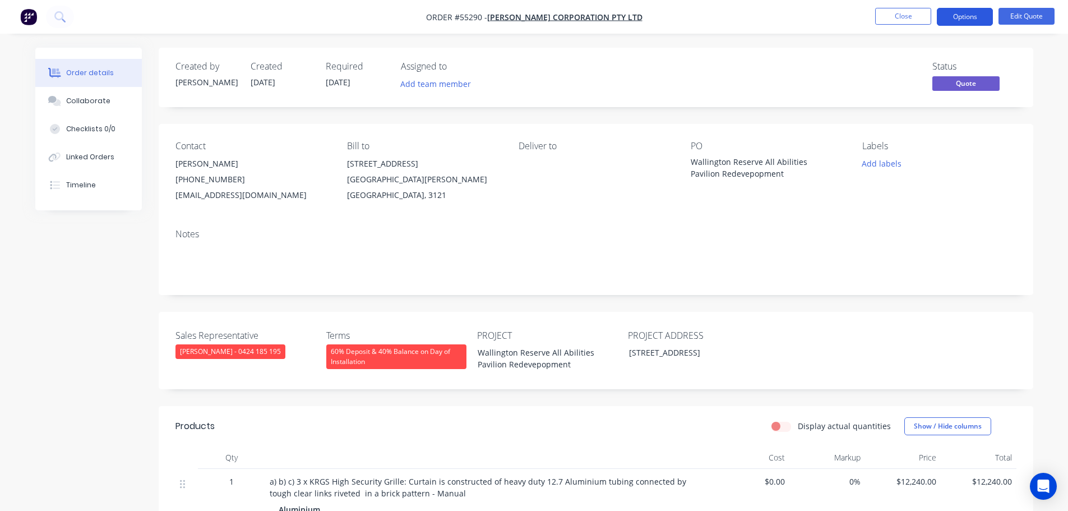
click at [962, 15] on button "Options" at bounding box center [965, 17] width 56 height 18
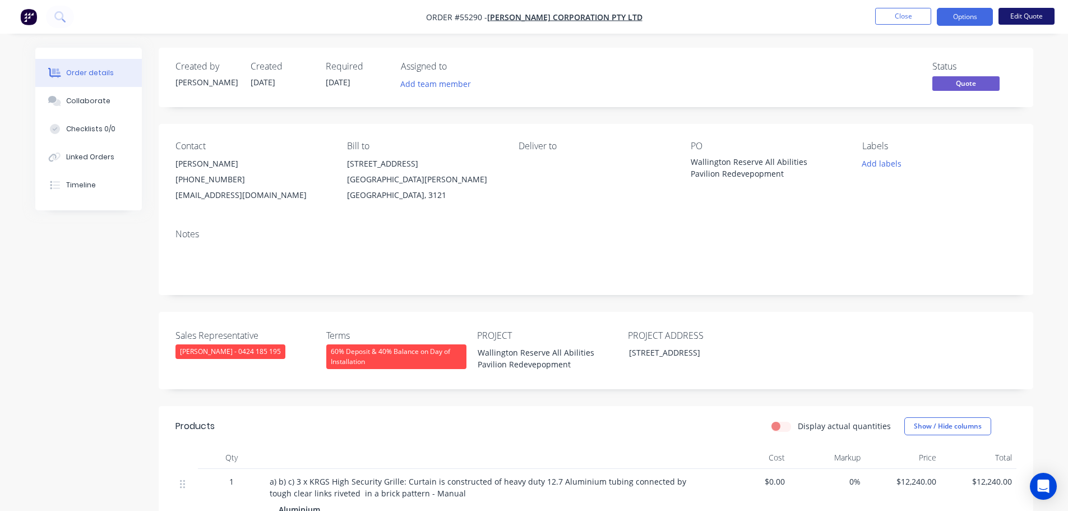
click at [1049, 12] on button "Edit Quote" at bounding box center [1027, 16] width 56 height 17
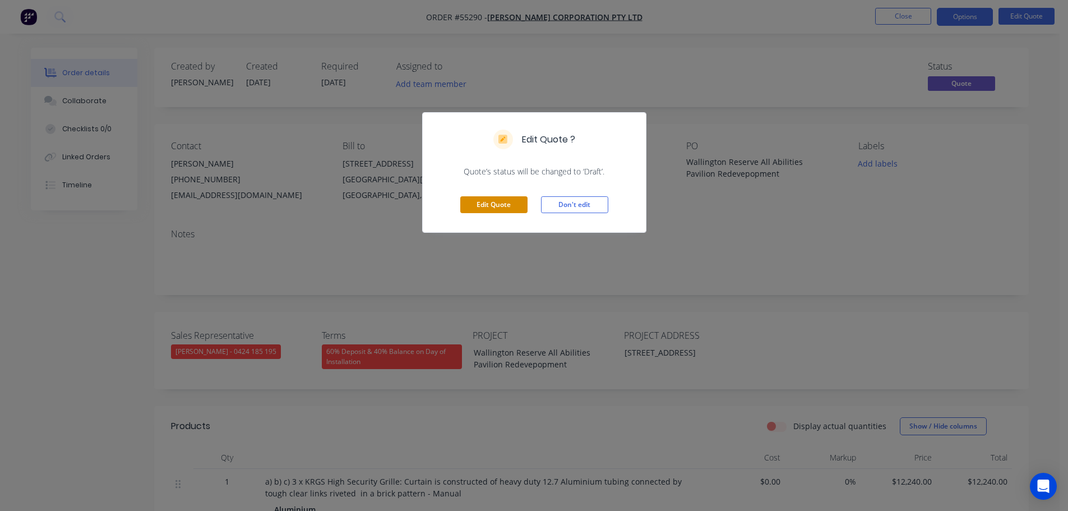
click at [512, 204] on button "Edit Quote" at bounding box center [493, 204] width 67 height 17
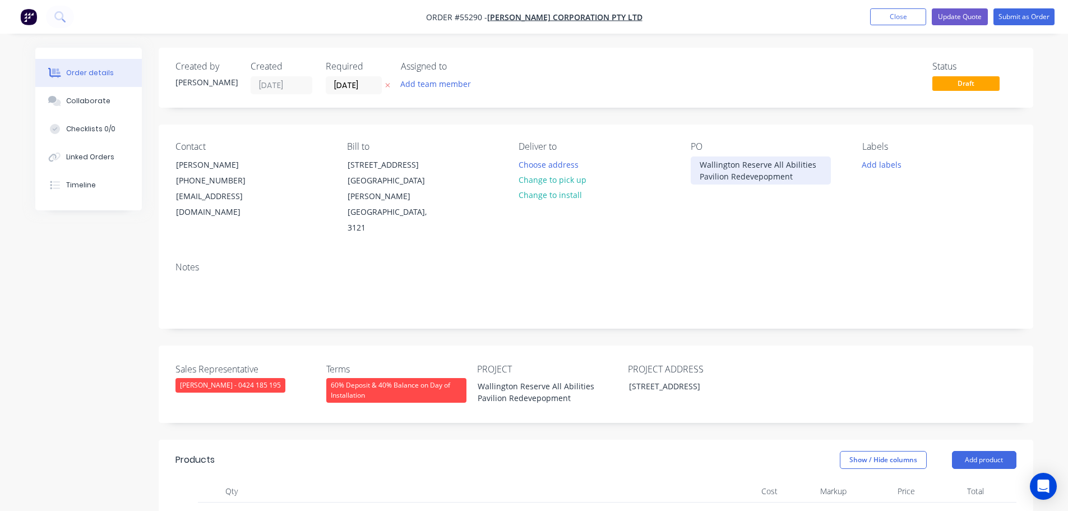
click at [760, 174] on div "Wallington Reserve All Abilities Pavilion Redevepopment" at bounding box center [761, 170] width 140 height 28
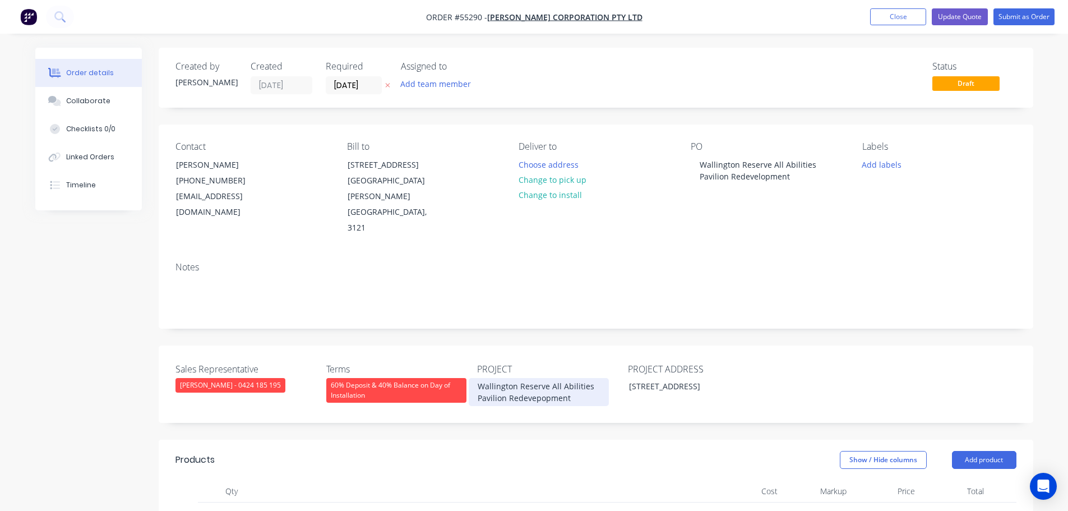
click at [541, 378] on div "Wallington Reserve All Abilities Pavilion Redevepopment" at bounding box center [539, 392] width 140 height 28
click at [960, 19] on button "Update Quote" at bounding box center [960, 16] width 56 height 17
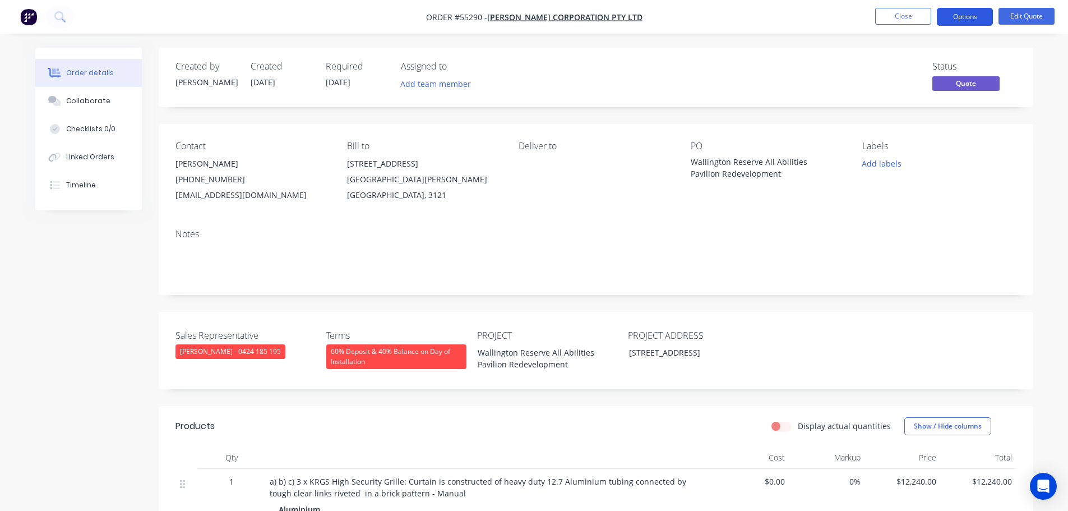
click at [955, 16] on button "Options" at bounding box center [965, 17] width 56 height 18
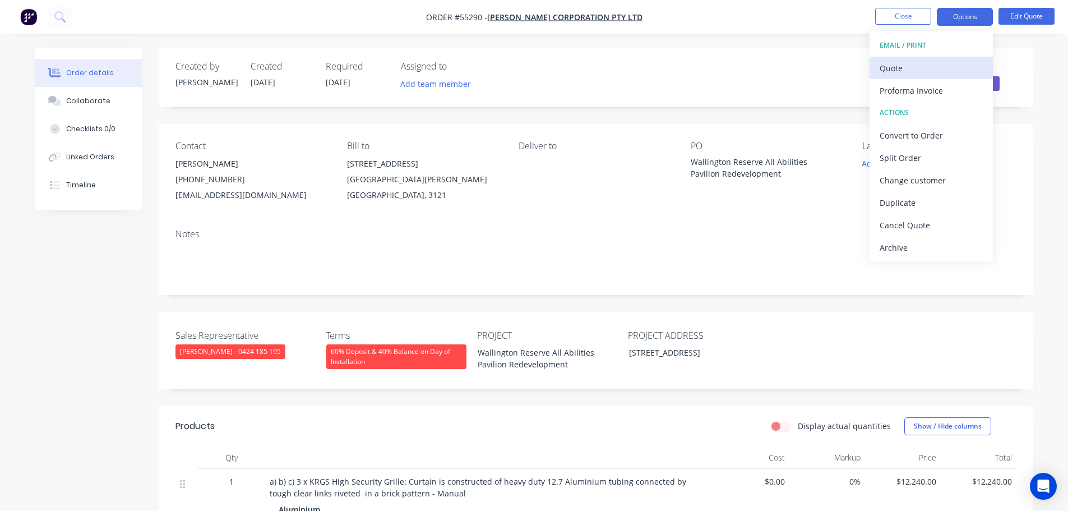
click at [895, 70] on div "Quote" at bounding box center [931, 68] width 103 height 16
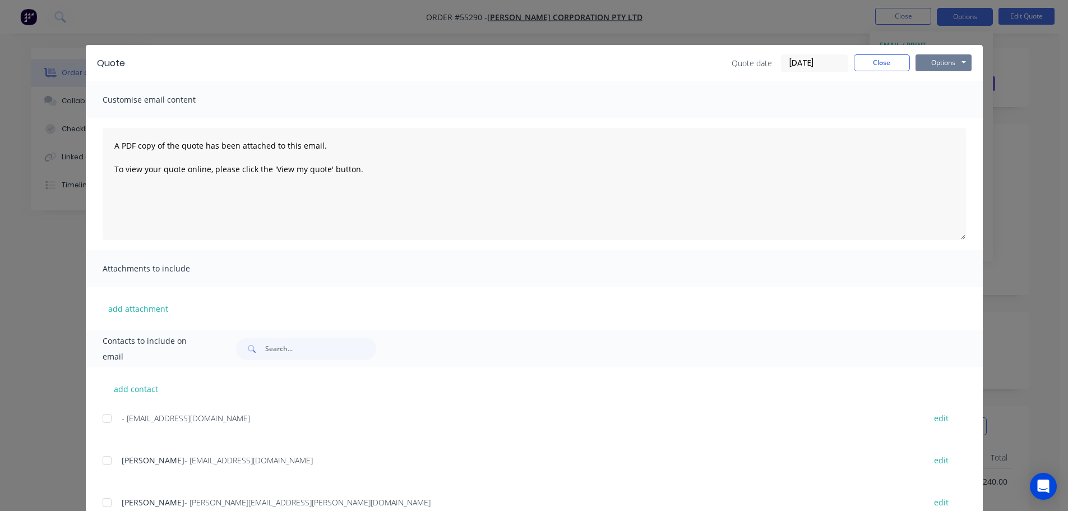
click at [932, 64] on button "Options" at bounding box center [944, 62] width 56 height 17
click at [944, 105] on button "Print" at bounding box center [952, 101] width 72 height 19
click at [872, 61] on button "Close" at bounding box center [882, 62] width 56 height 17
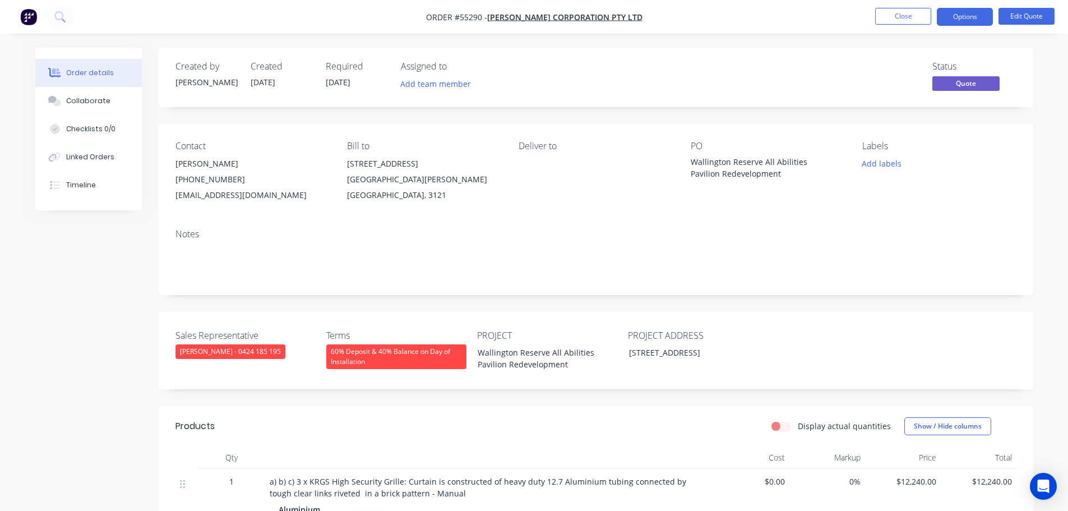
click at [546, 227] on div "Notes" at bounding box center [596, 257] width 875 height 75
click at [882, 25] on li "Close" at bounding box center [903, 17] width 56 height 18
click at [895, 15] on button "Close" at bounding box center [903, 16] width 56 height 17
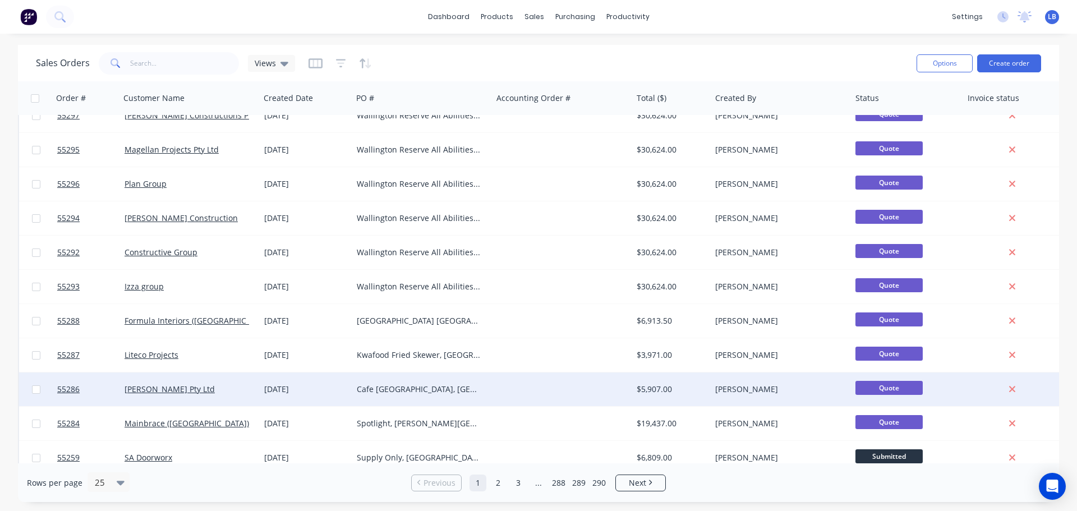
scroll to position [112, 0]
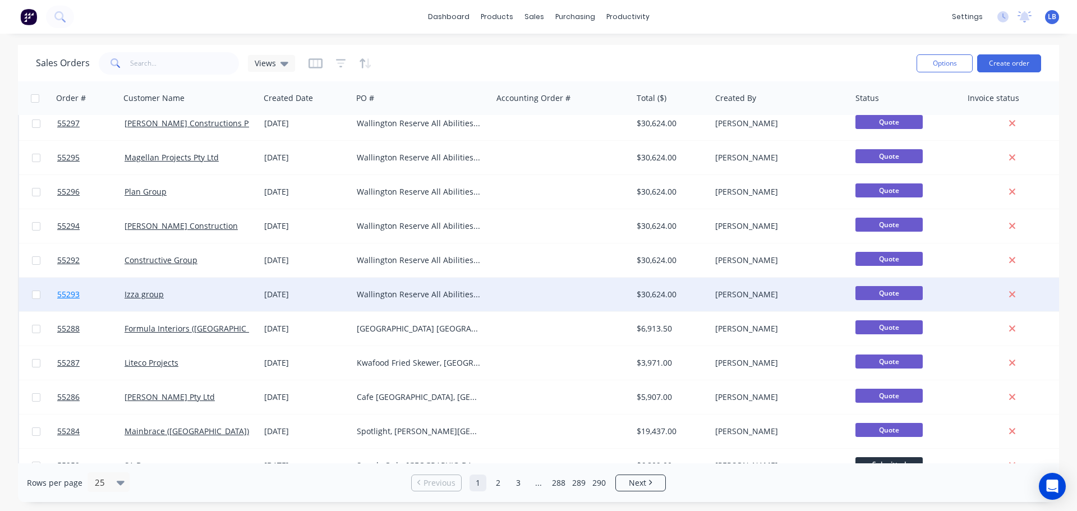
click at [69, 291] on span "55293" at bounding box center [68, 294] width 22 height 11
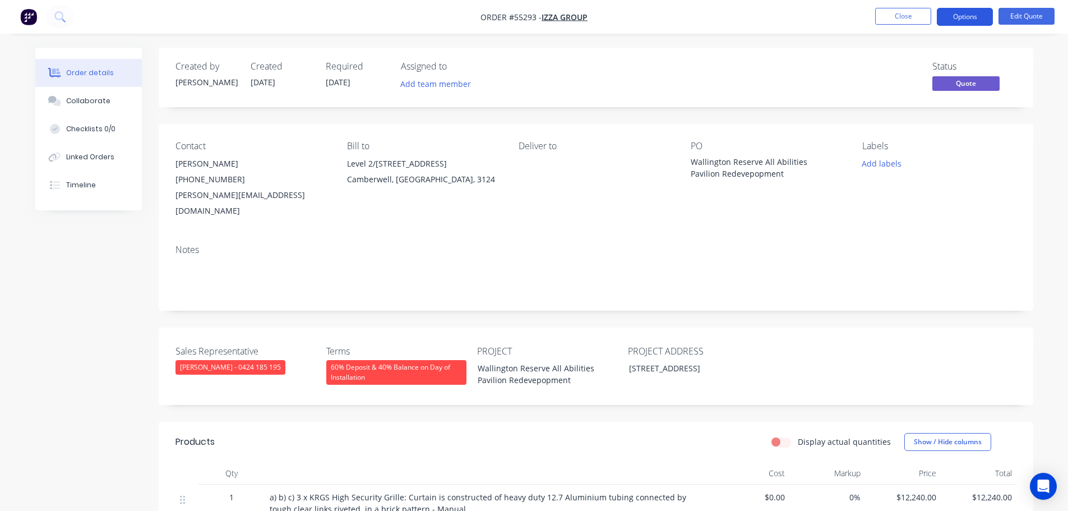
click at [965, 13] on button "Options" at bounding box center [965, 17] width 56 height 18
click at [892, 13] on button "Close" at bounding box center [903, 16] width 56 height 17
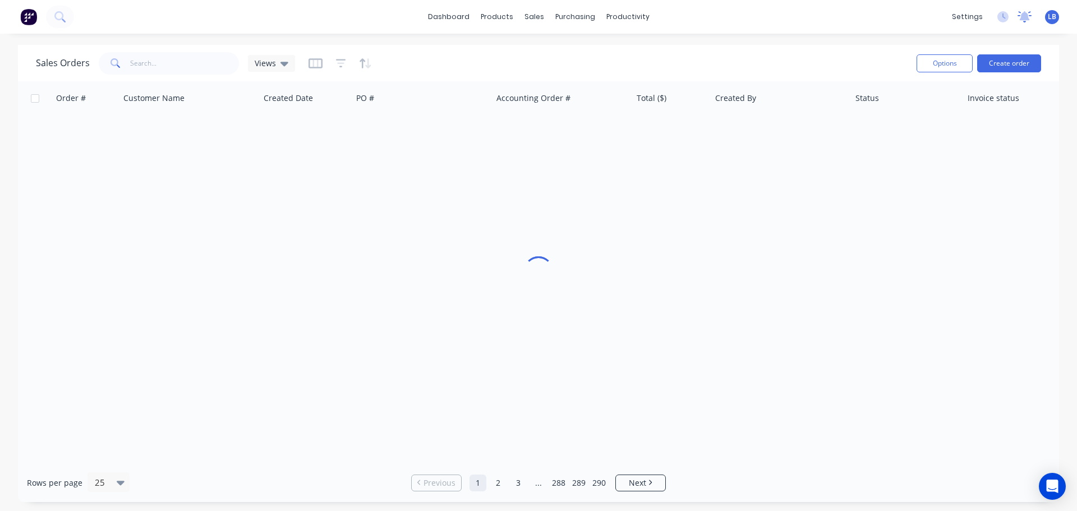
click at [1018, 20] on icon at bounding box center [1024, 16] width 14 height 11
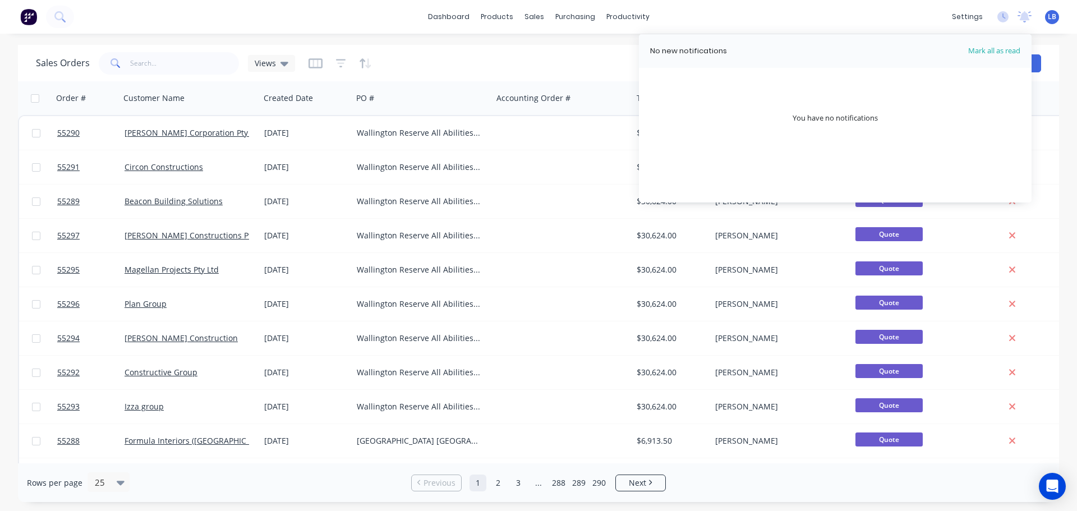
click at [865, 42] on header "No new notifications Mark all as read" at bounding box center [835, 51] width 393 height 34
click at [561, 57] on div "Sales Orders" at bounding box center [575, 54] width 46 height 10
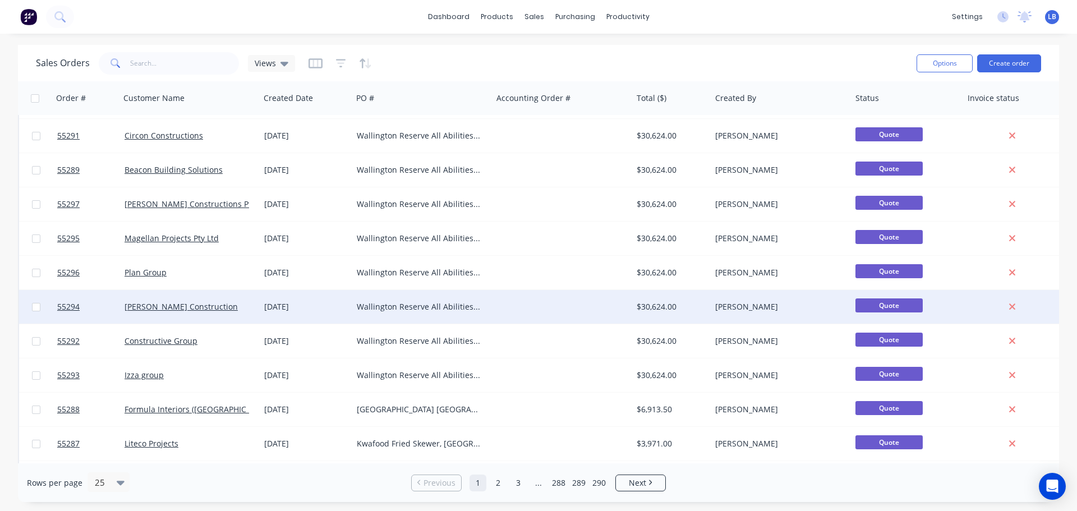
scroll to position [56, 0]
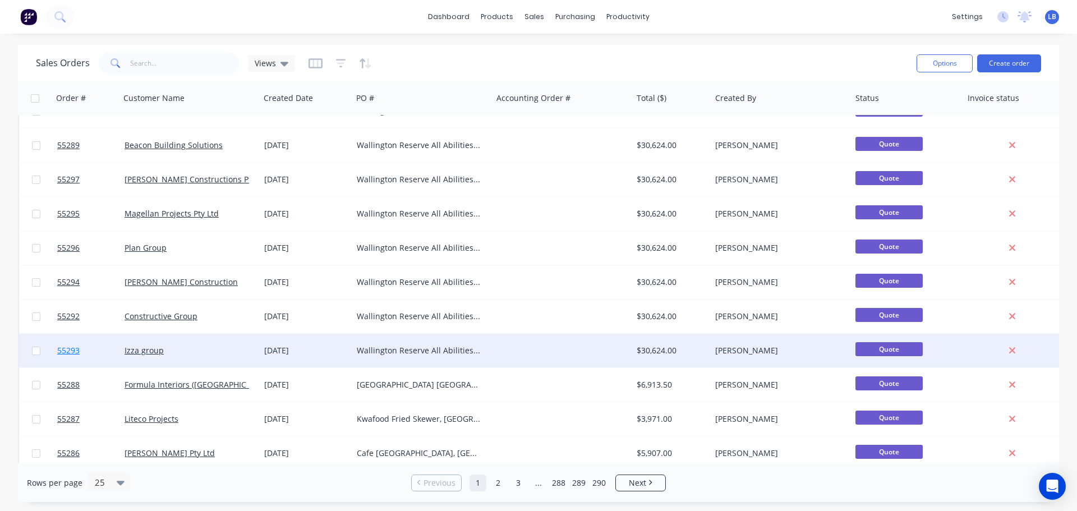
click at [60, 351] on span "55293" at bounding box center [68, 350] width 22 height 11
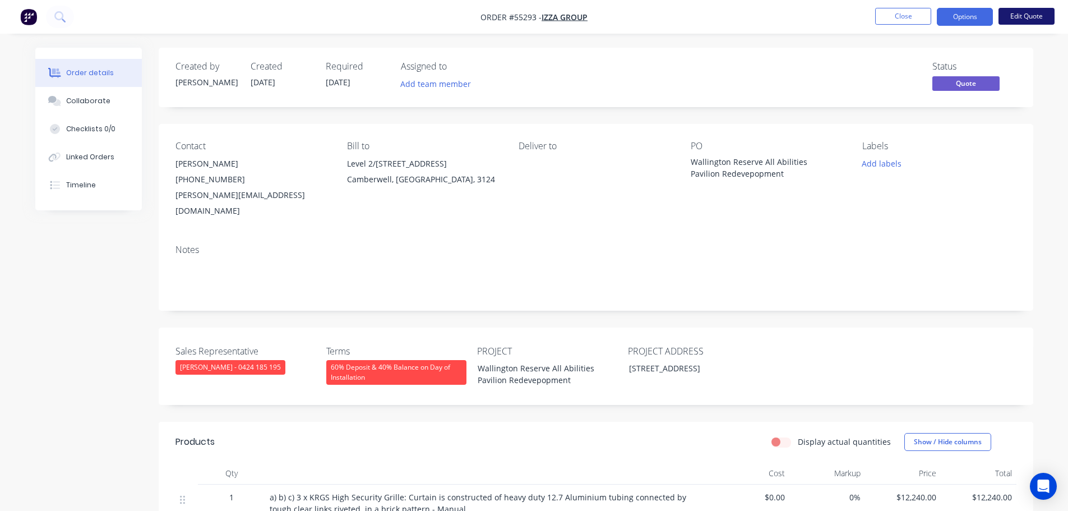
click at [1016, 20] on button "Edit Quote" at bounding box center [1027, 16] width 56 height 17
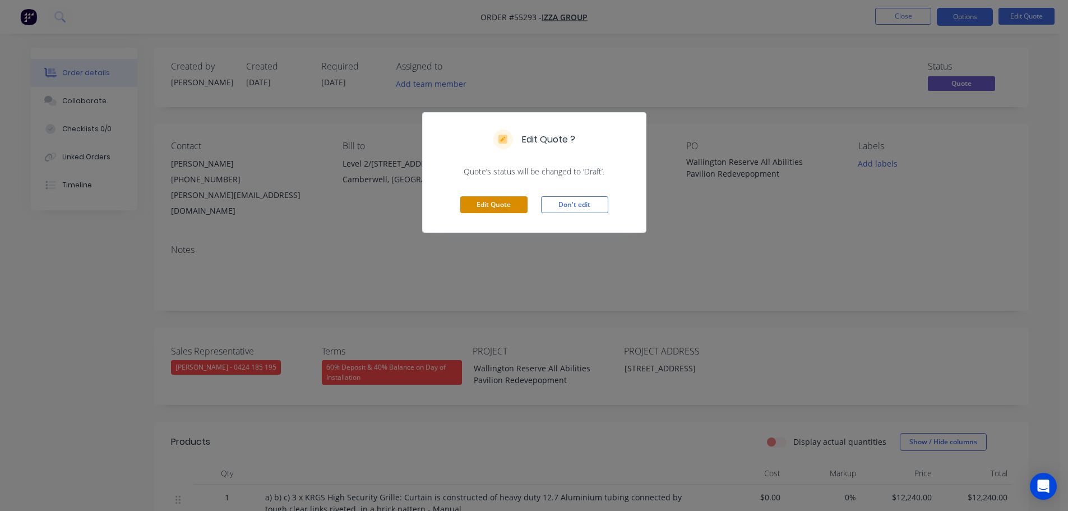
click at [478, 210] on button "Edit Quote" at bounding box center [493, 204] width 67 height 17
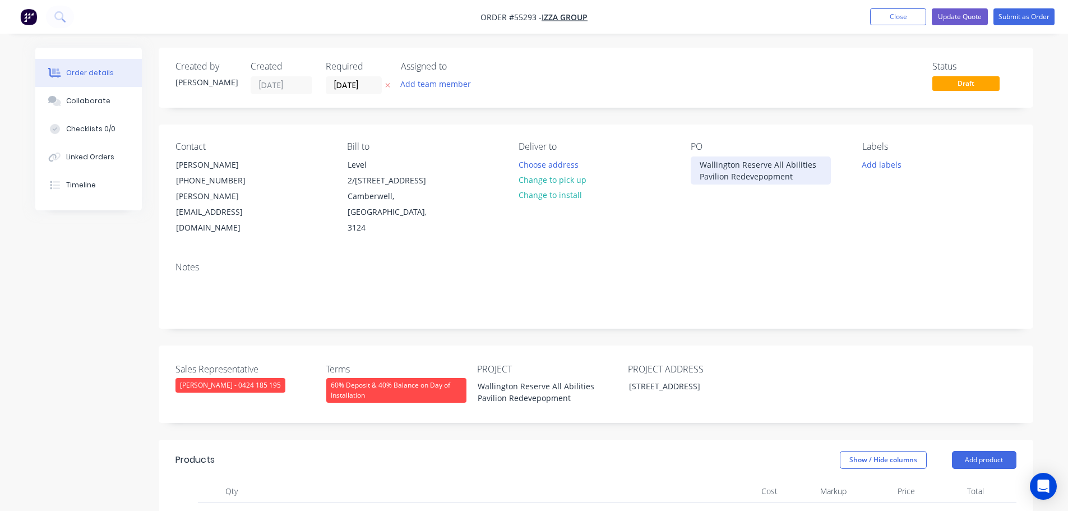
click at [760, 176] on div "Wallington Reserve All Abilities Pavilion Redevepopment" at bounding box center [761, 170] width 140 height 28
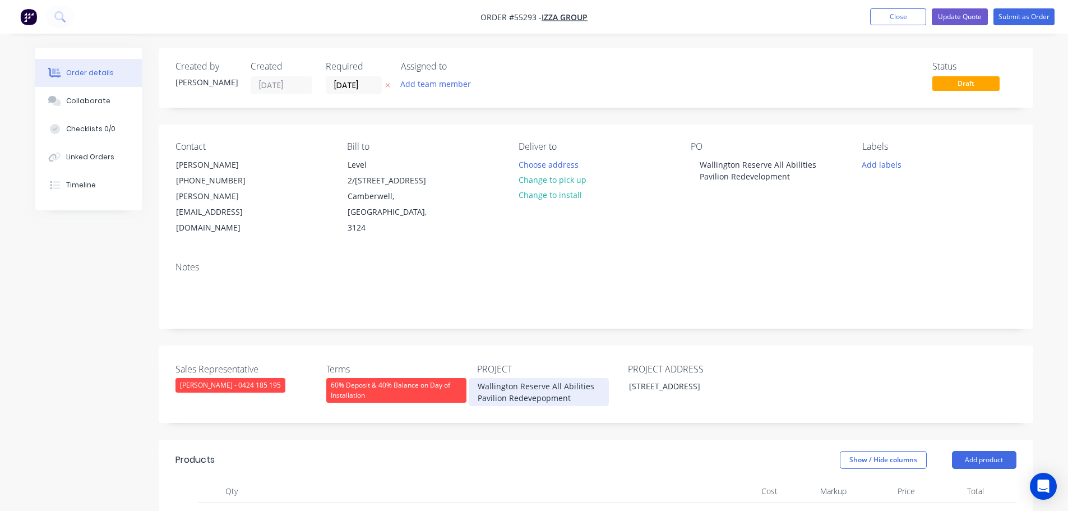
click at [539, 382] on div "Wallington Reserve All Abilities Pavilion Redevepopment" at bounding box center [539, 392] width 140 height 28
click at [964, 15] on button "Update Quote" at bounding box center [960, 16] width 56 height 17
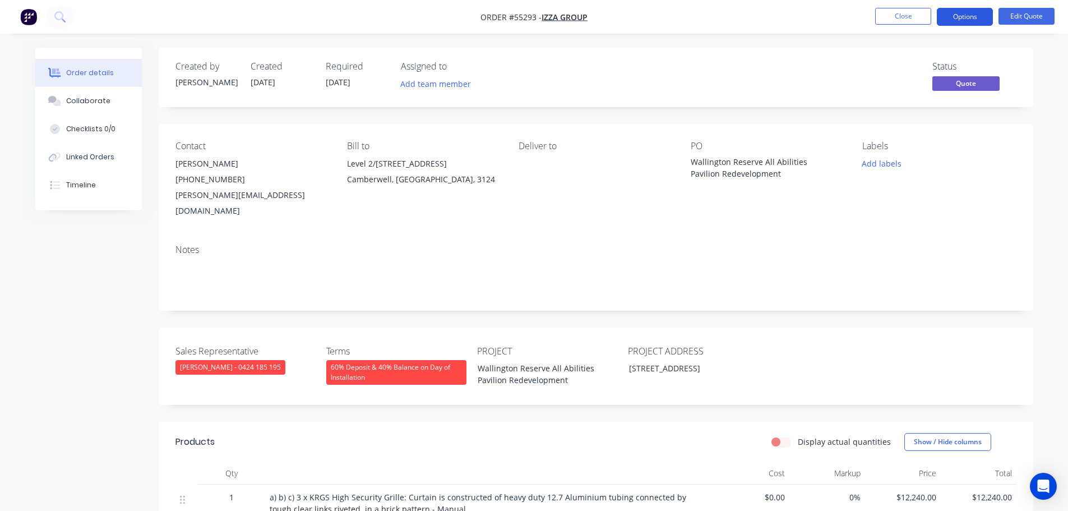
click at [958, 19] on button "Options" at bounding box center [965, 17] width 56 height 18
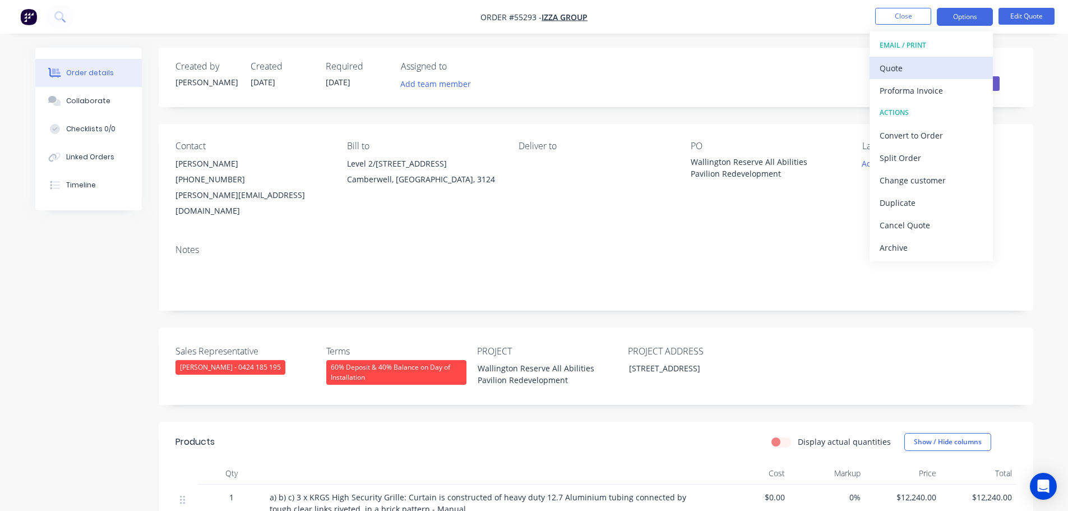
click at [897, 69] on div "Quote" at bounding box center [931, 68] width 103 height 16
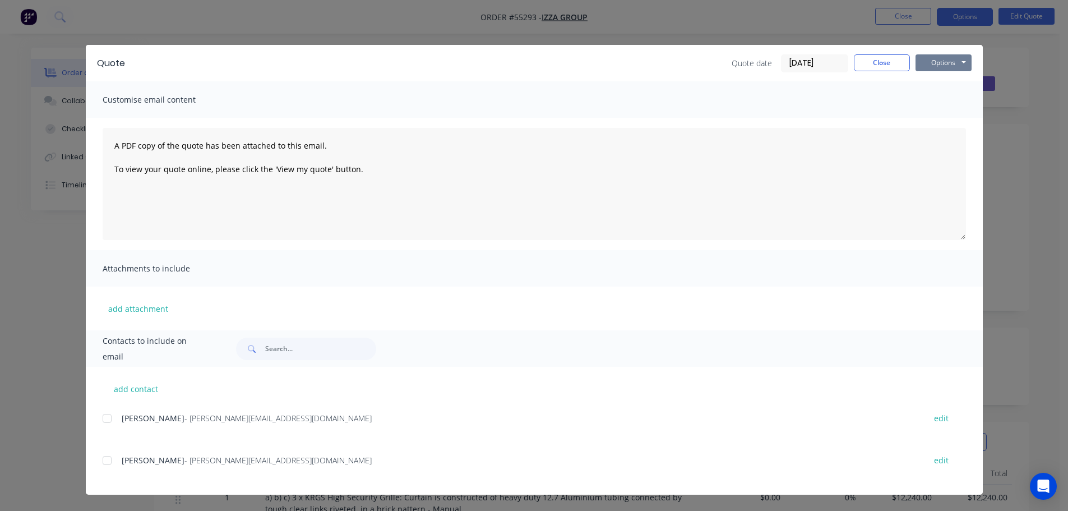
click at [935, 66] on button "Options" at bounding box center [944, 62] width 56 height 17
click at [936, 100] on button "Print" at bounding box center [952, 101] width 72 height 19
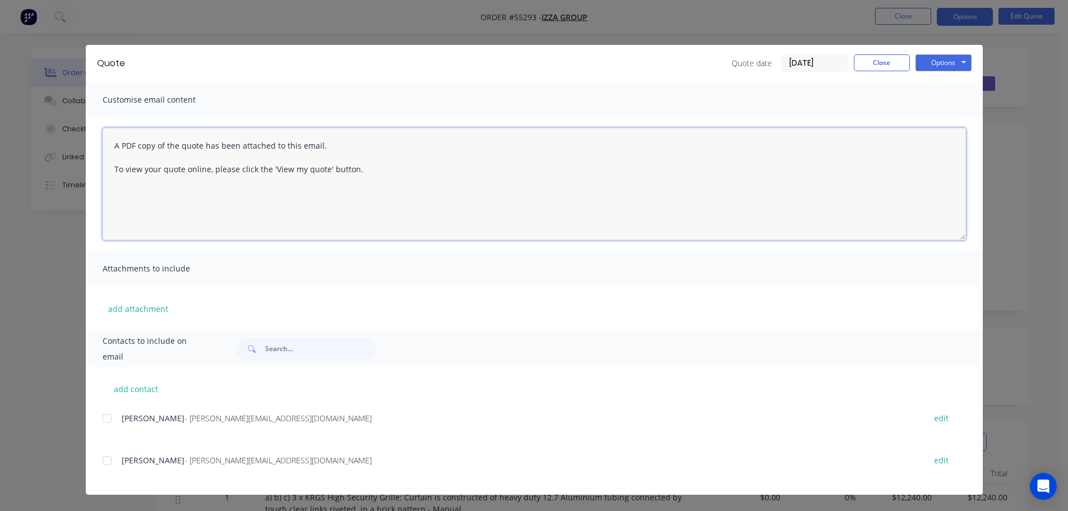
click at [779, 165] on textarea "A PDF copy of the quote has been attached to this email. To view your quote onl…" at bounding box center [535, 184] width 864 height 112
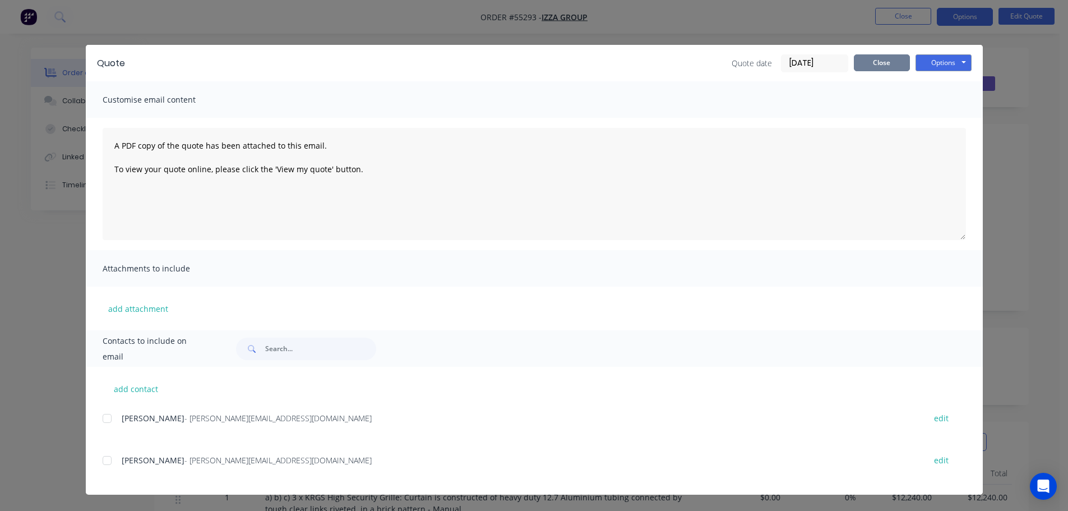
click at [891, 65] on button "Close" at bounding box center [882, 62] width 56 height 17
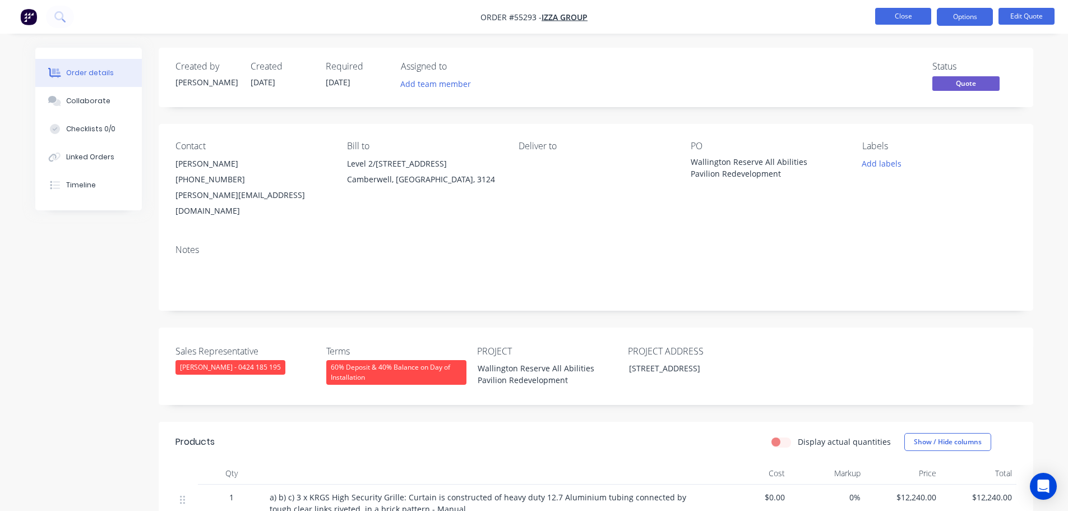
click at [889, 19] on button "Close" at bounding box center [903, 16] width 56 height 17
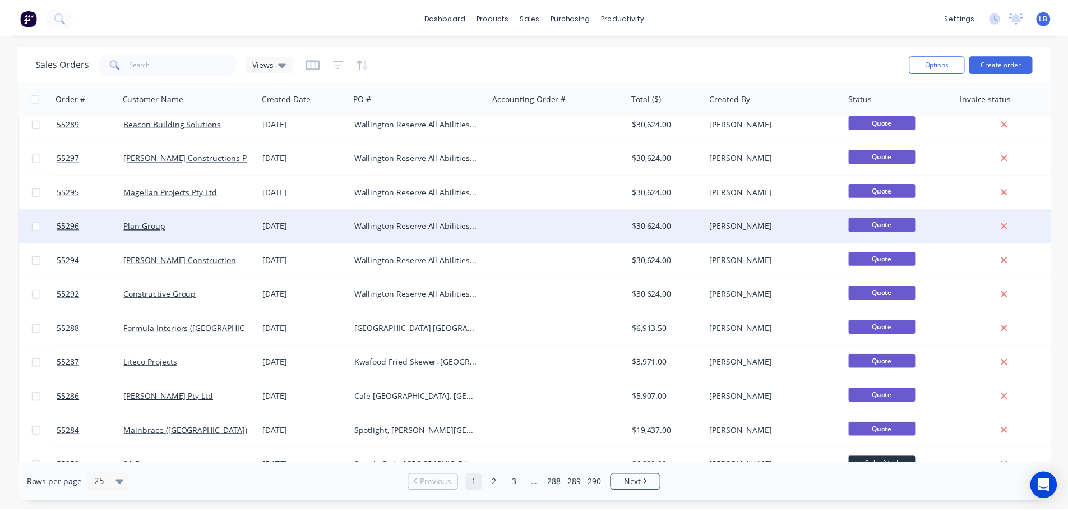
scroll to position [168, 0]
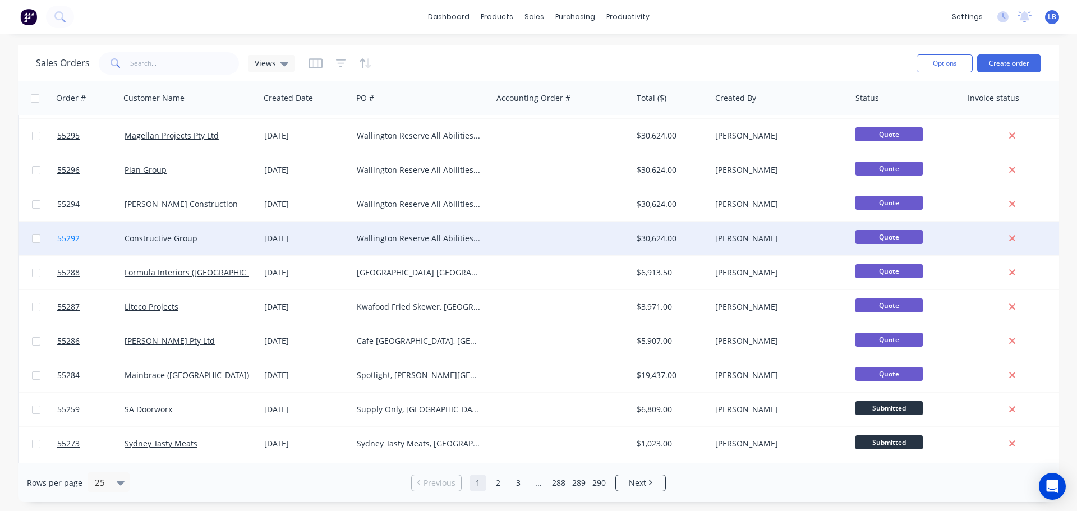
click at [67, 237] on span "55292" at bounding box center [68, 238] width 22 height 11
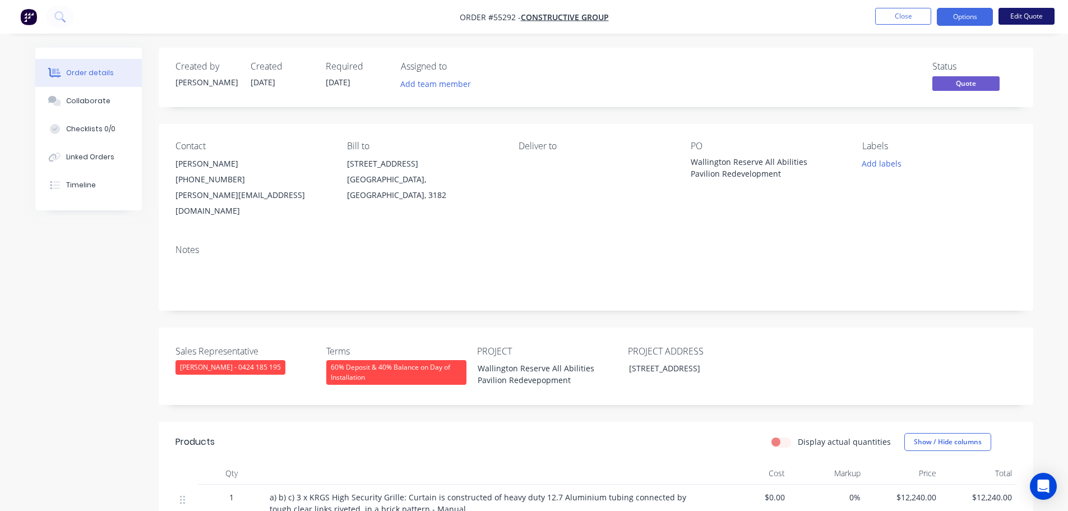
click at [1036, 17] on button "Edit Quote" at bounding box center [1027, 16] width 56 height 17
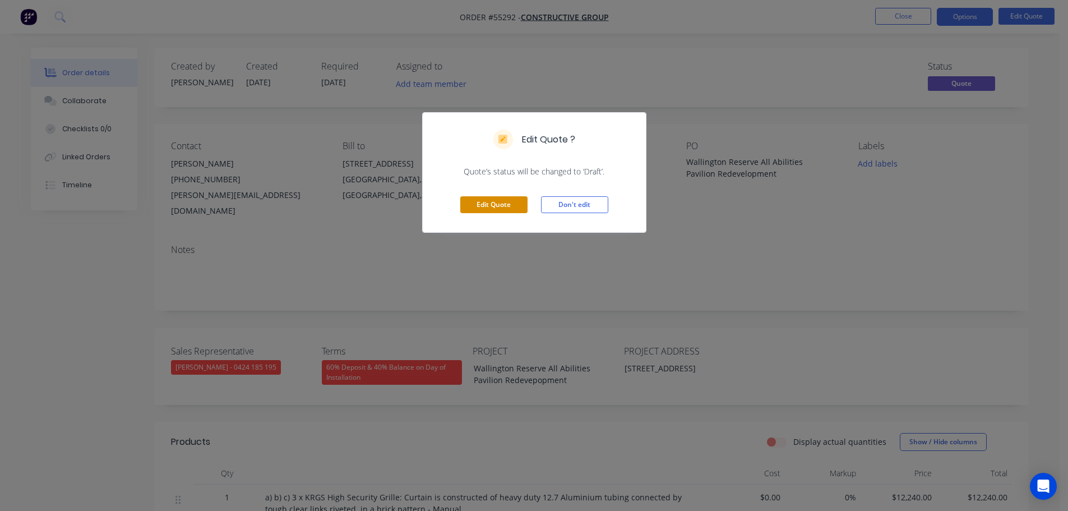
click at [500, 201] on button "Edit Quote" at bounding box center [493, 204] width 67 height 17
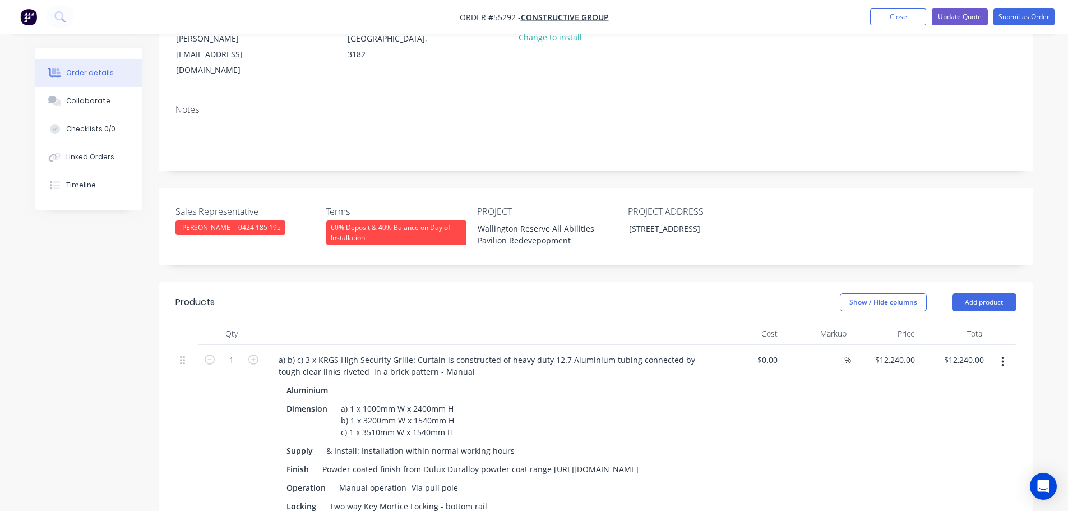
scroll to position [168, 0]
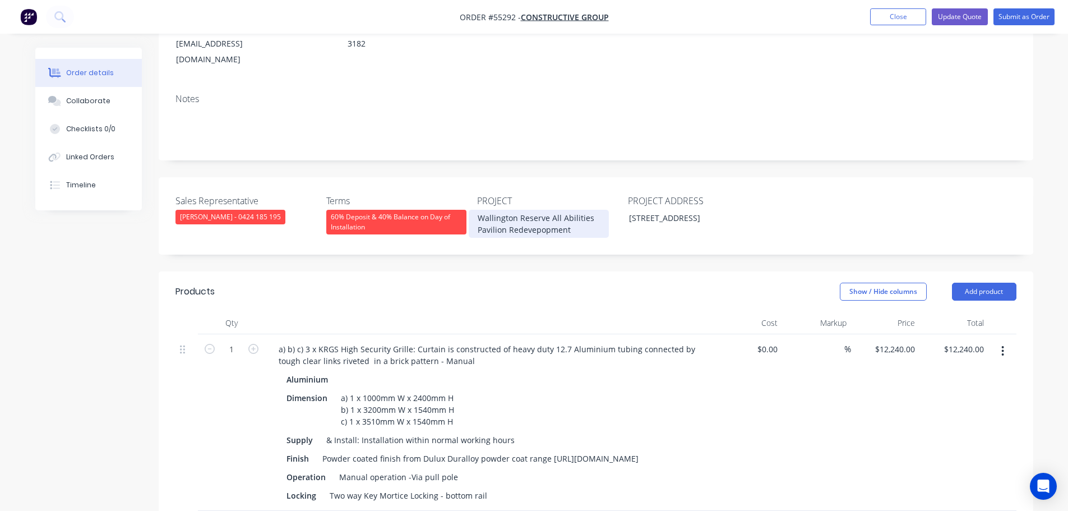
click at [540, 210] on div "Wallington Reserve All Abilities Pavilion Redevepopment" at bounding box center [539, 224] width 140 height 28
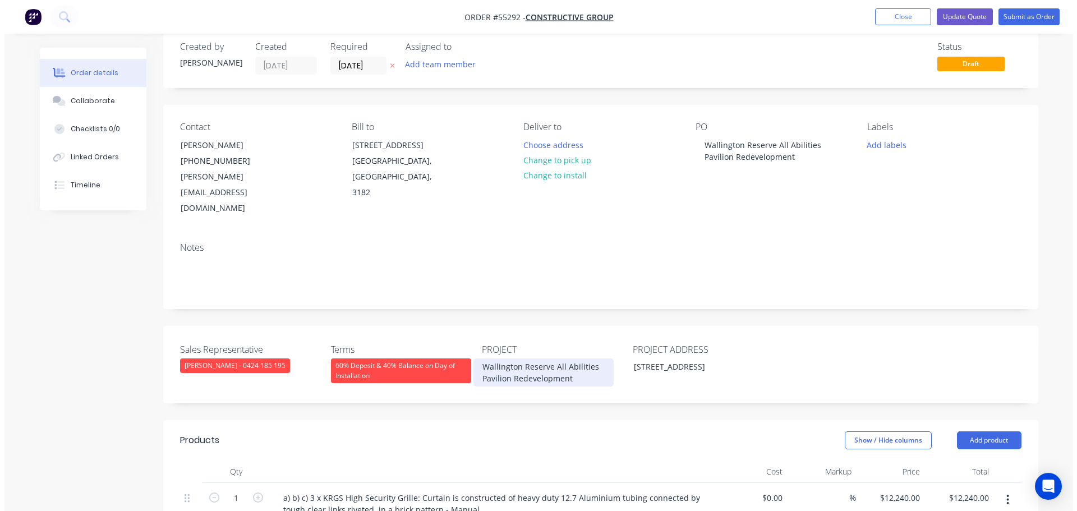
scroll to position [0, 0]
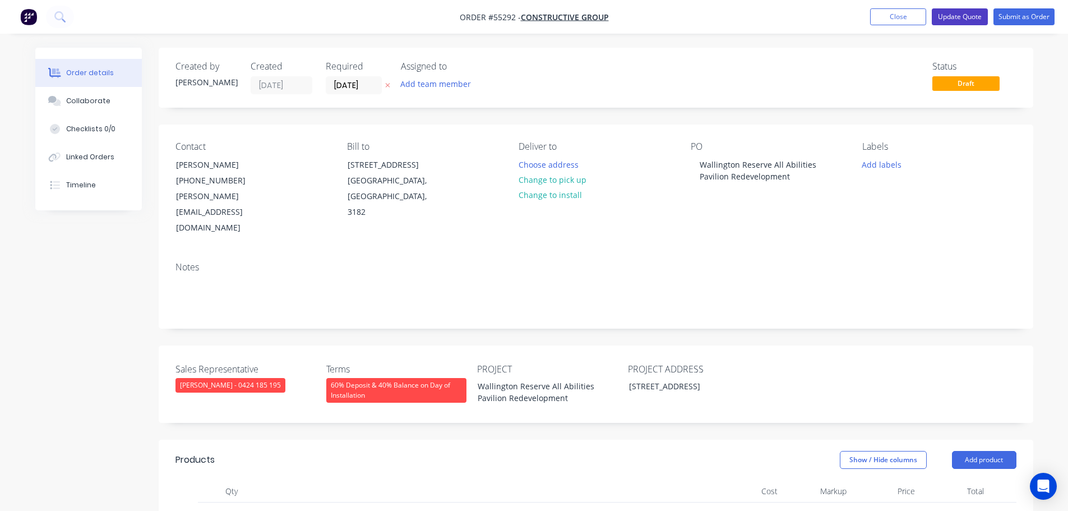
click at [963, 16] on button "Update Quote" at bounding box center [960, 16] width 56 height 17
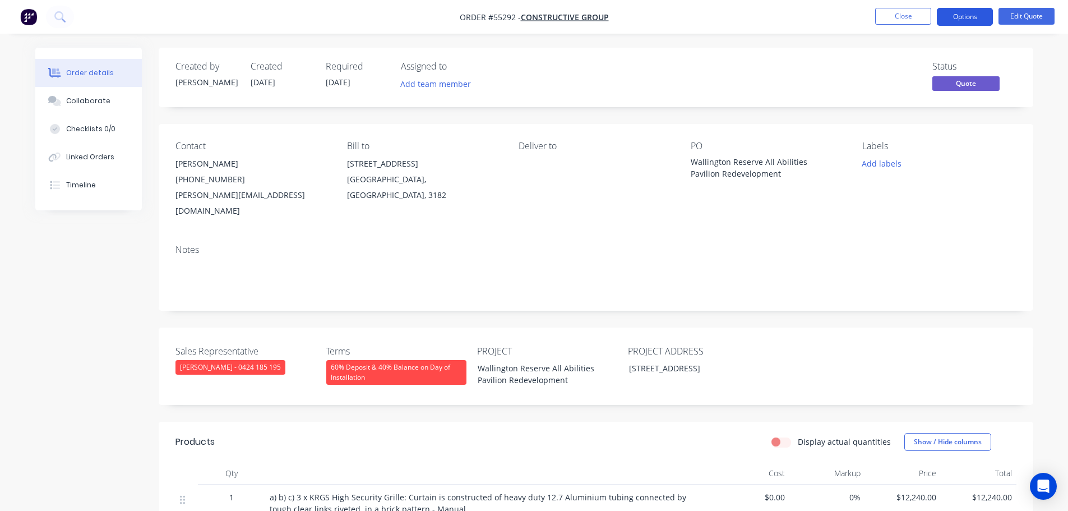
click at [963, 19] on button "Options" at bounding box center [965, 17] width 56 height 18
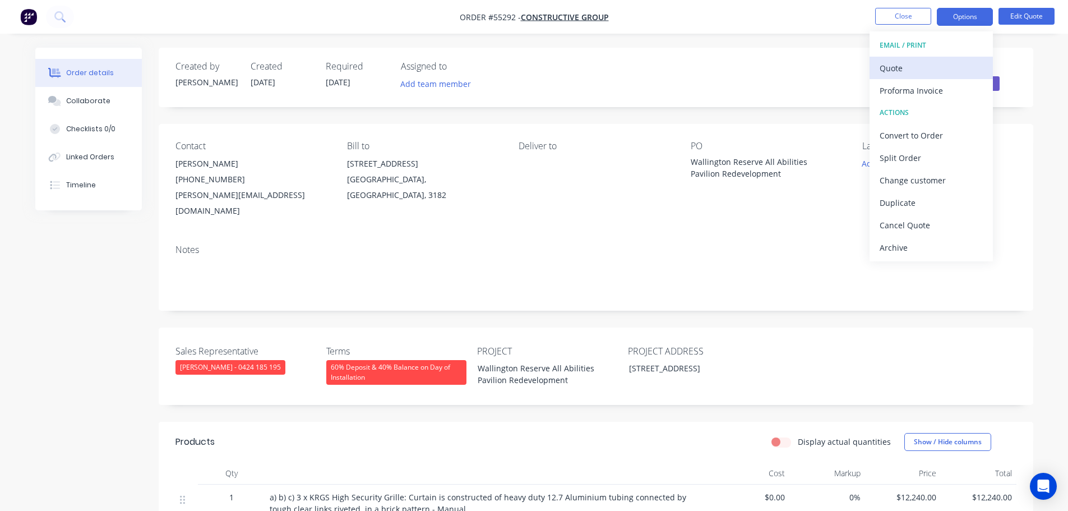
click at [899, 72] on div "Quote" at bounding box center [931, 68] width 103 height 16
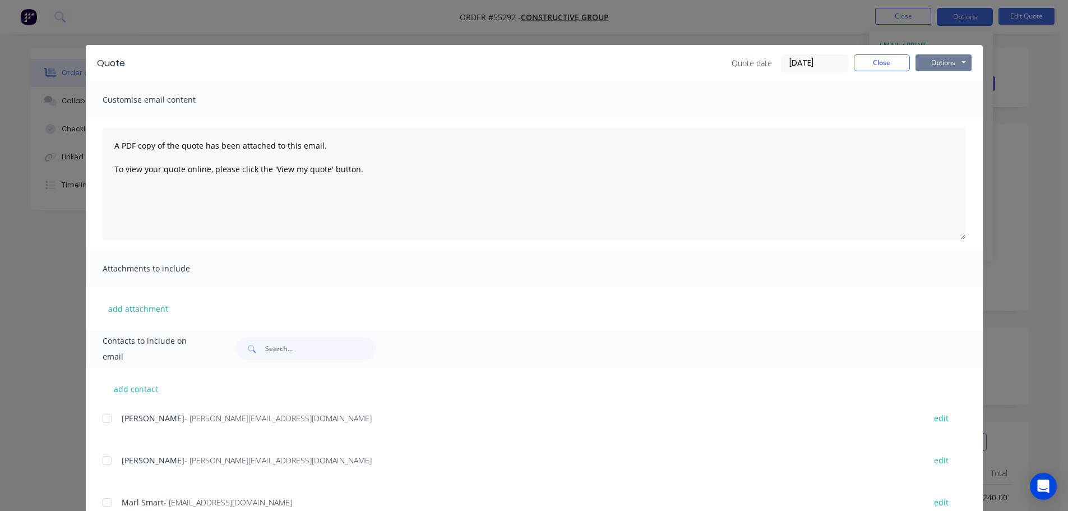
click at [937, 61] on button "Options" at bounding box center [944, 62] width 56 height 17
click at [936, 99] on button "Print" at bounding box center [952, 101] width 72 height 19
click at [866, 66] on button "Close" at bounding box center [882, 62] width 56 height 17
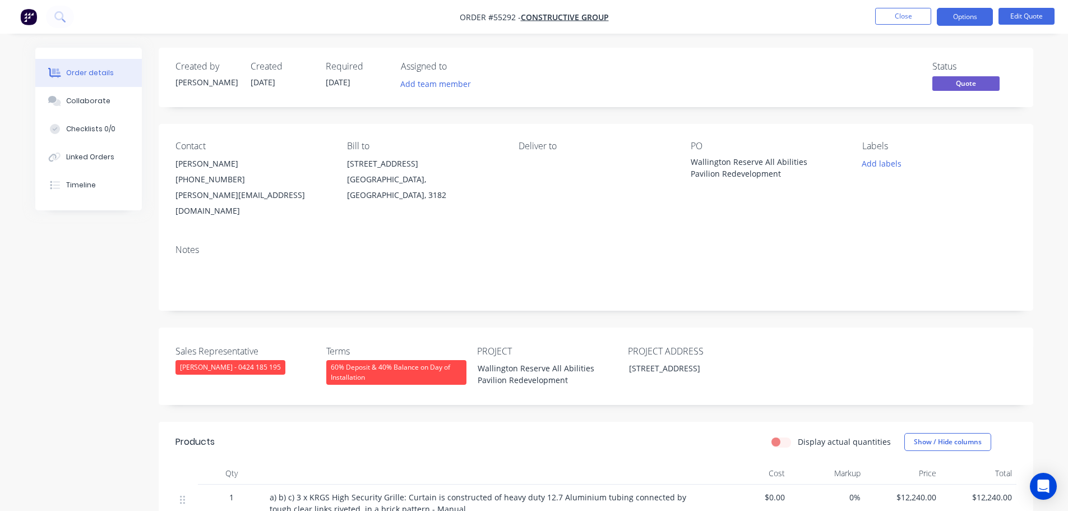
drag, startPoint x: 798, startPoint y: 58, endPoint x: 805, endPoint y: 58, distance: 7.3
click at [798, 58] on div "Created by Leanne Created 08/09/25 Required 08/09/25 Assigned to Add team membe…" at bounding box center [596, 77] width 875 height 59
click at [900, 17] on button "Close" at bounding box center [903, 16] width 56 height 17
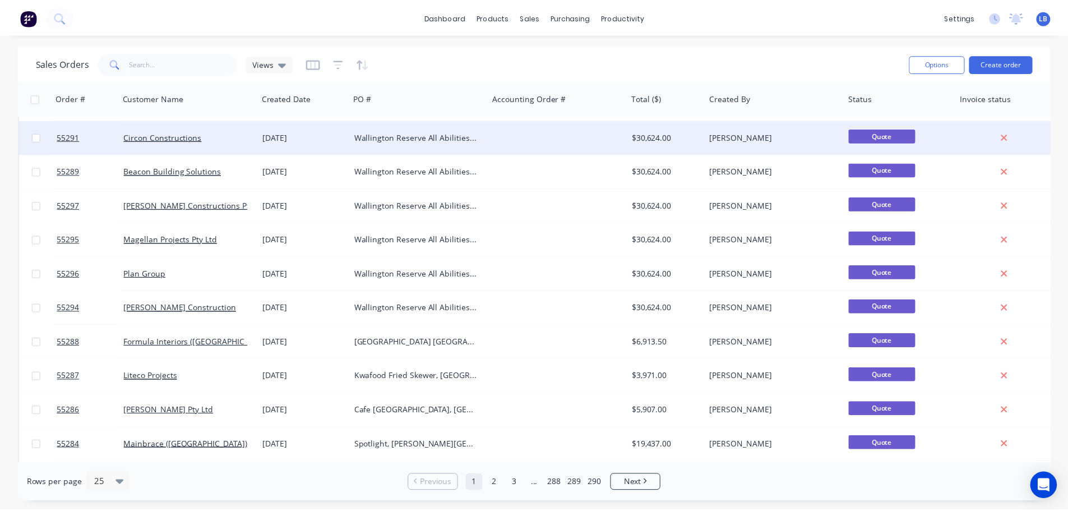
scroll to position [112, 0]
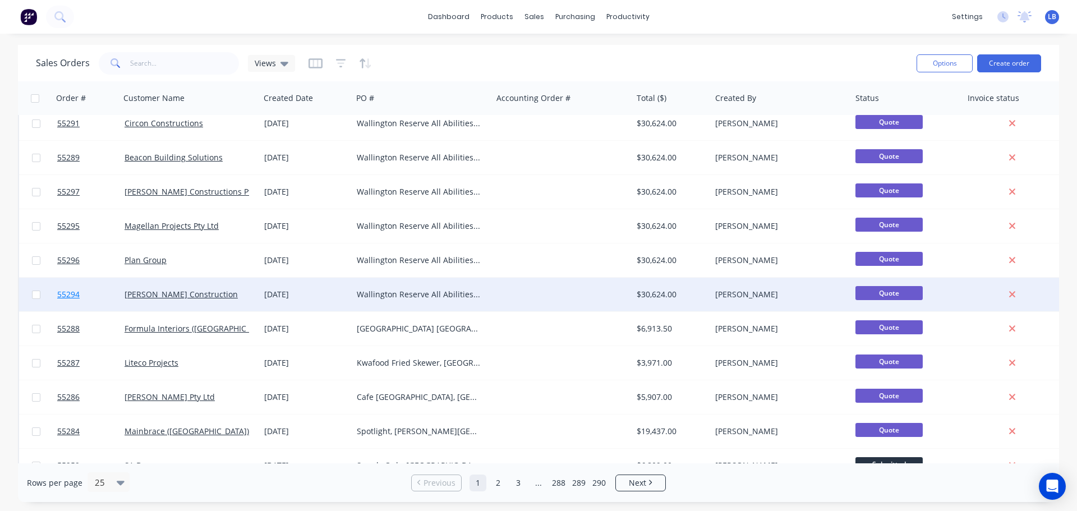
click at [63, 292] on span "55294" at bounding box center [68, 294] width 22 height 11
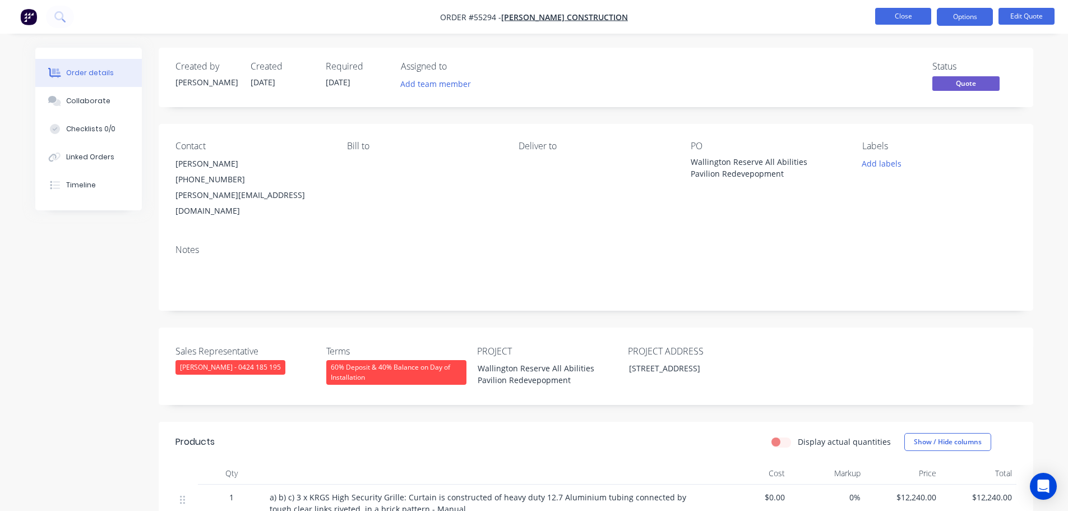
click at [901, 15] on button "Close" at bounding box center [903, 16] width 56 height 17
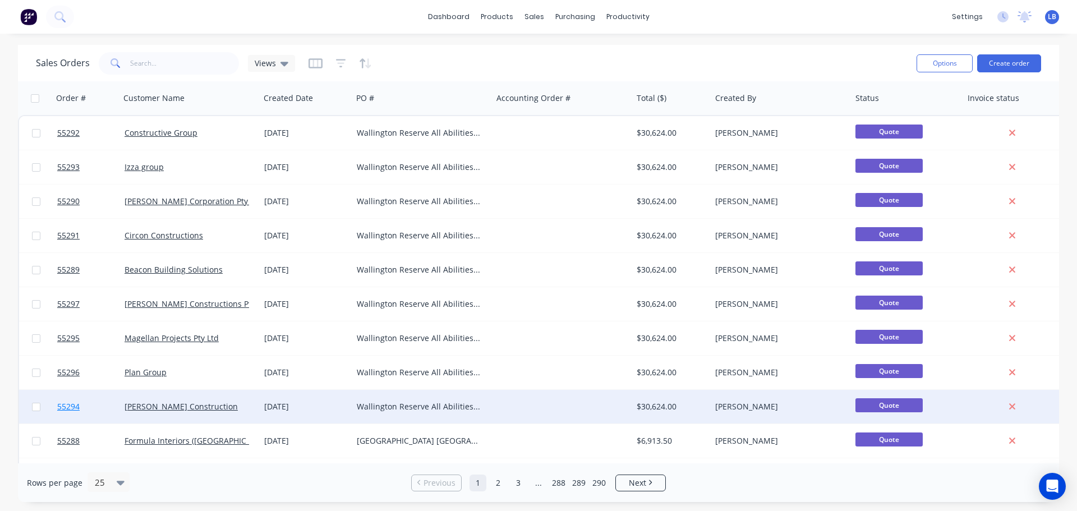
click at [65, 405] on span "55294" at bounding box center [68, 406] width 22 height 11
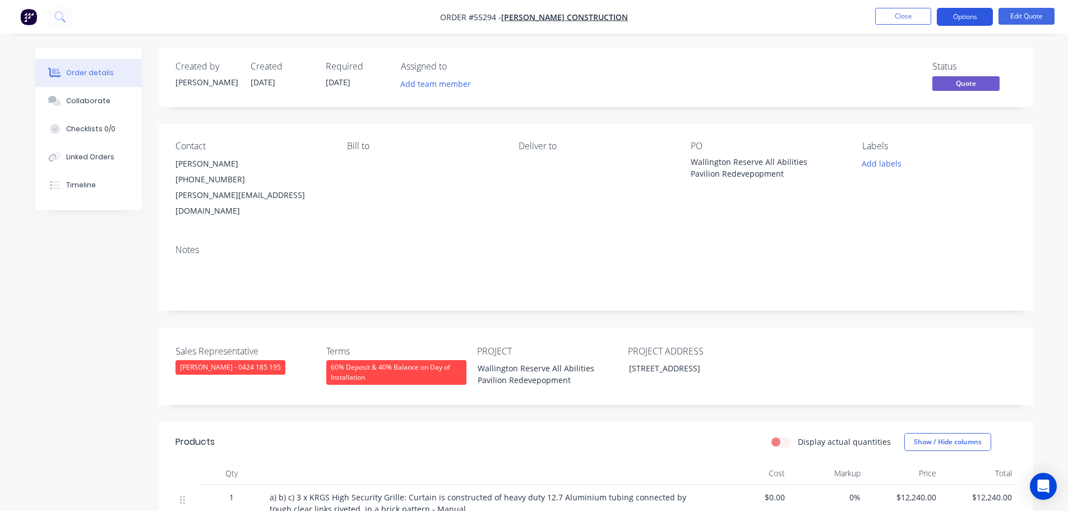
click at [965, 13] on button "Options" at bounding box center [965, 17] width 56 height 18
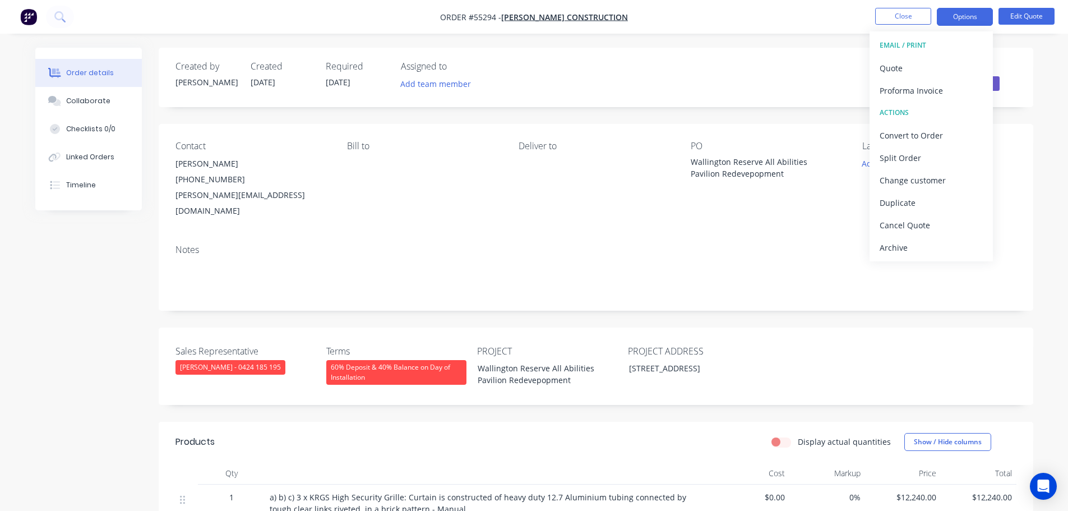
click at [815, 94] on div "Created by Leanne Created 08/09/25 Required 08/09/25 Assigned to Add team membe…" at bounding box center [596, 77] width 875 height 59
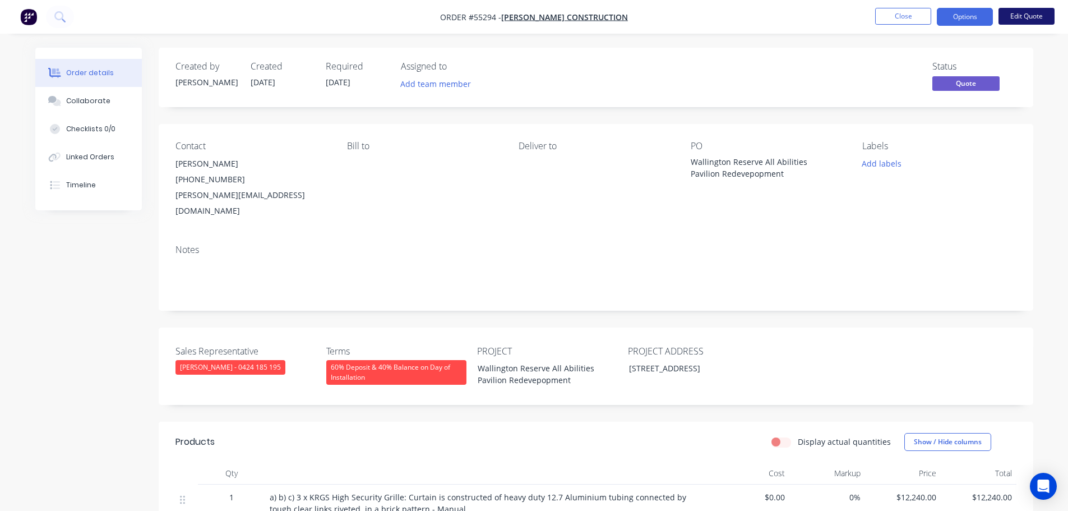
click at [1011, 14] on button "Edit Quote" at bounding box center [1027, 16] width 56 height 17
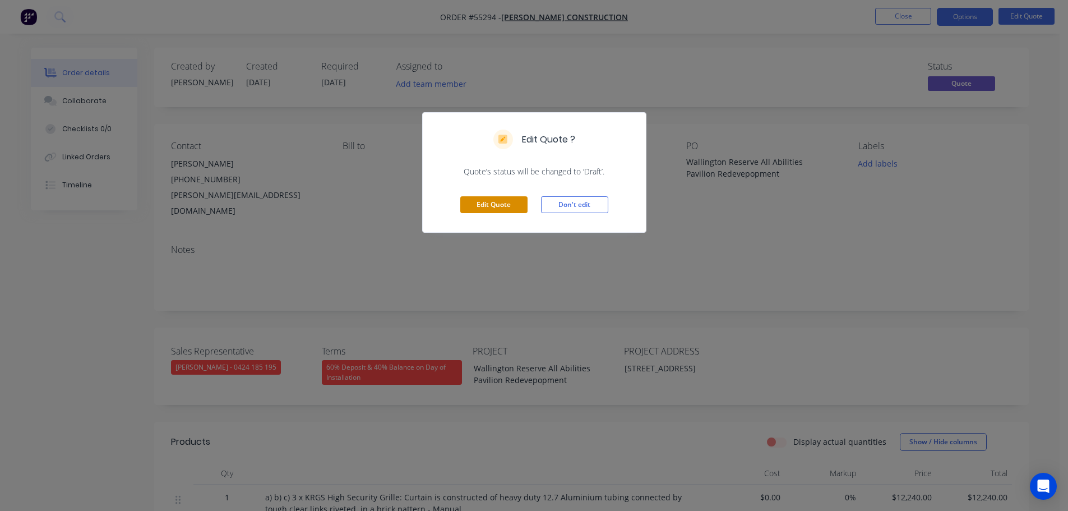
click at [490, 201] on button "Edit Quote" at bounding box center [493, 204] width 67 height 17
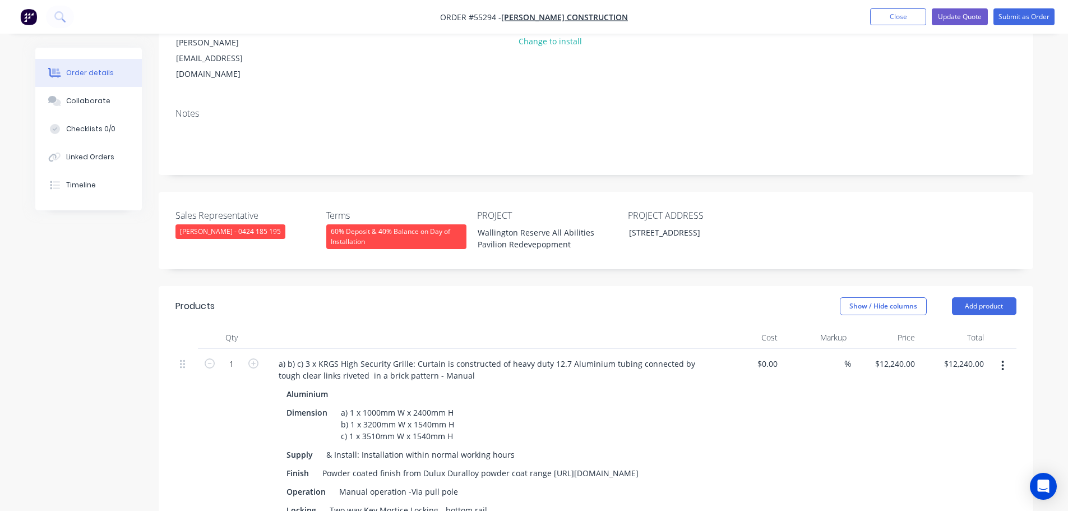
scroll to position [168, 0]
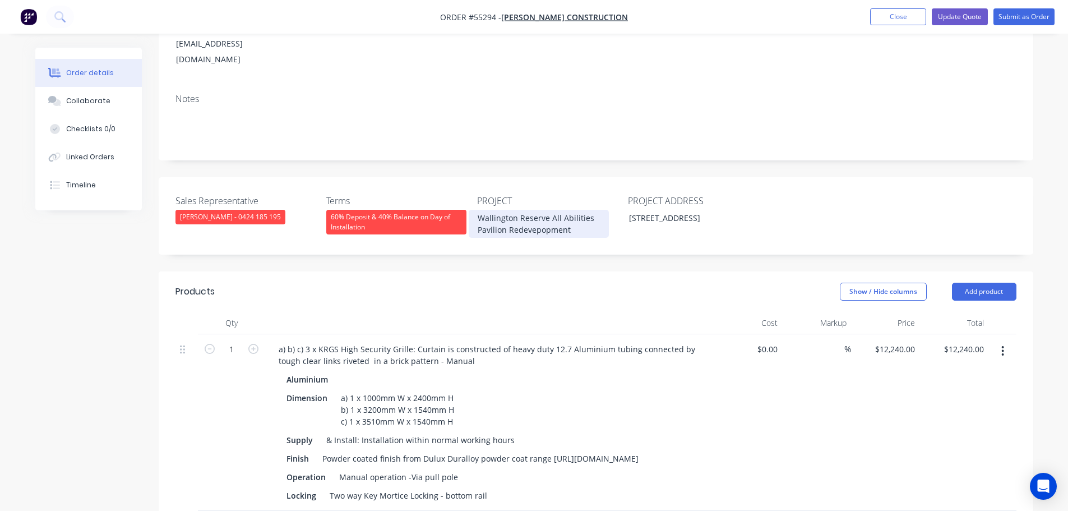
click at [540, 210] on div "Wallington Reserve All Abilities Pavilion Redevepopment" at bounding box center [539, 224] width 140 height 28
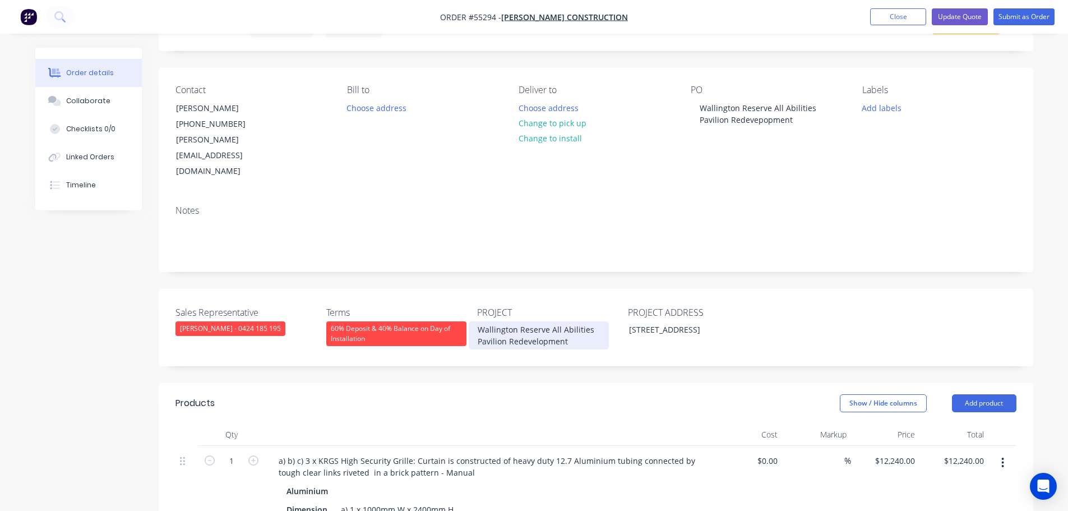
scroll to position [56, 0]
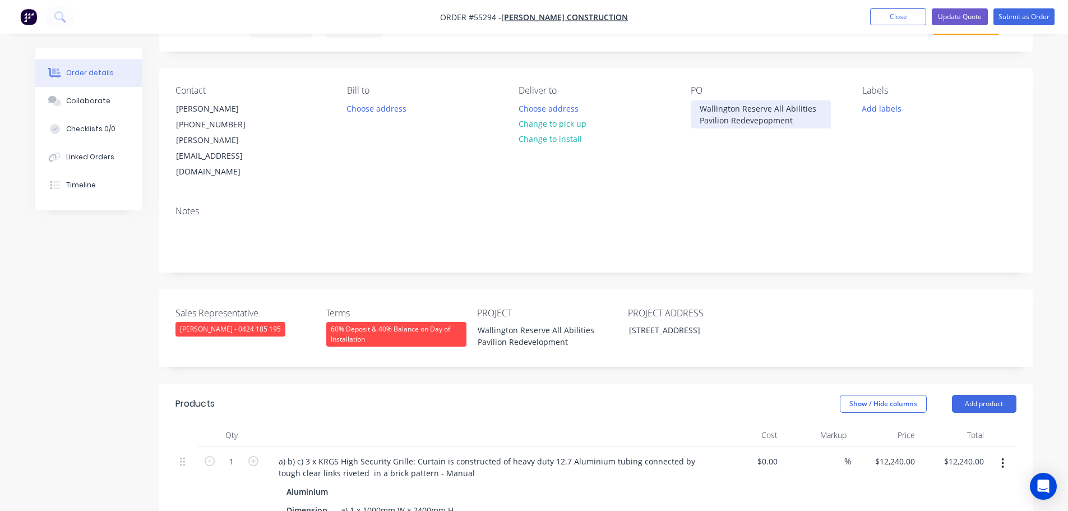
click at [762, 118] on div "Wallington Reserve All Abilities Pavilion Redevepopment" at bounding box center [761, 114] width 140 height 28
click at [962, 17] on button "Update Quote" at bounding box center [960, 16] width 56 height 17
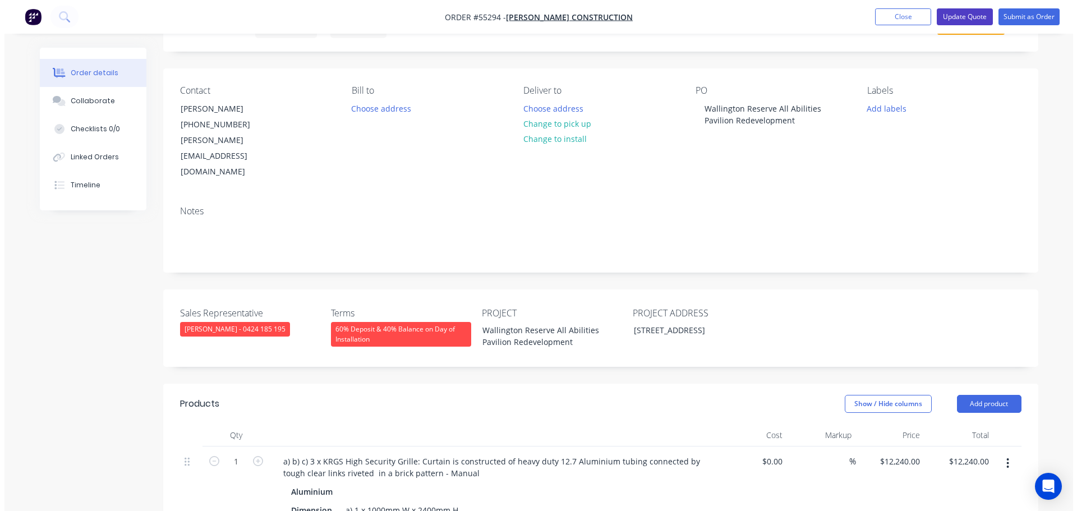
scroll to position [0, 0]
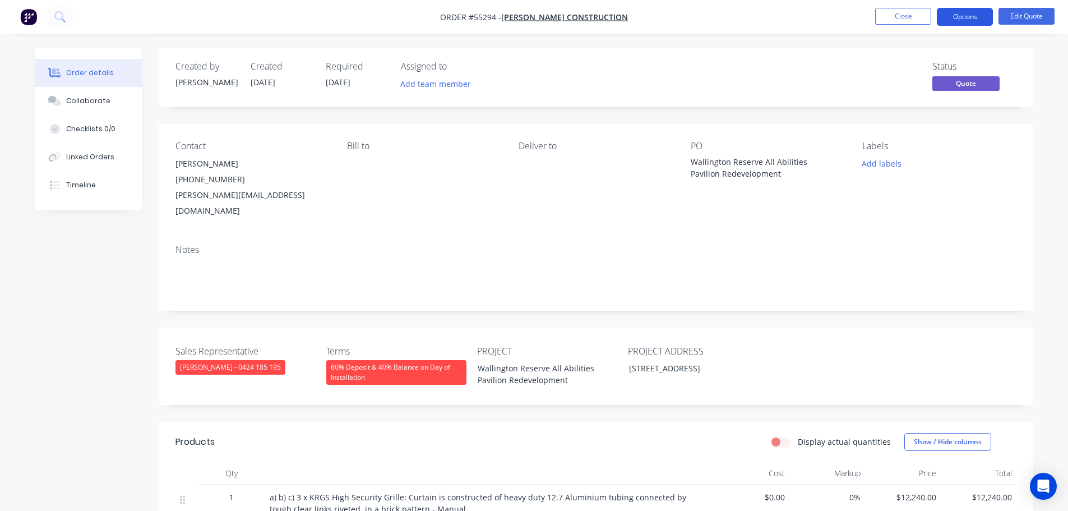
click at [965, 17] on button "Options" at bounding box center [965, 17] width 56 height 18
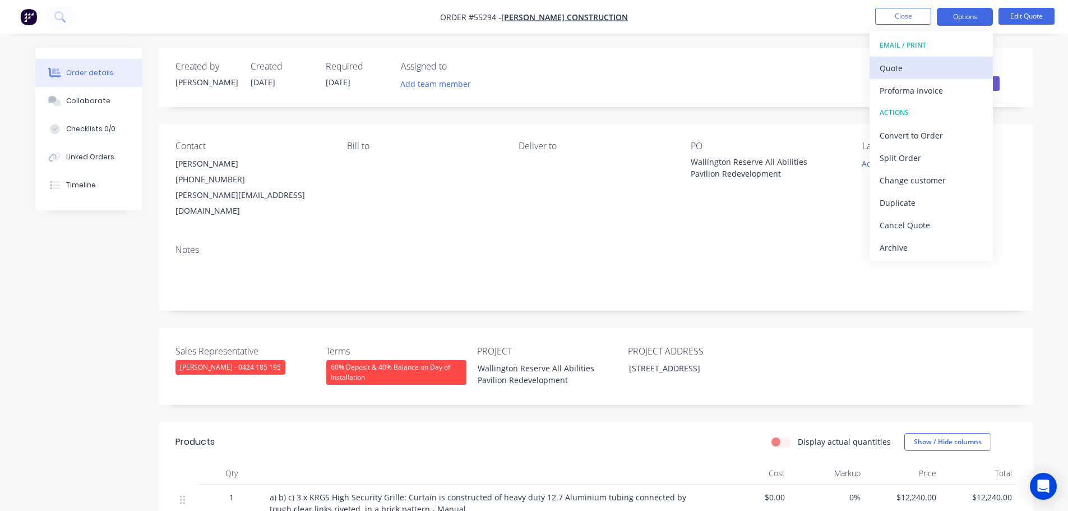
click at [896, 75] on div "Quote" at bounding box center [931, 68] width 103 height 16
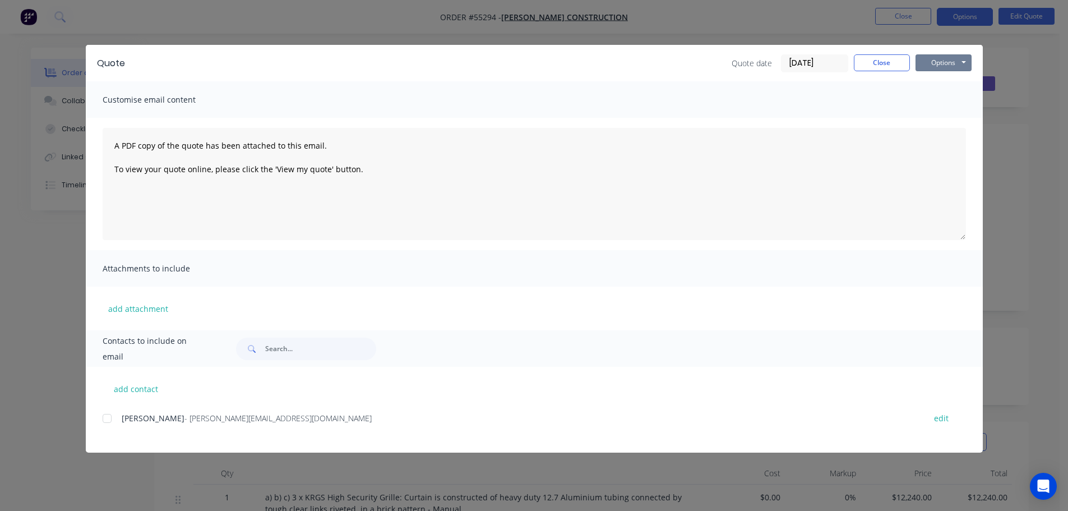
click at [939, 58] on button "Options" at bounding box center [944, 62] width 56 height 17
click at [944, 100] on button "Print" at bounding box center [952, 101] width 72 height 19
click at [870, 64] on button "Close" at bounding box center [882, 62] width 56 height 17
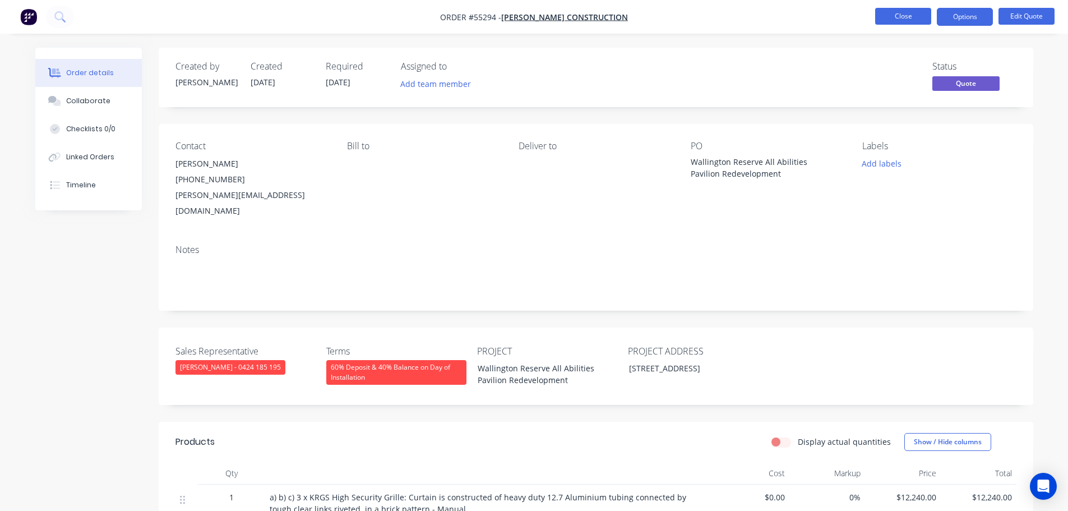
click at [884, 17] on button "Close" at bounding box center [903, 16] width 56 height 17
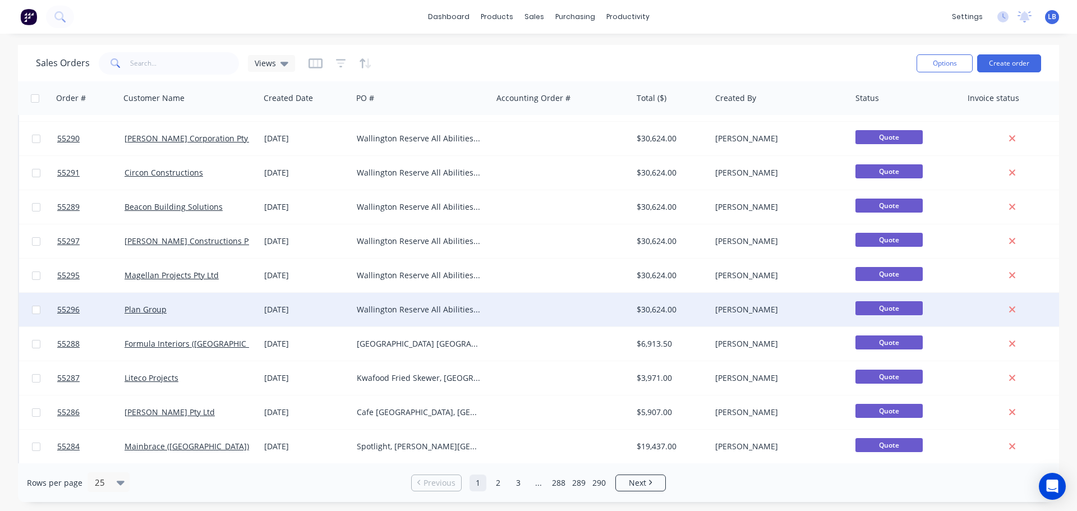
scroll to position [112, 0]
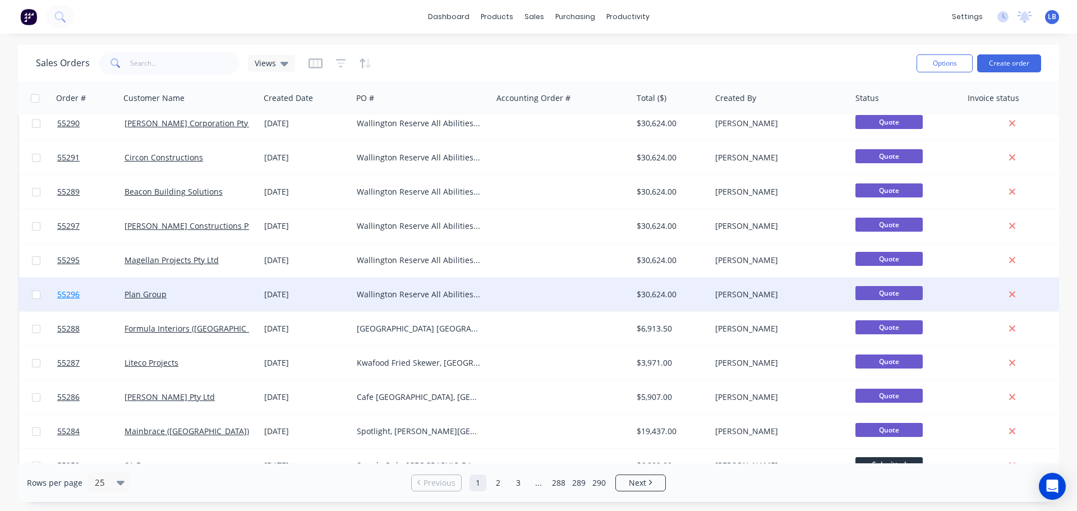
click at [65, 293] on span "55296" at bounding box center [68, 294] width 22 height 11
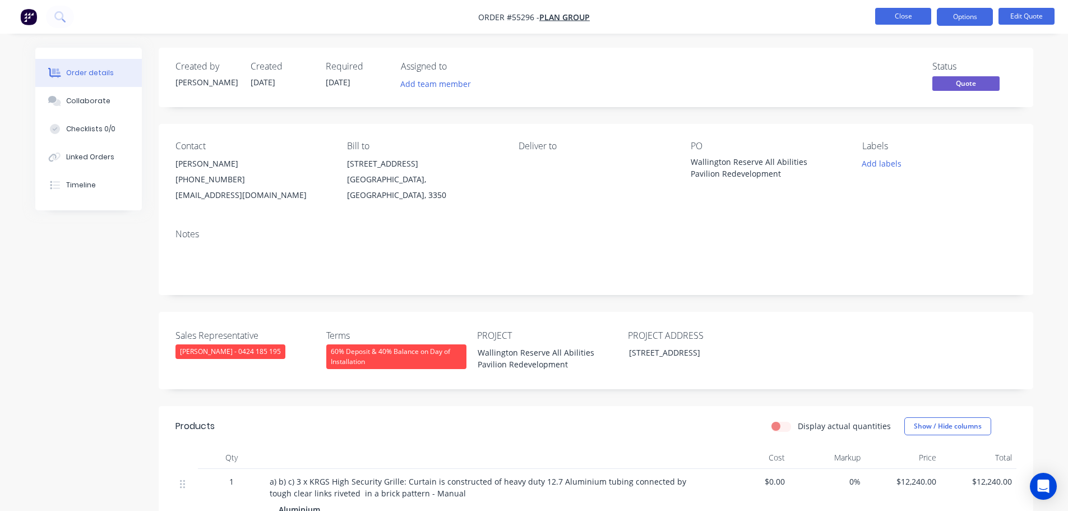
click at [885, 12] on button "Close" at bounding box center [903, 16] width 56 height 17
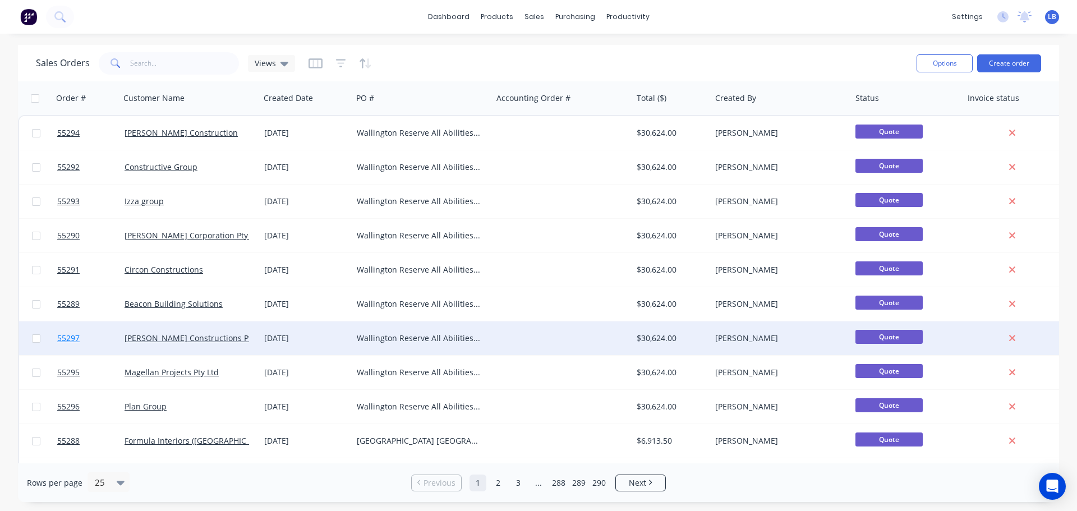
click at [68, 340] on span "55297" at bounding box center [68, 338] width 22 height 11
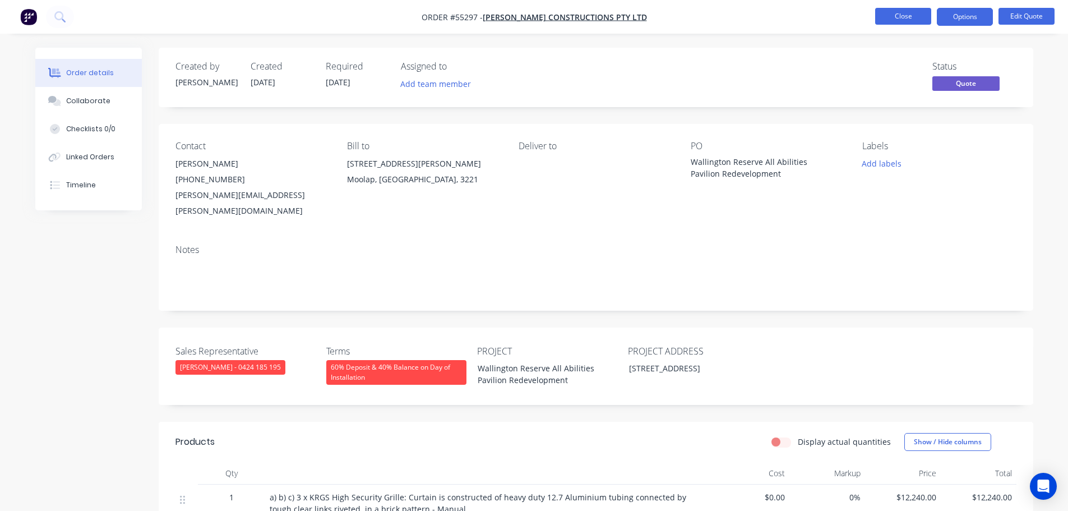
click at [891, 14] on button "Close" at bounding box center [903, 16] width 56 height 17
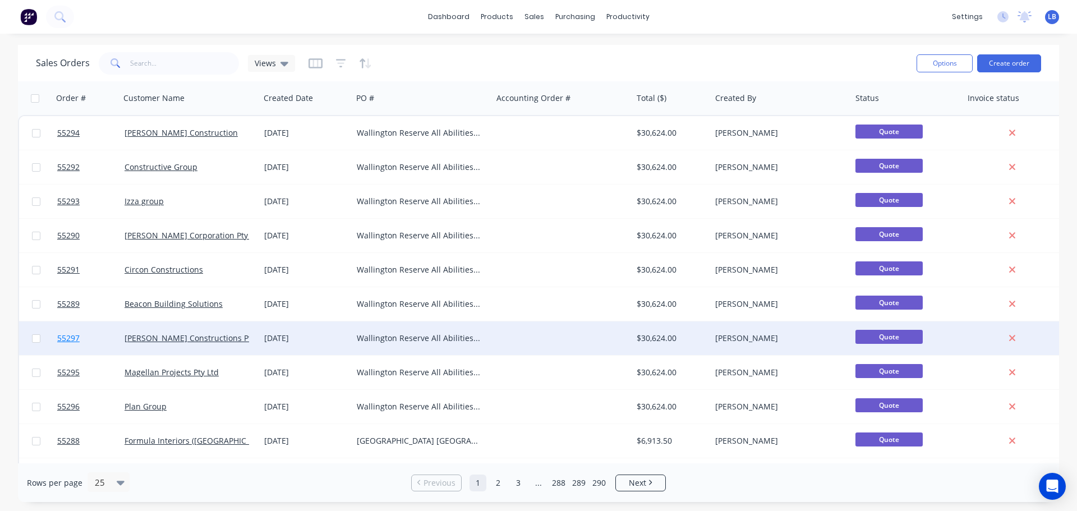
click at [75, 342] on span "55297" at bounding box center [68, 338] width 22 height 11
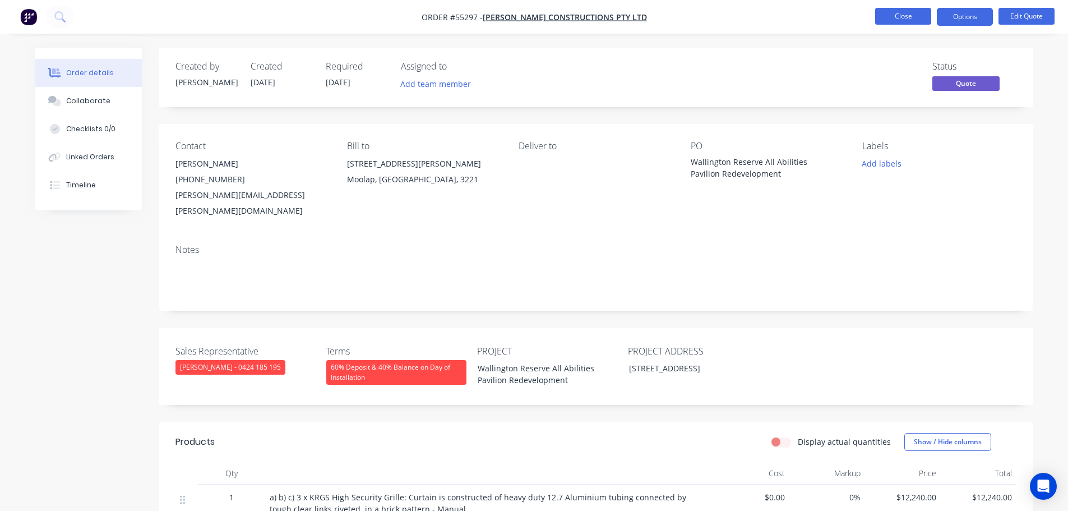
click at [906, 22] on button "Close" at bounding box center [903, 16] width 56 height 17
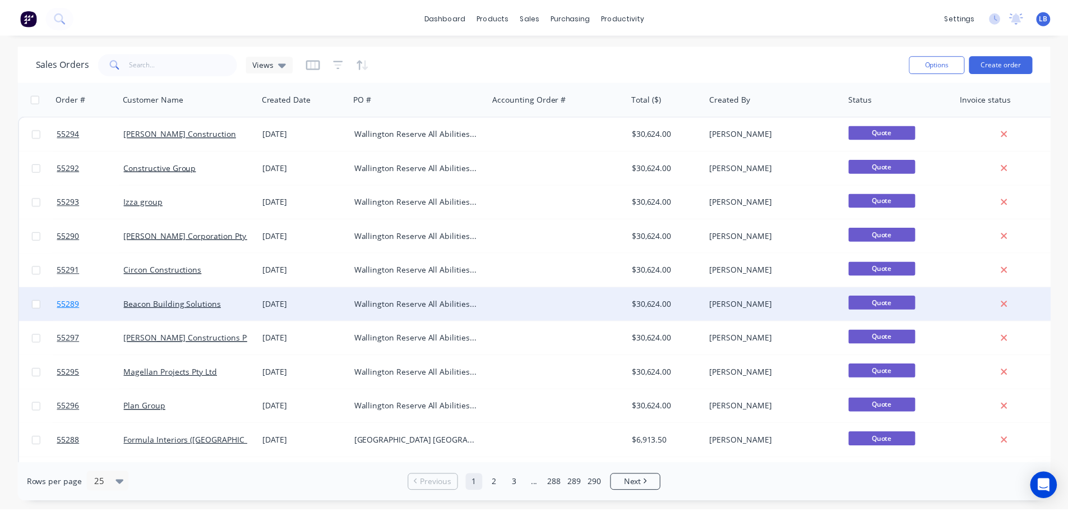
scroll to position [112, 0]
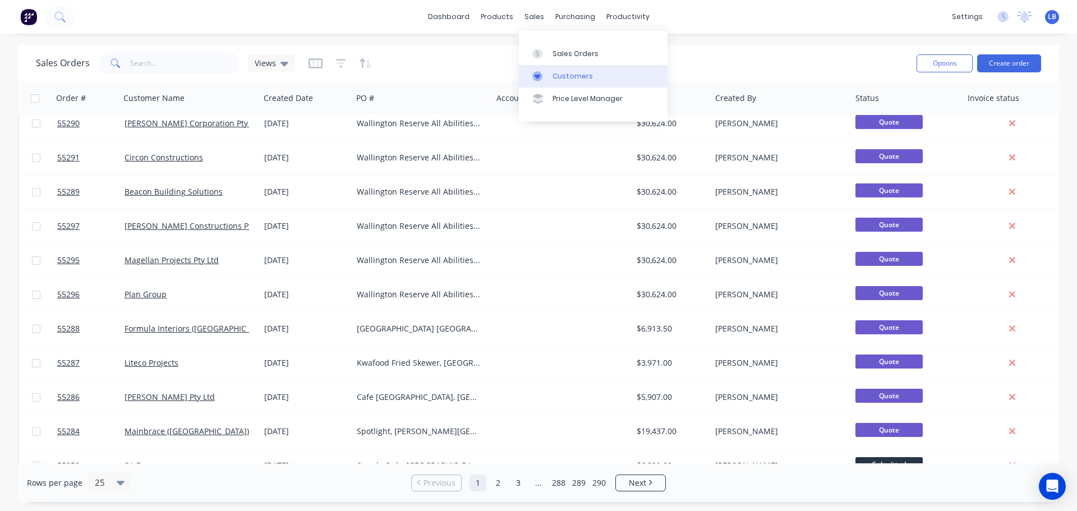
click at [574, 80] on div "Customers" at bounding box center [572, 76] width 40 height 10
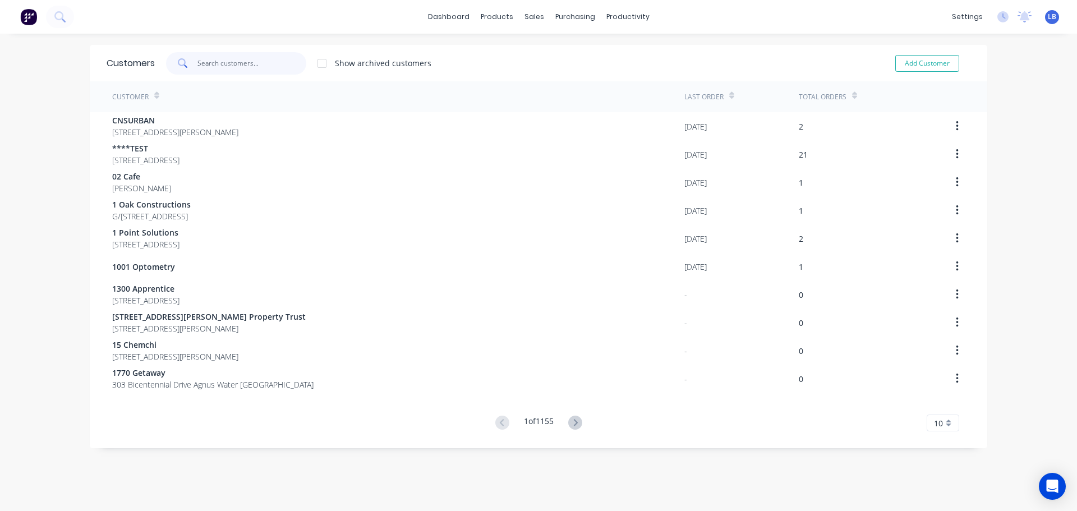
click at [214, 61] on input "text" at bounding box center [251, 63] width 109 height 22
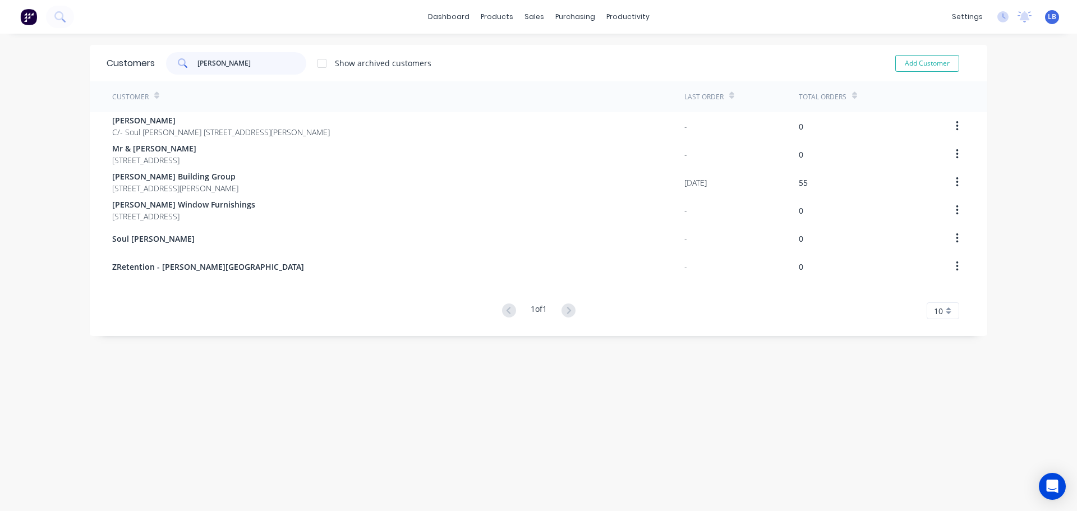
drag, startPoint x: 238, startPoint y: 65, endPoint x: 174, endPoint y: 76, distance: 64.3
click at [174, 76] on div "Customers patterson Show archived customers Add Customer" at bounding box center [538, 63] width 897 height 36
type input "patterson"
click at [575, 56] on div "Sales Orders" at bounding box center [571, 54] width 46 height 10
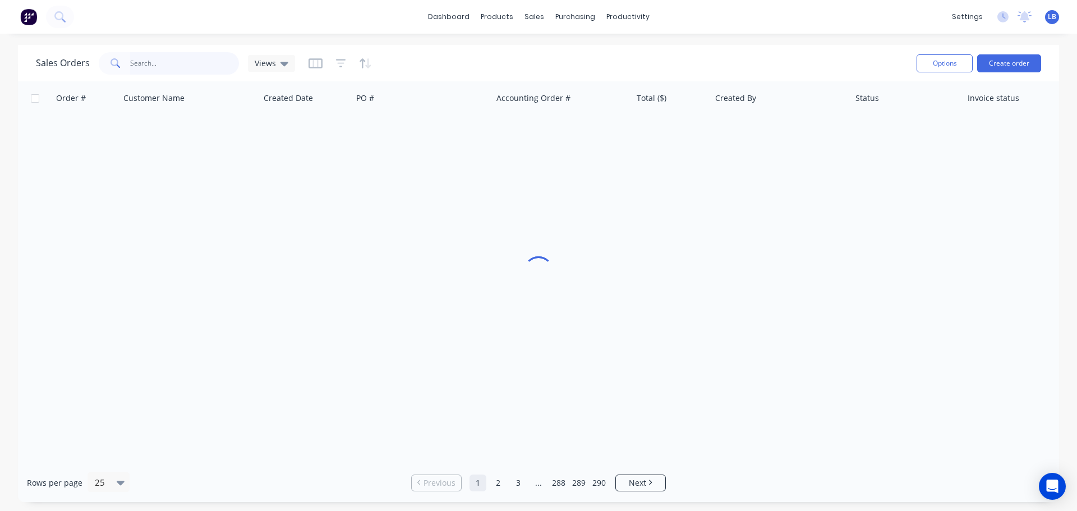
click at [146, 63] on input "text" at bounding box center [184, 63] width 109 height 22
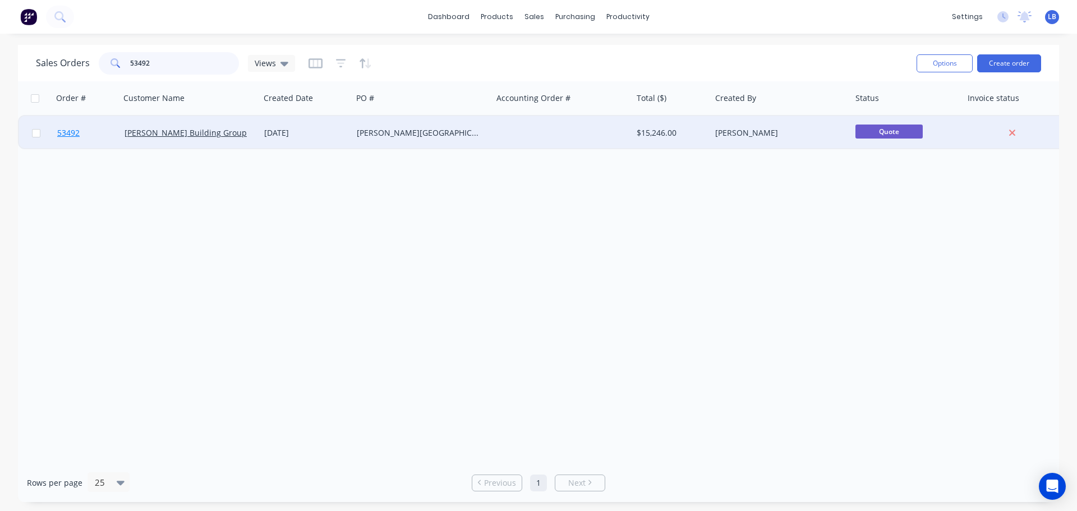
type input "53492"
click at [69, 140] on link "53492" at bounding box center [90, 133] width 67 height 34
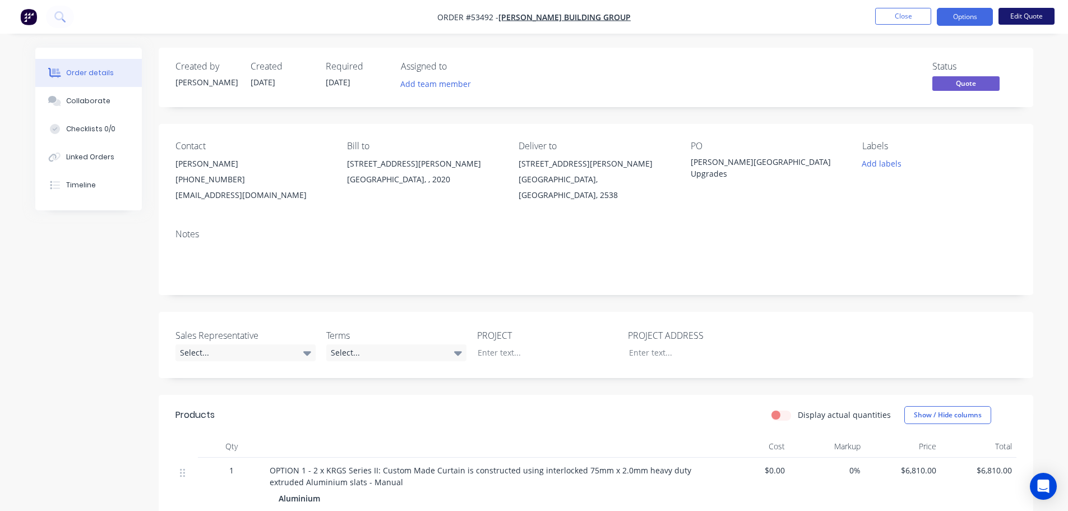
click at [1025, 13] on button "Edit Quote" at bounding box center [1027, 16] width 56 height 17
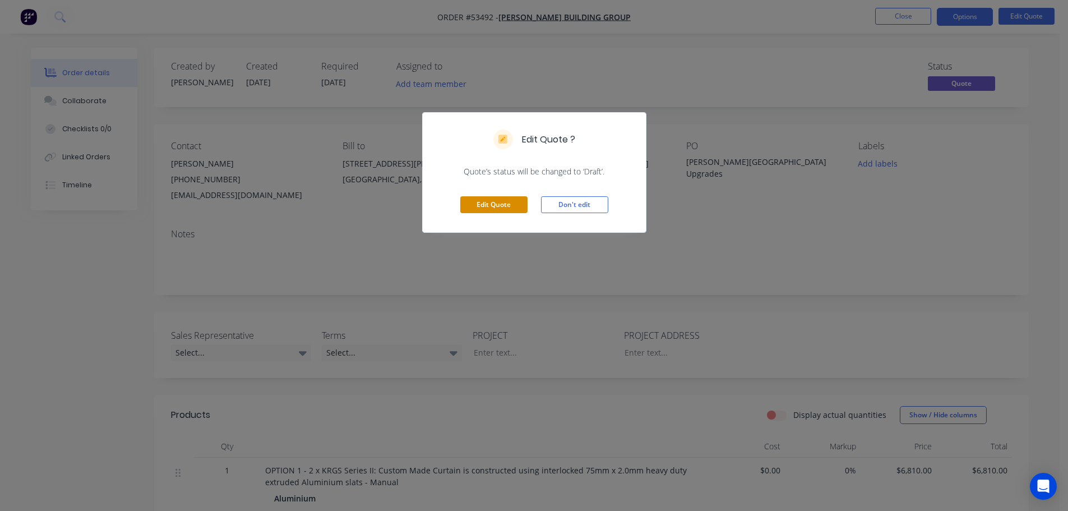
click at [510, 200] on button "Edit Quote" at bounding box center [493, 204] width 67 height 17
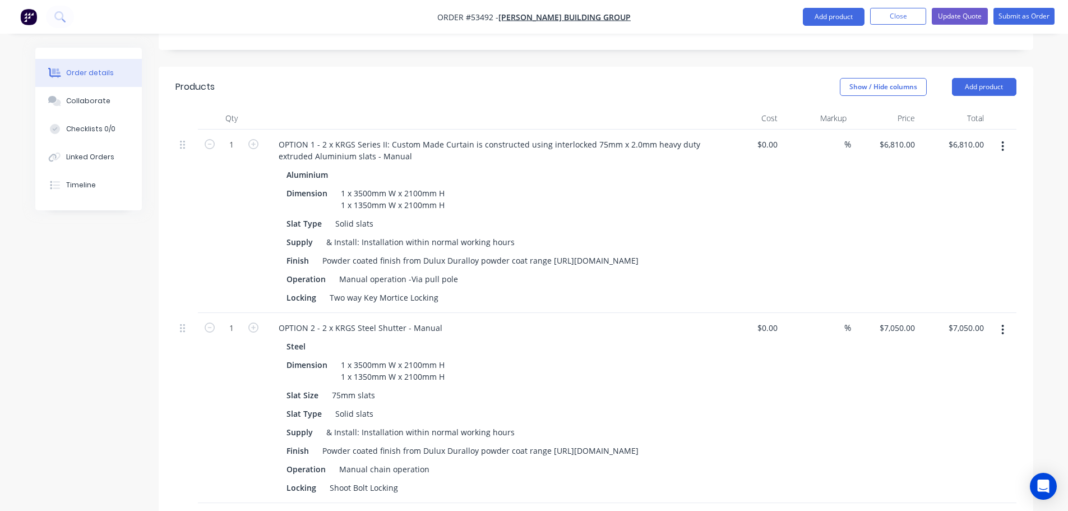
scroll to position [224, 0]
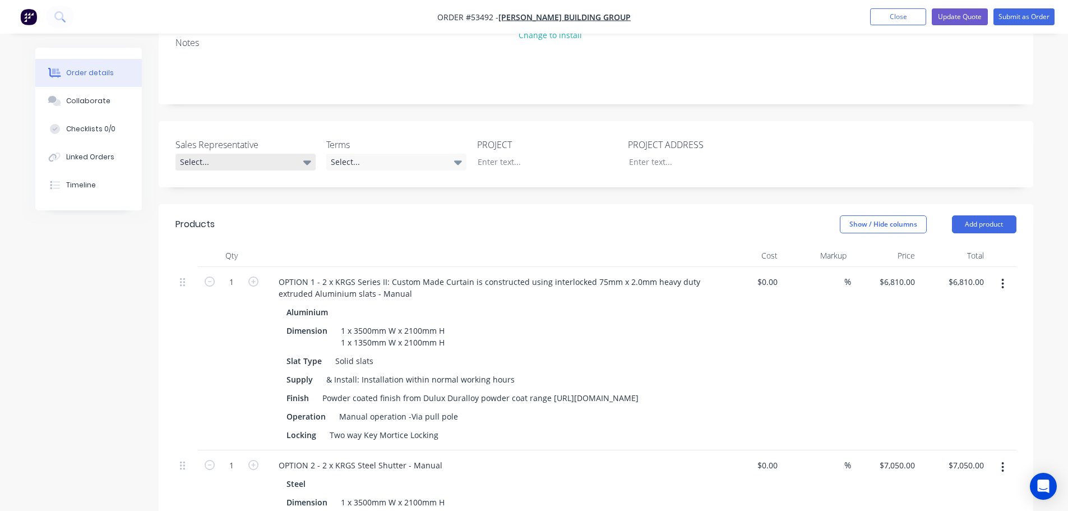
click at [213, 154] on div "Select..." at bounding box center [246, 162] width 140 height 17
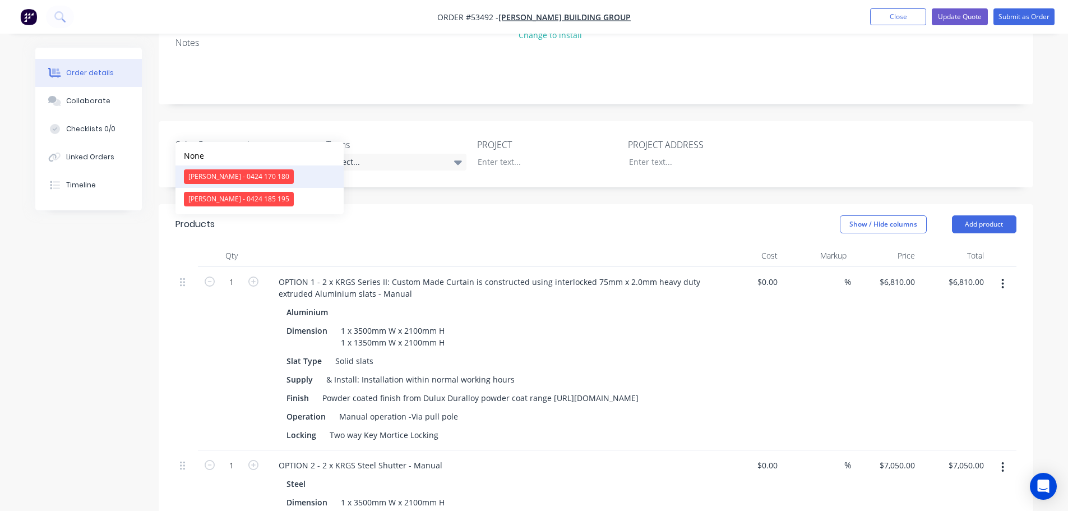
click at [224, 177] on div "Clayton Blackman - 0424 170 180" at bounding box center [239, 176] width 110 height 15
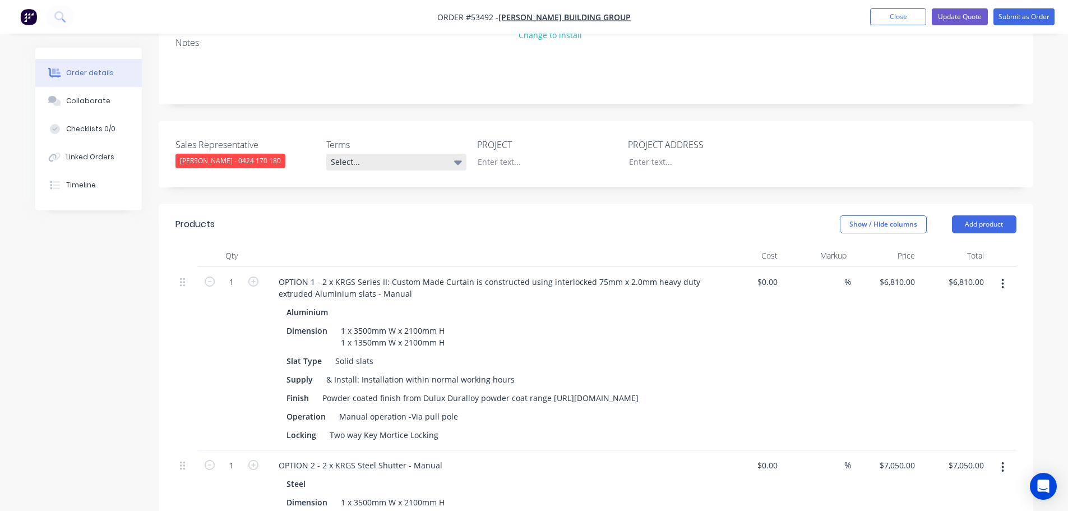
click at [404, 154] on div "Select..." at bounding box center [396, 162] width 140 height 17
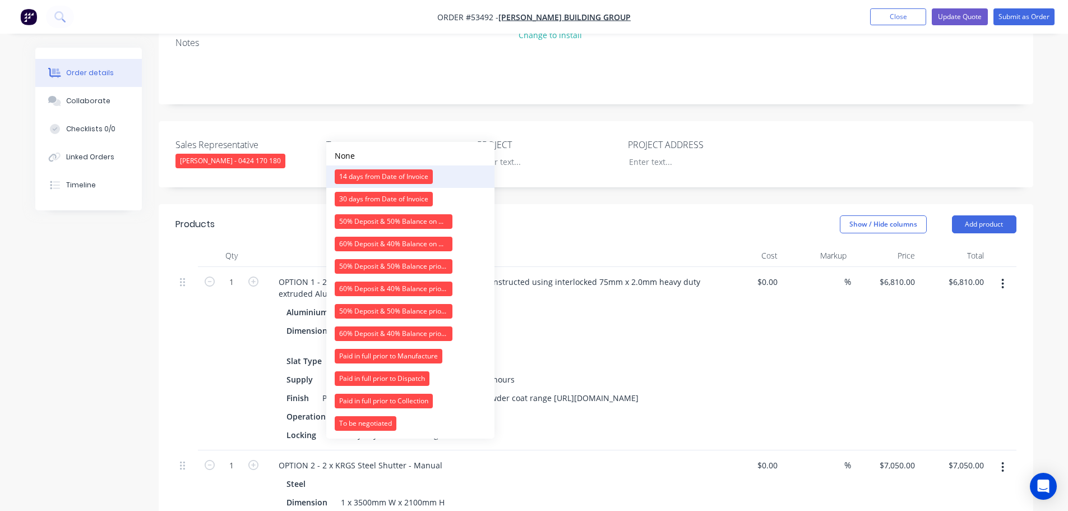
click at [379, 174] on div "14 days from Date of Invoice" at bounding box center [384, 176] width 98 height 15
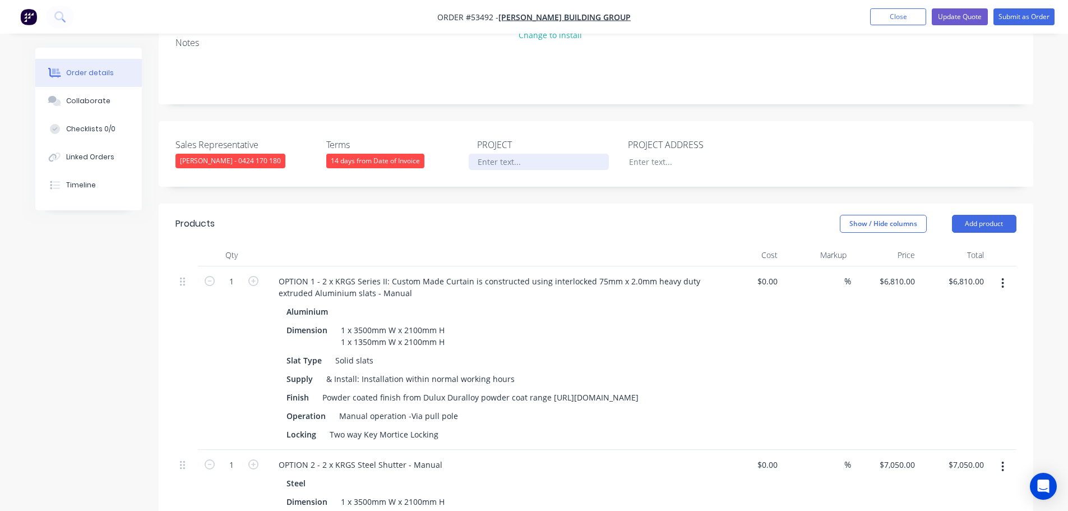
click at [502, 154] on div at bounding box center [539, 162] width 140 height 16
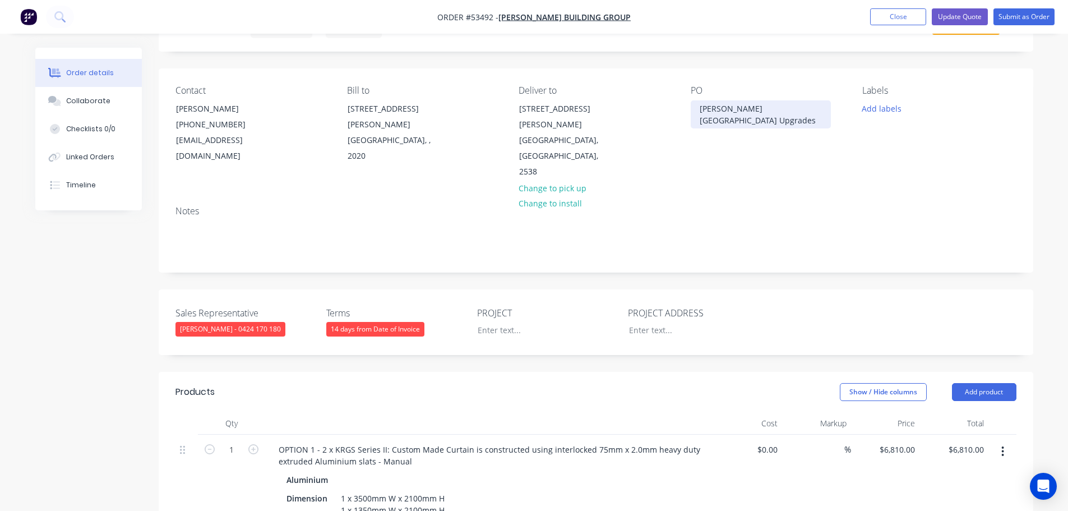
click at [719, 112] on div "Milton Ulladulla Hospital Upgrades" at bounding box center [761, 114] width 140 height 28
copy div "Milton Ulladulla Hospital Upgrades"
click at [487, 322] on div at bounding box center [539, 330] width 140 height 16
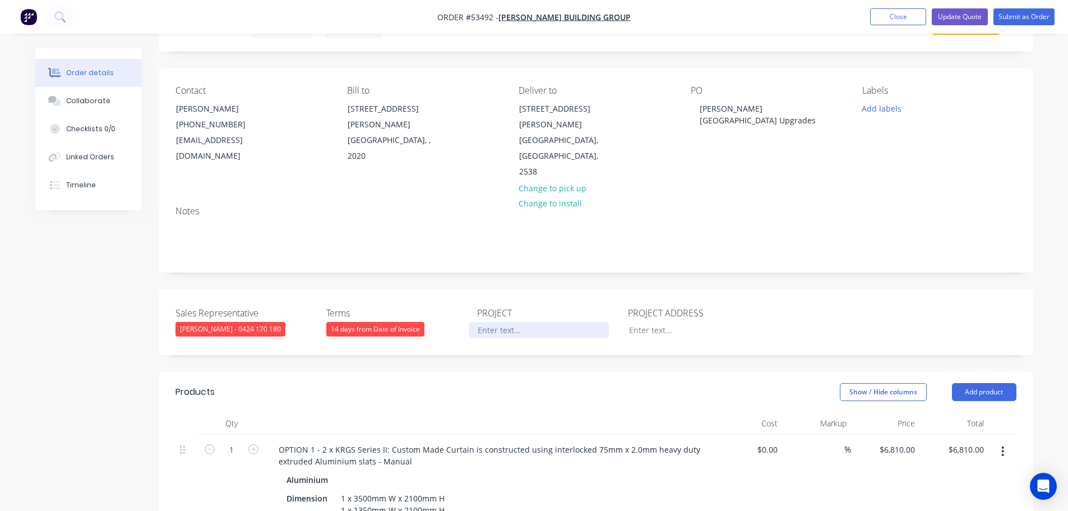
paste div
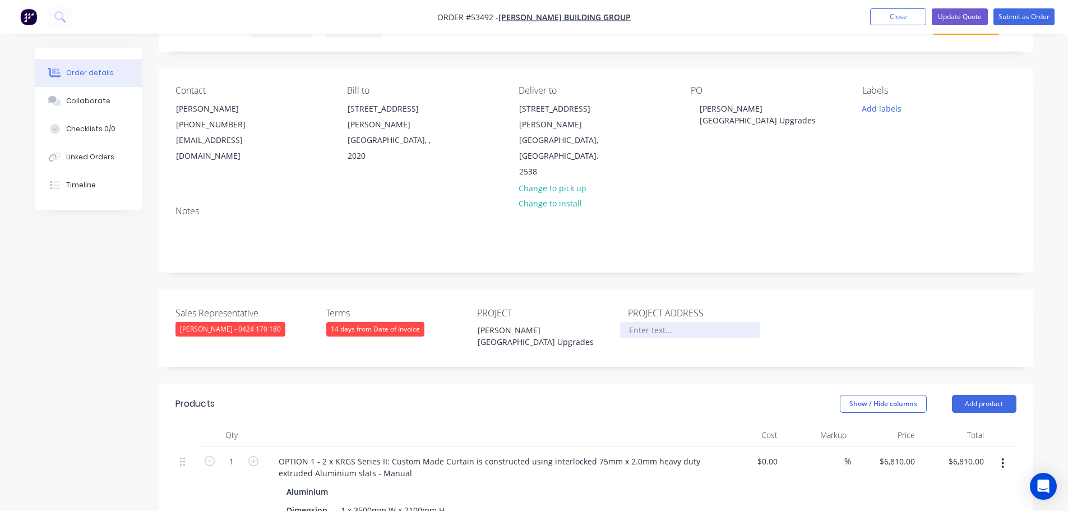
click at [646, 322] on div at bounding box center [690, 330] width 140 height 16
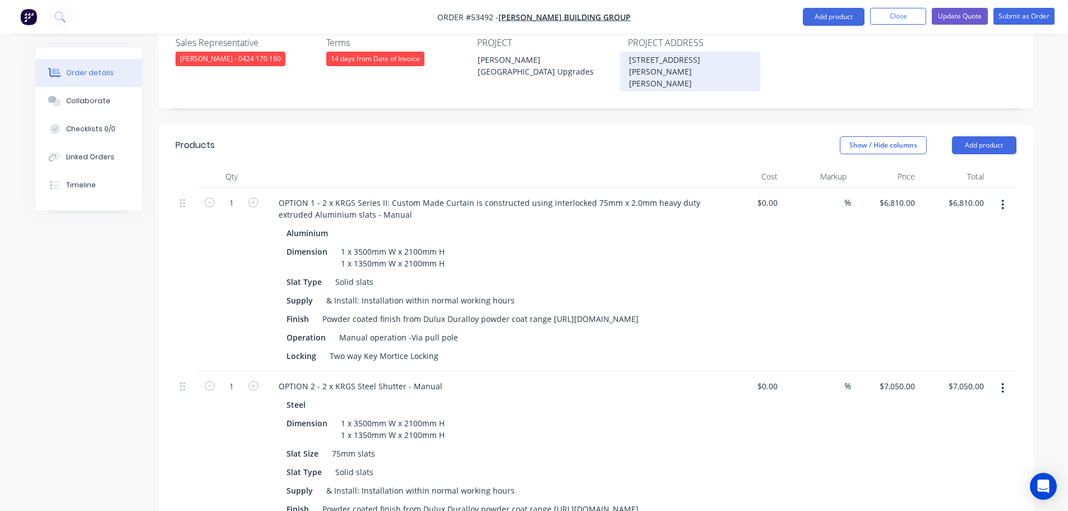
scroll to position [449, 0]
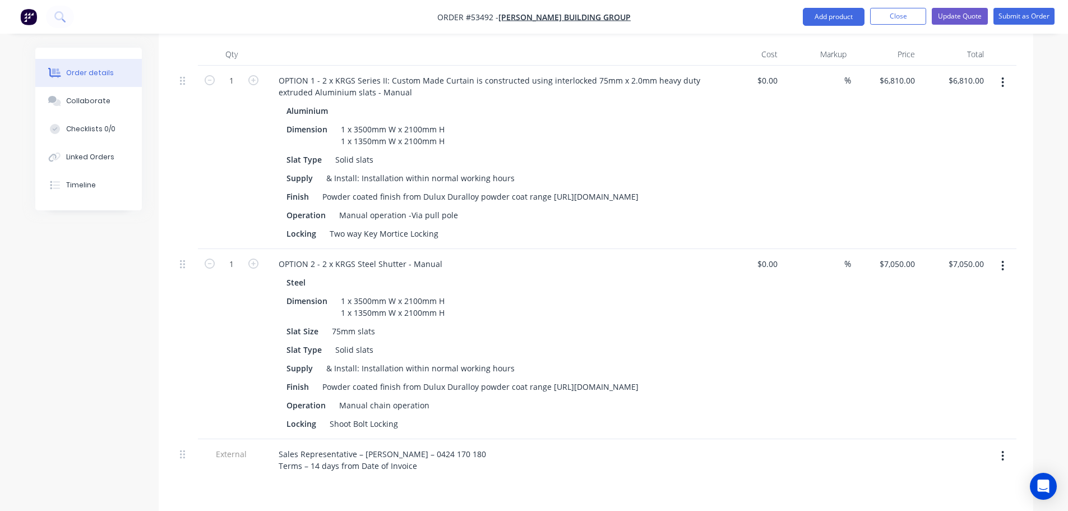
click at [998, 446] on button "button" at bounding box center [1003, 456] width 26 height 20
click at [944, 500] on div "Delete" at bounding box center [963, 508] width 86 height 16
click at [976, 256] on input "7050.00" at bounding box center [971, 264] width 35 height 16
type input "9975"
type input "$9,975.00"
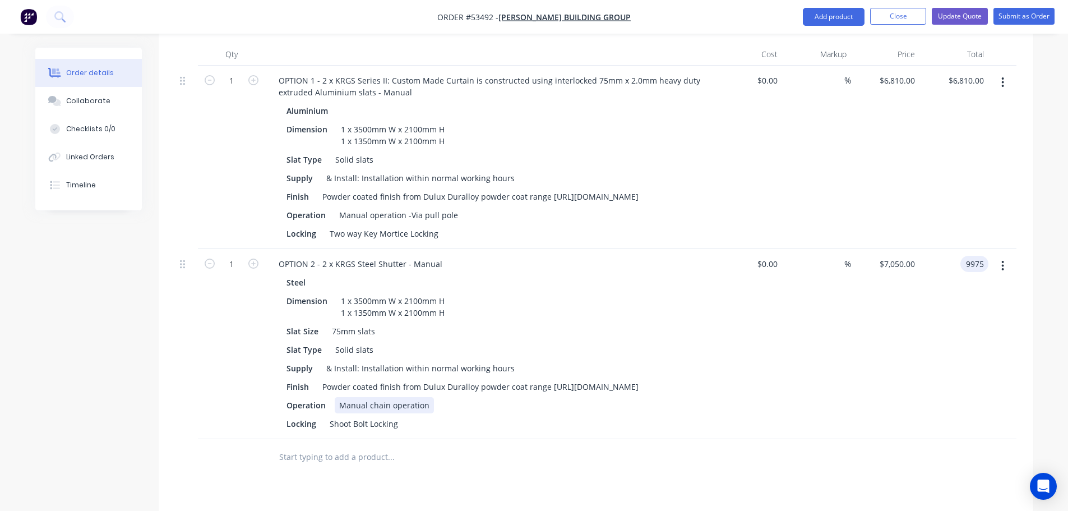
type input "$9,975.00"
click at [426, 397] on div "Manual chain operation" at bounding box center [384, 405] width 99 height 16
click at [425, 397] on div "Manual chain operation" at bounding box center [384, 405] width 99 height 16
click at [816, 19] on button "Add product" at bounding box center [834, 17] width 62 height 18
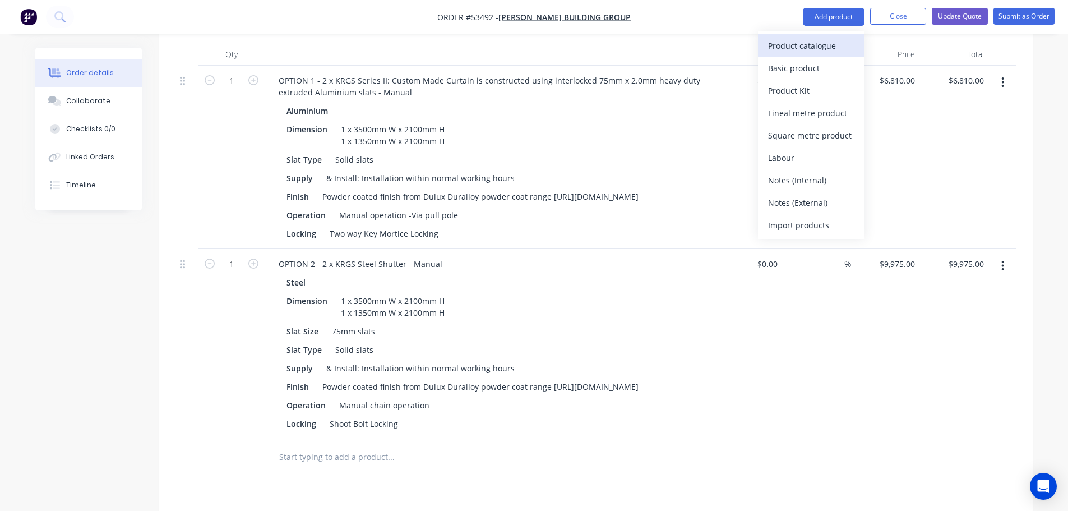
click at [805, 47] on div "Product catalogue" at bounding box center [811, 46] width 86 height 16
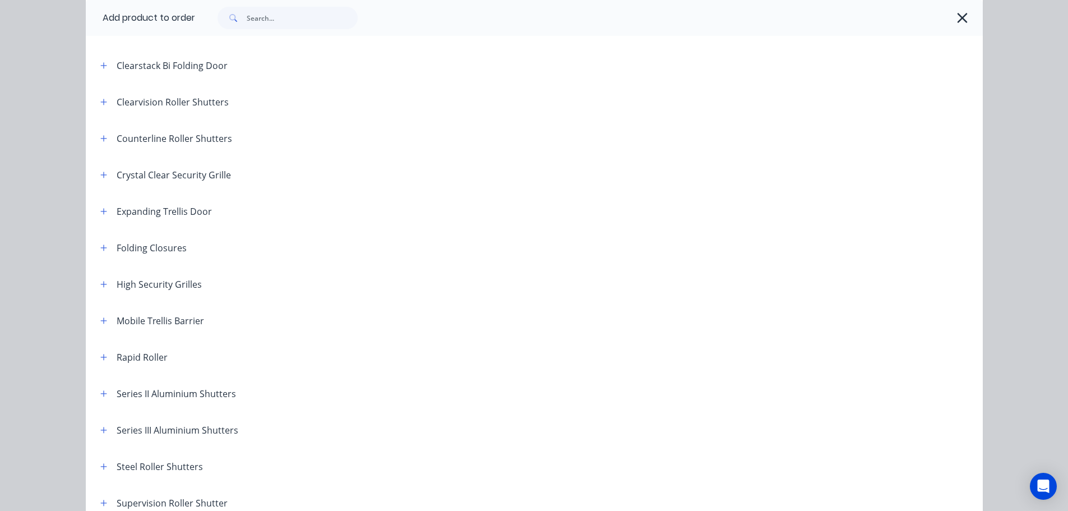
scroll to position [224, 0]
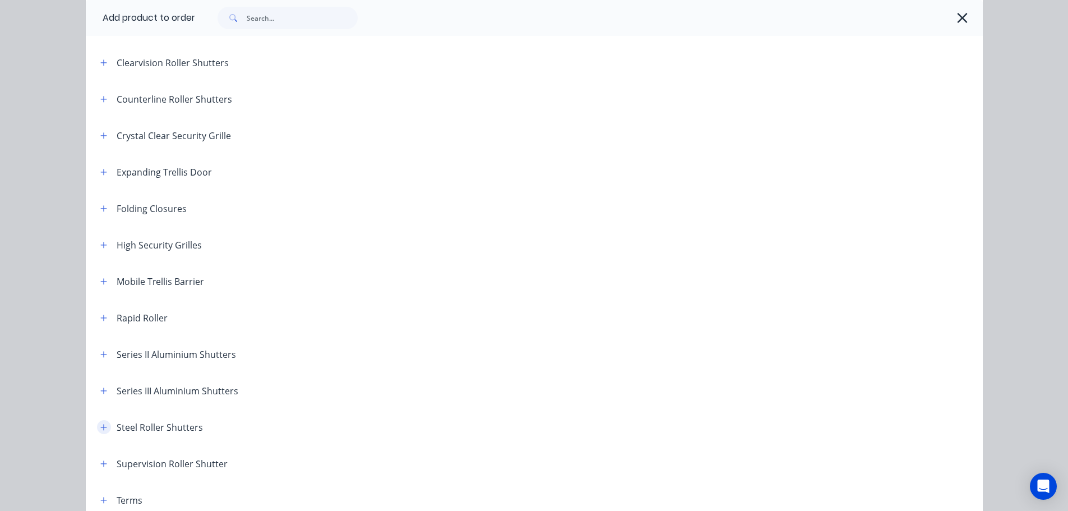
click at [97, 427] on button "button" at bounding box center [104, 427] width 14 height 14
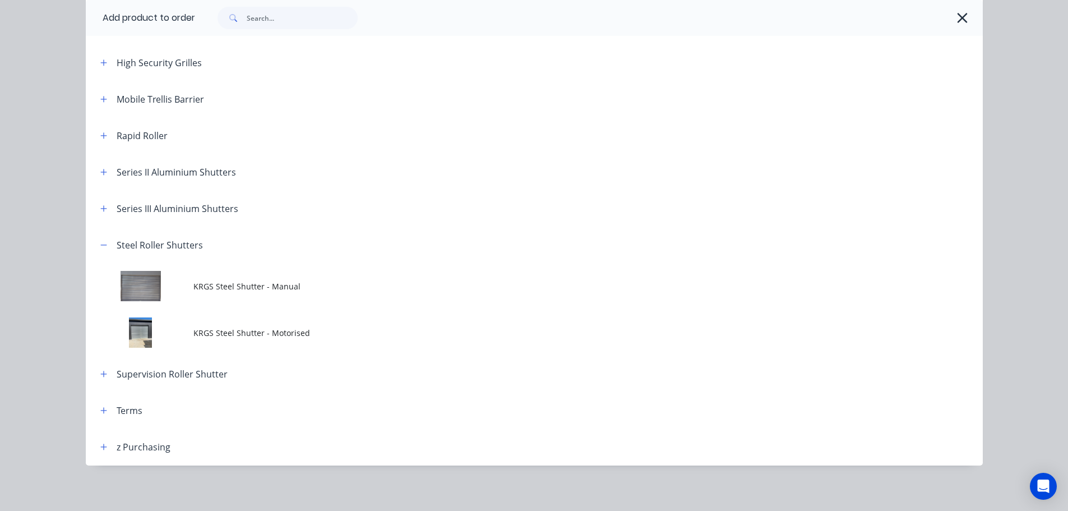
scroll to position [411, 0]
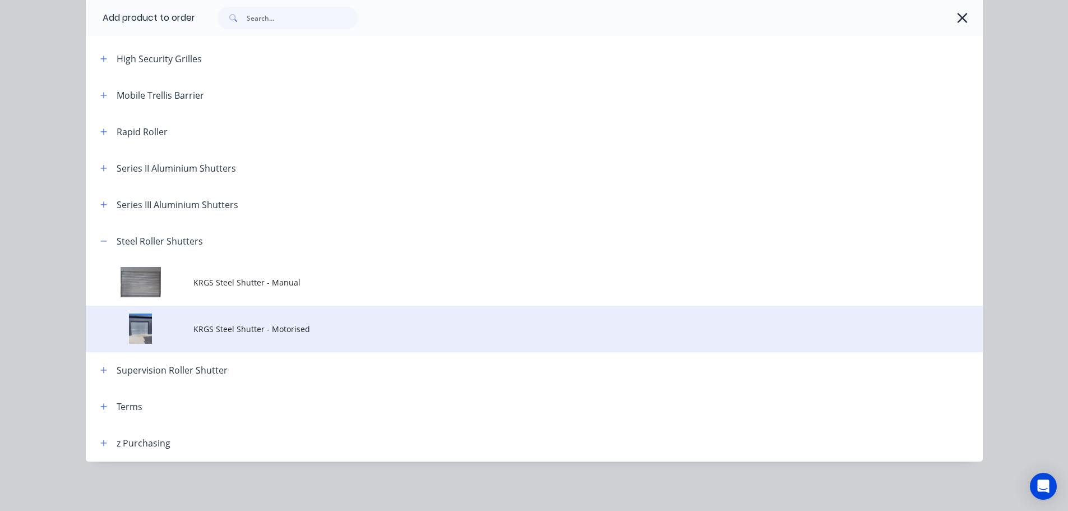
click at [222, 335] on td "KRGS Steel Shutter - Motorised" at bounding box center [588, 329] width 790 height 47
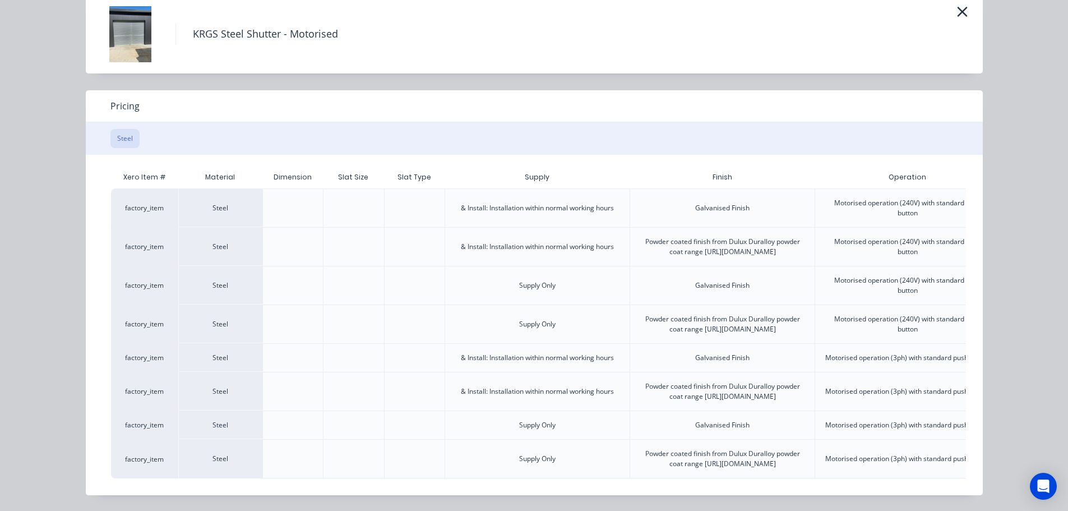
scroll to position [0, 280]
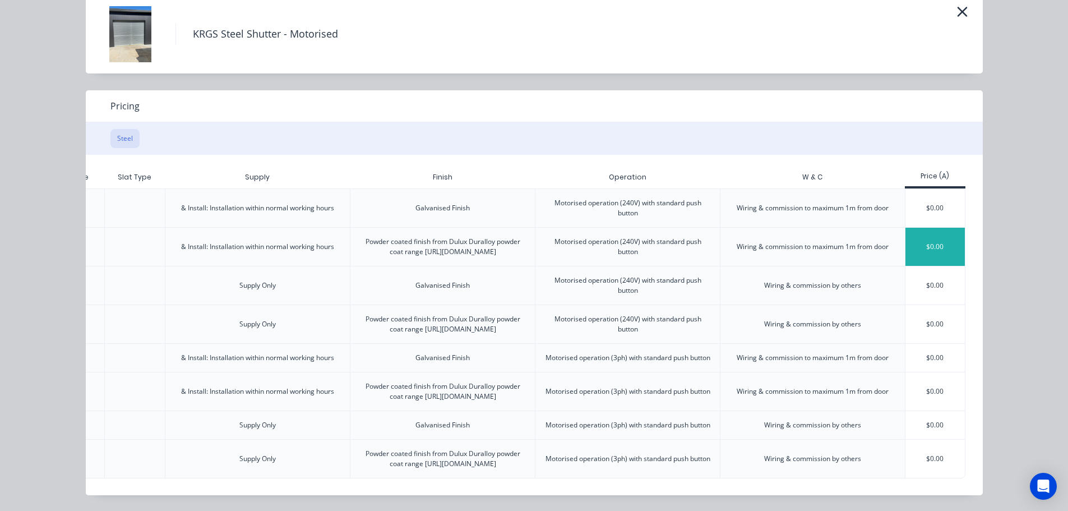
click at [913, 228] on div "$0.00" at bounding box center [936, 247] width 60 height 38
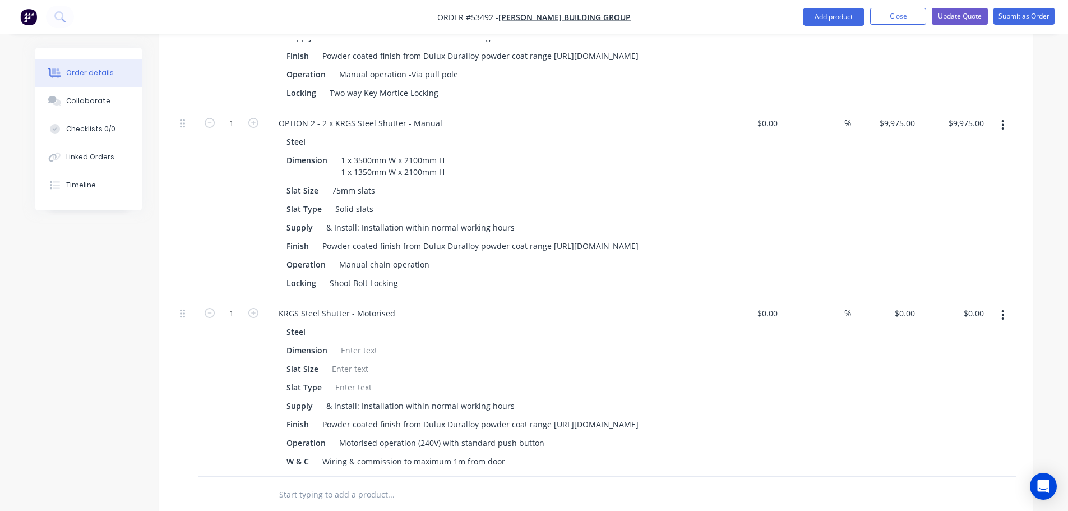
scroll to position [617, 0]
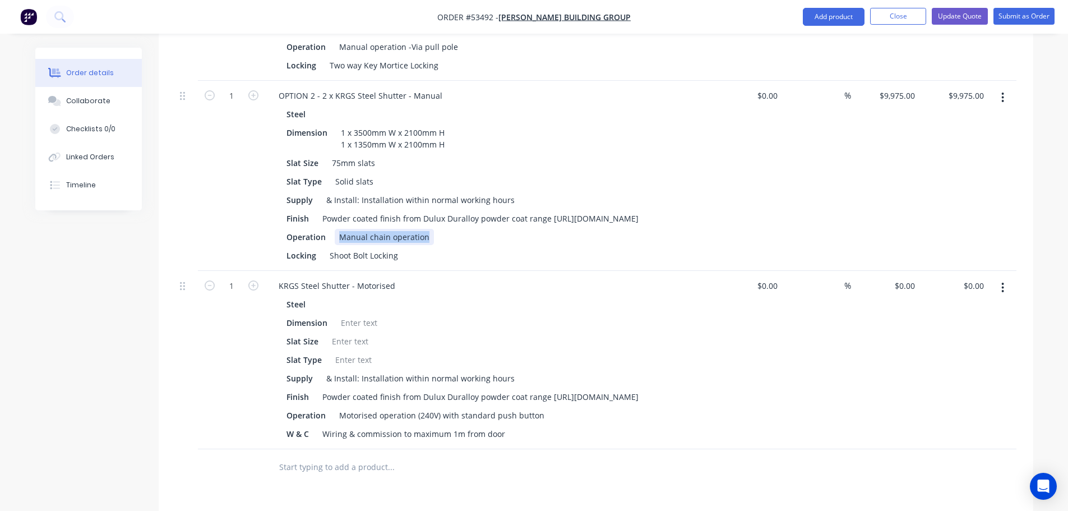
drag, startPoint x: 426, startPoint y: 216, endPoint x: 335, endPoint y: 224, distance: 91.7
click at [335, 229] on div "Manual chain operation" at bounding box center [384, 237] width 99 height 16
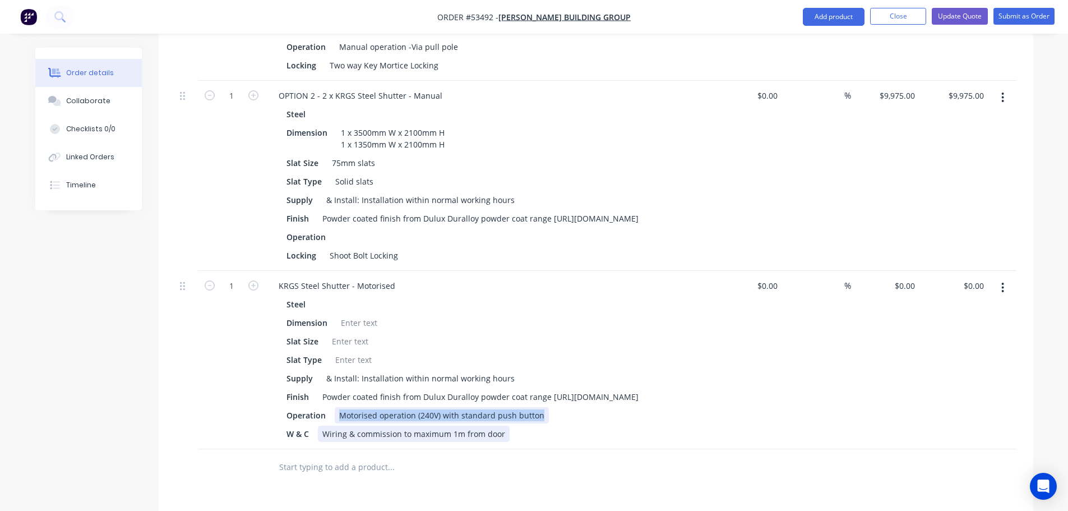
drag, startPoint x: 537, startPoint y: 406, endPoint x: 332, endPoint y: 420, distance: 205.1
click at [332, 420] on div "Steel Dimension Slat Size Slat Type Supply & Install: Installation within norma…" at bounding box center [490, 369] width 440 height 146
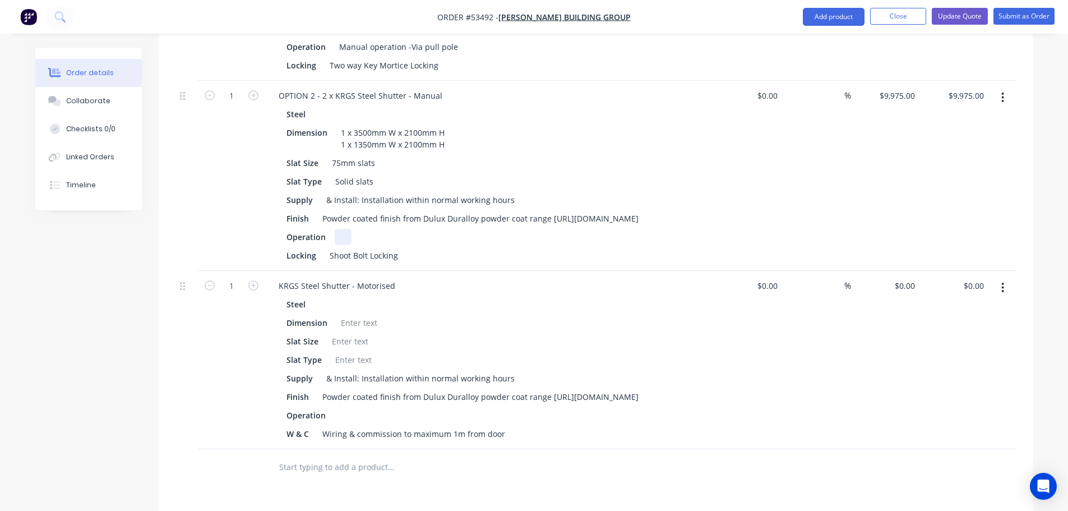
click at [338, 229] on div at bounding box center [343, 237] width 17 height 16
drag, startPoint x: 399, startPoint y: 239, endPoint x: 311, endPoint y: 241, distance: 88.6
click at [311, 247] on div "Locking Shoot Bolt Locking" at bounding box center [487, 255] width 411 height 16
drag, startPoint x: 318, startPoint y: 238, endPoint x: 265, endPoint y: 239, distance: 53.3
click at [265, 239] on div "OPTION 2 - 2 x KRGS Steel Shutter - Manual Steel Dimension 1 x 3500mm W x 2100m…" at bounding box center [489, 176] width 449 height 190
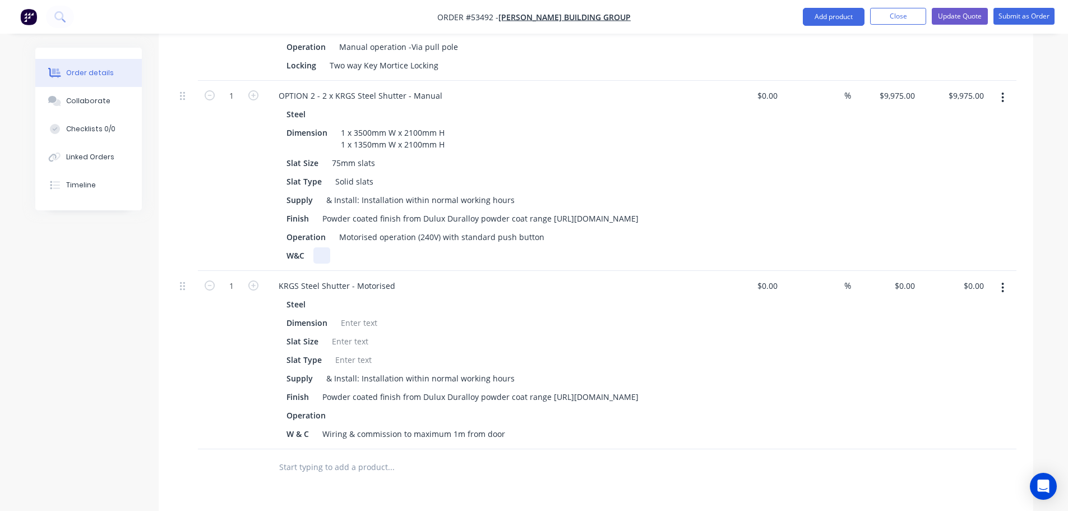
click at [329, 247] on div at bounding box center [322, 255] width 17 height 16
drag, startPoint x: 504, startPoint y: 425, endPoint x: 357, endPoint y: 430, distance: 147.0
click at [316, 431] on div "W & C Wiring & commission to maximum 1m from door" at bounding box center [487, 434] width 411 height 16
click at [334, 247] on div "W&C" at bounding box center [487, 255] width 411 height 16
drag, startPoint x: 334, startPoint y: 232, endPoint x: 326, endPoint y: 236, distance: 8.8
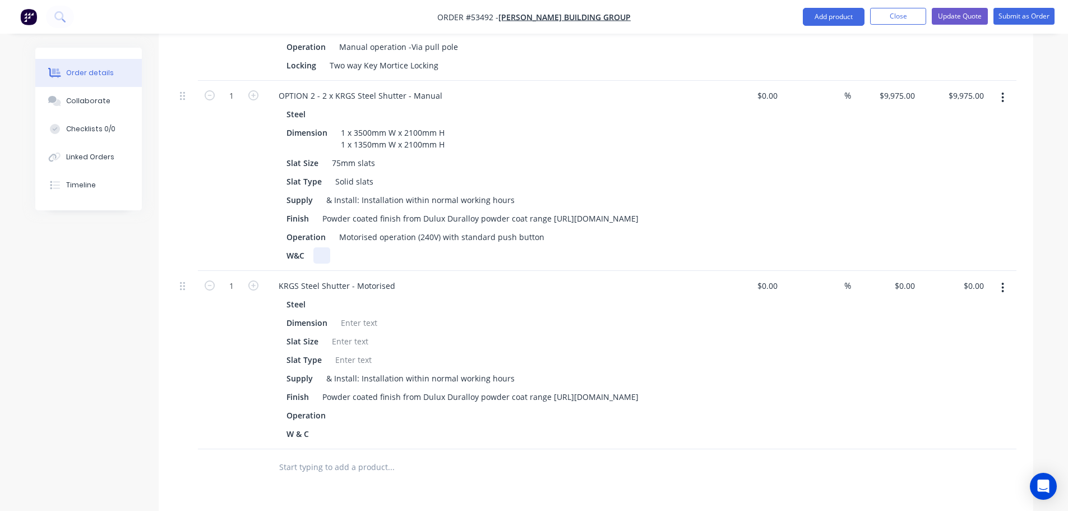
click at [326, 247] on div at bounding box center [322, 255] width 17 height 16
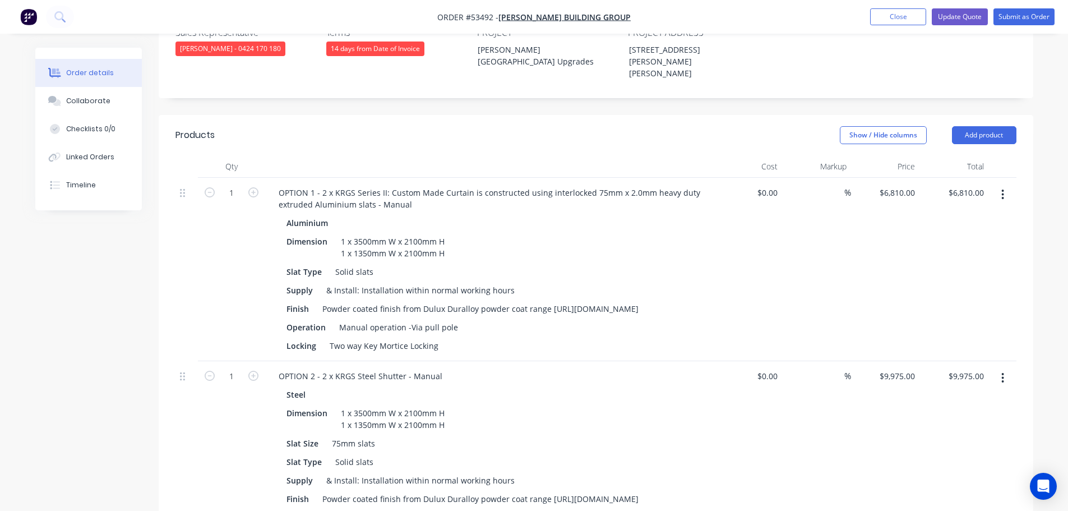
scroll to position [393, 0]
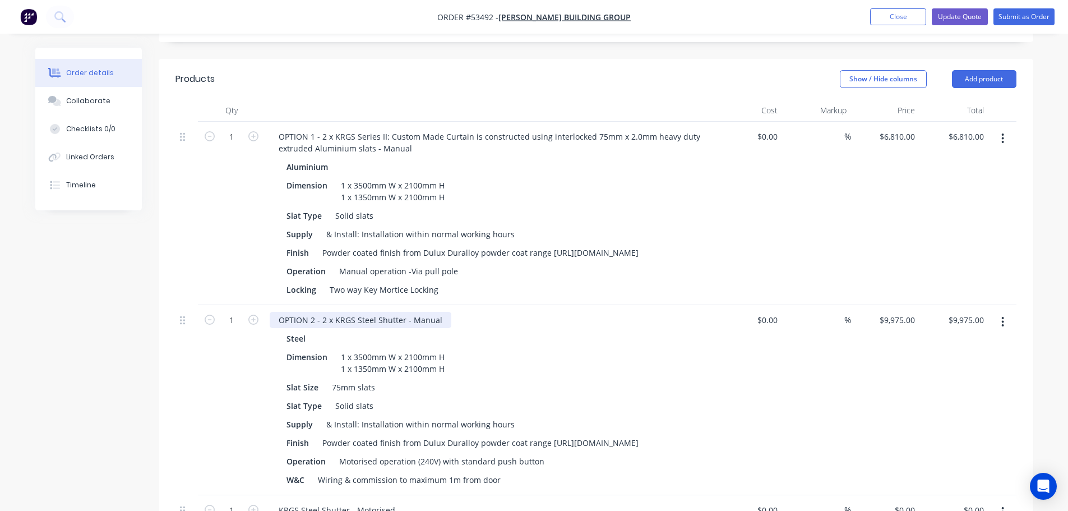
click at [439, 312] on div "OPTION 2 - 2 x KRGS Steel Shutter - Manual" at bounding box center [361, 320] width 182 height 16
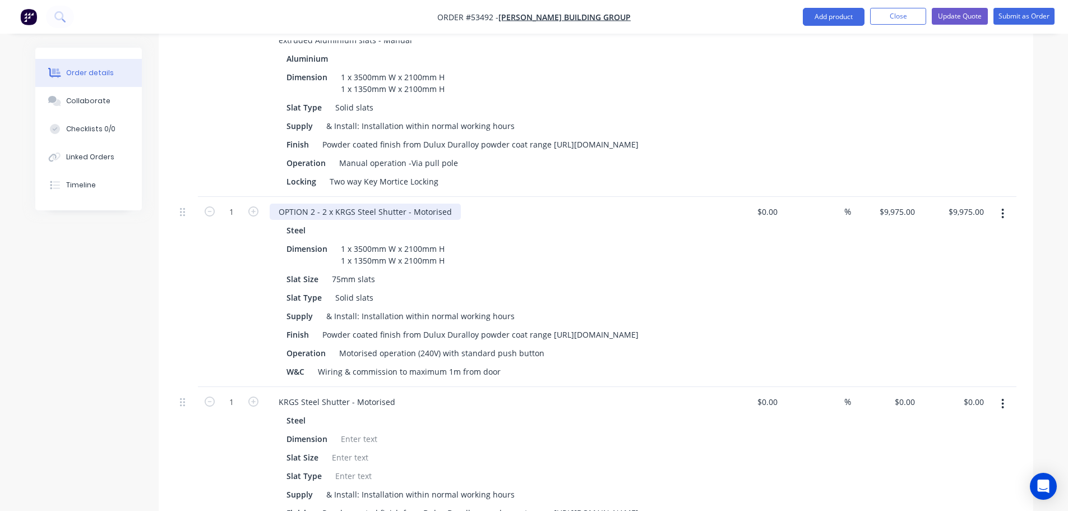
scroll to position [505, 0]
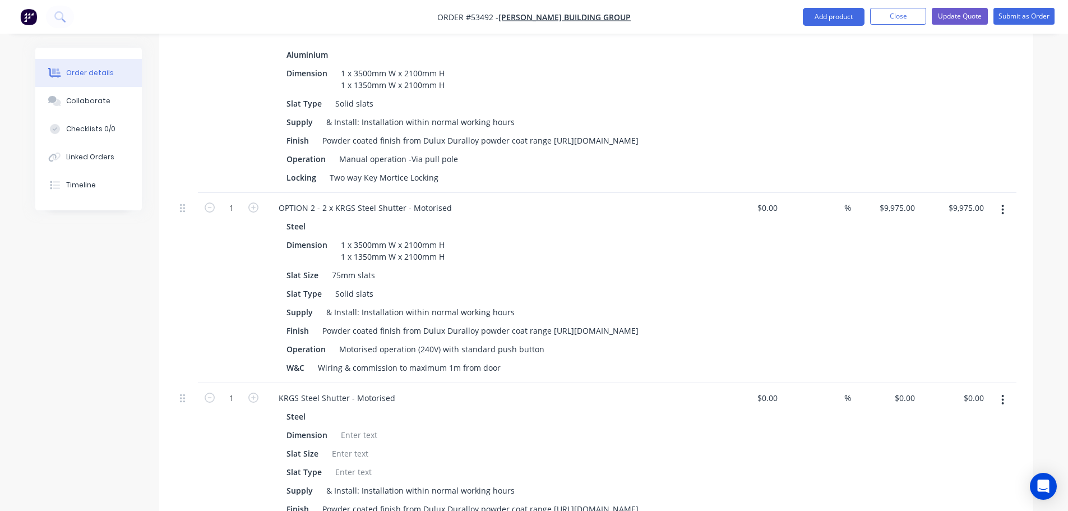
click at [1006, 390] on button "button" at bounding box center [1003, 400] width 26 height 20
click at [941, 488] on div "Delete" at bounding box center [963, 496] width 86 height 16
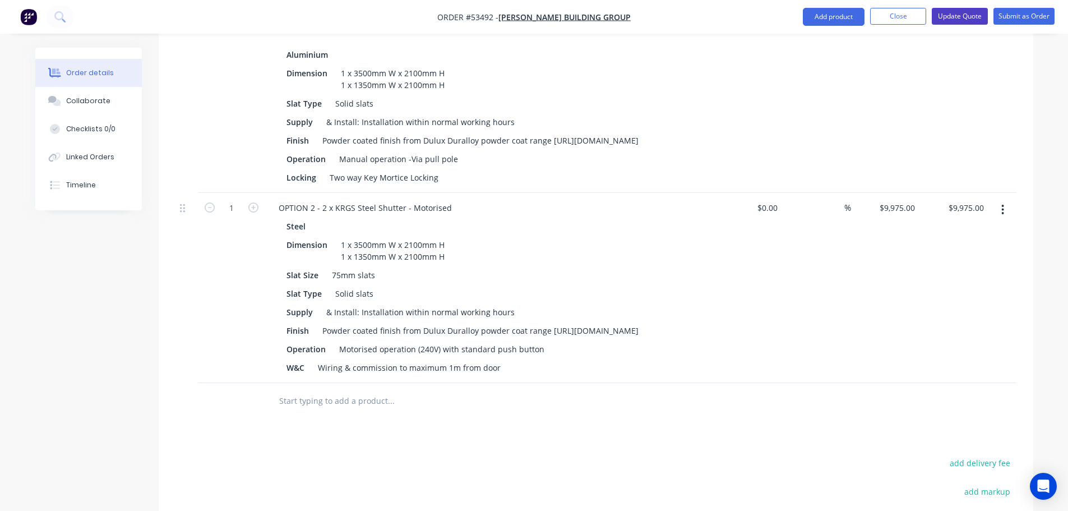
click at [951, 20] on button "Update Quote" at bounding box center [960, 16] width 56 height 17
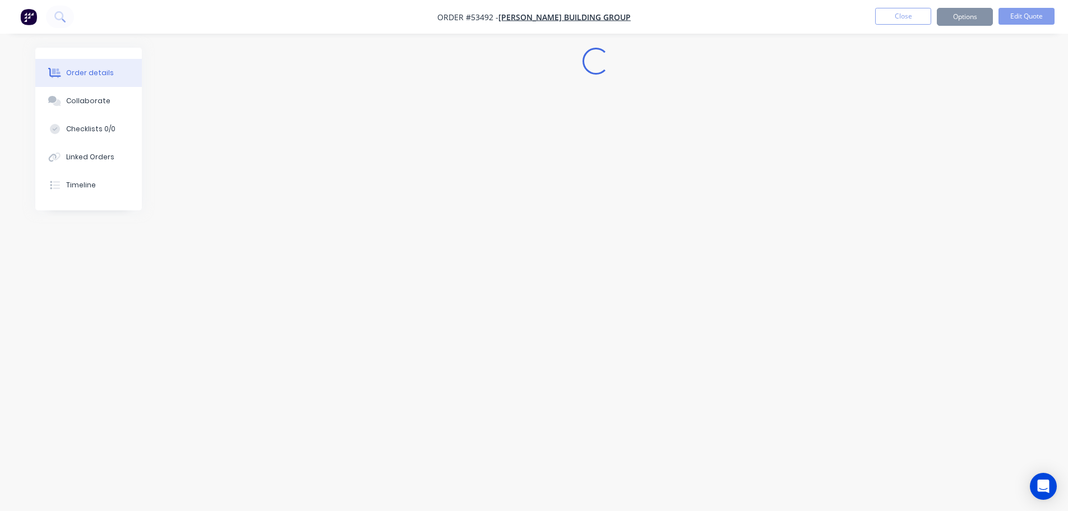
scroll to position [0, 0]
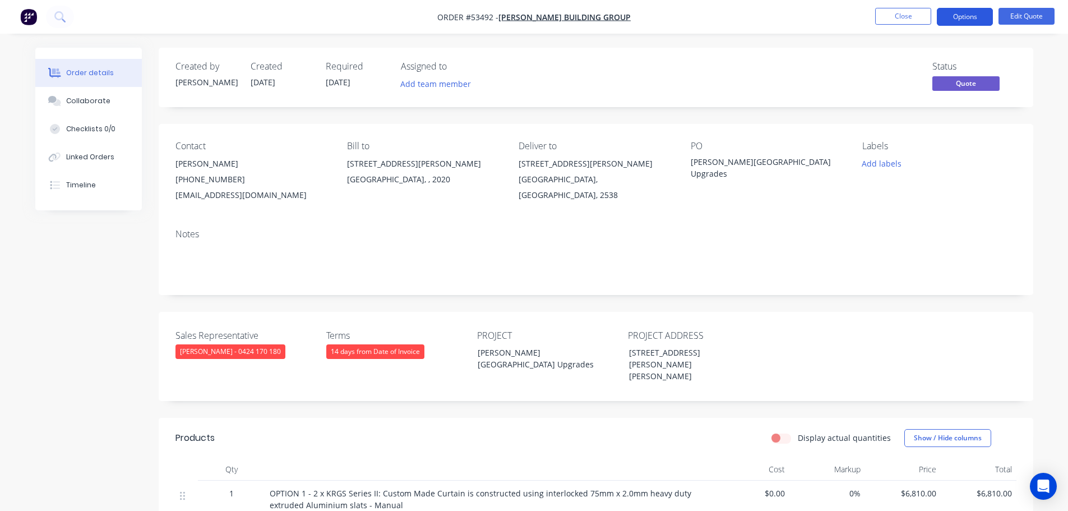
click at [951, 20] on button "Options" at bounding box center [965, 17] width 56 height 18
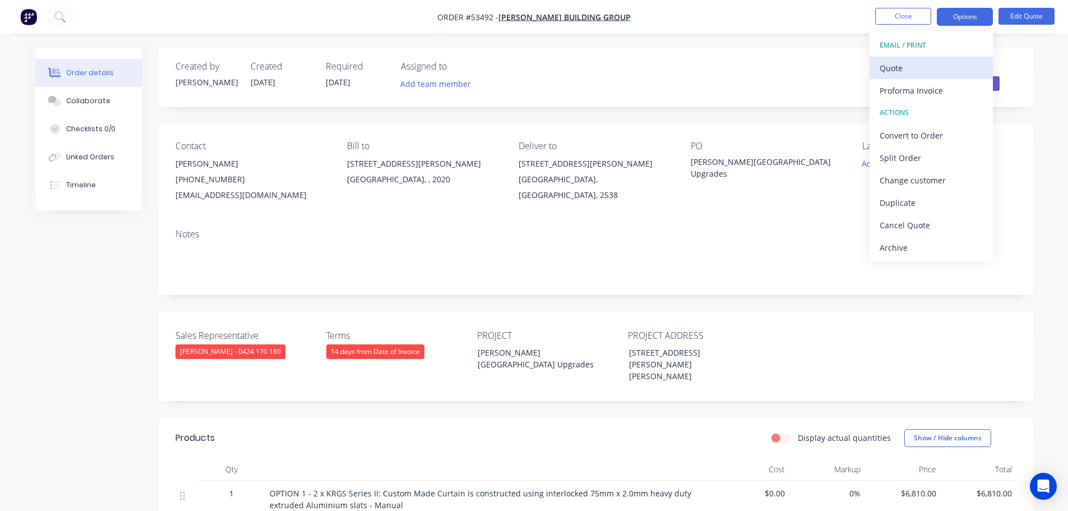
click at [890, 64] on div "Quote" at bounding box center [931, 68] width 103 height 16
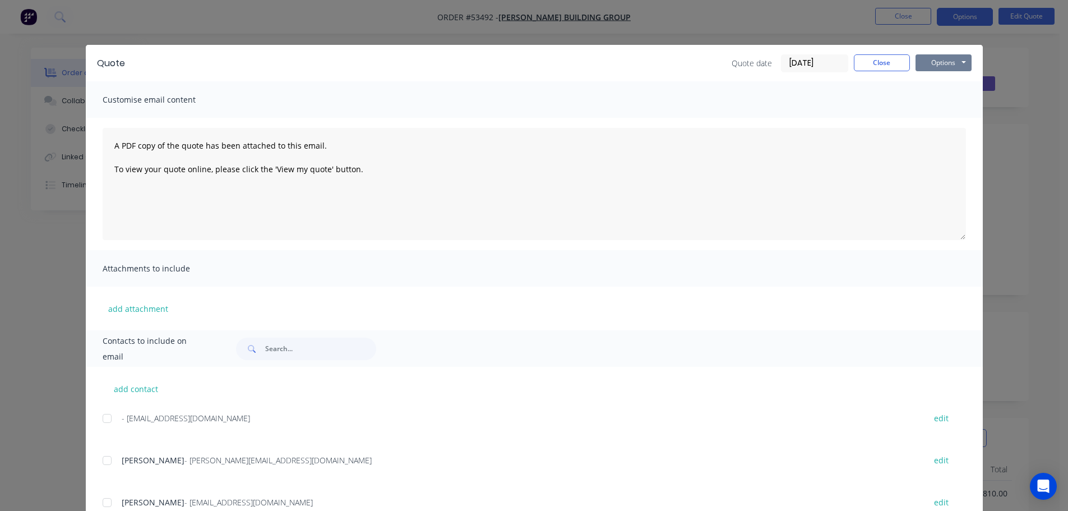
click at [939, 68] on button "Options" at bounding box center [944, 62] width 56 height 17
click at [942, 101] on button "Print" at bounding box center [952, 101] width 72 height 19
click at [855, 63] on button "Close" at bounding box center [882, 62] width 56 height 17
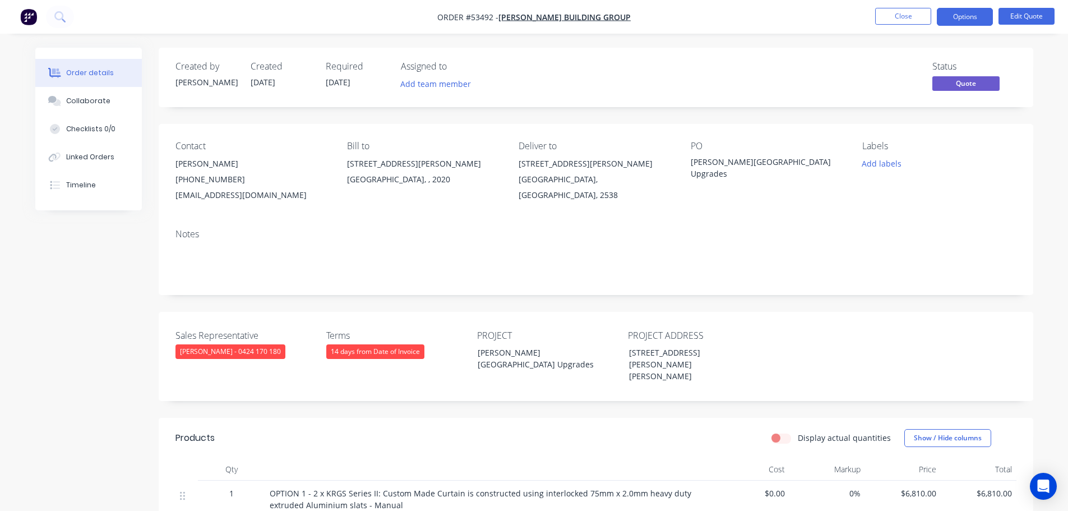
click at [603, 83] on div "Status Quote" at bounding box center [765, 77] width 504 height 33
click at [886, 12] on button "Close" at bounding box center [903, 16] width 56 height 17
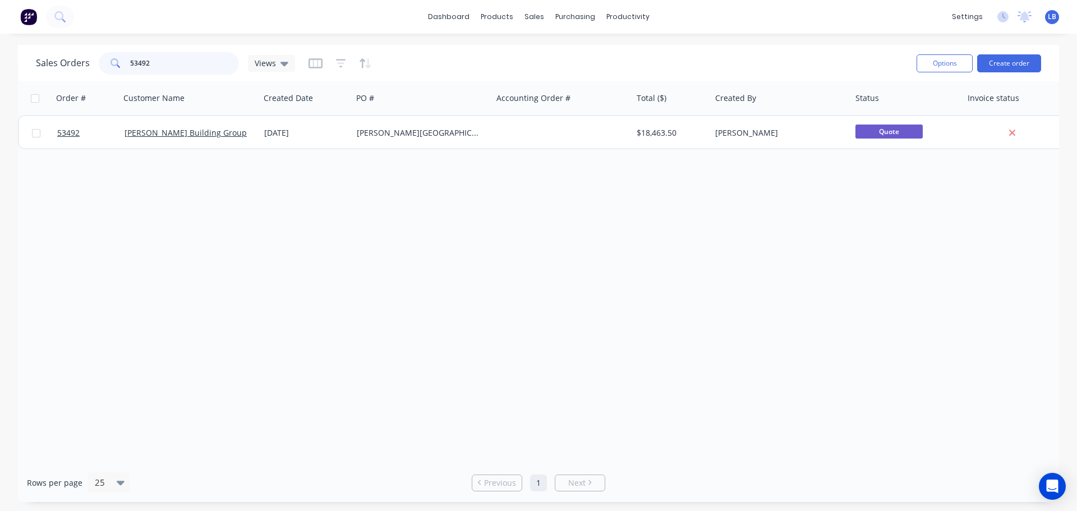
drag, startPoint x: 161, startPoint y: 66, endPoint x: 104, endPoint y: 71, distance: 57.5
click at [104, 71] on div "53492" at bounding box center [169, 63] width 140 height 22
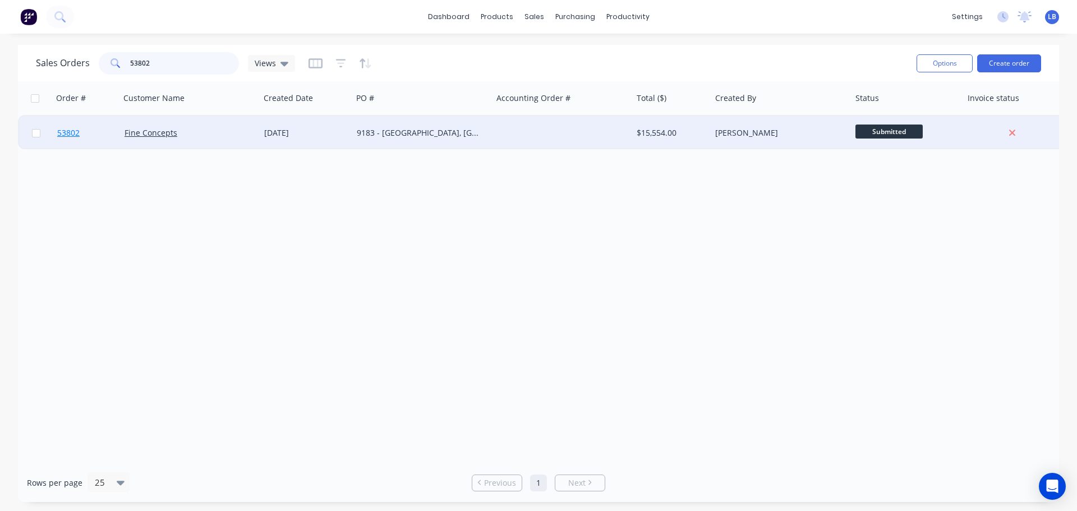
type input "53802"
click at [72, 133] on span "53802" at bounding box center [68, 132] width 22 height 11
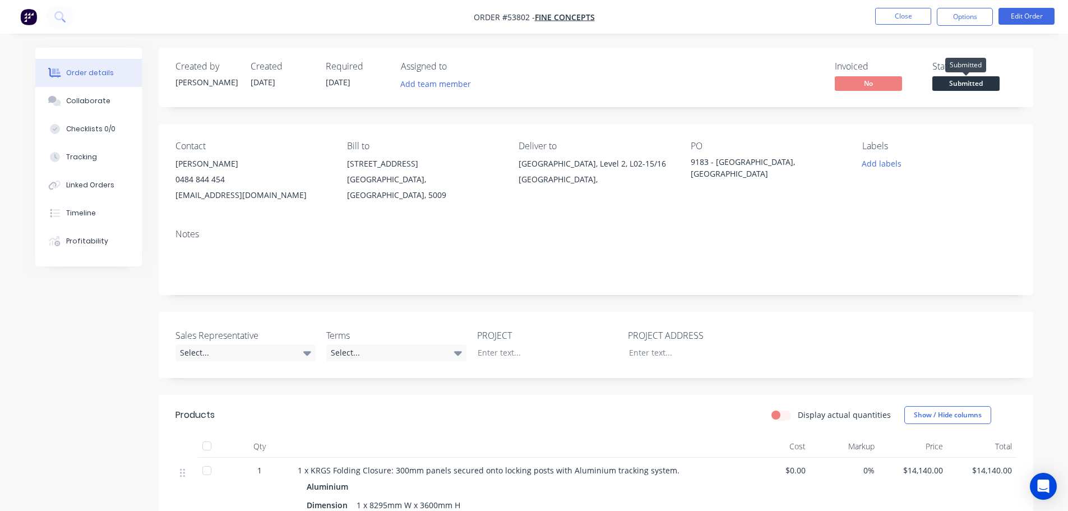
click at [958, 84] on span "Submitted" at bounding box center [966, 83] width 67 height 14
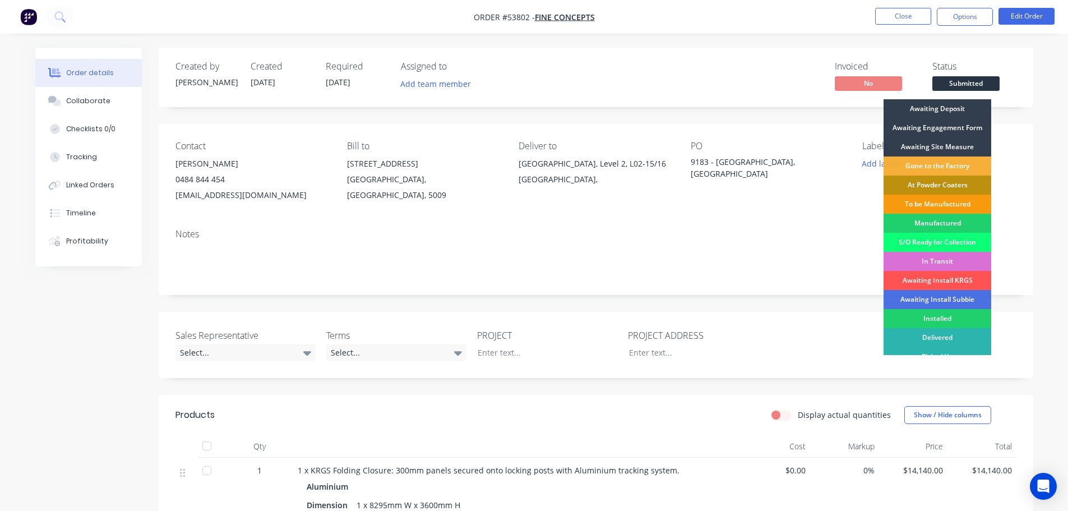
click at [963, 260] on div "In Transit" at bounding box center [938, 261] width 108 height 19
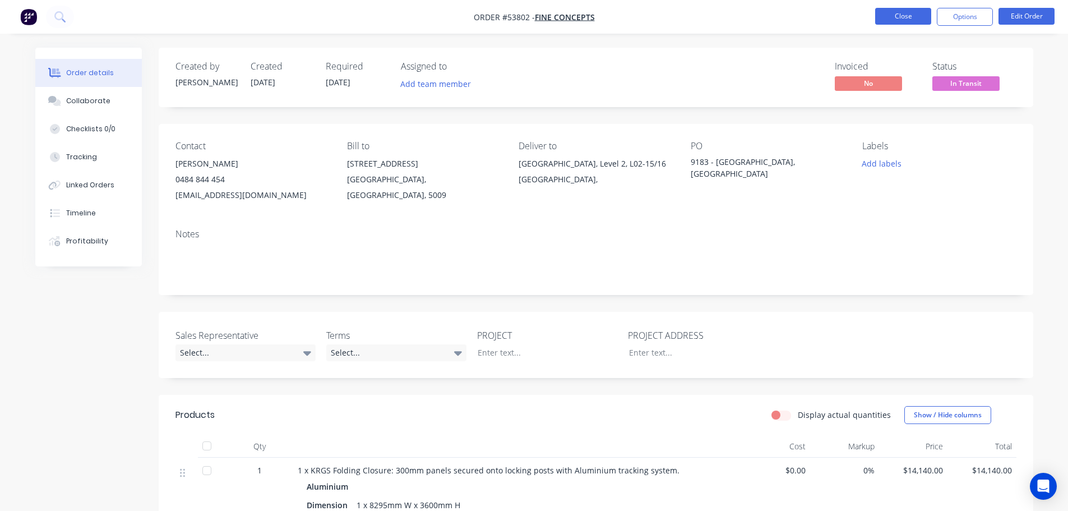
click at [892, 20] on button "Close" at bounding box center [903, 16] width 56 height 17
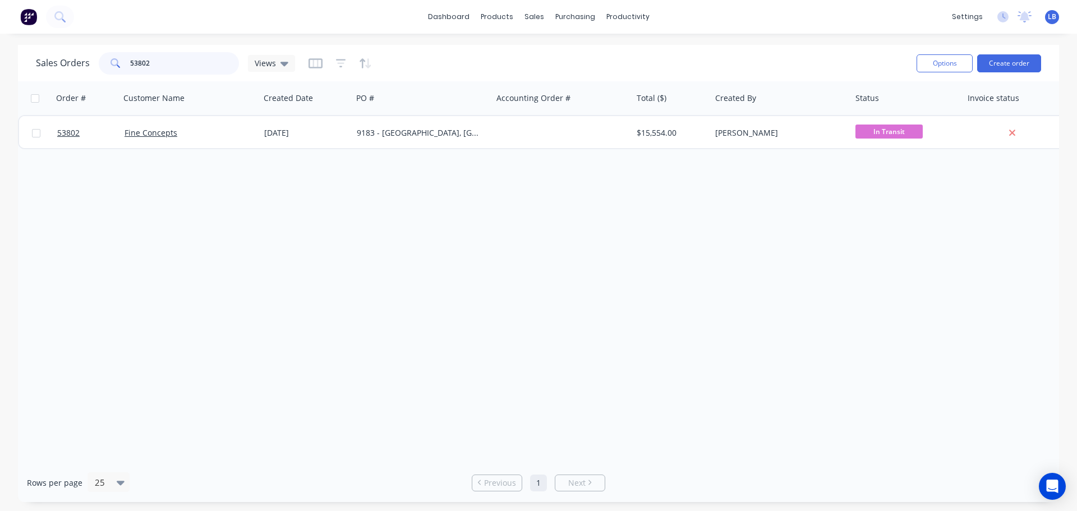
drag, startPoint x: 155, startPoint y: 63, endPoint x: 63, endPoint y: 70, distance: 92.2
click at [63, 70] on div "Sales Orders 53802 Views" at bounding box center [165, 63] width 259 height 22
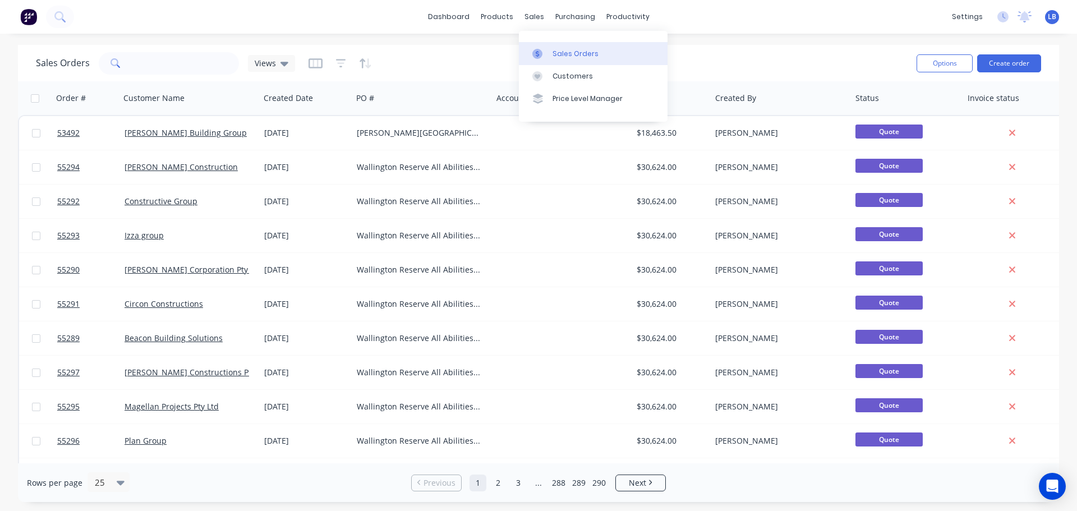
click at [574, 54] on div "Sales Orders" at bounding box center [575, 54] width 46 height 10
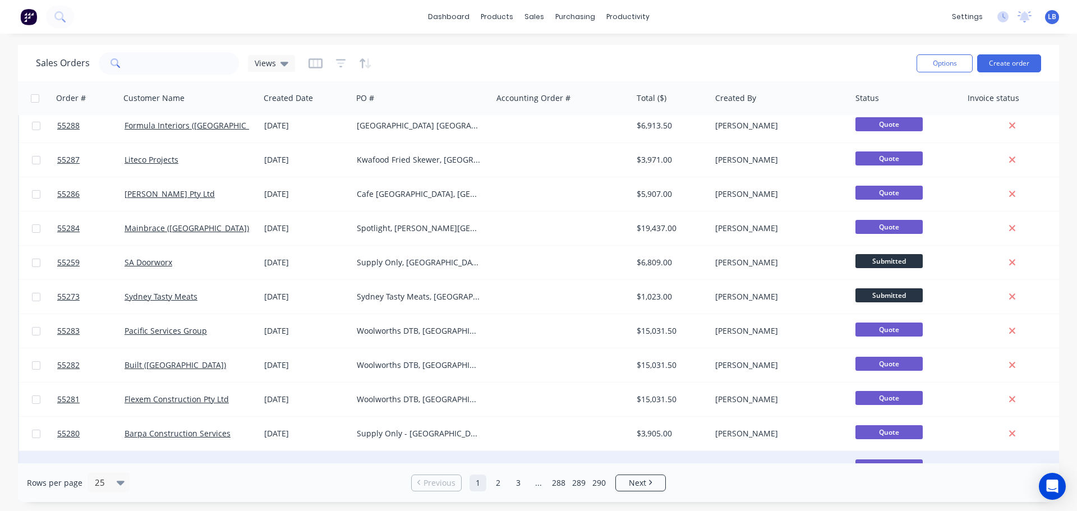
scroll to position [344, 0]
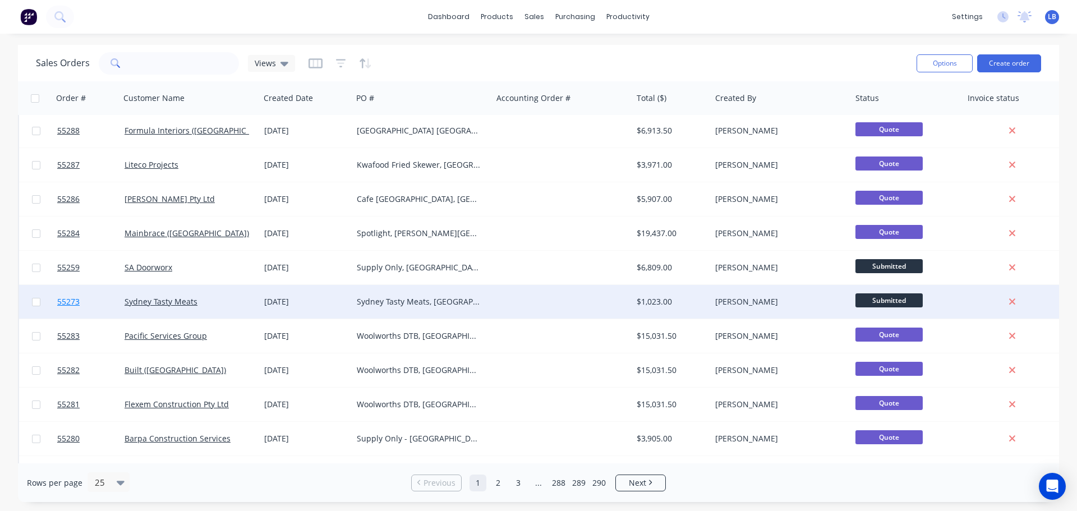
click at [75, 305] on span "55273" at bounding box center [68, 301] width 22 height 11
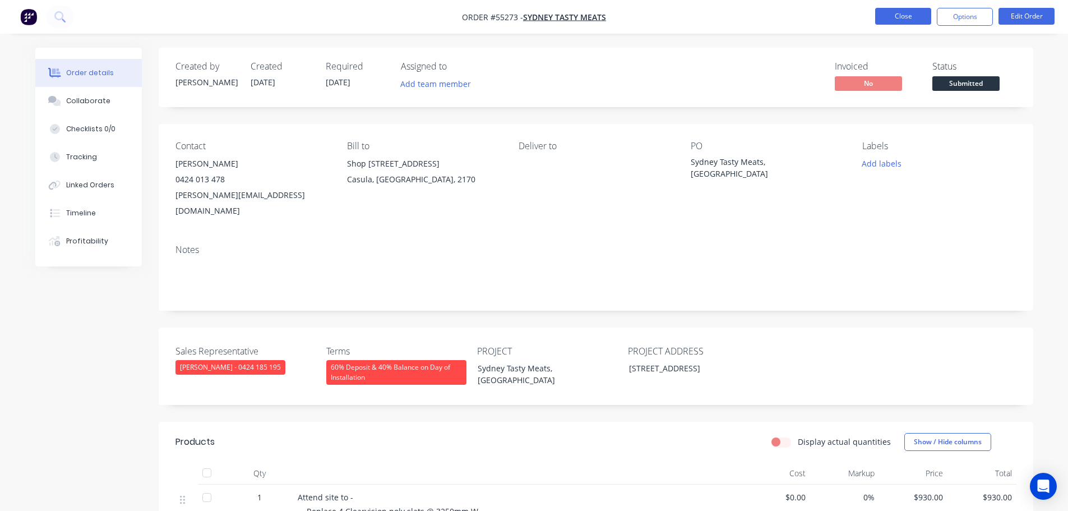
click at [881, 19] on button "Close" at bounding box center [903, 16] width 56 height 17
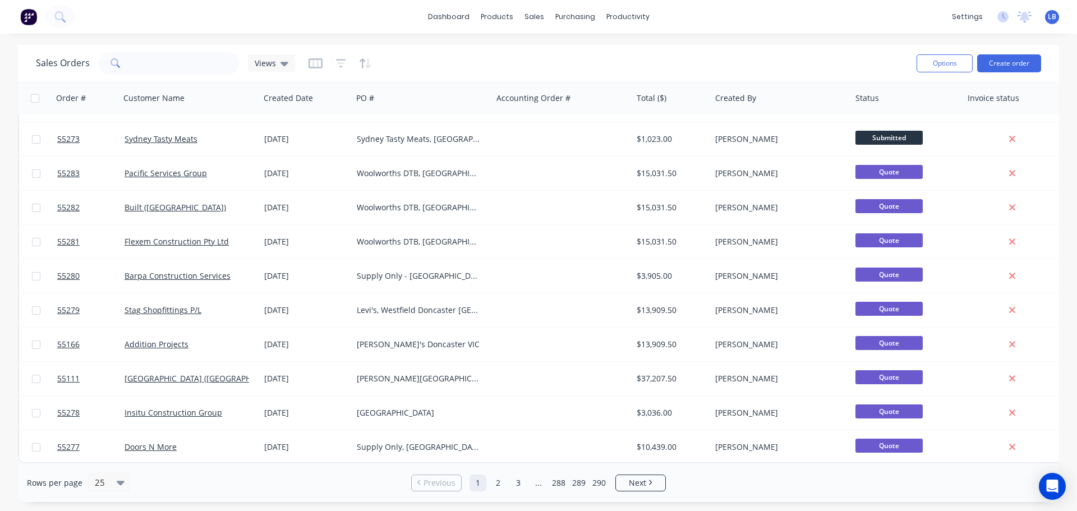
scroll to position [513, 0]
click at [638, 482] on span "Next" at bounding box center [637, 482] width 17 height 11
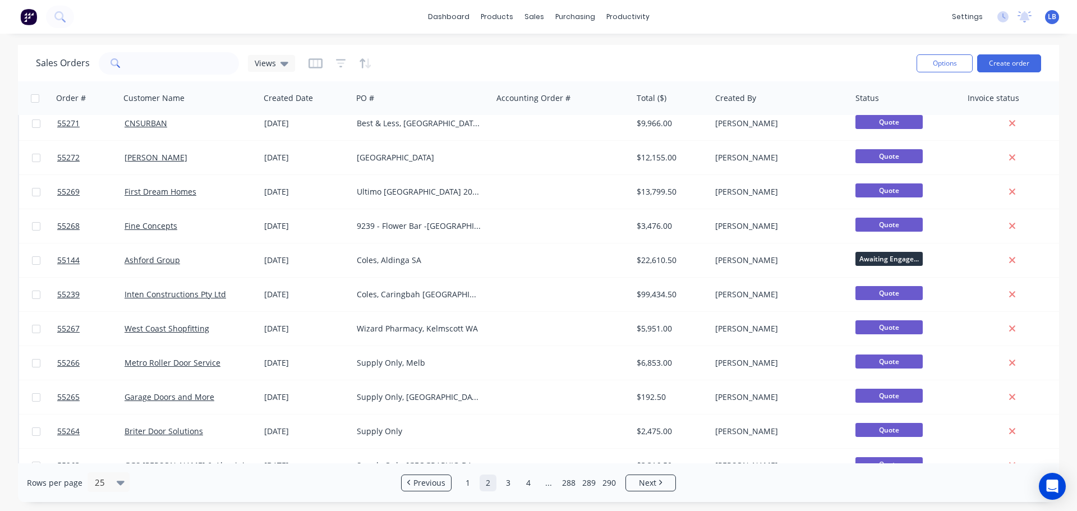
scroll to position [0, 0]
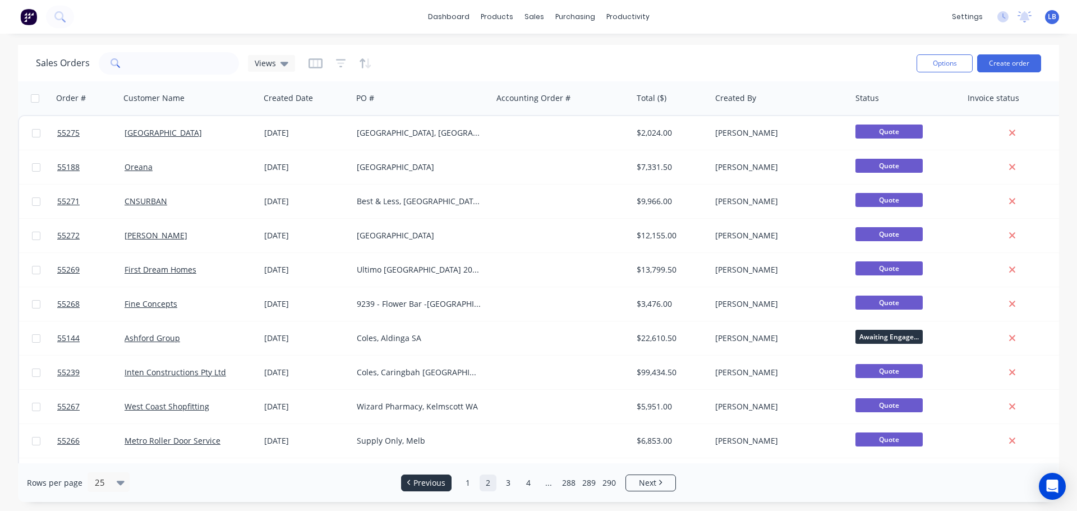
click at [424, 487] on span "Previous" at bounding box center [429, 482] width 32 height 11
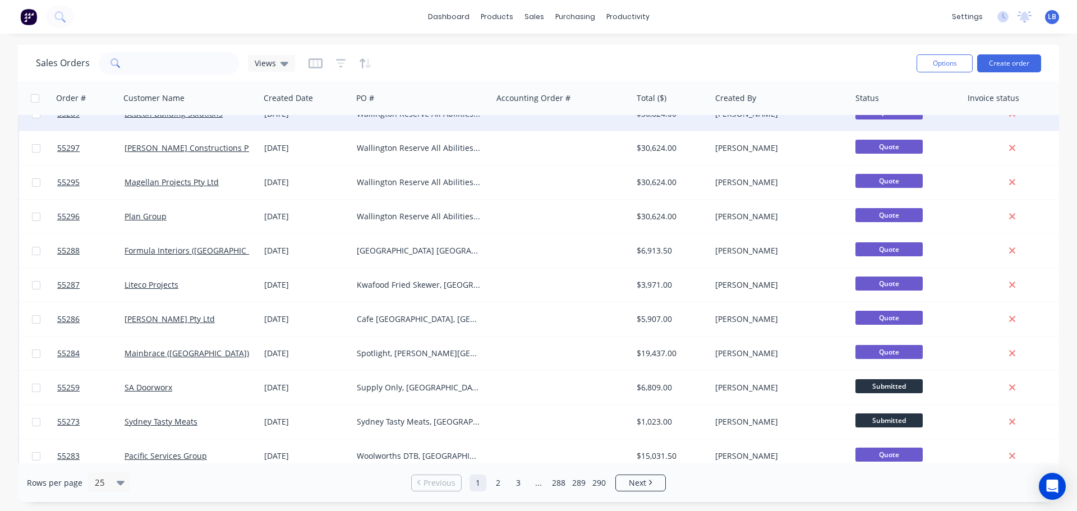
scroll to position [336, 0]
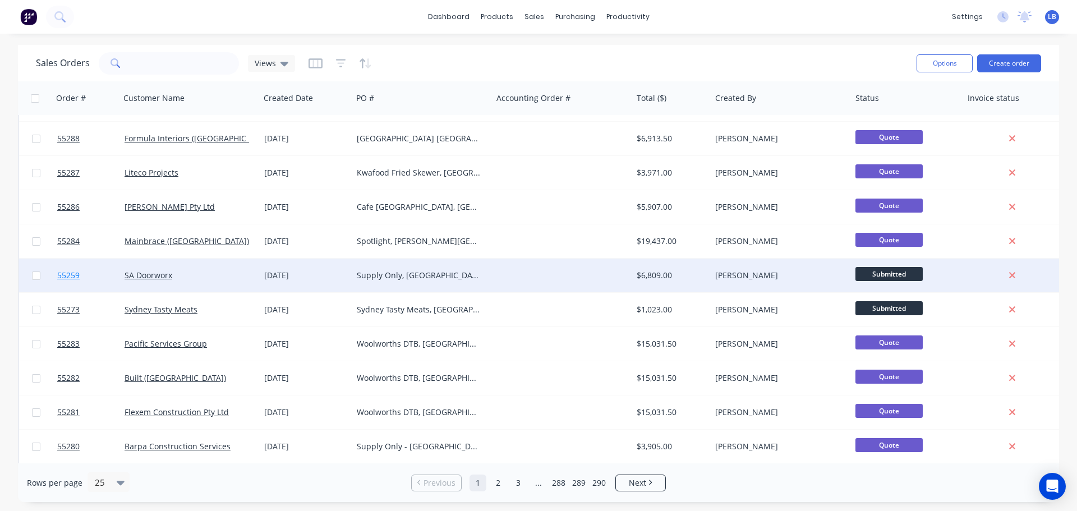
click at [63, 276] on span "55259" at bounding box center [68, 275] width 22 height 11
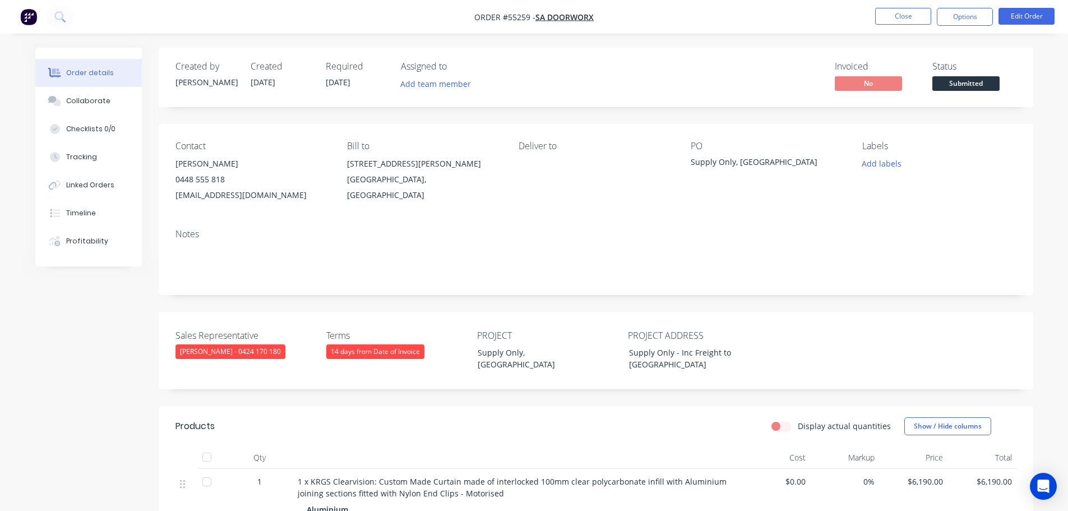
click at [972, 86] on span "Submitted" at bounding box center [966, 83] width 67 height 14
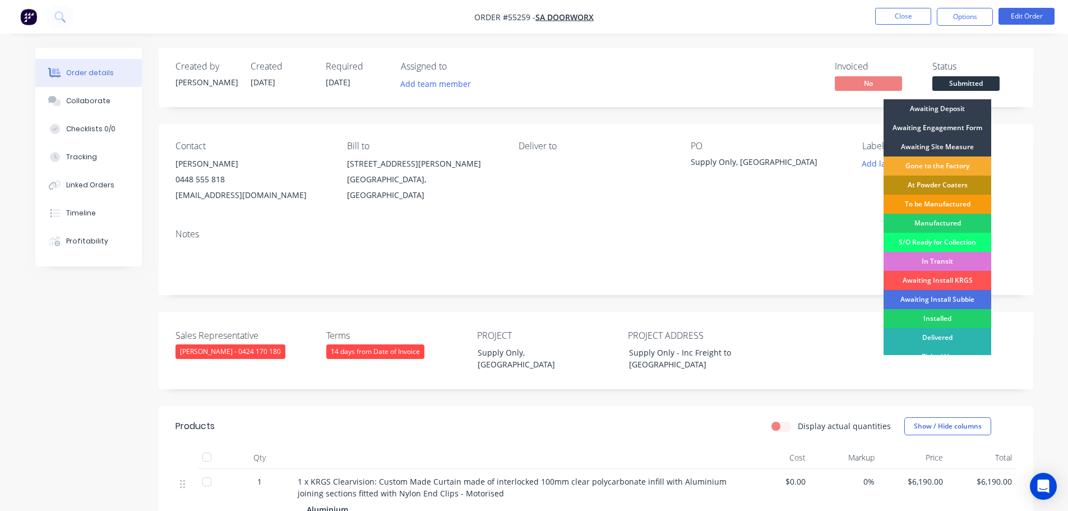
click at [937, 169] on div "Gone to the Factory" at bounding box center [938, 165] width 108 height 19
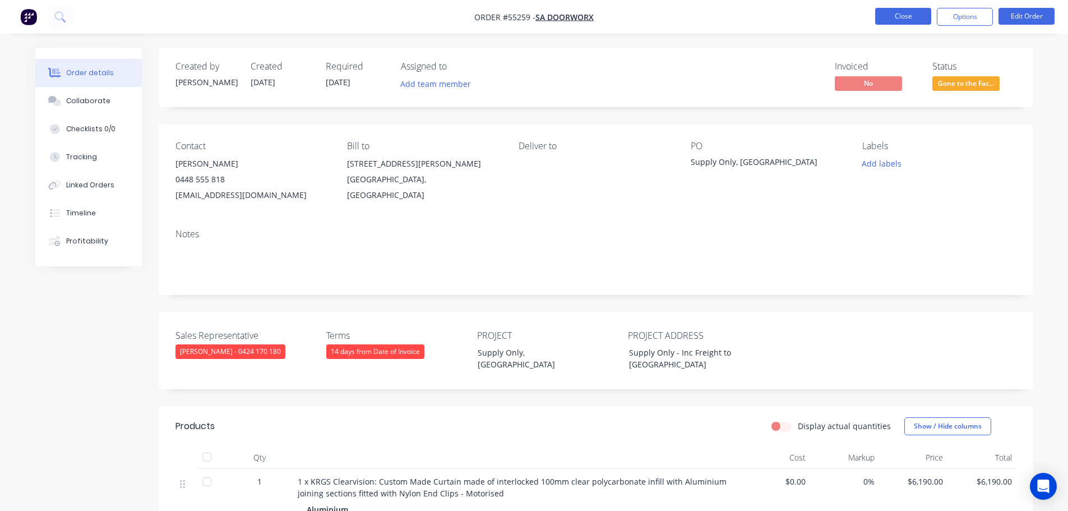
click at [897, 19] on button "Close" at bounding box center [903, 16] width 56 height 17
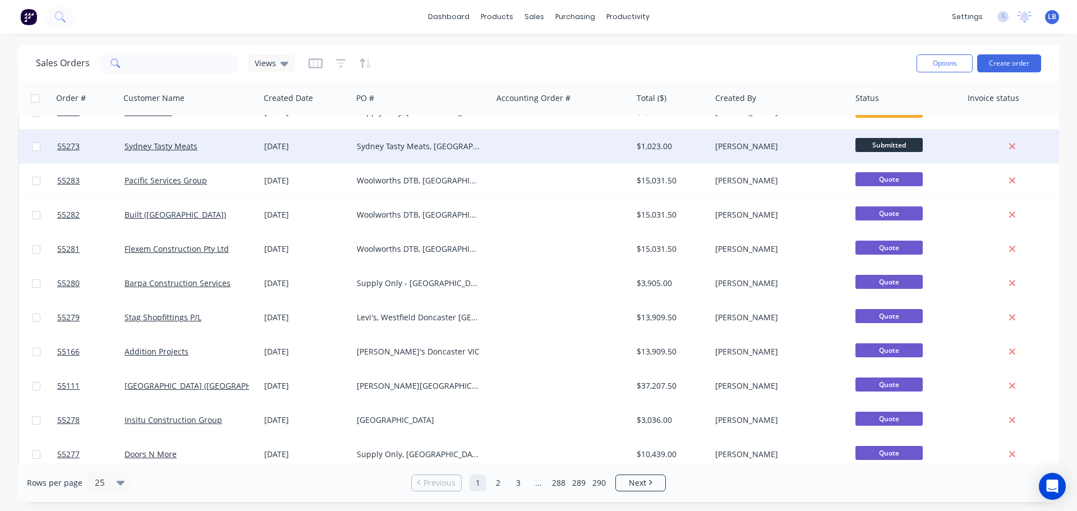
scroll to position [513, 0]
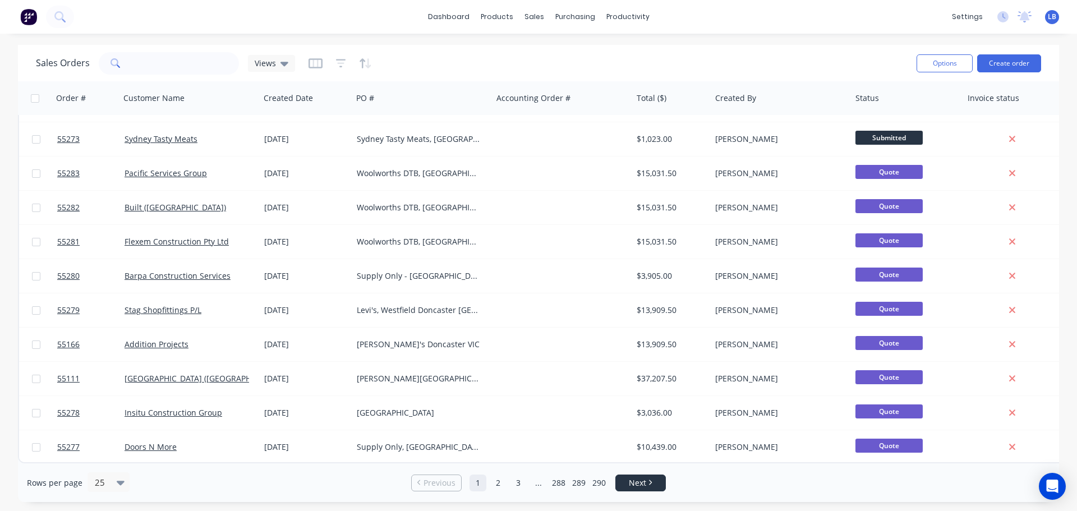
click at [644, 482] on span "Next" at bounding box center [637, 482] width 17 height 11
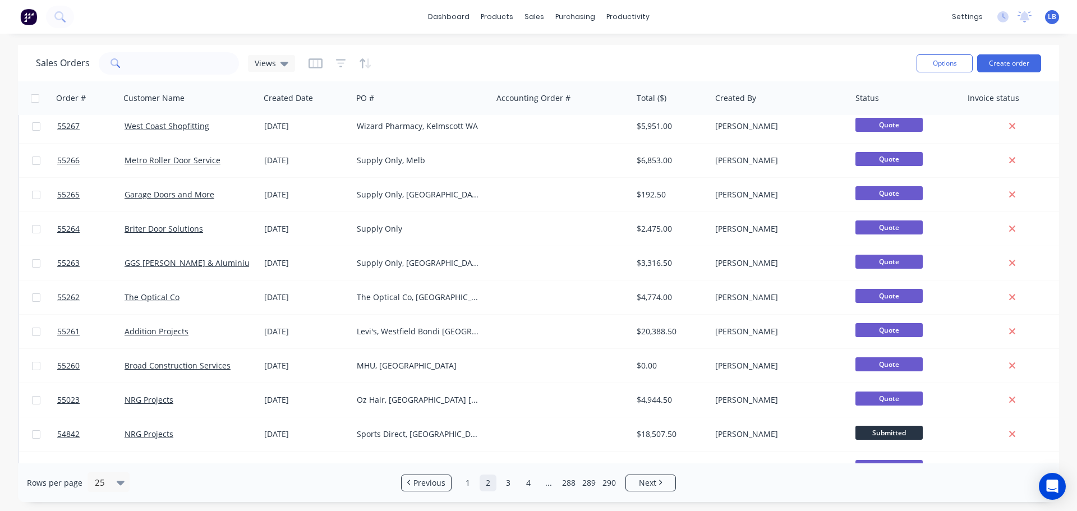
scroll to position [336, 0]
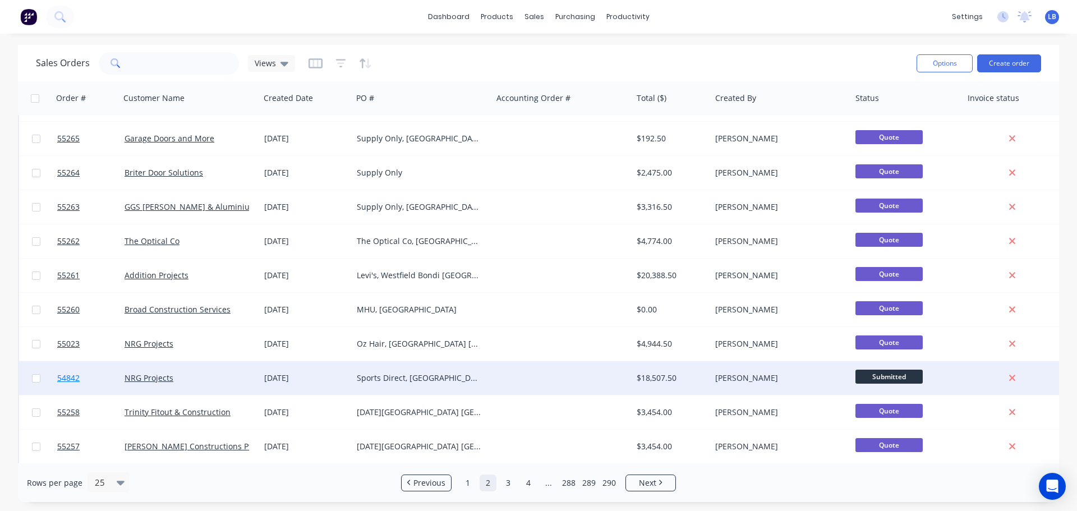
click at [73, 382] on span "54842" at bounding box center [68, 377] width 22 height 11
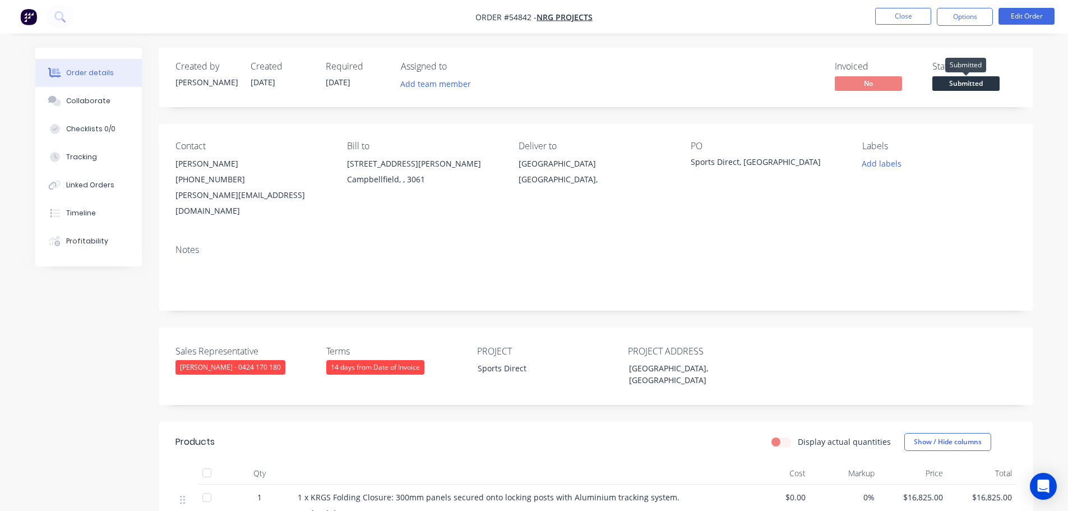
click at [941, 85] on span "Submitted" at bounding box center [966, 83] width 67 height 14
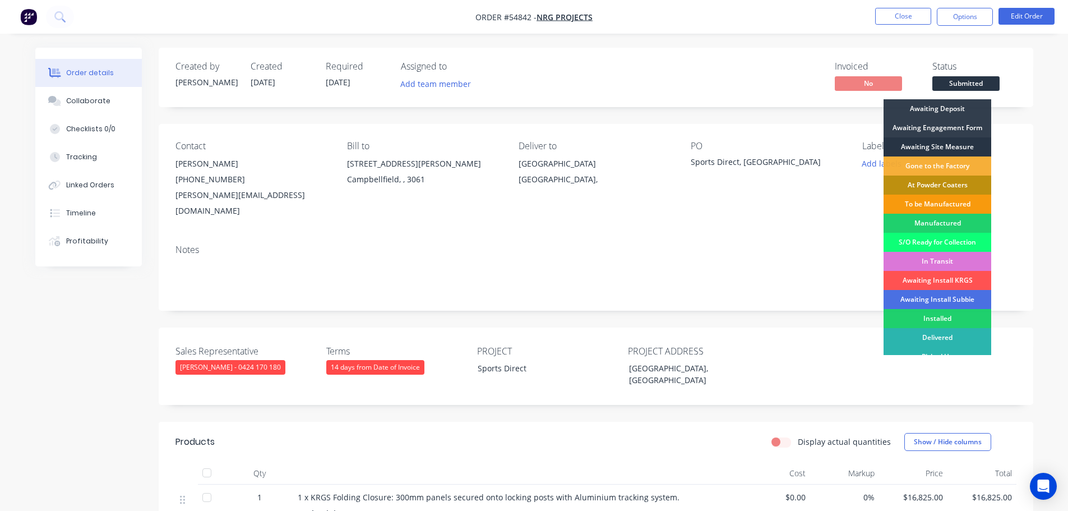
click at [926, 146] on div "Awaiting Site Measure" at bounding box center [938, 146] width 108 height 19
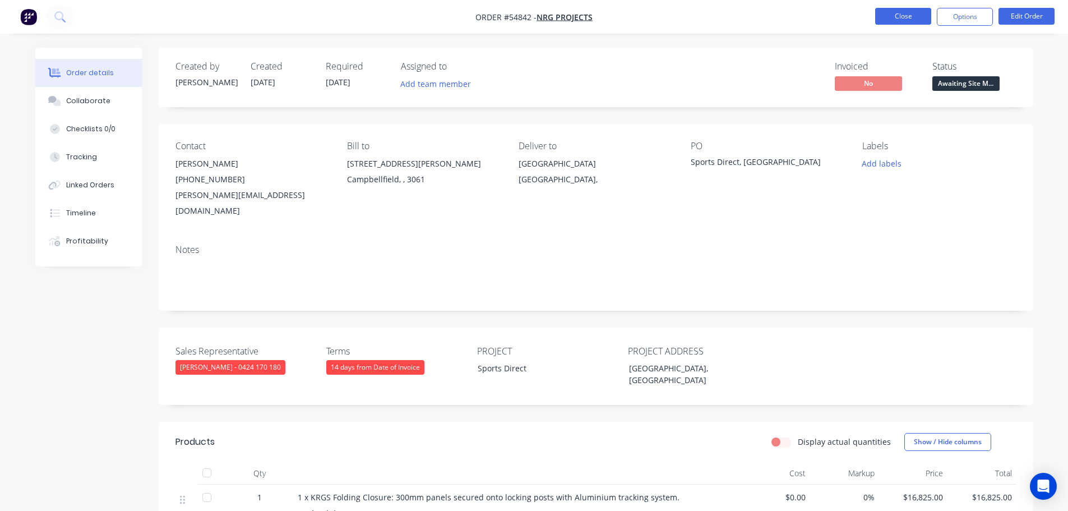
click at [898, 13] on button "Close" at bounding box center [903, 16] width 56 height 17
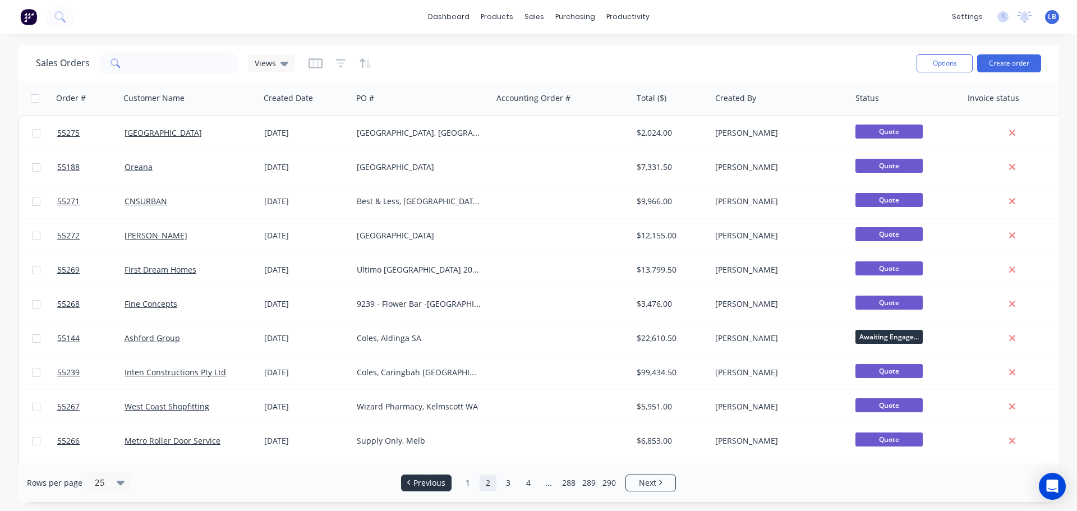
click at [418, 487] on span "Previous" at bounding box center [429, 482] width 32 height 11
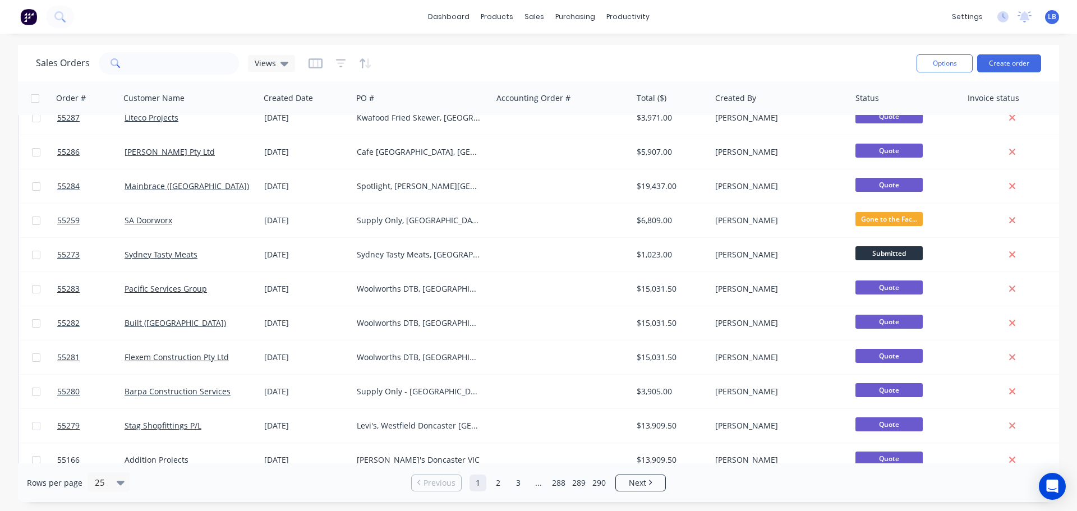
scroll to position [393, 0]
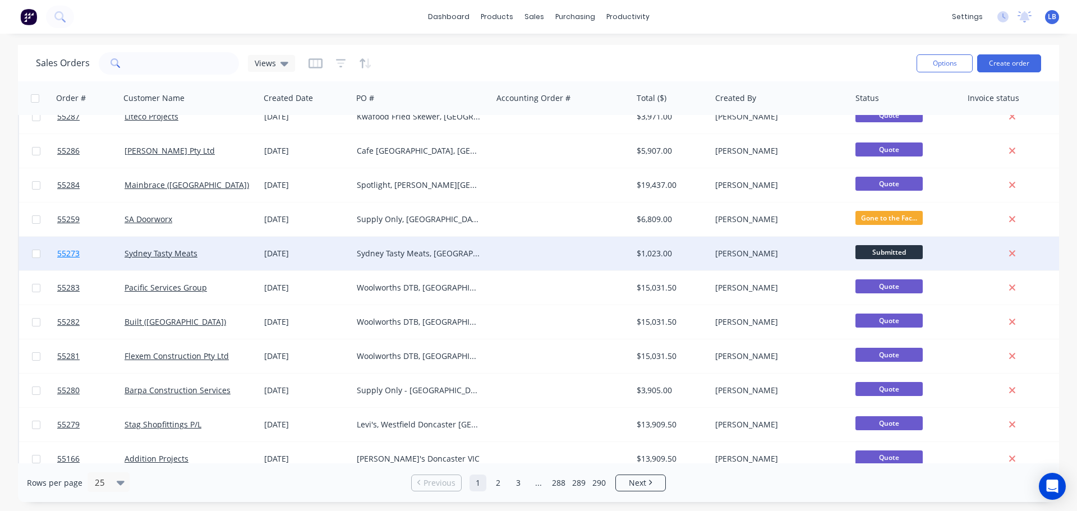
click at [67, 255] on span "55273" at bounding box center [68, 253] width 22 height 11
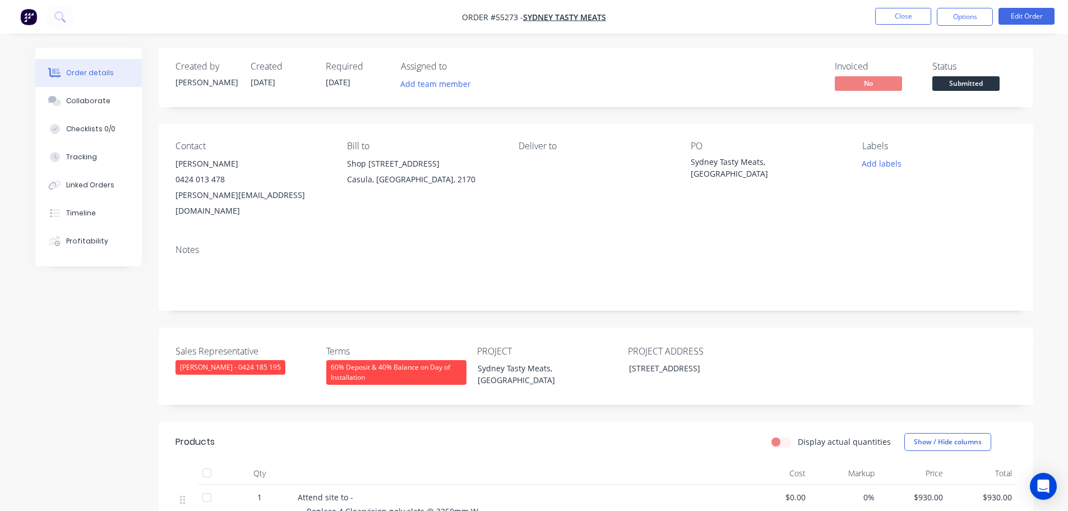
click at [959, 79] on span "Submitted" at bounding box center [966, 83] width 67 height 14
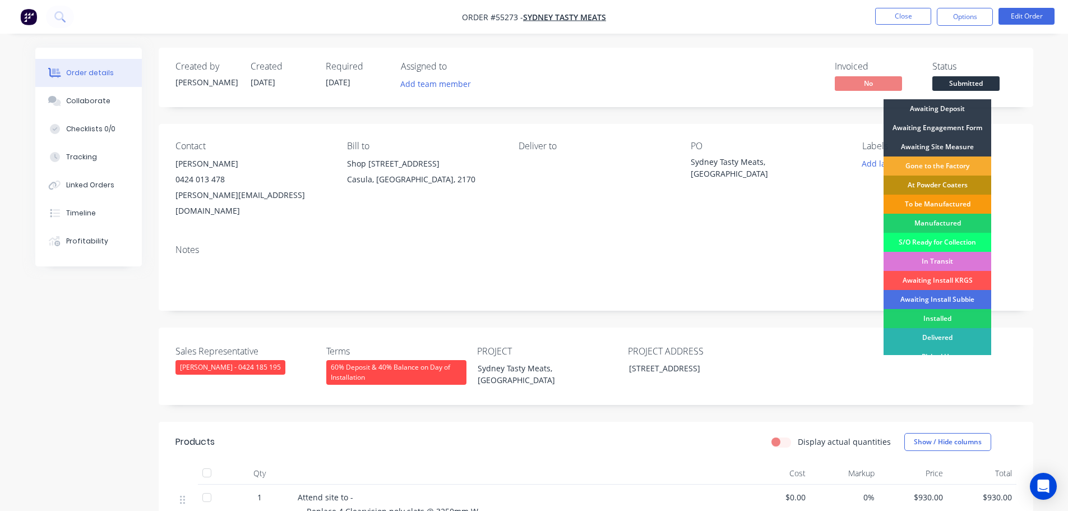
click at [934, 167] on div "Gone to the Factory" at bounding box center [938, 165] width 108 height 19
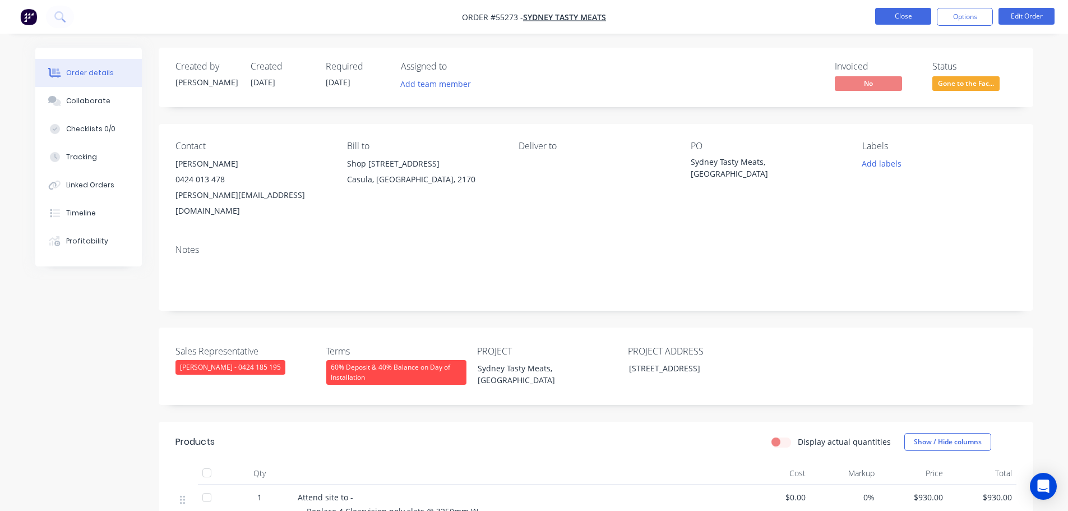
click at [897, 22] on button "Close" at bounding box center [903, 16] width 56 height 17
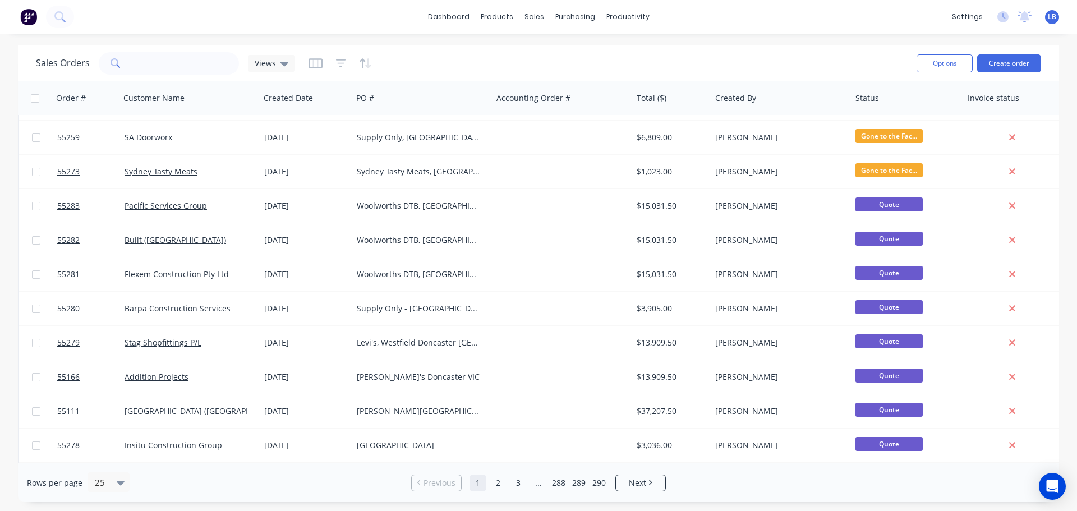
scroll to position [513, 0]
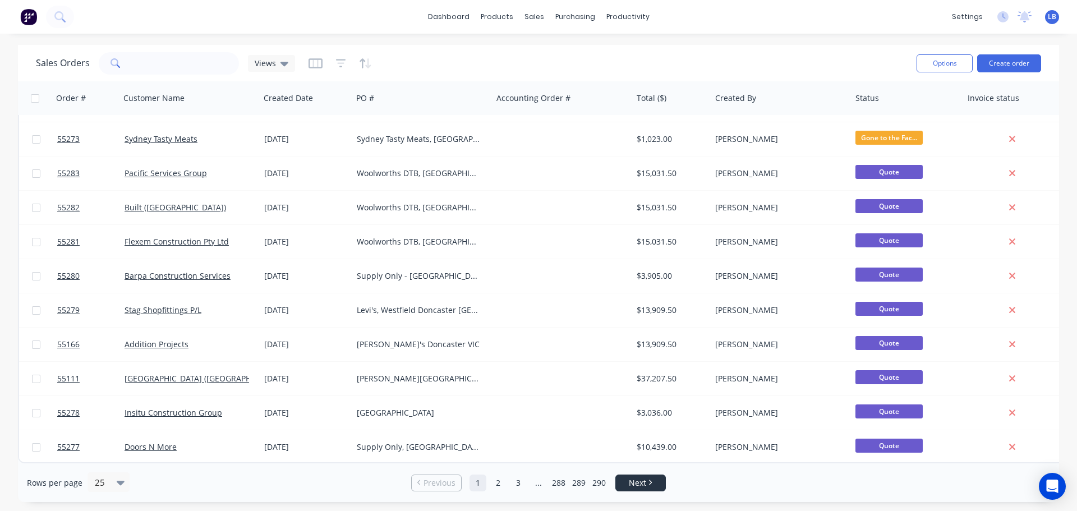
click at [653, 487] on link "Next" at bounding box center [640, 482] width 49 height 11
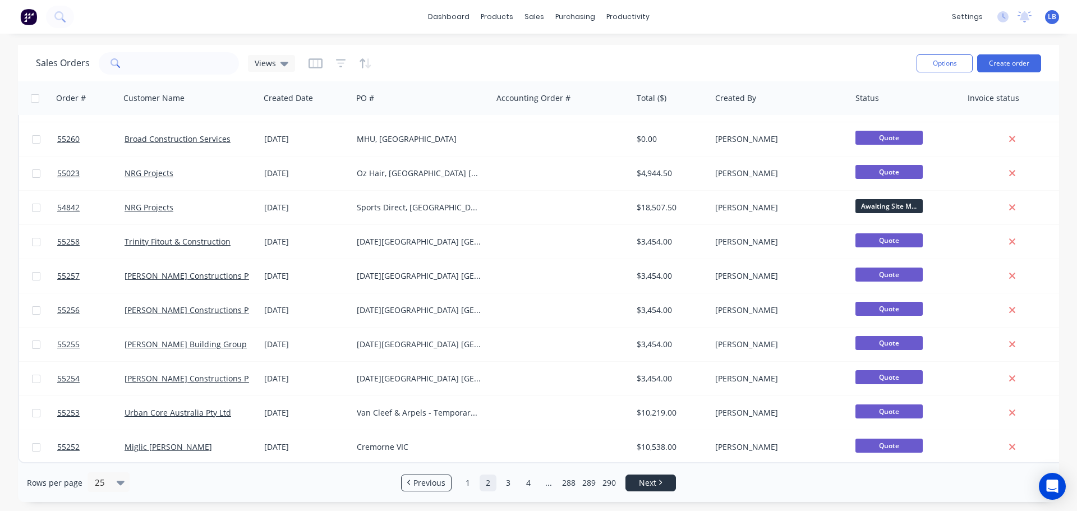
click at [649, 485] on span "Next" at bounding box center [647, 482] width 17 height 11
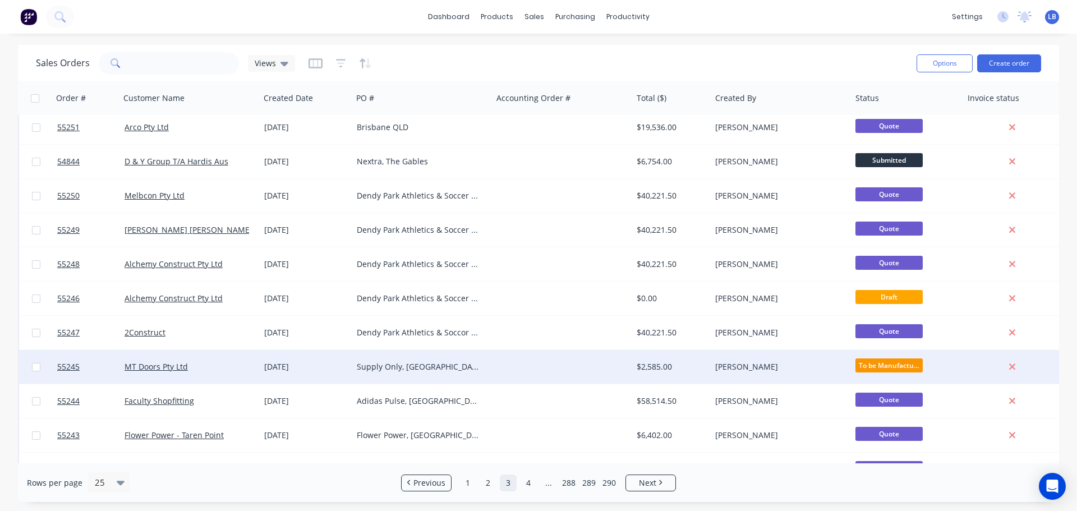
scroll to position [0, 0]
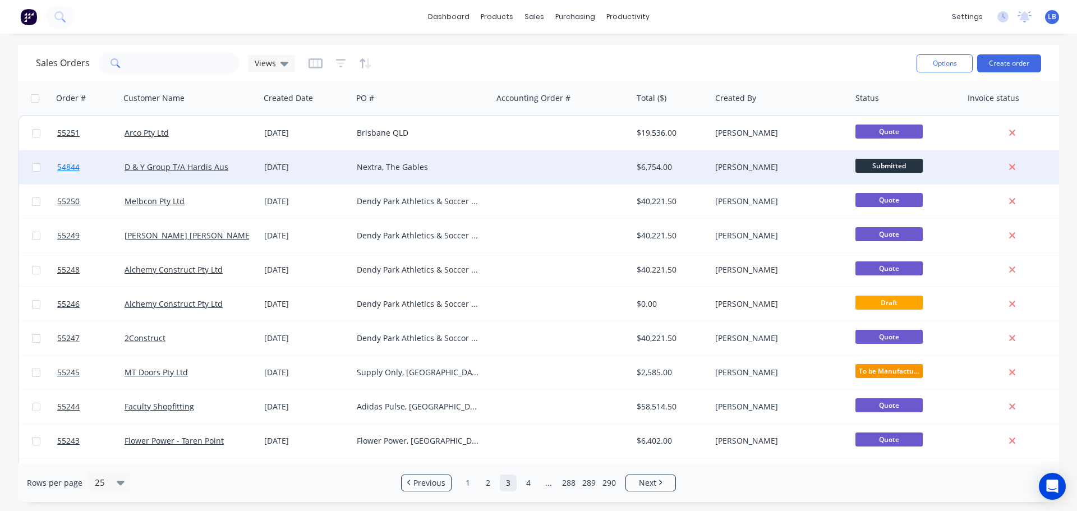
click at [70, 167] on span "54844" at bounding box center [68, 167] width 22 height 11
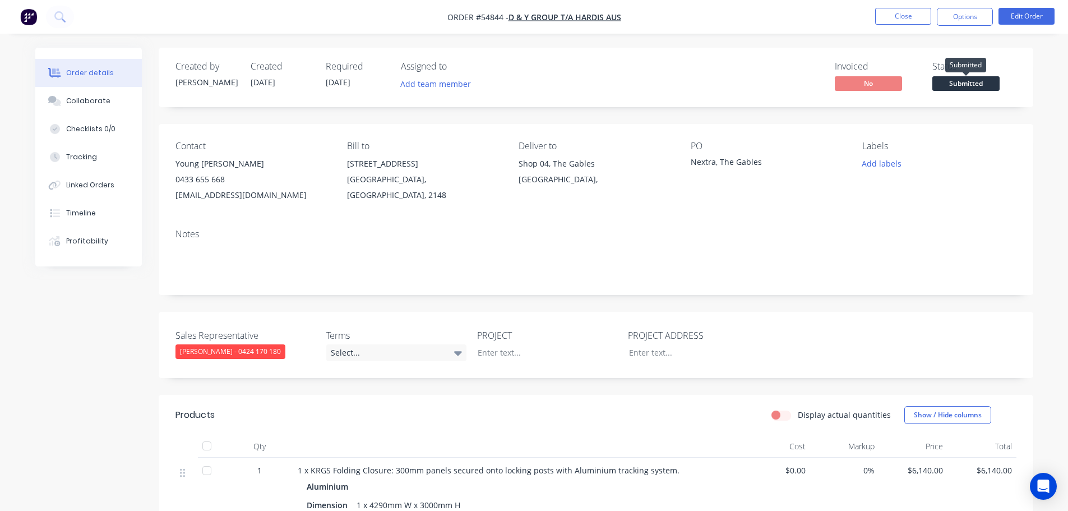
click at [958, 81] on span "Submitted" at bounding box center [966, 83] width 67 height 14
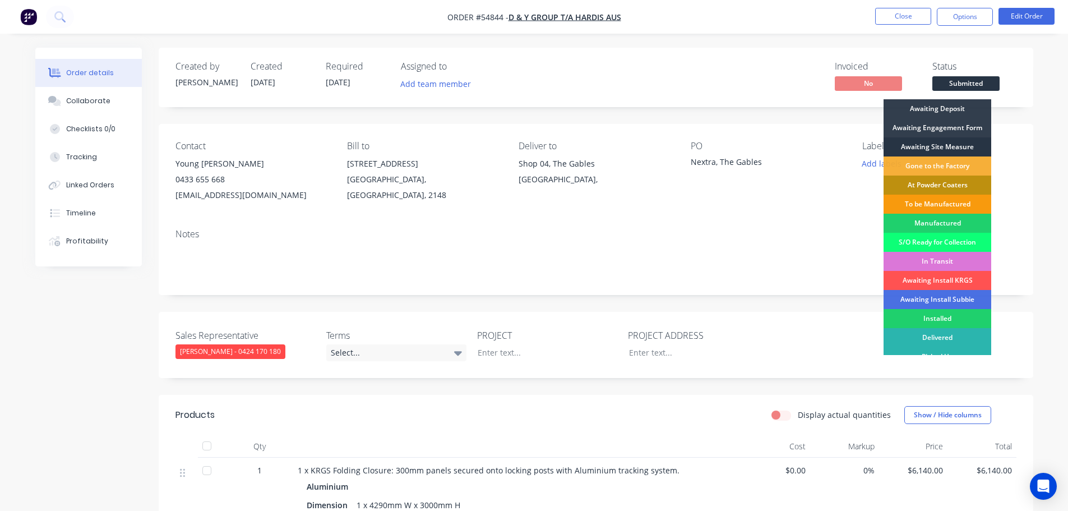
click at [925, 146] on div "Awaiting Site Measure" at bounding box center [938, 146] width 108 height 19
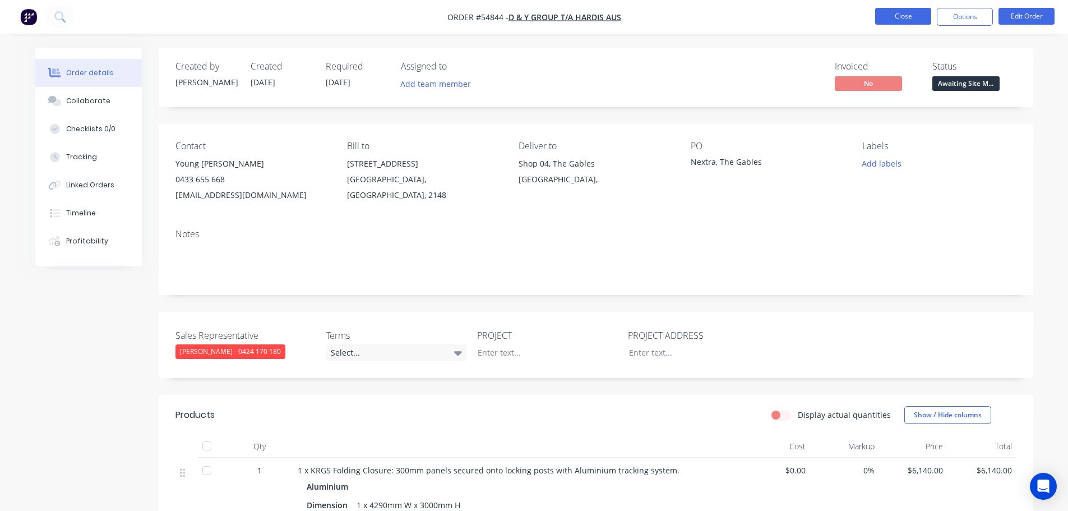
click at [897, 14] on button "Close" at bounding box center [903, 16] width 56 height 17
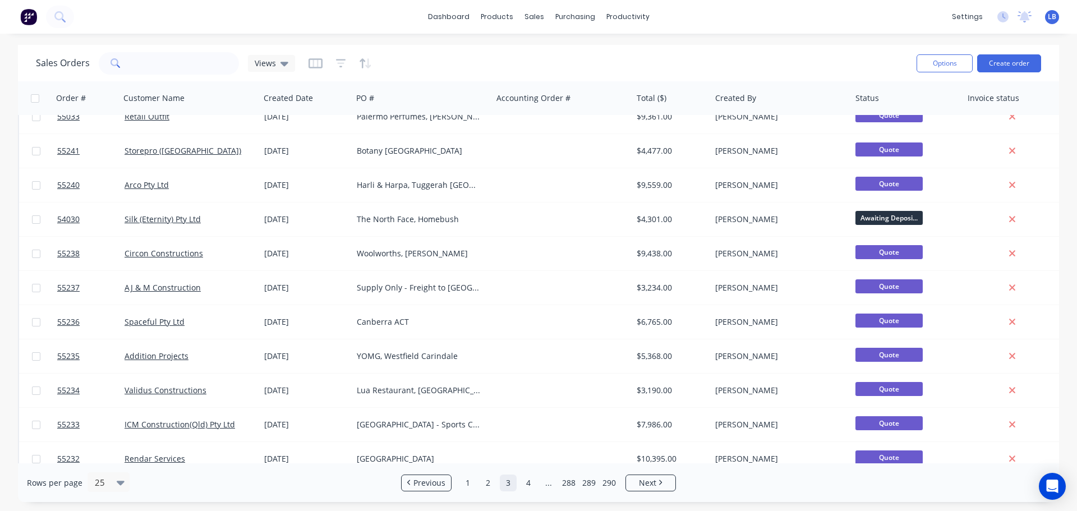
scroll to position [513, 0]
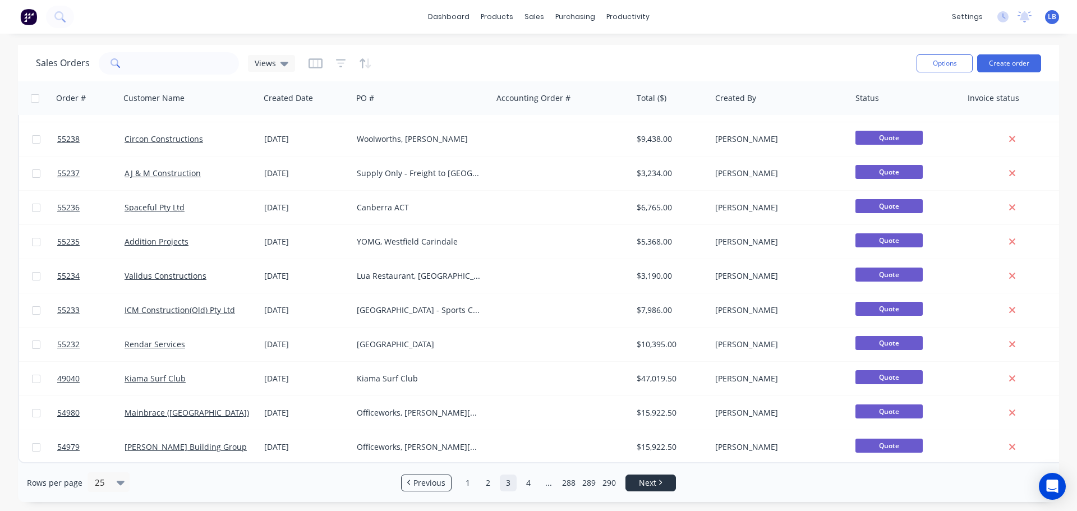
click at [646, 485] on span "Next" at bounding box center [647, 482] width 17 height 11
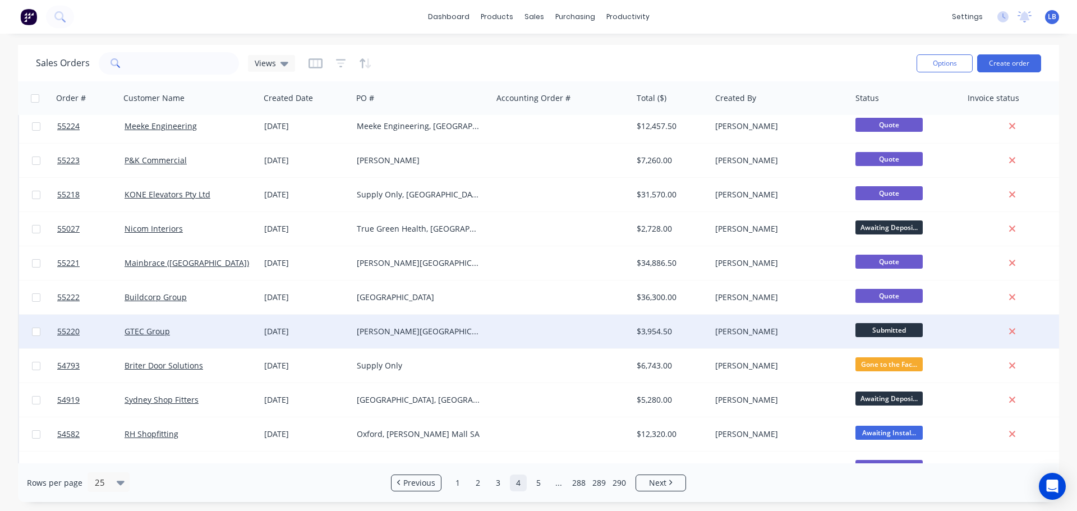
scroll to position [336, 0]
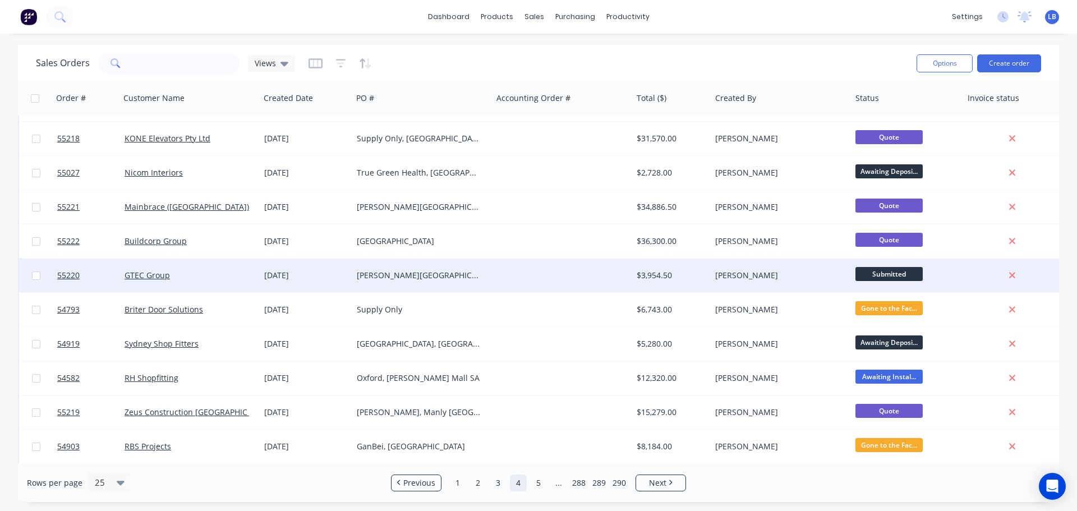
click at [883, 271] on span "Submitted" at bounding box center [888, 274] width 67 height 14
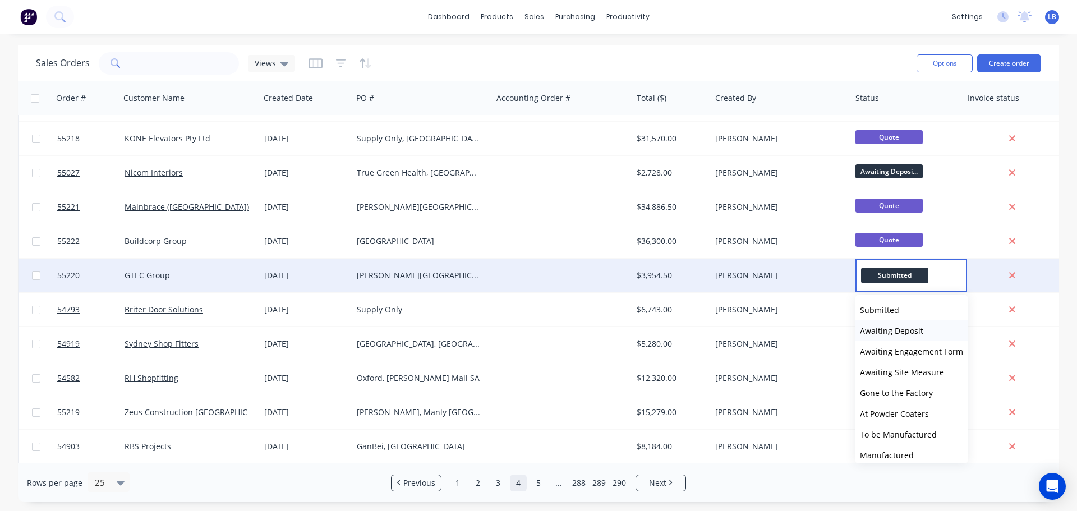
click at [877, 331] on span "Awaiting Deposit" at bounding box center [891, 330] width 63 height 11
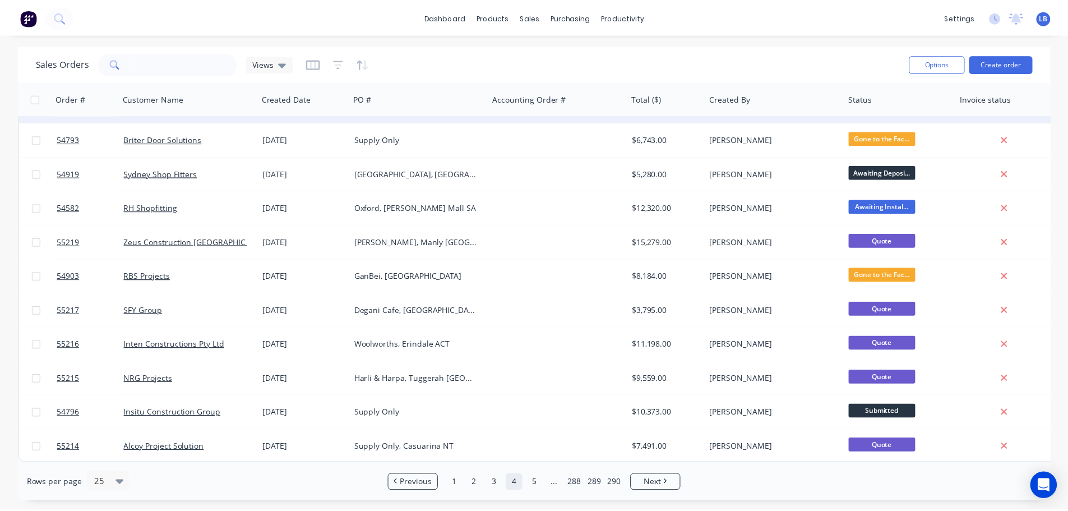
scroll to position [513, 0]
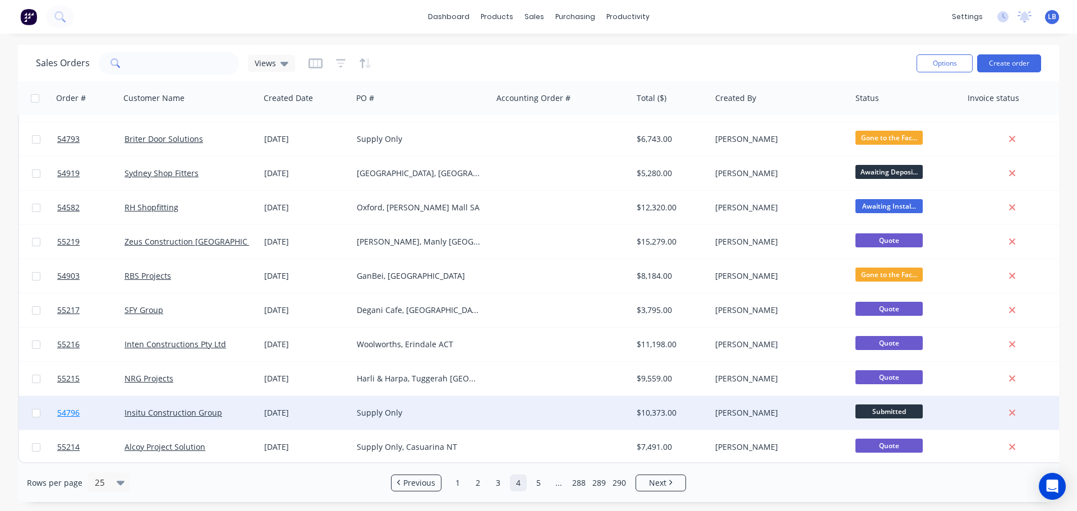
click at [59, 407] on span "54796" at bounding box center [68, 412] width 22 height 11
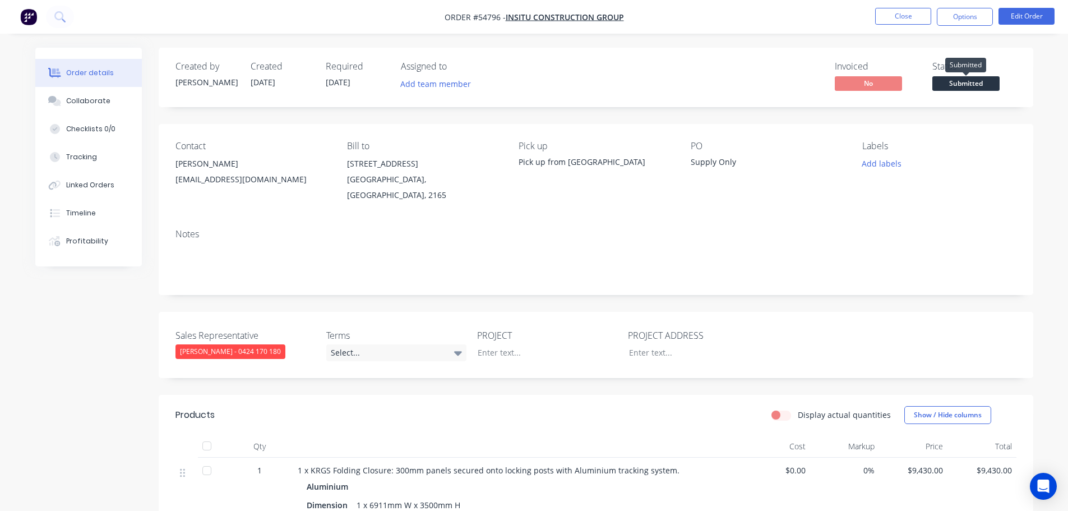
click at [985, 86] on span "Submitted" at bounding box center [966, 83] width 67 height 14
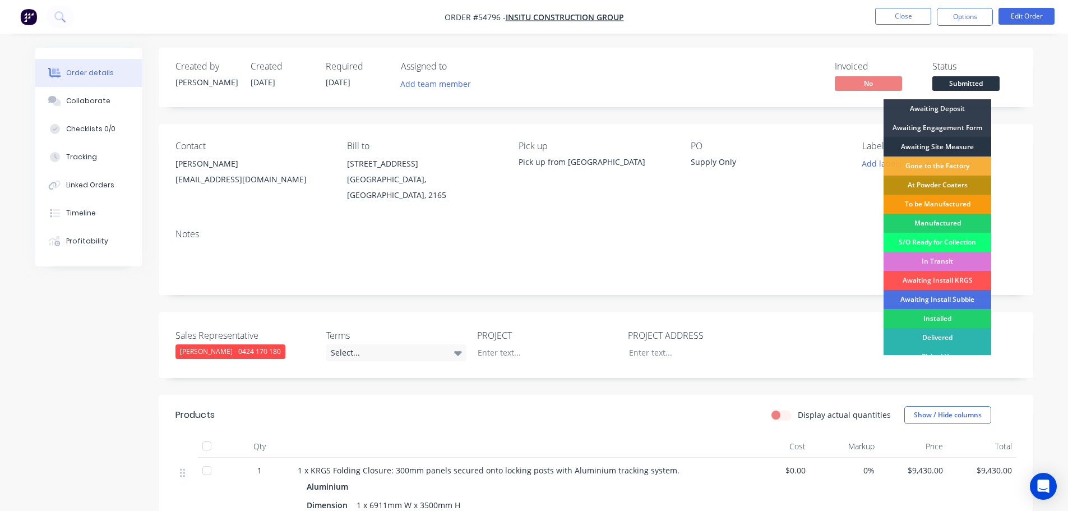
click at [938, 146] on div "Awaiting Site Measure" at bounding box center [938, 146] width 108 height 19
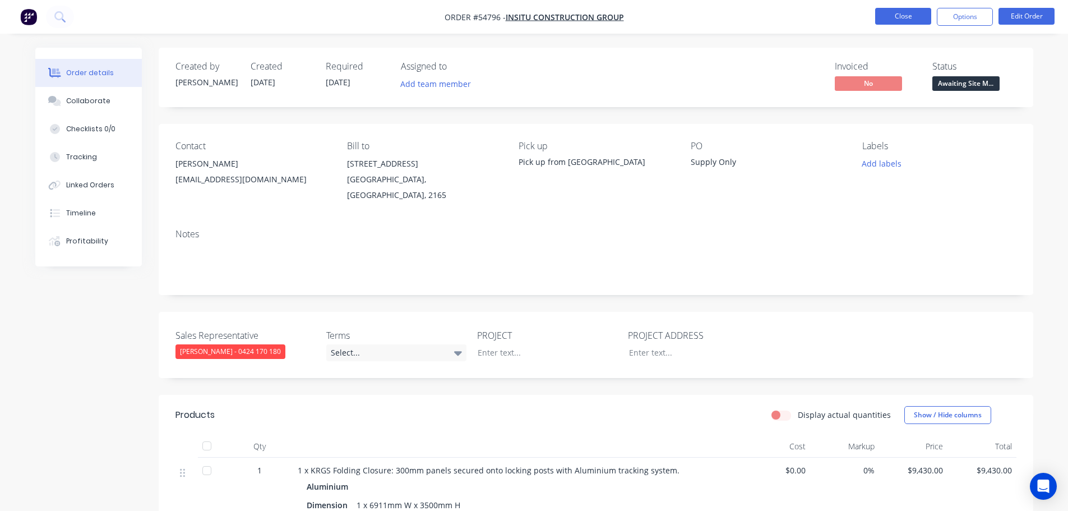
click at [900, 18] on button "Close" at bounding box center [903, 16] width 56 height 17
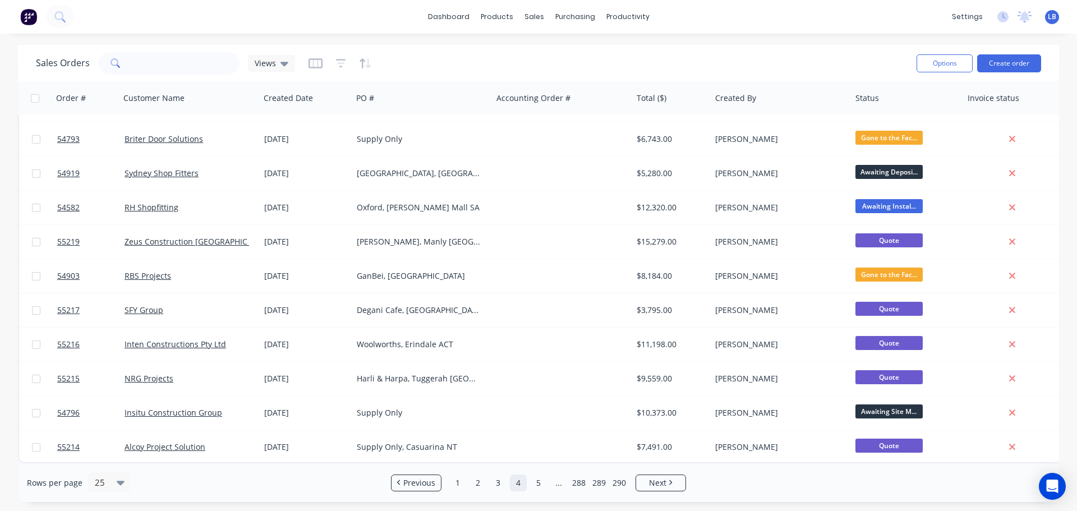
scroll to position [513, 0]
click at [652, 486] on span "Next" at bounding box center [657, 482] width 17 height 11
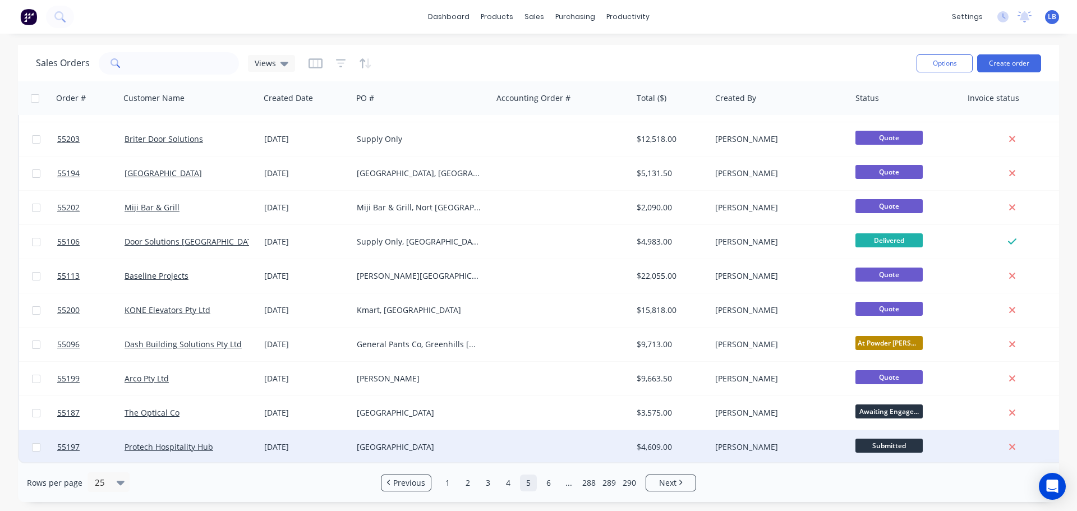
click at [877, 440] on span "Submitted" at bounding box center [888, 446] width 67 height 14
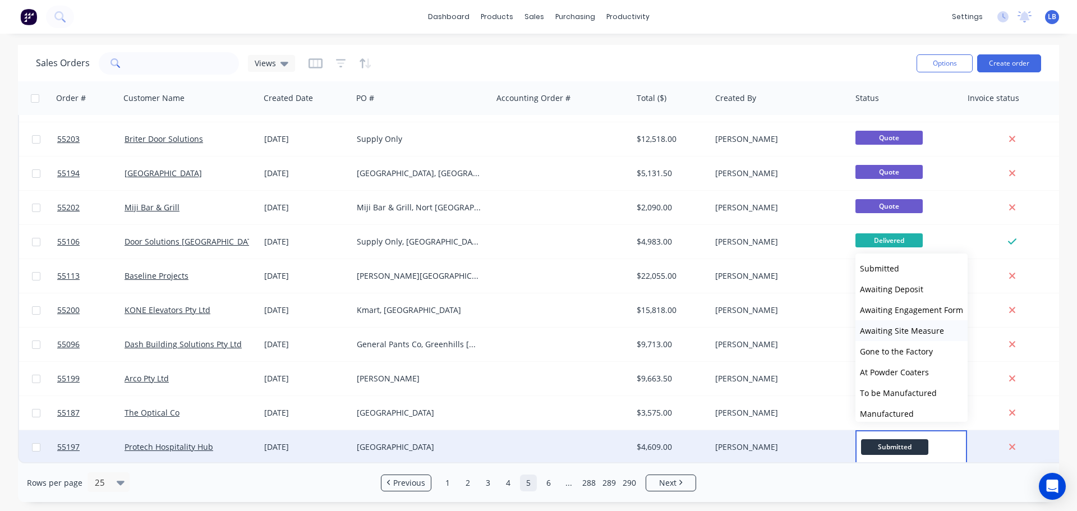
click at [881, 335] on span "Awaiting Site Measure" at bounding box center [902, 330] width 84 height 11
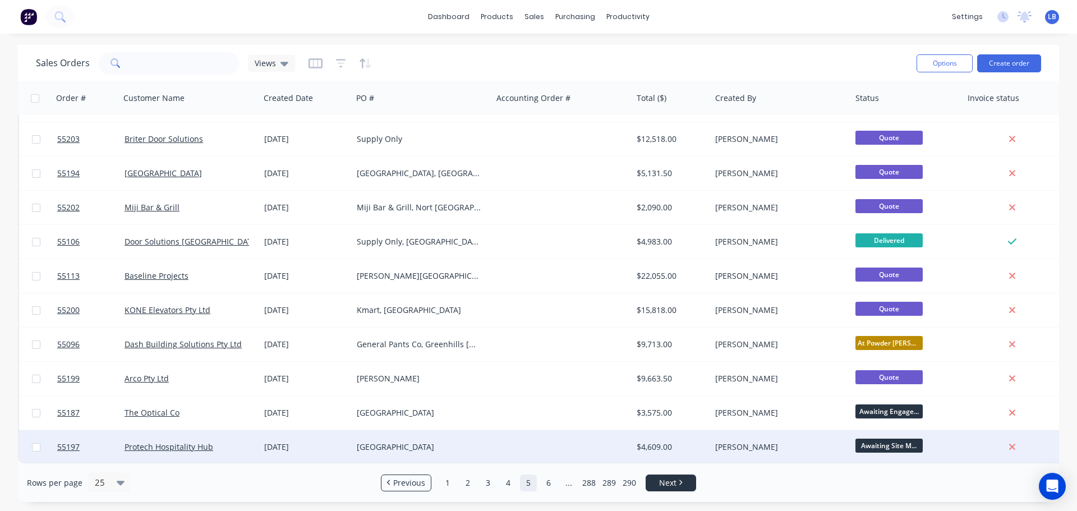
click at [673, 487] on span "Next" at bounding box center [667, 482] width 17 height 11
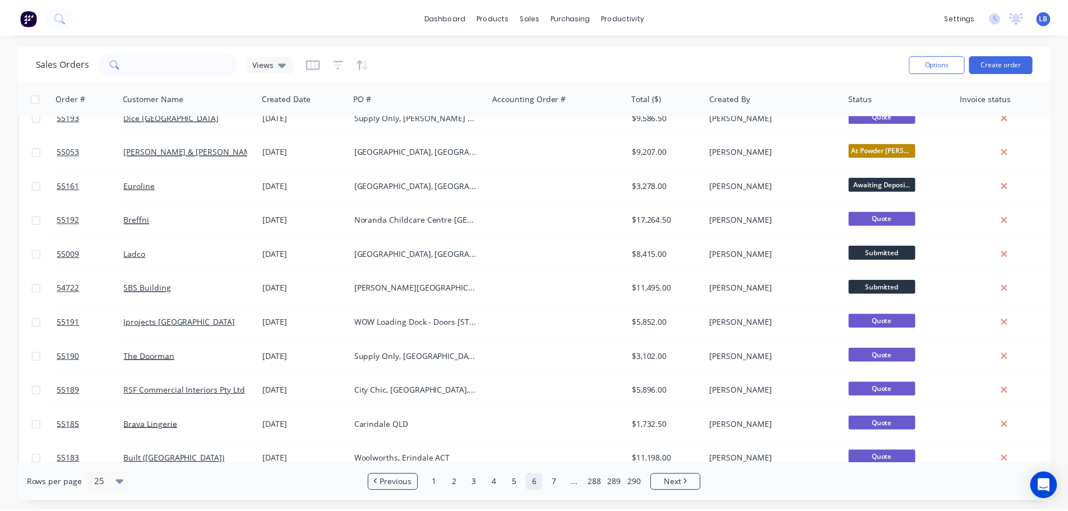
scroll to position [168, 0]
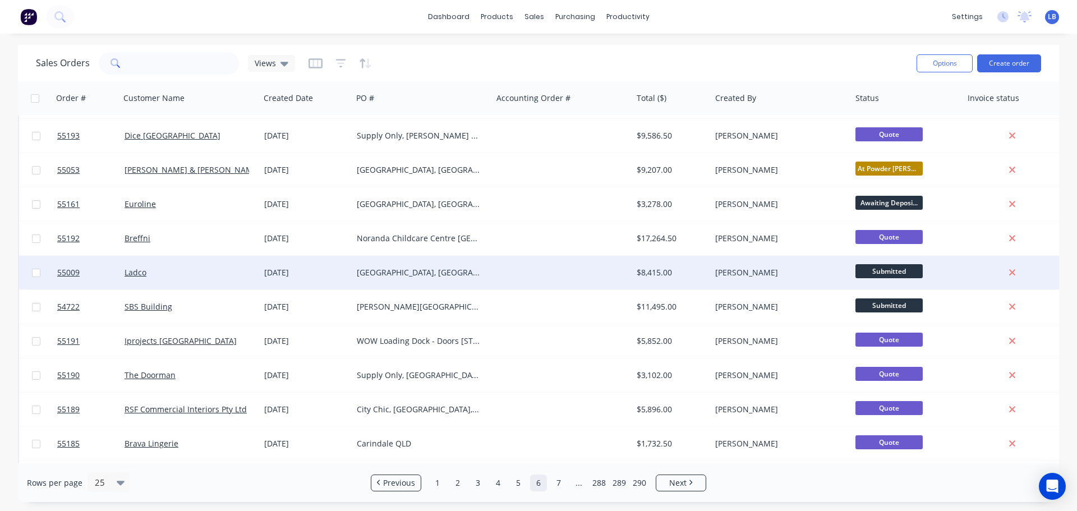
click at [864, 270] on span "Submitted" at bounding box center [888, 271] width 67 height 14
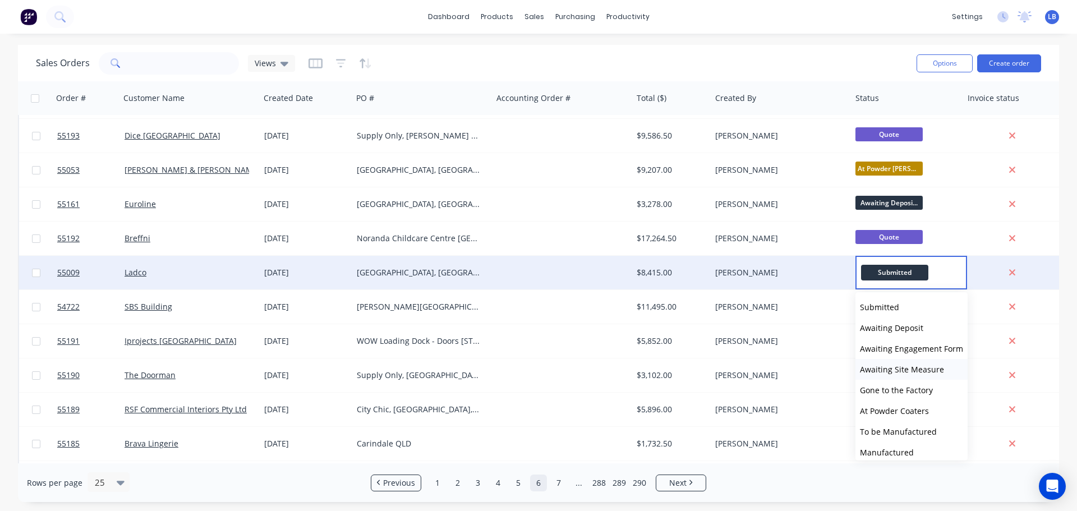
click at [866, 370] on span "Awaiting Site Measure" at bounding box center [902, 369] width 84 height 11
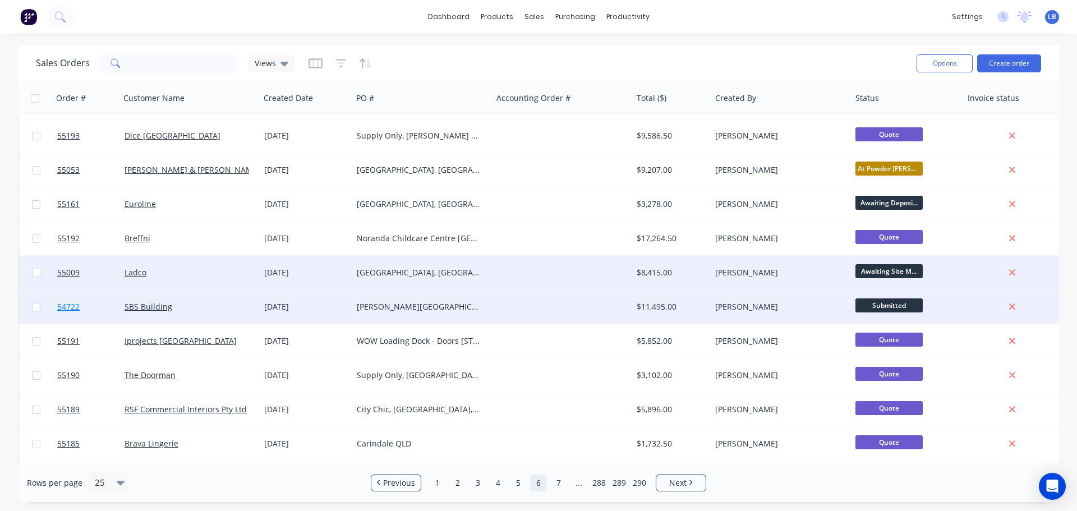
click at [73, 307] on span "54722" at bounding box center [68, 306] width 22 height 11
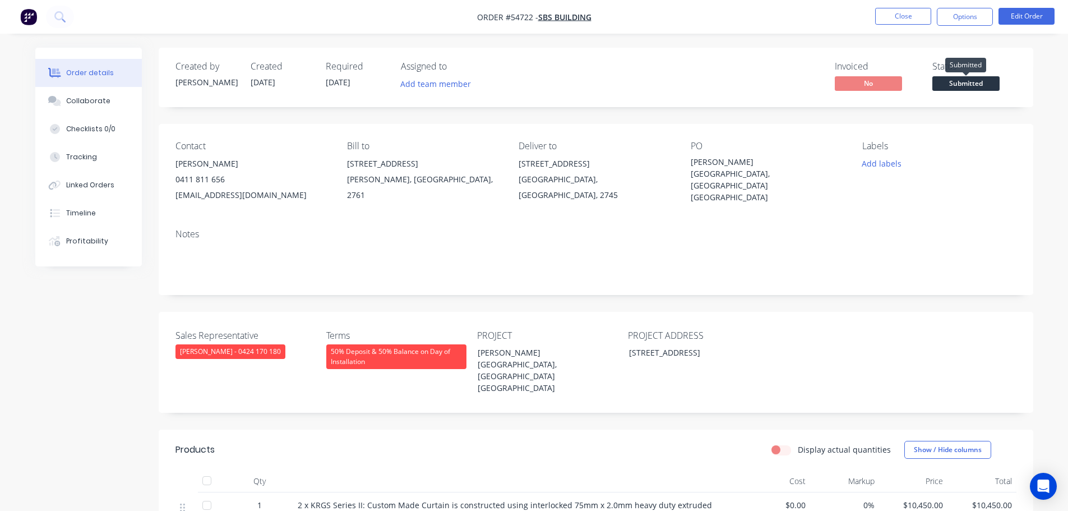
click at [951, 82] on span "Submitted" at bounding box center [966, 83] width 67 height 14
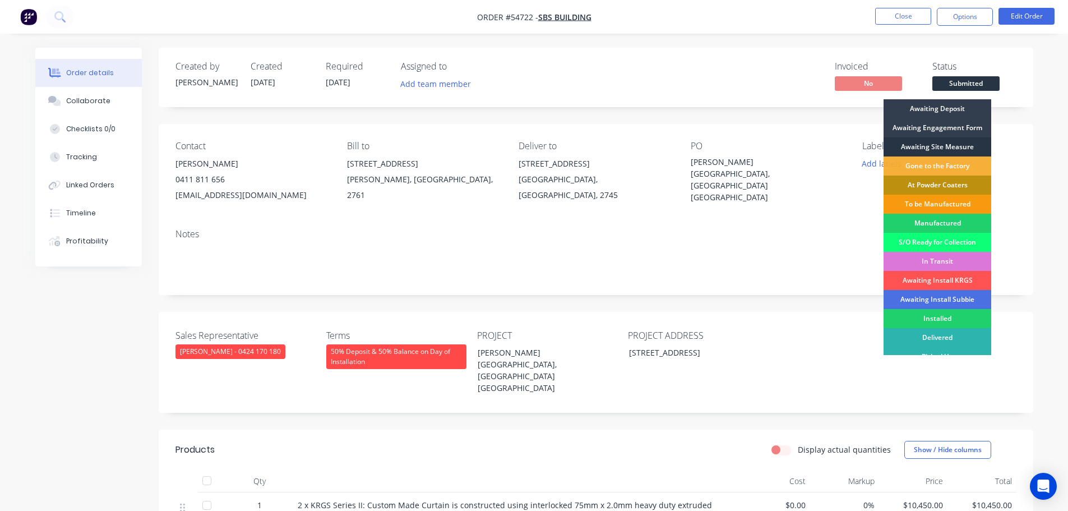
click at [940, 147] on div "Awaiting Site Measure" at bounding box center [938, 146] width 108 height 19
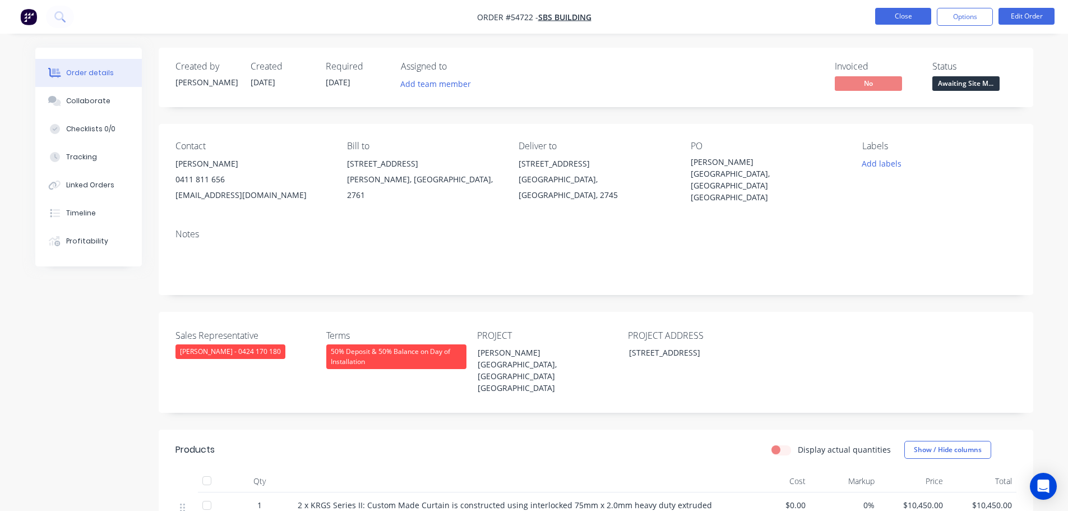
click at [905, 20] on button "Close" at bounding box center [903, 16] width 56 height 17
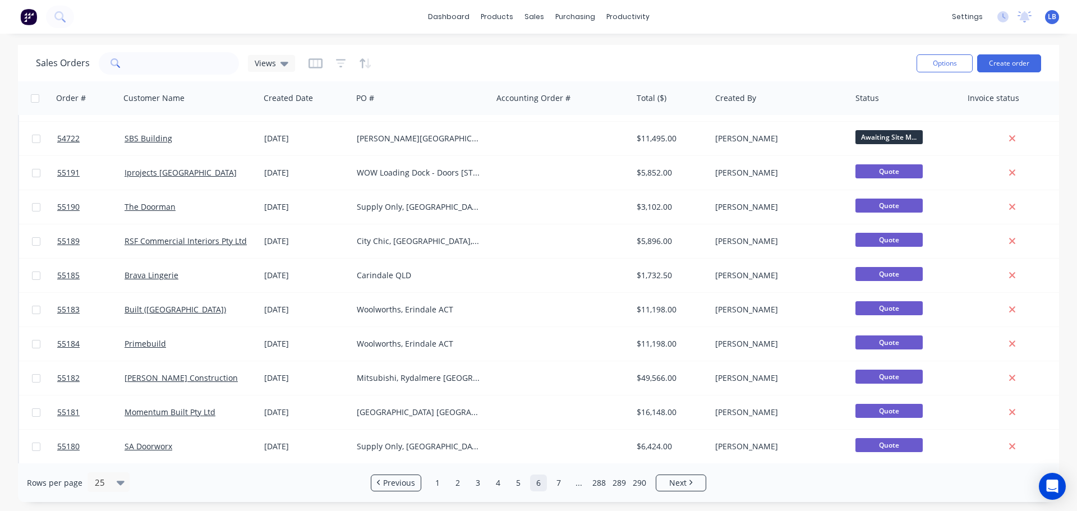
scroll to position [513, 0]
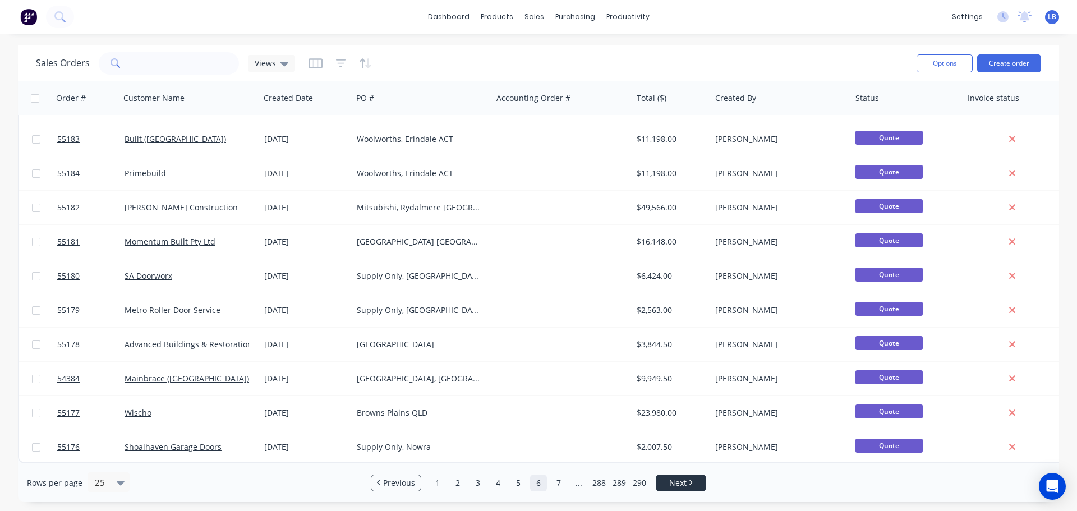
click at [691, 485] on link "Next" at bounding box center [680, 482] width 49 height 11
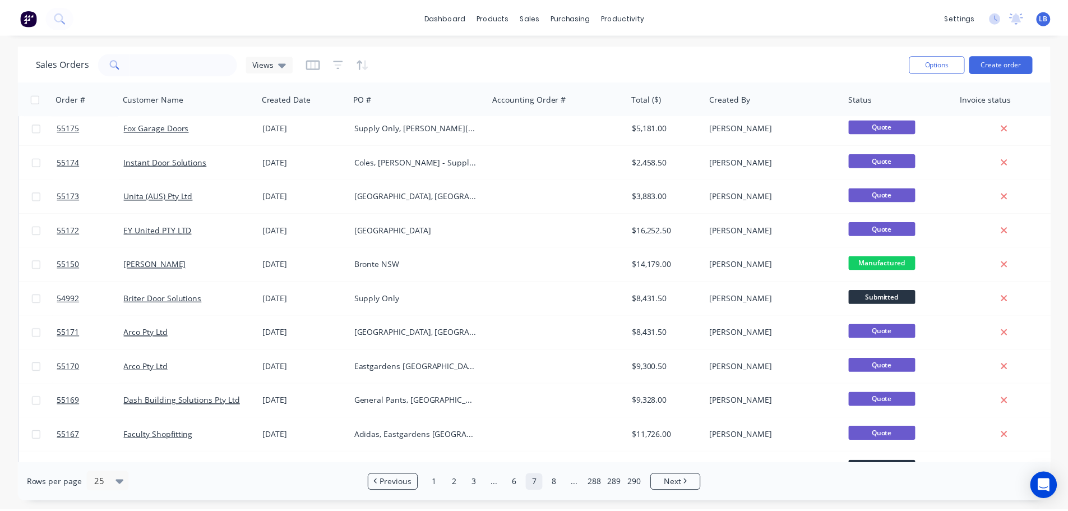
scroll to position [0, 0]
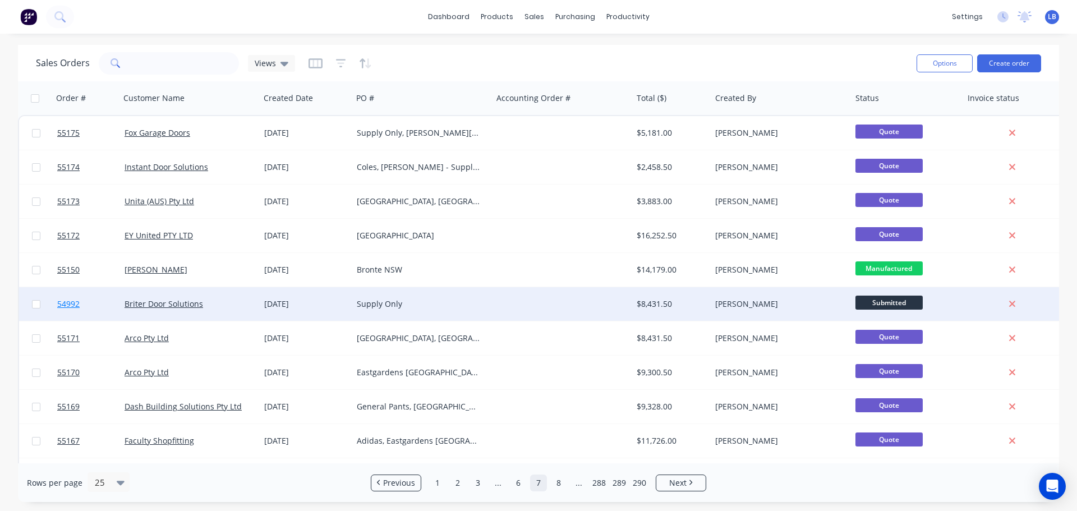
click at [70, 305] on span "54992" at bounding box center [68, 303] width 22 height 11
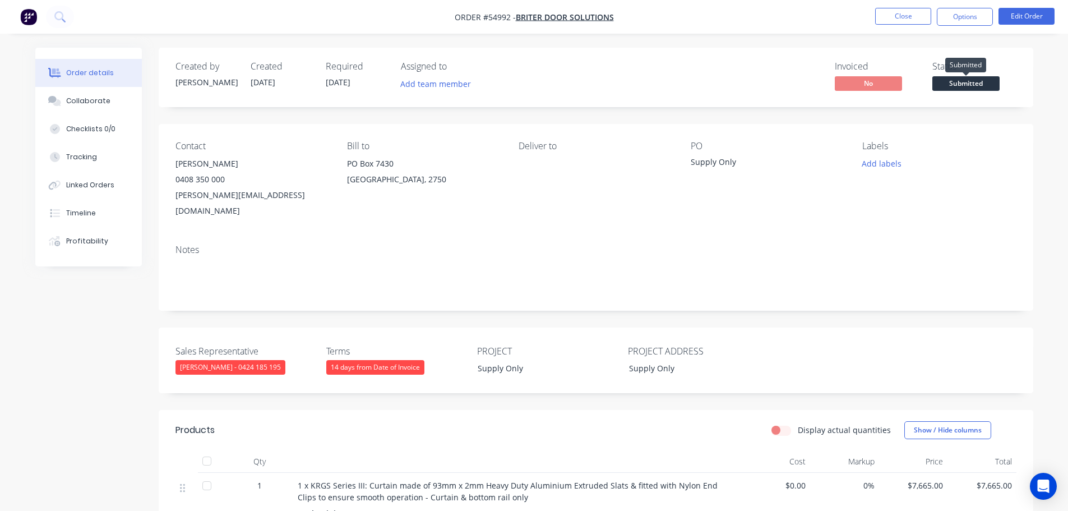
click at [979, 82] on span "Submitted" at bounding box center [966, 83] width 67 height 14
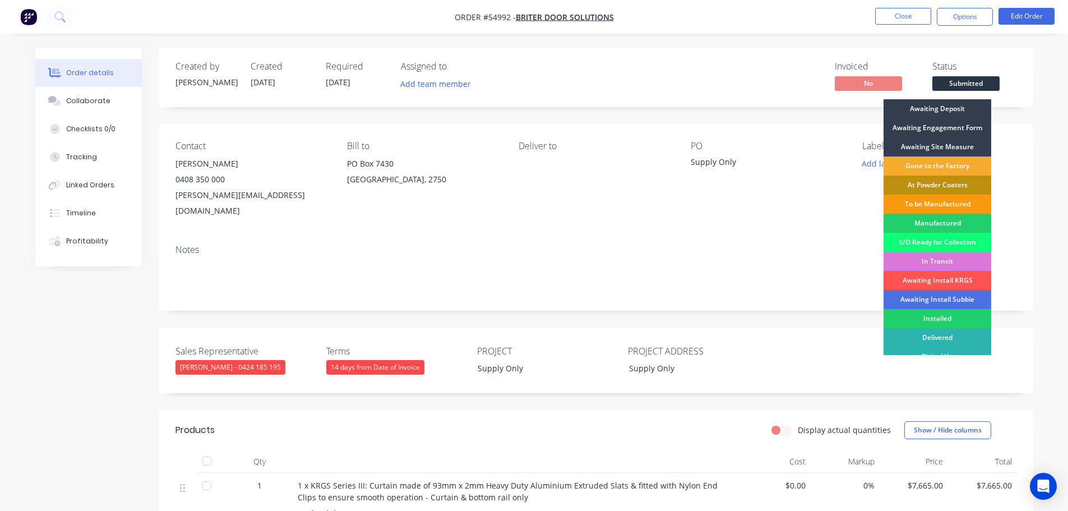
click at [918, 170] on div "Gone to the Factory" at bounding box center [938, 165] width 108 height 19
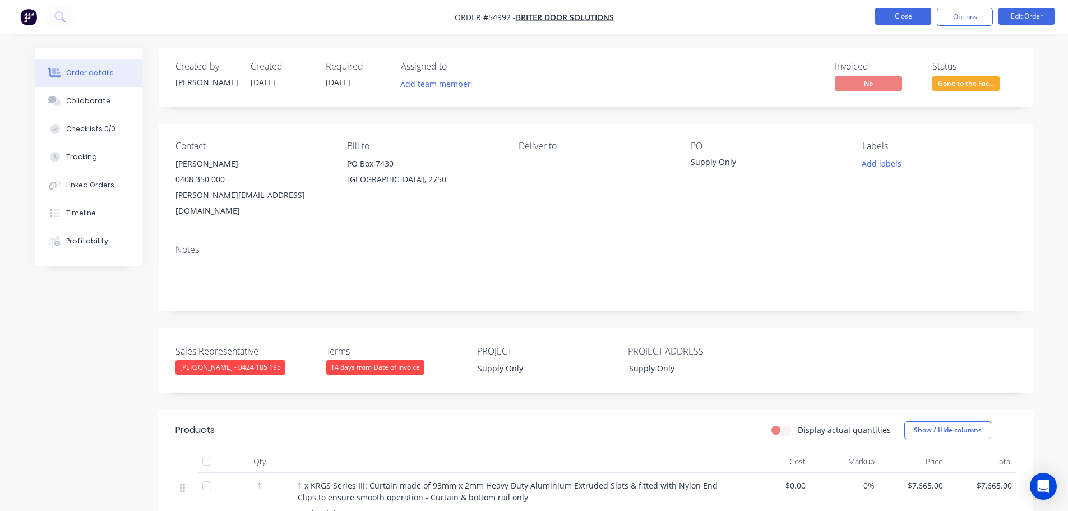
click at [891, 21] on button "Close" at bounding box center [903, 16] width 56 height 17
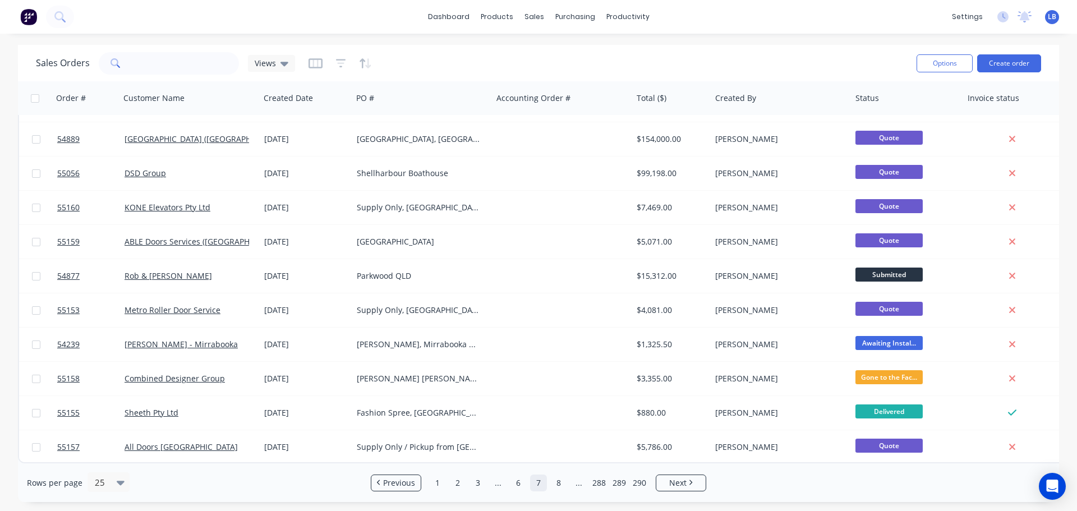
scroll to position [513, 0]
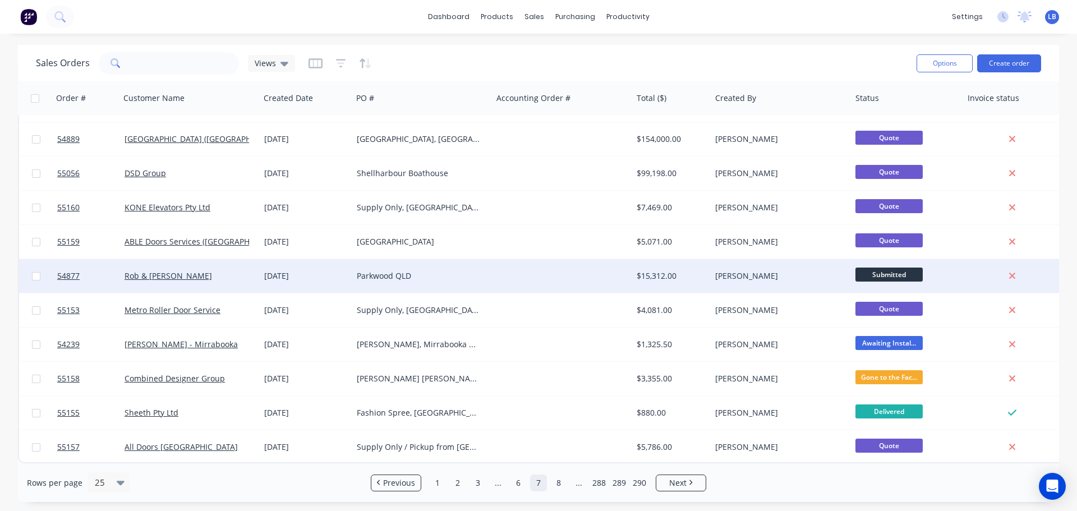
click at [893, 268] on span "Submitted" at bounding box center [888, 275] width 67 height 14
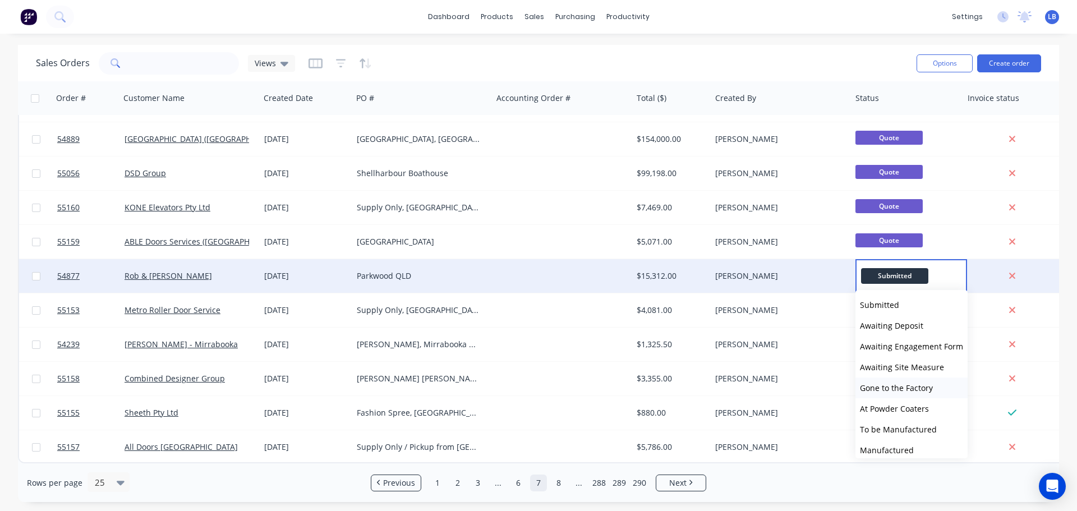
click at [889, 390] on span "Gone to the Factory" at bounding box center [896, 387] width 73 height 11
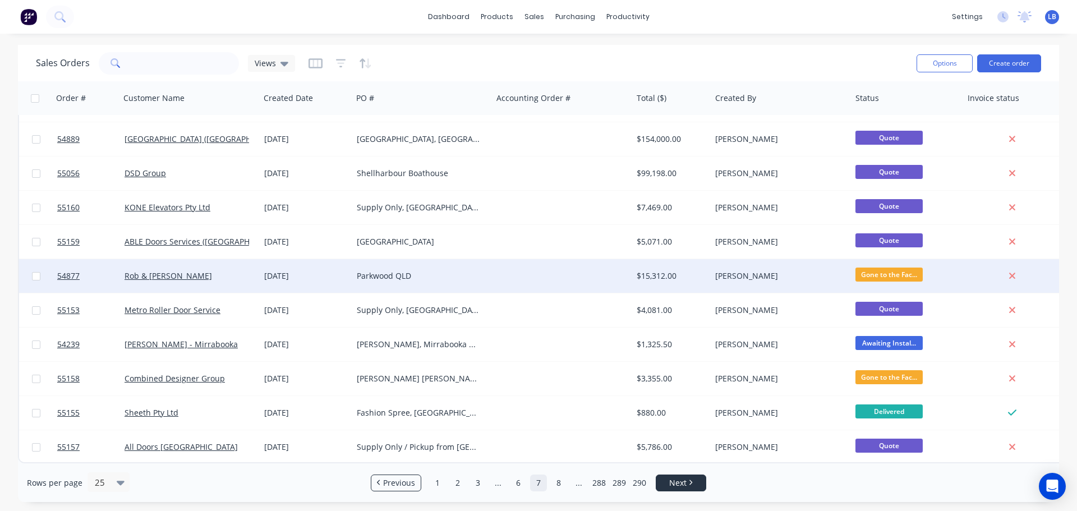
click at [679, 484] on span "Next" at bounding box center [677, 482] width 17 height 11
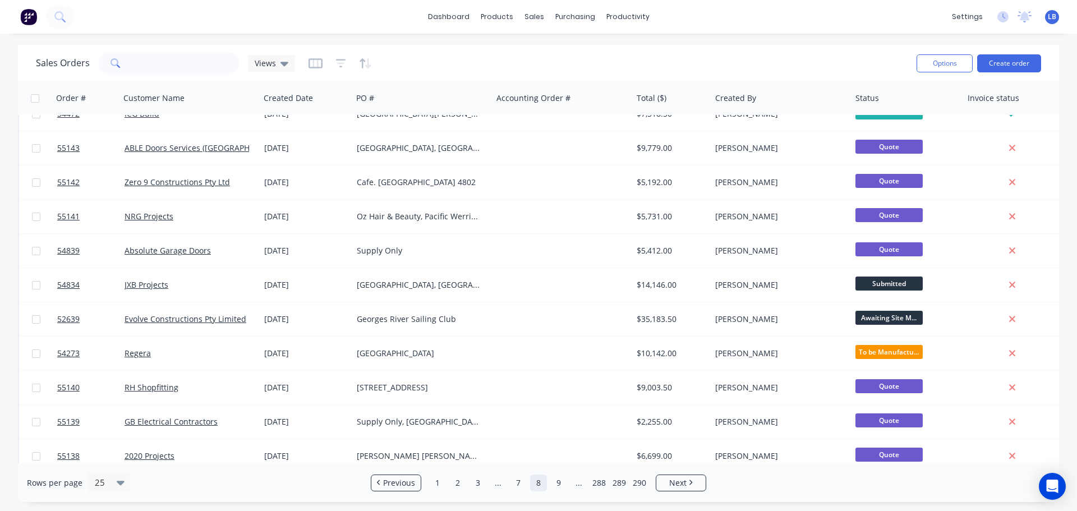
scroll to position [393, 0]
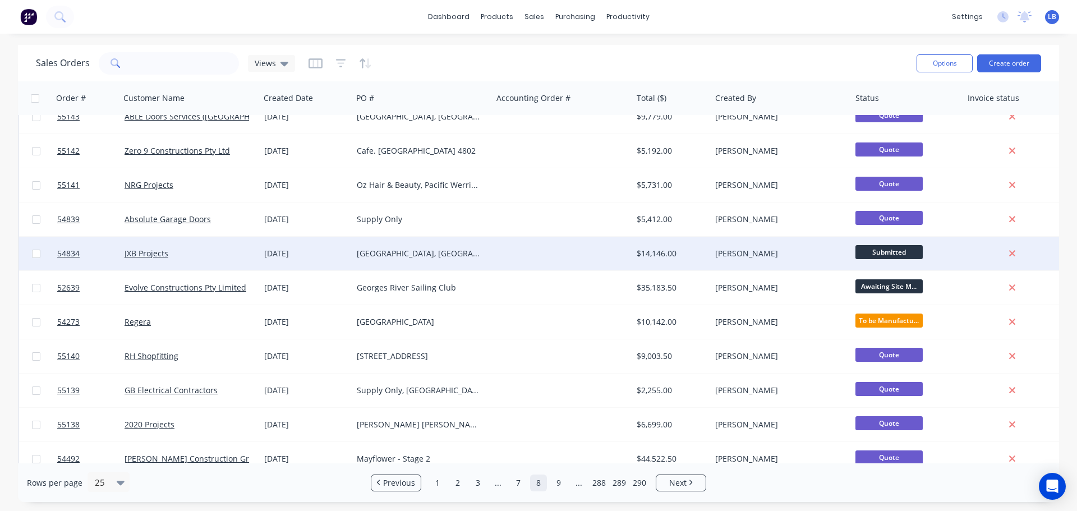
click at [884, 251] on span "Submitted" at bounding box center [888, 252] width 67 height 14
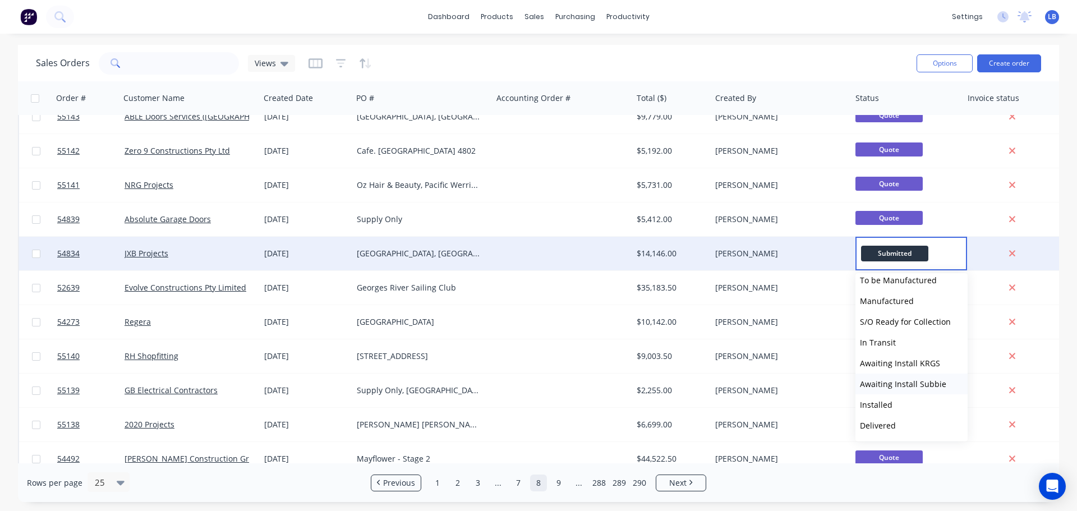
scroll to position [152, 0]
click at [875, 363] on span "Awaiting Install Subbie" at bounding box center [903, 364] width 86 height 11
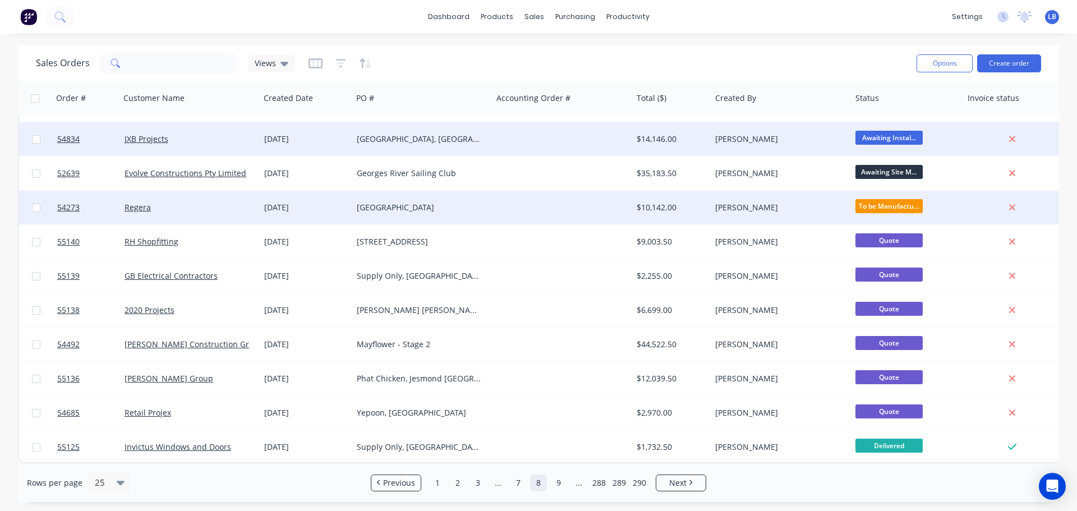
scroll to position [513, 0]
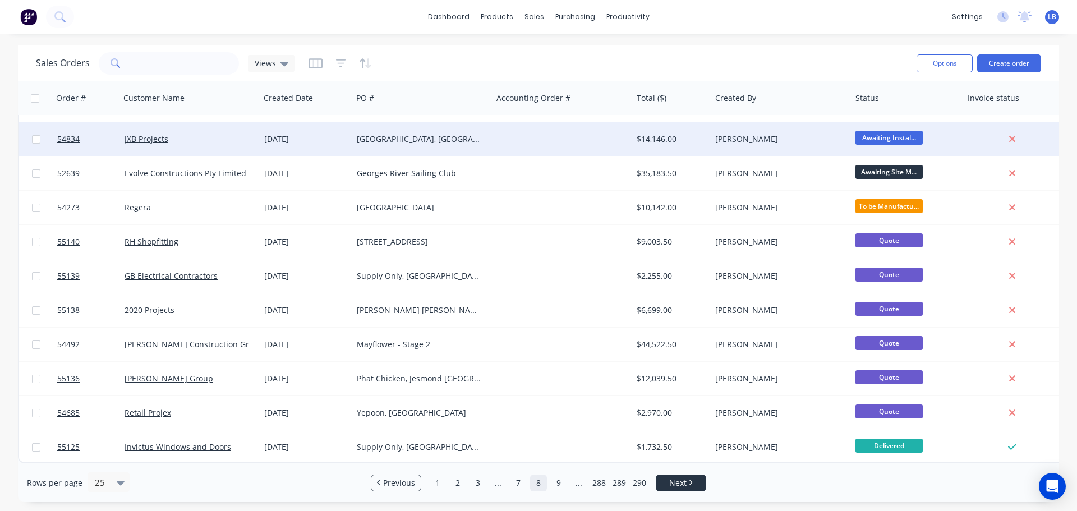
click at [682, 482] on span "Next" at bounding box center [677, 482] width 17 height 11
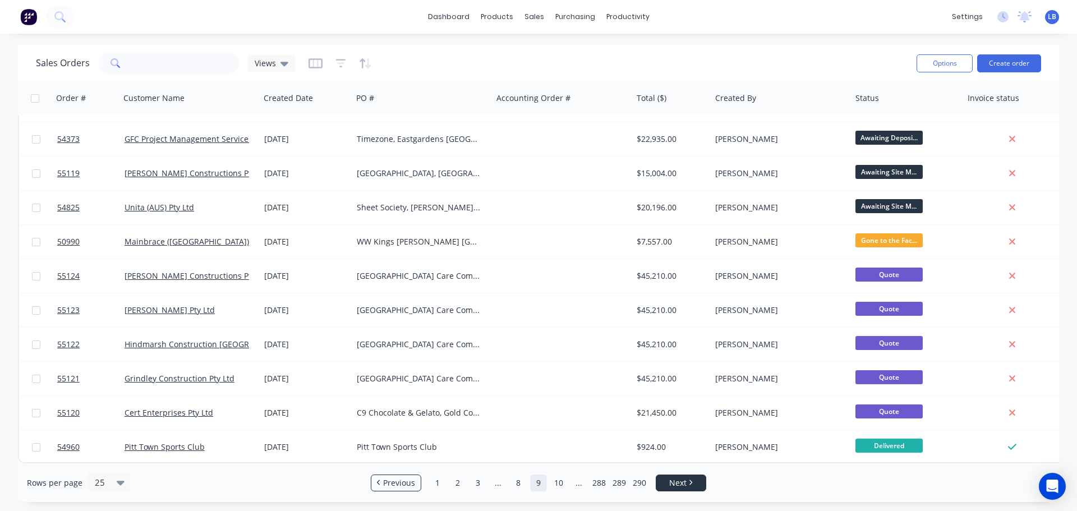
click at [693, 488] on link "Next" at bounding box center [680, 482] width 49 height 11
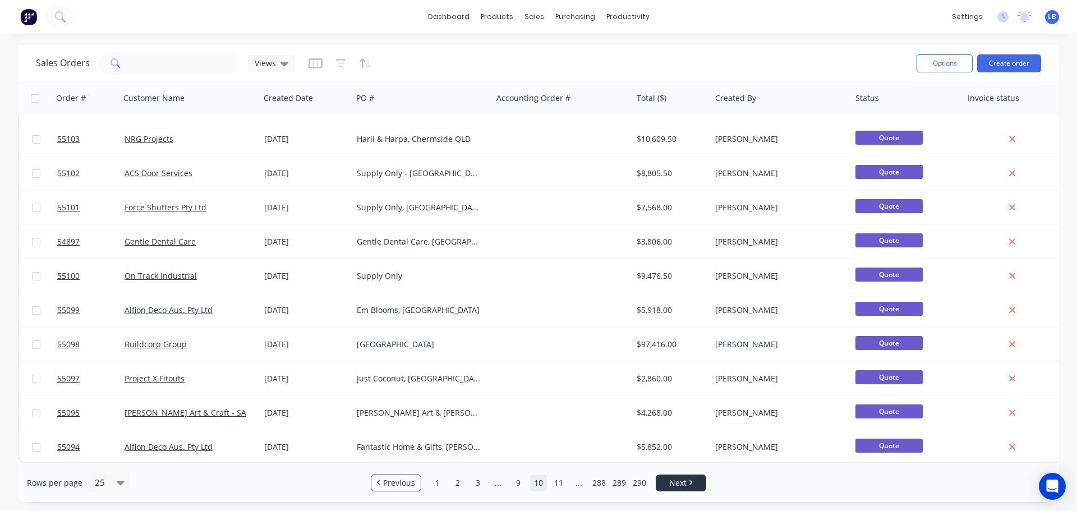
click at [688, 480] on link "Next" at bounding box center [680, 482] width 49 height 11
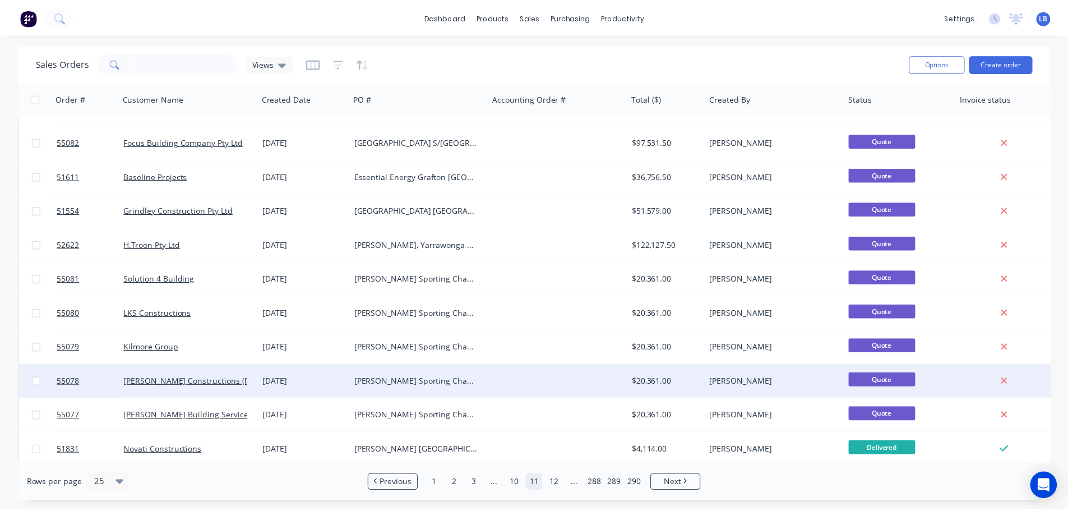
scroll to position [232, 0]
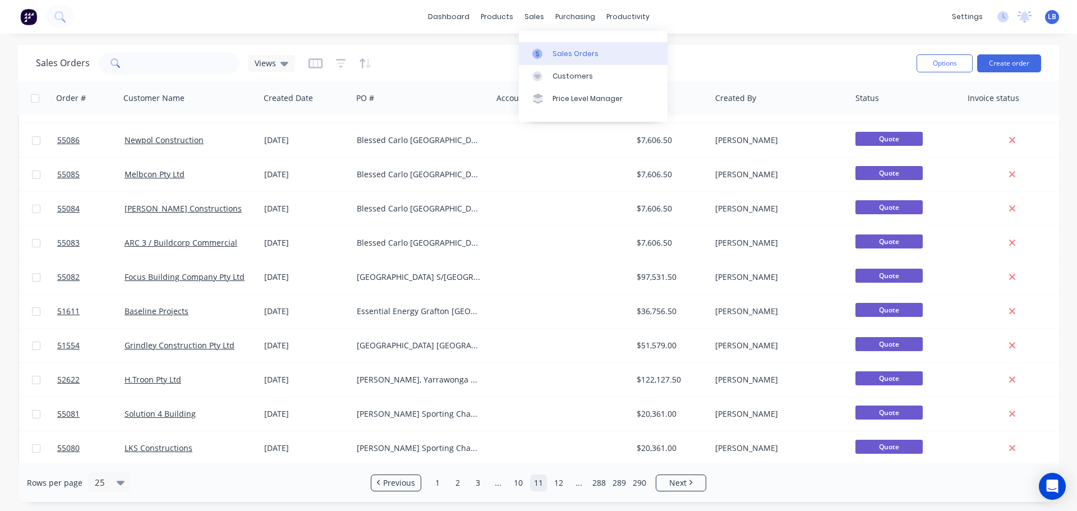
click at [568, 54] on div "Sales Orders" at bounding box center [575, 54] width 46 height 10
click at [170, 66] on input "text" at bounding box center [184, 63] width 109 height 22
click at [575, 53] on div "Sales Orders" at bounding box center [575, 54] width 46 height 10
click at [577, 72] on div "Customers" at bounding box center [572, 76] width 40 height 10
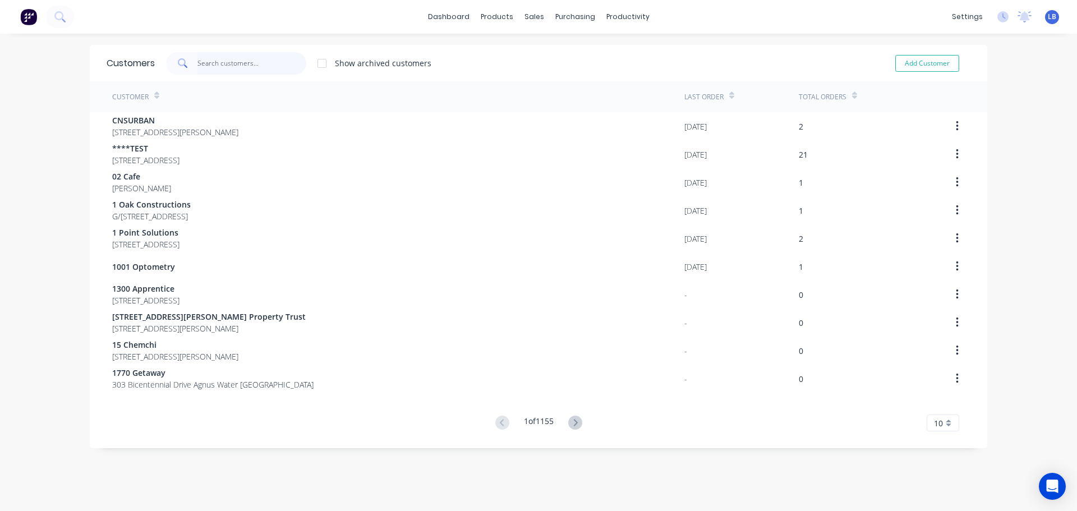
click at [215, 61] on input "text" at bounding box center [251, 63] width 109 height 22
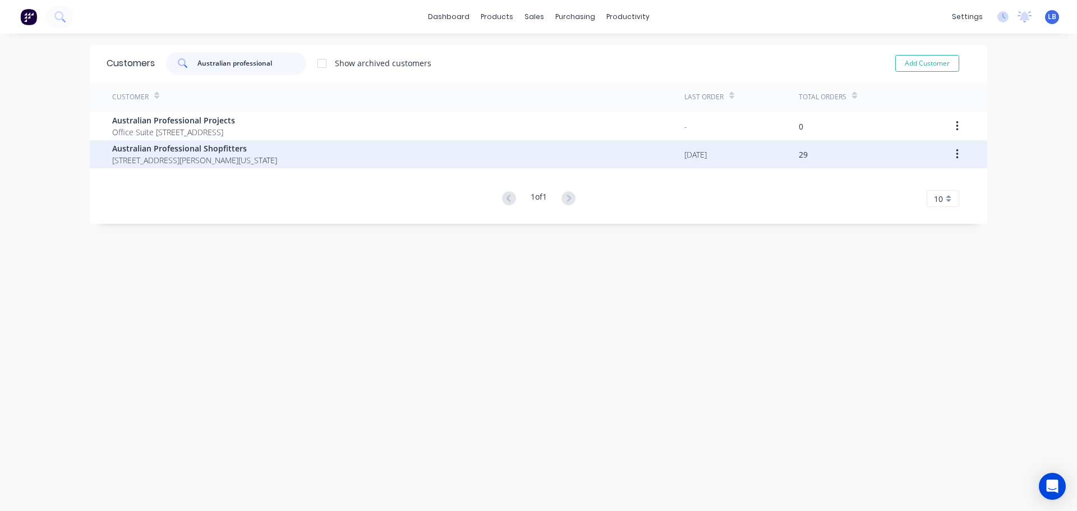
type input "Australian professional"
click at [118, 150] on span "Australian Professional Shopfitters" at bounding box center [194, 148] width 165 height 12
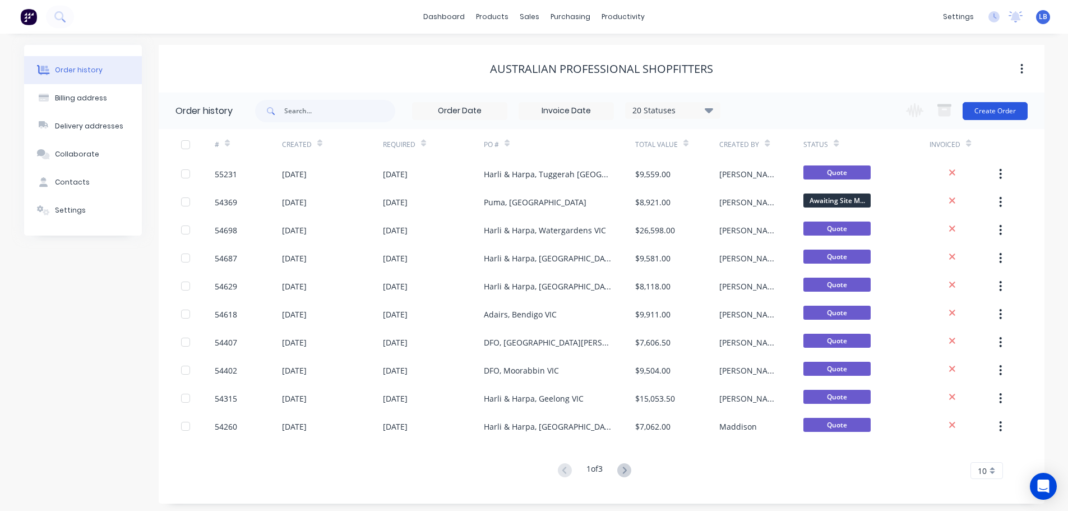
click at [975, 116] on button "Create Order" at bounding box center [995, 111] width 65 height 18
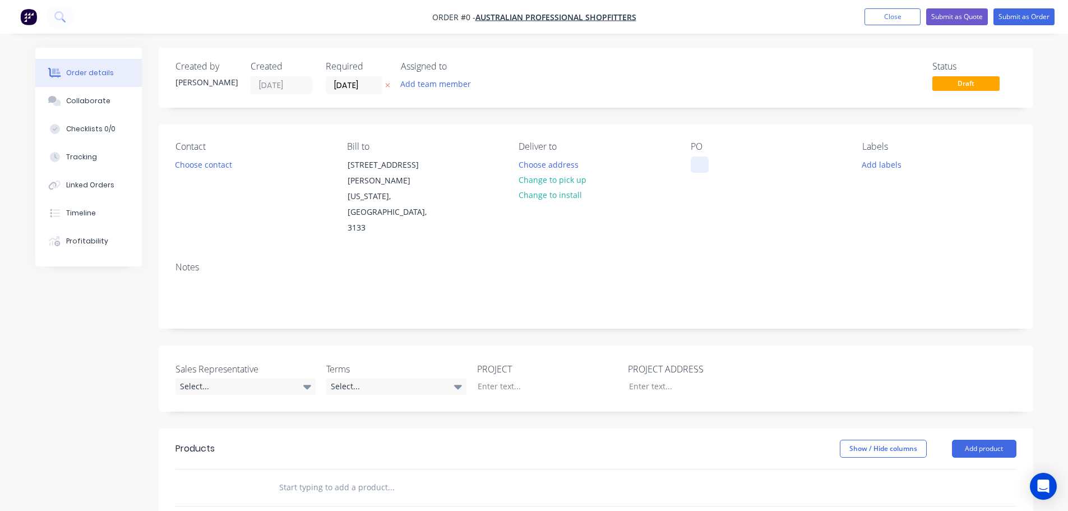
click at [695, 159] on div at bounding box center [700, 164] width 18 height 16
click at [223, 168] on div "Order details Collaborate Checklists 0/0 Tracking Linked Orders Timeline Profit…" at bounding box center [534, 420] width 1021 height 745
click at [223, 168] on button "Choose contact" at bounding box center [203, 163] width 69 height 15
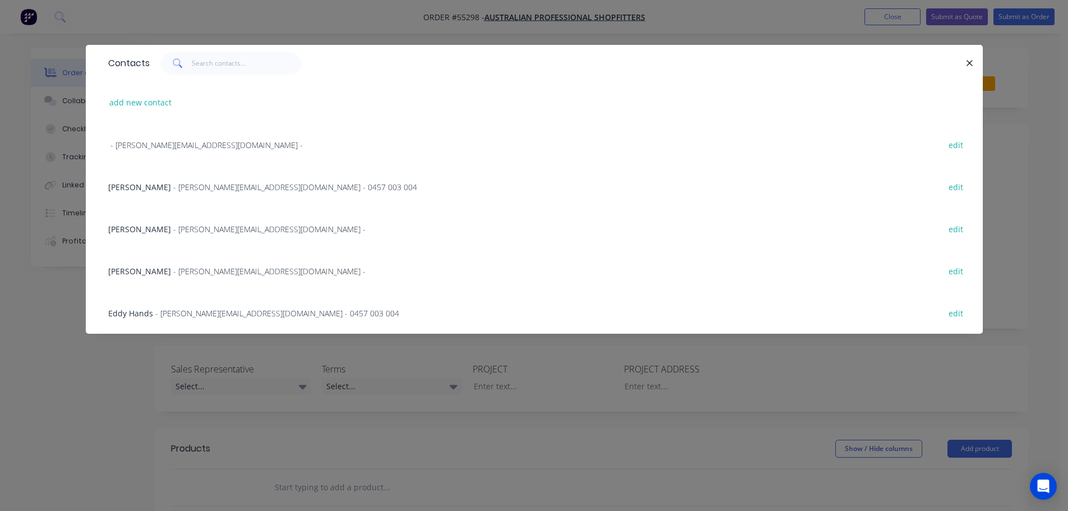
click at [130, 315] on span "Eddy Hands" at bounding box center [130, 313] width 45 height 11
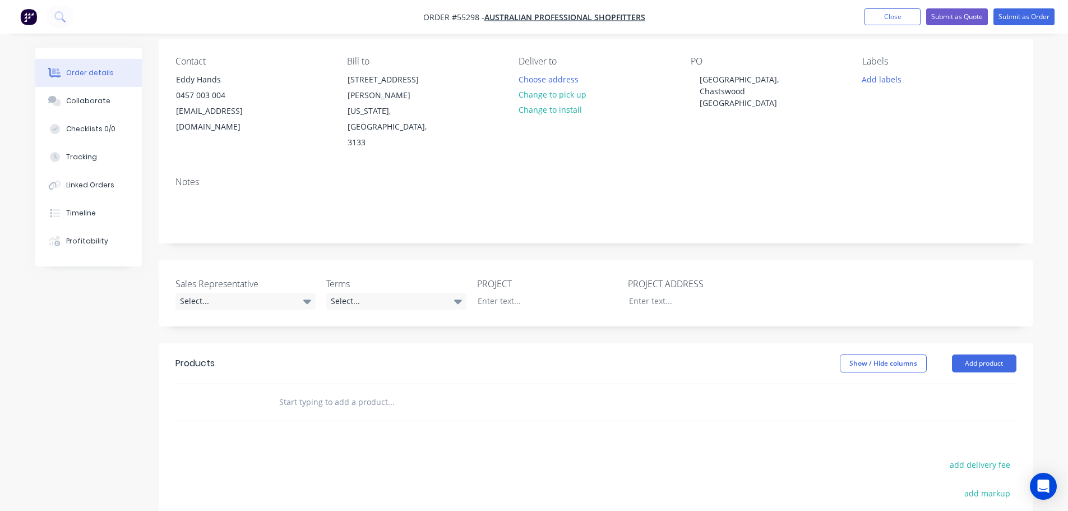
scroll to position [112, 0]
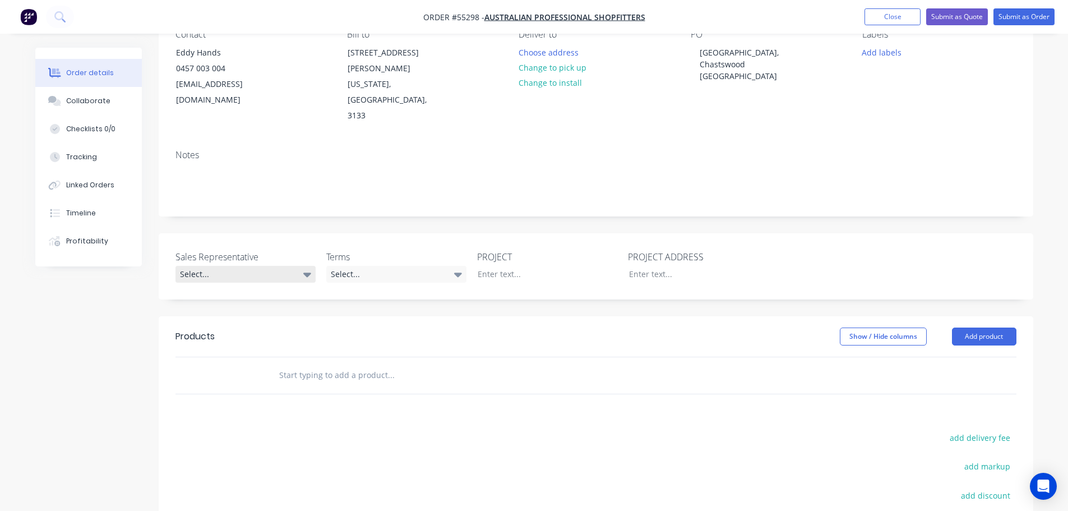
click at [205, 266] on div "Select..." at bounding box center [246, 274] width 140 height 17
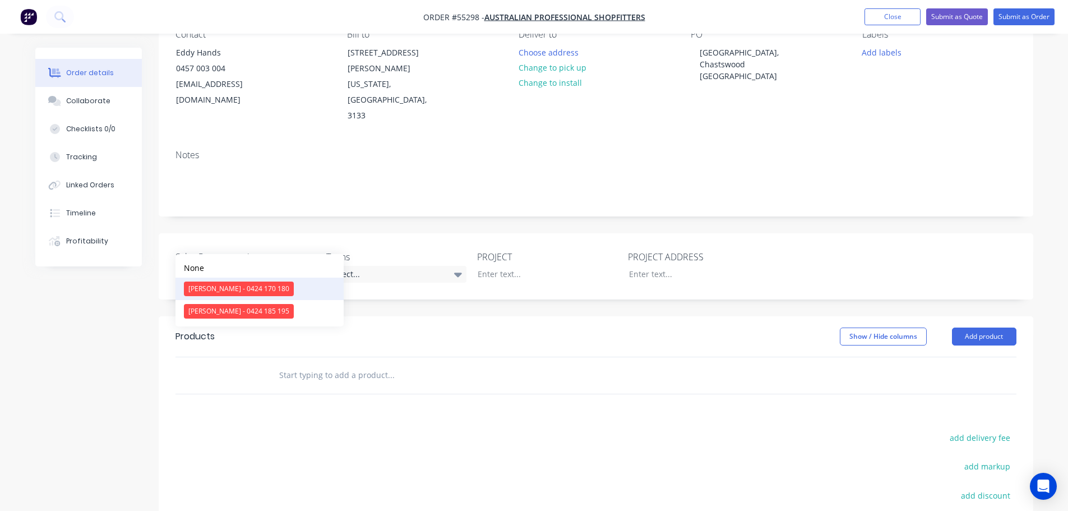
click at [215, 296] on div "Clayton Blackman - 0424 170 180" at bounding box center [239, 289] width 110 height 15
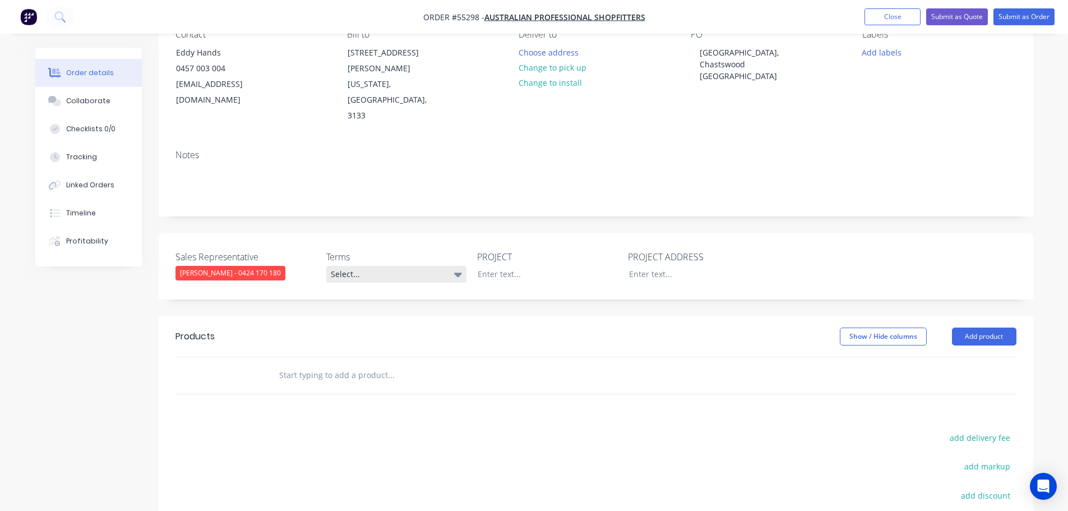
click at [409, 266] on div "Select..." at bounding box center [396, 274] width 140 height 17
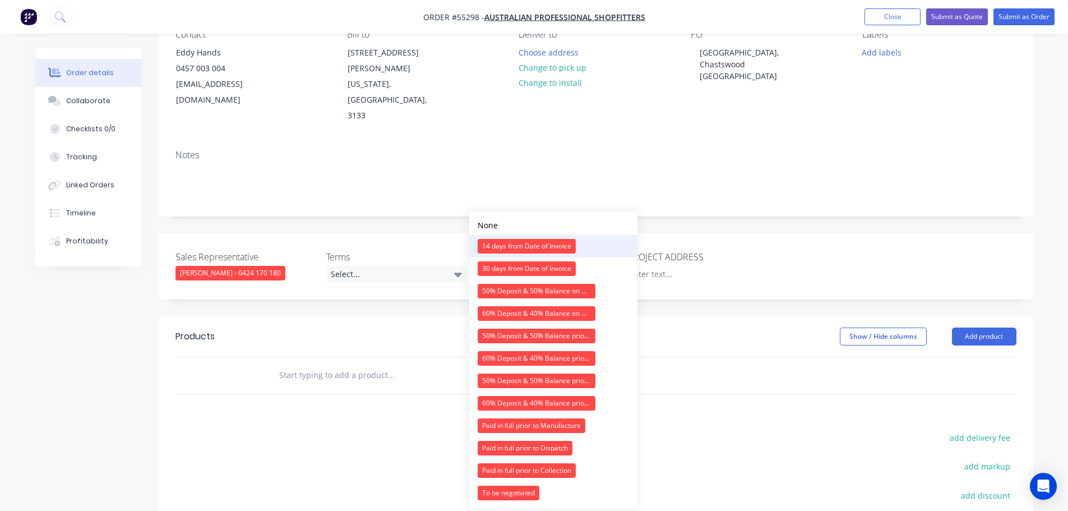
click at [501, 250] on div "14 days from Date of Invoice" at bounding box center [527, 246] width 98 height 15
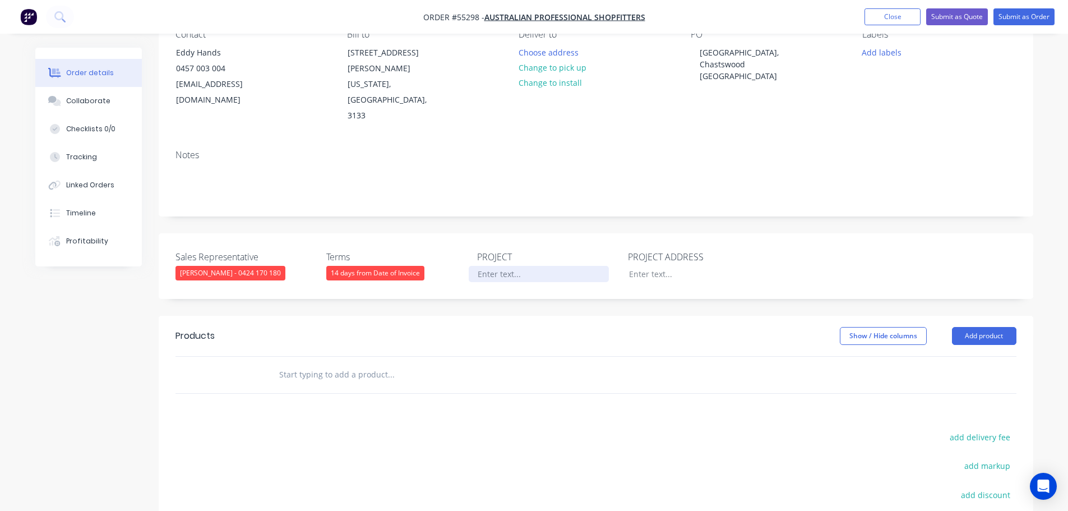
click at [501, 266] on div at bounding box center [539, 274] width 140 height 16
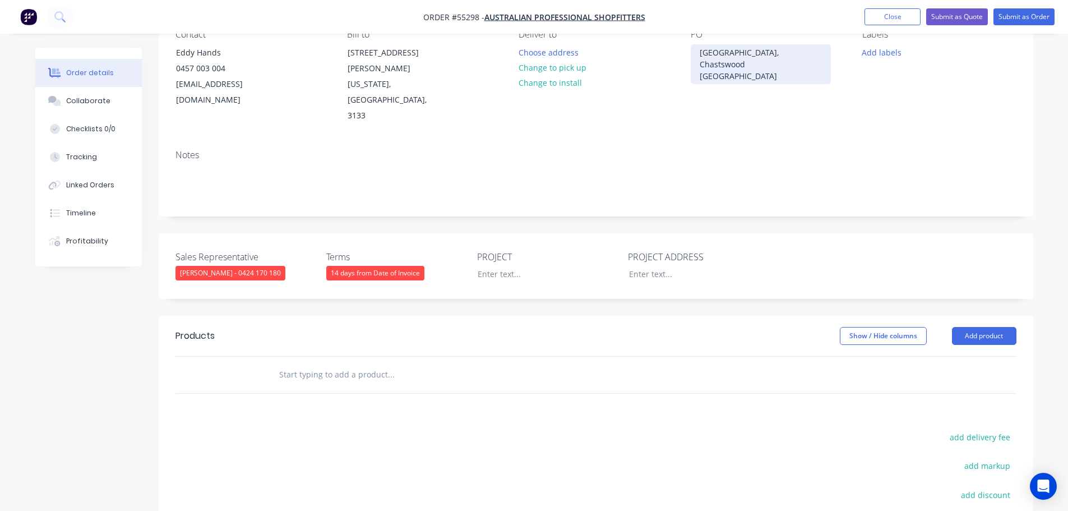
click at [718, 53] on div "Kathmandu, Chastswood NSW" at bounding box center [761, 64] width 140 height 40
copy div "Kathmandu, Chastswood NSW"
click at [487, 266] on div at bounding box center [539, 274] width 140 height 16
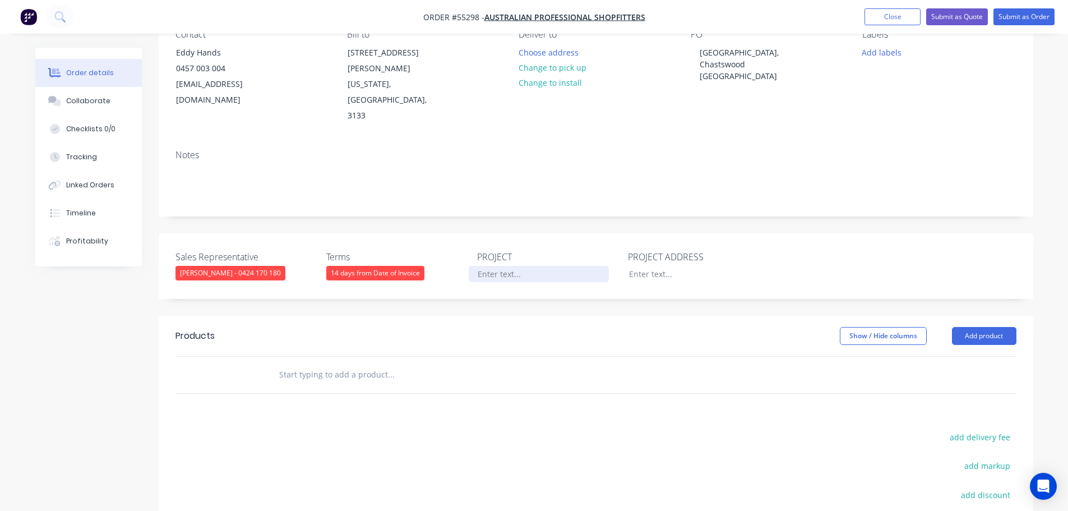
paste div
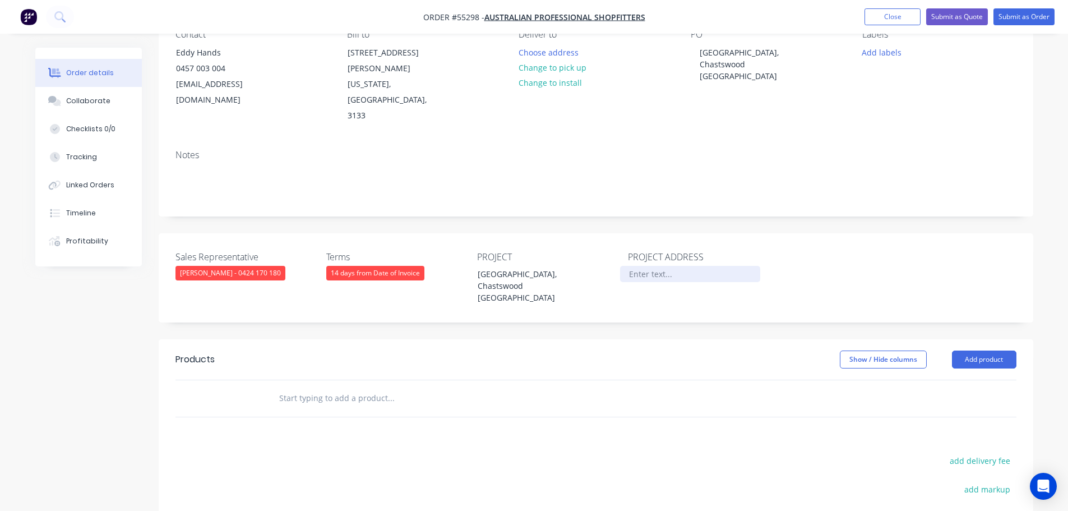
click at [641, 266] on div at bounding box center [690, 274] width 140 height 16
click at [961, 351] on button "Add product" at bounding box center [984, 360] width 64 height 18
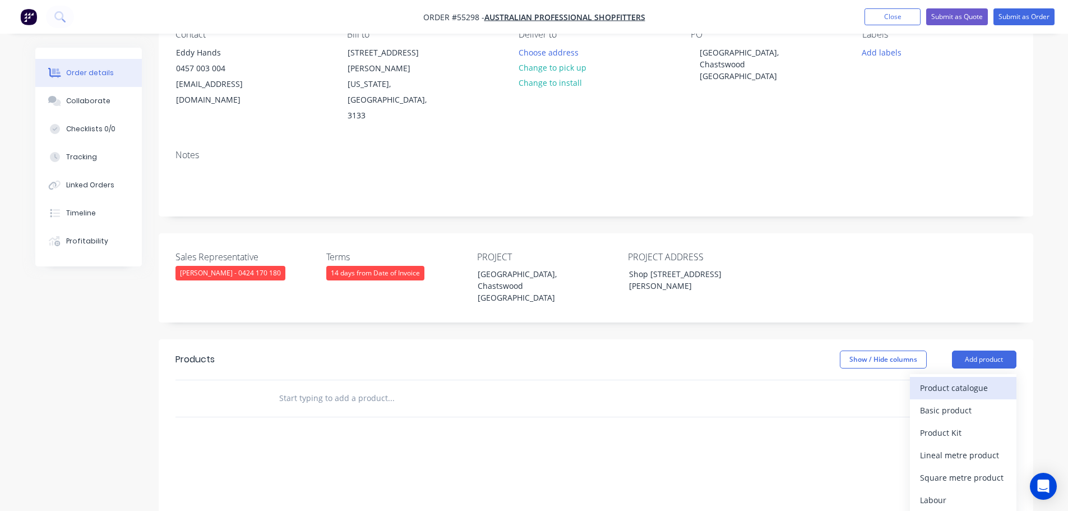
drag, startPoint x: 950, startPoint y: 361, endPoint x: 943, endPoint y: 361, distance: 6.7
click at [943, 380] on div "Product catalogue" at bounding box center [963, 388] width 86 height 16
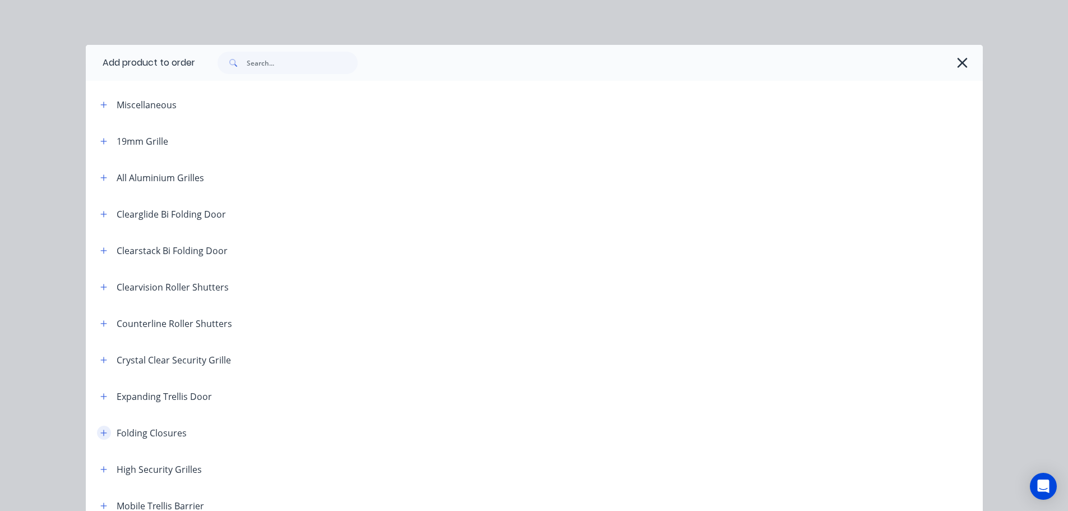
click at [100, 435] on icon "button" at bounding box center [103, 433] width 6 height 6
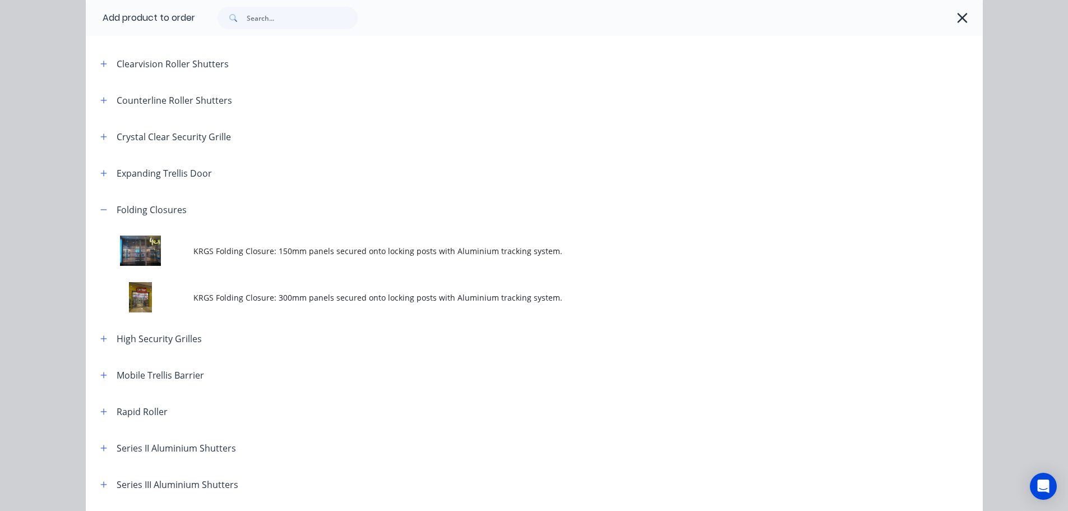
scroll to position [224, 0]
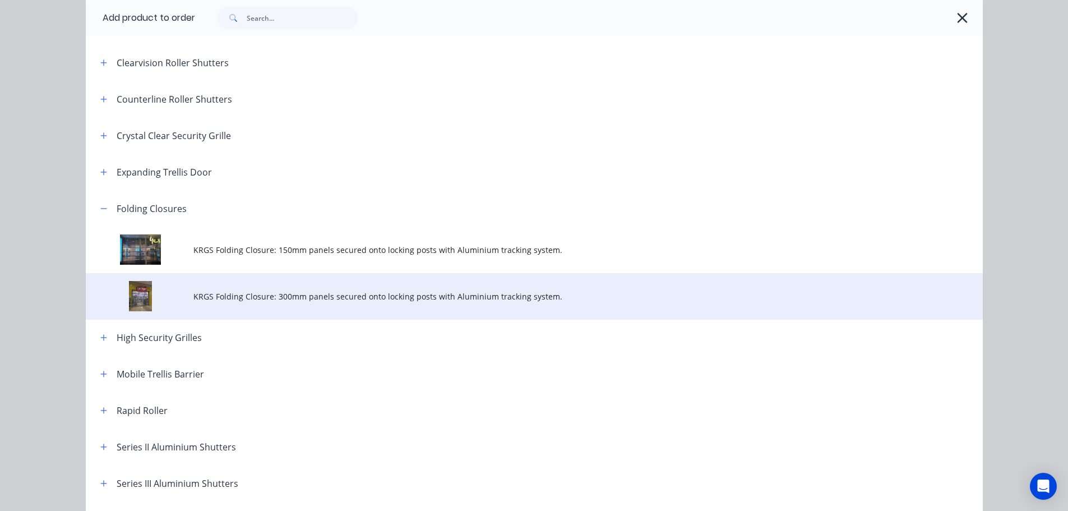
click at [233, 295] on span "KRGS Folding Closure: 300mm panels secured onto locking posts with Aluminium tr…" at bounding box center [508, 297] width 631 height 12
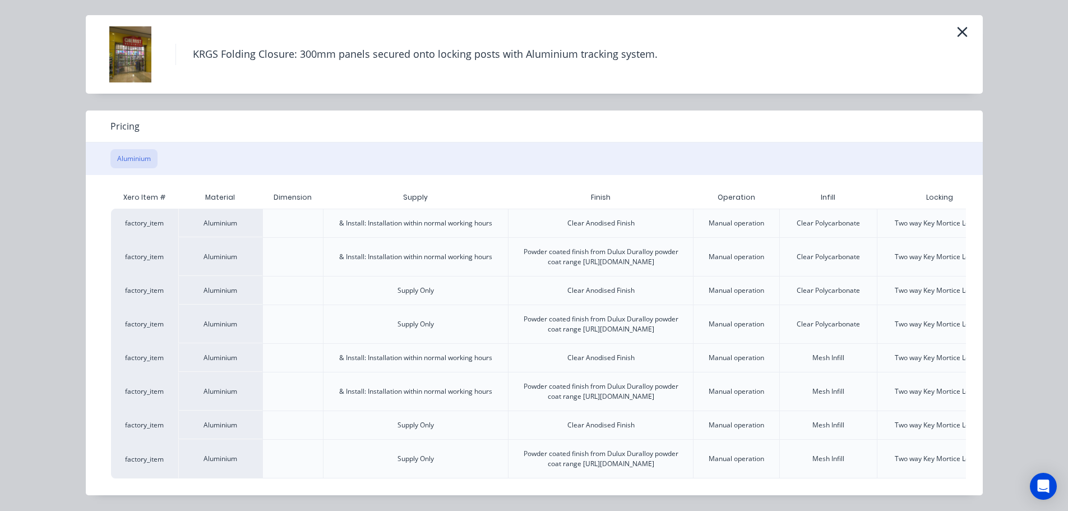
scroll to position [0, 98]
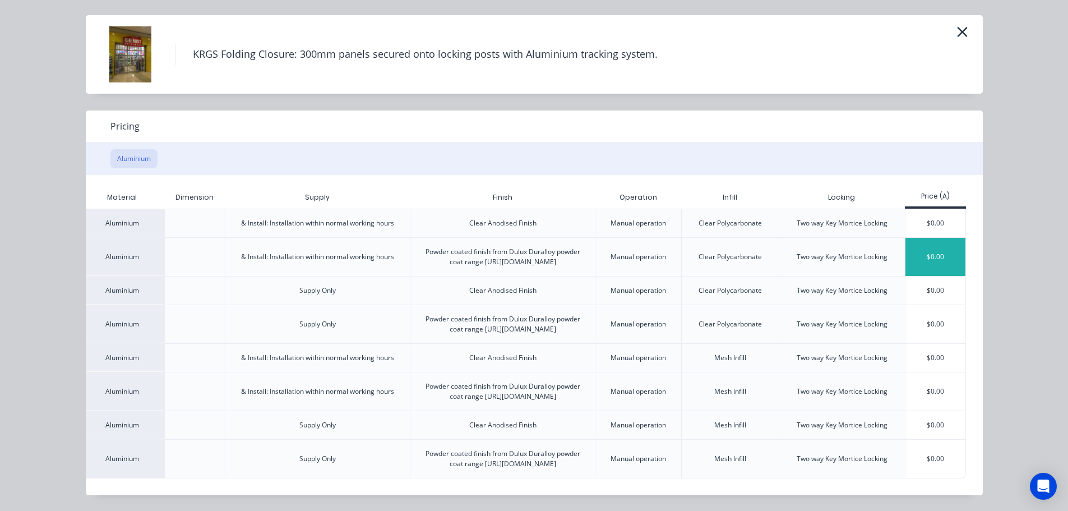
click at [909, 238] on div "$0.00" at bounding box center [936, 257] width 60 height 38
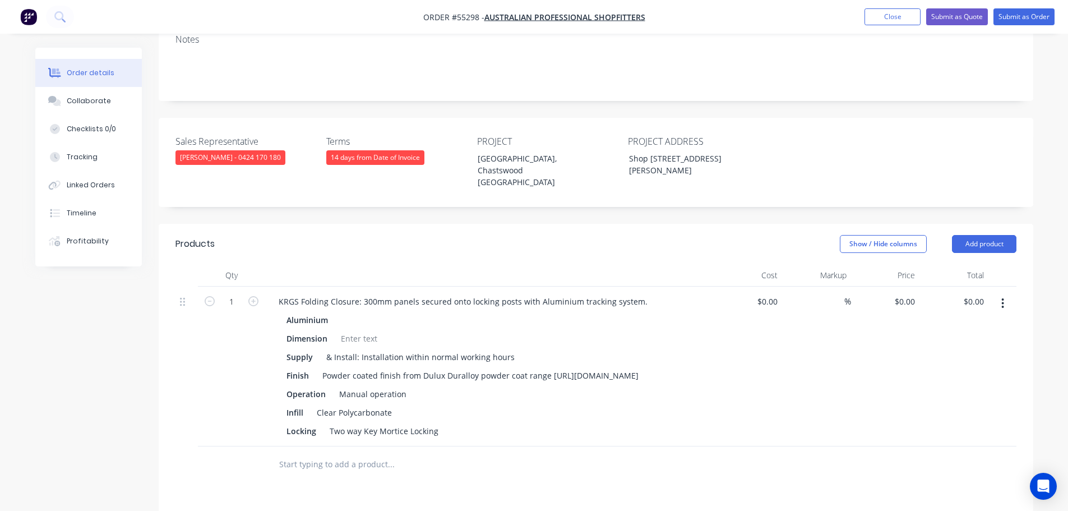
scroll to position [336, 0]
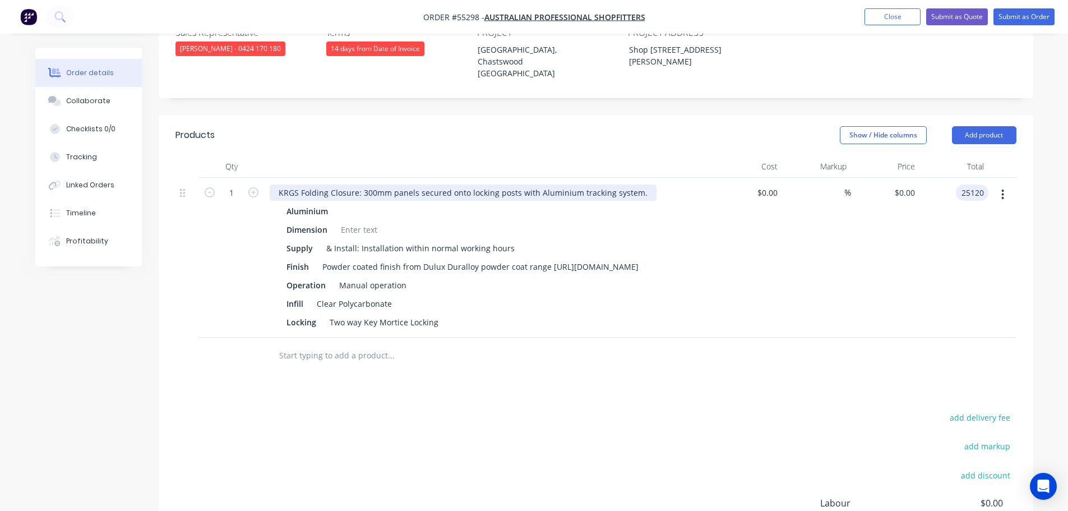
type input "25120"
type input "$25,120.00"
click at [275, 185] on div "KRGS Folding Closure: 300mm panels secured onto locking posts with Aluminium tr…" at bounding box center [463, 193] width 387 height 16
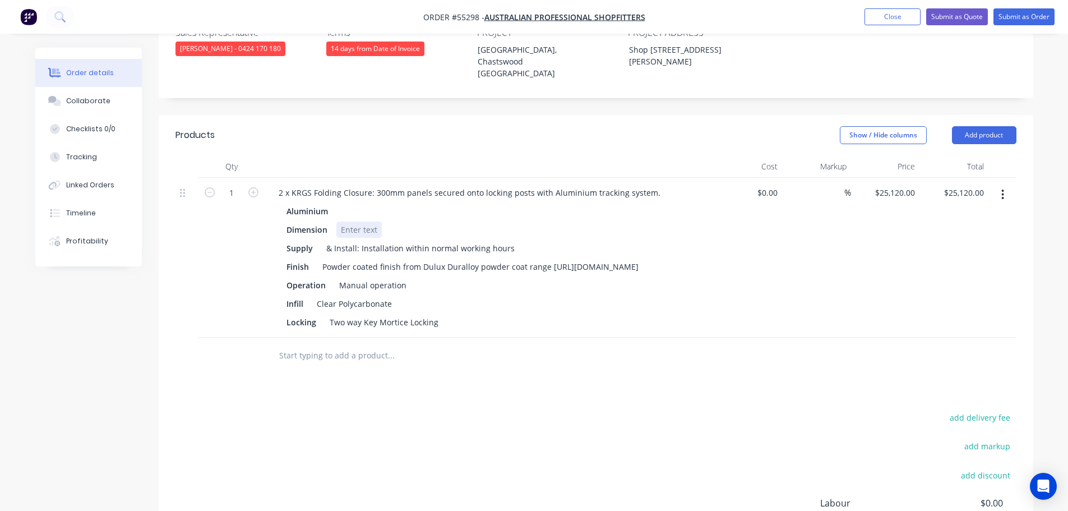
click at [348, 222] on div at bounding box center [358, 230] width 45 height 16
click at [344, 222] on div at bounding box center [358, 230] width 45 height 16
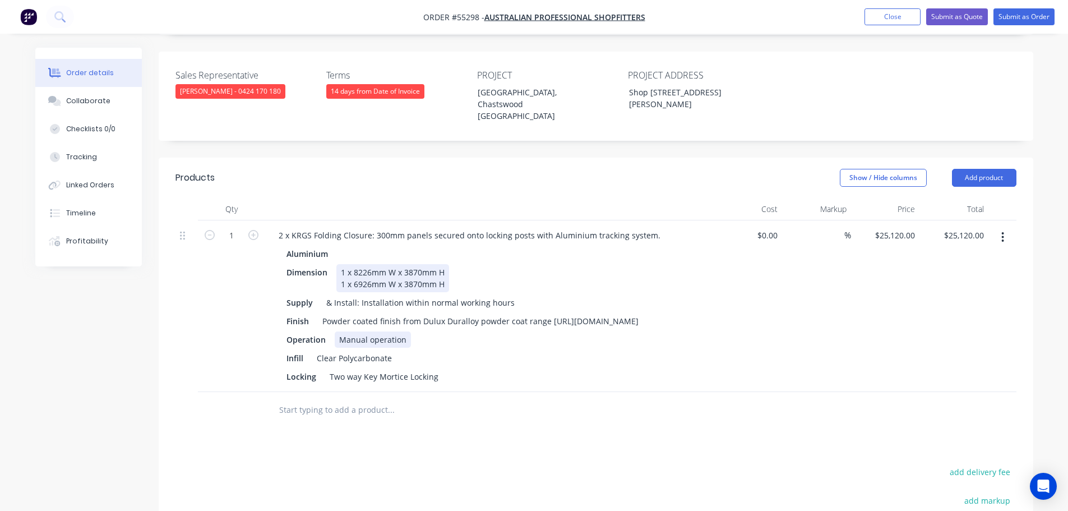
scroll to position [224, 0]
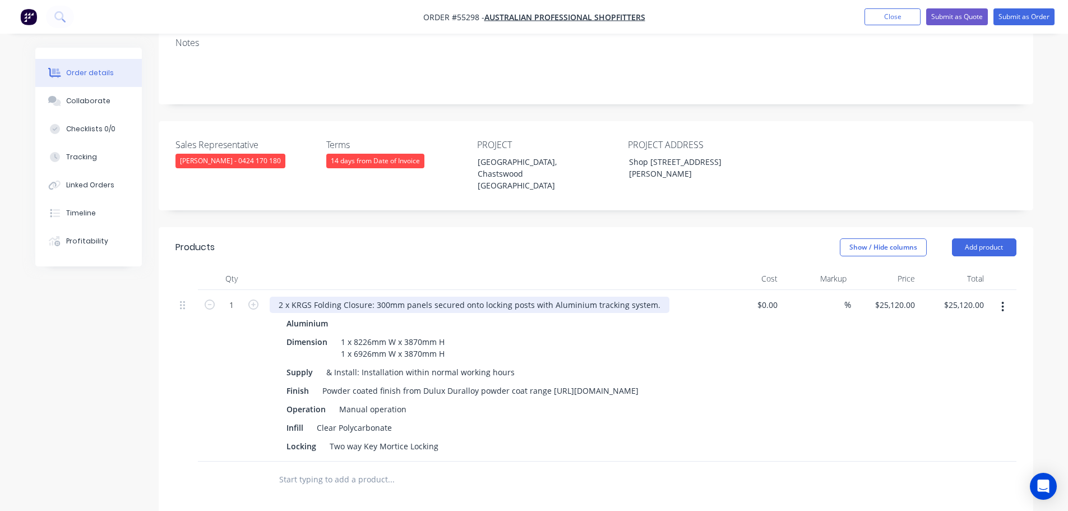
click at [655, 297] on div "2 x KRGS Folding Closure: 300mm panels secured onto locking posts with Aluminiu…" at bounding box center [470, 305] width 400 height 16
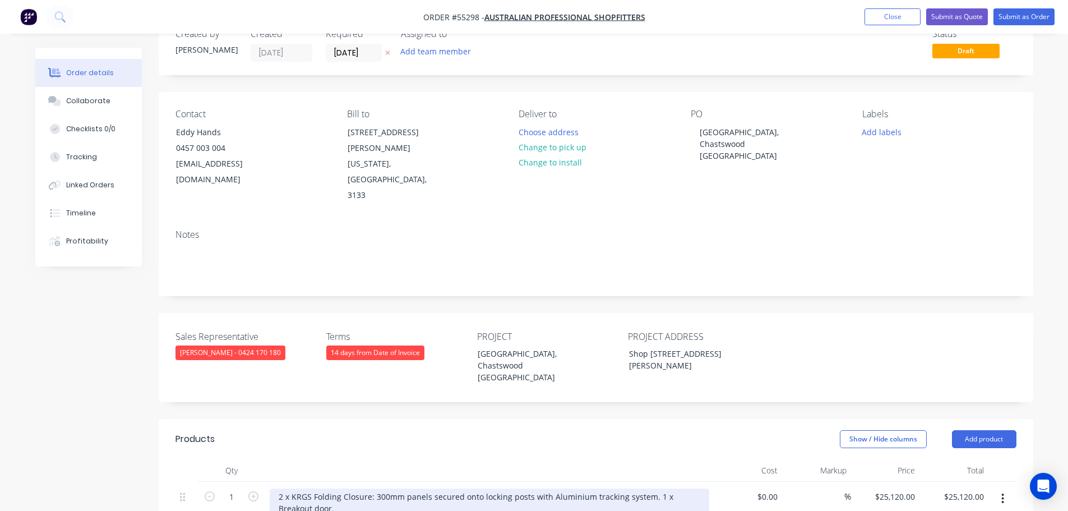
scroll to position [0, 0]
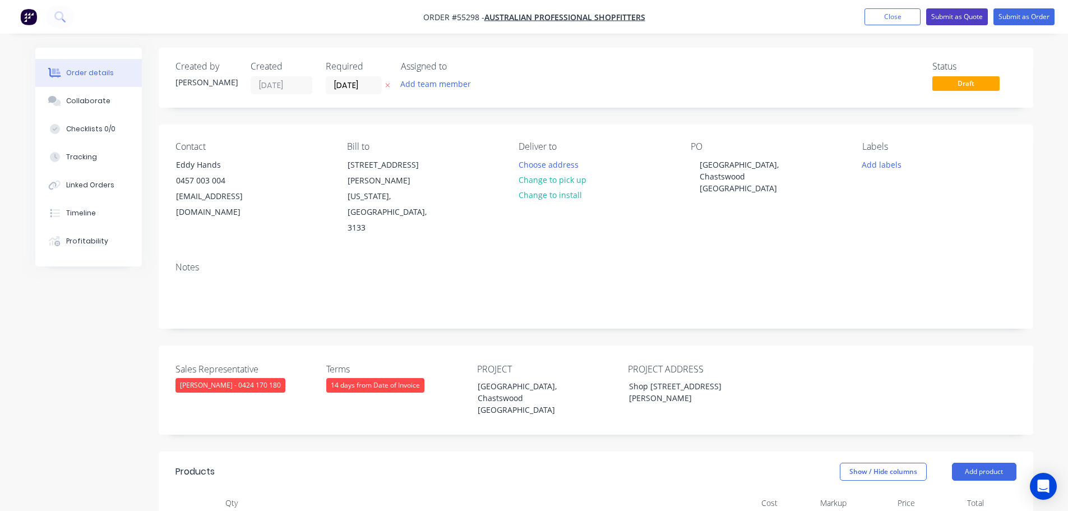
click at [944, 19] on button "Submit as Quote" at bounding box center [957, 16] width 62 height 17
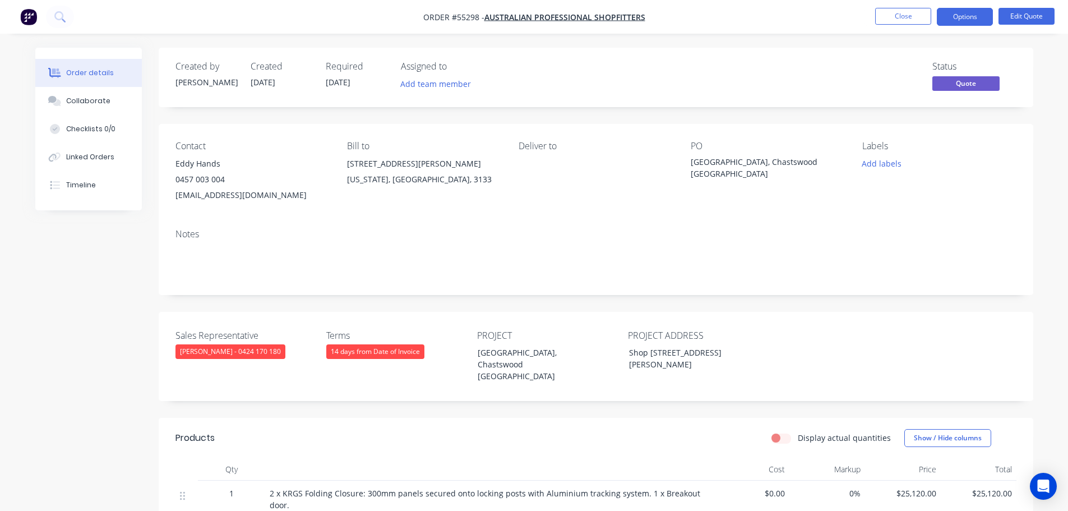
click at [944, 19] on button "Options" at bounding box center [965, 17] width 56 height 18
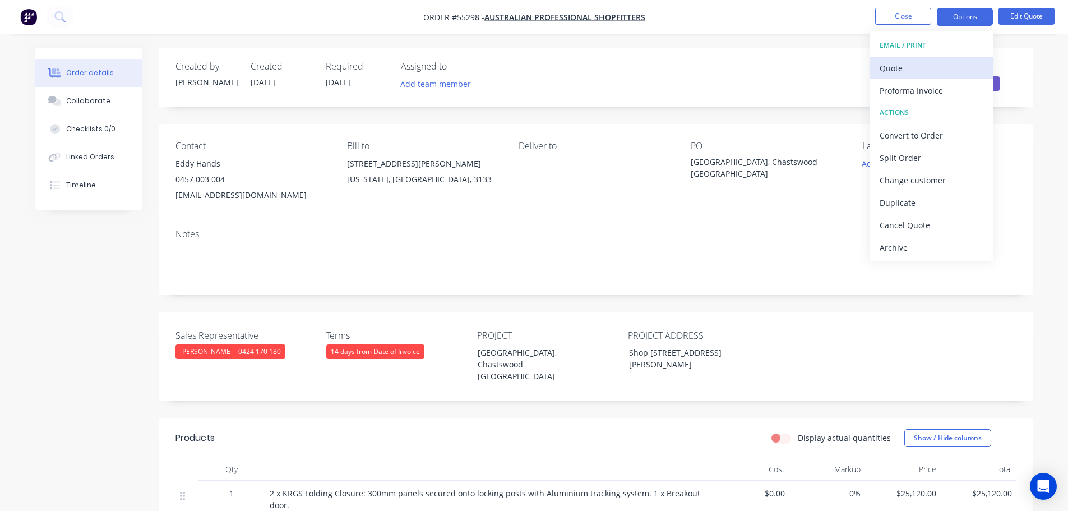
click at [899, 71] on div "Quote" at bounding box center [931, 68] width 103 height 16
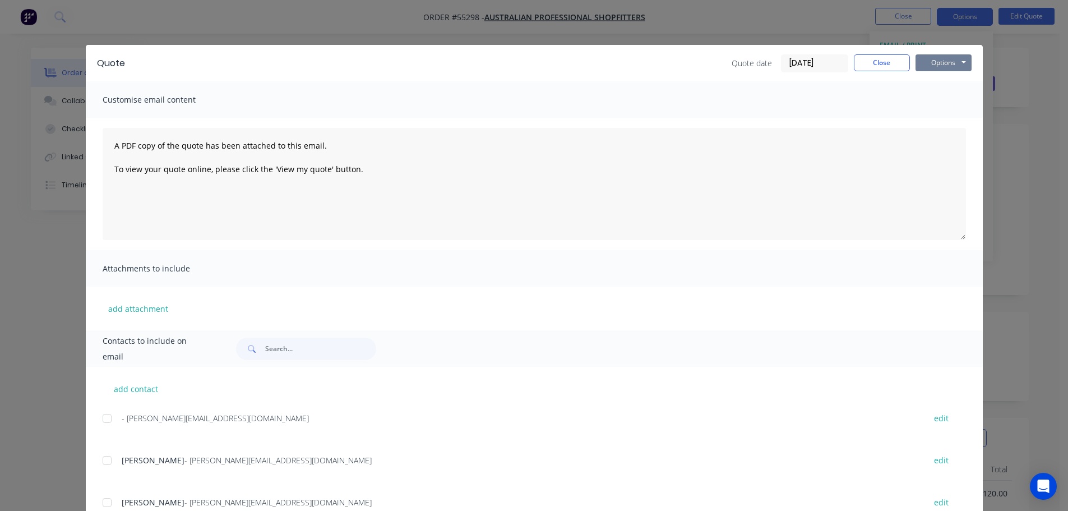
click at [928, 68] on button "Options" at bounding box center [944, 62] width 56 height 17
click at [942, 103] on button "Print" at bounding box center [952, 101] width 72 height 19
click at [873, 67] on button "Close" at bounding box center [882, 62] width 56 height 17
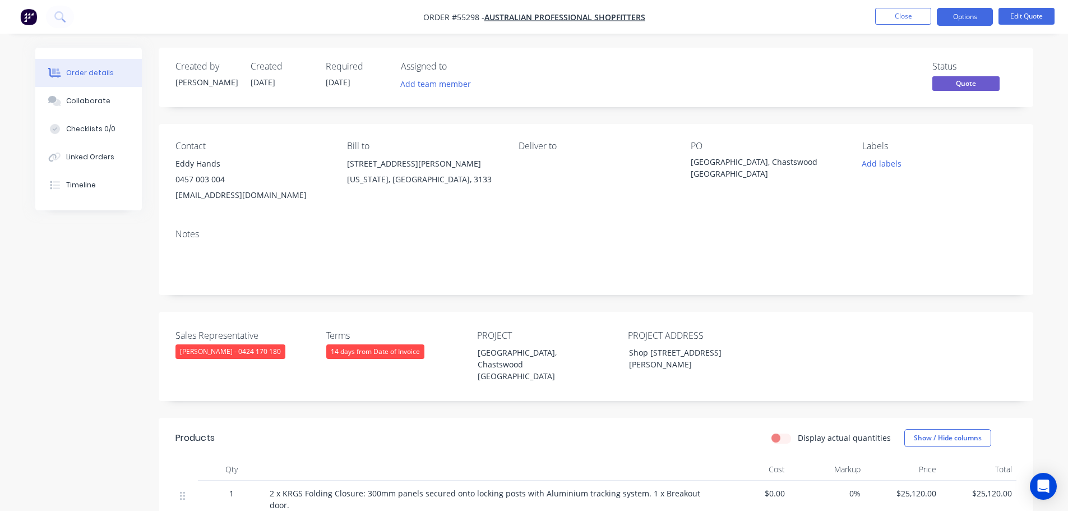
click at [231, 197] on div "eddy@austproshop.com.au" at bounding box center [253, 195] width 154 height 16
copy div "eddy@austproshop.com.au"
click at [741, 159] on div "Kathmandu, Chastswood NSW" at bounding box center [761, 168] width 140 height 24
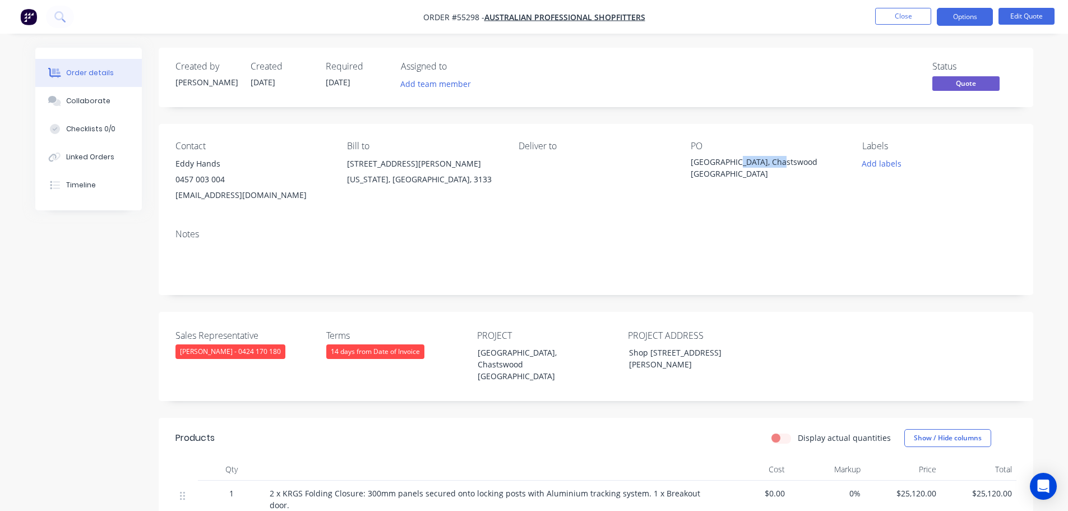
click at [741, 159] on div "Kathmandu, Chastswood NSW" at bounding box center [761, 168] width 140 height 24
copy div "Kathmandu, Chastswood NSW"
click at [225, 181] on span at bounding box center [225, 179] width 0 height 11
click at [889, 14] on button "Close" at bounding box center [903, 16] width 56 height 17
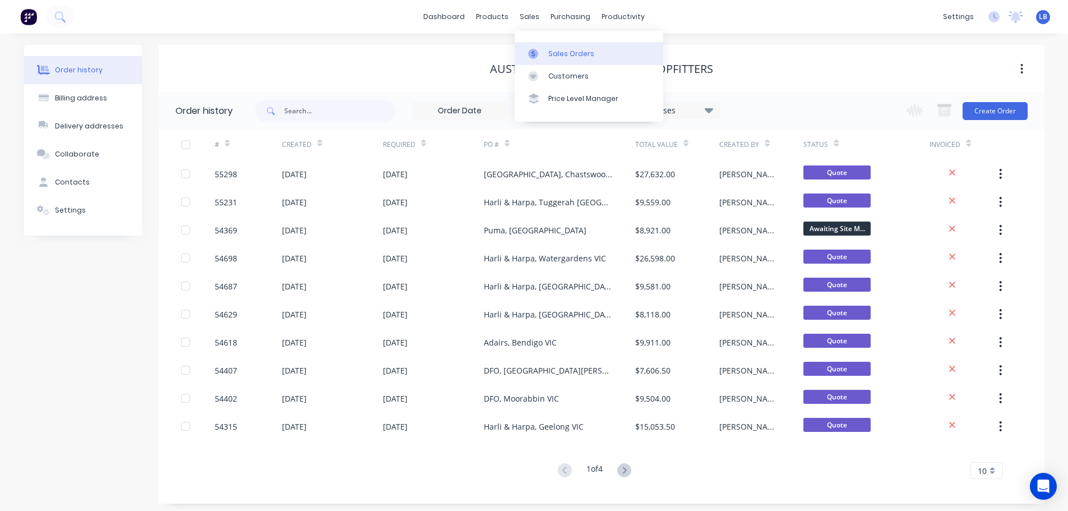
click at [570, 53] on div "Sales Orders" at bounding box center [571, 54] width 46 height 10
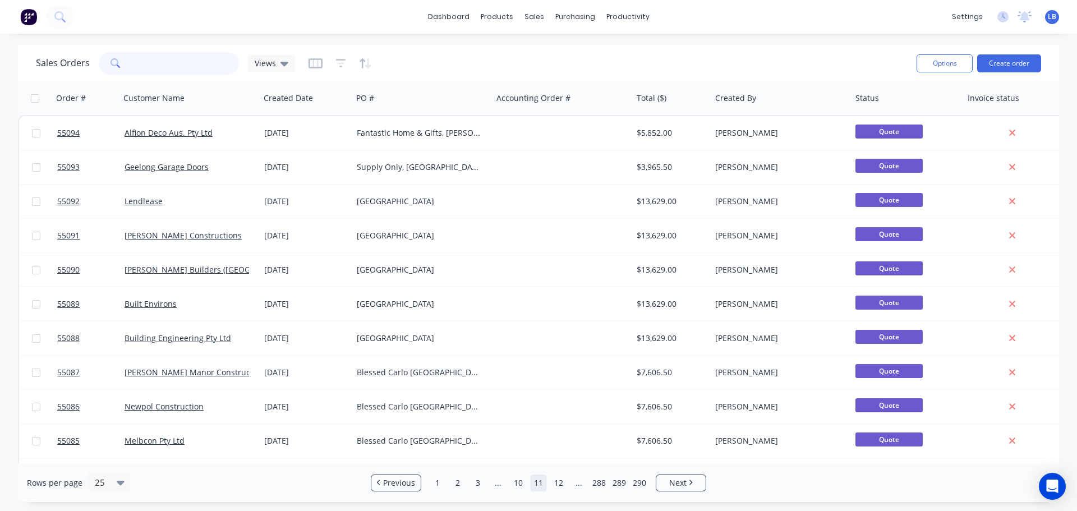
click at [145, 63] on input "text" at bounding box center [184, 63] width 109 height 22
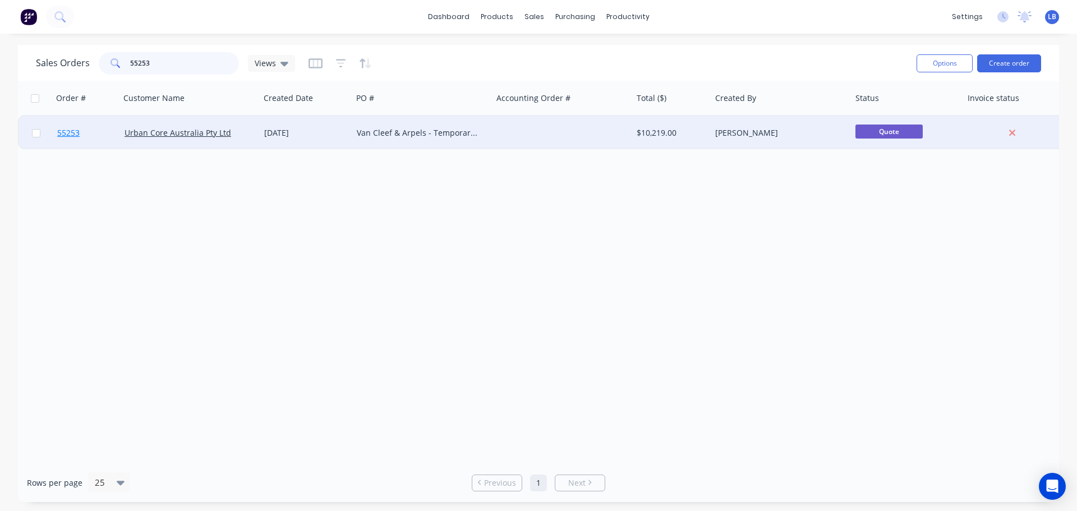
type input "55253"
click at [65, 136] on span "55253" at bounding box center [68, 132] width 22 height 11
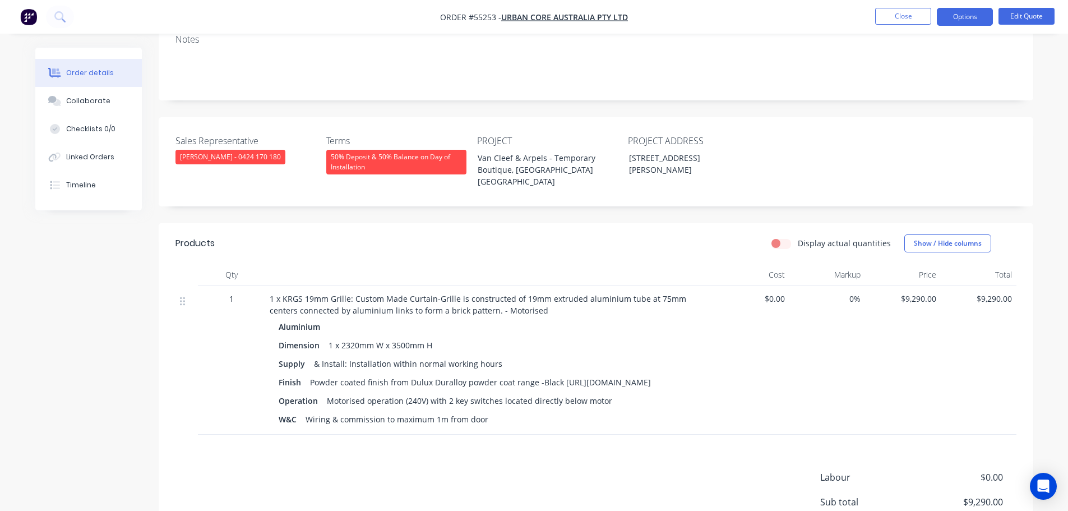
scroll to position [224, 0]
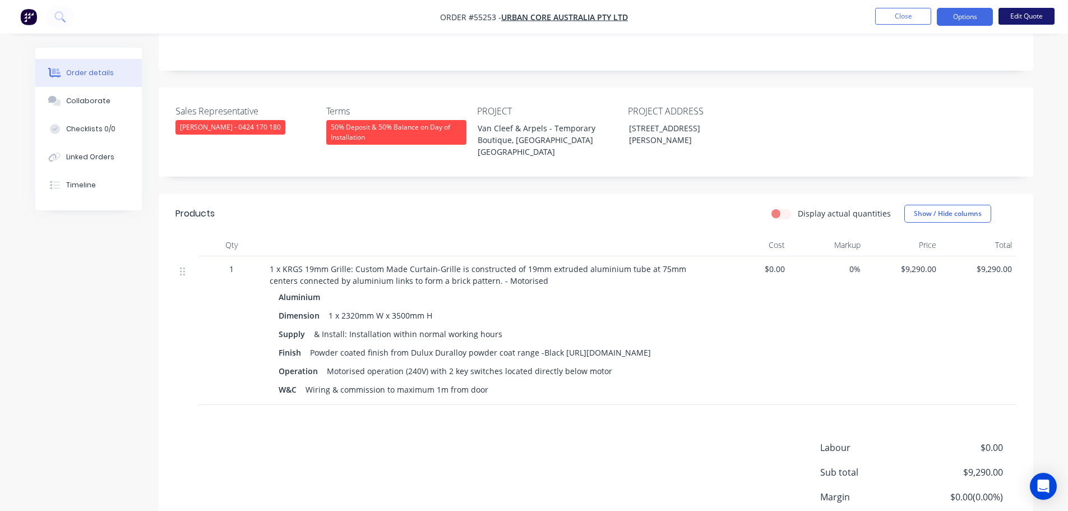
click at [1029, 13] on button "Edit Quote" at bounding box center [1027, 16] width 56 height 17
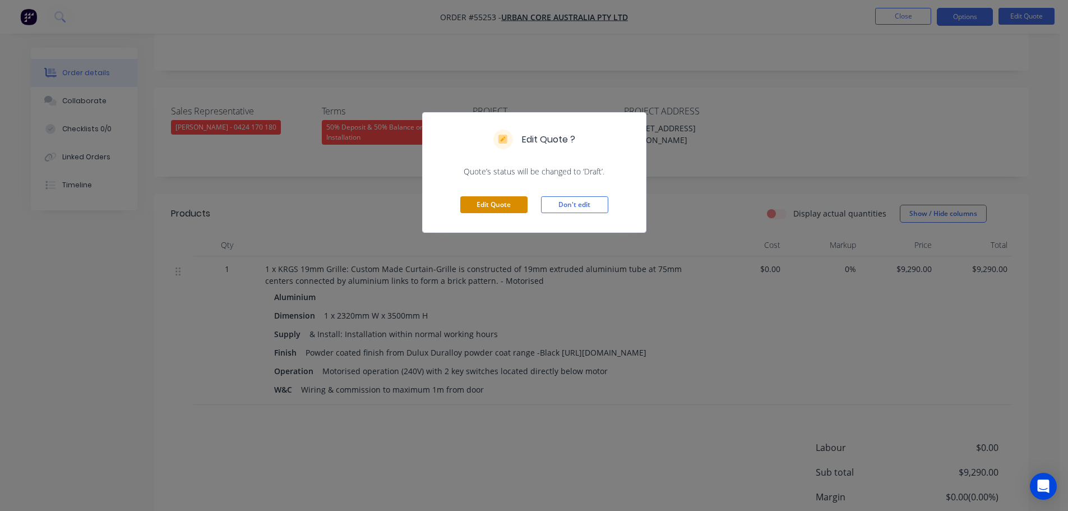
click at [512, 201] on button "Edit Quote" at bounding box center [493, 204] width 67 height 17
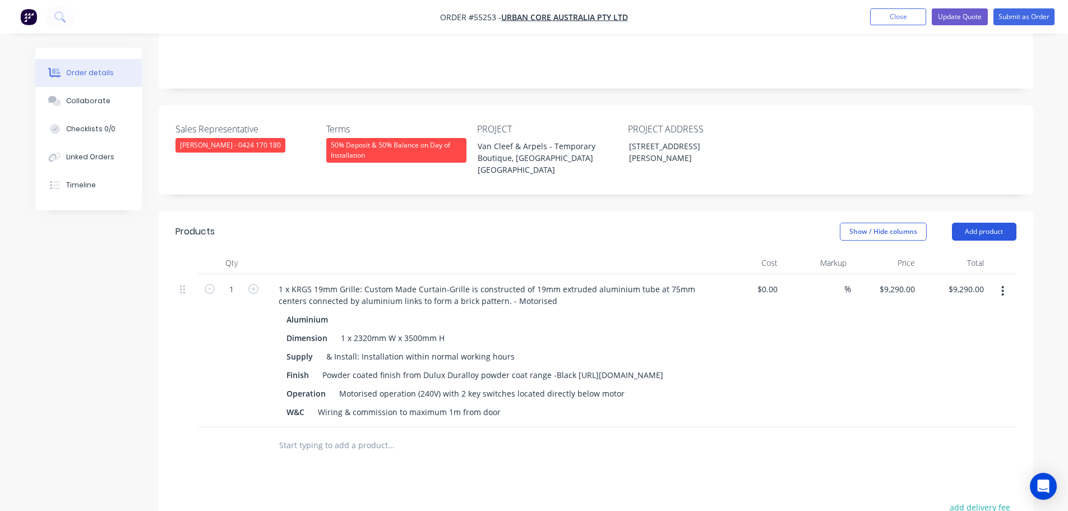
click at [984, 223] on button "Add product" at bounding box center [984, 232] width 64 height 18
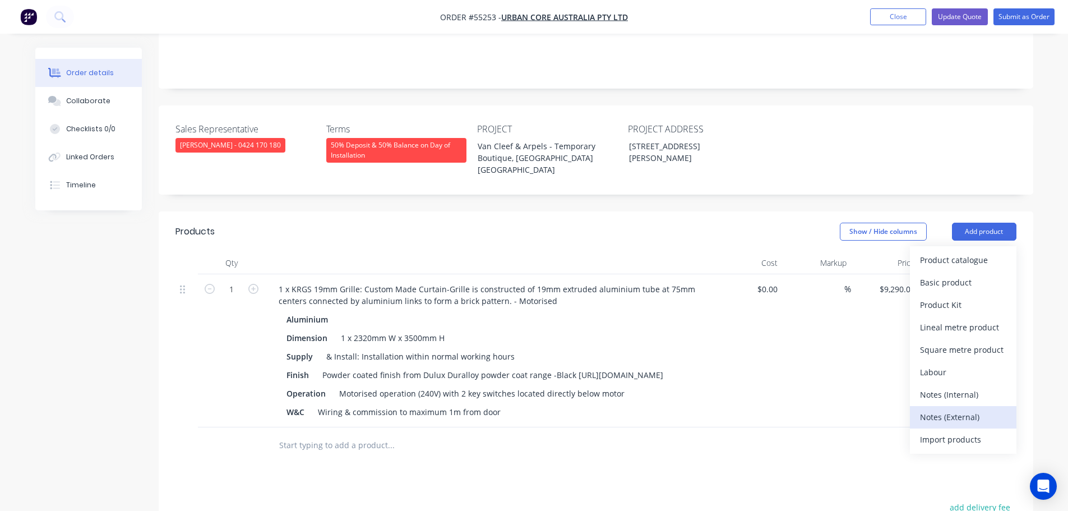
click at [939, 409] on div "Notes (External)" at bounding box center [963, 417] width 86 height 16
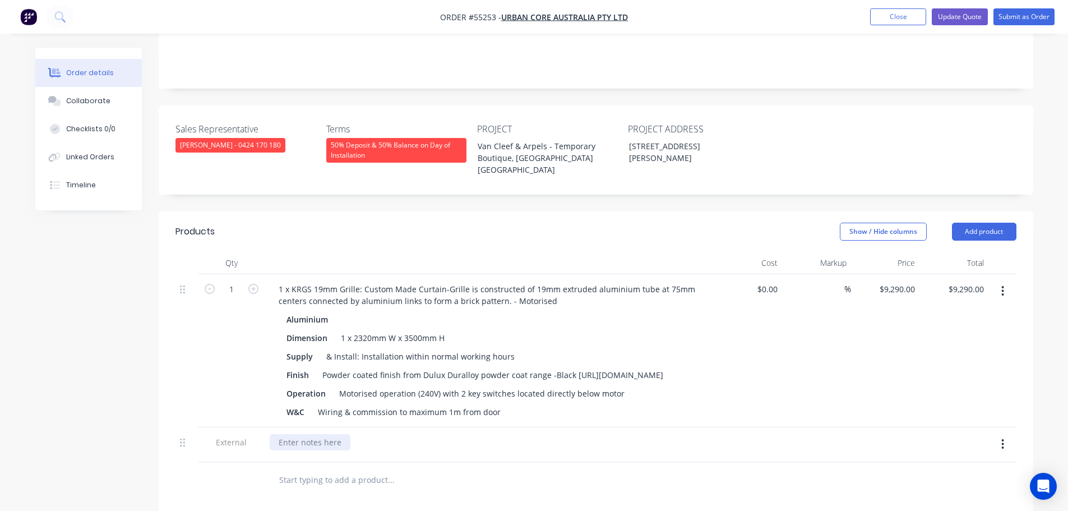
click at [302, 441] on div at bounding box center [310, 442] width 81 height 16
drag, startPoint x: 522, startPoint y: 440, endPoint x: 268, endPoint y: 457, distance: 254.1
click at [268, 457] on div "E/O option for After Hours Install @ an additional $2,000.00 + GST" at bounding box center [489, 444] width 449 height 35
click at [1004, 445] on icon "button" at bounding box center [1003, 444] width 3 height 12
click at [926, 497] on div "Delete" at bounding box center [963, 496] width 86 height 16
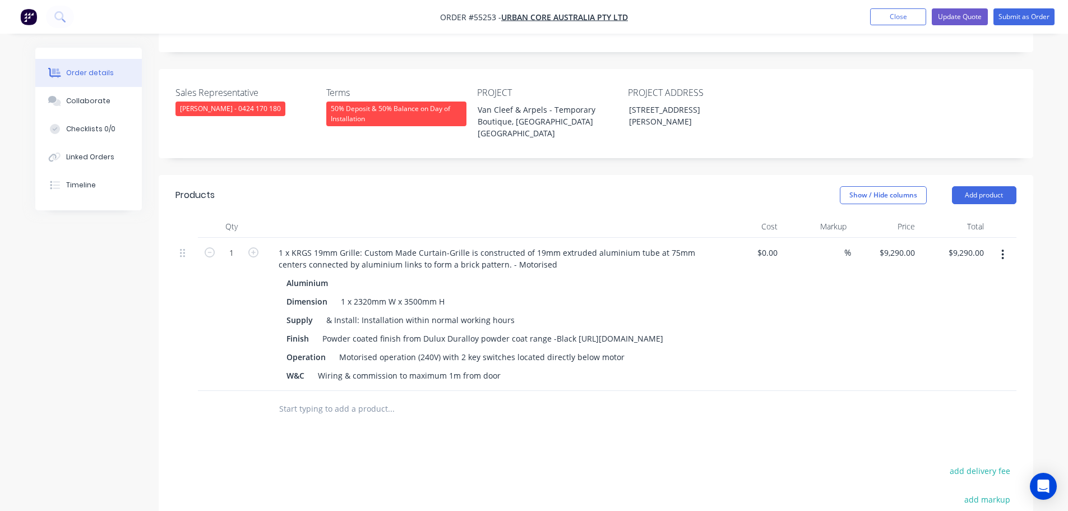
scroll to position [280, 0]
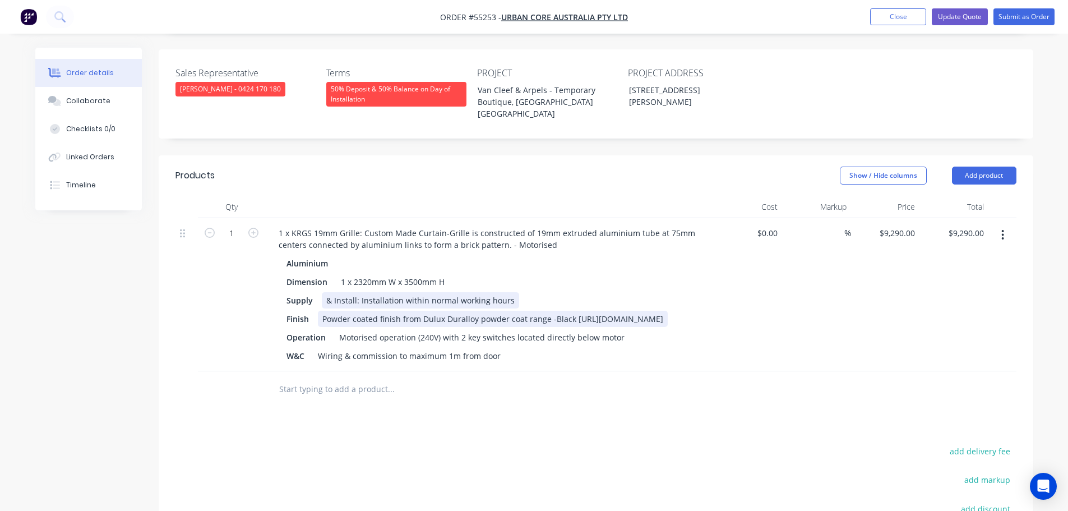
drag, startPoint x: 423, startPoint y: 287, endPoint x: 423, endPoint y: 307, distance: 20.8
click at [423, 292] on div "& Install: Installation within normal working hours" at bounding box center [420, 300] width 197 height 16
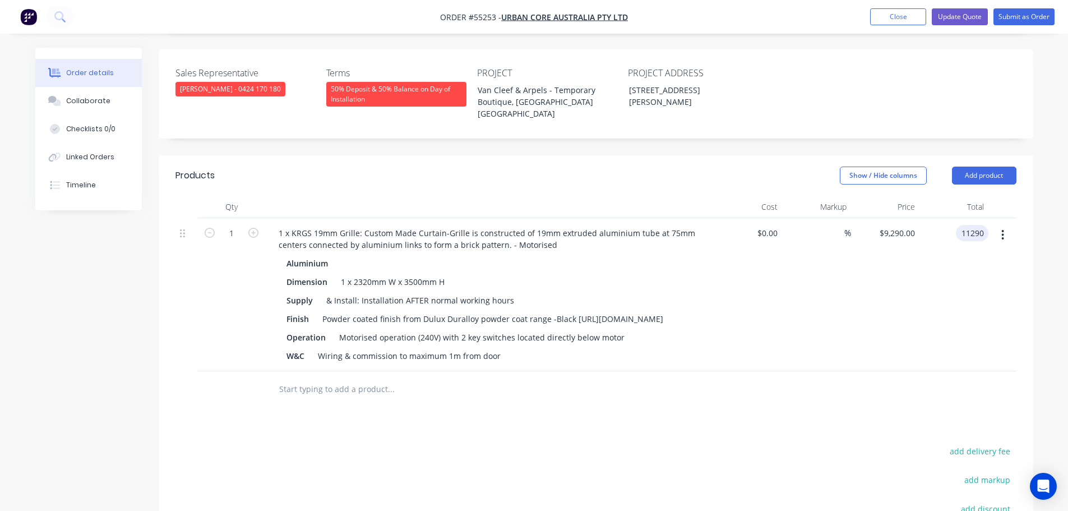
type input "11290"
type input "$11,290.00"
click at [944, 15] on button "Update Quote" at bounding box center [960, 16] width 56 height 17
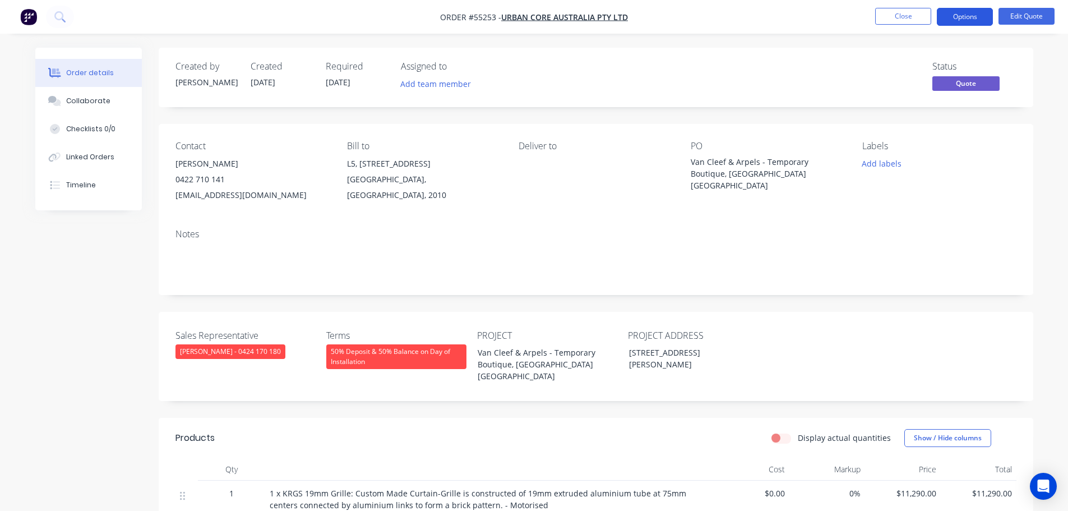
click at [957, 18] on button "Options" at bounding box center [965, 17] width 56 height 18
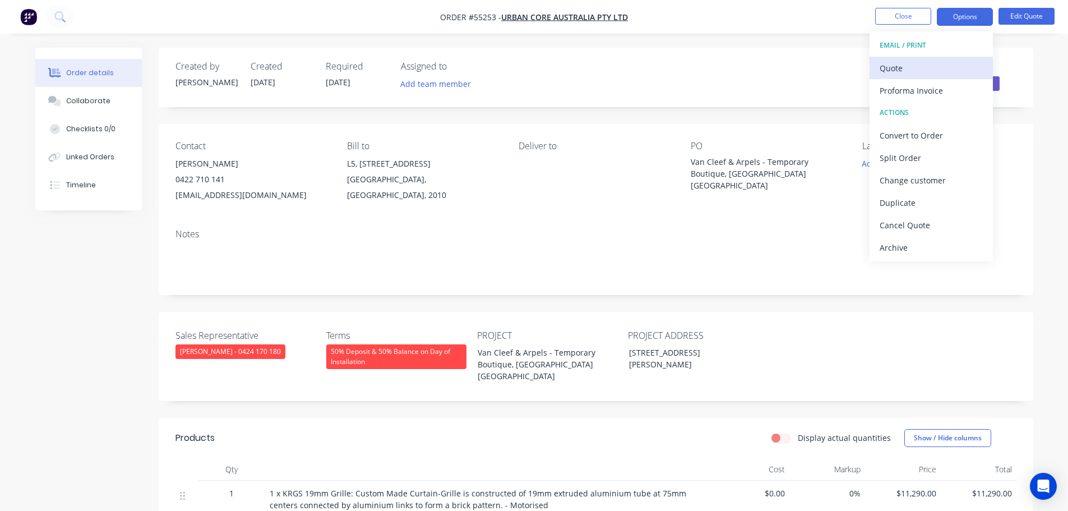
click at [901, 71] on div "Quote" at bounding box center [931, 68] width 103 height 16
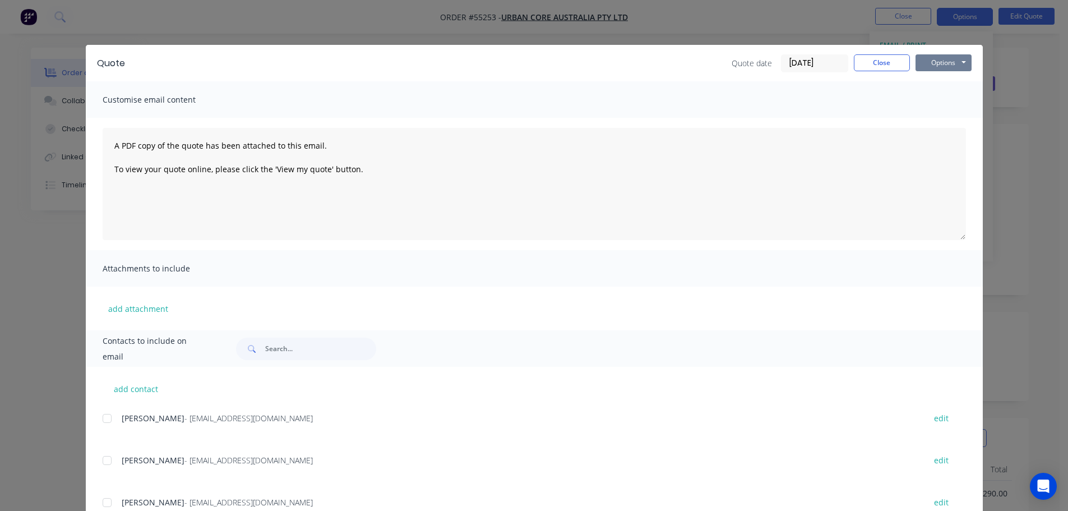
click at [930, 68] on button "Options" at bounding box center [944, 62] width 56 height 17
click at [937, 99] on button "Print" at bounding box center [952, 101] width 72 height 19
click at [863, 65] on button "Close" at bounding box center [882, 62] width 56 height 17
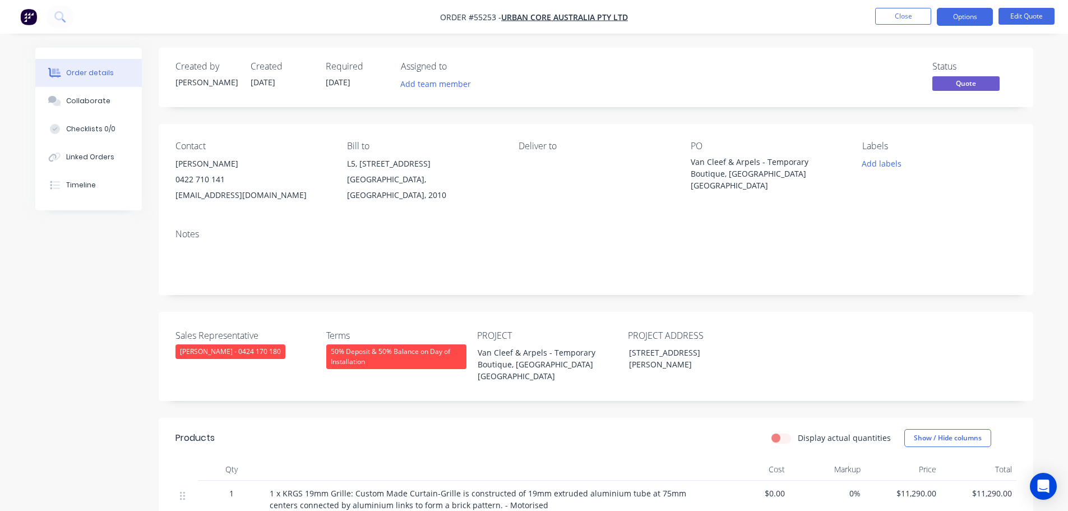
click at [225, 180] on span at bounding box center [225, 179] width 0 height 11
click at [898, 18] on button "Close" at bounding box center [903, 16] width 56 height 17
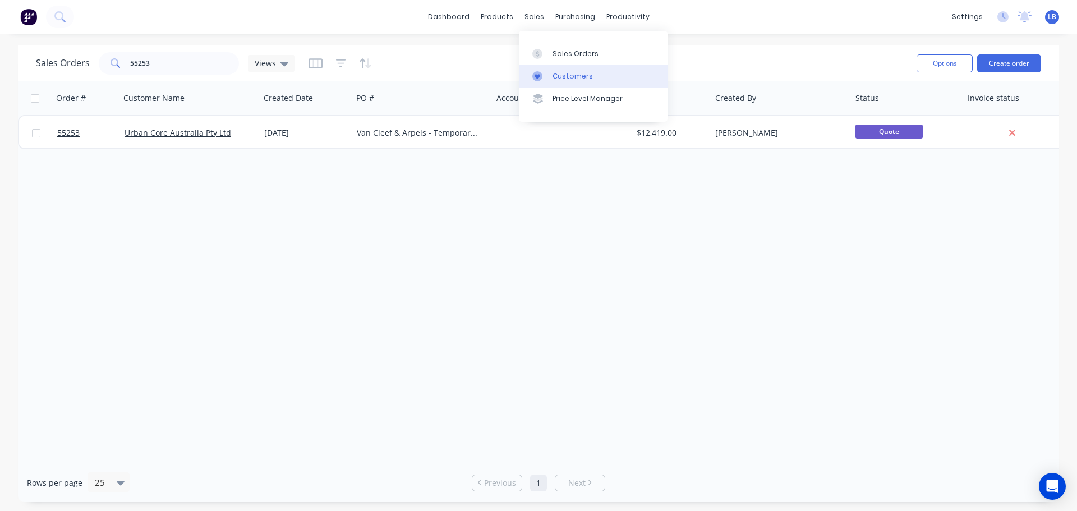
click at [565, 80] on div "Customers" at bounding box center [572, 76] width 40 height 10
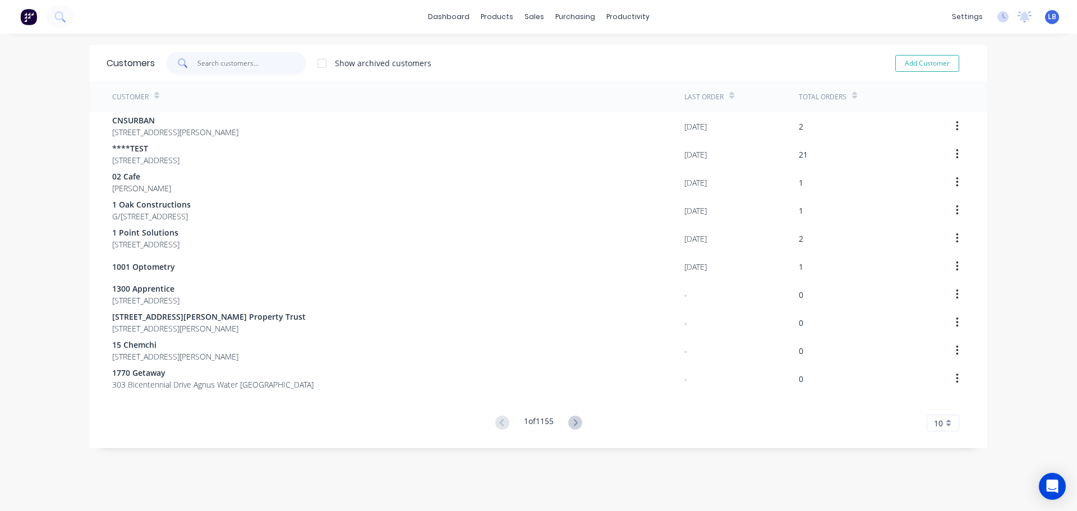
click at [208, 66] on input "text" at bounding box center [251, 63] width 109 height 22
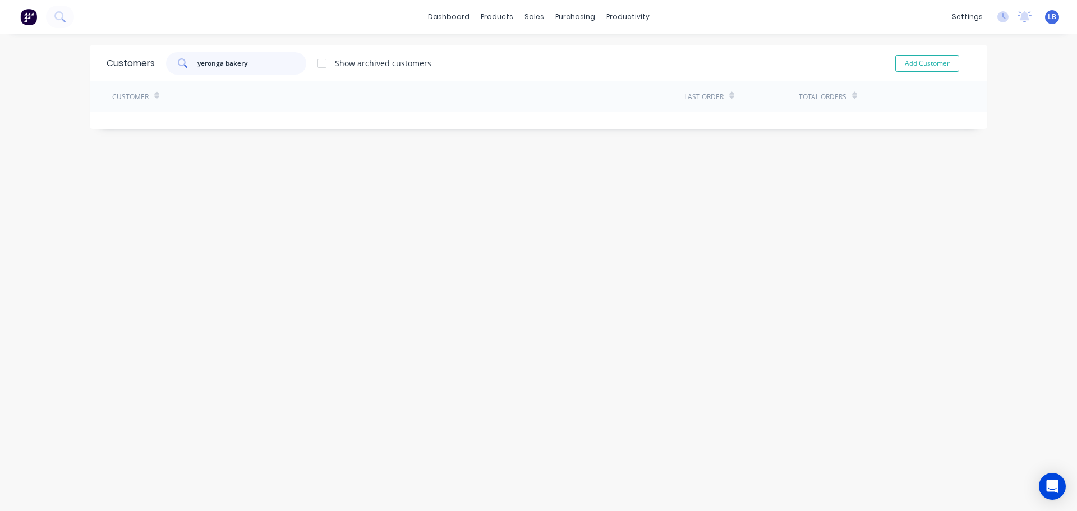
drag, startPoint x: 248, startPoint y: 65, endPoint x: 159, endPoint y: 72, distance: 88.9
click at [159, 72] on div "yeronga bakery Show archived customers" at bounding box center [293, 63] width 276 height 22
type input "yeronga bakery"
click at [895, 63] on button "Add Customer" at bounding box center [927, 63] width 64 height 17
select select "AU"
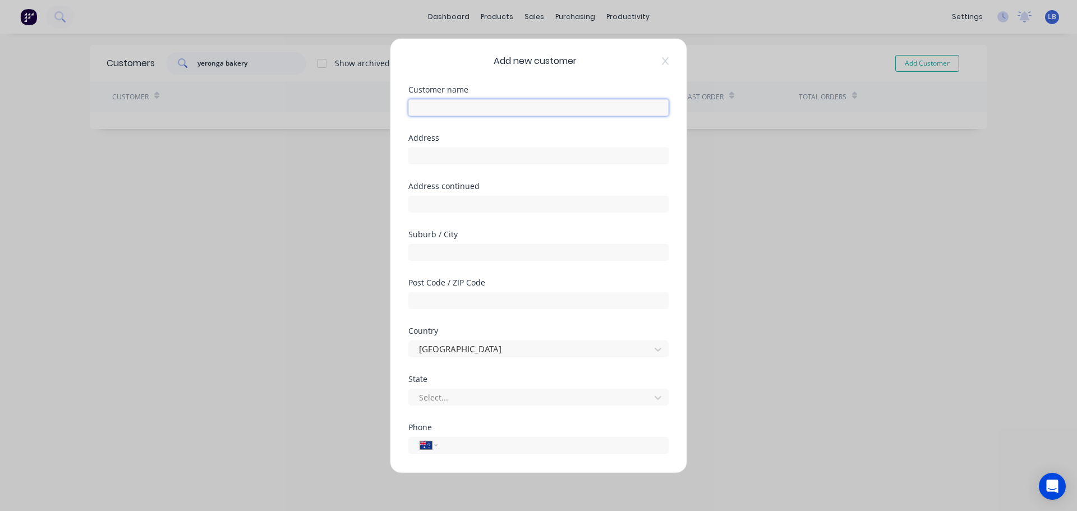
click at [413, 115] on input "text" at bounding box center [538, 107] width 260 height 17
paste input "yeronga bakery"
click at [419, 106] on input "yeronga bakery" at bounding box center [538, 107] width 260 height 17
click at [451, 105] on input "Yeronga bakery" at bounding box center [538, 107] width 260 height 17
type input "Yeronga Bakery"
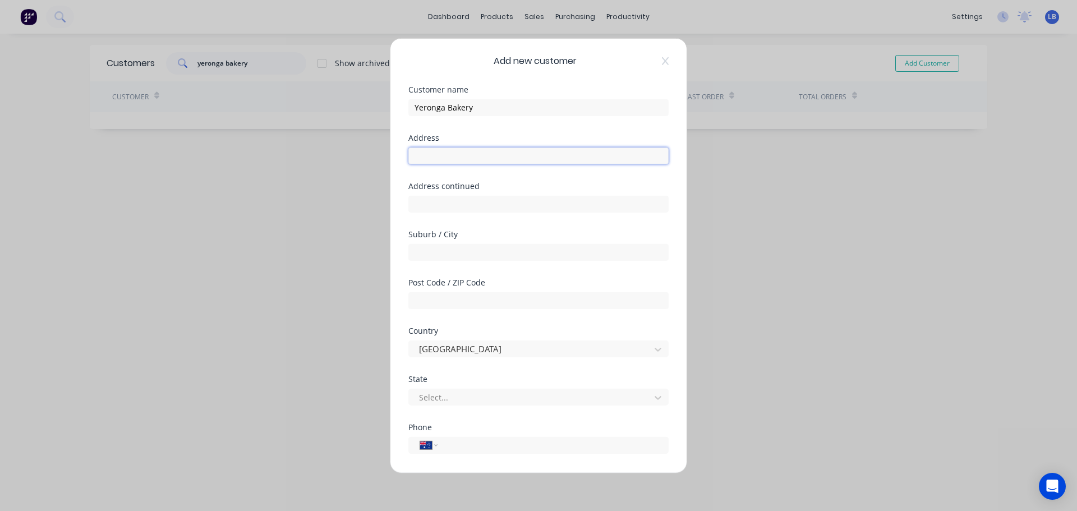
click at [424, 156] on input "text" at bounding box center [538, 155] width 260 height 17
type input "429 Fairfield Rd,"
click at [435, 255] on input "text" at bounding box center [538, 251] width 260 height 17
type input "Yeronga"
click at [442, 298] on input "text" at bounding box center [538, 300] width 260 height 17
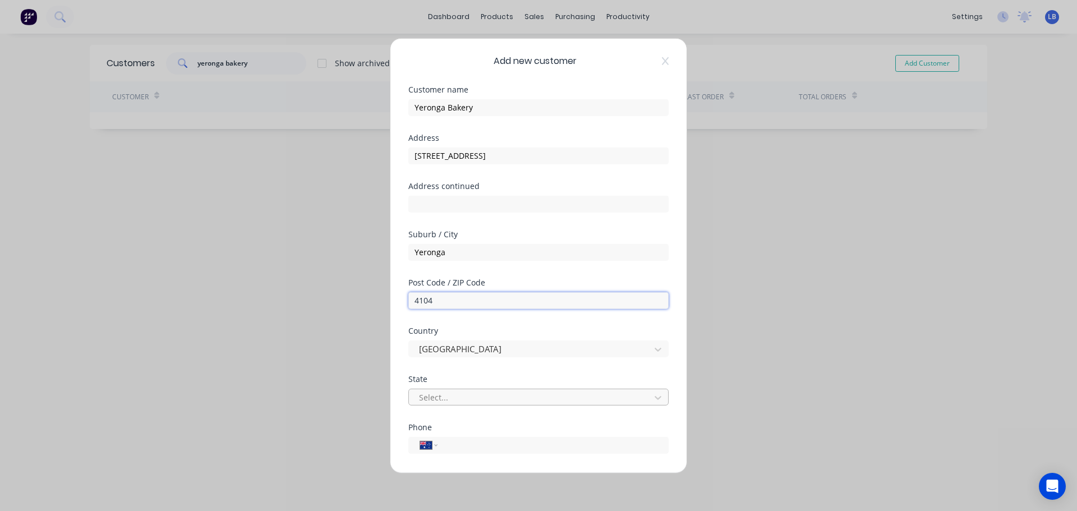
type input "4104"
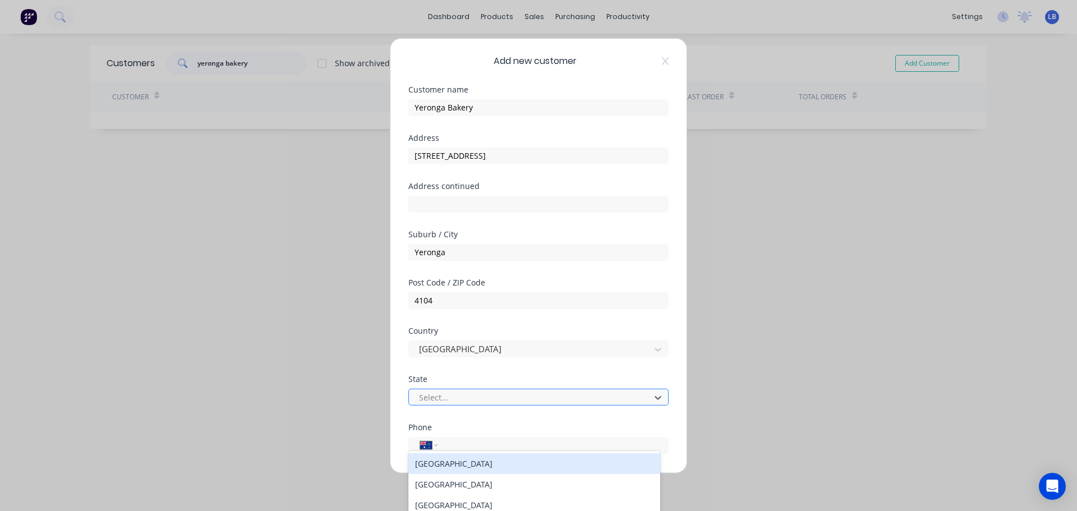
click at [454, 399] on div at bounding box center [531, 397] width 227 height 14
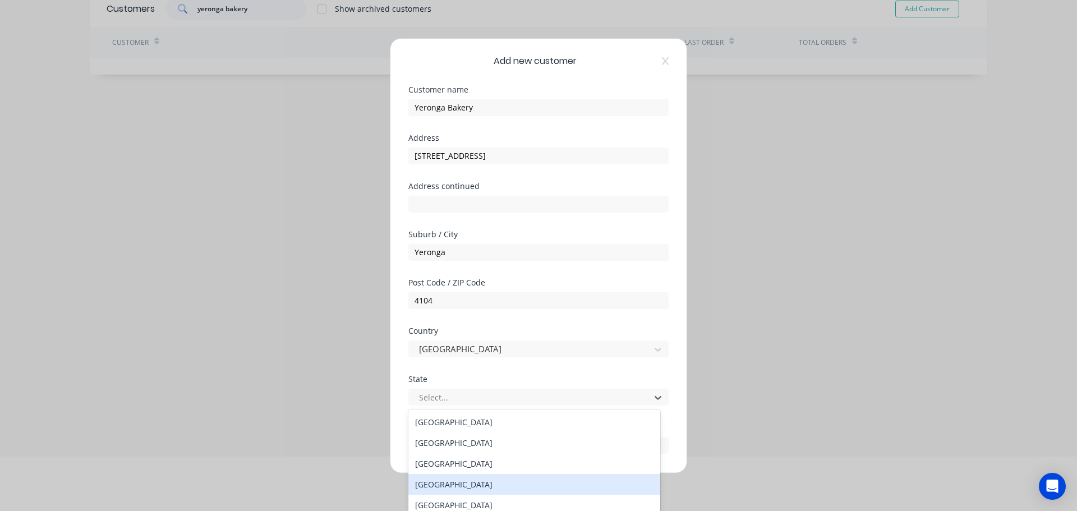
click at [431, 486] on div "Queensland" at bounding box center [534, 484] width 252 height 21
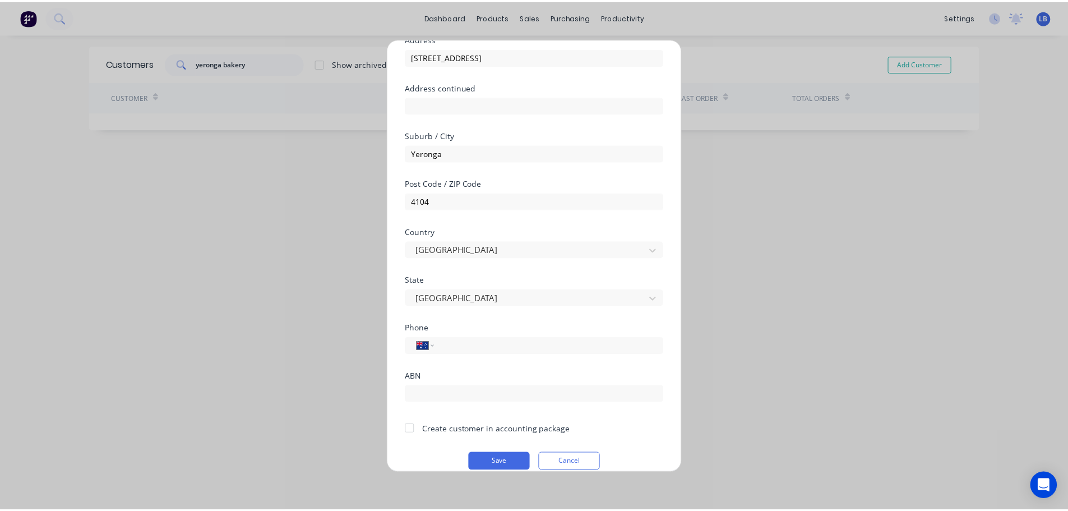
scroll to position [113, 0]
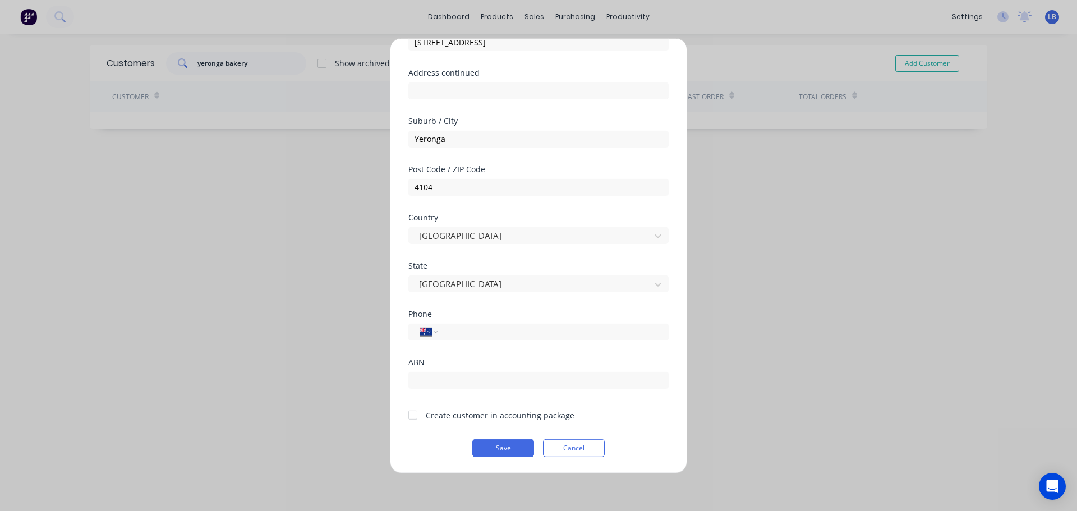
click at [411, 424] on div at bounding box center [413, 415] width 22 height 22
click at [481, 447] on button "Save" at bounding box center [503, 448] width 62 height 18
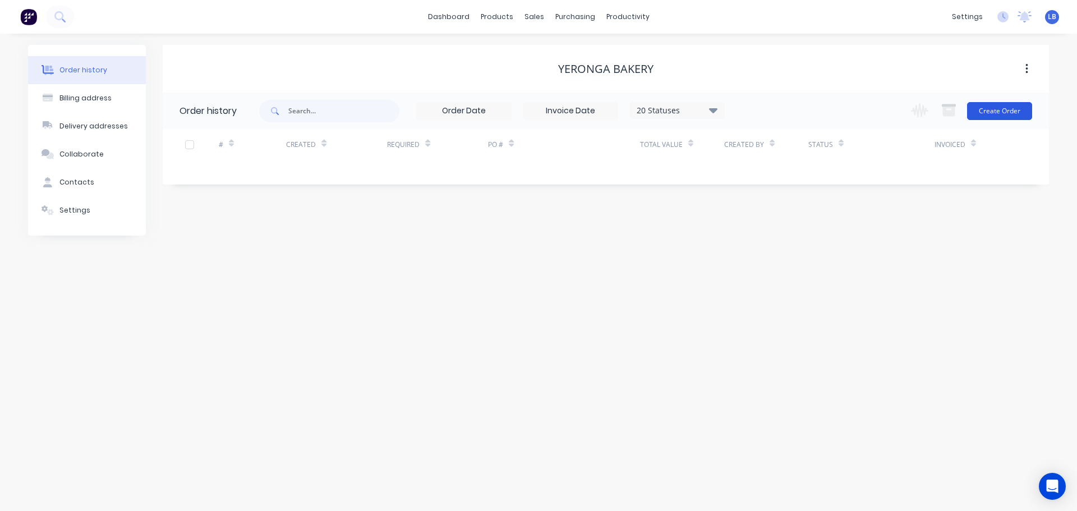
click at [995, 112] on button "Create Order" at bounding box center [999, 111] width 65 height 18
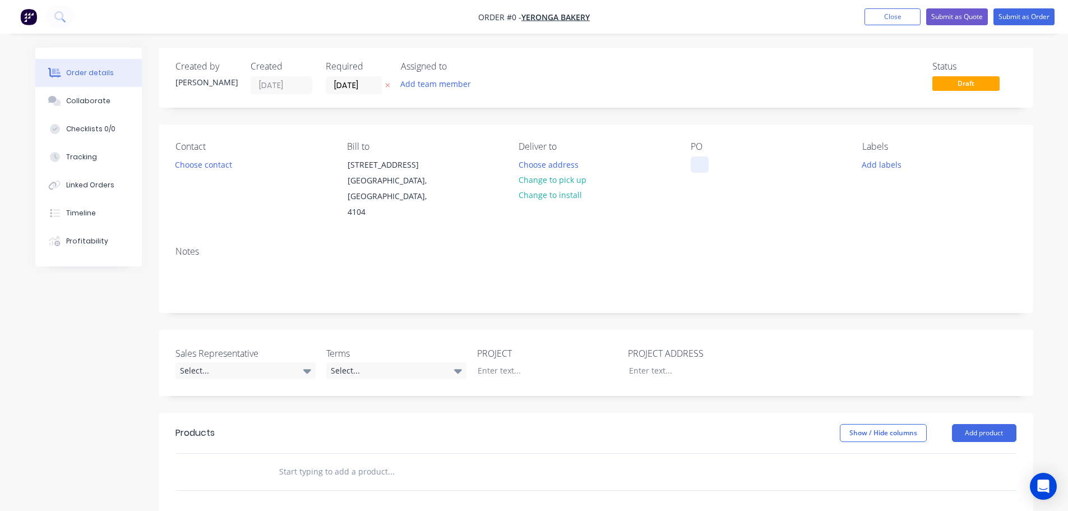
click at [700, 163] on div at bounding box center [700, 164] width 18 height 16
click at [746, 164] on div "Yeronga Bakery QLD" at bounding box center [738, 164] width 94 height 16
copy div "Yeronga Bakery QLD"
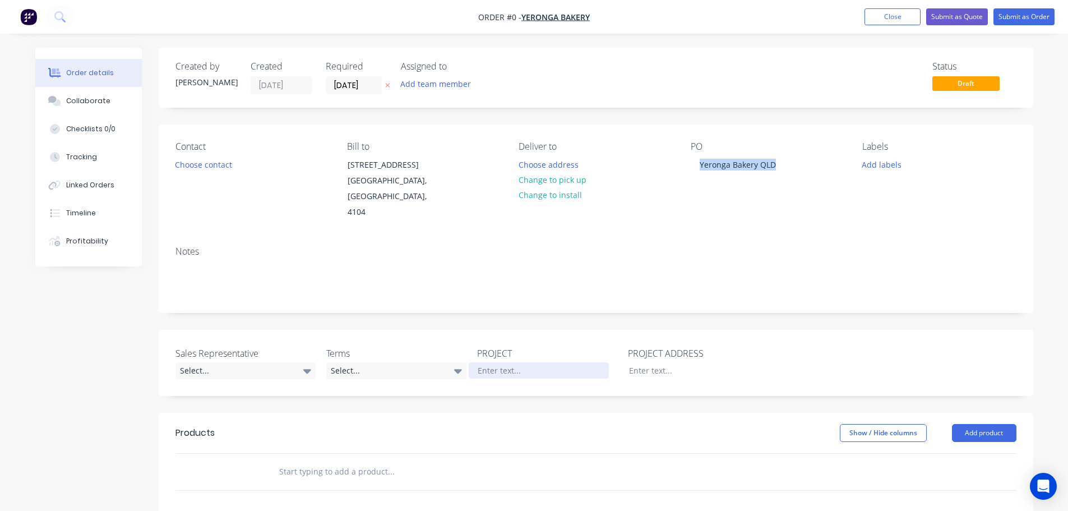
click at [502, 358] on div "Order details Collaborate Checklists 0/0 Tracking Linked Orders Timeline Profit…" at bounding box center [534, 412] width 1021 height 729
click at [660, 362] on div at bounding box center [690, 370] width 140 height 16
click at [719, 362] on div "429 Fairfield Rd, Yeronga QLD" at bounding box center [690, 370] width 140 height 16
click at [746, 362] on div "429 Fairfield Rd, Yeronga QLD" at bounding box center [690, 370] width 140 height 16
click at [193, 162] on button "Choose contact" at bounding box center [203, 163] width 69 height 15
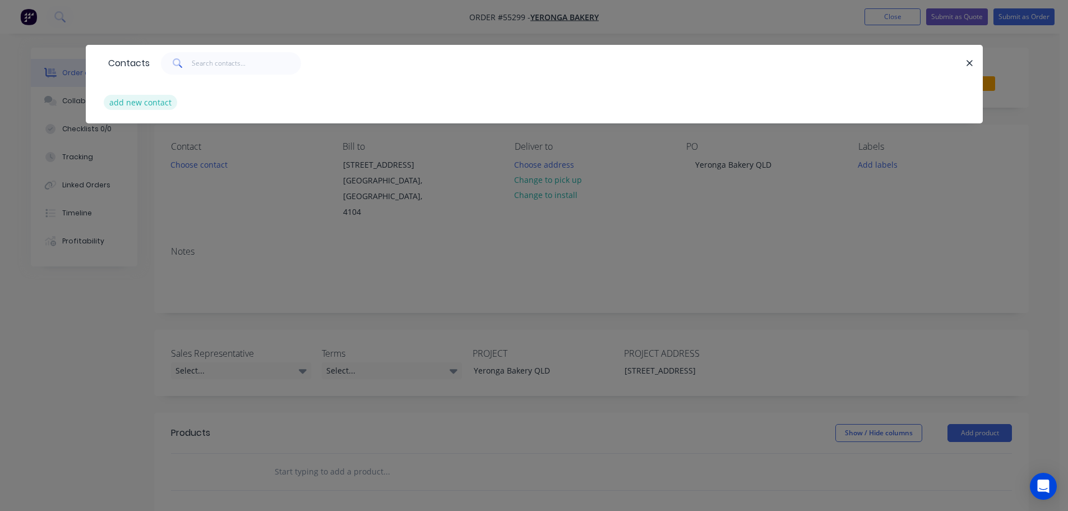
click at [136, 104] on button "add new contact" at bounding box center [141, 102] width 74 height 15
select select "AU"
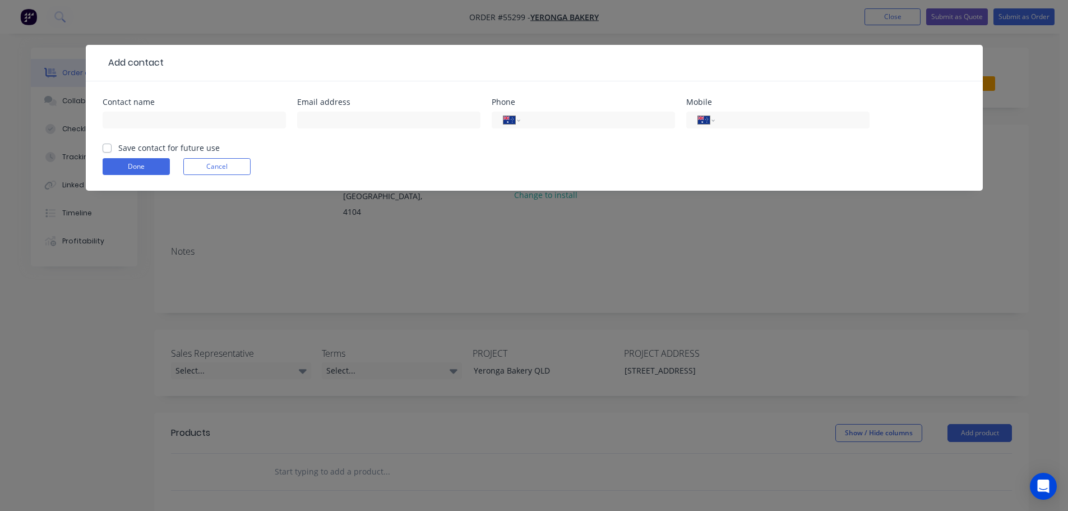
click at [124, 110] on div at bounding box center [194, 125] width 183 height 33
click at [127, 118] on input "text" at bounding box center [194, 120] width 183 height 17
type input "Maree"
click at [306, 117] on input "text" at bounding box center [388, 120] width 183 height 17
type input "admin@yerongabakery.com"
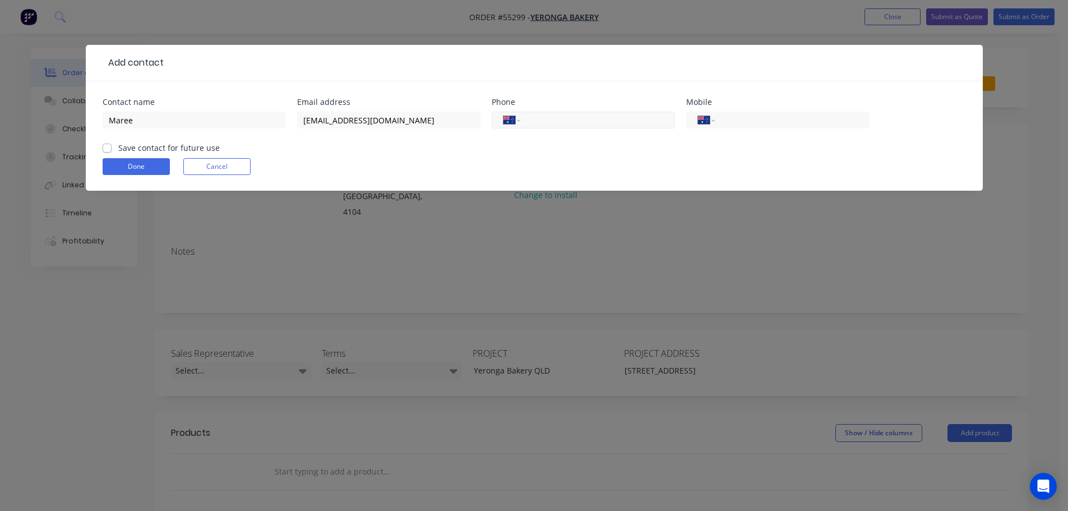
click at [561, 121] on input "tel" at bounding box center [595, 120] width 135 height 13
click at [762, 117] on input "tel" at bounding box center [790, 120] width 135 height 13
type input "0419 041 141"
click at [118, 147] on label "Save contact for future use" at bounding box center [169, 148] width 102 height 12
click at [108, 147] on input "Save contact for future use" at bounding box center [107, 147] width 9 height 11
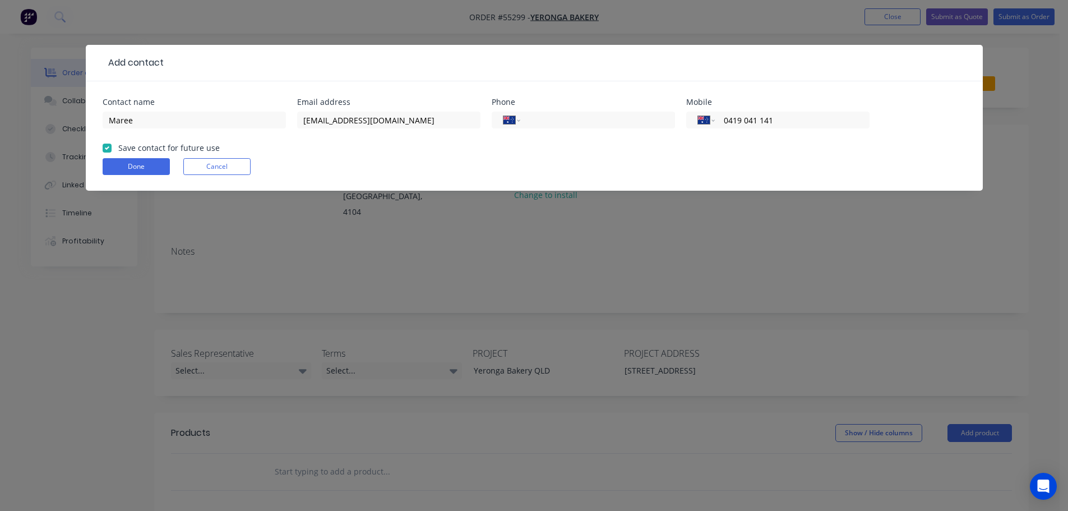
checkbox input "true"
click at [120, 164] on button "Done" at bounding box center [136, 166] width 67 height 17
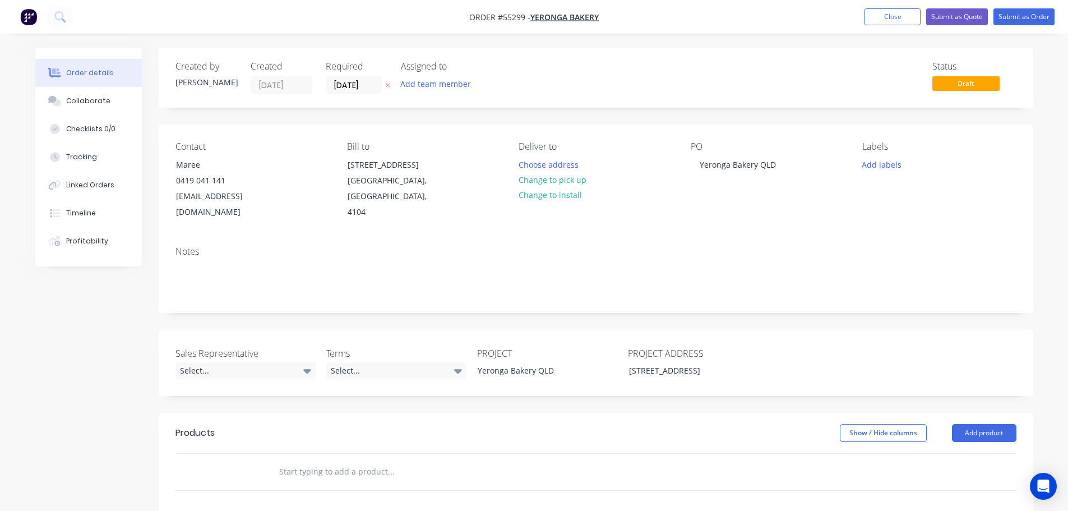
scroll to position [56, 0]
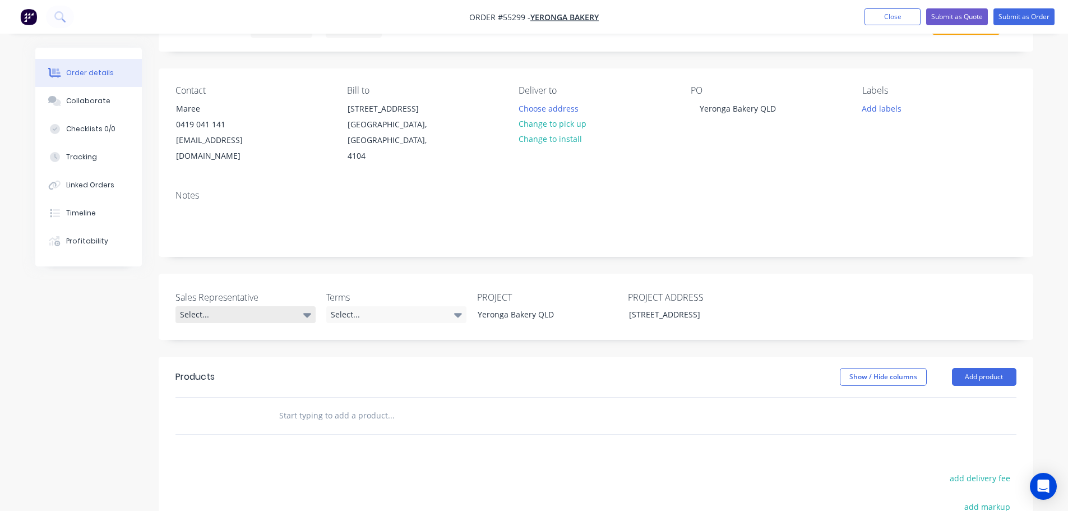
click at [219, 306] on div "Select..." at bounding box center [246, 314] width 140 height 17
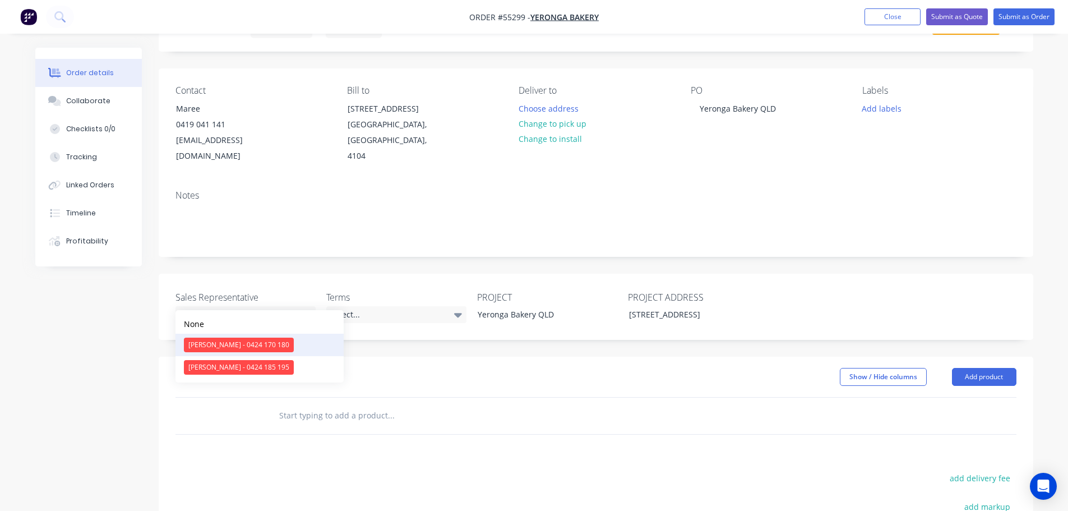
click at [216, 342] on div "Clayton Blackman - 0424 170 180" at bounding box center [239, 345] width 110 height 15
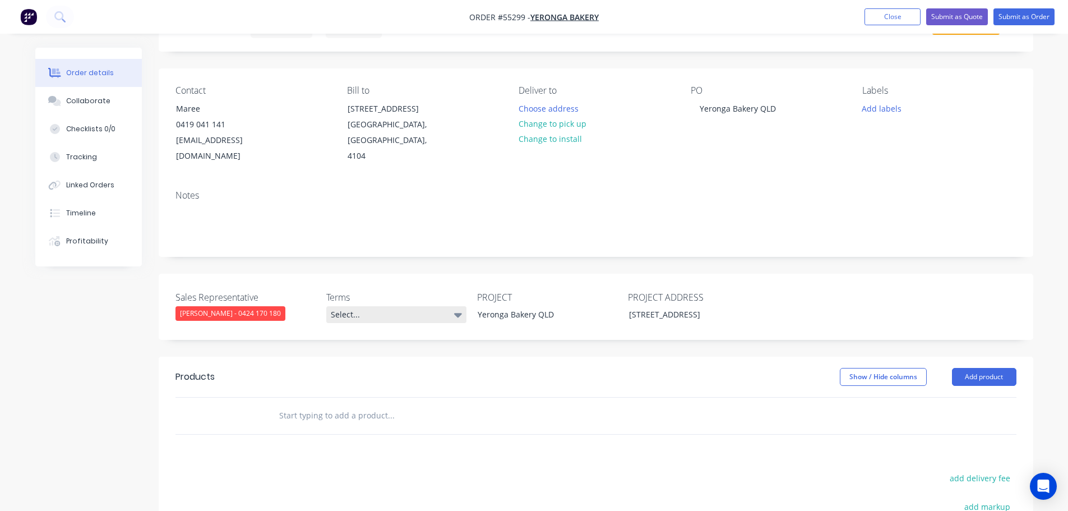
click at [352, 306] on div "Select..." at bounding box center [396, 314] width 140 height 17
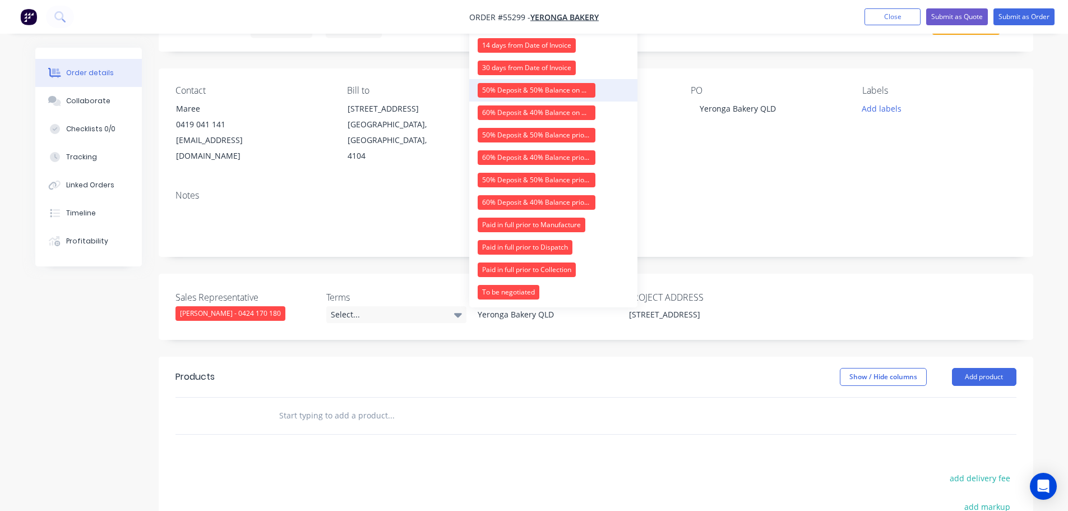
click at [494, 89] on div "50% Deposit & 50% Balance on Day of Installation" at bounding box center [537, 90] width 118 height 15
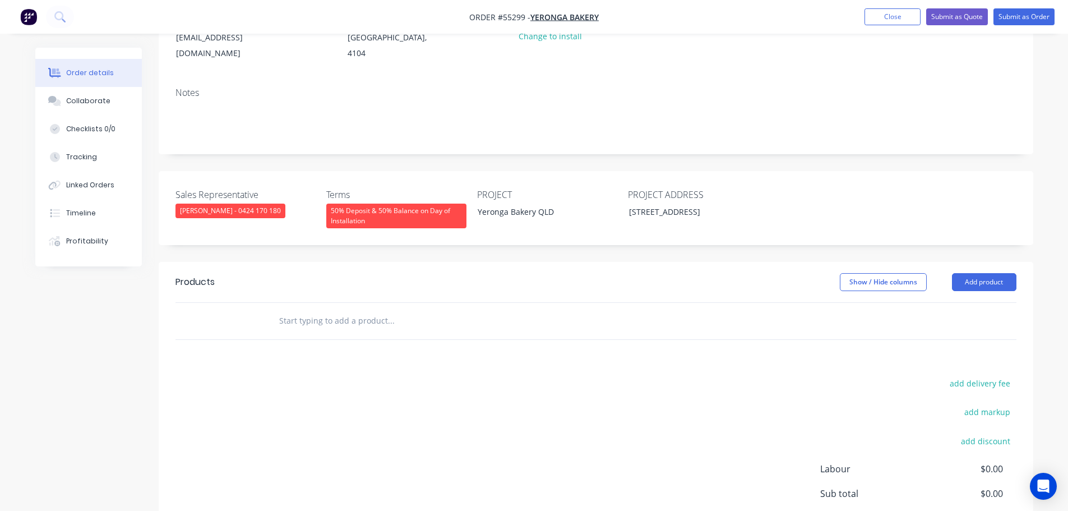
scroll to position [168, 0]
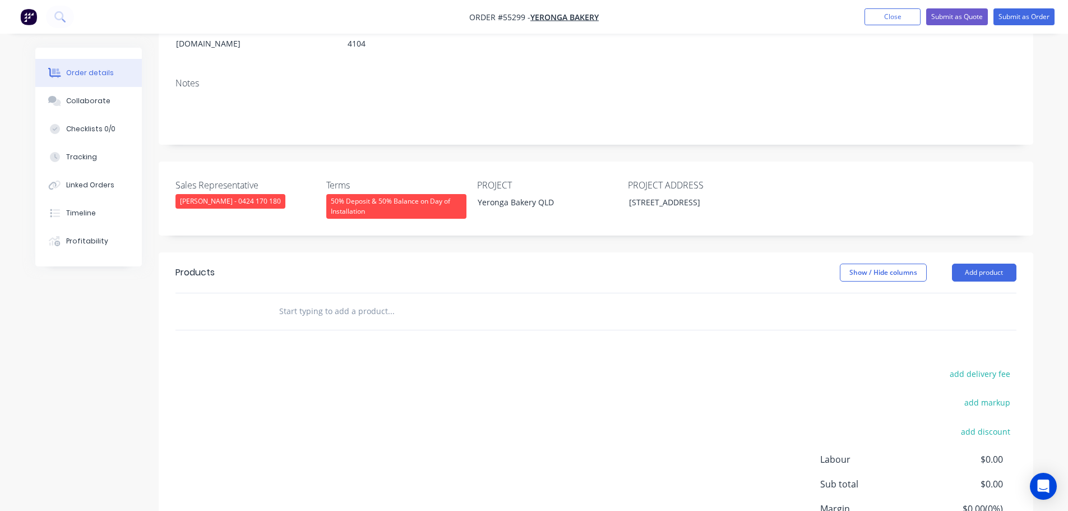
click at [981, 252] on header "Products Show / Hide columns Add product" at bounding box center [596, 272] width 875 height 40
click at [972, 264] on button "Add product" at bounding box center [984, 273] width 64 height 18
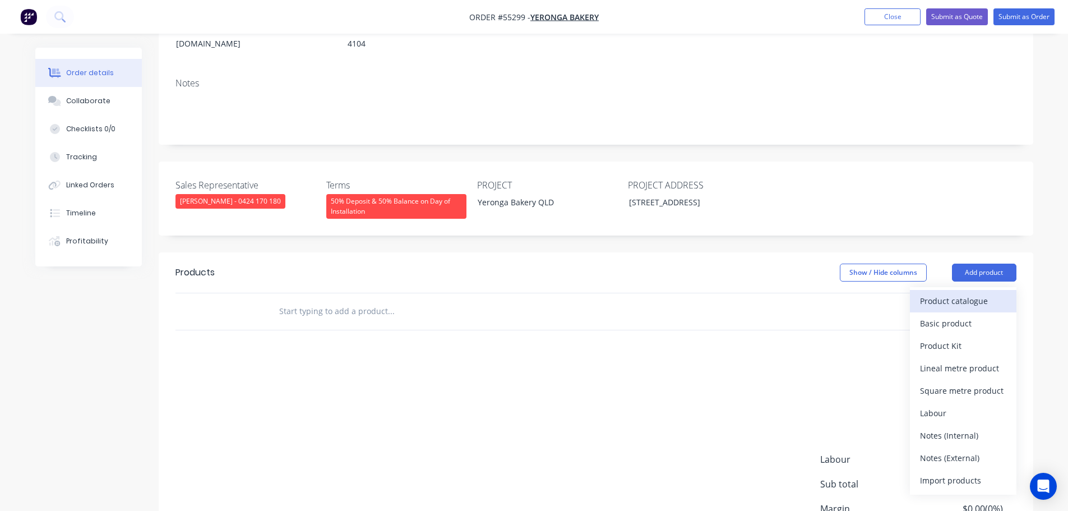
click at [936, 293] on div "Product catalogue" at bounding box center [963, 301] width 86 height 16
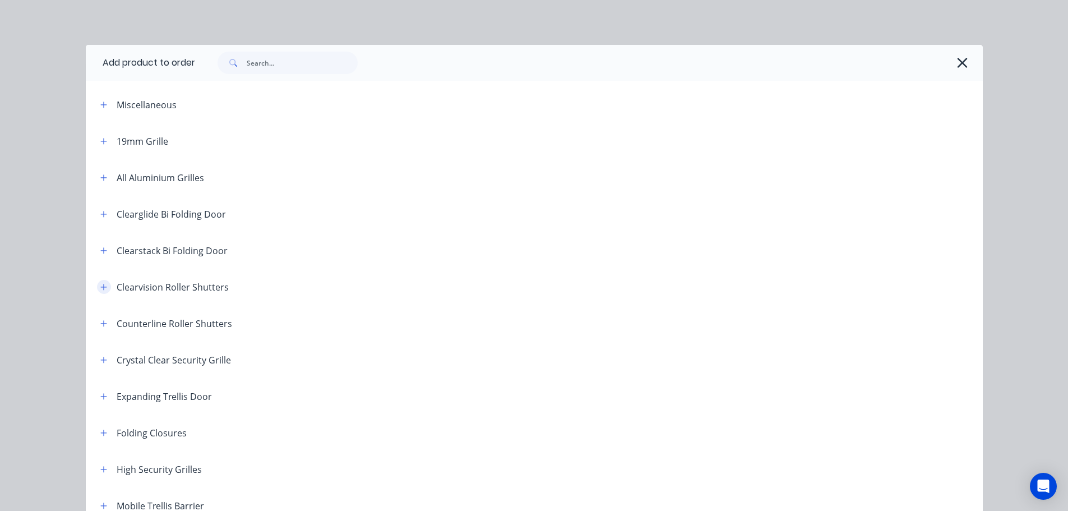
click at [97, 284] on button "button" at bounding box center [104, 287] width 14 height 14
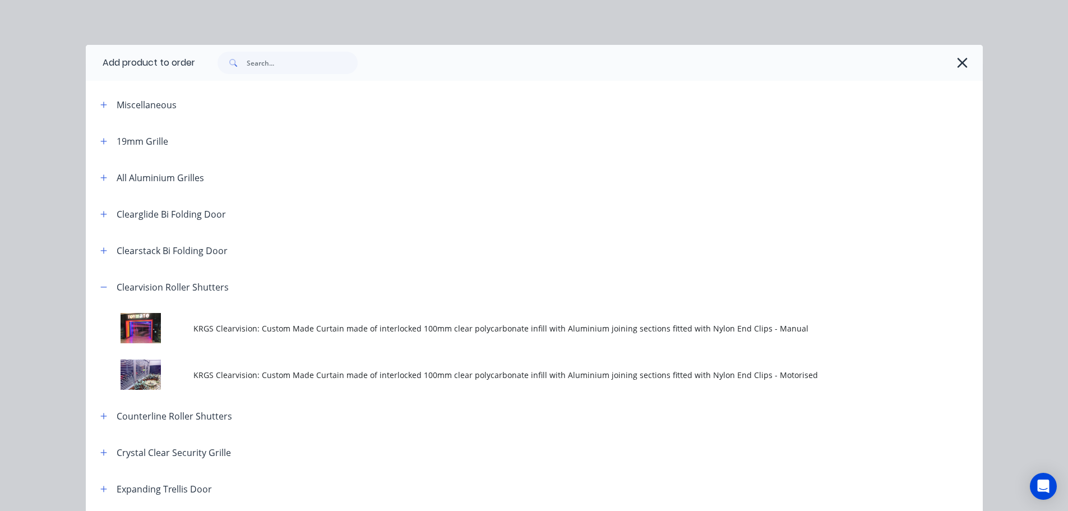
scroll to position [56, 0]
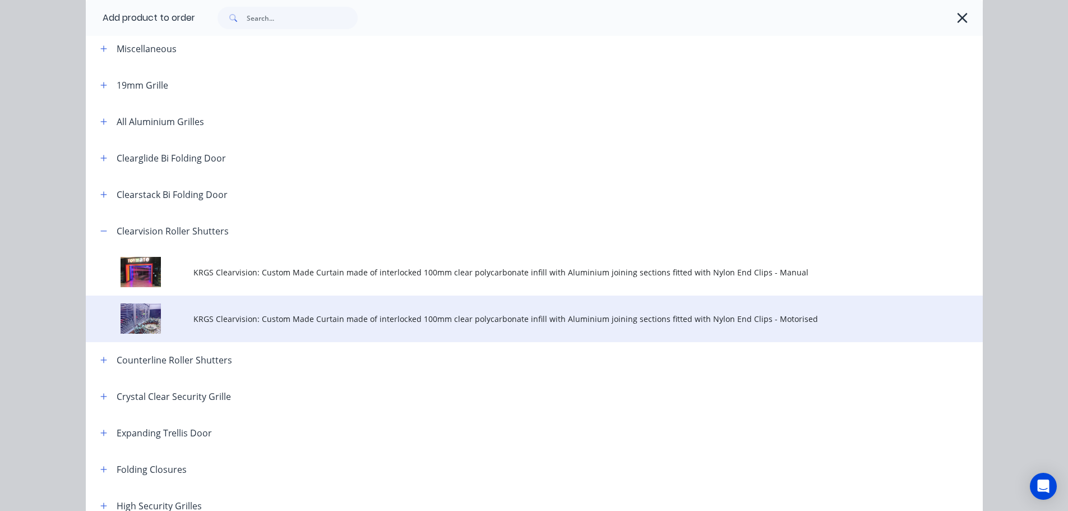
click at [236, 320] on span "KRGS Clearvision: Custom Made Curtain made of interlocked 100mm clear polycarbo…" at bounding box center [508, 319] width 631 height 12
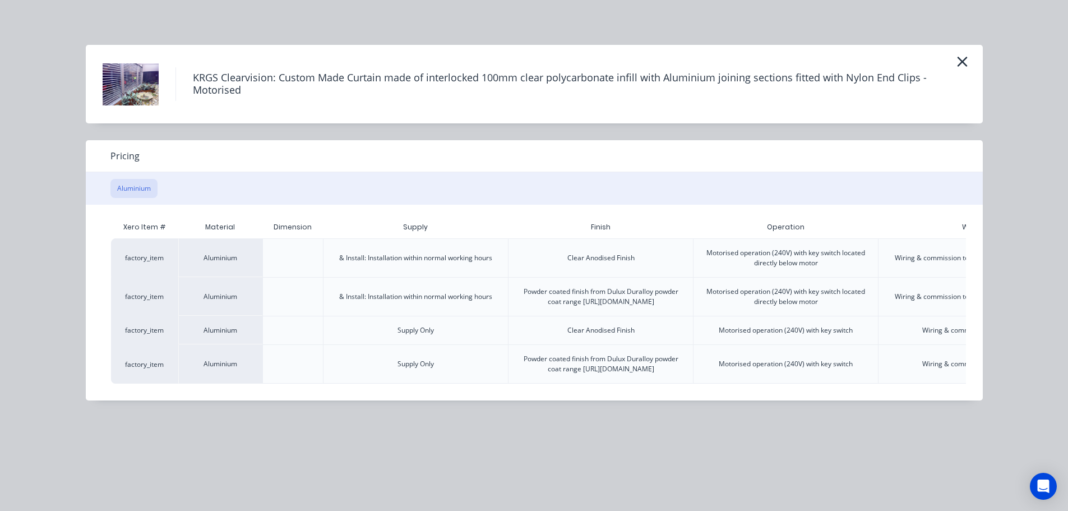
scroll to position [0, 158]
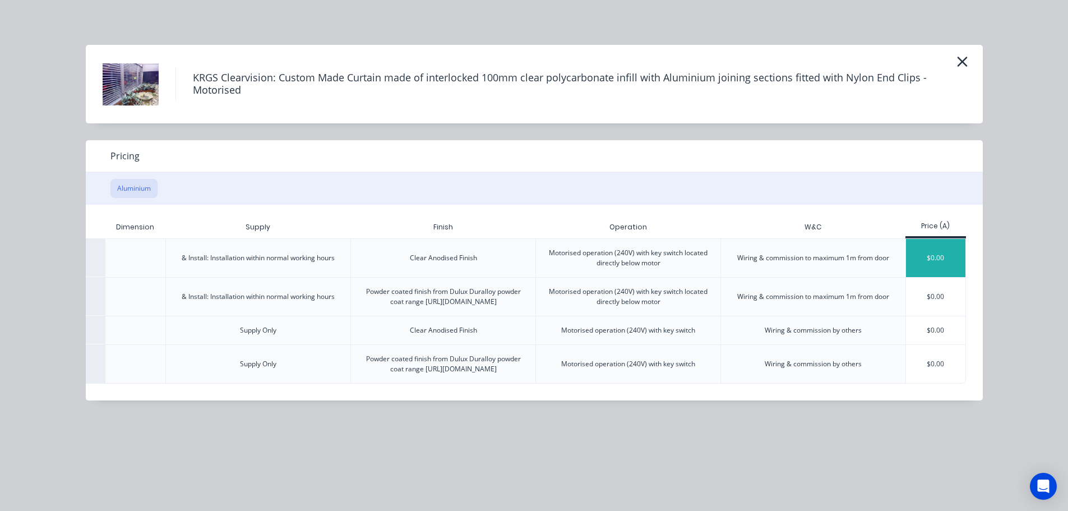
click at [961, 262] on div "$0.00" at bounding box center [936, 258] width 60 height 38
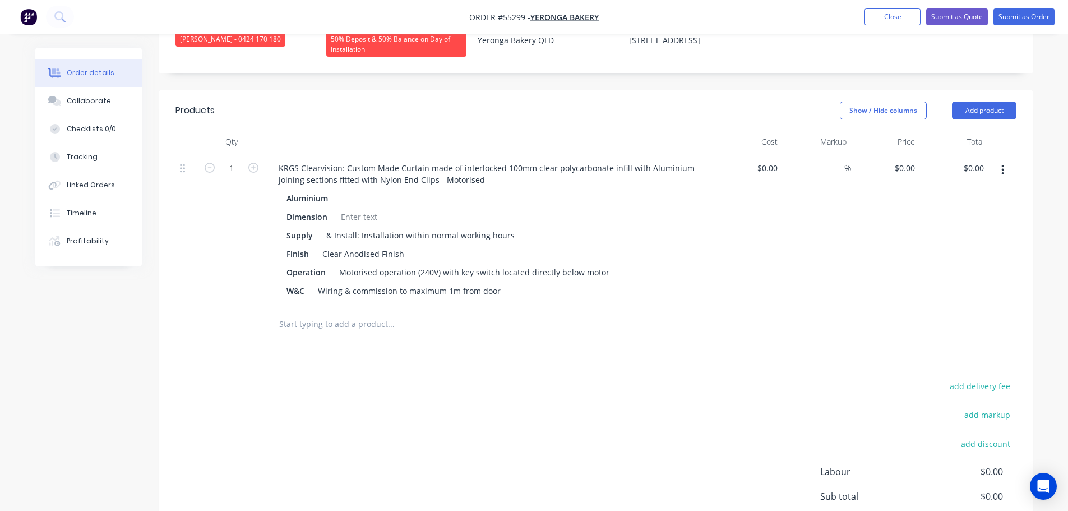
scroll to position [336, 0]
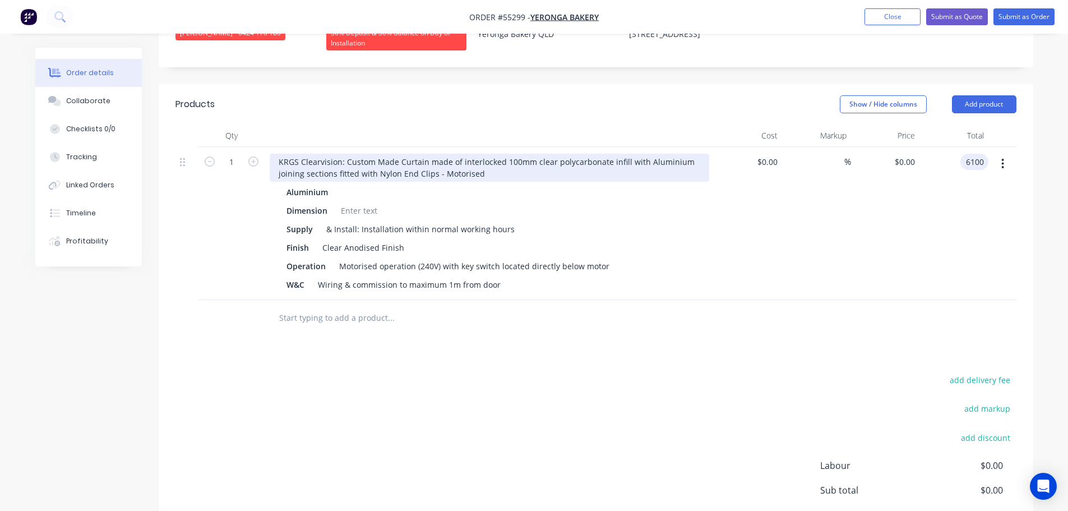
type input "6100"
type input "$6,100.00"
click at [272, 154] on div "KRGS Clearvision: Custom Made Curtain made of interlocked 100mm clear polycarbo…" at bounding box center [490, 168] width 440 height 28
click at [270, 154] on div "KRGS Clearvision: Custom Made Curtain made of interlocked 100mm clear polycarbo…" at bounding box center [490, 168] width 440 height 28
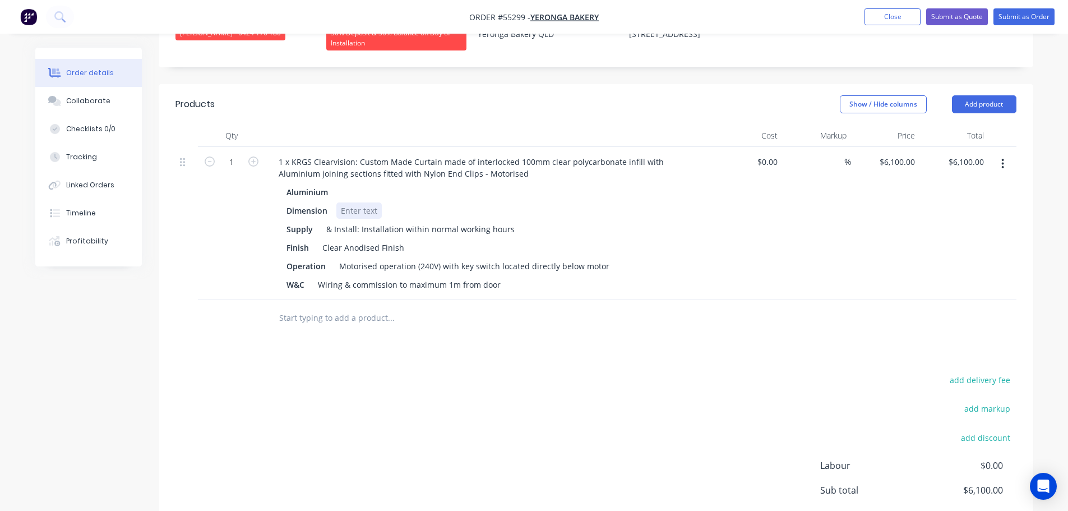
click at [351, 202] on div at bounding box center [358, 210] width 45 height 16
click at [346, 202] on div at bounding box center [358, 210] width 45 height 16
click at [458, 258] on div "Motorised operation (240V) with key switch located directly below motor" at bounding box center [474, 266] width 279 height 16
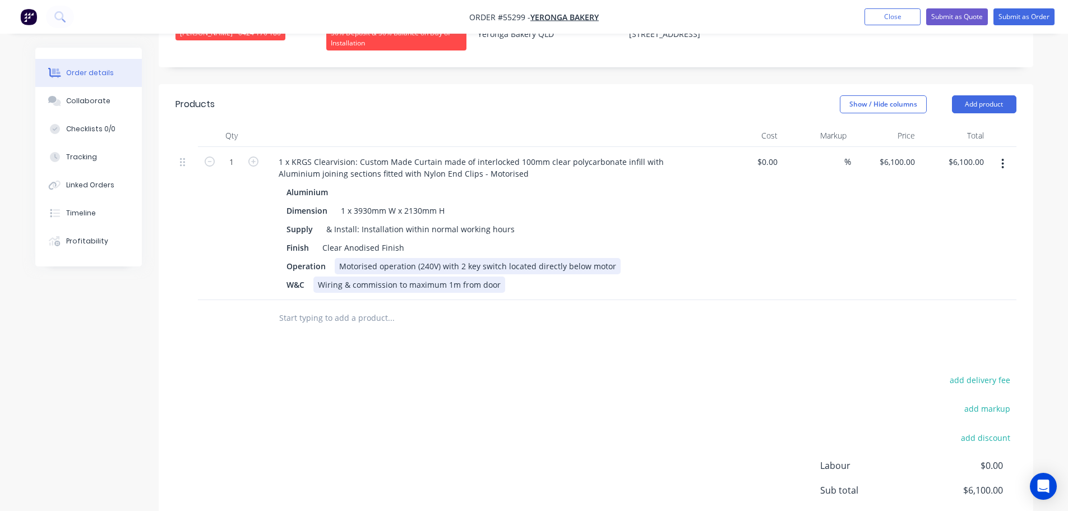
drag, startPoint x: 501, startPoint y: 255, endPoint x: 501, endPoint y: 278, distance: 23.0
click at [501, 258] on div "Motorised operation (240V) with 2 key switch located directly below motor" at bounding box center [478, 266] width 286 height 16
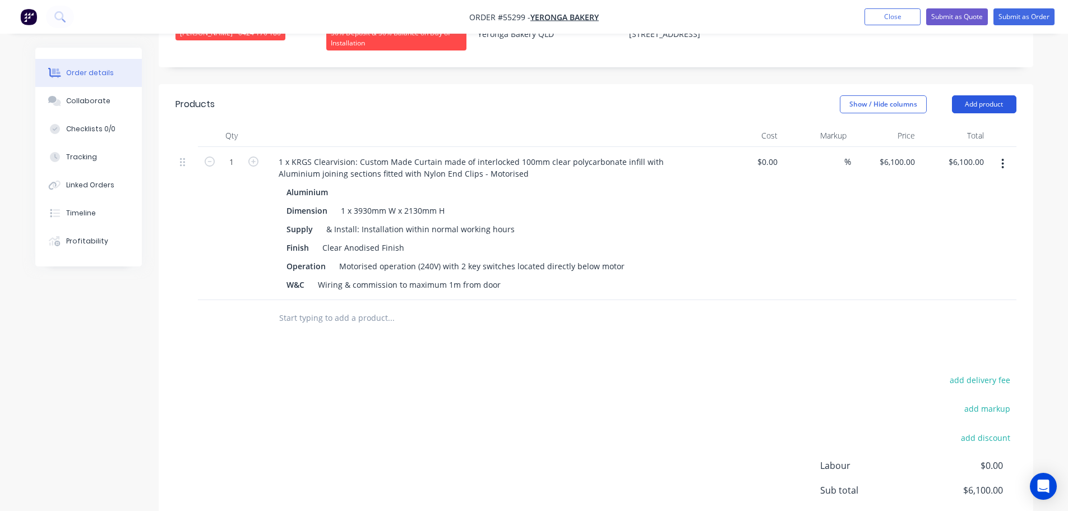
click at [967, 96] on button "Add product" at bounding box center [984, 104] width 64 height 18
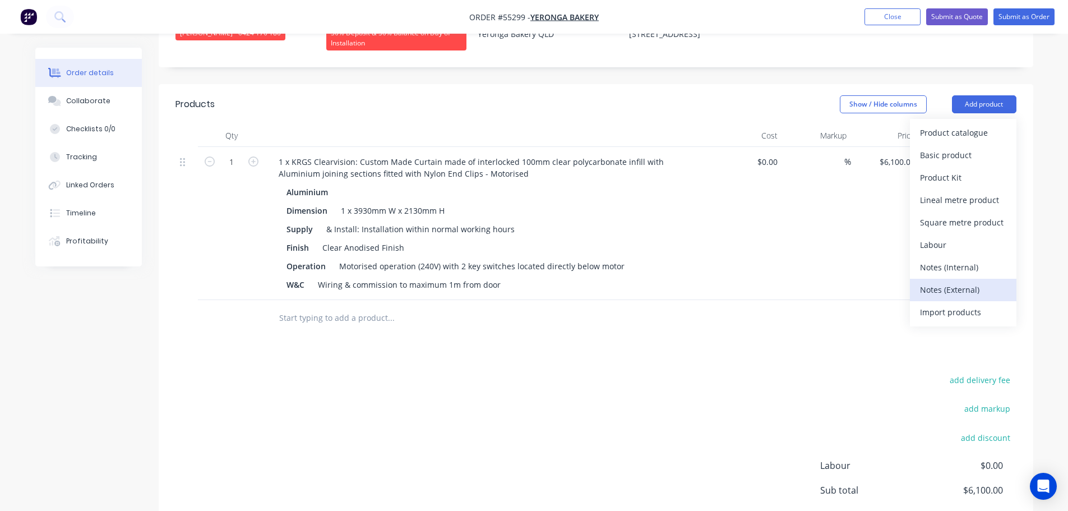
click at [935, 282] on div "Notes (External)" at bounding box center [963, 290] width 86 height 16
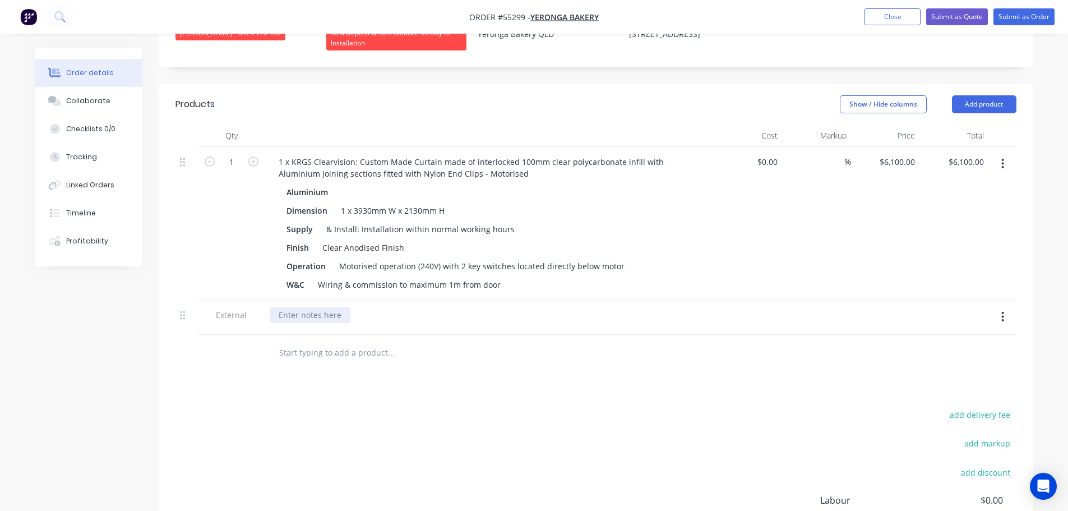
click at [305, 307] on div at bounding box center [310, 315] width 81 height 16
click at [906, 12] on button "Close" at bounding box center [893, 16] width 56 height 17
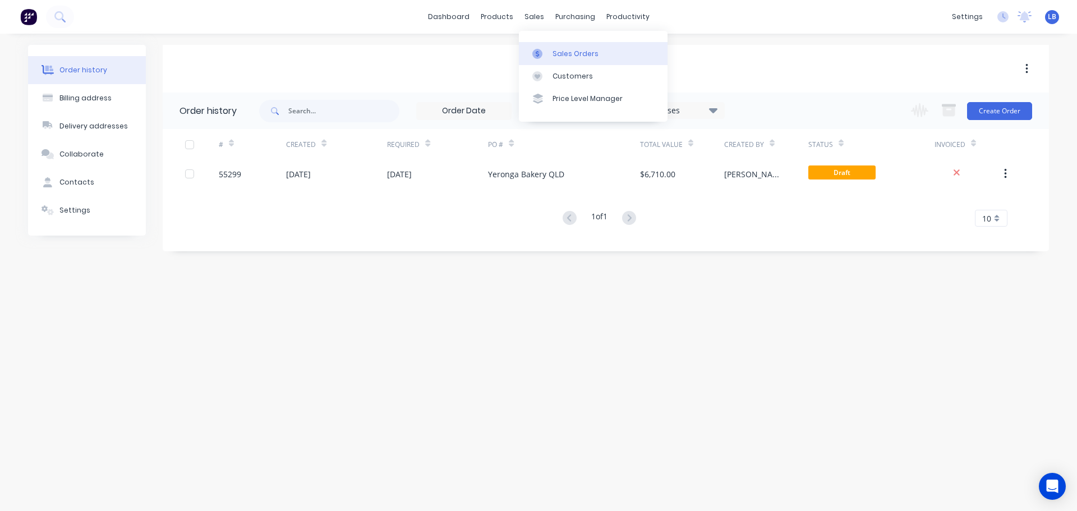
click at [578, 54] on div "Sales Orders" at bounding box center [575, 54] width 46 height 10
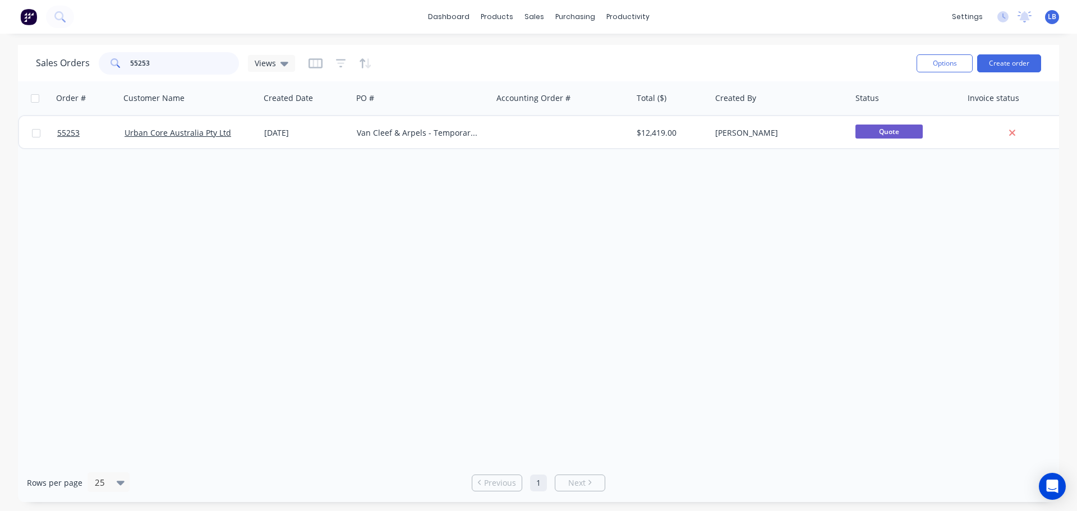
drag, startPoint x: 153, startPoint y: 63, endPoint x: 88, endPoint y: 72, distance: 65.8
click at [88, 72] on div "Sales Orders 55253 Views" at bounding box center [165, 63] width 259 height 22
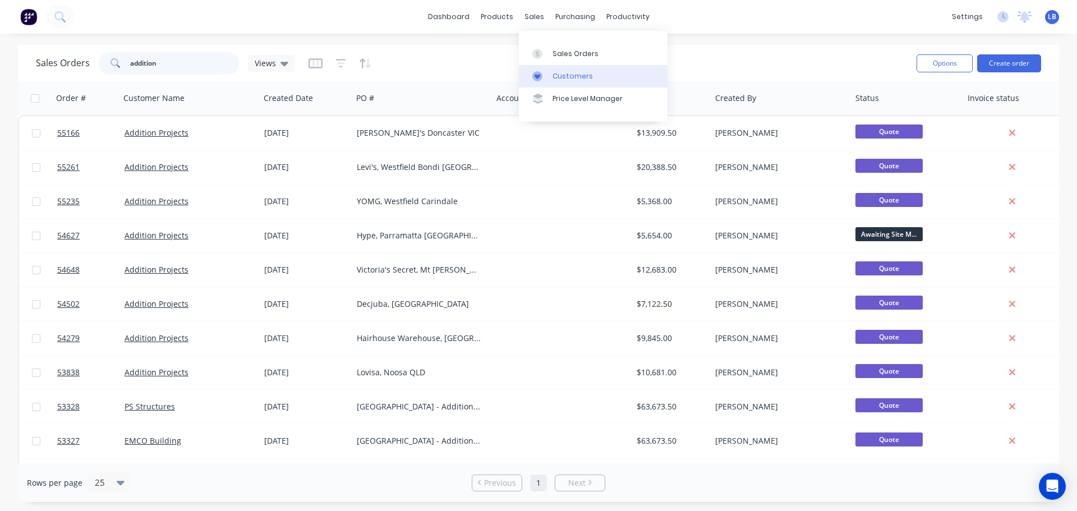
type input "addition"
click at [568, 76] on div "Customers" at bounding box center [572, 76] width 40 height 10
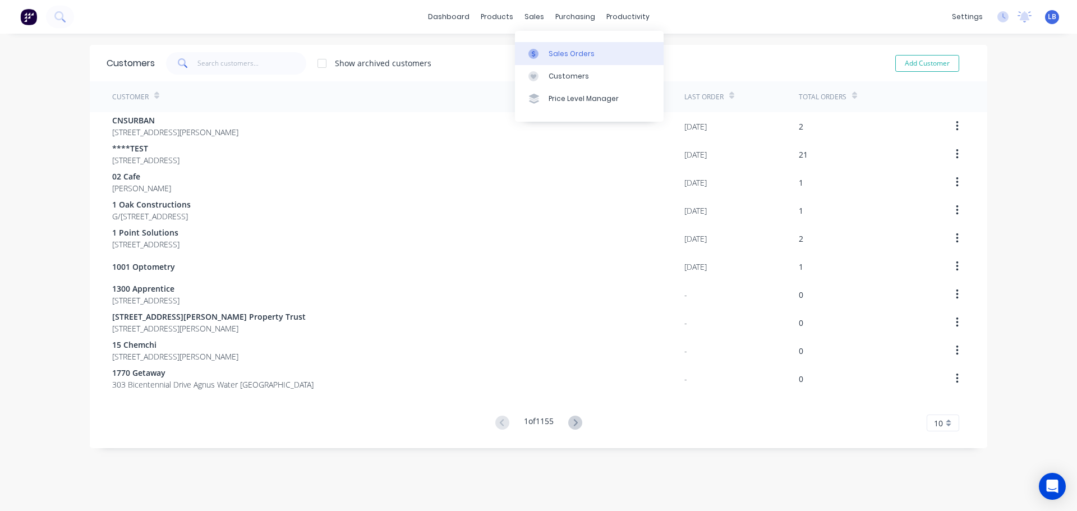
click at [570, 54] on div "Sales Orders" at bounding box center [571, 54] width 46 height 10
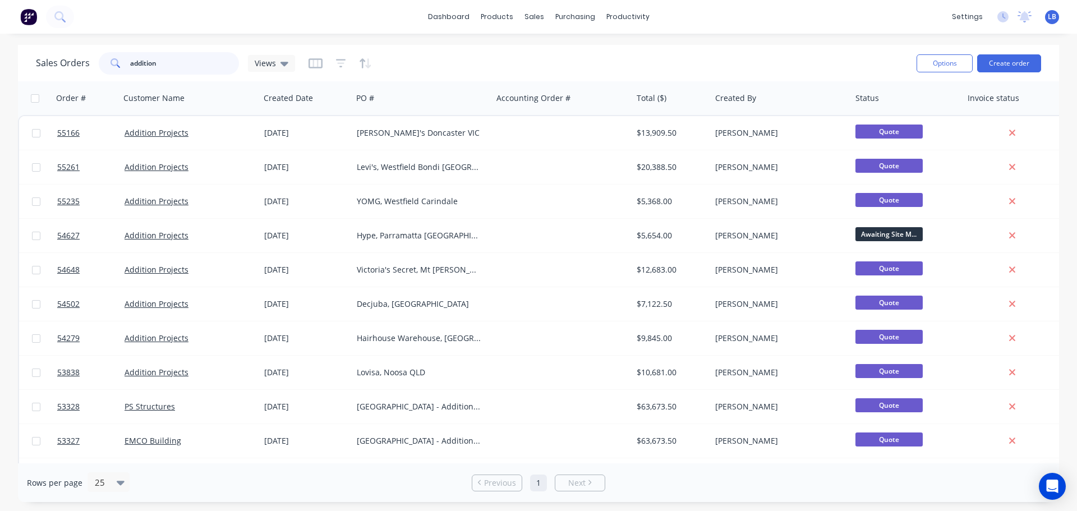
drag, startPoint x: 151, startPoint y: 68, endPoint x: 40, endPoint y: 73, distance: 111.2
click at [40, 73] on div "Sales Orders addition Views" at bounding box center [165, 63] width 259 height 22
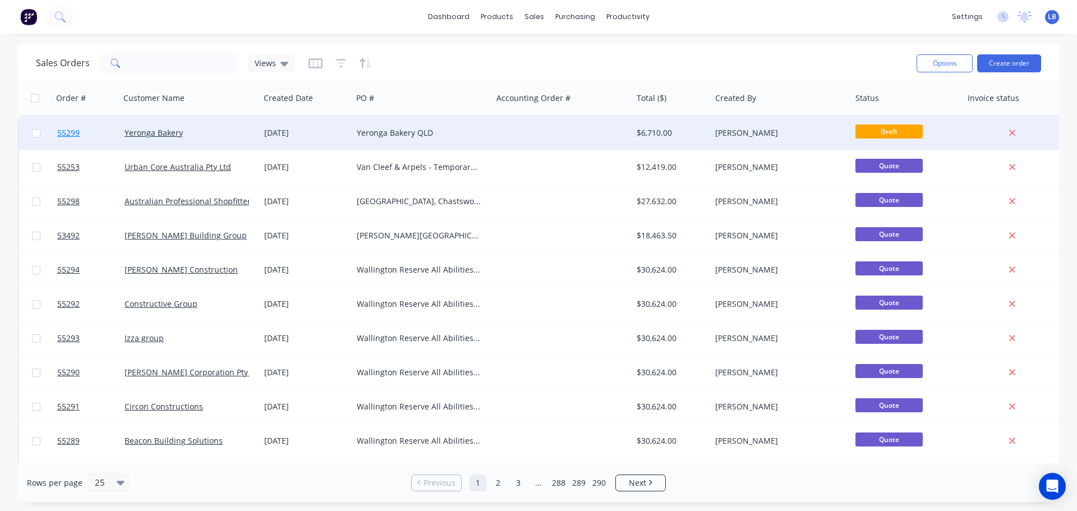
click at [68, 135] on span "55299" at bounding box center [68, 132] width 22 height 11
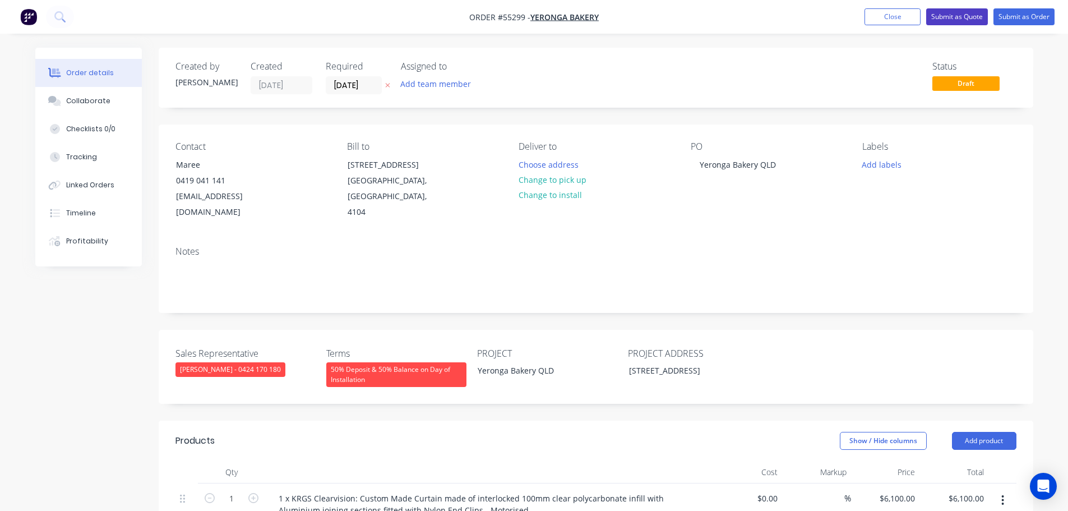
click at [943, 19] on button "Submit as Quote" at bounding box center [957, 16] width 62 height 17
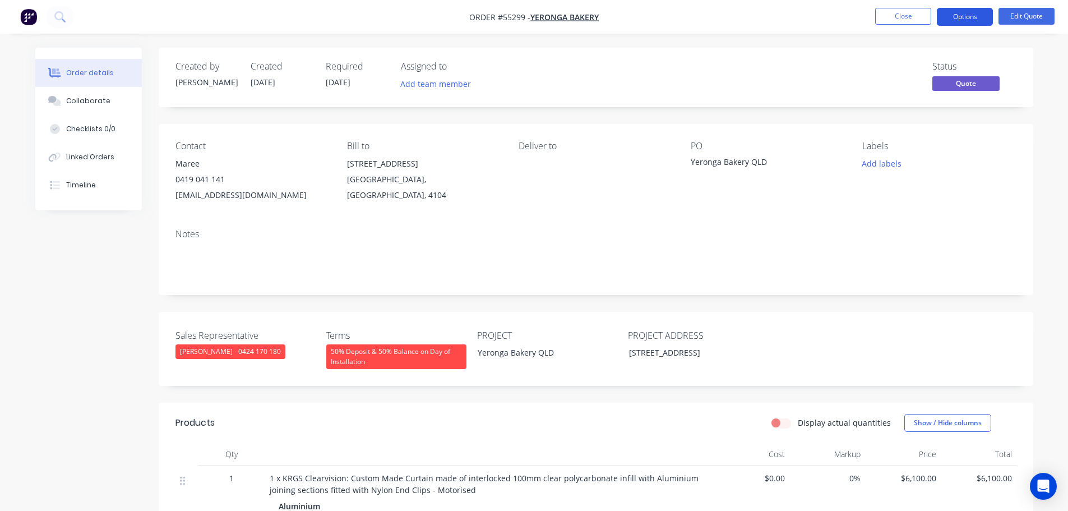
click at [953, 21] on button "Options" at bounding box center [965, 17] width 56 height 18
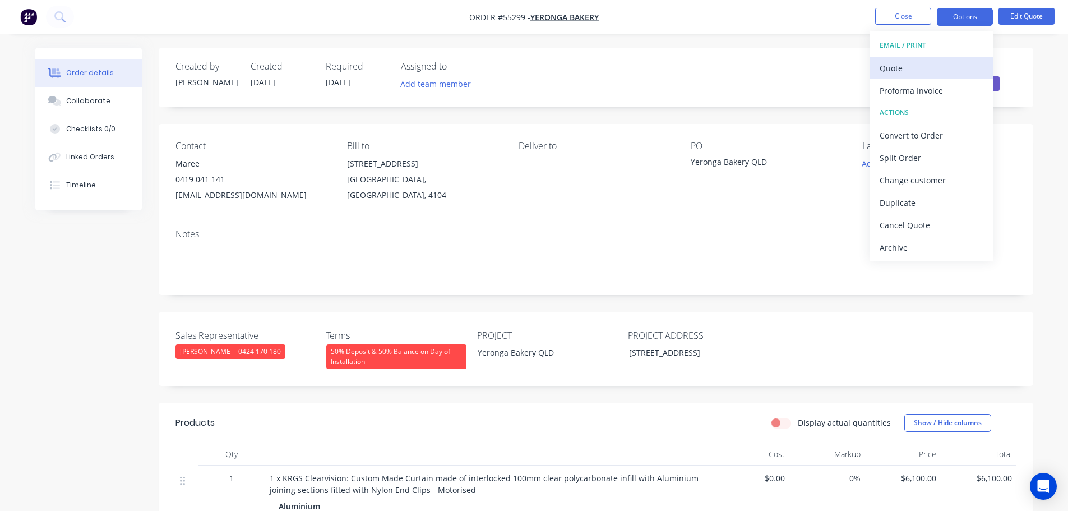
click at [896, 68] on div "Quote" at bounding box center [931, 68] width 103 height 16
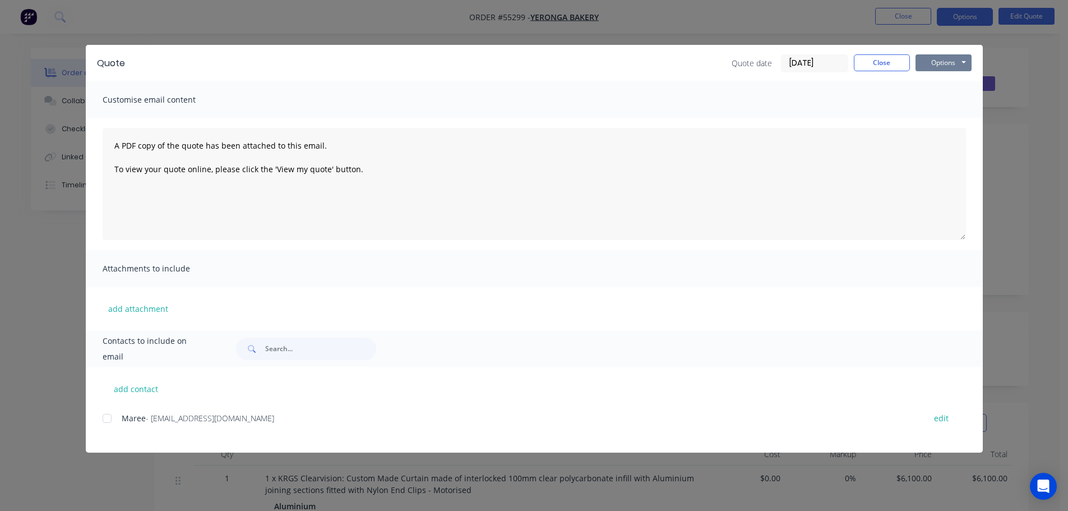
click at [925, 61] on button "Options" at bounding box center [944, 62] width 56 height 17
click at [941, 99] on button "Print" at bounding box center [952, 101] width 72 height 19
click at [865, 61] on button "Close" at bounding box center [882, 62] width 56 height 17
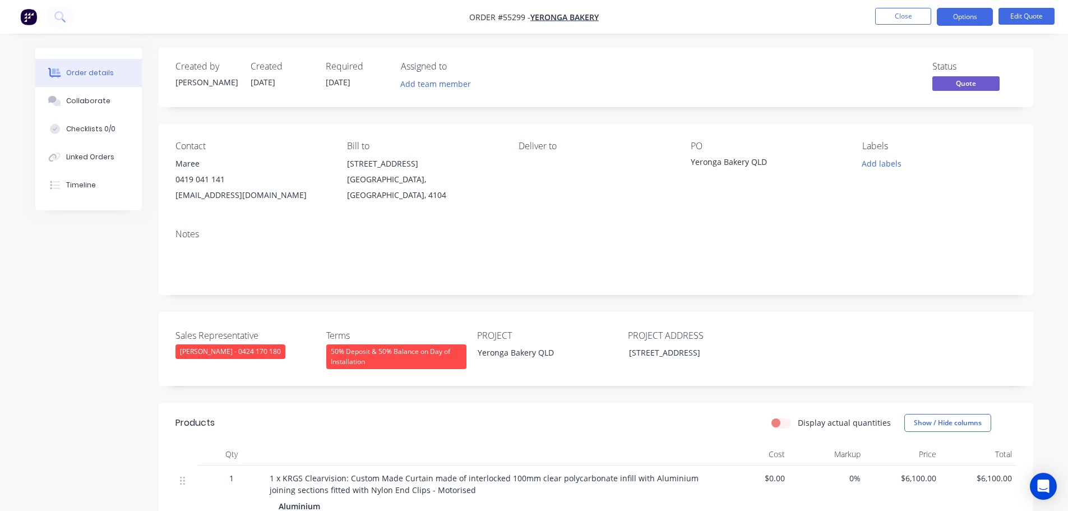
click at [205, 191] on div "admin@yerongabakery.com" at bounding box center [253, 195] width 154 height 16
copy div "admin@yerongabakery.com"
click at [708, 161] on div "Yeronga Bakery QLD" at bounding box center [761, 164] width 140 height 16
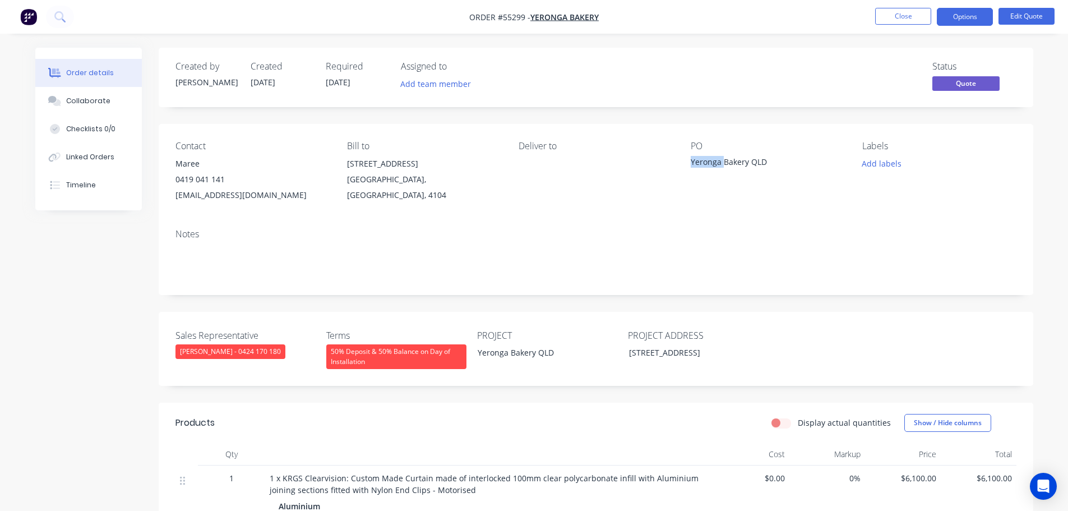
click at [708, 161] on div "Yeronga Bakery QLD" at bounding box center [761, 164] width 140 height 16
copy div "Yeronga Bakery QLD"
click at [897, 17] on button "Close" at bounding box center [903, 16] width 56 height 17
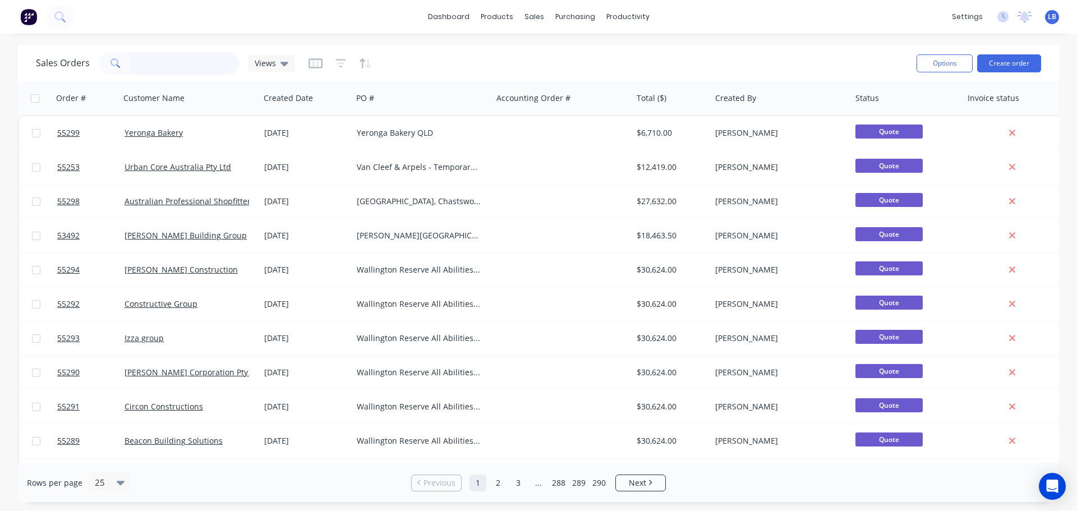
click at [142, 62] on input "text" at bounding box center [184, 63] width 109 height 22
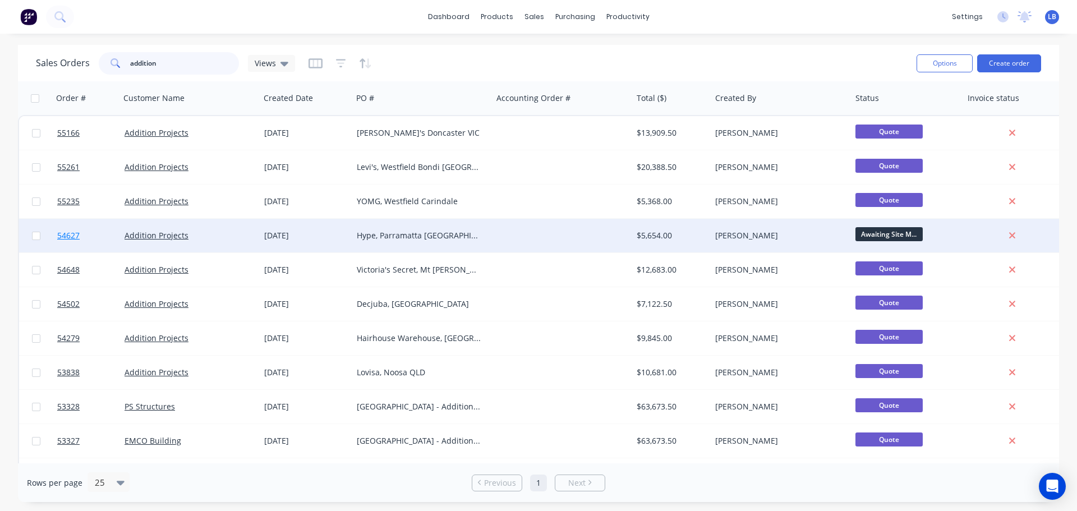
type input "addition"
click at [70, 235] on span "54627" at bounding box center [68, 235] width 22 height 11
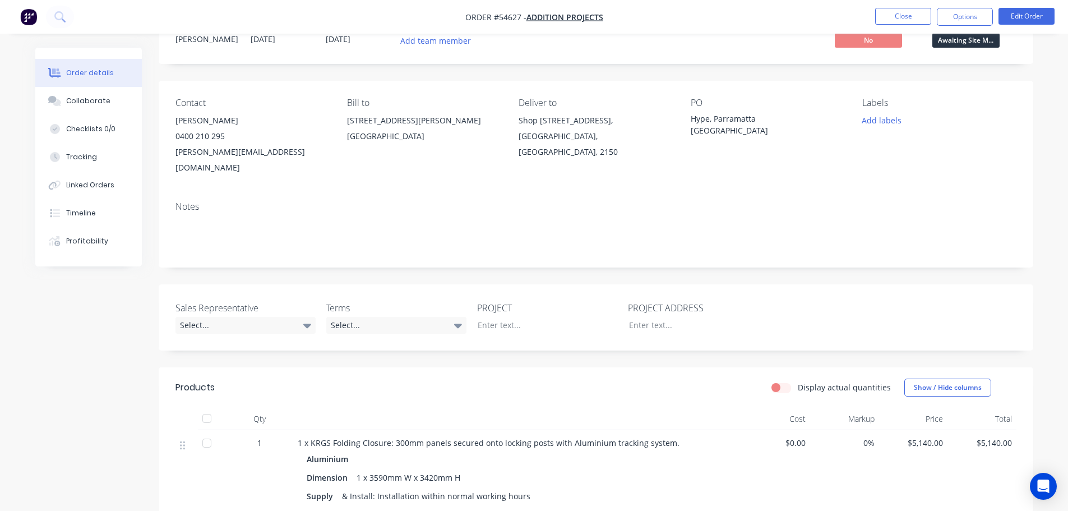
scroll to position [112, 0]
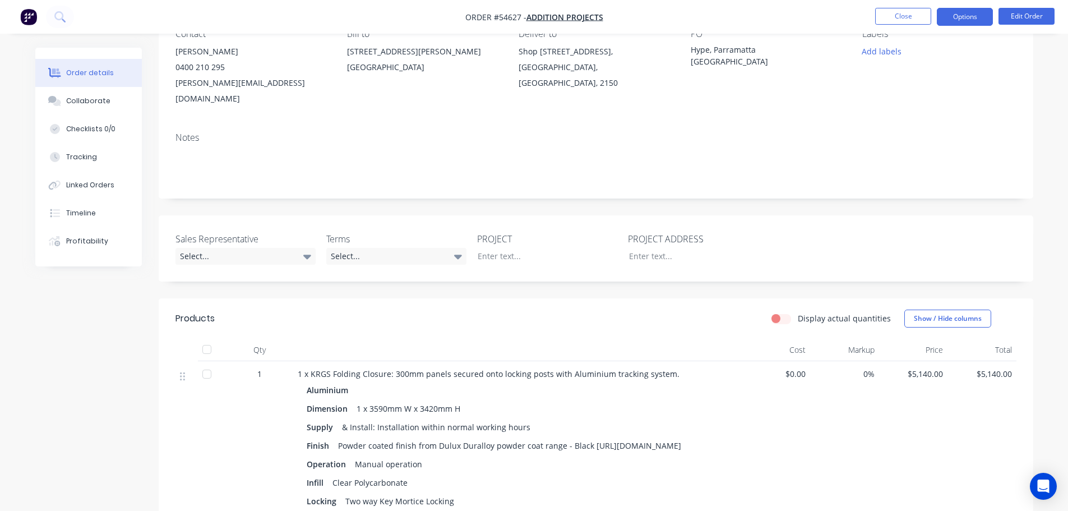
click at [947, 17] on button "Options" at bounding box center [965, 17] width 56 height 18
click at [628, 195] on div "Created by Leanne Created 28/07/25 Required 01/07/25 Assigned to Add team membe…" at bounding box center [596, 439] width 875 height 1006
click at [884, 22] on button "Close" at bounding box center [903, 16] width 56 height 17
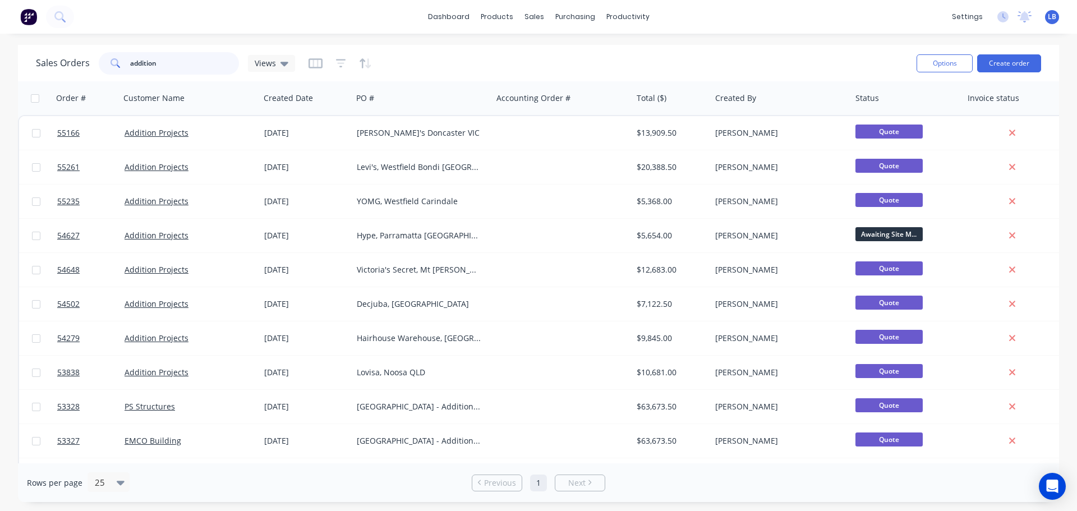
drag, startPoint x: 165, startPoint y: 60, endPoint x: 107, endPoint y: 68, distance: 58.4
click at [107, 68] on div "addition" at bounding box center [169, 63] width 140 height 22
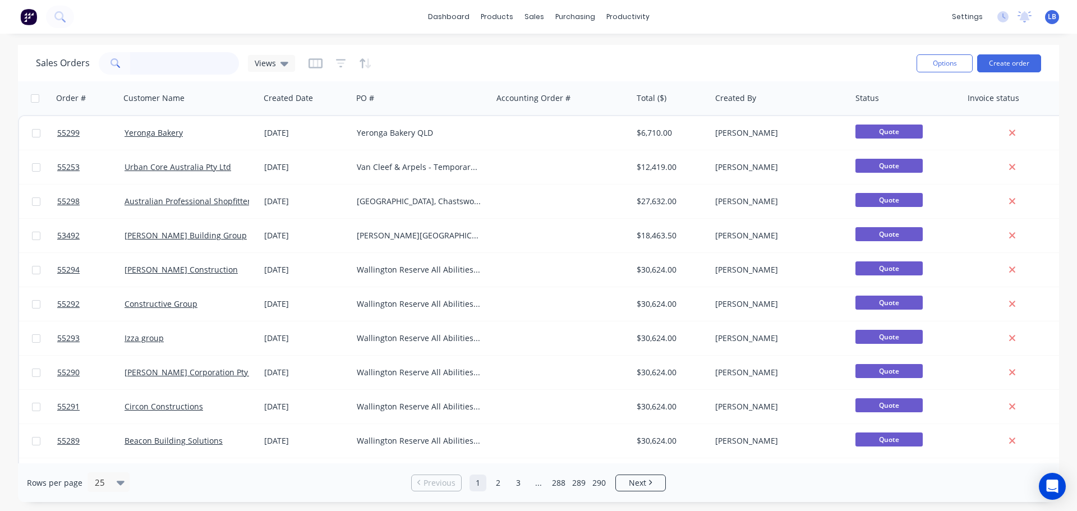
drag, startPoint x: 145, startPoint y: 63, endPoint x: 165, endPoint y: 75, distance: 23.9
click at [145, 63] on input "text" at bounding box center [184, 63] width 109 height 22
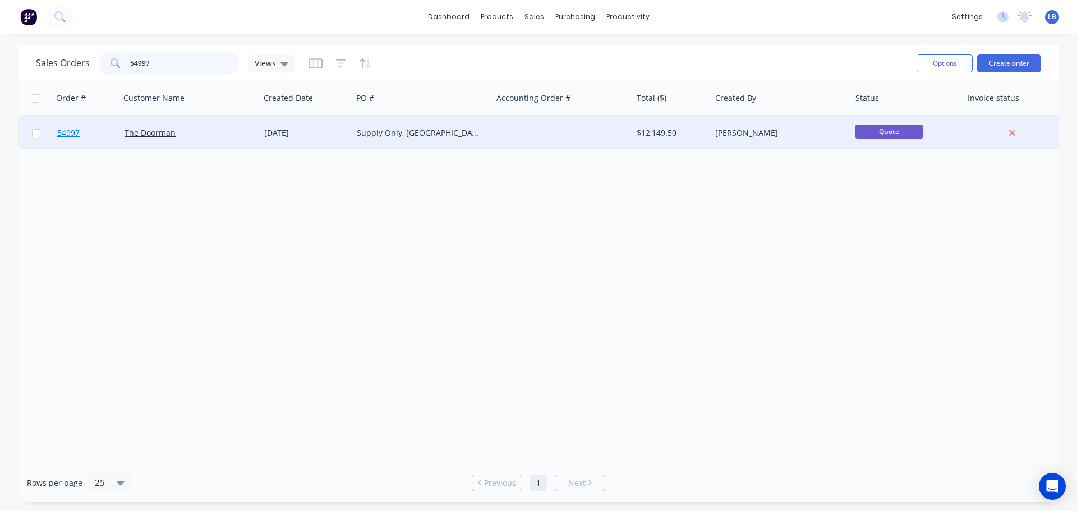
type input "54997"
click at [72, 133] on span "54997" at bounding box center [68, 132] width 22 height 11
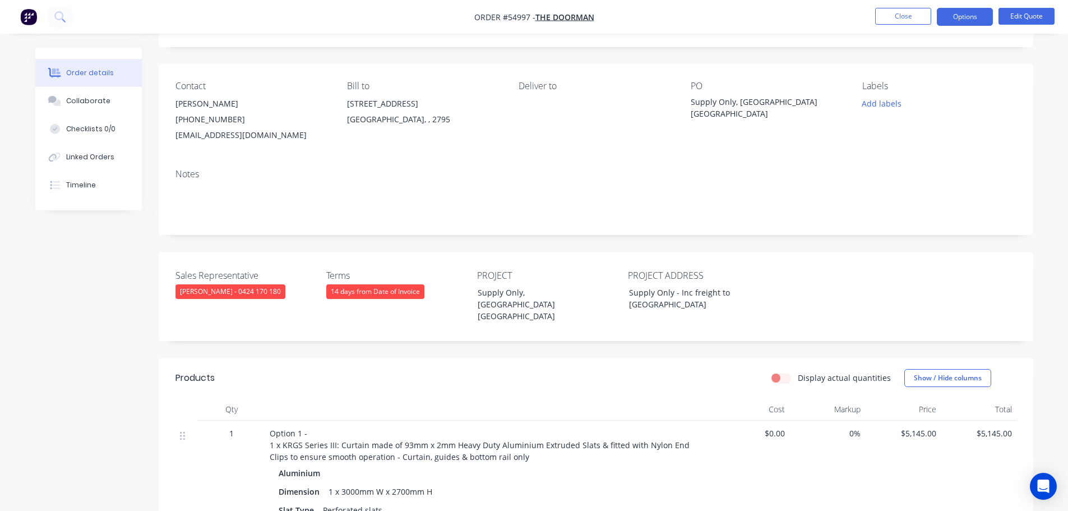
scroll to position [56, 0]
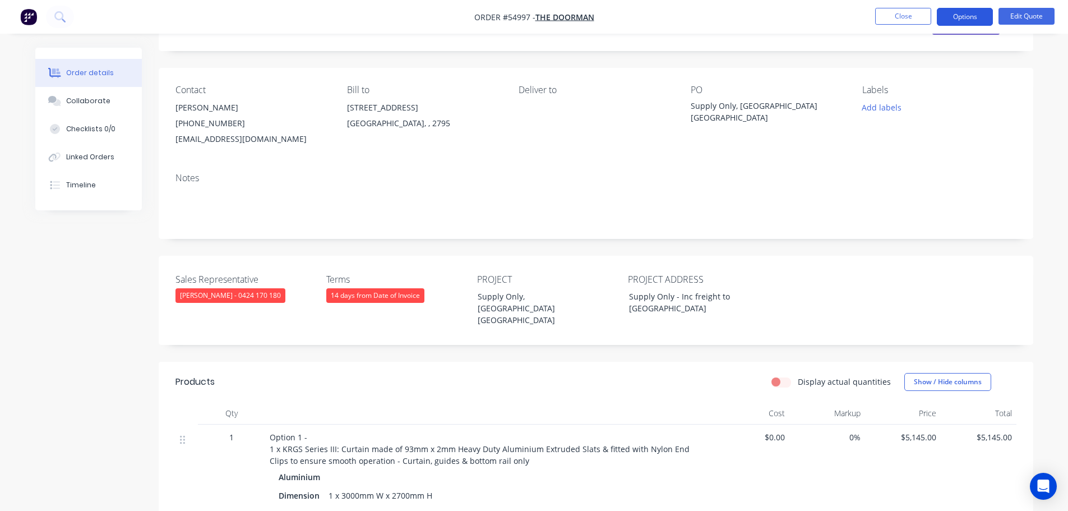
click at [978, 21] on button "Options" at bounding box center [965, 17] width 56 height 18
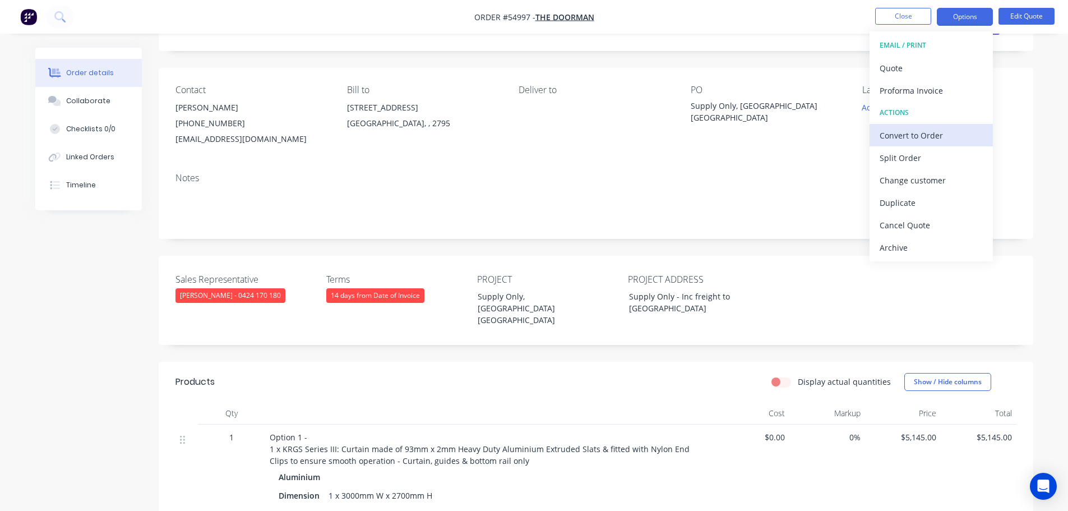
click at [903, 135] on div "Convert to Order" at bounding box center [931, 135] width 103 height 16
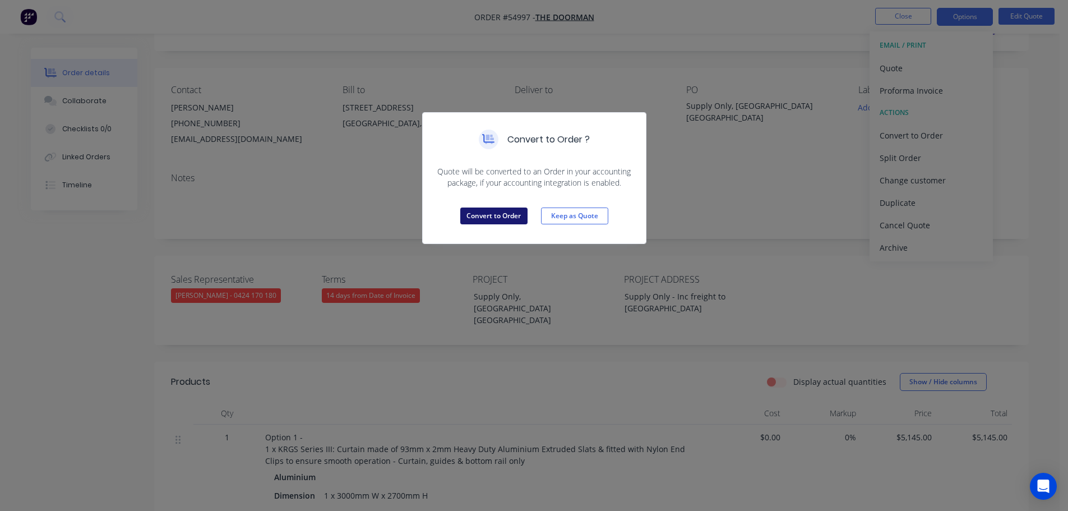
click at [499, 220] on button "Convert to Order" at bounding box center [493, 216] width 67 height 17
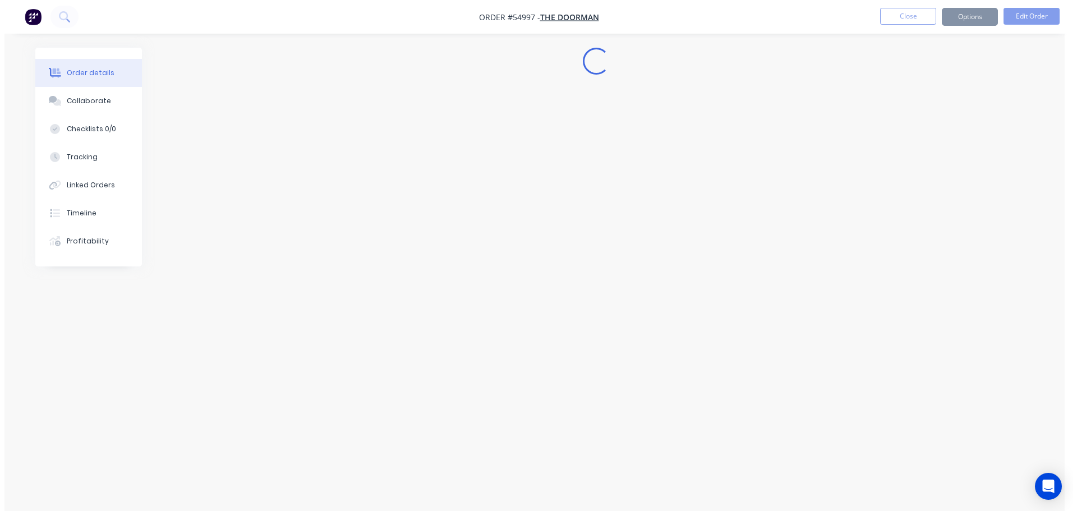
scroll to position [0, 0]
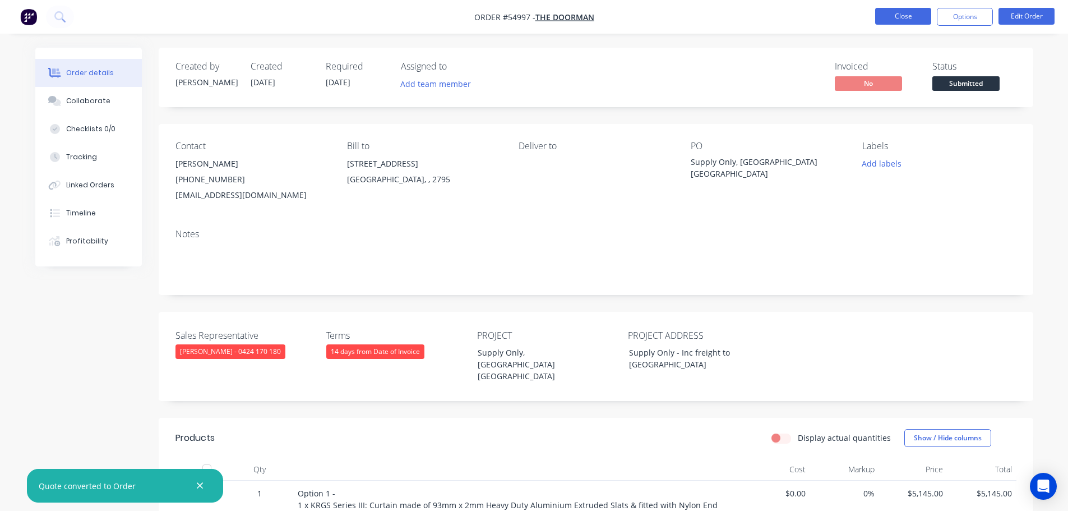
click at [907, 20] on button "Close" at bounding box center [903, 16] width 56 height 17
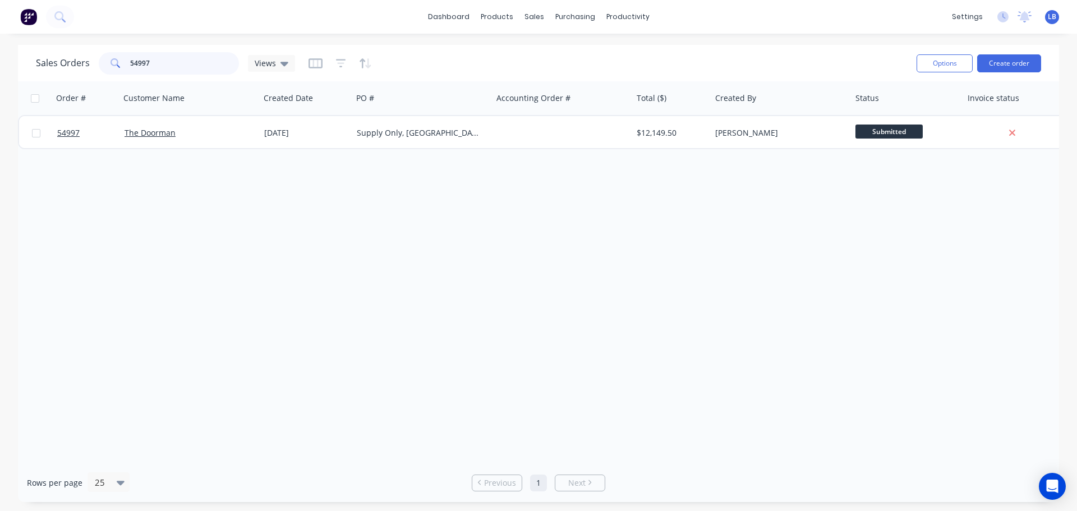
drag, startPoint x: 155, startPoint y: 63, endPoint x: 96, endPoint y: 69, distance: 59.7
click at [96, 69] on div "Sales Orders 54997 Views" at bounding box center [165, 63] width 259 height 22
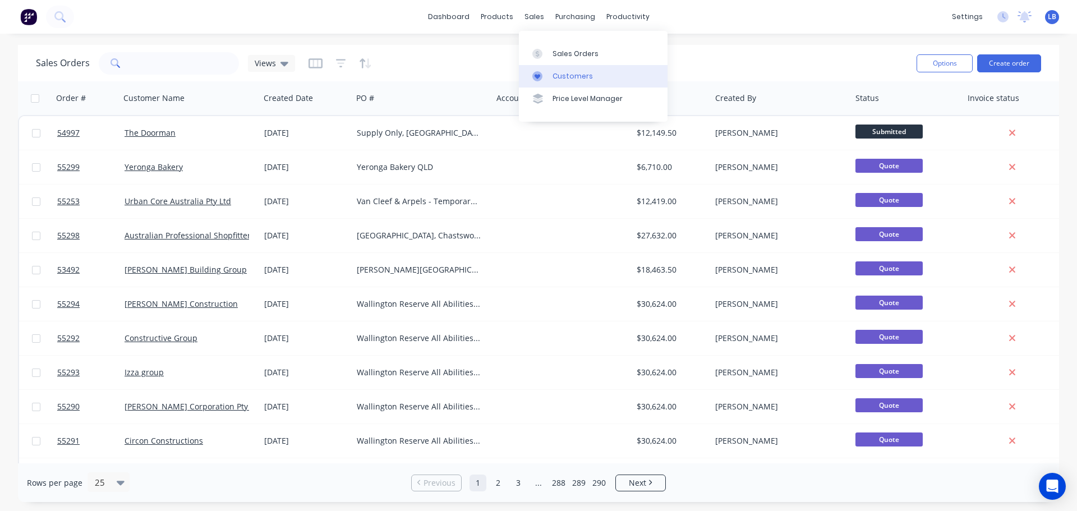
click at [577, 77] on div "Customers" at bounding box center [572, 76] width 40 height 10
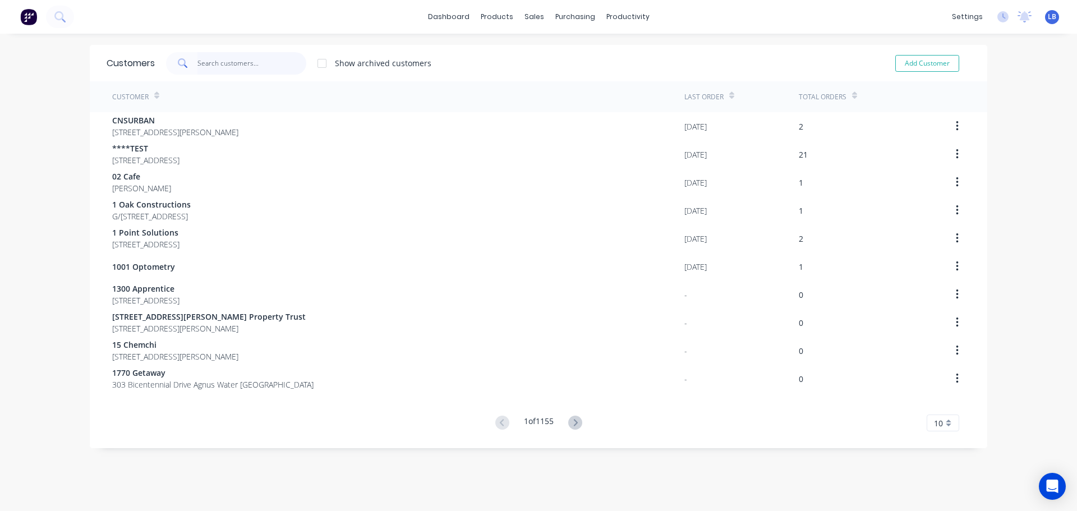
click at [219, 54] on input "text" at bounding box center [251, 63] width 109 height 22
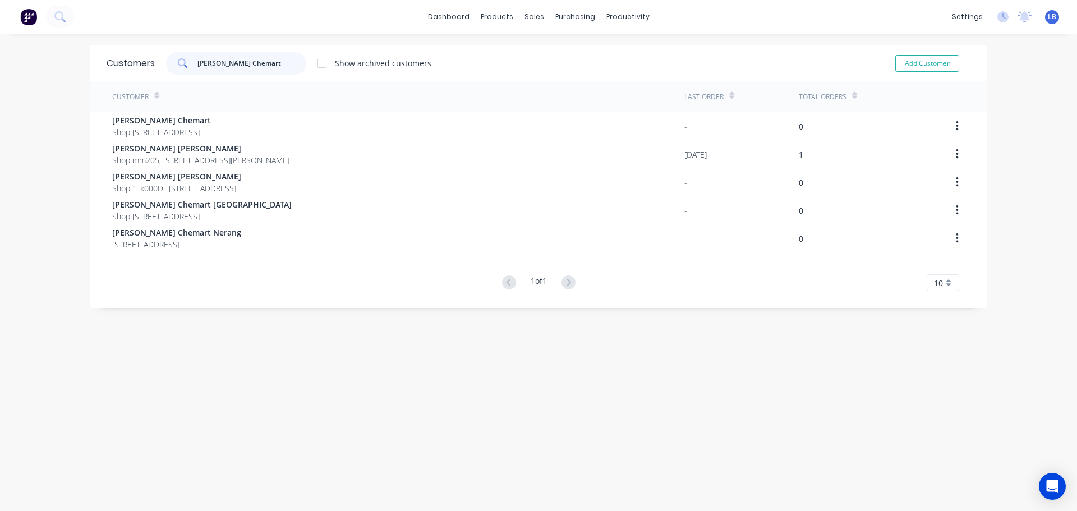
drag, startPoint x: 268, startPoint y: 64, endPoint x: 187, endPoint y: 74, distance: 81.9
click at [187, 74] on div "Terry White Chemart" at bounding box center [236, 63] width 140 height 22
type input "Terry White Chemart"
click at [898, 65] on button "Add Customer" at bounding box center [927, 63] width 64 height 17
select select "AU"
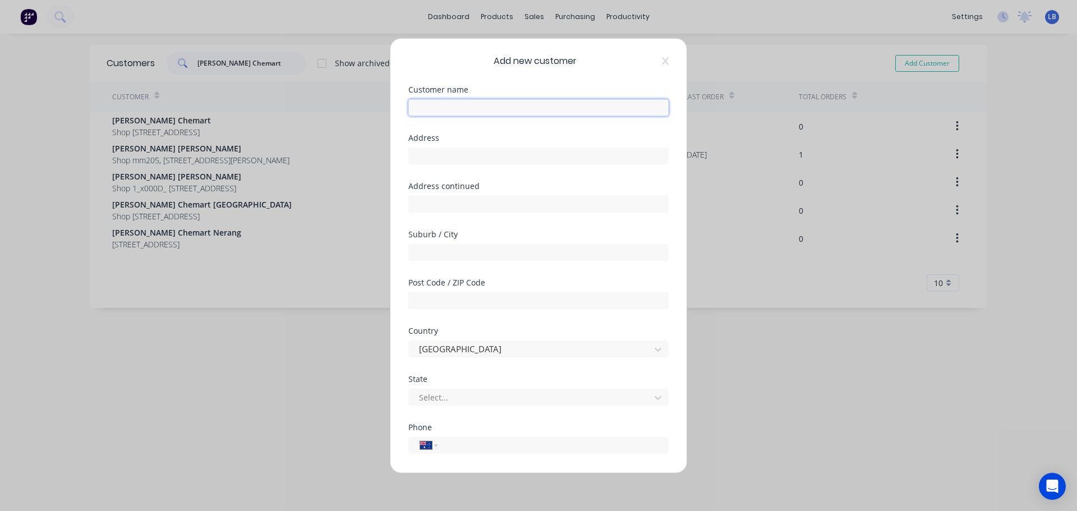
click at [417, 111] on input "text" at bounding box center [538, 107] width 260 height 17
paste input "Terry White Chemart"
type input "Terry White Chemart - Plumpton"
drag, startPoint x: 414, startPoint y: 156, endPoint x: 426, endPoint y: 161, distance: 12.8
click at [414, 156] on input "text" at bounding box center [538, 155] width 260 height 17
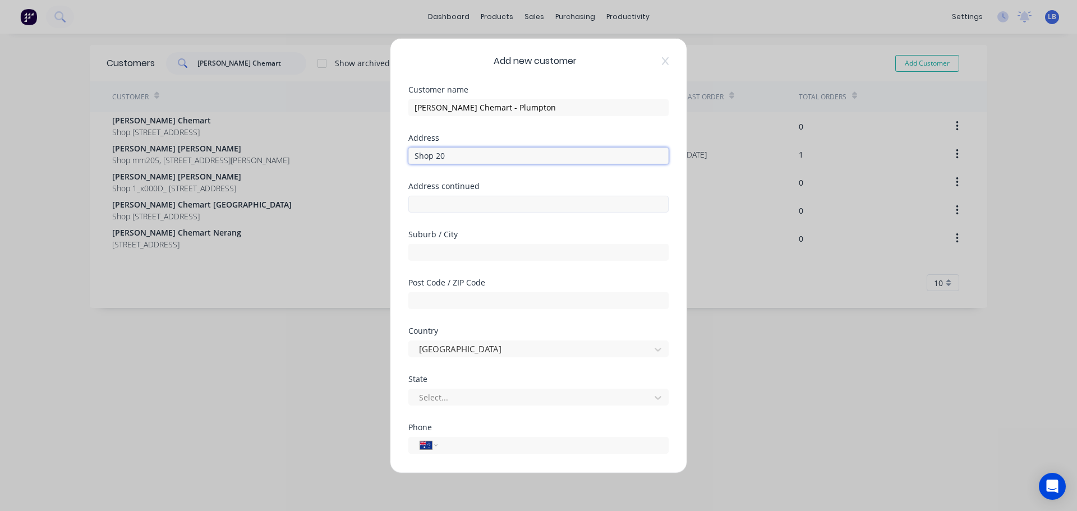
type input "Shop 20"
click at [426, 209] on input "text" at bounding box center [538, 203] width 260 height 17
click at [927, 435] on div "Add new customer Customer name Terry White Chemart - Plumpton Address Shop 20 A…" at bounding box center [538, 255] width 1077 height 511
click at [432, 202] on input "260" at bounding box center [538, 203] width 260 height 17
type input "260 Jersey Rd"
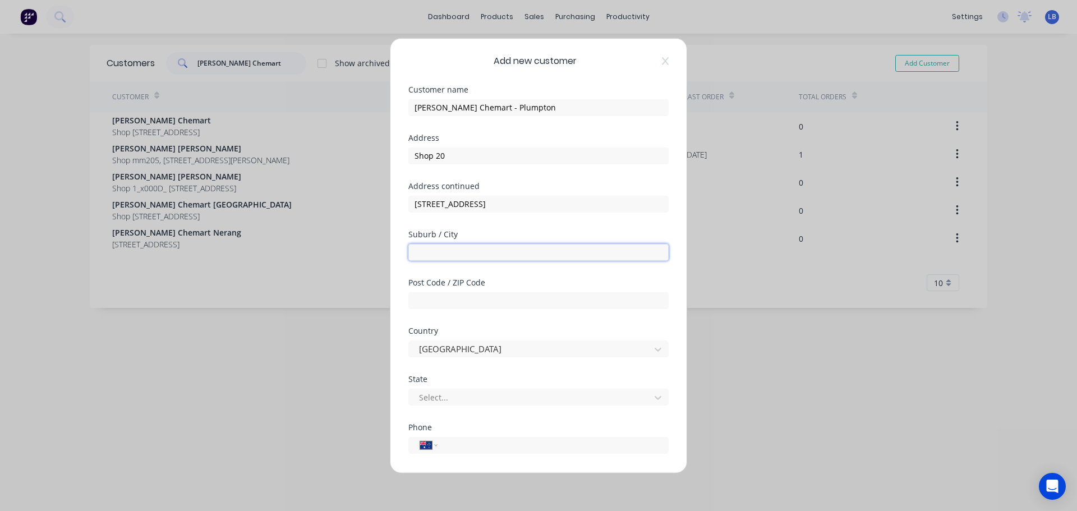
click at [425, 252] on input "text" at bounding box center [538, 251] width 260 height 17
type input "Plumpton"
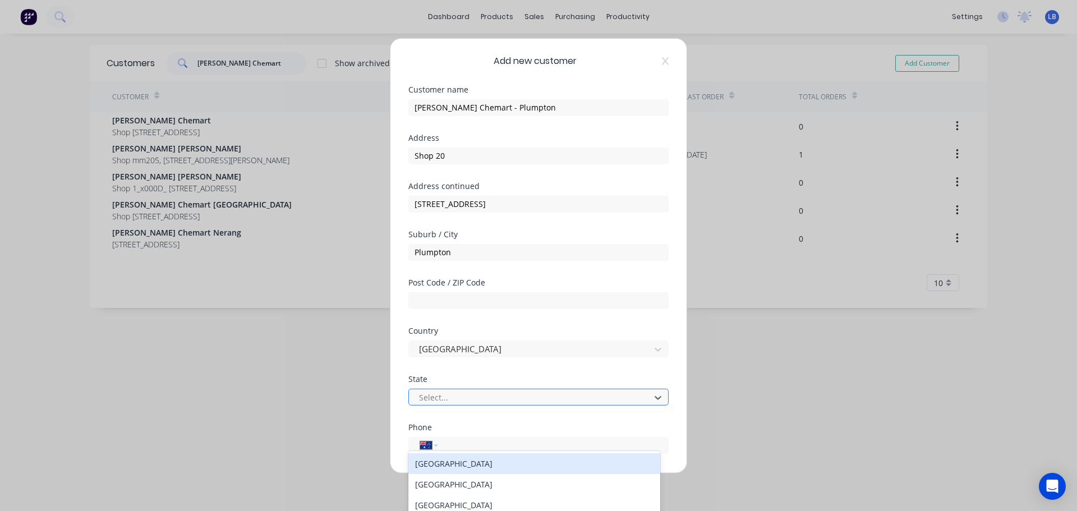
scroll to position [54, 0]
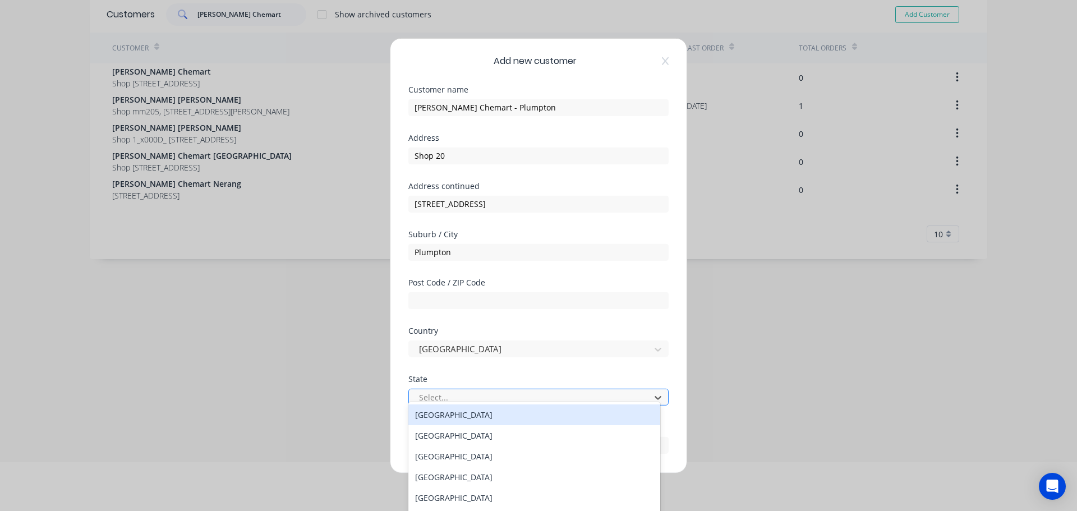
click at [432, 400] on div at bounding box center [531, 397] width 227 height 14
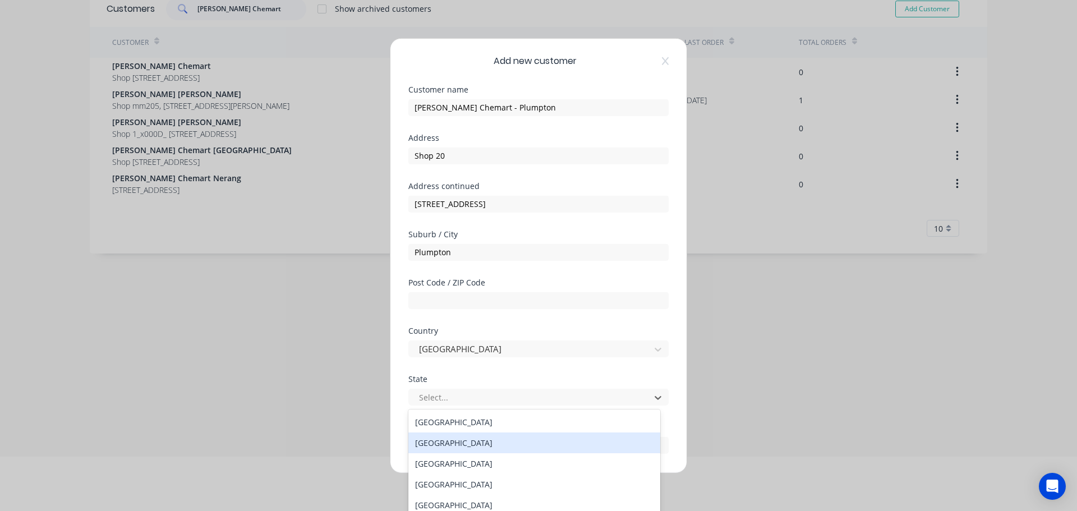
click at [430, 439] on div "New South Wales" at bounding box center [534, 442] width 252 height 21
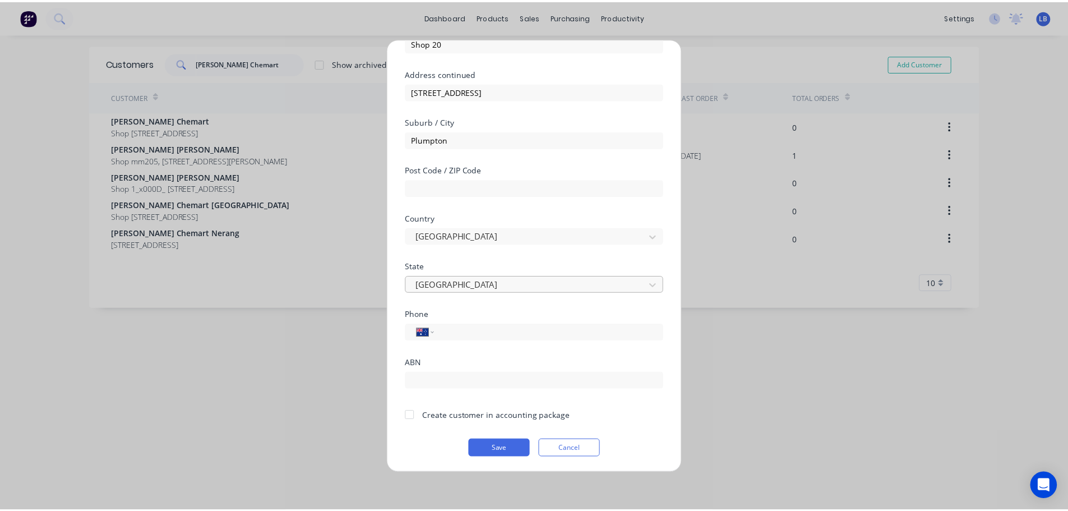
scroll to position [113, 0]
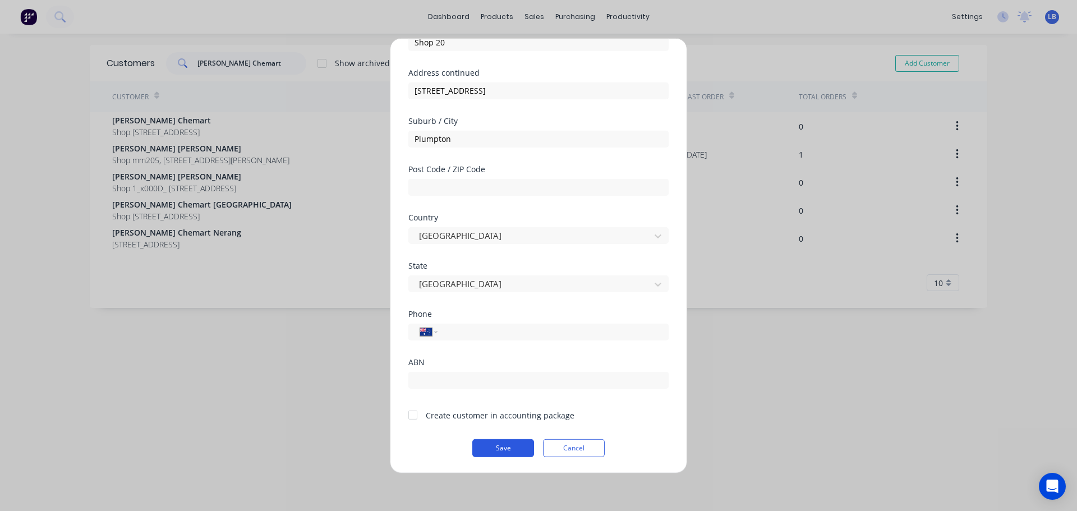
click at [496, 452] on button "Save" at bounding box center [503, 448] width 62 height 18
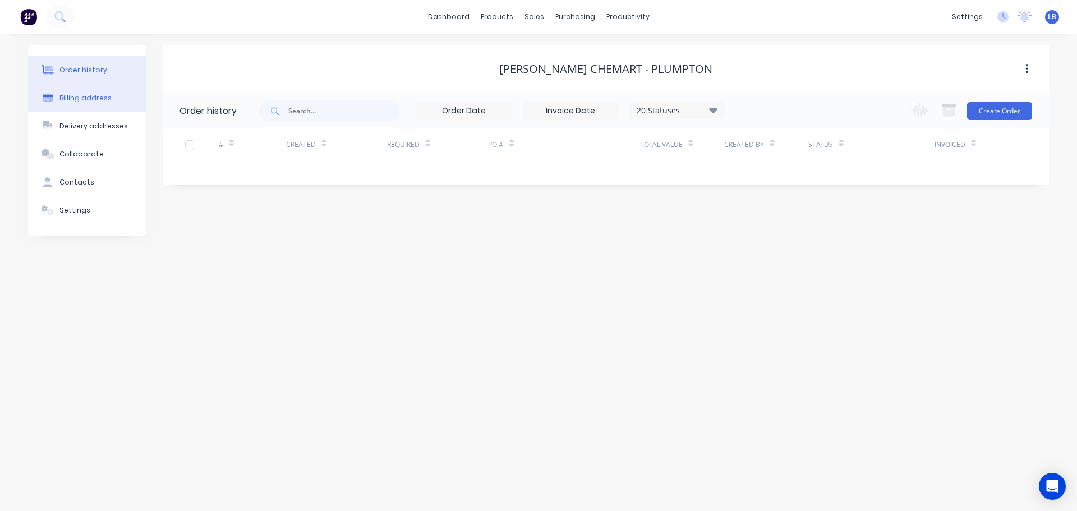
click at [76, 100] on div "Billing address" at bounding box center [85, 98] width 52 height 10
select select "AU"
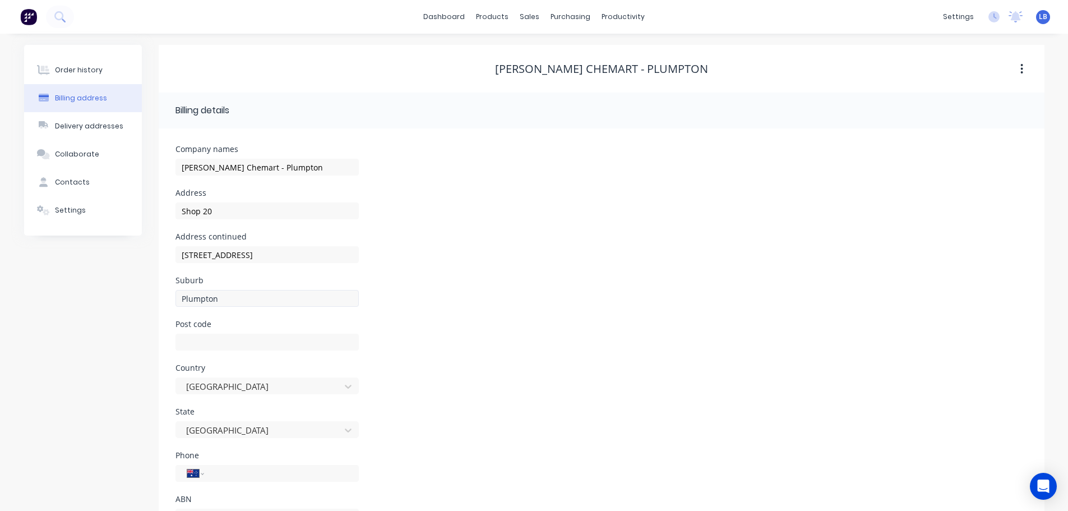
scroll to position [50, 0]
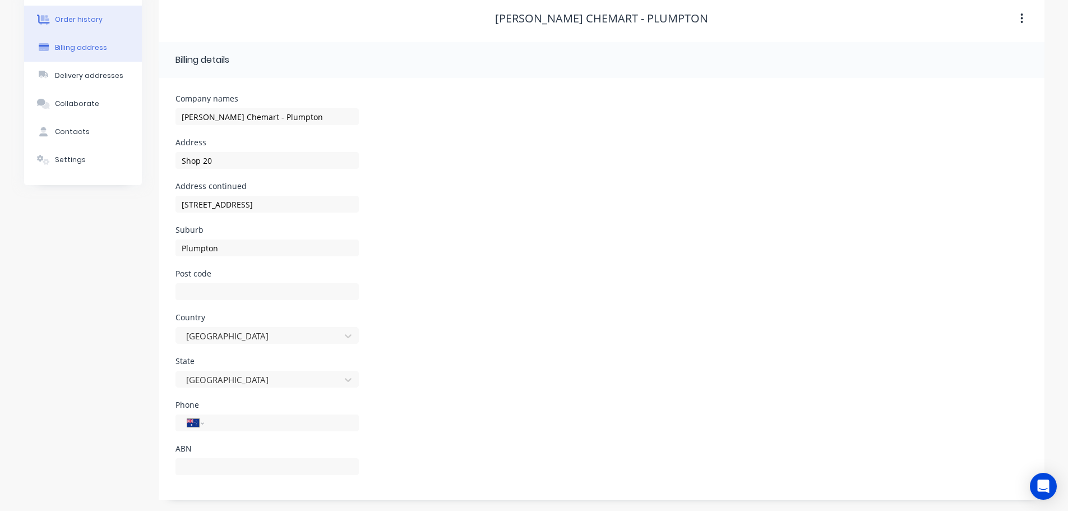
click at [67, 20] on div "Order history" at bounding box center [79, 20] width 48 height 10
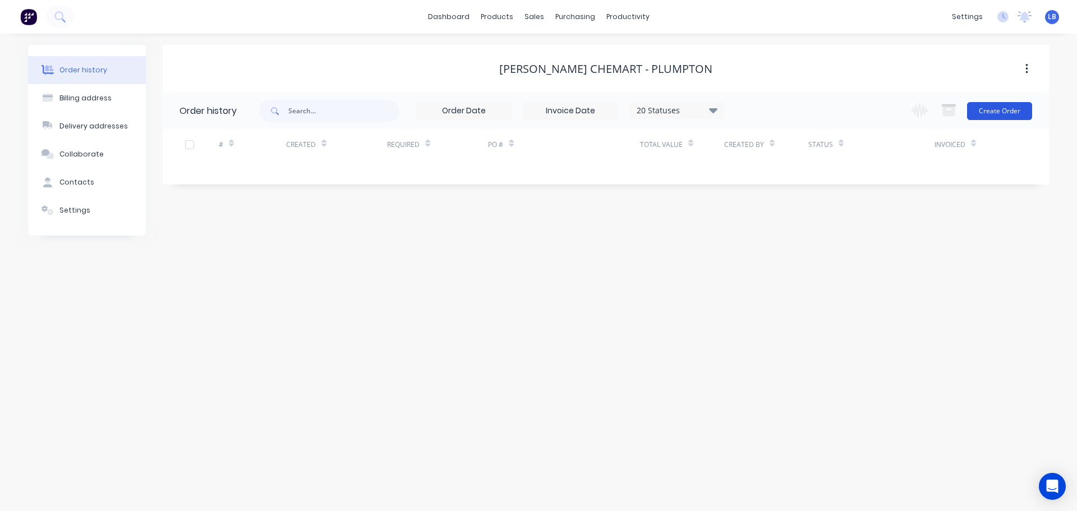
click at [983, 113] on button "Create Order" at bounding box center [999, 111] width 65 height 18
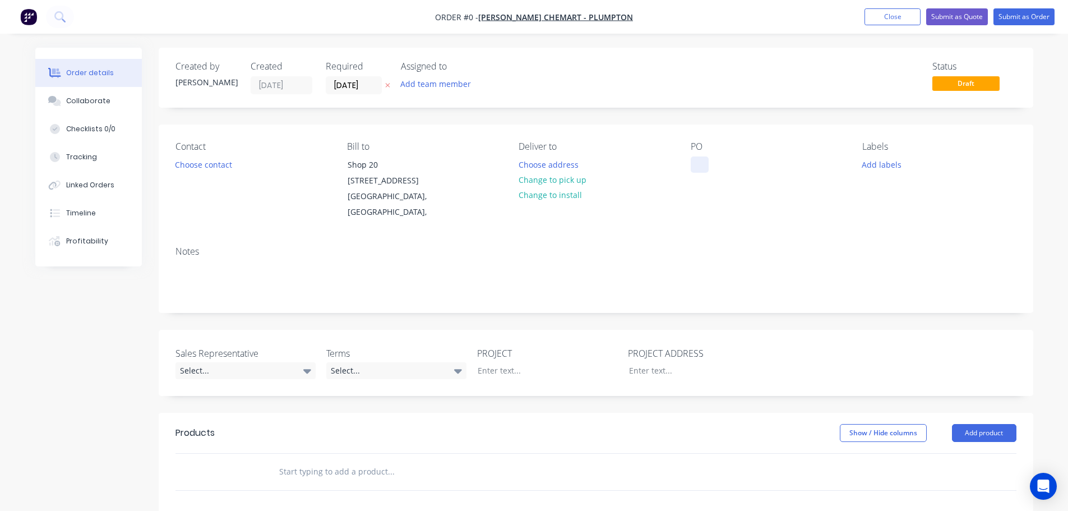
click at [703, 166] on div at bounding box center [700, 164] width 18 height 16
click at [758, 166] on div "Terry White Chemart, Plumpton NSW" at bounding box center [761, 170] width 140 height 28
click at [794, 166] on div "Terry White Chemmart, Plumpton NSW" at bounding box center [761, 170] width 140 height 28
click at [891, 21] on button "Close" at bounding box center [893, 16] width 56 height 17
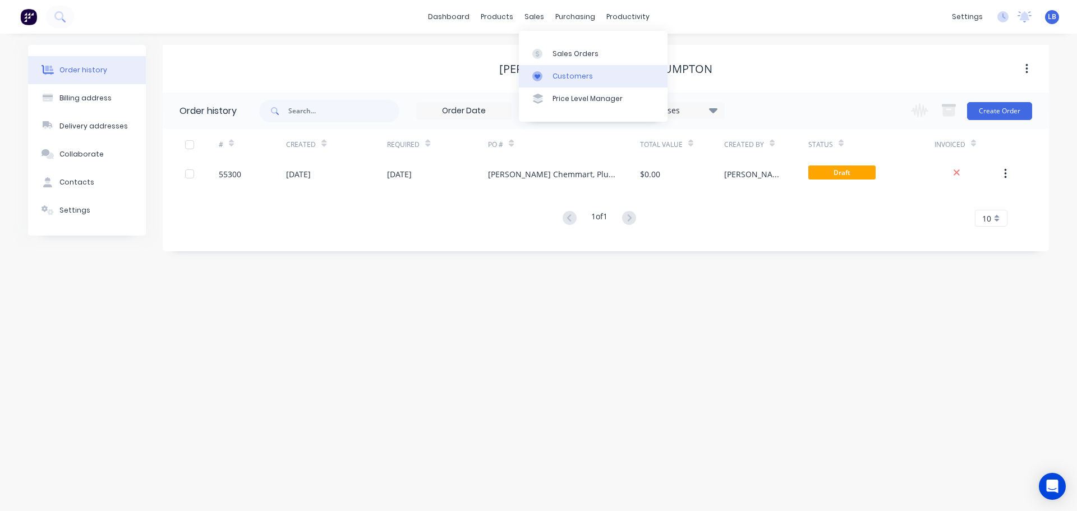
click at [577, 73] on div "Customers" at bounding box center [572, 76] width 40 height 10
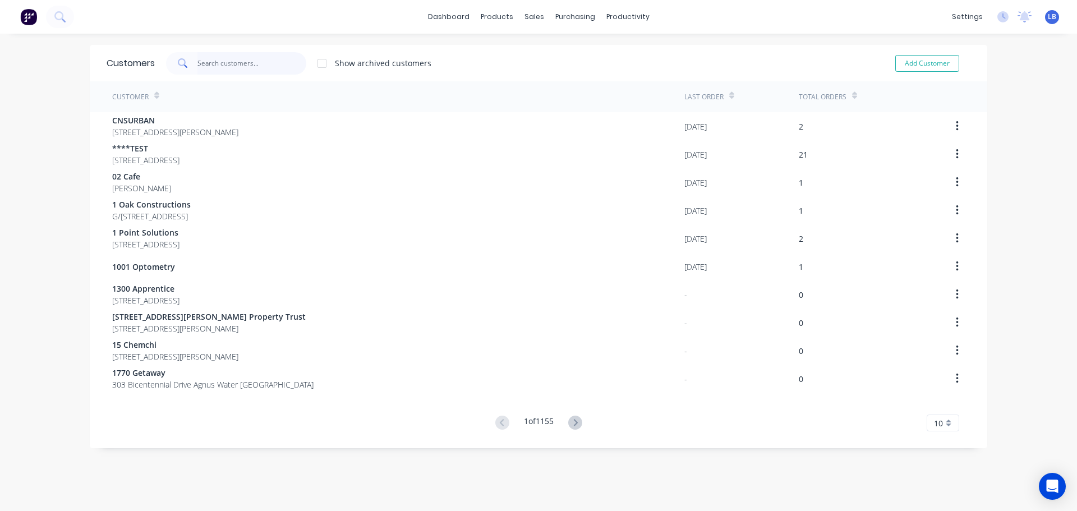
click at [210, 58] on input "text" at bounding box center [251, 63] width 109 height 22
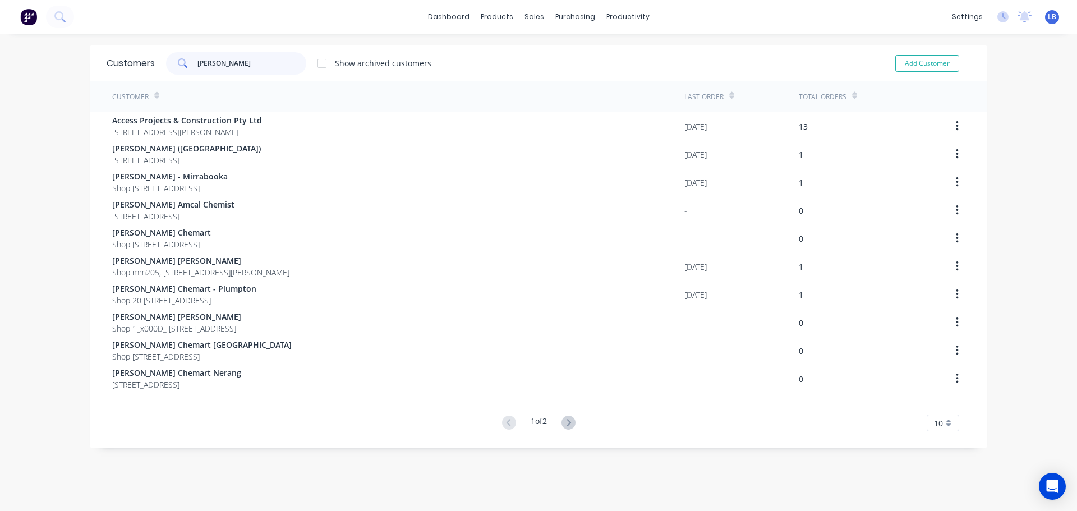
type input "terry white"
click at [569, 50] on div "Sales Orders" at bounding box center [571, 54] width 46 height 10
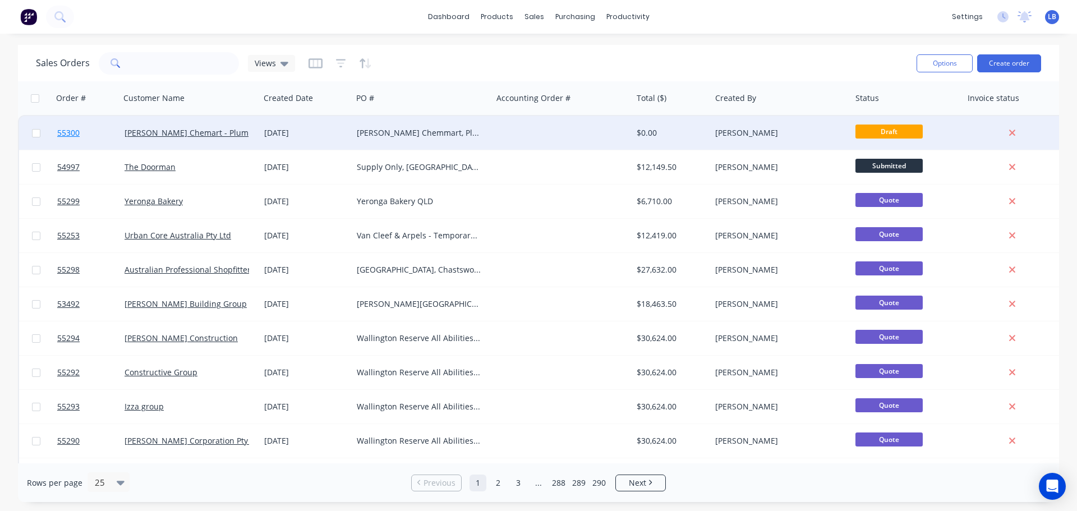
click at [72, 132] on span "55300" at bounding box center [68, 132] width 22 height 11
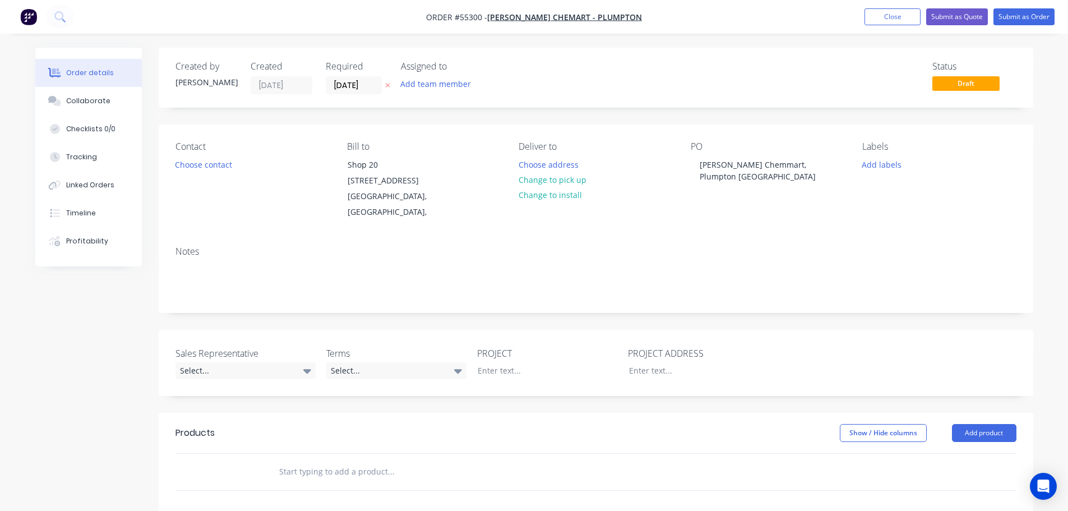
click at [98, 77] on div "Order details" at bounding box center [90, 73] width 48 height 10
click at [875, 11] on button "Close" at bounding box center [893, 16] width 56 height 17
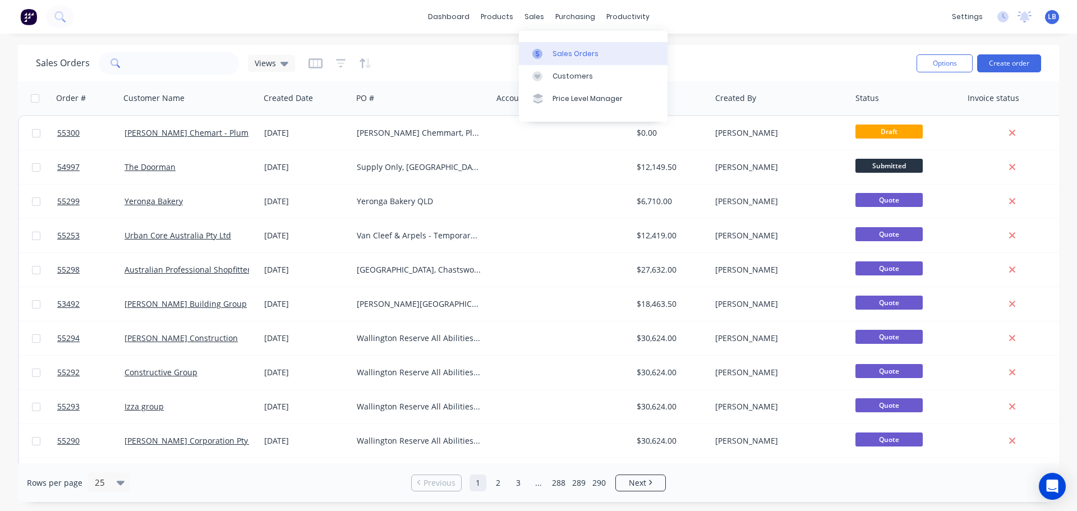
click at [565, 57] on div "Sales Orders" at bounding box center [575, 54] width 46 height 10
click at [572, 79] on div "Customers" at bounding box center [572, 76] width 40 height 10
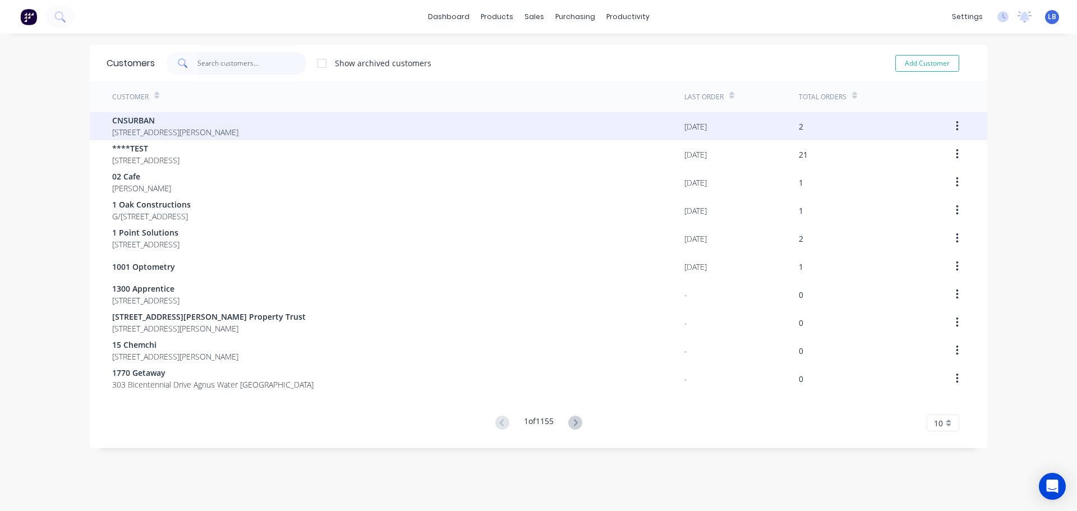
drag, startPoint x: 214, startPoint y: 58, endPoint x: 216, endPoint y: 127, distance: 69.6
click at [214, 62] on input "text" at bounding box center [251, 63] width 109 height 22
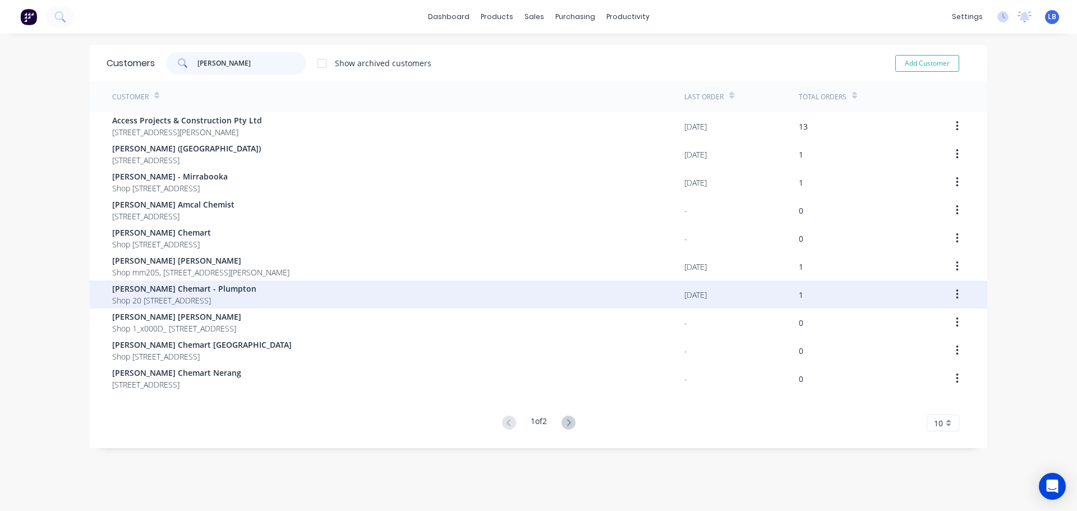
type input "terry white"
click at [184, 288] on span "Terry White Chemart - Plumpton" at bounding box center [184, 289] width 144 height 12
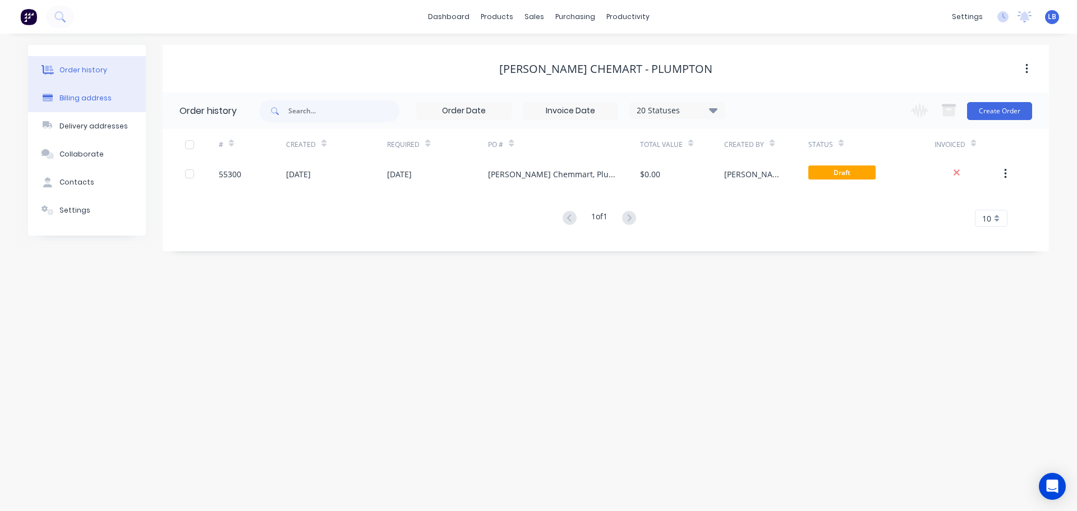
click at [98, 96] on div "Billing address" at bounding box center [85, 98] width 52 height 10
select select "AU"
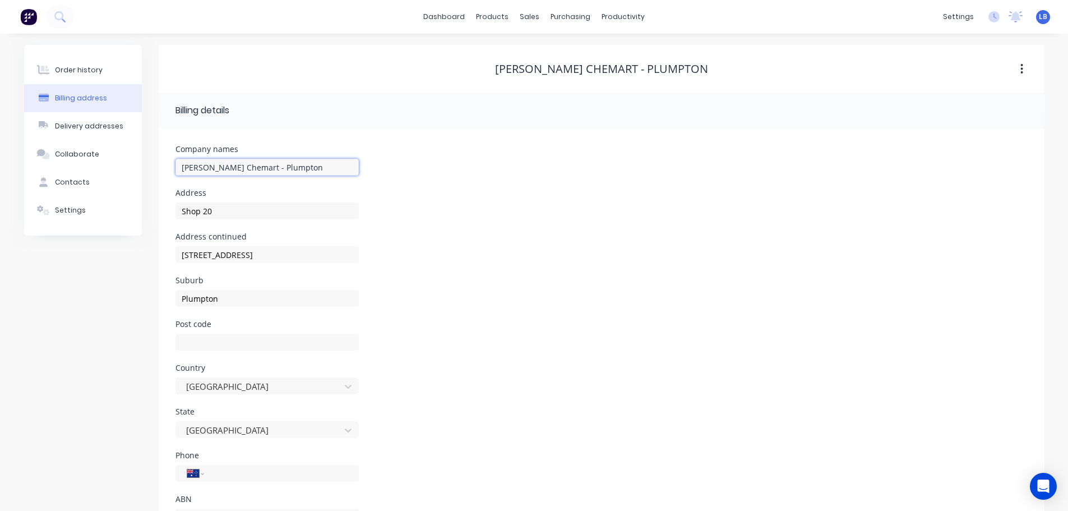
click at [247, 167] on input "Terry White Chemart - Plumpton" at bounding box center [267, 167] width 183 height 17
type input "Terry White Chemmart - Plumpton"
click at [345, 258] on input "260 Jersey Rd" at bounding box center [267, 254] width 183 height 17
click at [85, 72] on div "Order history" at bounding box center [79, 70] width 48 height 10
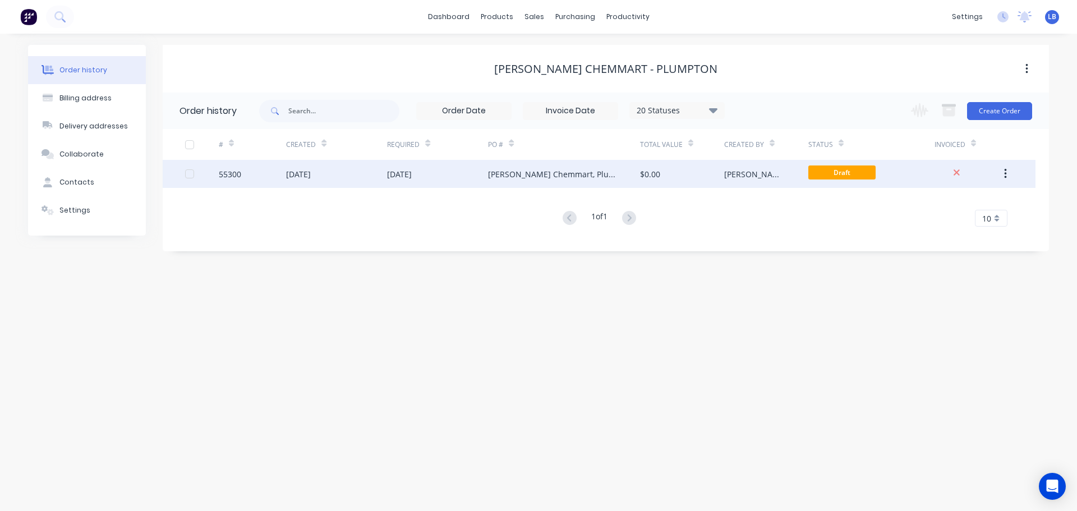
click at [228, 173] on div "55300" at bounding box center [230, 174] width 22 height 12
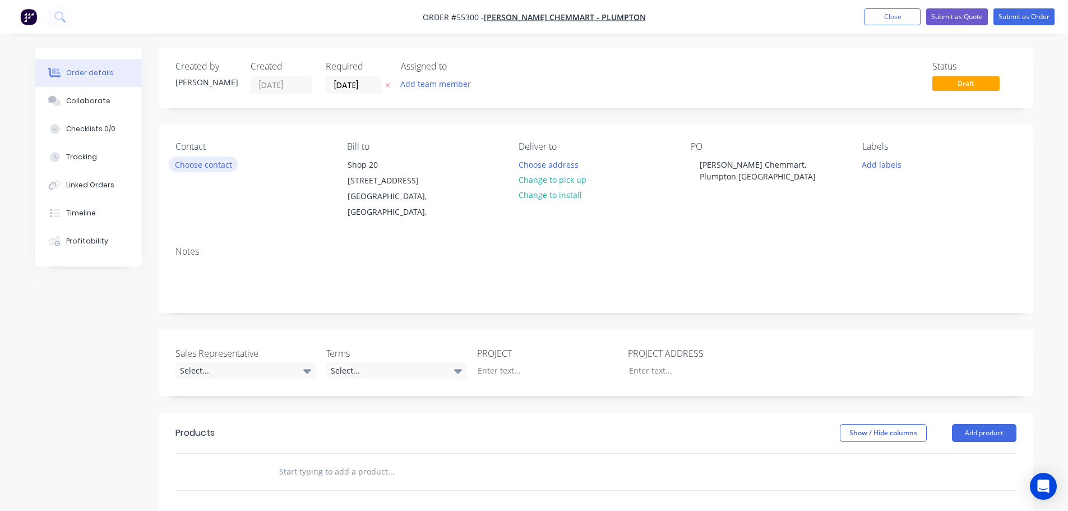
click at [218, 169] on button "Choose contact" at bounding box center [203, 163] width 69 height 15
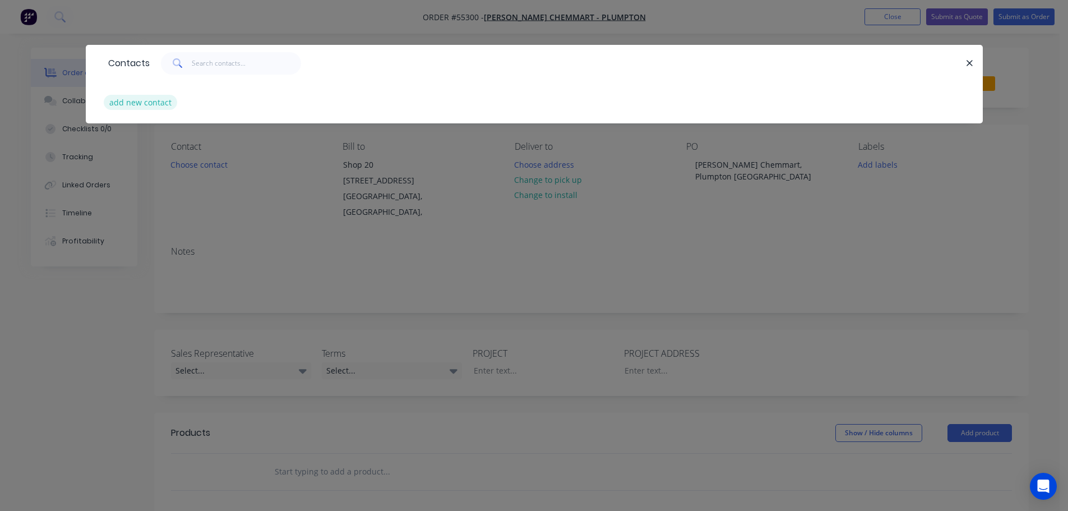
click at [143, 102] on button "add new contact" at bounding box center [141, 102] width 74 height 15
select select "AU"
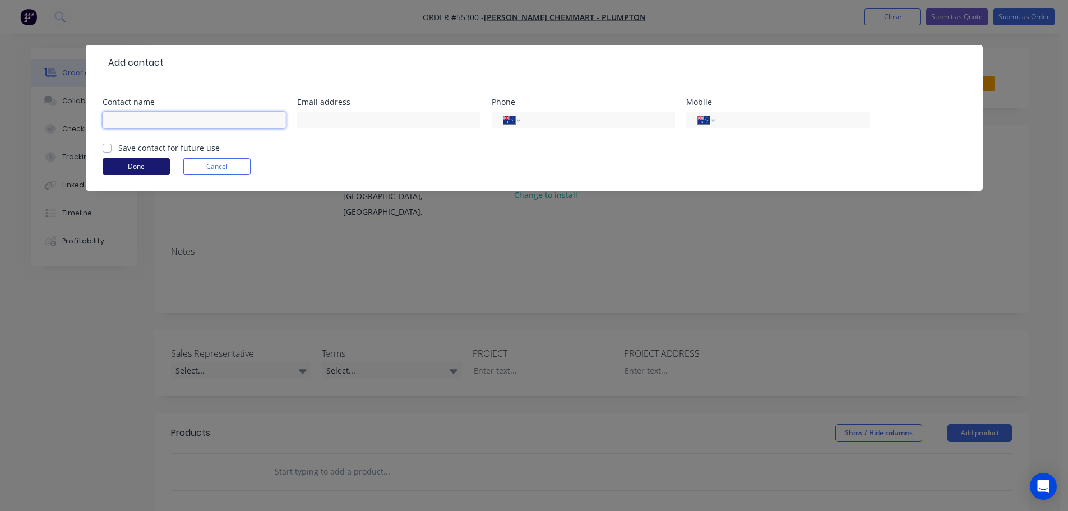
drag, startPoint x: 130, startPoint y: 122, endPoint x: 153, endPoint y: 169, distance: 52.7
click at [130, 122] on input "text" at bounding box center [194, 120] width 183 height 17
type input "Francis"
drag, startPoint x: 307, startPoint y: 118, endPoint x: 327, endPoint y: 145, distance: 34.1
click at [307, 118] on input "text" at bounding box center [388, 120] width 183 height 17
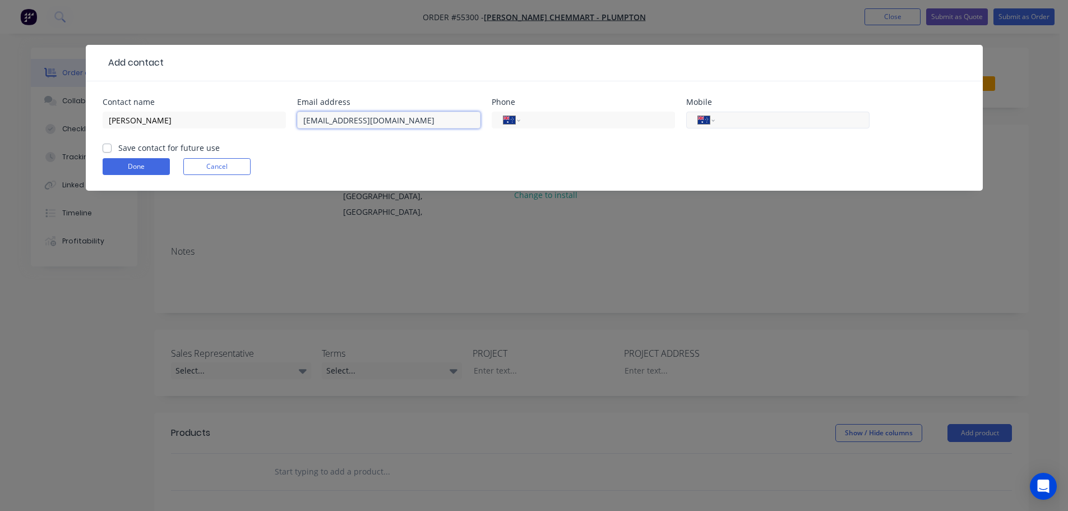
type input "retailmanager@twcplumpton.com.au"
click at [753, 122] on input "tel" at bounding box center [790, 120] width 135 height 13
type input "0412 078 338"
click at [118, 147] on label "Save contact for future use" at bounding box center [169, 148] width 102 height 12
click at [106, 147] on input "Save contact for future use" at bounding box center [107, 147] width 9 height 11
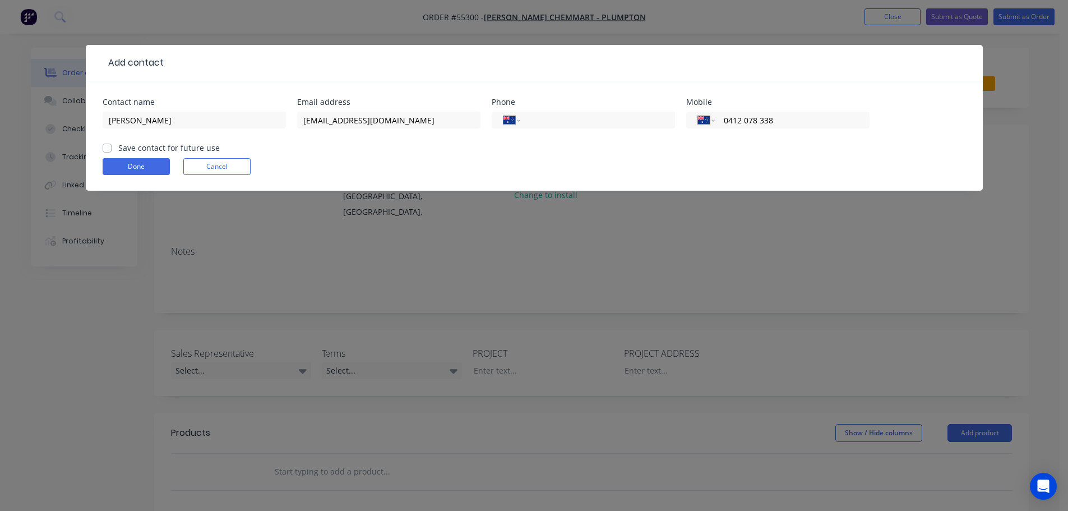
checkbox input "true"
click at [110, 169] on button "Done" at bounding box center [136, 166] width 67 height 17
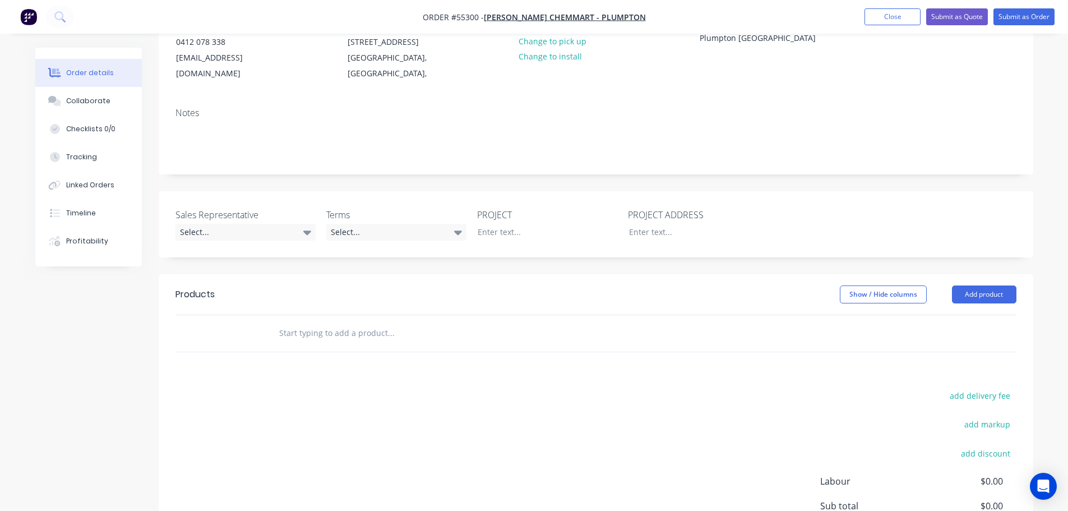
scroll to position [168, 0]
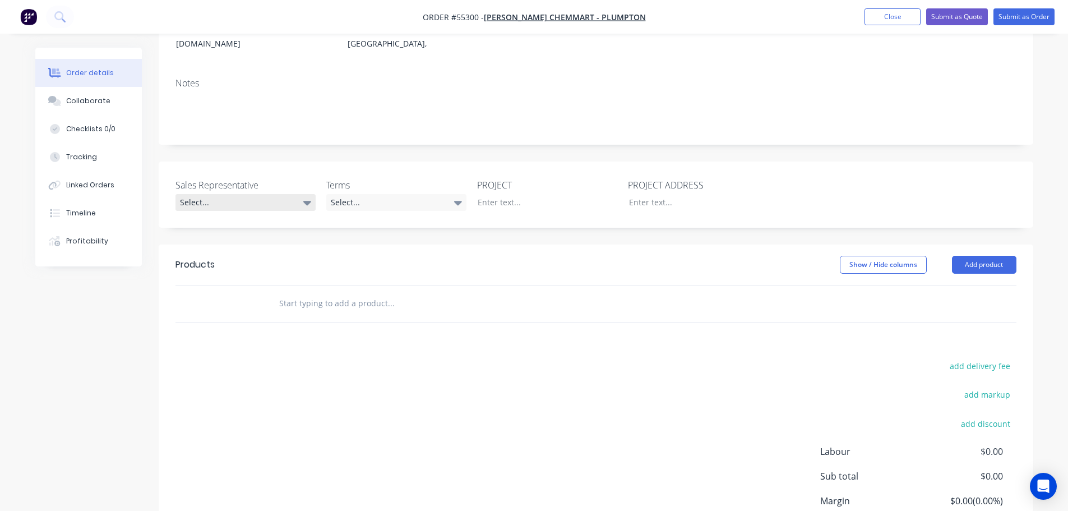
click at [211, 194] on div "Select..." at bounding box center [246, 202] width 140 height 17
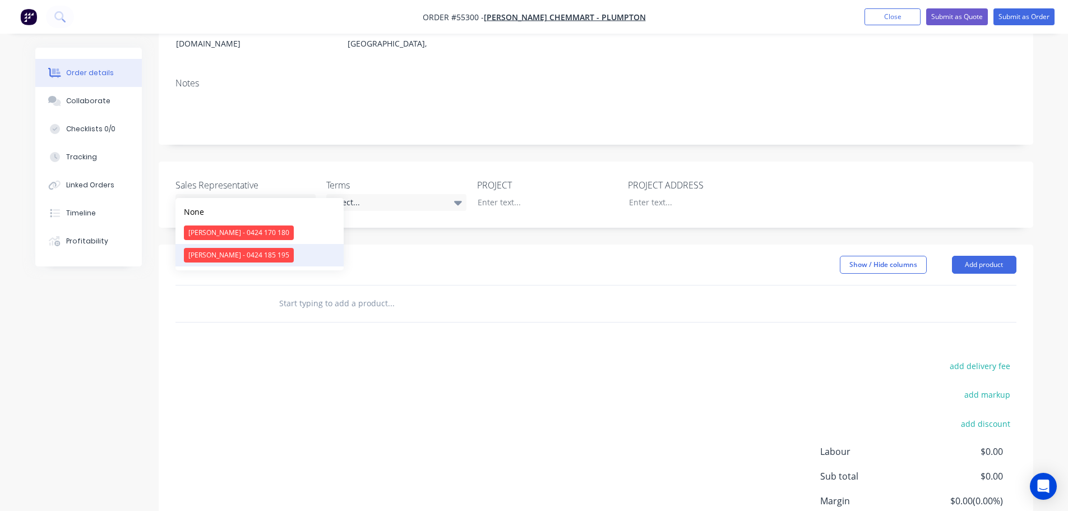
click at [222, 252] on div "Drew Blackman - 0424 185 195" at bounding box center [239, 255] width 110 height 15
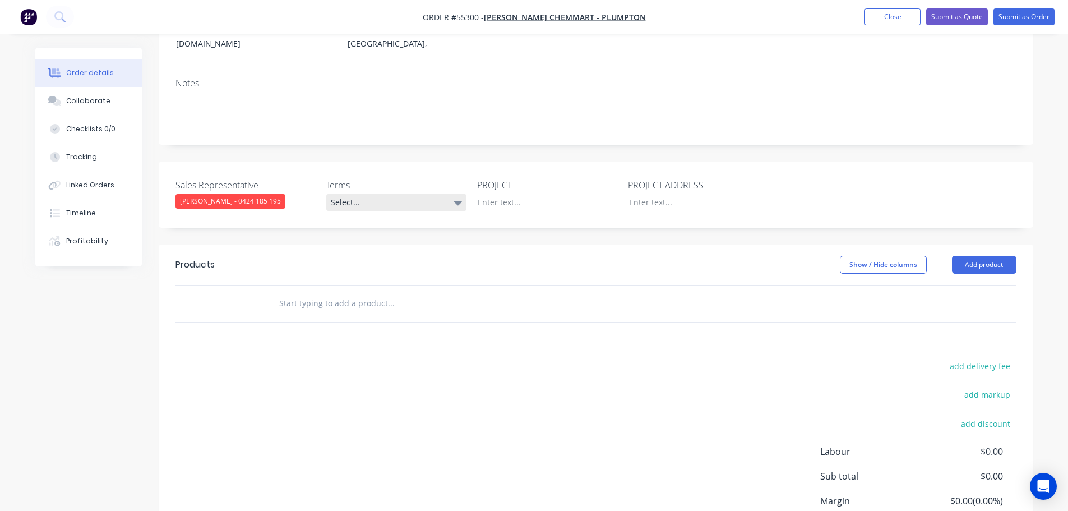
click at [366, 194] on div "Select..." at bounding box center [396, 202] width 140 height 17
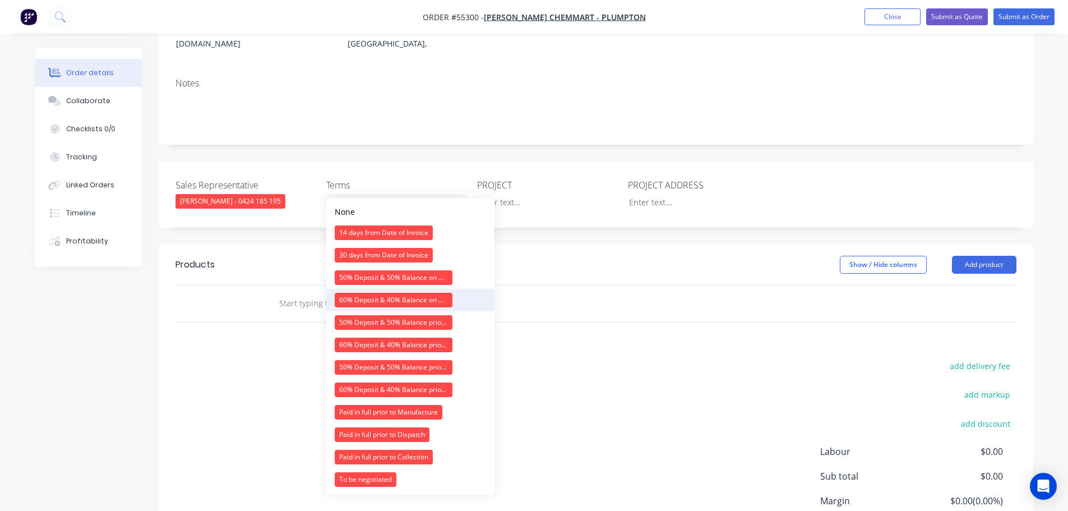
click at [354, 302] on div "60% Deposit & 40% Balance on Day of Installation" at bounding box center [394, 300] width 118 height 15
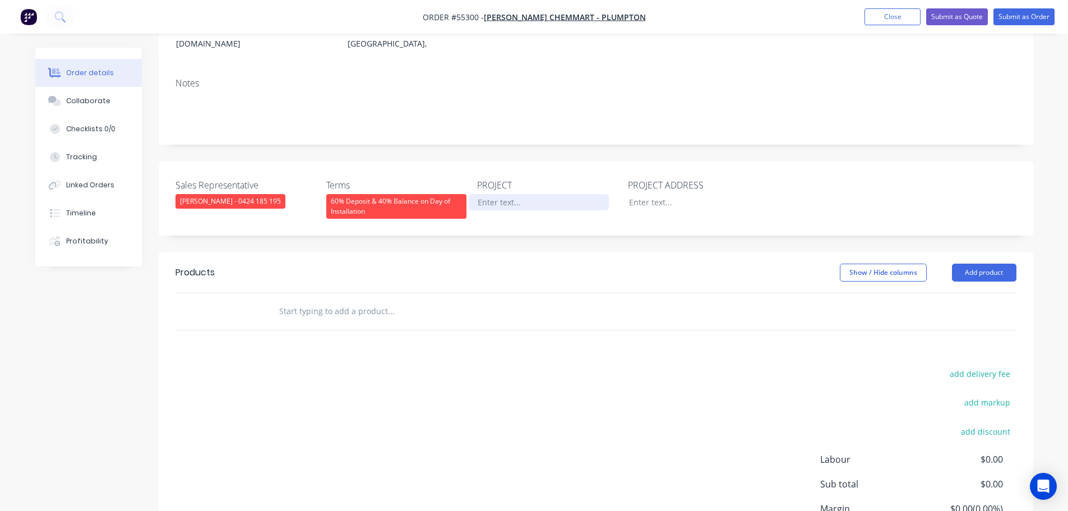
click at [501, 194] on div at bounding box center [539, 202] width 140 height 16
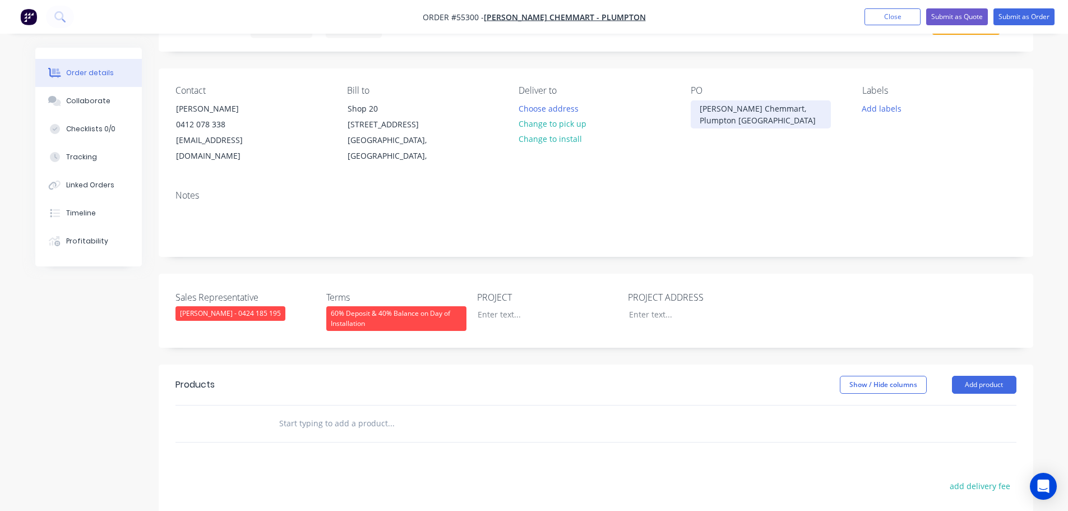
click at [729, 115] on div "Terry White Chemmart, Plumpton NSW" at bounding box center [761, 114] width 140 height 28
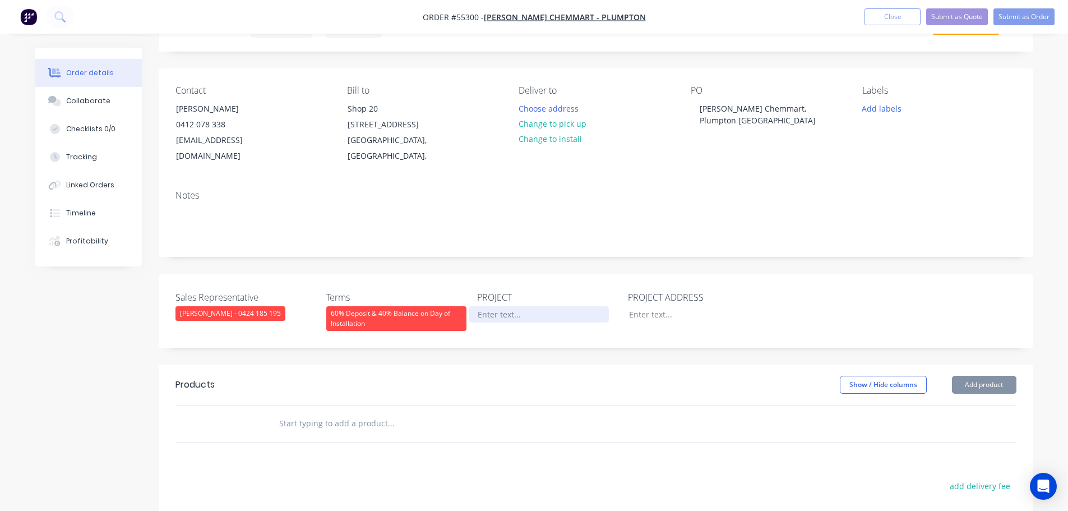
click at [500, 306] on div at bounding box center [539, 314] width 140 height 16
paste div
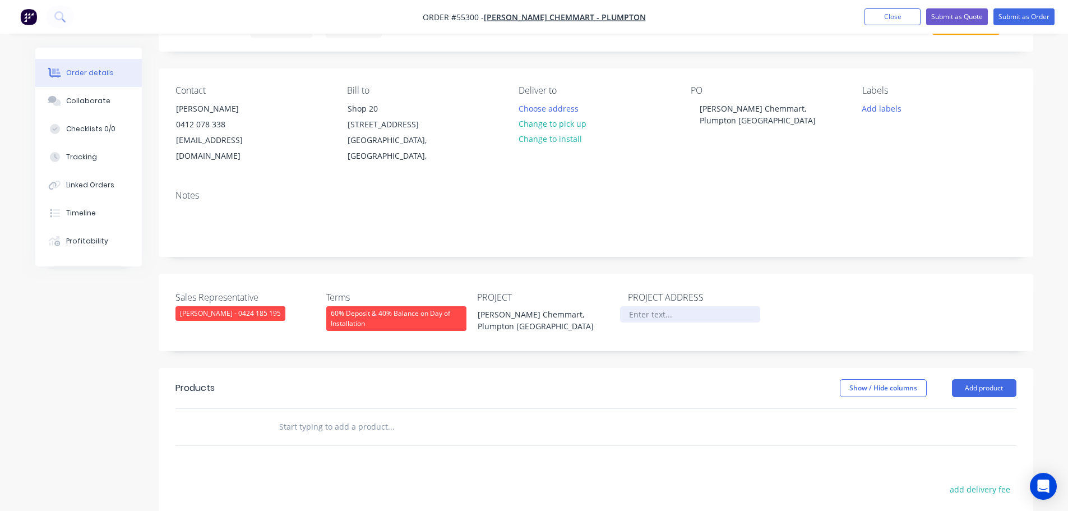
click at [662, 306] on div at bounding box center [690, 314] width 140 height 16
click at [973, 379] on button "Add product" at bounding box center [984, 388] width 64 height 18
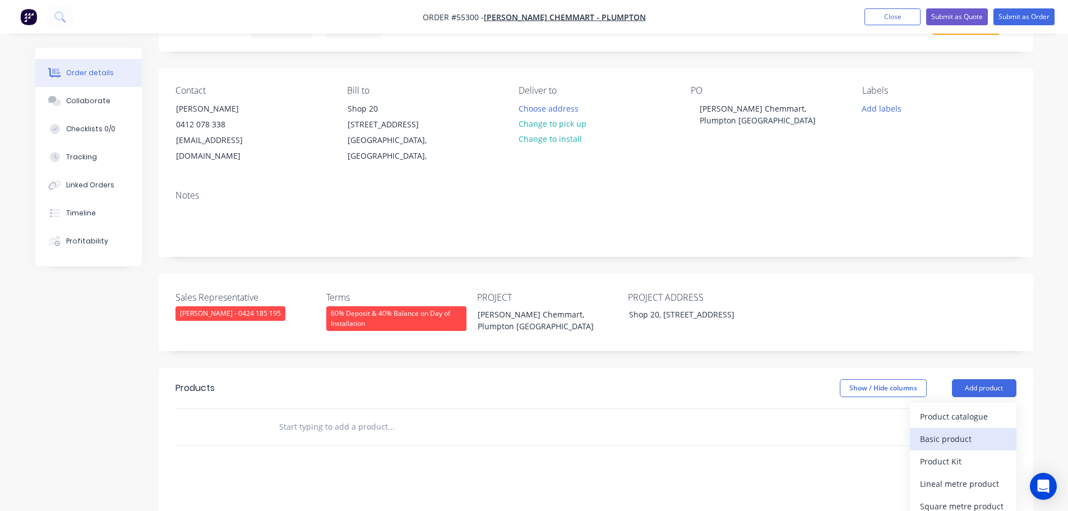
click at [926, 431] on div "Basic product" at bounding box center [963, 439] width 86 height 16
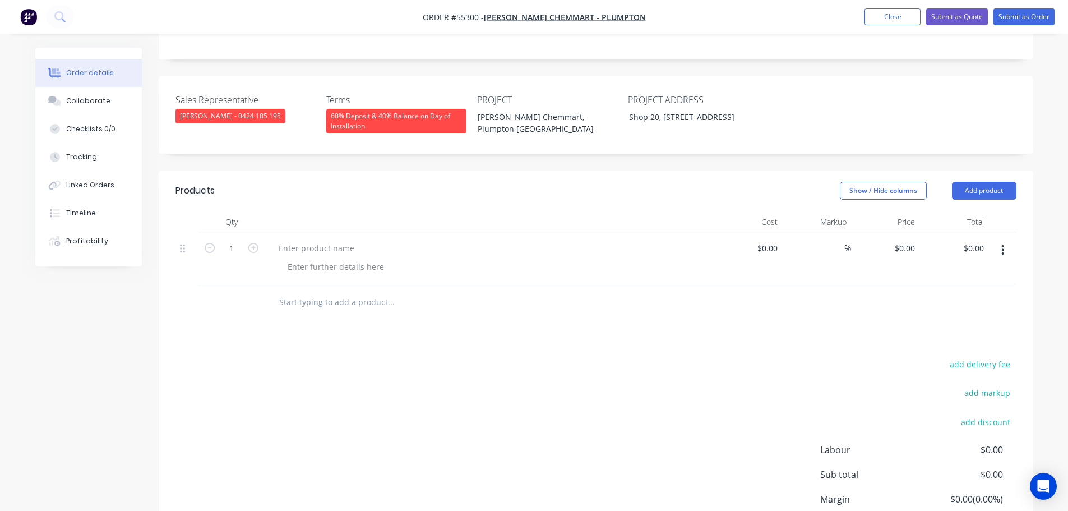
scroll to position [280, 0]
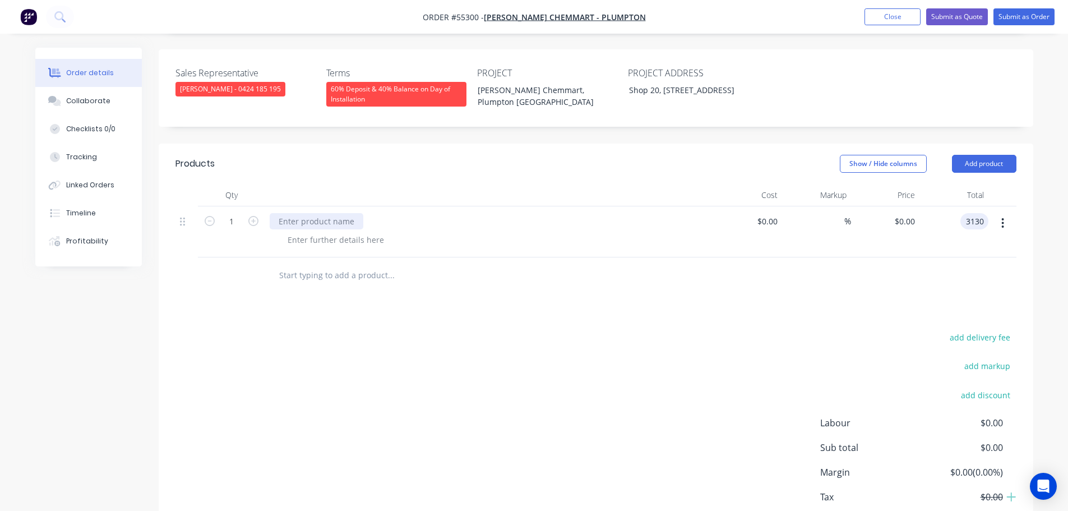
type input "3130"
type input "$3,130.00"
click at [291, 213] on div at bounding box center [317, 221] width 94 height 16
click at [303, 213] on div at bounding box center [317, 221] width 94 height 16
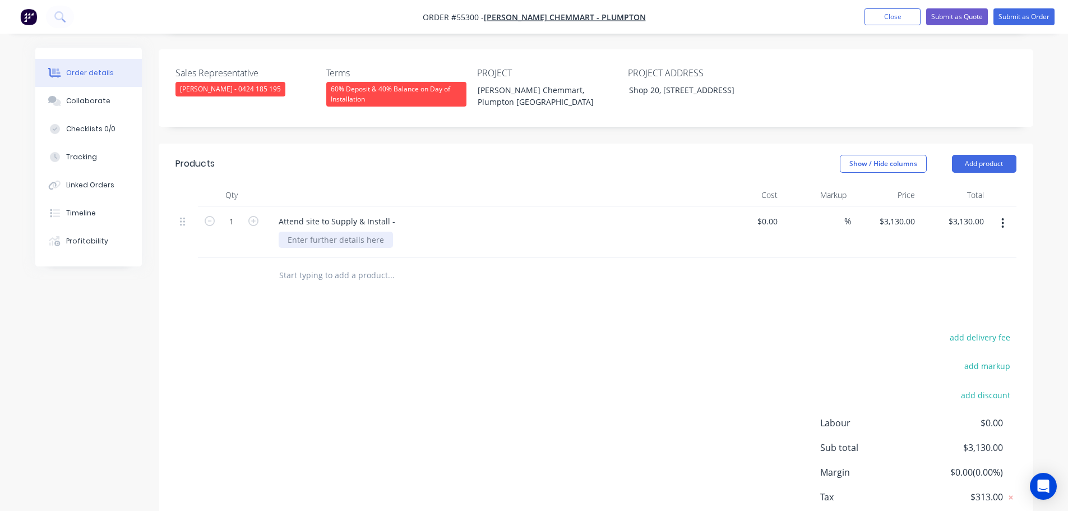
click at [329, 232] on div at bounding box center [336, 240] width 114 height 16
click at [306, 232] on div at bounding box center [336, 240] width 114 height 16
click at [425, 232] on div "1 Motorised drum to suit Clearvision" at bounding box center [356, 240] width 155 height 16
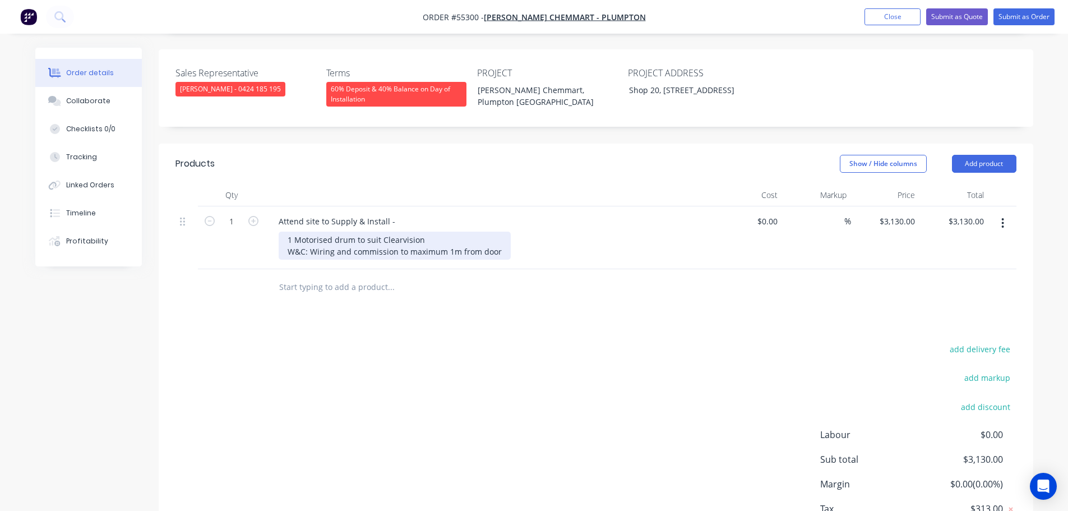
click at [422, 232] on div "1 Motorised drum to suit Clearvision W&C: Wiring and commission to maximum 1m f…" at bounding box center [395, 246] width 232 height 28
click at [506, 247] on div "1 Motorised drum to suit Clearvision 2290mm W x 3800mm H W&C: Wiring and commis…" at bounding box center [440, 246] width 323 height 28
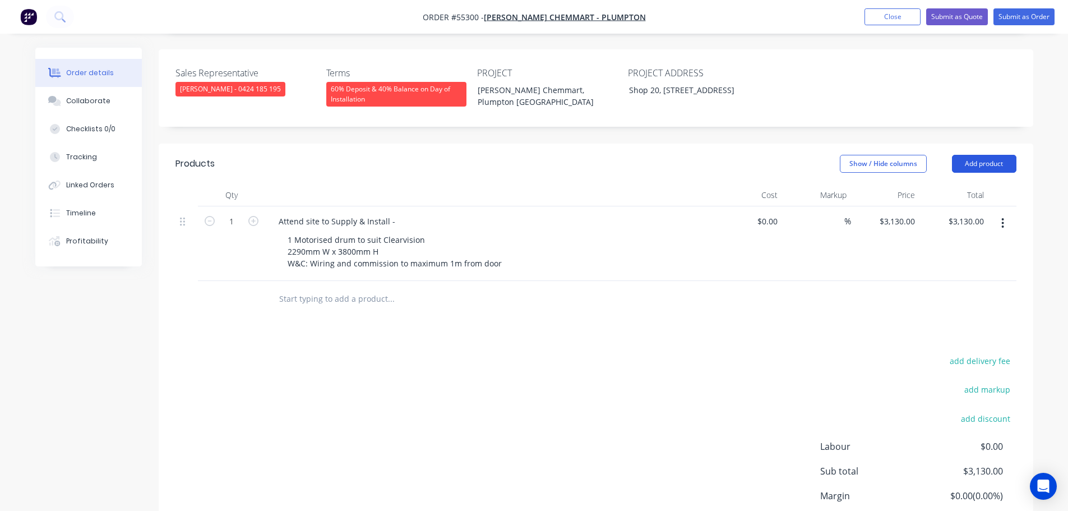
click at [974, 155] on button "Add product" at bounding box center [984, 164] width 64 height 18
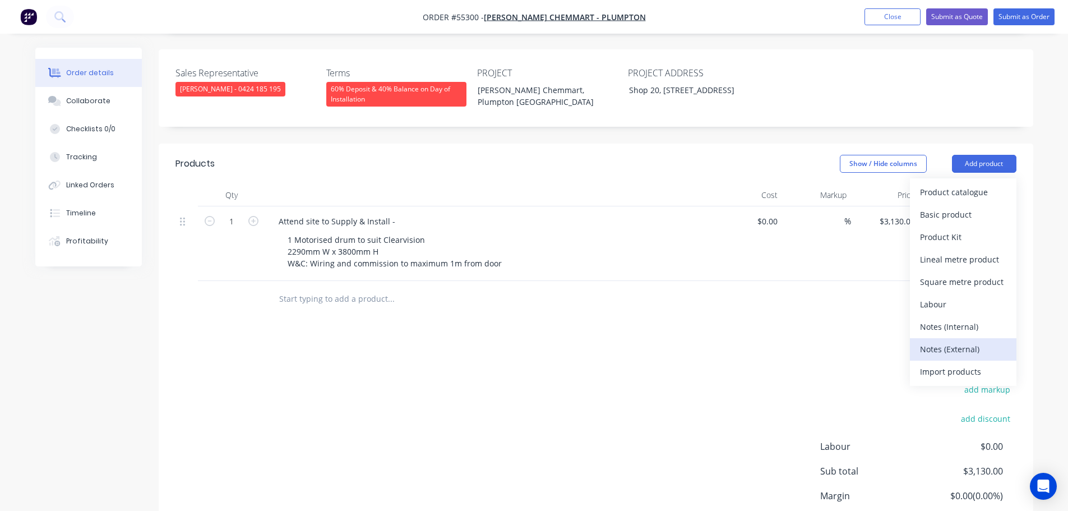
click at [931, 341] on div "Notes (External)" at bounding box center [963, 349] width 86 height 16
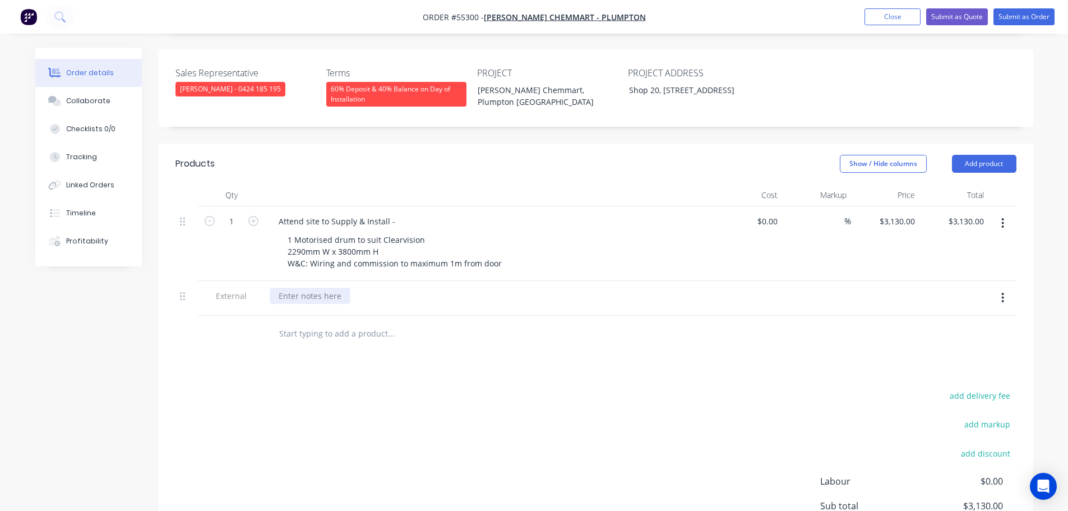
click at [284, 288] on div at bounding box center [310, 296] width 81 height 16
click at [339, 288] on div "All ceiling access by others" at bounding box center [329, 296] width 119 height 16
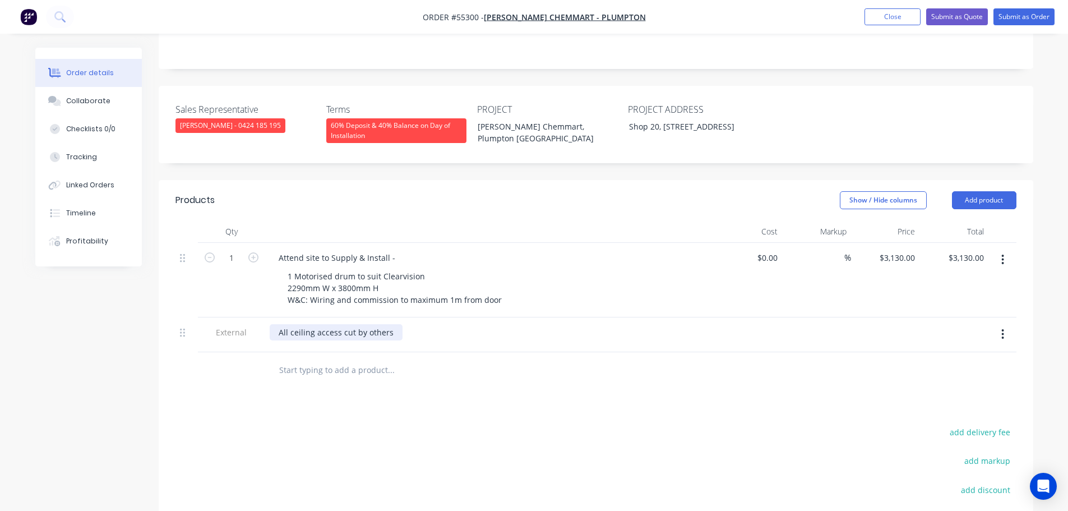
scroll to position [224, 0]
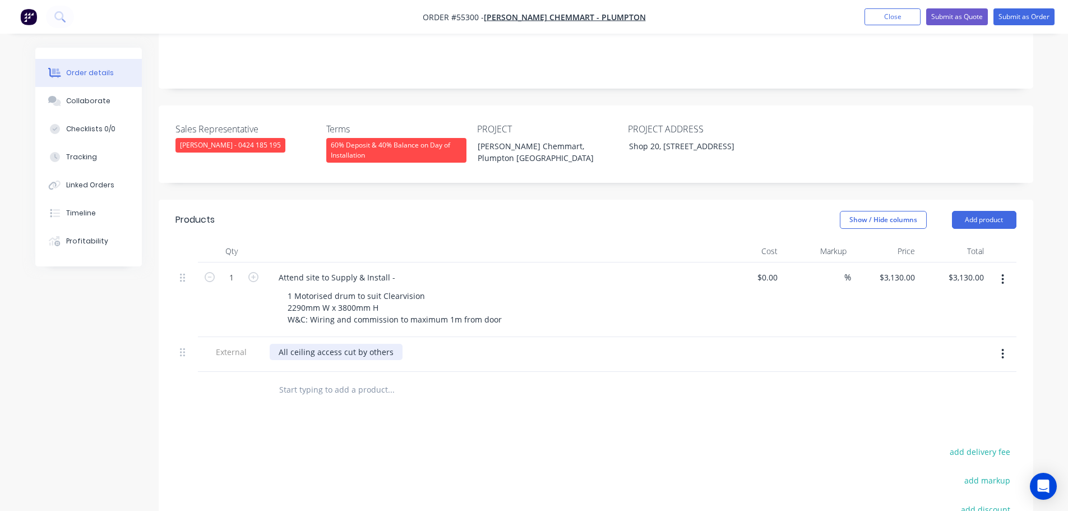
click at [397, 344] on div "All ceiling access cut by others" at bounding box center [336, 352] width 133 height 16
click at [958, 22] on button "Submit as Quote" at bounding box center [957, 16] width 62 height 17
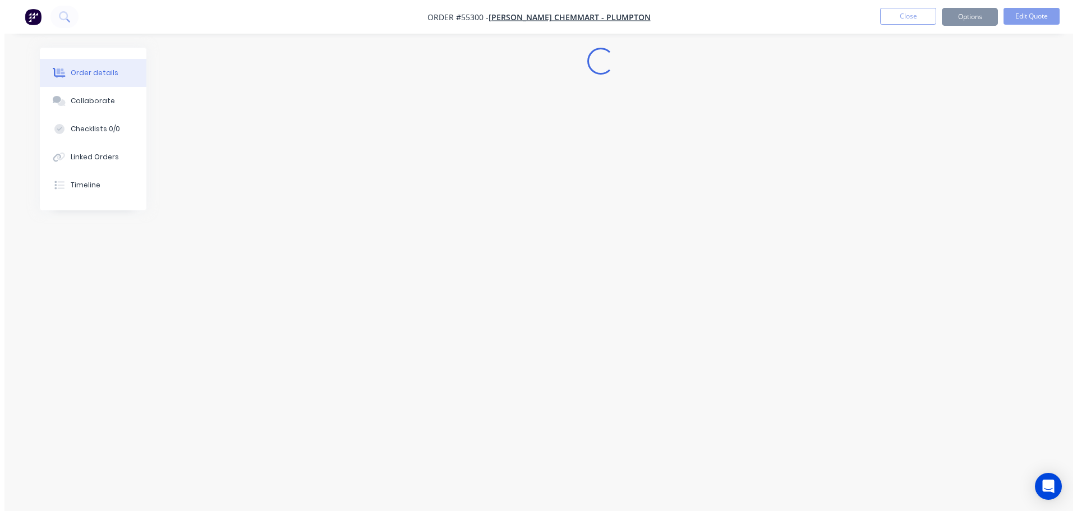
scroll to position [0, 0]
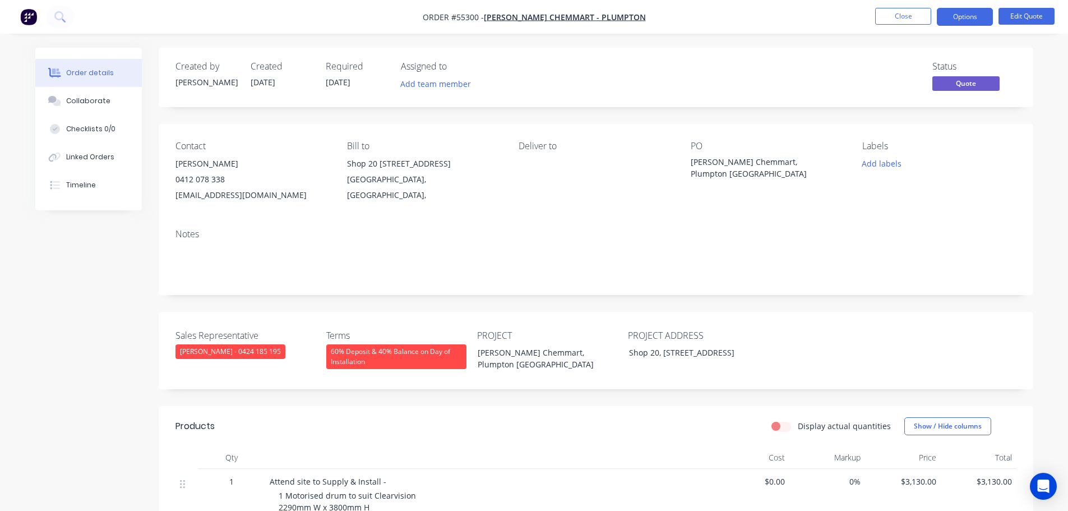
click at [958, 22] on button "Options" at bounding box center [965, 17] width 56 height 18
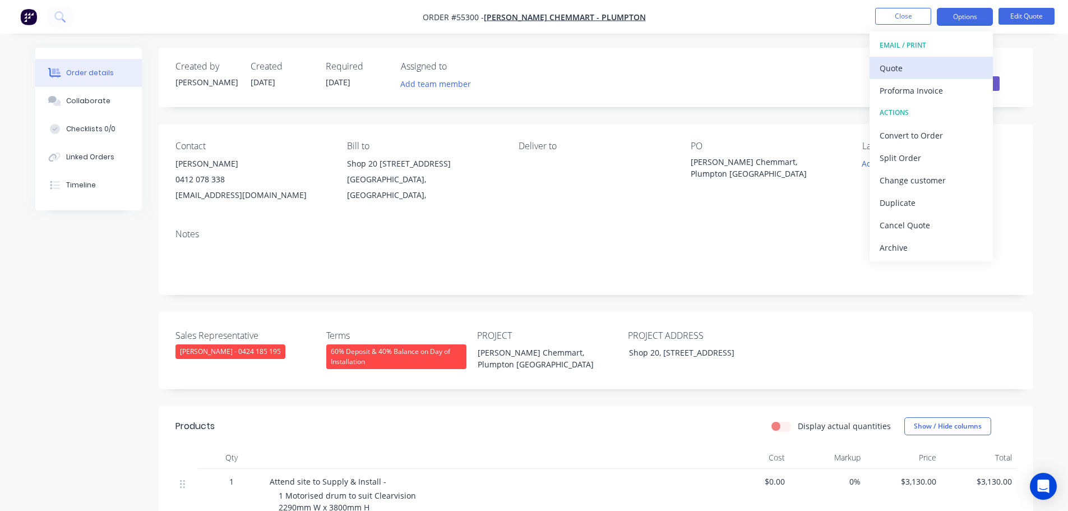
click at [901, 68] on div "Quote" at bounding box center [931, 68] width 103 height 16
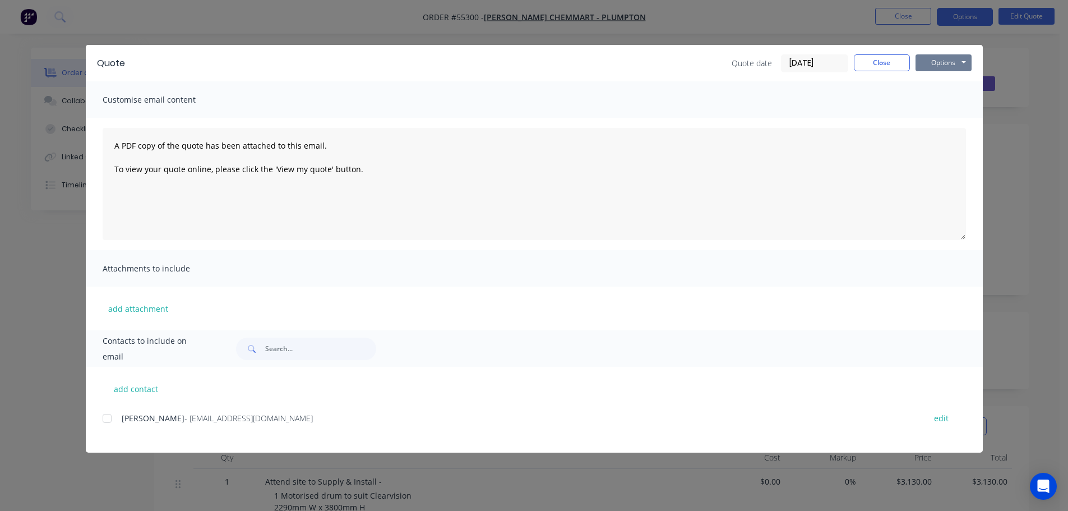
click at [924, 63] on button "Options" at bounding box center [944, 62] width 56 height 17
click at [934, 103] on button "Print" at bounding box center [952, 101] width 72 height 19
click at [858, 63] on button "Close" at bounding box center [882, 62] width 56 height 17
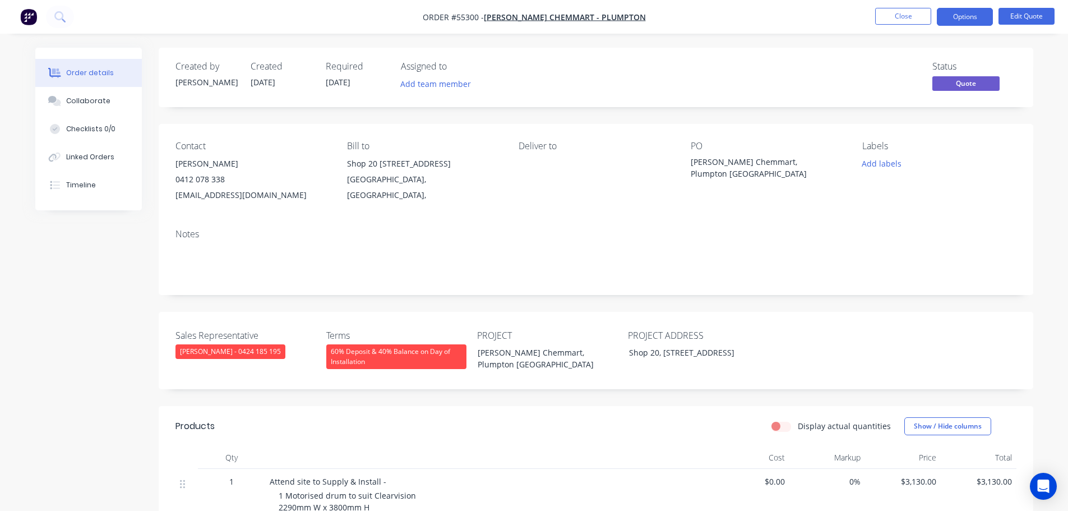
click at [962, 26] on nav "Order #55300 - Terry White Chemmart - Plumpton Close Options Edit Quote" at bounding box center [534, 17] width 1068 height 34
click at [957, 21] on button "Options" at bounding box center [965, 17] width 56 height 18
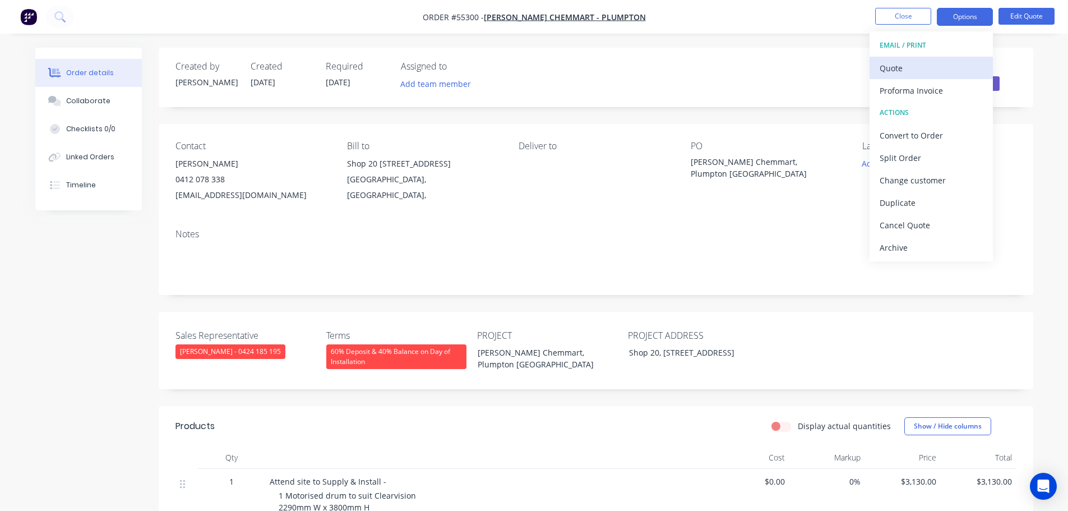
click at [893, 71] on div "Quote" at bounding box center [931, 68] width 103 height 16
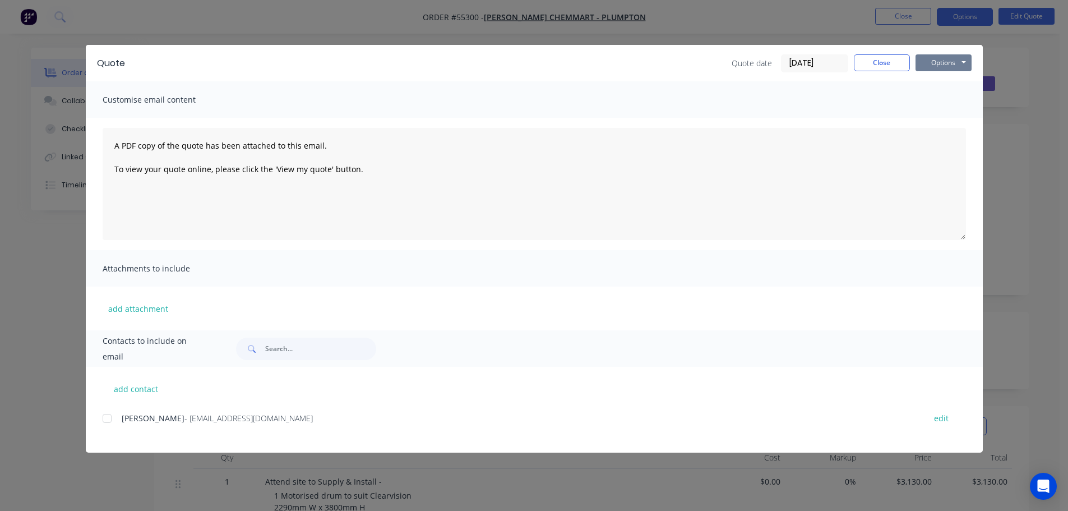
click at [936, 61] on button "Options" at bounding box center [944, 62] width 56 height 17
click at [941, 107] on button "Print" at bounding box center [952, 101] width 72 height 19
click at [873, 63] on button "Close" at bounding box center [882, 62] width 56 height 17
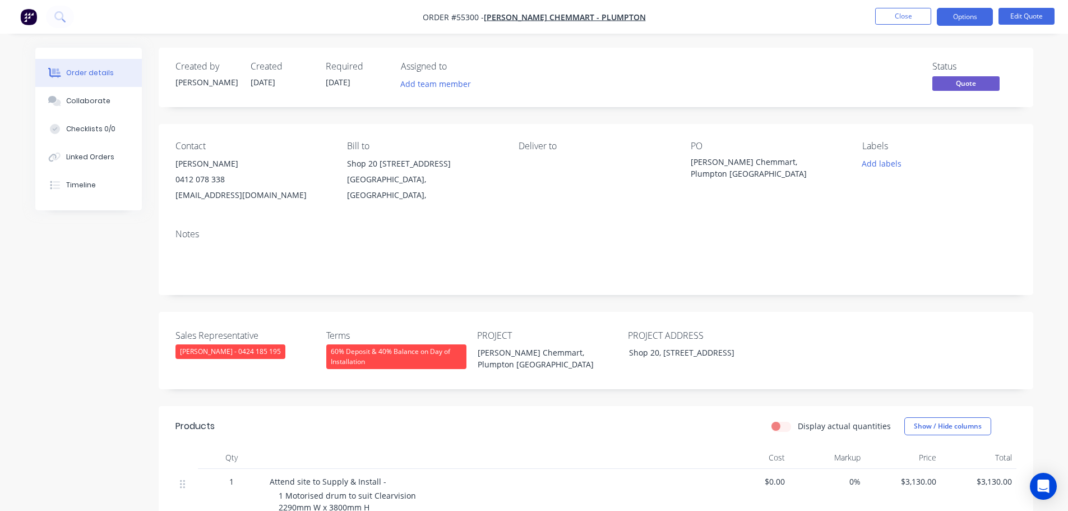
click at [239, 196] on div "retailmanager@twcplumpton.com.au" at bounding box center [253, 195] width 154 height 16
click at [726, 162] on div "Terry White Chemmart, Plumpton NSW" at bounding box center [761, 168] width 140 height 24
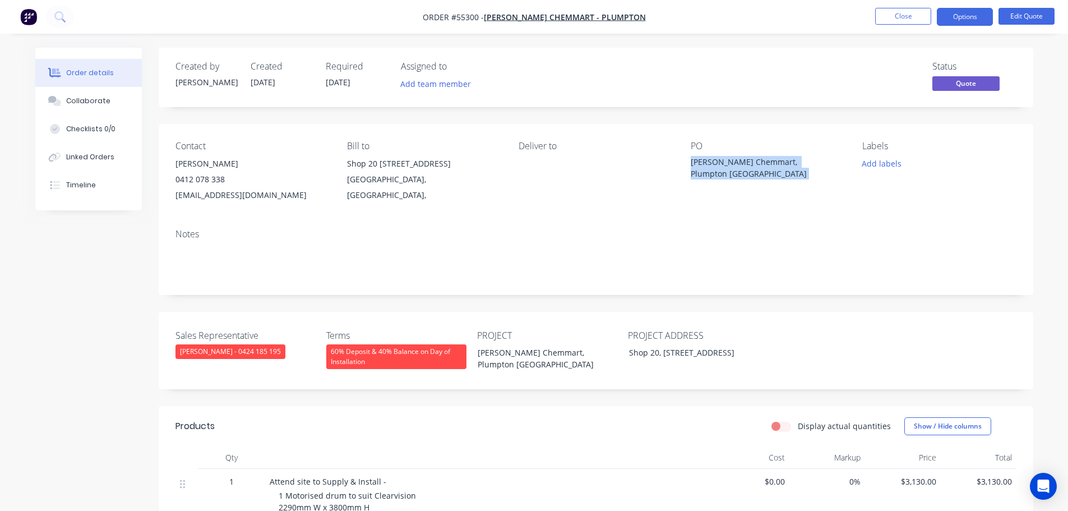
click at [726, 162] on div "Terry White Chemmart, Plumpton NSW" at bounding box center [761, 168] width 140 height 24
click at [225, 179] on span at bounding box center [225, 179] width 0 height 11
click at [890, 21] on button "Close" at bounding box center [903, 16] width 56 height 17
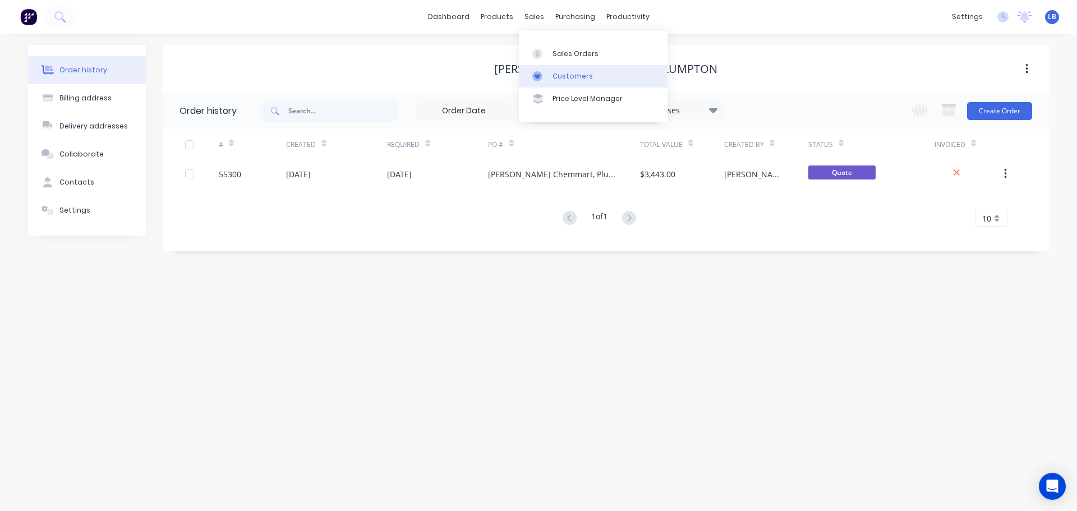
click at [569, 75] on div "Customers" at bounding box center [572, 76] width 40 height 10
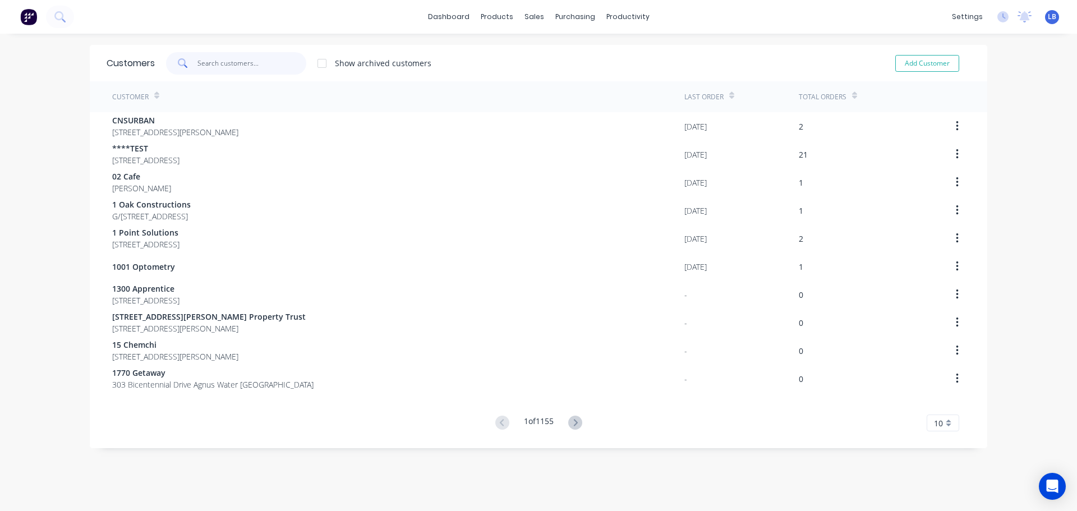
click at [222, 62] on input "text" at bounding box center [251, 63] width 109 height 22
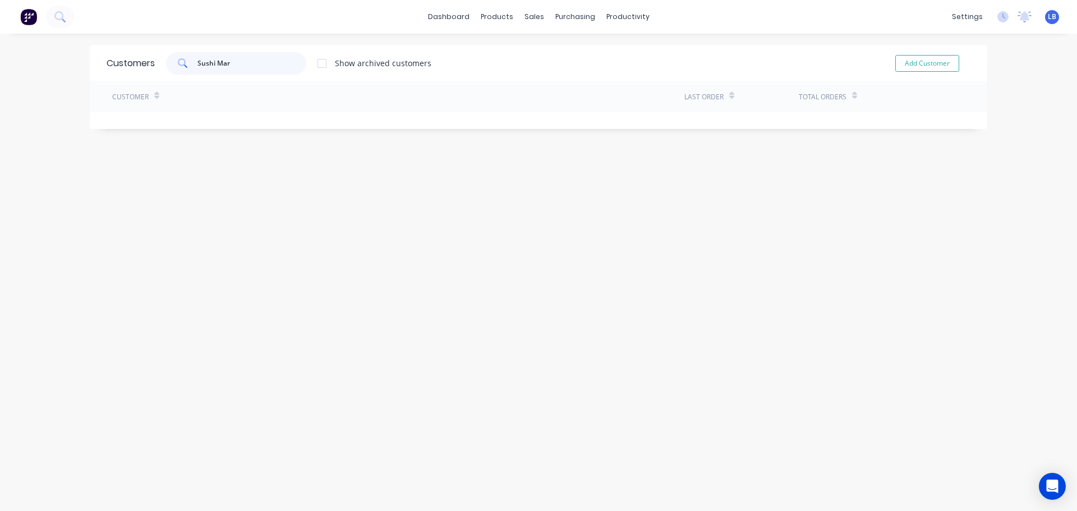
type input "Sushi Maru"
drag, startPoint x: 234, startPoint y: 62, endPoint x: 168, endPoint y: 64, distance: 66.2
click at [168, 64] on div "Sushi Maru" at bounding box center [236, 63] width 140 height 22
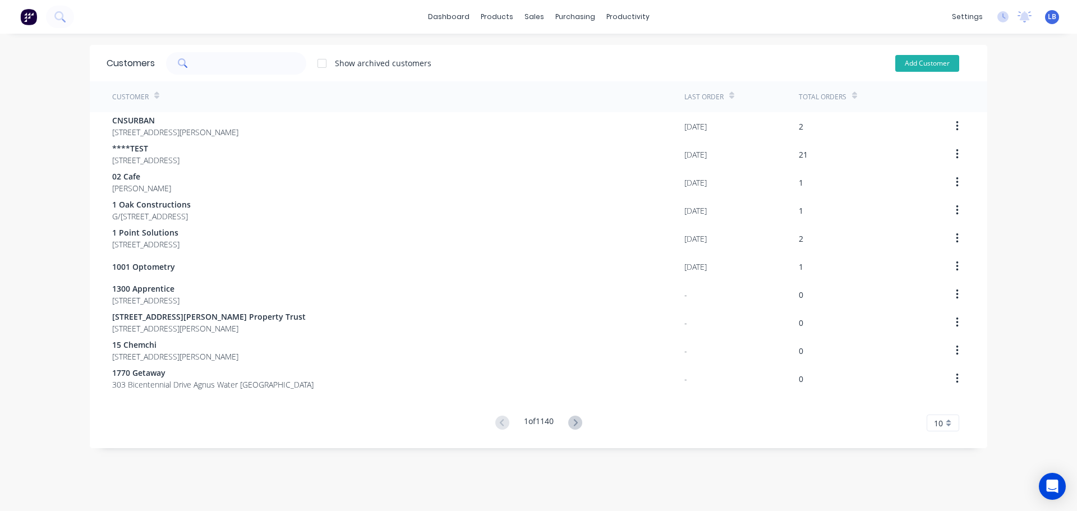
click at [913, 62] on button "Add Customer" at bounding box center [927, 63] width 64 height 17
select select "AU"
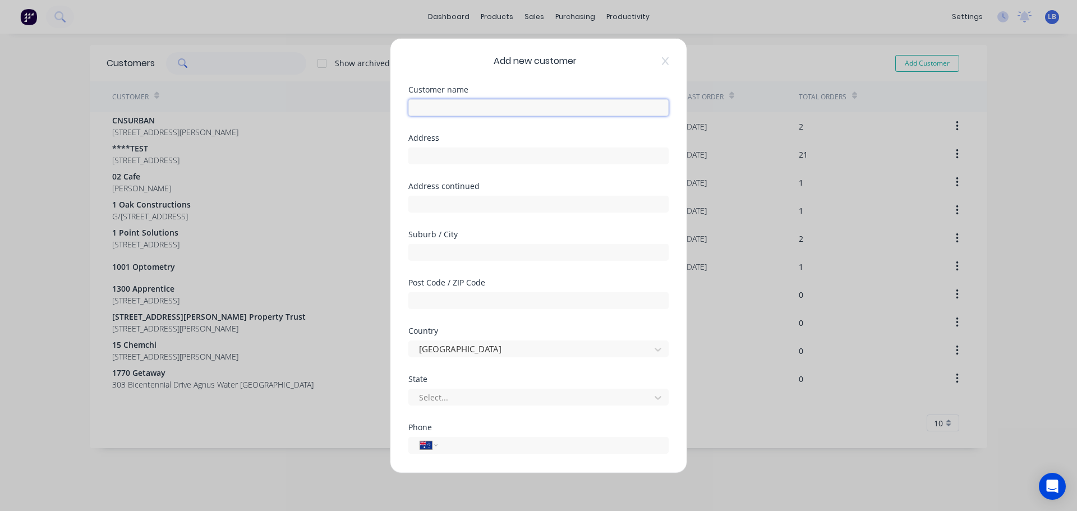
click at [413, 108] on input "text" at bounding box center [538, 107] width 260 height 17
paste input "Terry White Chemmart, Plumpton NSW"
drag, startPoint x: 567, startPoint y: 112, endPoint x: 274, endPoint y: 130, distance: 293.8
click at [274, 130] on div "Add new customer Customer name Terry White Chemmart, Plumpton NSW Address Addre…" at bounding box center [538, 255] width 1077 height 511
type input "Sushi Maru"
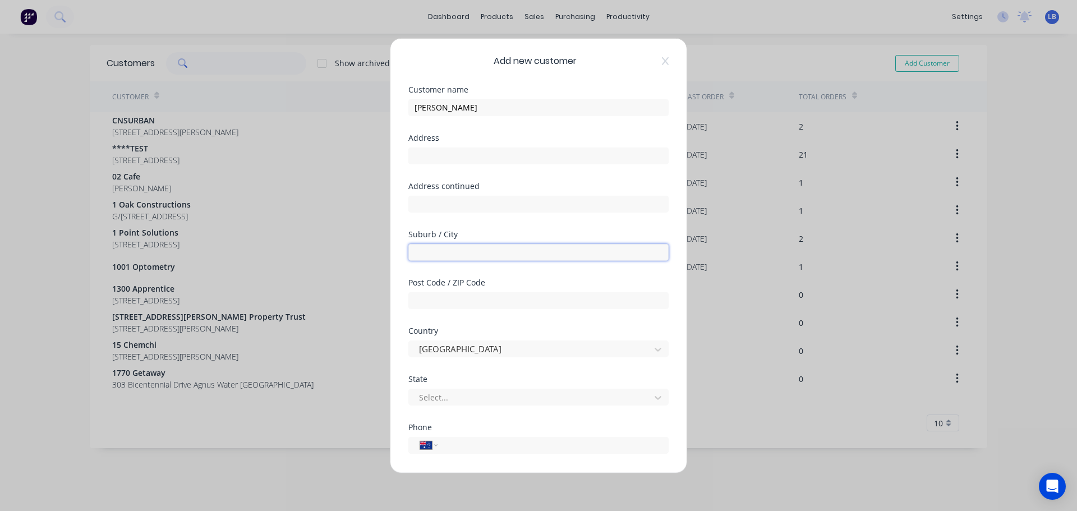
click at [427, 259] on input "text" at bounding box center [538, 251] width 260 height 17
type input "Marrickville Metro"
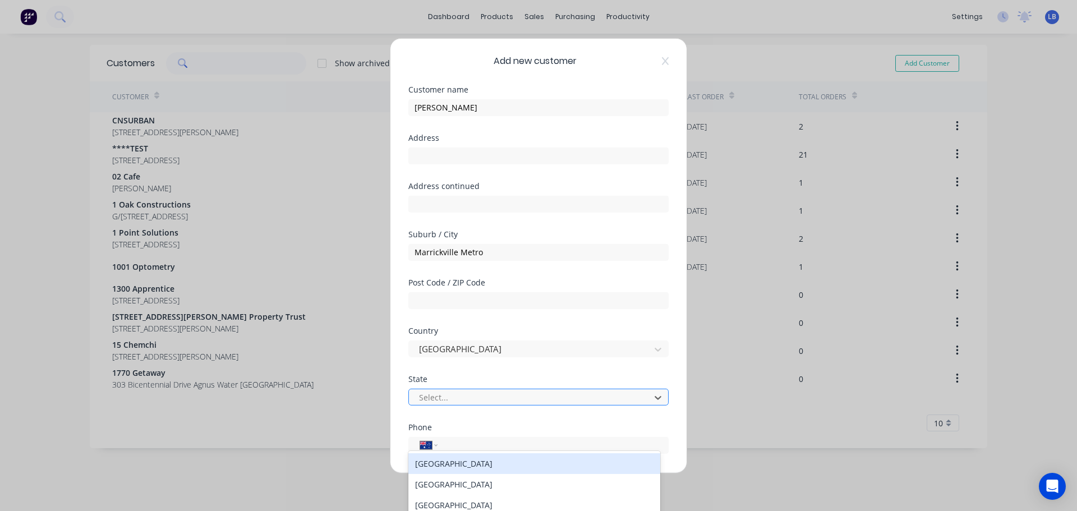
scroll to position [54, 0]
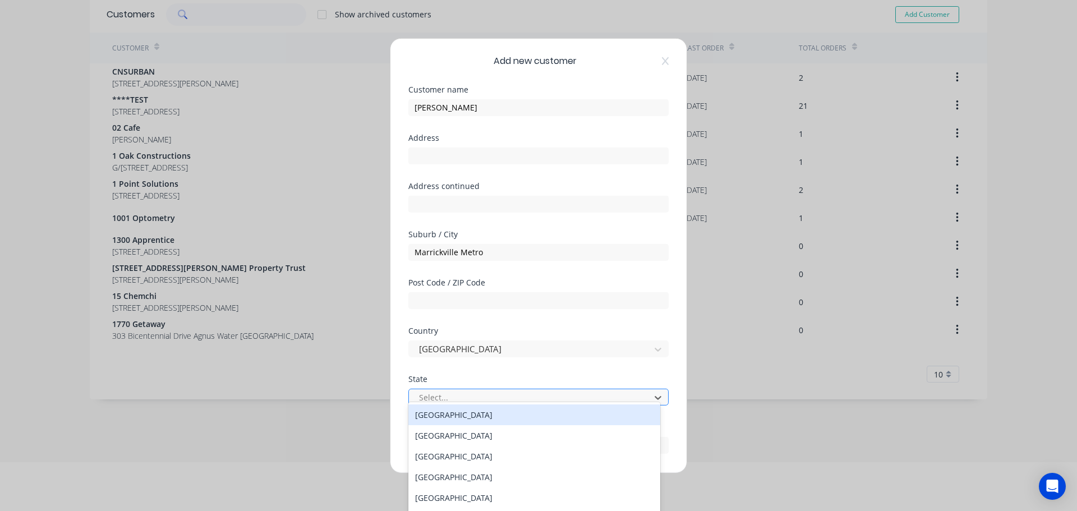
click at [427, 394] on div at bounding box center [531, 397] width 227 height 14
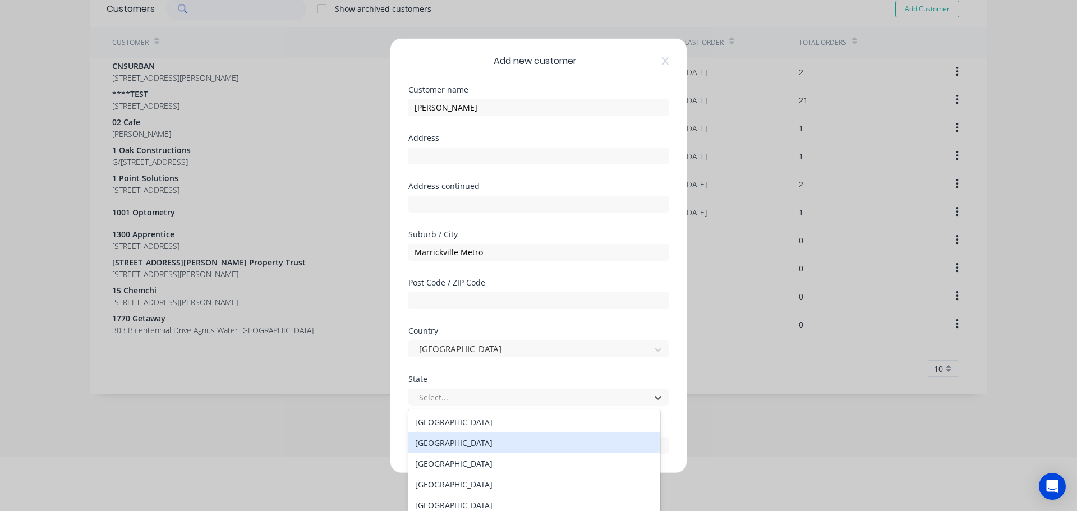
click at [426, 445] on div "New South Wales" at bounding box center [534, 442] width 252 height 21
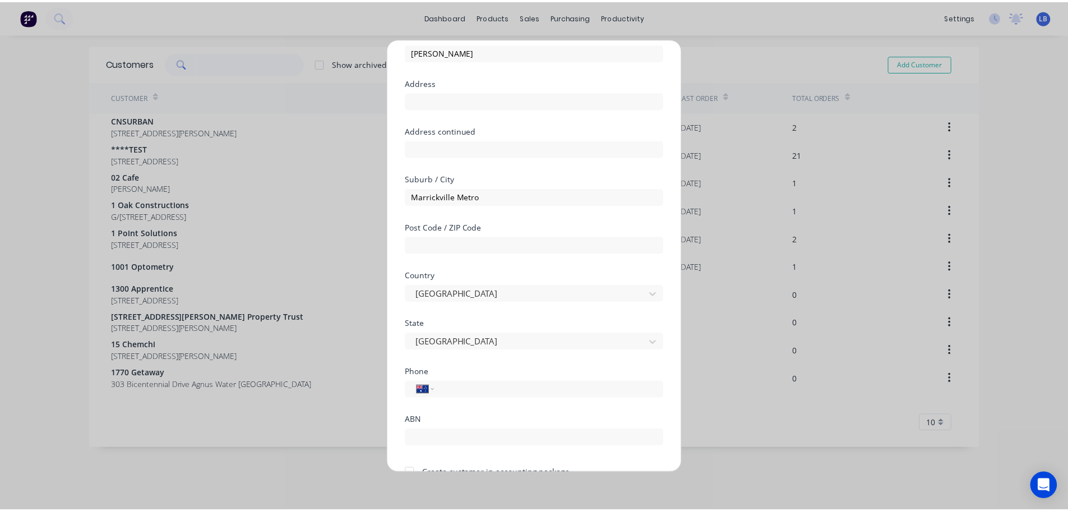
scroll to position [113, 0]
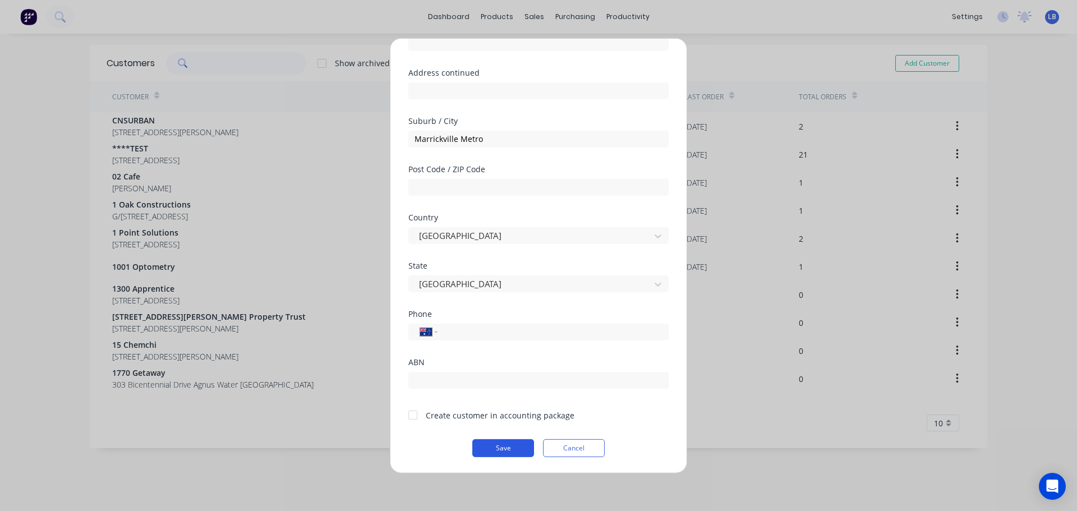
click at [488, 448] on button "Save" at bounding box center [503, 448] width 62 height 18
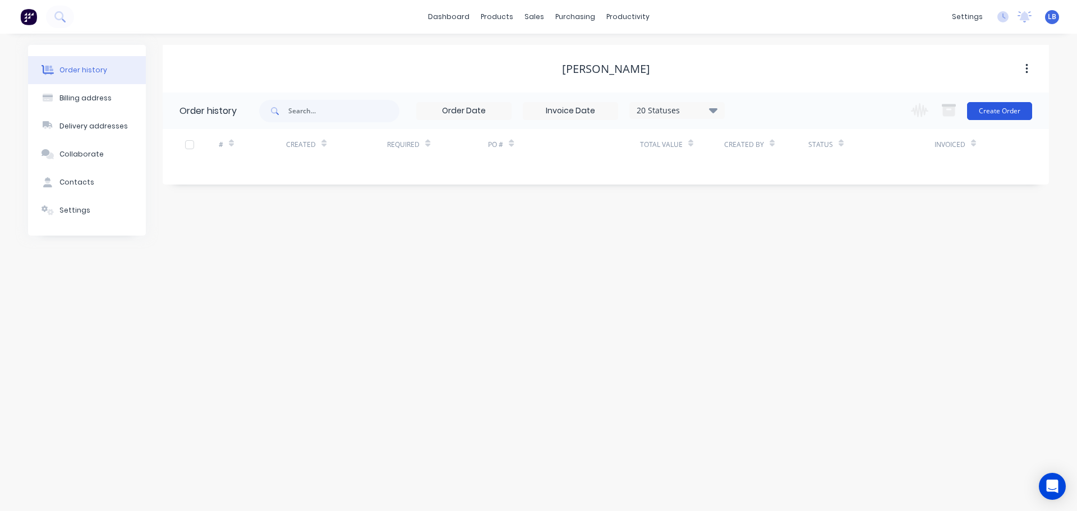
click at [997, 113] on button "Create Order" at bounding box center [999, 111] width 65 height 18
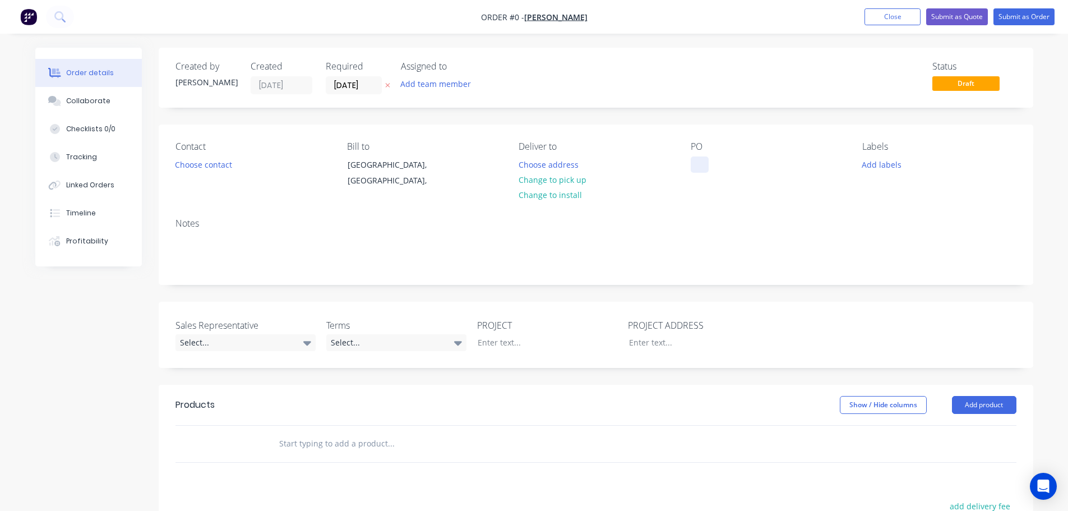
click at [702, 162] on div at bounding box center [700, 164] width 18 height 16
click at [209, 162] on div "Order details Collaborate Checklists 0/0 Tracking Linked Orders Timeline Profit…" at bounding box center [534, 398] width 1021 height 701
click at [746, 165] on div "Sushi Maru" at bounding box center [731, 164] width 81 height 16
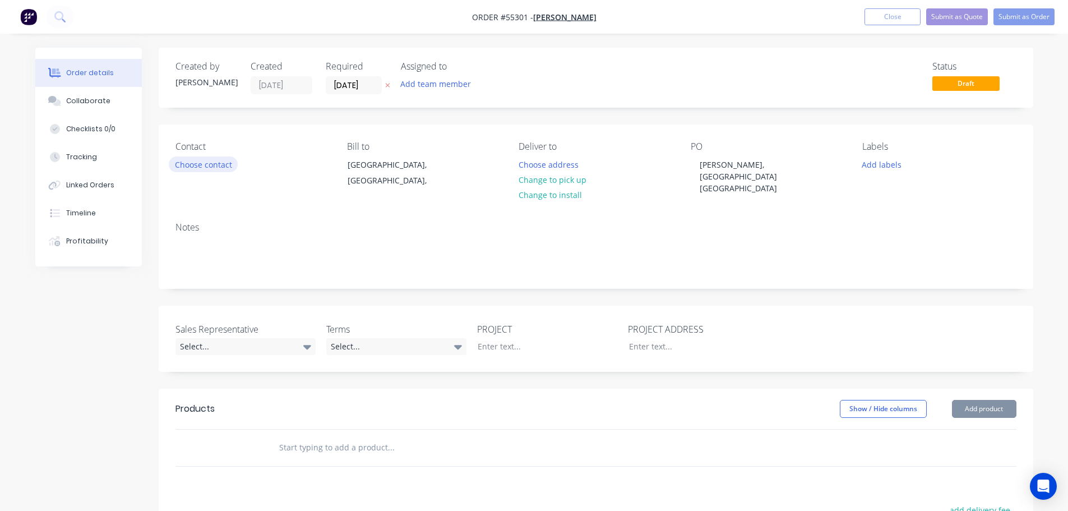
click at [208, 168] on button "Choose contact" at bounding box center [203, 163] width 69 height 15
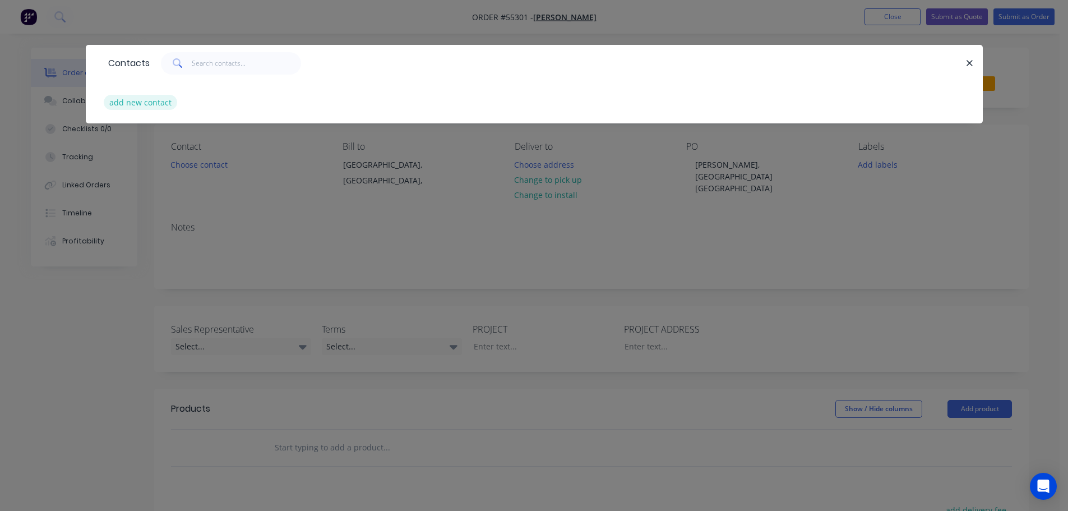
click at [142, 107] on button "add new contact" at bounding box center [141, 102] width 74 height 15
select select "AU"
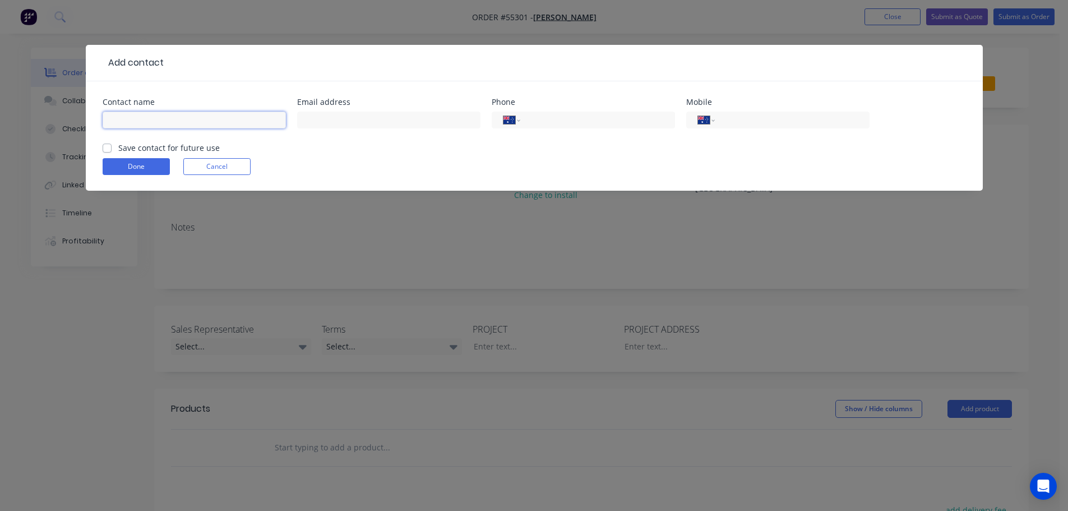
click at [121, 117] on input "text" at bounding box center [194, 120] width 183 height 17
type input "Matthew"
click at [308, 123] on input "text" at bounding box center [388, 120] width 183 height 17
type input "hyunjmc@gmail.com"
click at [570, 121] on input "tel" at bounding box center [595, 120] width 135 height 13
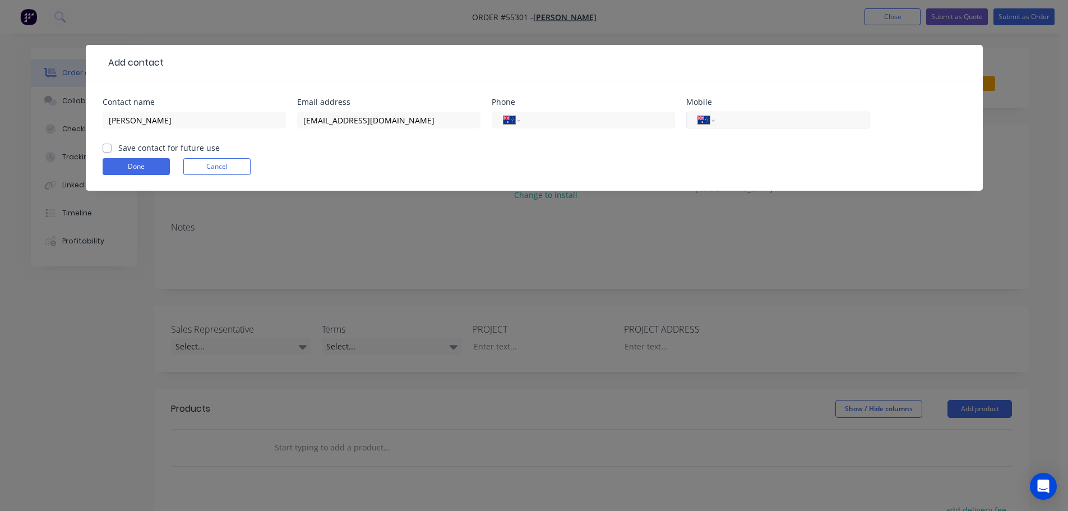
click at [791, 117] on input "tel" at bounding box center [790, 120] width 135 height 13
type input "0414 649 832"
click at [118, 150] on label "Save contact for future use" at bounding box center [169, 148] width 102 height 12
click at [104, 150] on input "Save contact for future use" at bounding box center [107, 147] width 9 height 11
checkbox input "true"
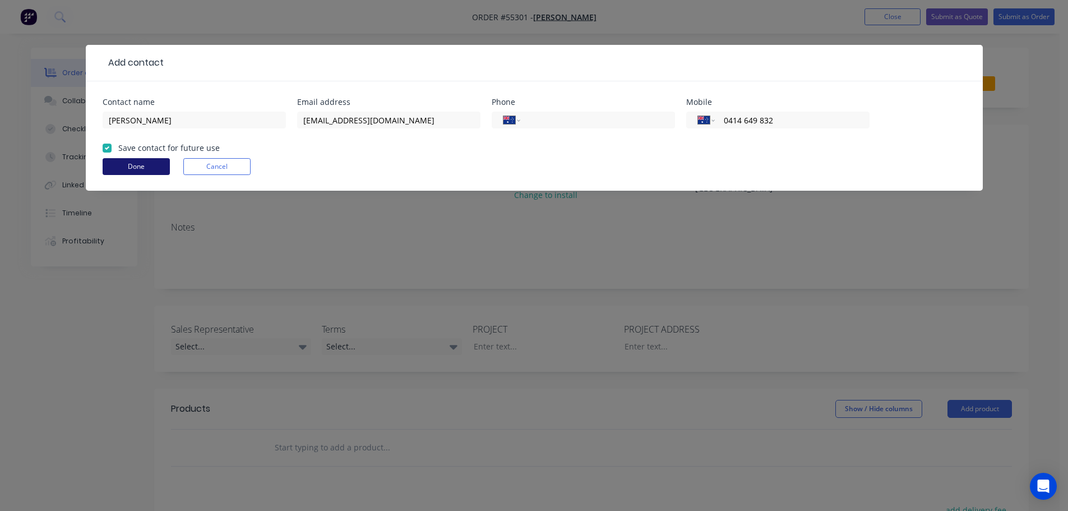
click at [115, 165] on button "Done" at bounding box center [136, 166] width 67 height 17
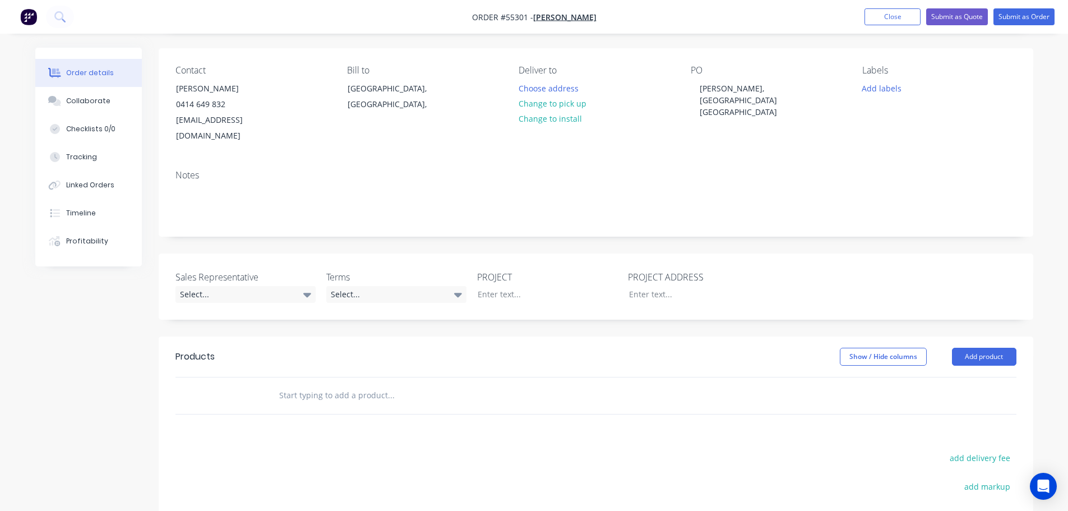
scroll to position [168, 0]
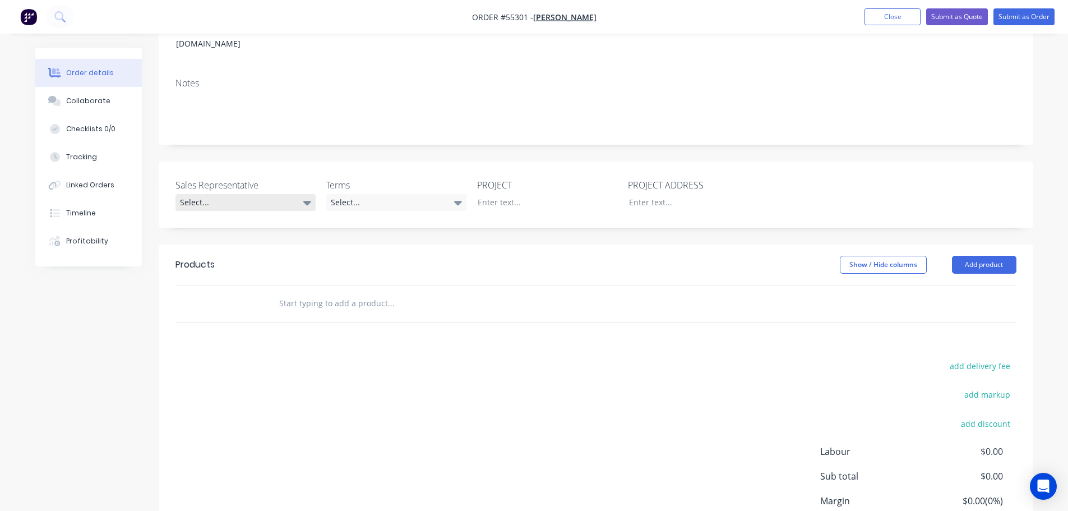
click at [211, 194] on div "Select..." at bounding box center [246, 202] width 140 height 17
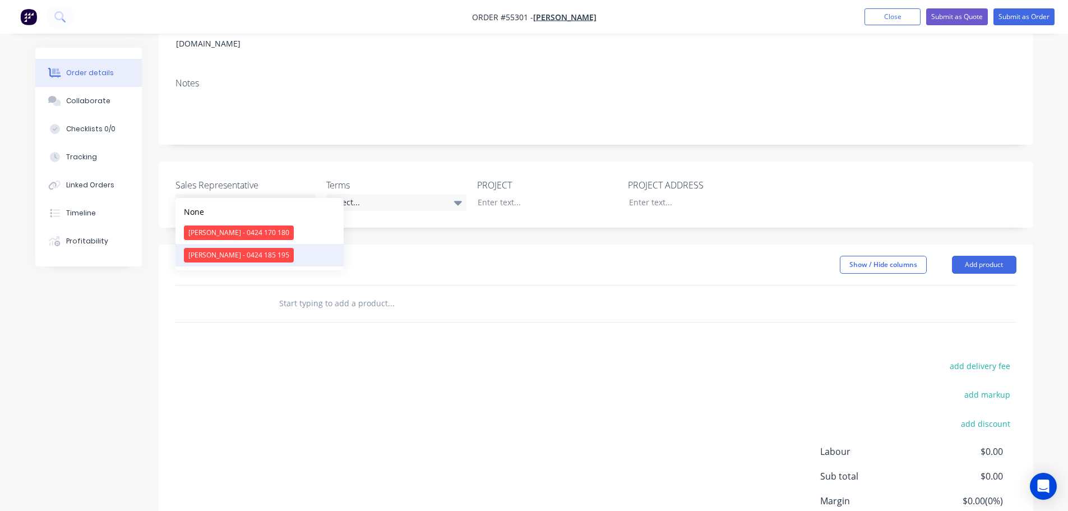
click at [219, 257] on div "Drew Blackman - 0424 185 195" at bounding box center [239, 255] width 110 height 15
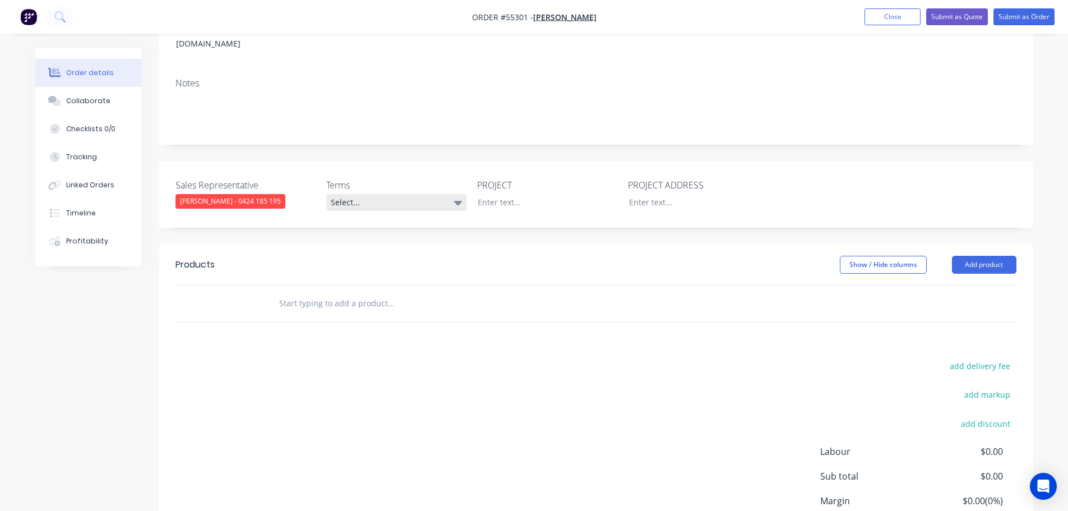
click at [348, 194] on div "Select..." at bounding box center [396, 202] width 140 height 17
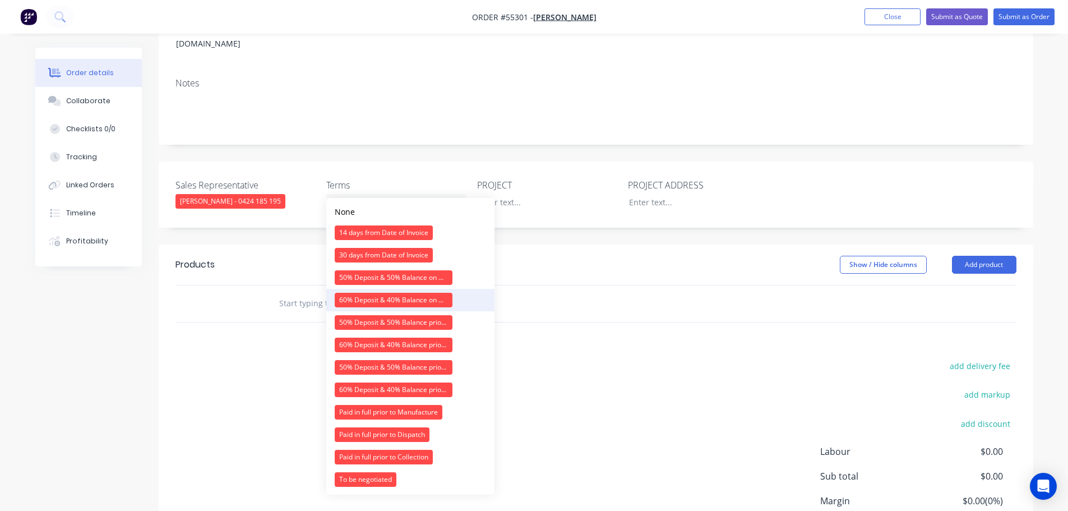
click at [373, 301] on div "60% Deposit & 40% Balance on Day of Installation" at bounding box center [394, 300] width 118 height 15
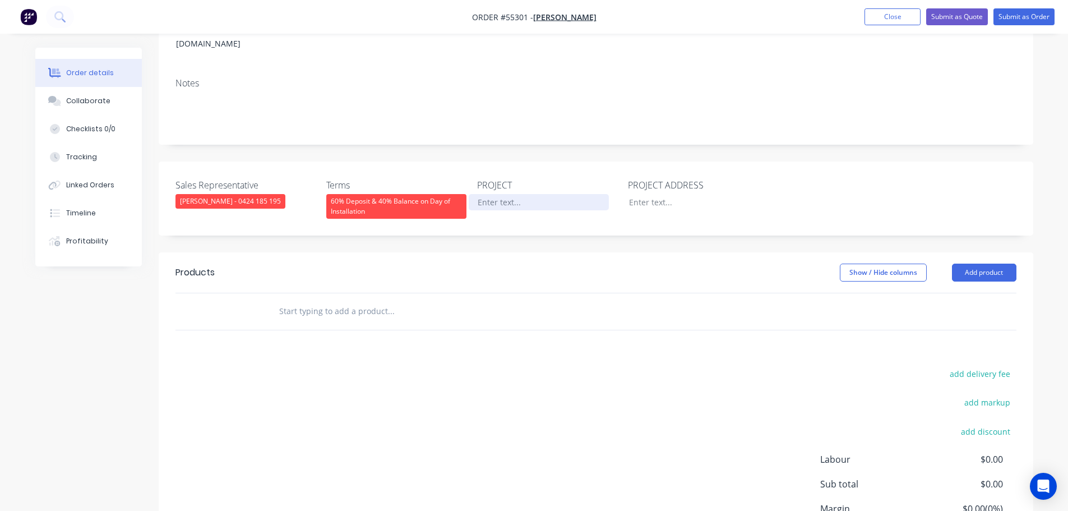
click at [493, 194] on div at bounding box center [539, 202] width 140 height 16
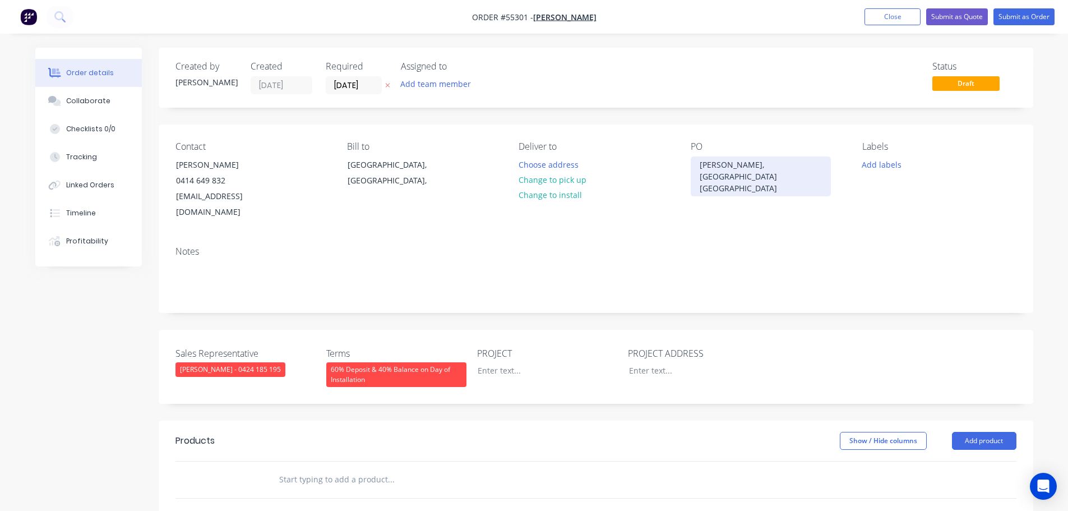
click at [735, 171] on div "Sushi Maru, Marrickville NSW" at bounding box center [761, 176] width 140 height 40
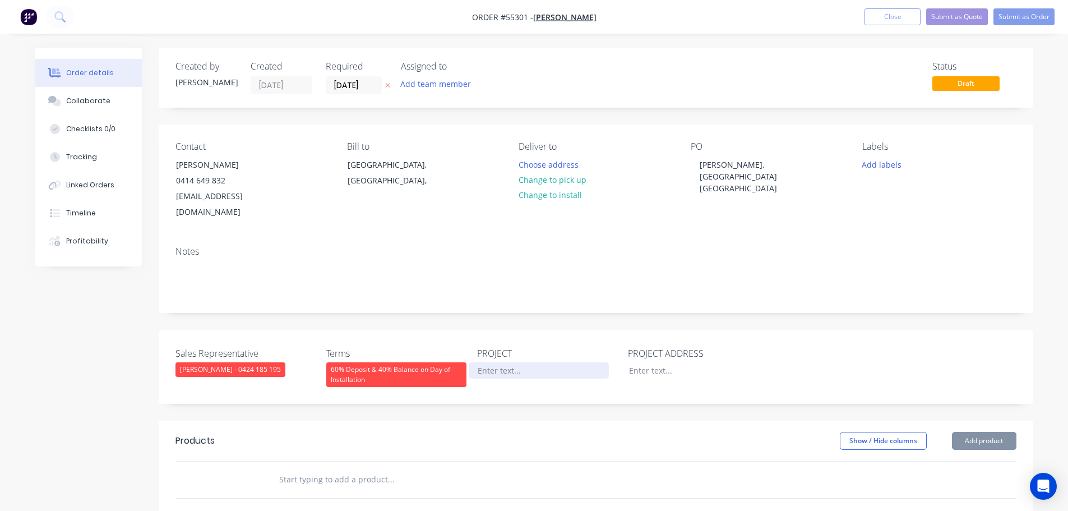
click at [493, 362] on div at bounding box center [539, 370] width 140 height 16
paste div
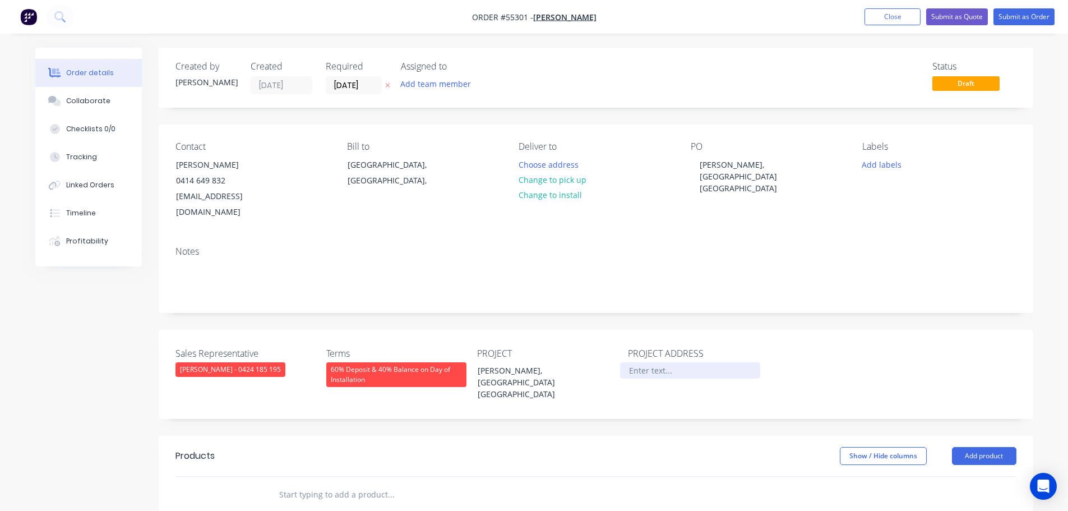
click at [635, 362] on div at bounding box center [690, 370] width 140 height 16
click at [987, 447] on button "Add product" at bounding box center [984, 456] width 64 height 18
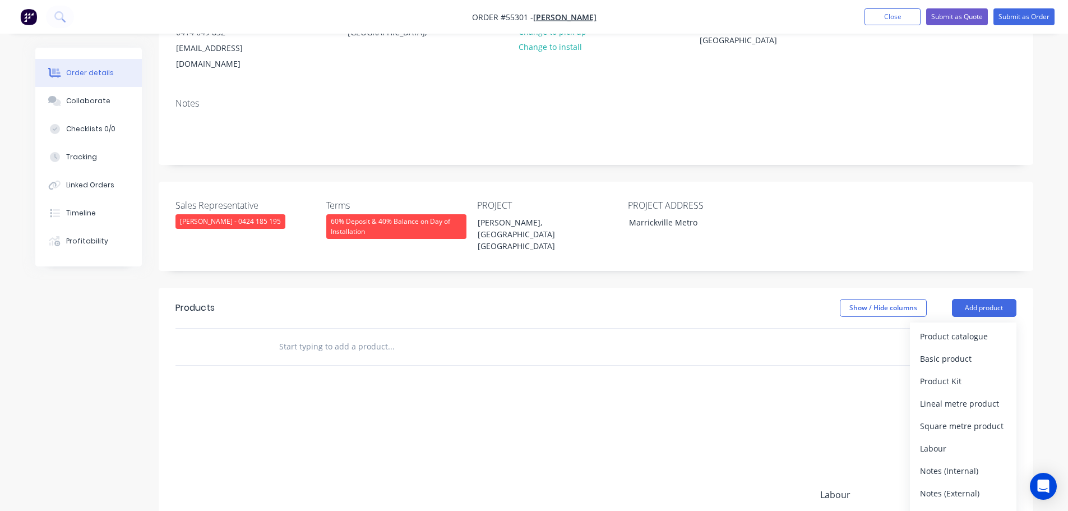
scroll to position [168, 0]
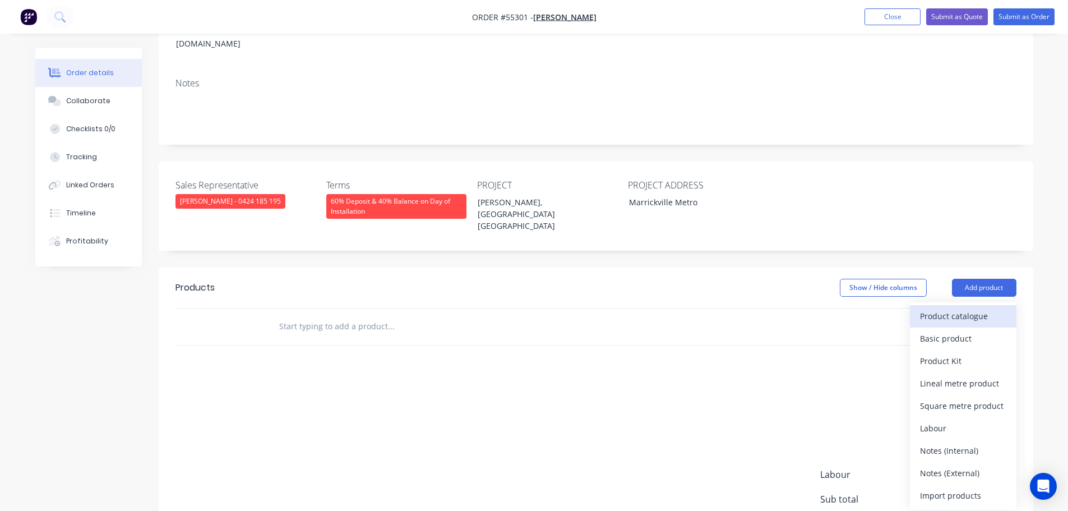
click at [923, 308] on div "Product catalogue" at bounding box center [963, 316] width 86 height 16
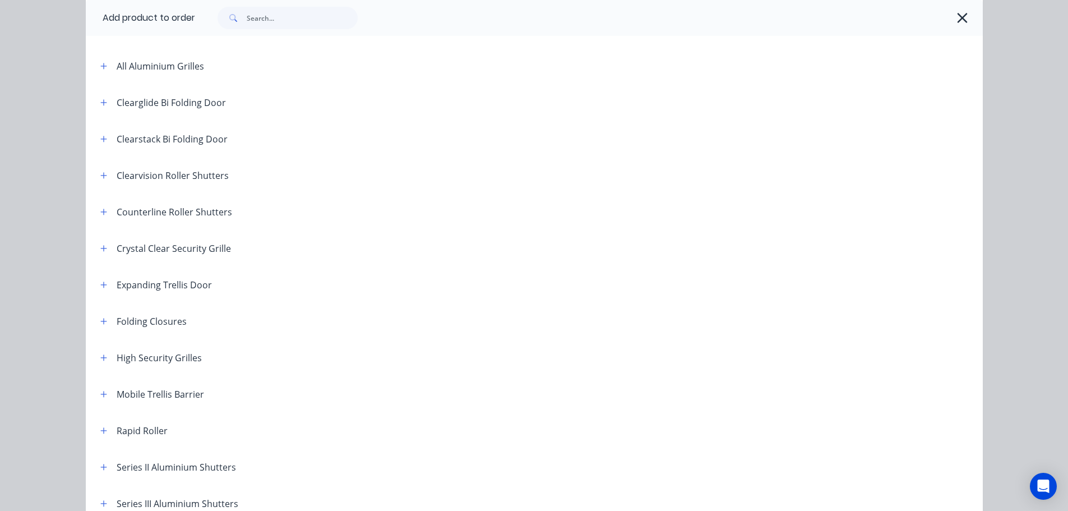
scroll to position [112, 0]
click at [101, 394] on icon "button" at bounding box center [103, 393] width 6 height 6
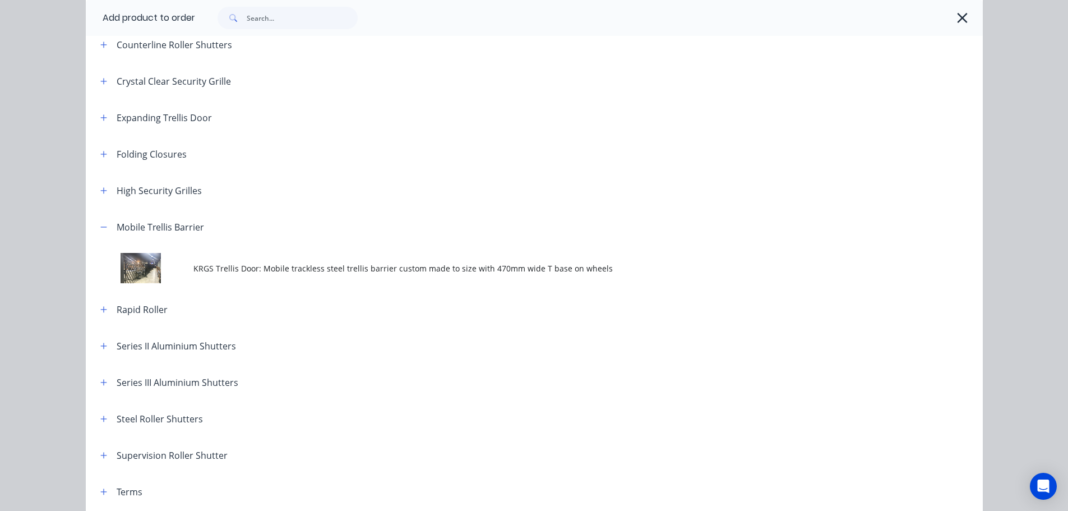
scroll to position [280, 0]
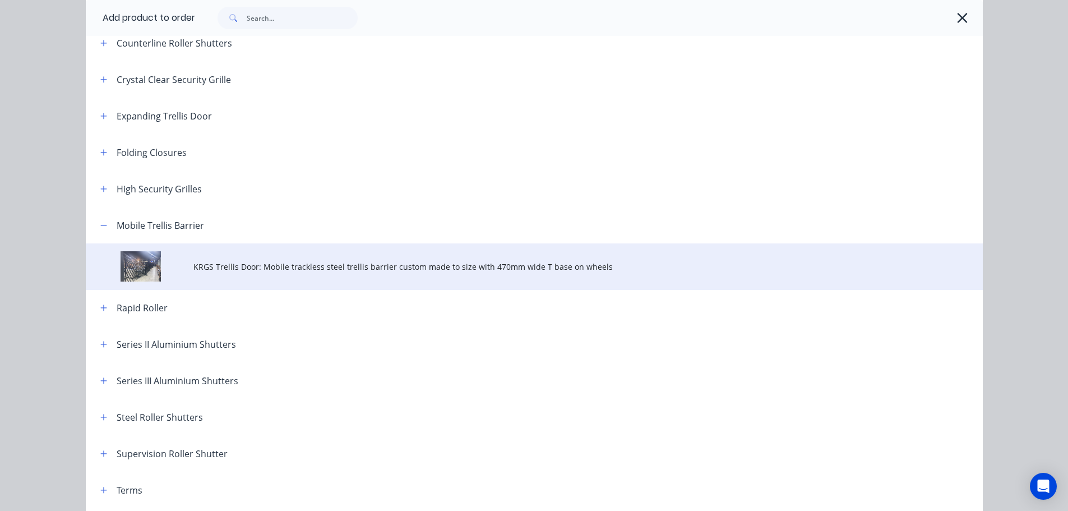
click at [278, 268] on span "KRGS Trellis Door: Mobile trackless steel trellis barrier custom made to size w…" at bounding box center [508, 267] width 631 height 12
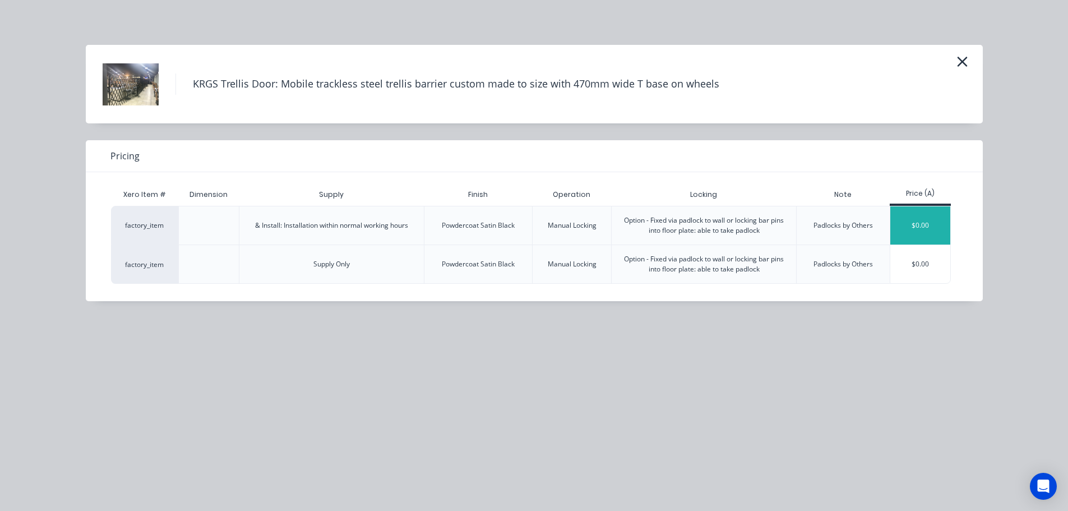
click at [924, 220] on div "$0.00" at bounding box center [921, 225] width 60 height 38
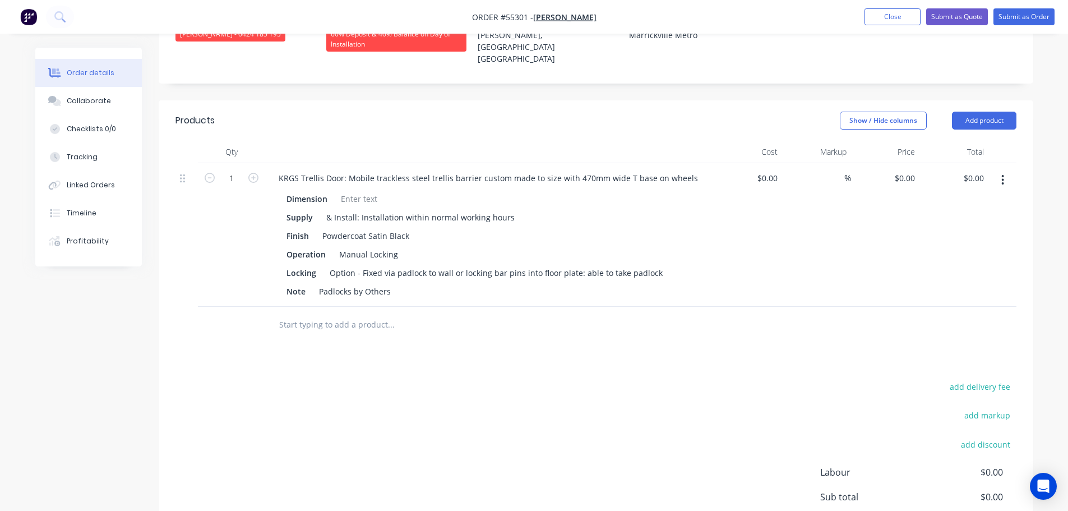
scroll to position [336, 0]
type input "1700"
type input "$1,700.00"
click at [351, 190] on div at bounding box center [358, 198] width 45 height 16
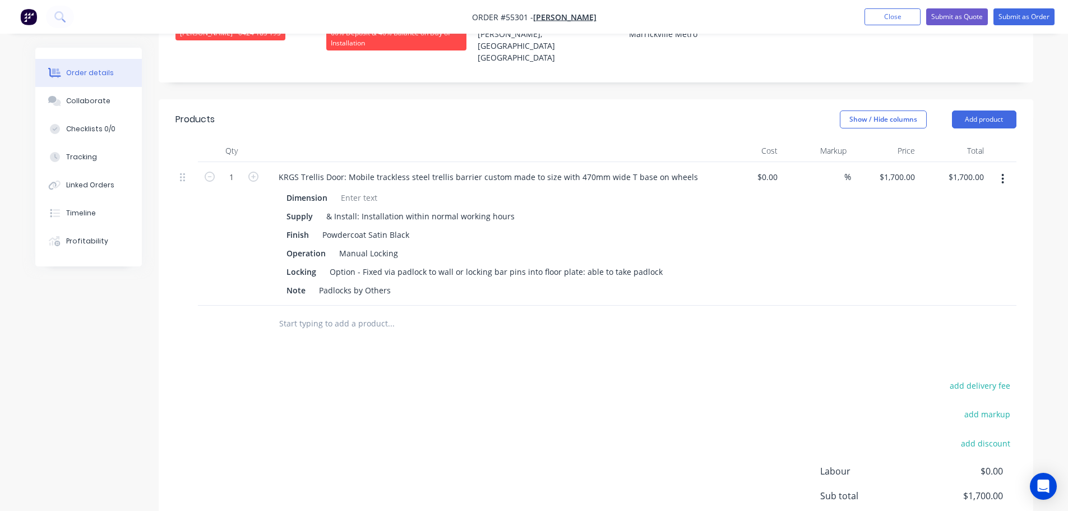
click at [267, 162] on div "KRGS Trellis Door: Mobile trackless steel trellis barrier custom made to size w…" at bounding box center [489, 234] width 449 height 144
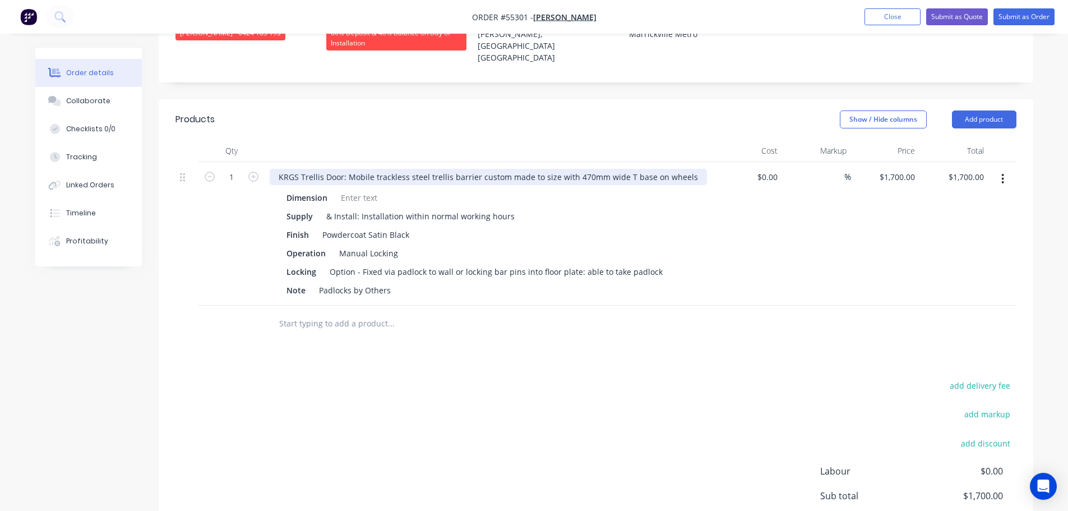
click at [273, 169] on div "KRGS Trellis Door: Mobile trackless steel trellis barrier custom made to size w…" at bounding box center [488, 177] width 437 height 16
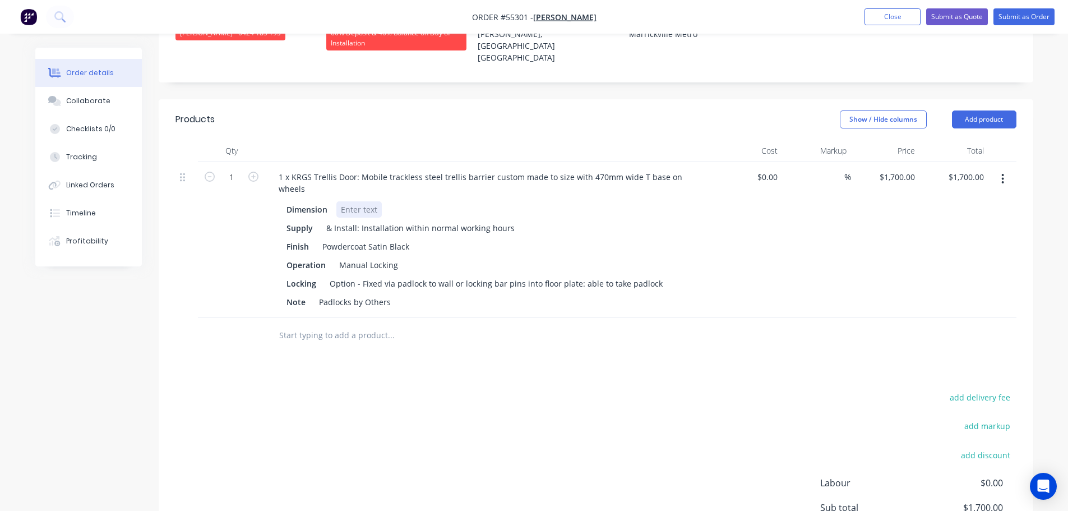
click at [344, 201] on div at bounding box center [358, 209] width 45 height 16
click at [346, 201] on div at bounding box center [358, 209] width 45 height 16
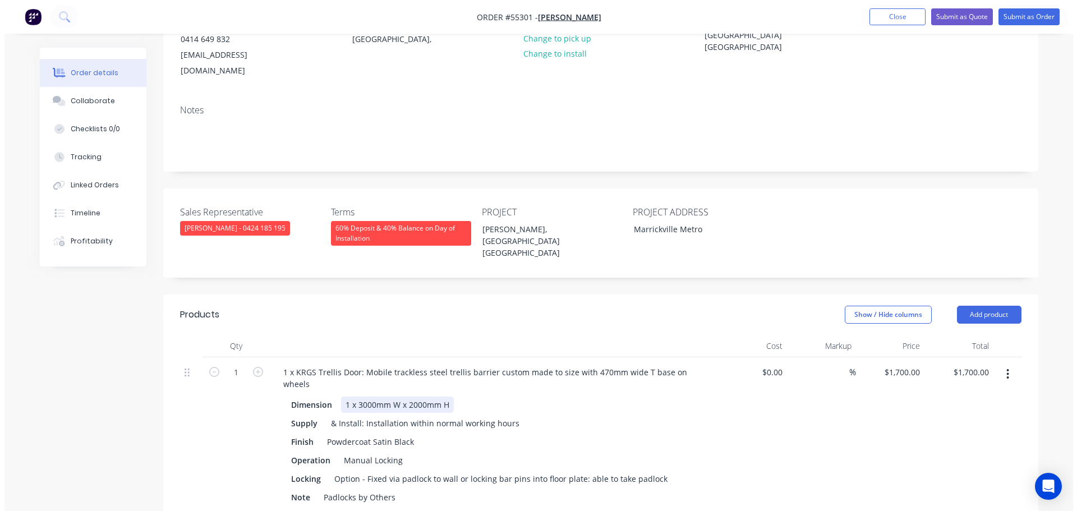
scroll to position [0, 0]
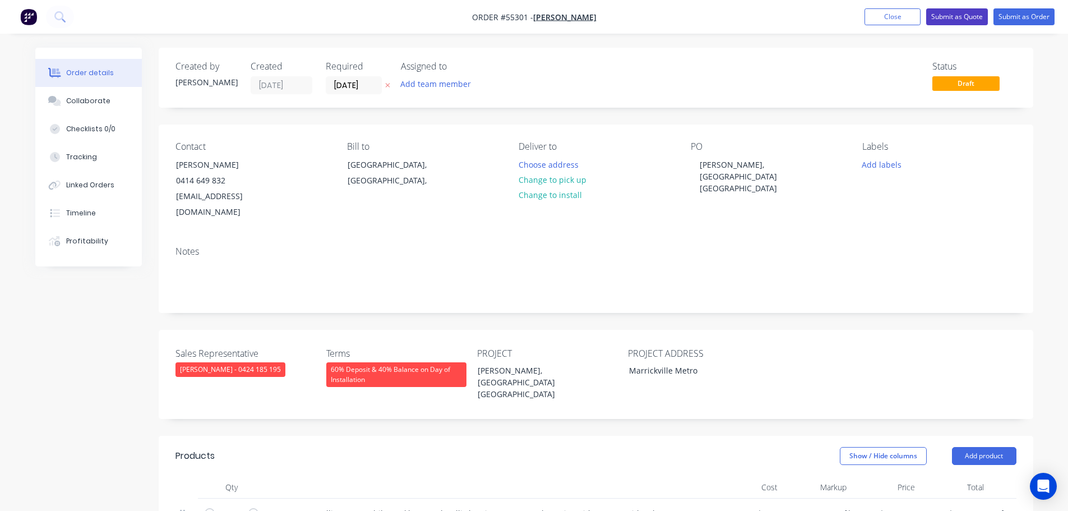
click at [958, 19] on button "Submit as Quote" at bounding box center [957, 16] width 62 height 17
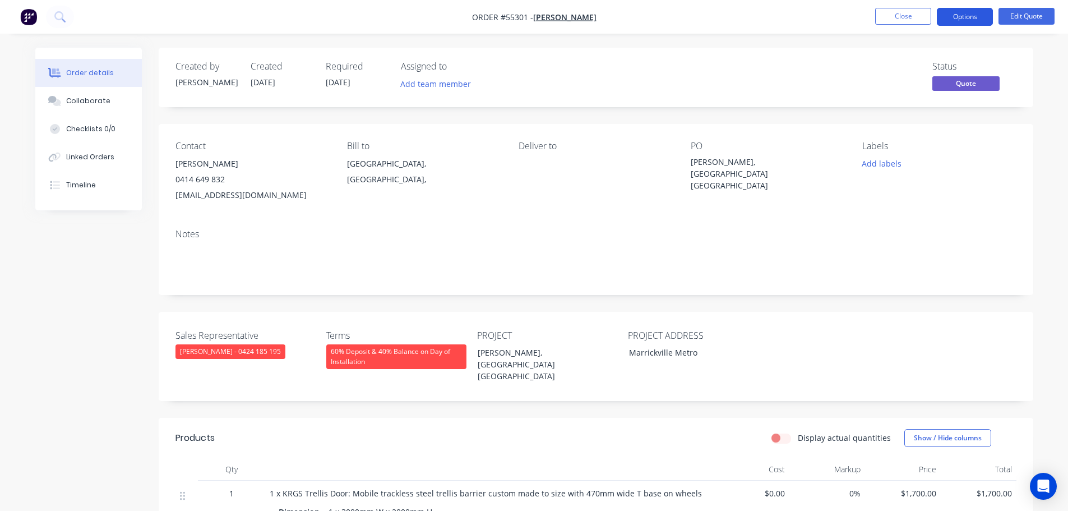
click at [953, 18] on button "Options" at bounding box center [965, 17] width 56 height 18
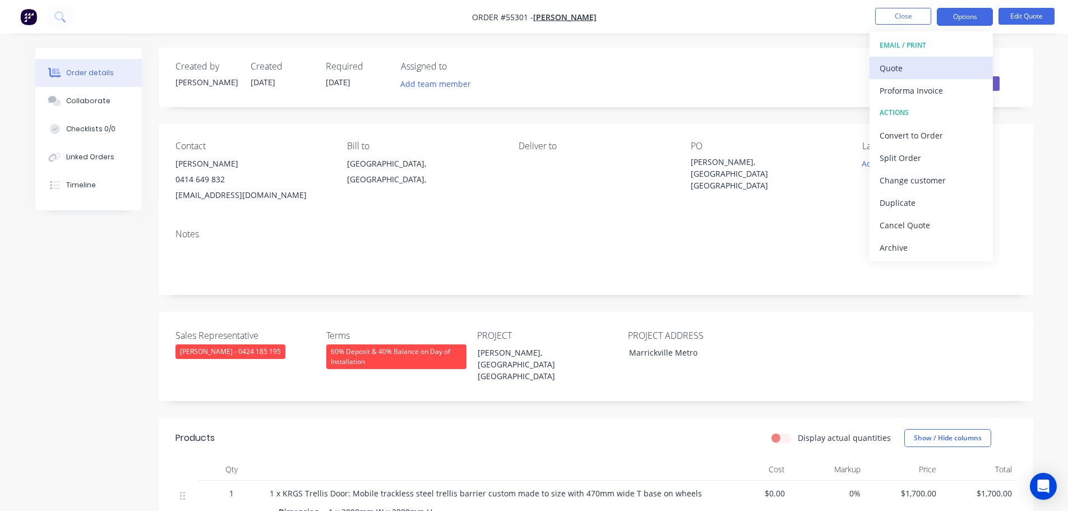
click at [897, 68] on div "Quote" at bounding box center [931, 68] width 103 height 16
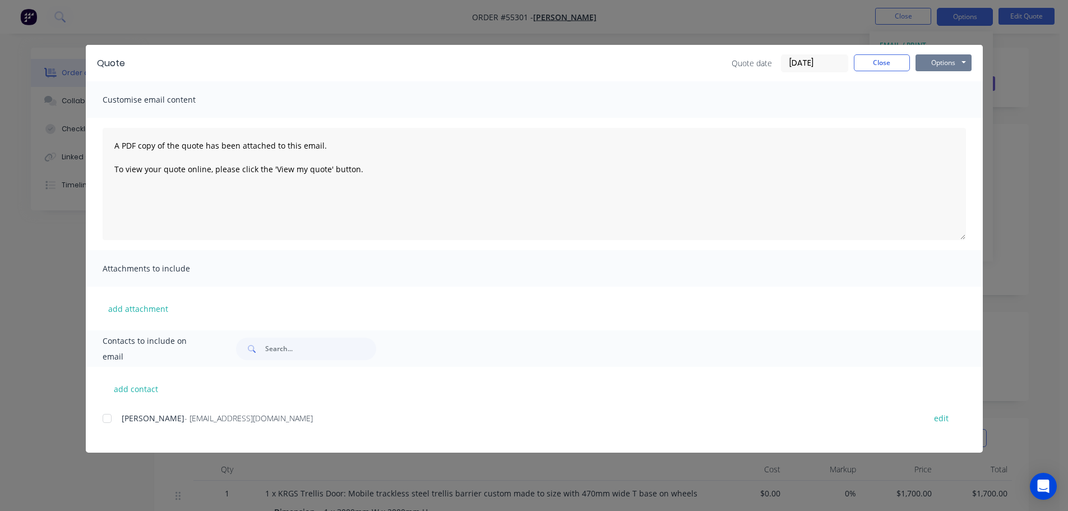
click at [940, 65] on button "Options" at bounding box center [944, 62] width 56 height 17
click at [951, 101] on button "Print" at bounding box center [952, 101] width 72 height 19
click at [878, 62] on button "Close" at bounding box center [882, 62] width 56 height 17
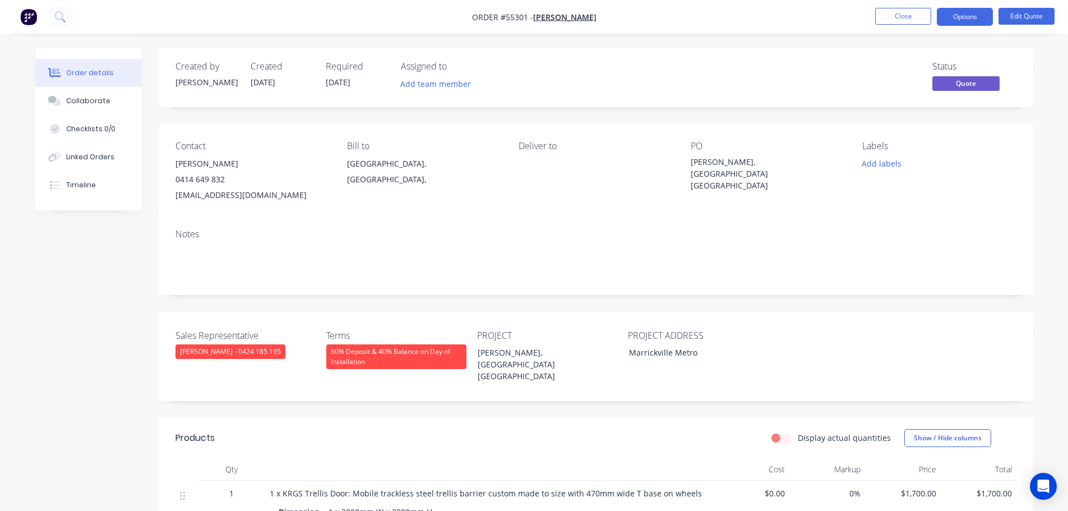
click at [192, 195] on div "hyunjmc@gmail.com" at bounding box center [253, 195] width 154 height 16
click at [751, 156] on div "Sushi Maru, Marrickville NSW" at bounding box center [761, 173] width 140 height 35
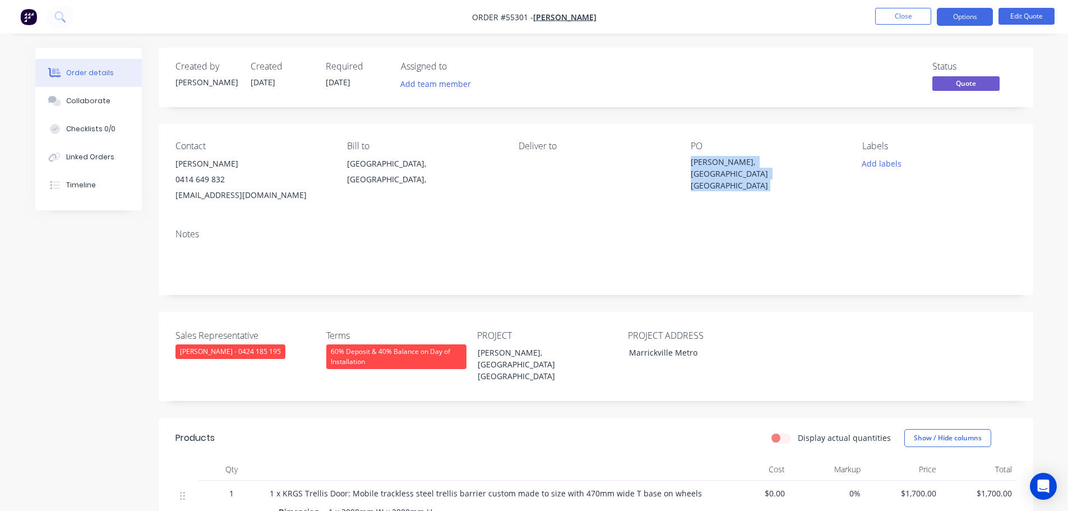
click at [751, 156] on div "Sushi Maru, Marrickville NSW" at bounding box center [761, 173] width 140 height 35
click at [225, 181] on span at bounding box center [225, 179] width 0 height 11
click at [915, 12] on button "Close" at bounding box center [903, 16] width 56 height 17
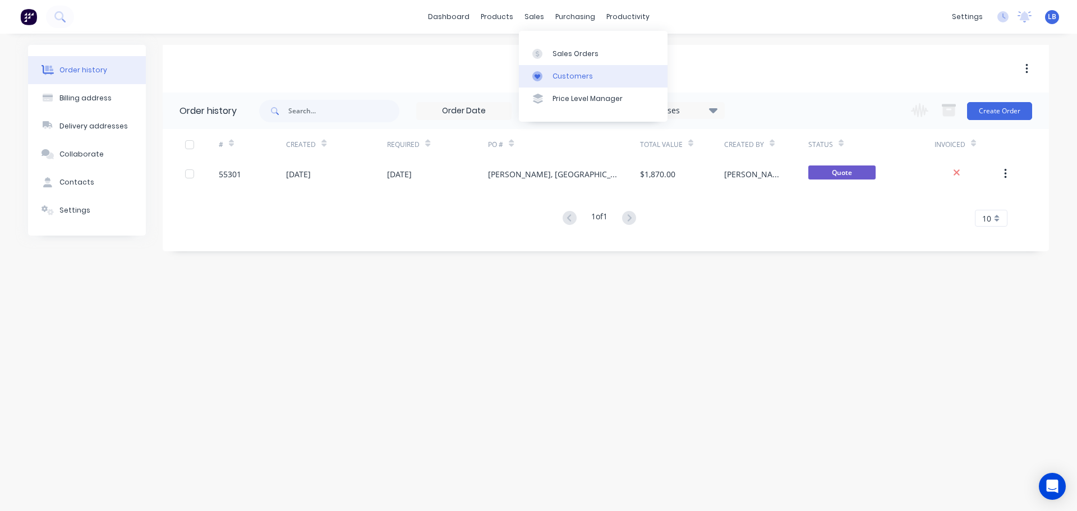
click at [559, 74] on div "Customers" at bounding box center [572, 76] width 40 height 10
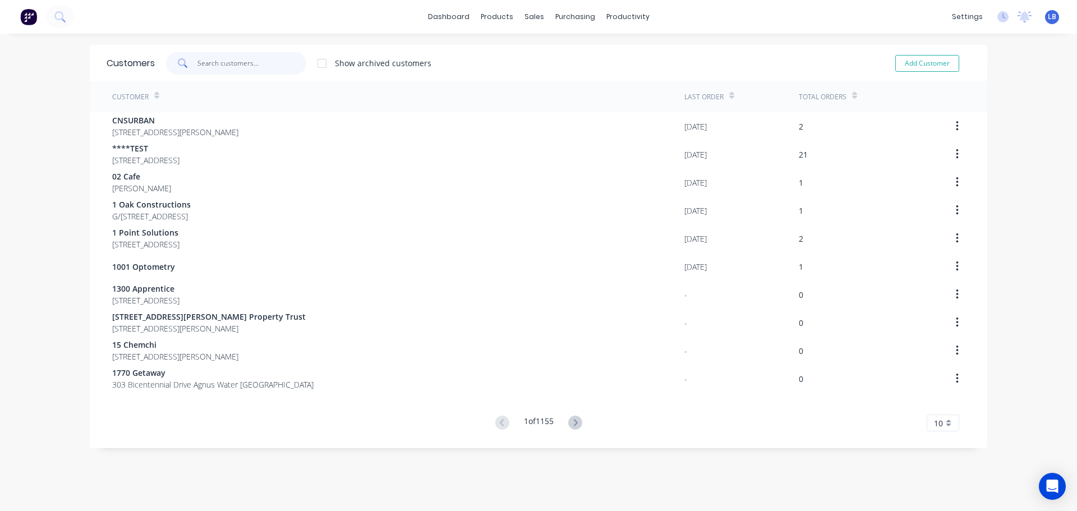
click at [233, 65] on input "text" at bounding box center [251, 63] width 109 height 22
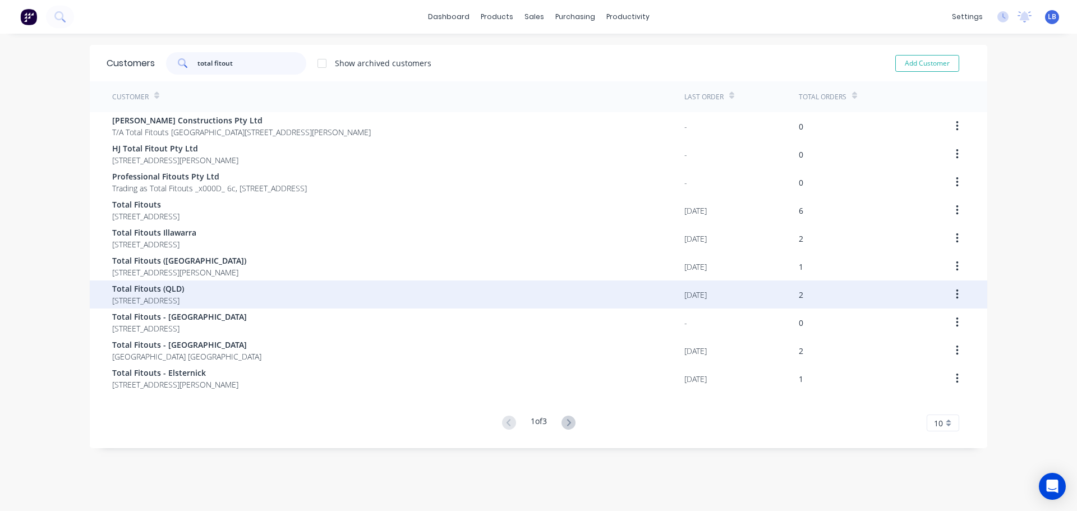
scroll to position [22, 0]
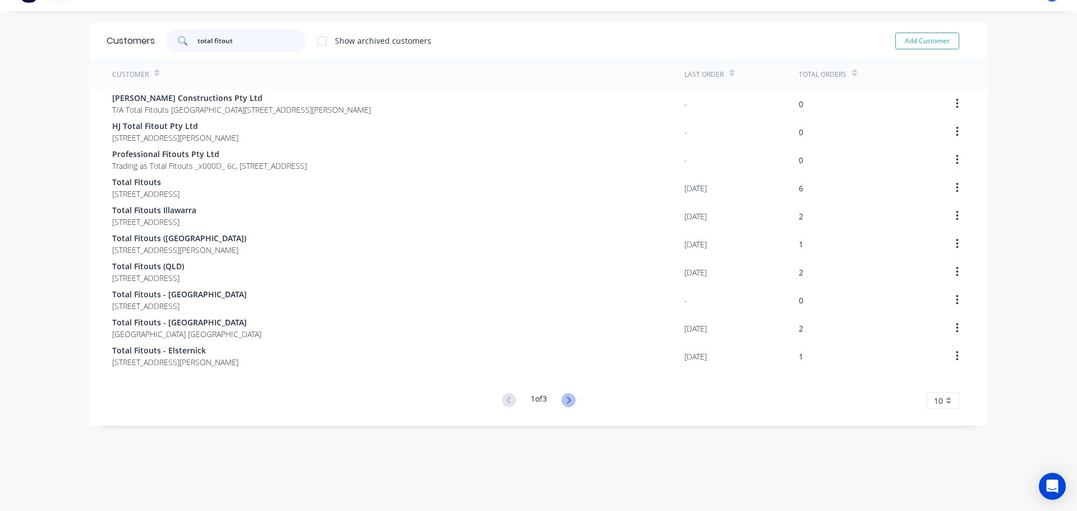
type input "total fitout"
click at [571, 400] on icon at bounding box center [568, 400] width 14 height 14
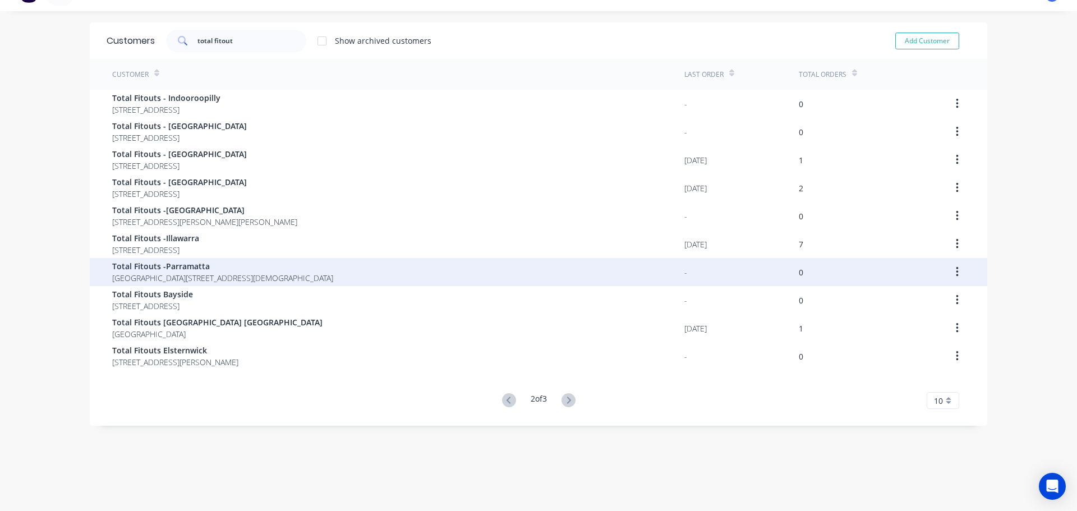
click at [146, 275] on span "Suite 20225 Church St Parramatta New South Wales" at bounding box center [222, 278] width 221 height 12
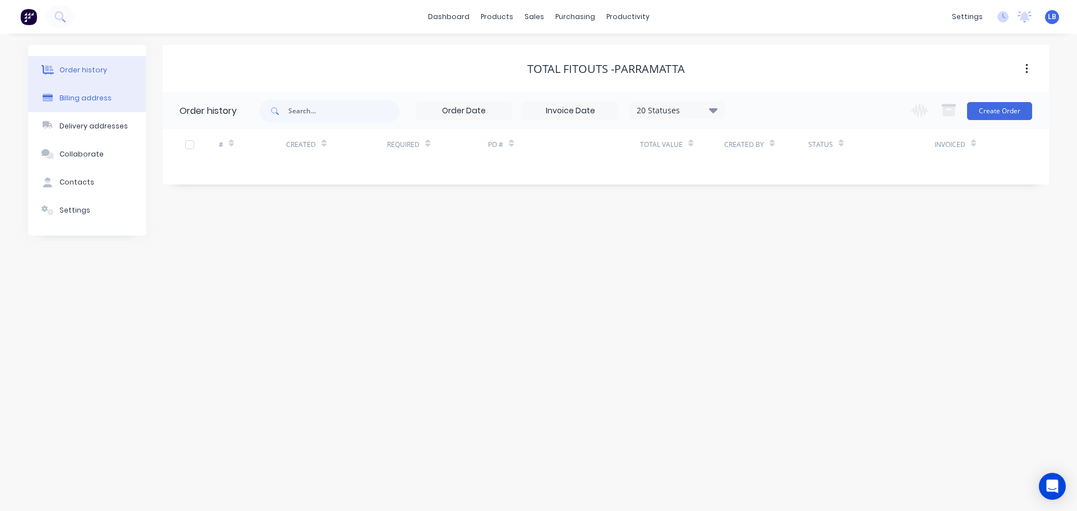
click at [82, 100] on div "Billing address" at bounding box center [85, 98] width 52 height 10
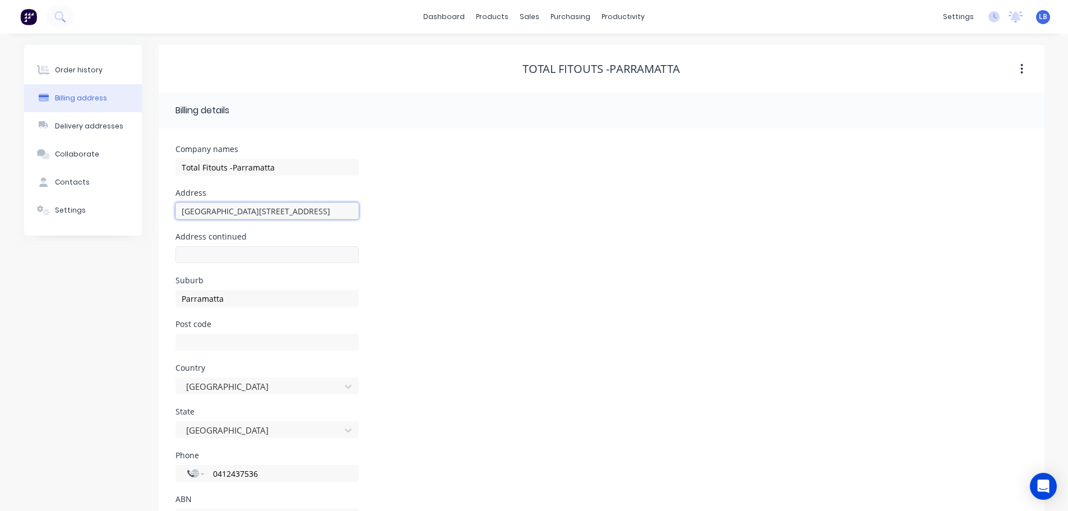
drag, startPoint x: 210, startPoint y: 210, endPoint x: 210, endPoint y: 255, distance: 44.3
click at [210, 212] on input "Suite 20225 Church St" at bounding box center [267, 210] width 183 height 17
click at [215, 210] on input "Suite 20225 Church St" at bounding box center [267, 210] width 183 height 17
click at [255, 212] on input "Suite 202 -25 Church St" at bounding box center [267, 210] width 183 height 17
type input "Suite 202 -25 Grose St"
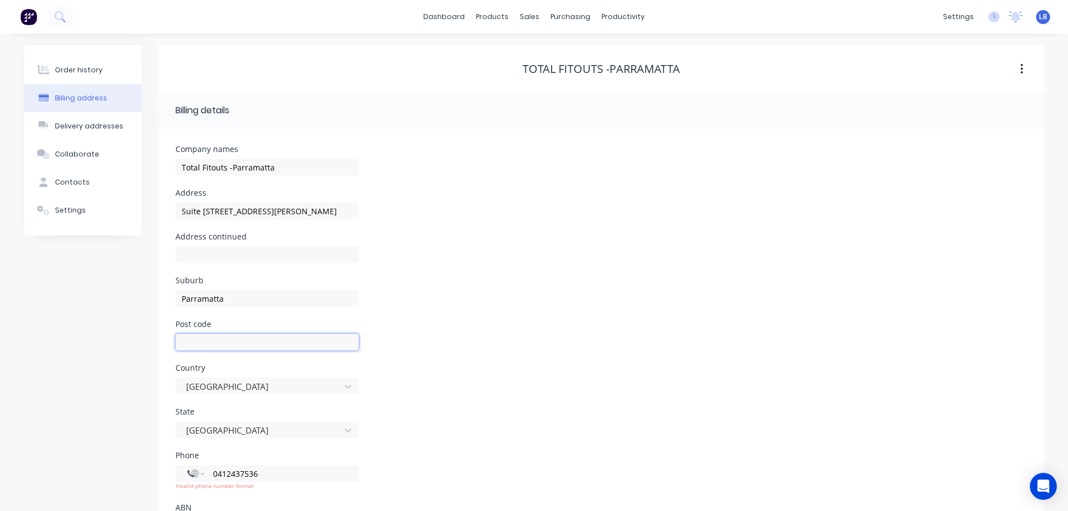
drag, startPoint x: 193, startPoint y: 343, endPoint x: 229, endPoint y: 339, distance: 35.5
click at [193, 343] on input "text" at bounding box center [267, 342] width 183 height 17
type input "2150"
click at [534, 17] on div "sales" at bounding box center [529, 16] width 31 height 17
click at [568, 54] on div "Sales Orders" at bounding box center [571, 54] width 46 height 10
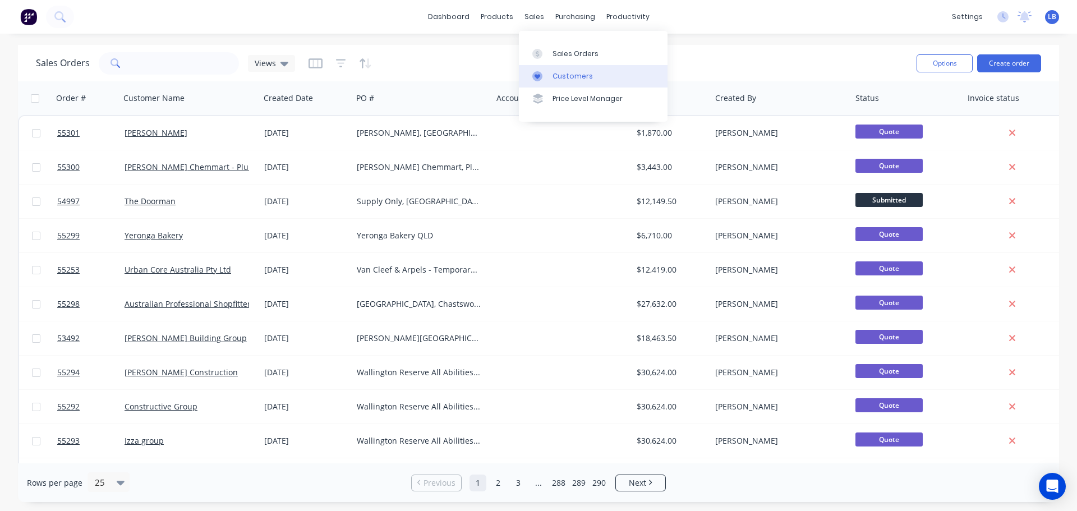
click at [564, 75] on div "Customers" at bounding box center [572, 76] width 40 height 10
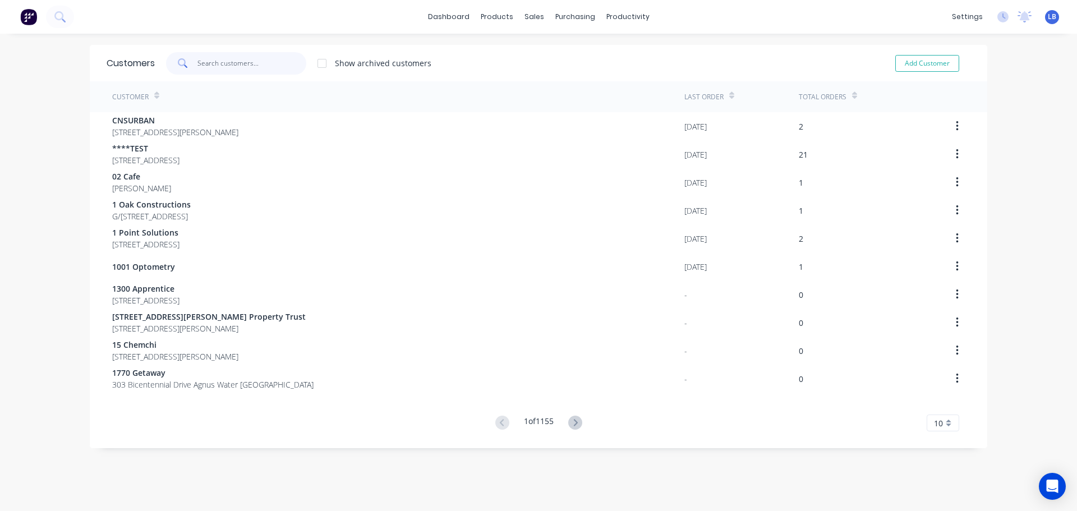
click at [223, 67] on input "text" at bounding box center [251, 63] width 109 height 22
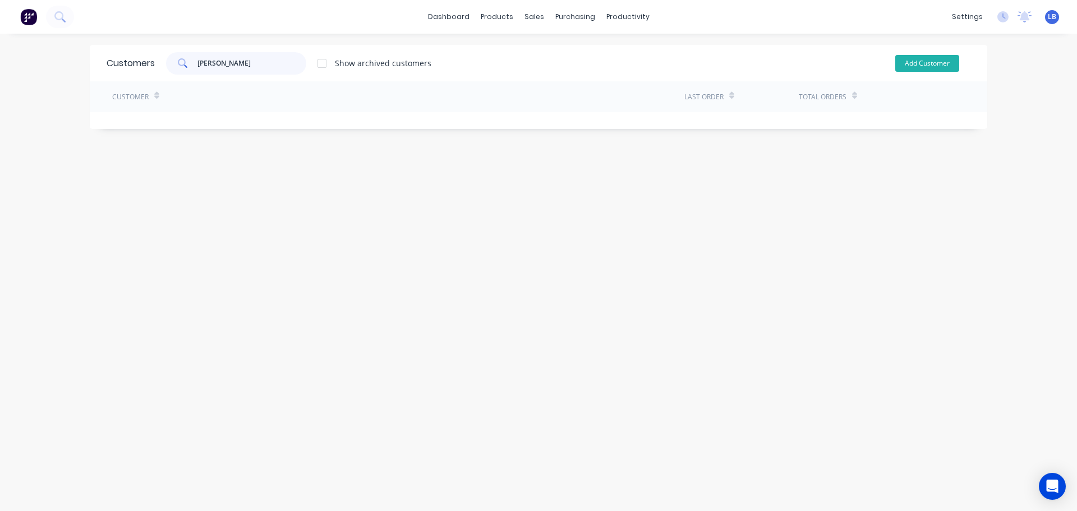
type input "Tony - Burwood"
click at [914, 58] on button "Add Customer" at bounding box center [927, 63] width 64 height 17
select select "AU"
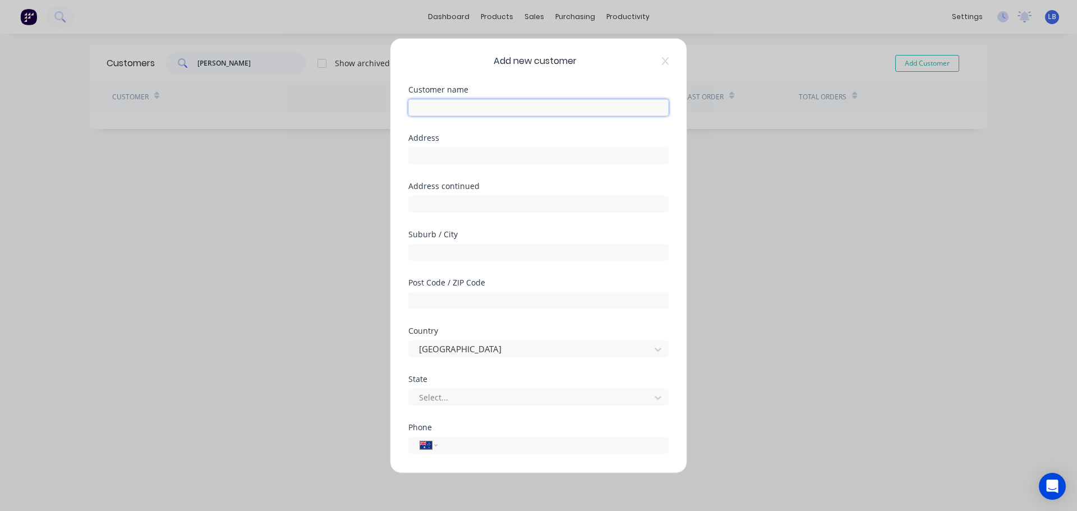
click at [421, 108] on input "text" at bounding box center [538, 107] width 260 height 17
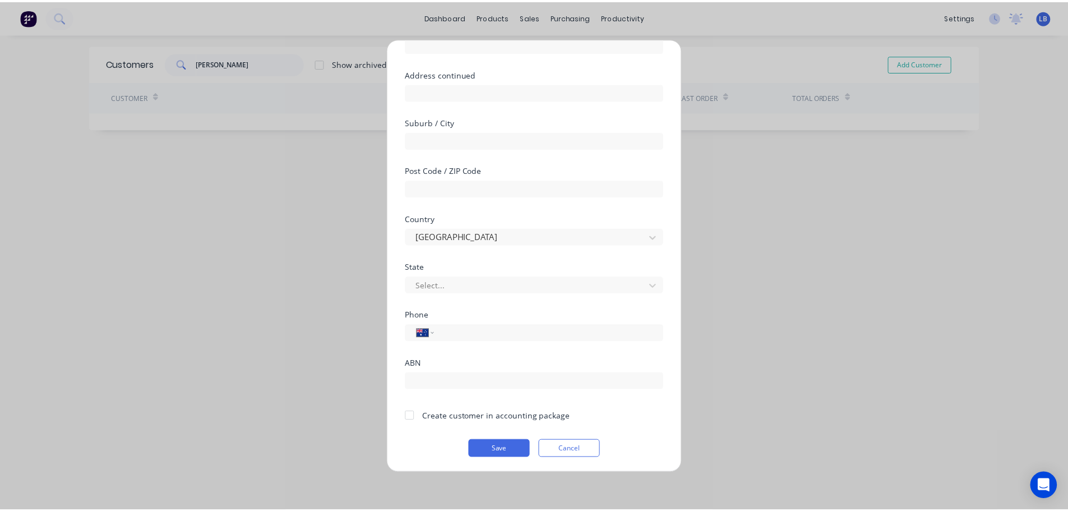
scroll to position [113, 0]
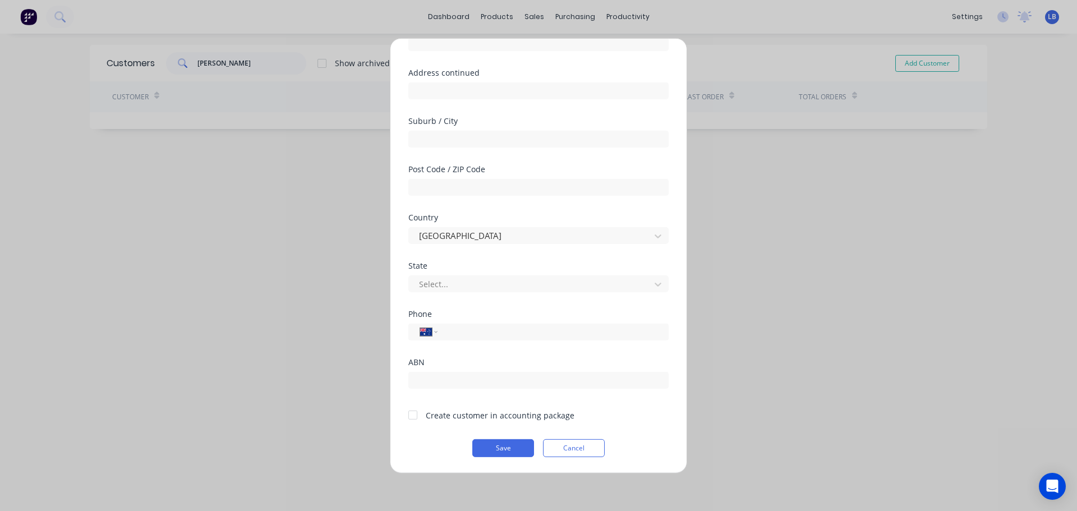
type input "Tony - Burwood"
click at [417, 413] on div at bounding box center [413, 415] width 22 height 22
click at [492, 449] on button "Save" at bounding box center [503, 448] width 62 height 18
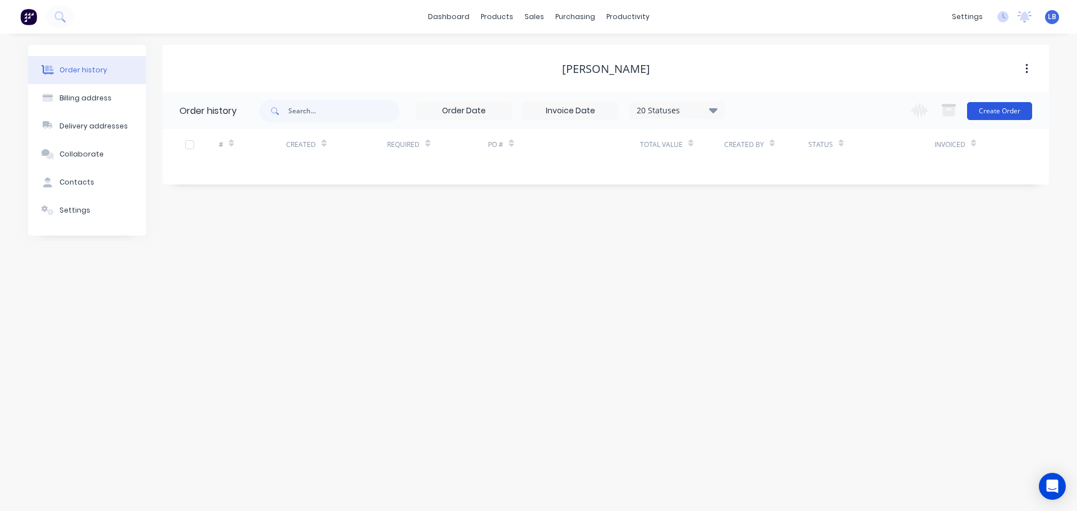
click at [994, 112] on button "Create Order" at bounding box center [999, 111] width 65 height 18
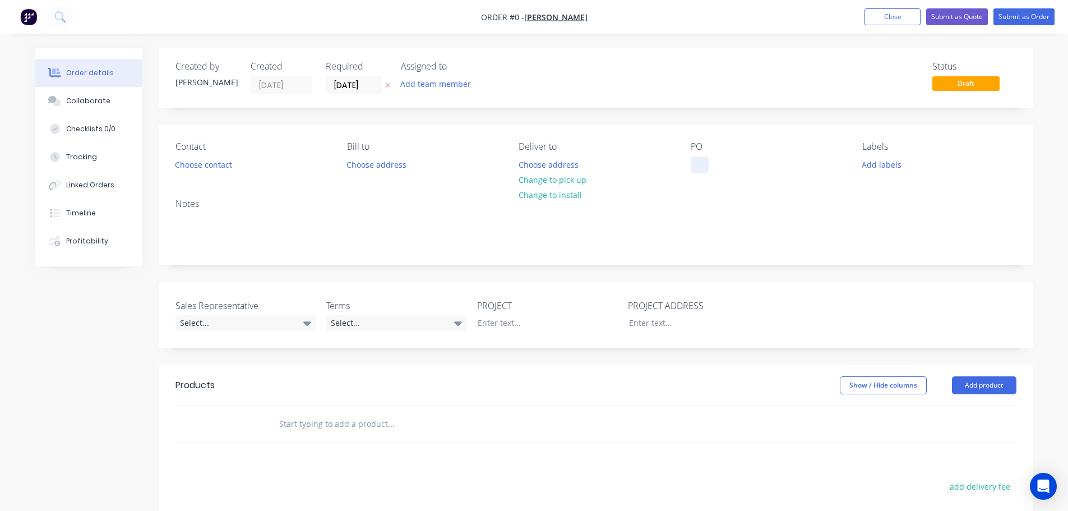
click at [699, 162] on div at bounding box center [700, 164] width 18 height 16
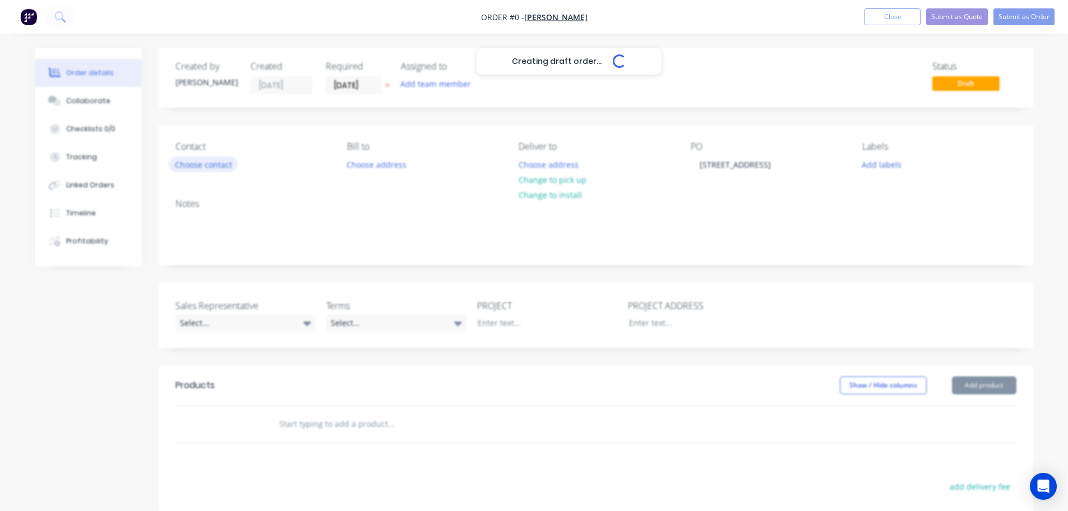
click at [216, 162] on div "Creating draft order... Loading... Order details Collaborate Checklists 0/0 Tra…" at bounding box center [534, 388] width 1021 height 681
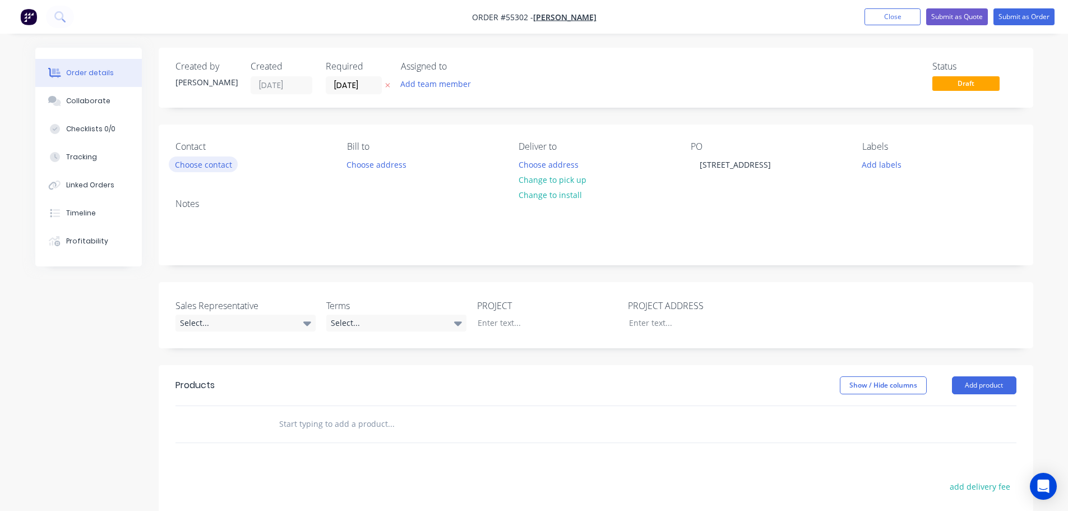
click at [216, 162] on button "Choose contact" at bounding box center [203, 163] width 69 height 15
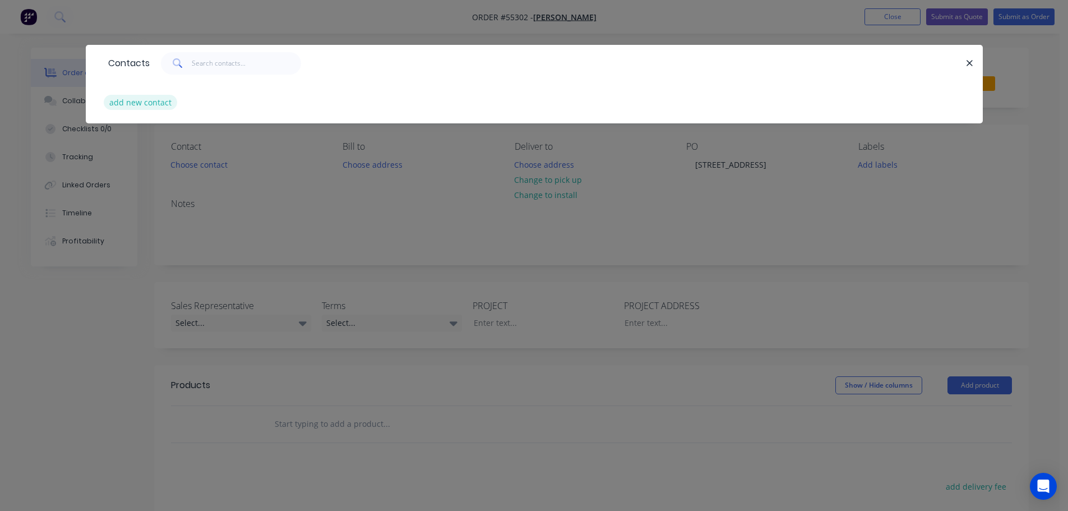
click at [154, 105] on button "add new contact" at bounding box center [141, 102] width 74 height 15
select select "AU"
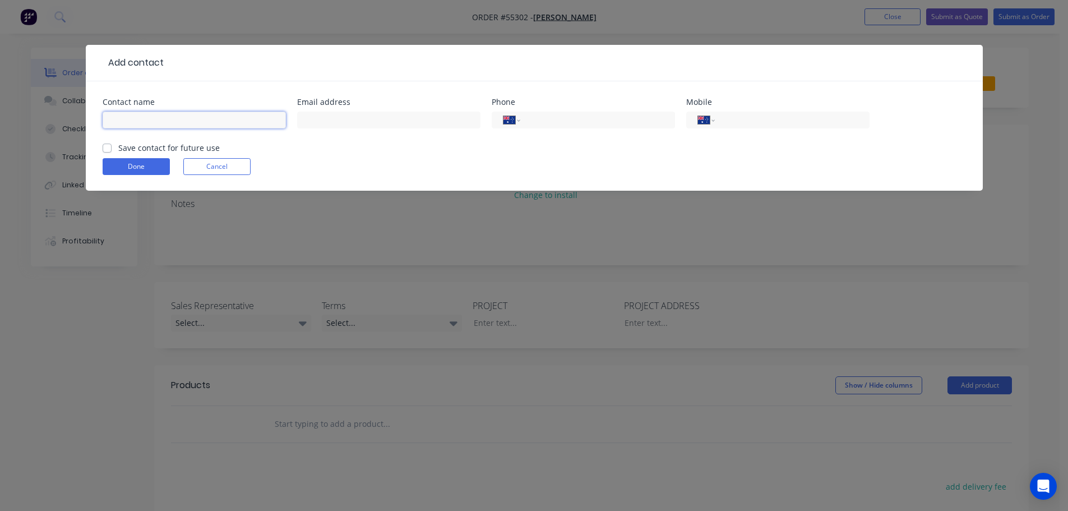
drag, startPoint x: 117, startPoint y: 122, endPoint x: 130, endPoint y: 118, distance: 14.0
click at [117, 122] on input "text" at bounding box center [194, 120] width 183 height 17
type input "Tony"
drag, startPoint x: 333, startPoint y: 123, endPoint x: 333, endPoint y: 129, distance: 6.2
click at [333, 123] on input "text" at bounding box center [388, 120] width 183 height 17
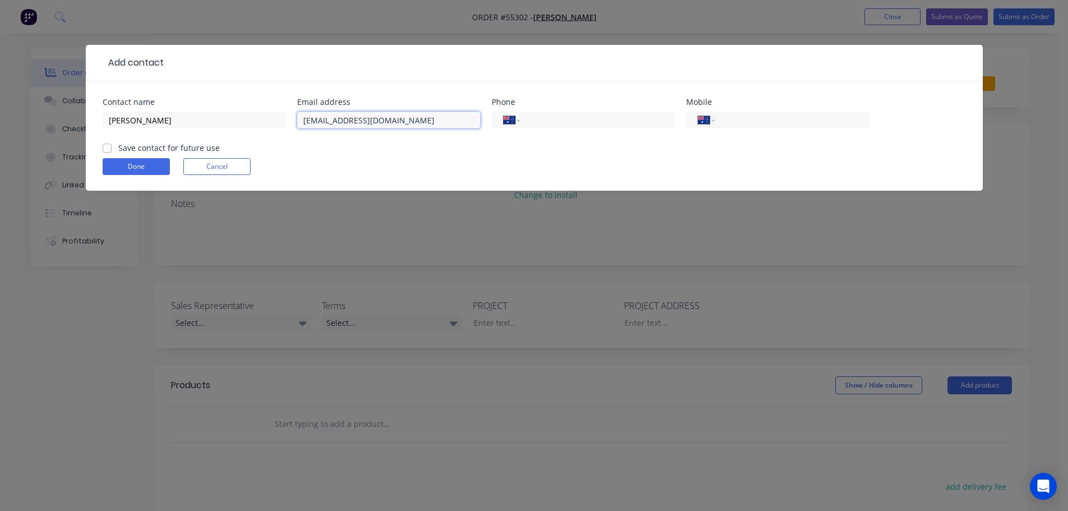
type input "info@aceapprovals.com"
drag, startPoint x: 765, startPoint y: 108, endPoint x: 763, endPoint y: 116, distance: 8.6
click at [764, 114] on div "Mobile International Afghanistan Åland Islands Albania Algeria American Samoa A…" at bounding box center [777, 120] width 183 height 44
click at [761, 119] on input "tel" at bounding box center [790, 120] width 135 height 13
type input "0402 343 678"
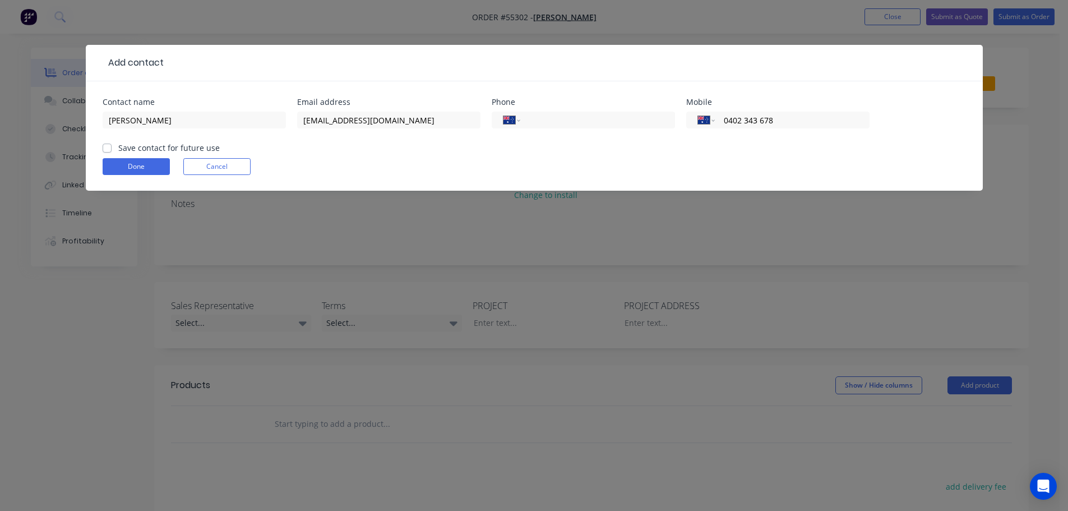
click at [118, 145] on label "Save contact for future use" at bounding box center [169, 148] width 102 height 12
click at [107, 145] on input "Save contact for future use" at bounding box center [107, 147] width 9 height 11
checkbox input "true"
click at [127, 167] on button "Done" at bounding box center [136, 166] width 67 height 17
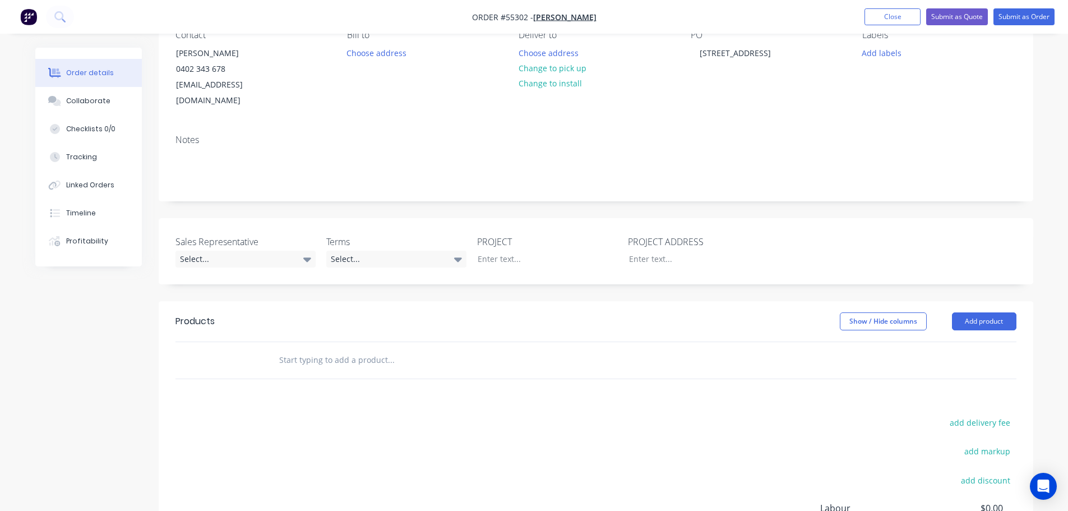
scroll to position [112, 0]
click at [206, 250] on div "Select..." at bounding box center [246, 258] width 140 height 17
drag, startPoint x: 219, startPoint y: 314, endPoint x: 340, endPoint y: 253, distance: 135.9
click at [227, 307] on div "Drew Blackman - 0424 185 195" at bounding box center [239, 311] width 110 height 15
click at [356, 250] on div "Select..." at bounding box center [396, 258] width 140 height 17
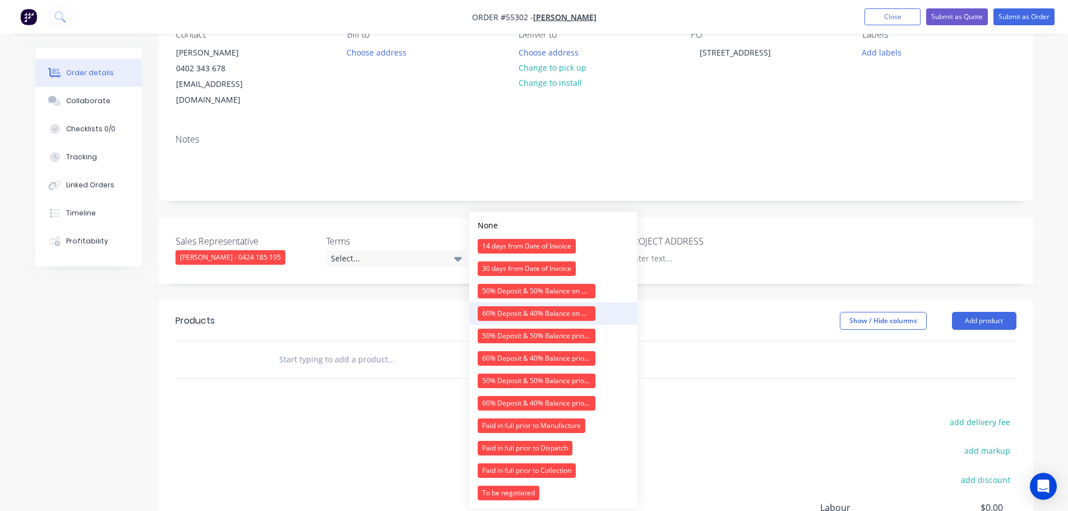
click at [515, 311] on div "60% Deposit & 40% Balance on Day of Installation" at bounding box center [537, 313] width 118 height 15
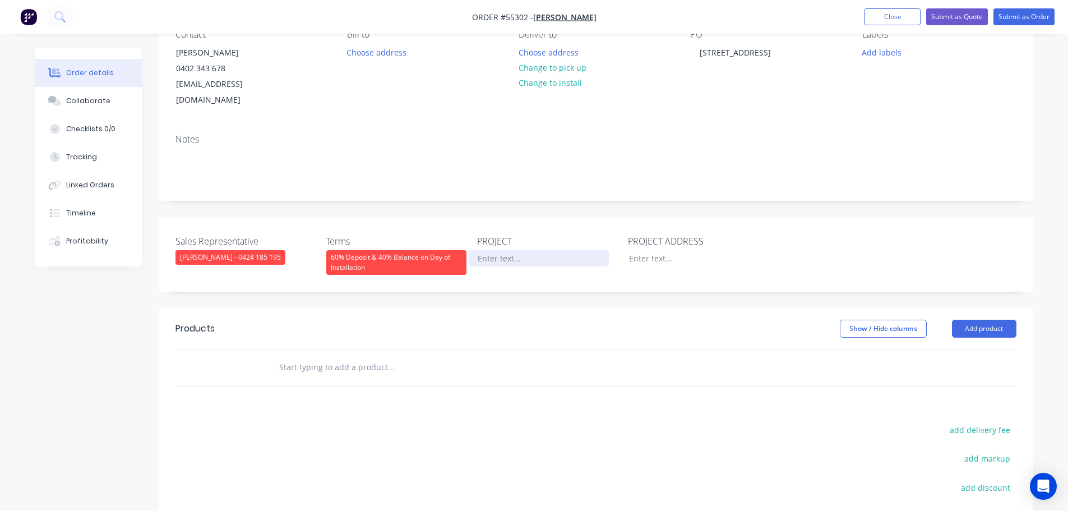
click at [505, 250] on div at bounding box center [539, 258] width 140 height 16
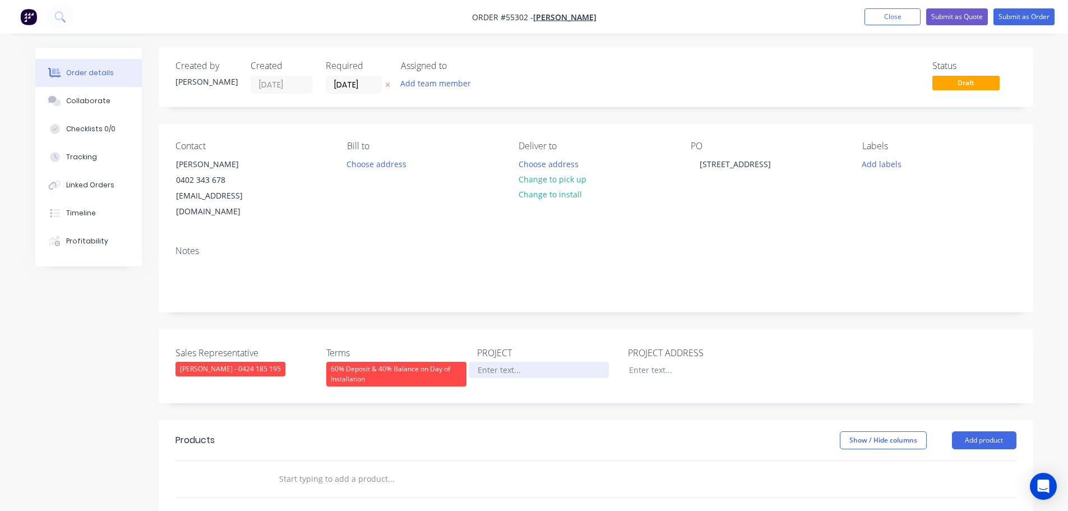
scroll to position [0, 0]
click at [735, 162] on div "47 Condor St, Burwood NSW" at bounding box center [735, 164] width 89 height 16
click at [489, 362] on div at bounding box center [539, 370] width 140 height 16
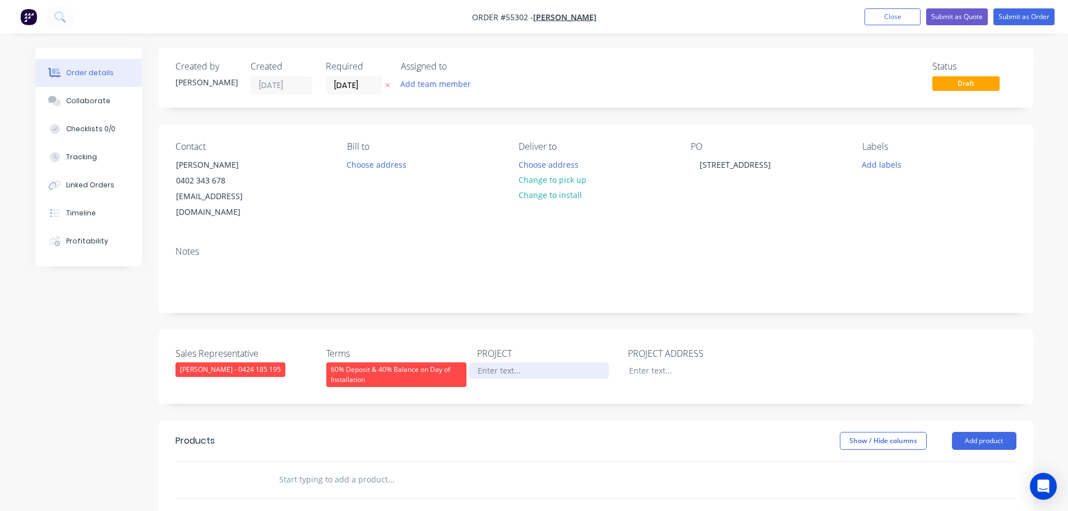
paste div
click at [640, 362] on div at bounding box center [690, 370] width 140 height 16
paste div
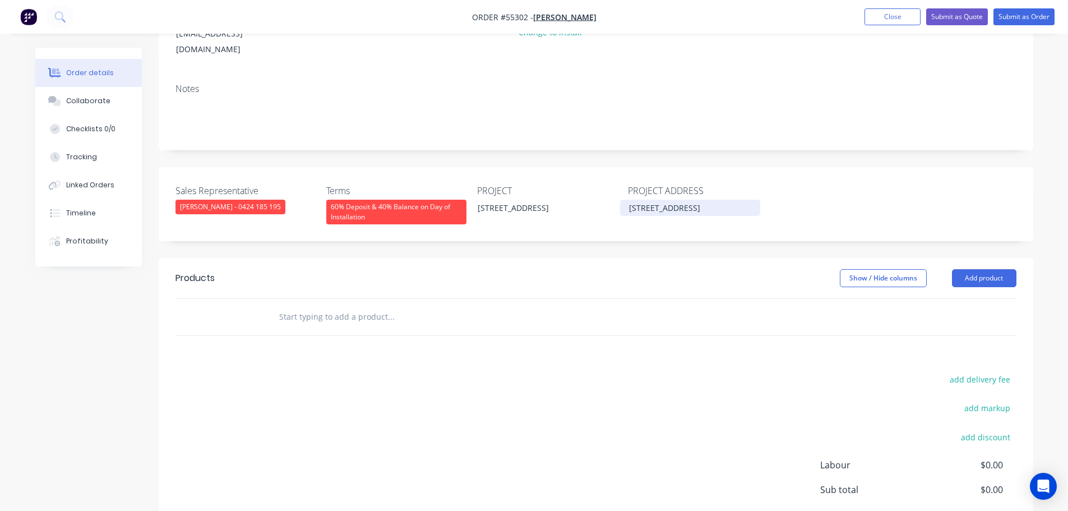
scroll to position [168, 0]
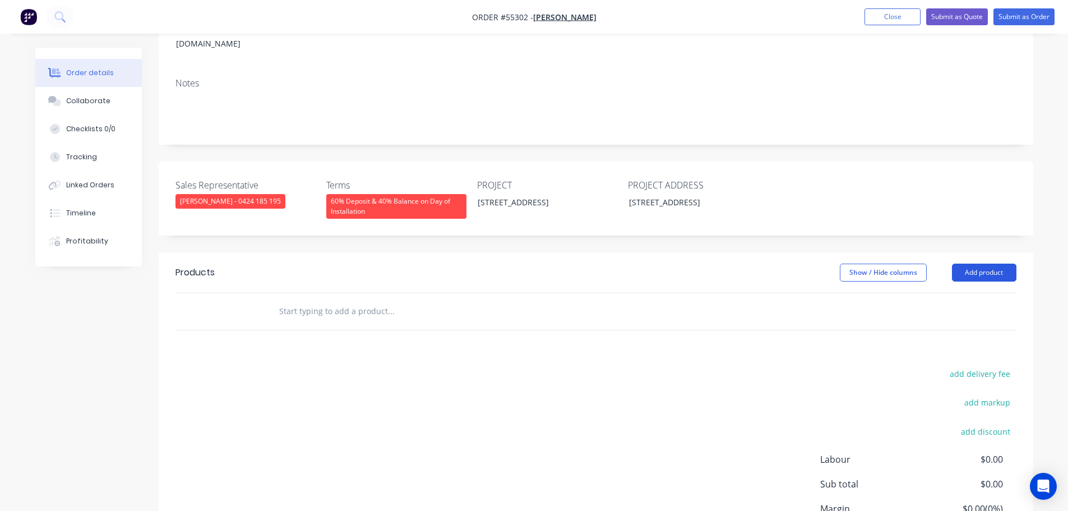
click at [971, 264] on button "Add product" at bounding box center [984, 273] width 64 height 18
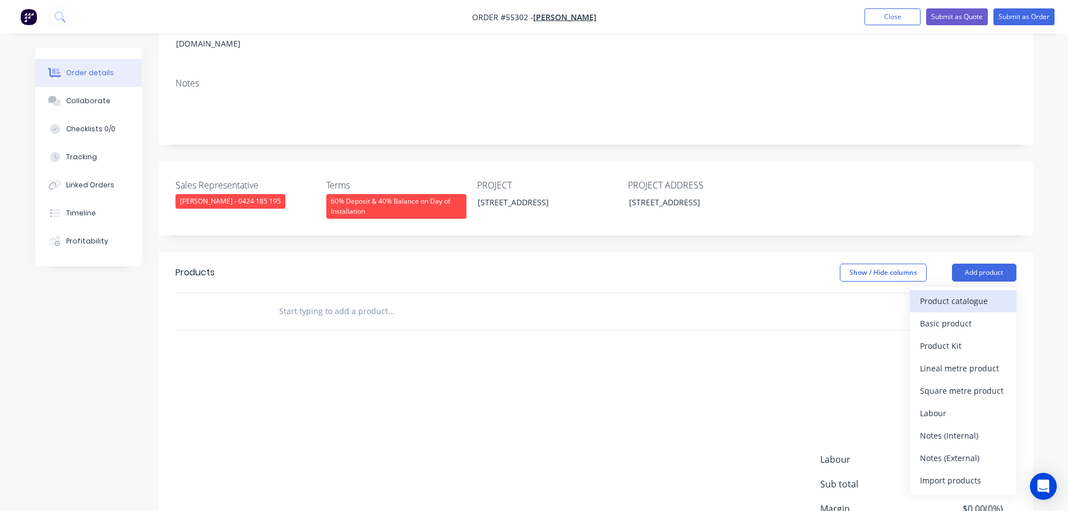
click at [952, 293] on div "Product catalogue" at bounding box center [963, 301] width 86 height 16
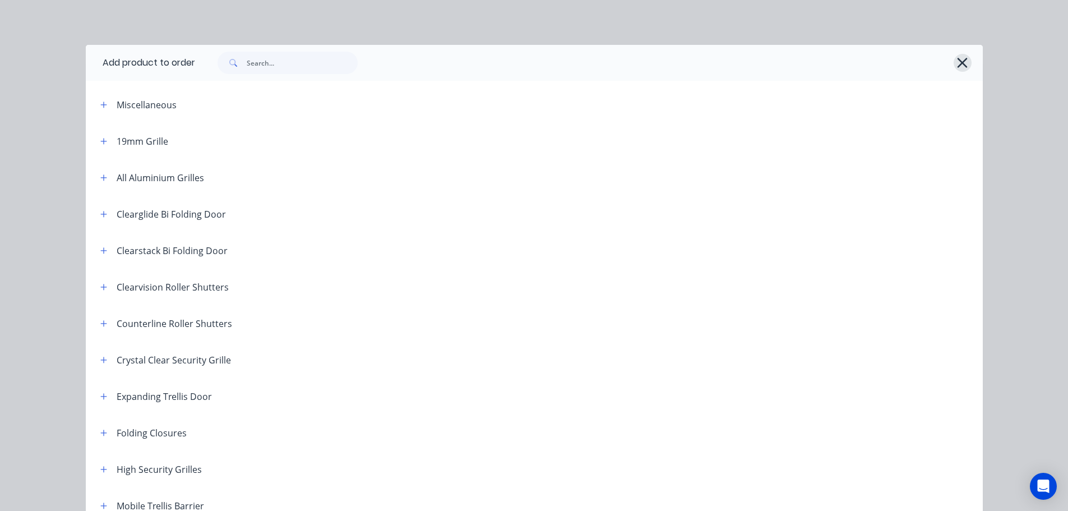
click at [958, 65] on icon "button" at bounding box center [963, 63] width 12 height 16
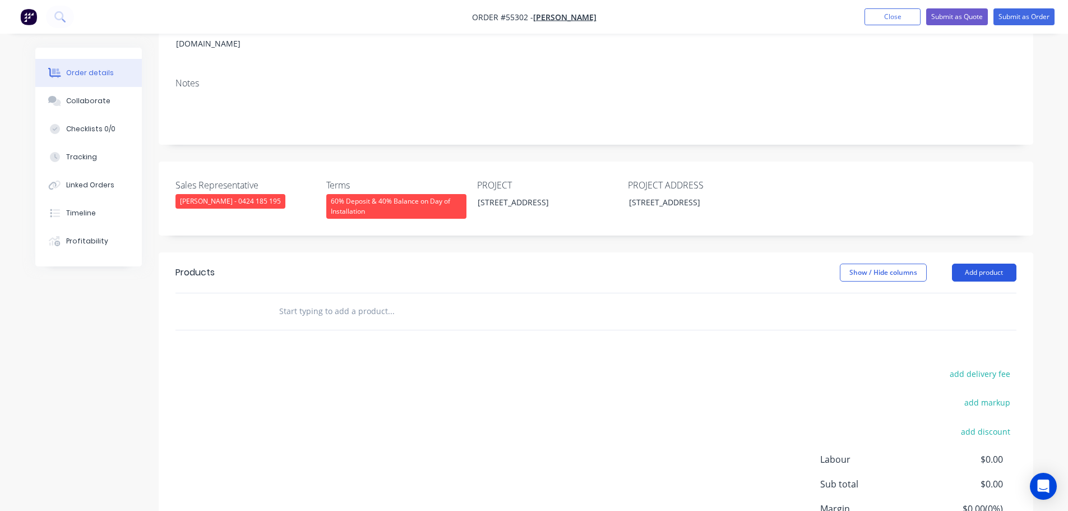
click at [975, 264] on button "Add product" at bounding box center [984, 273] width 64 height 18
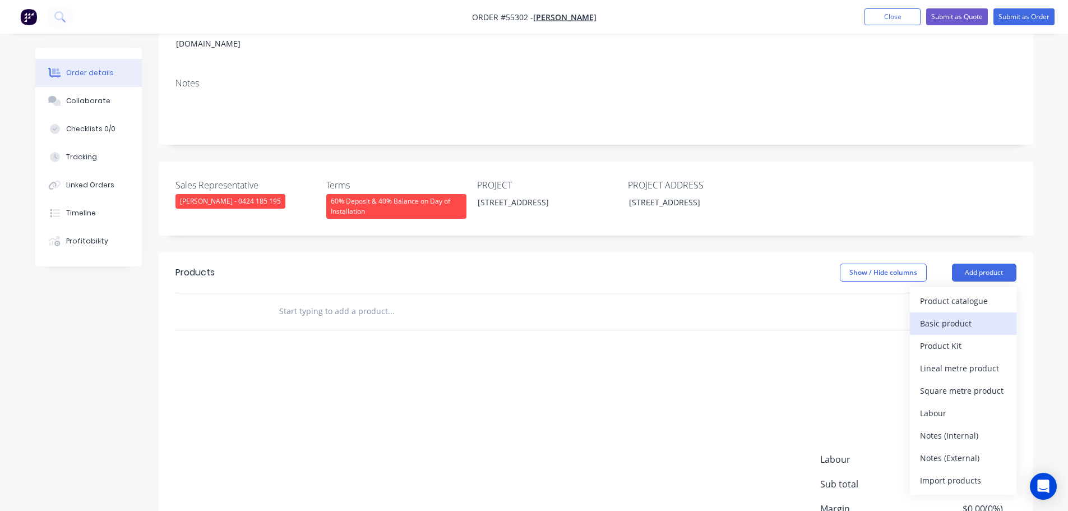
click at [944, 315] on div "Basic product" at bounding box center [963, 323] width 86 height 16
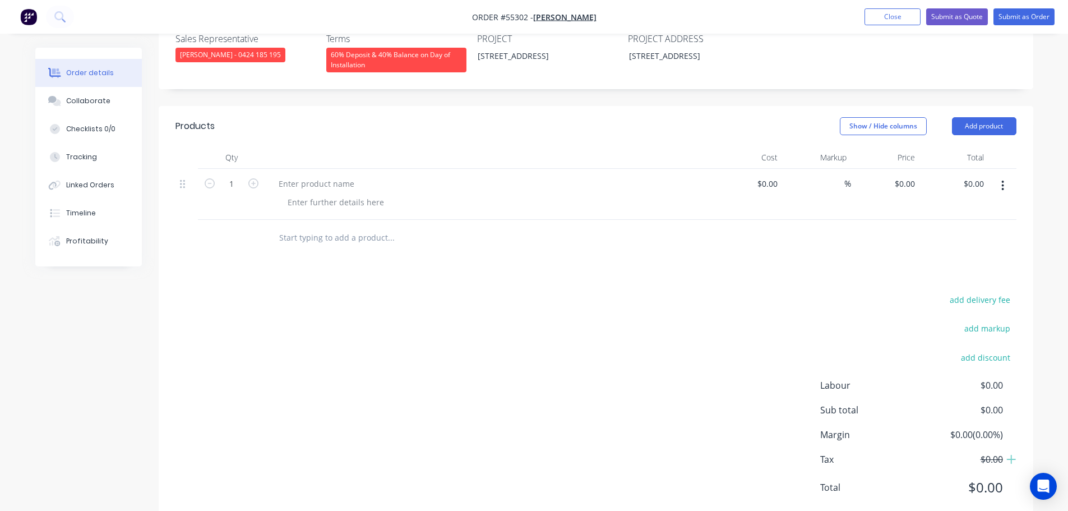
scroll to position [330, 0]
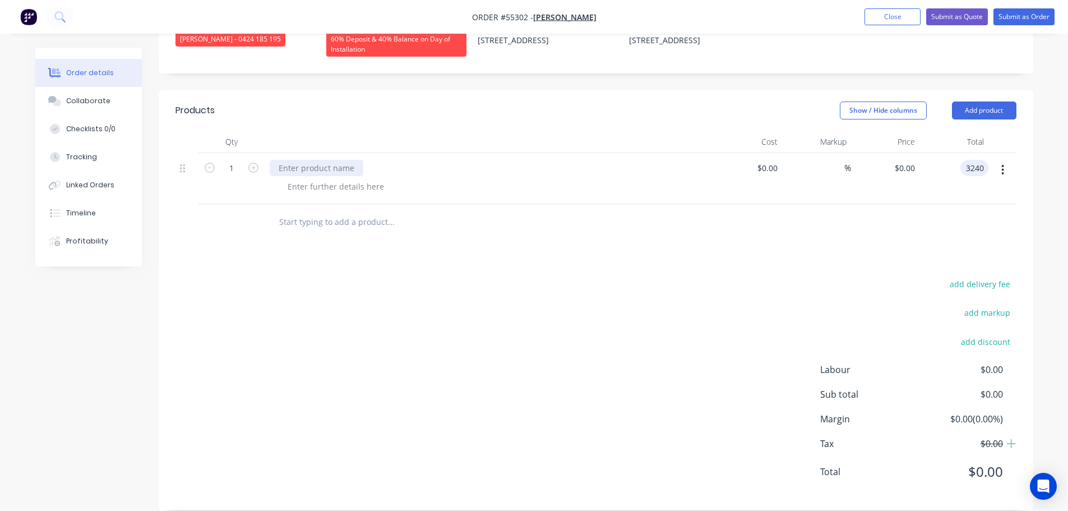
type input "3240"
type input "$3,240.00"
click at [288, 160] on div at bounding box center [317, 168] width 94 height 16
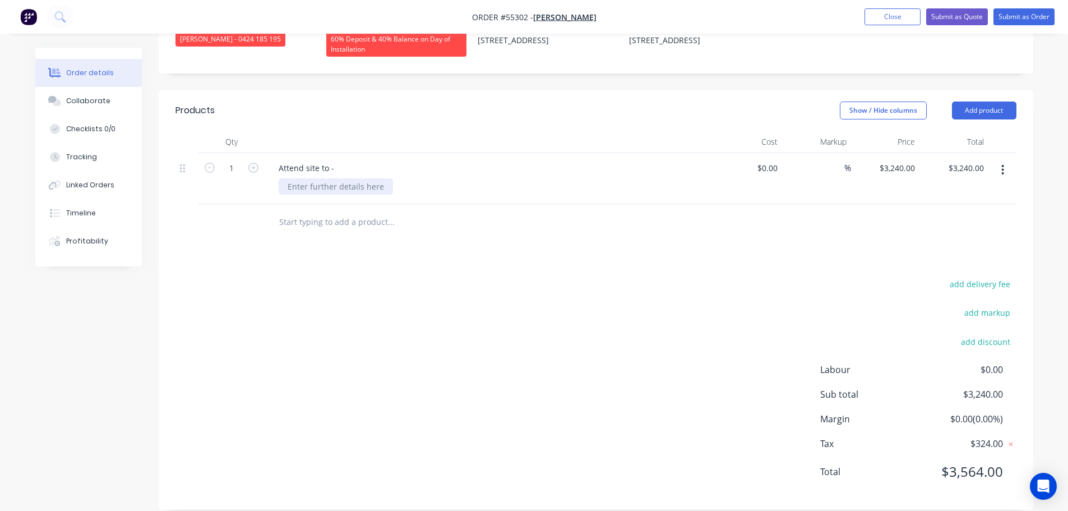
click at [320, 178] on div at bounding box center [336, 186] width 114 height 16
click at [331, 178] on div at bounding box center [336, 186] width 114 height 16
click at [385, 178] on div "Replace Grifco 240v motor" at bounding box center [337, 186] width 117 height 16
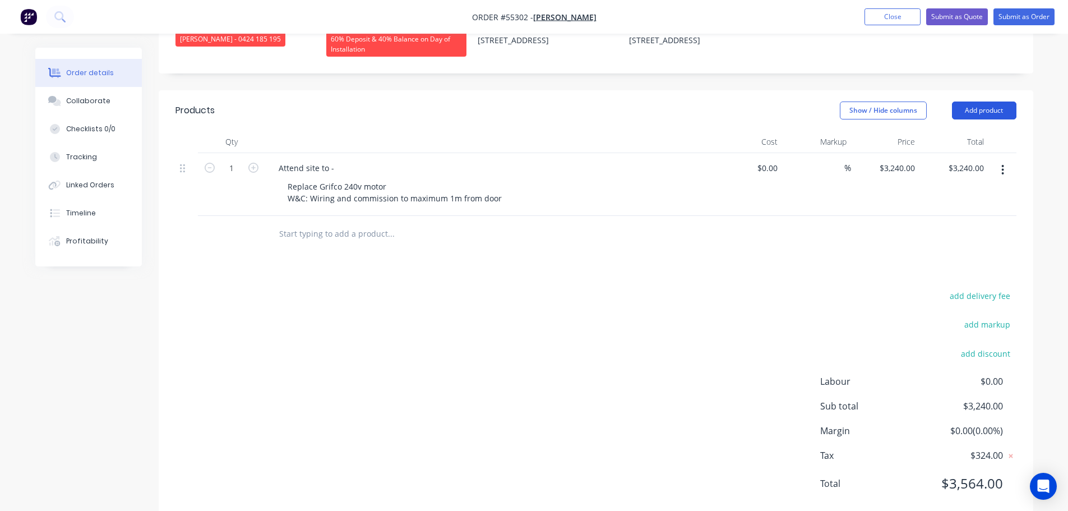
click at [973, 102] on button "Add product" at bounding box center [984, 111] width 64 height 18
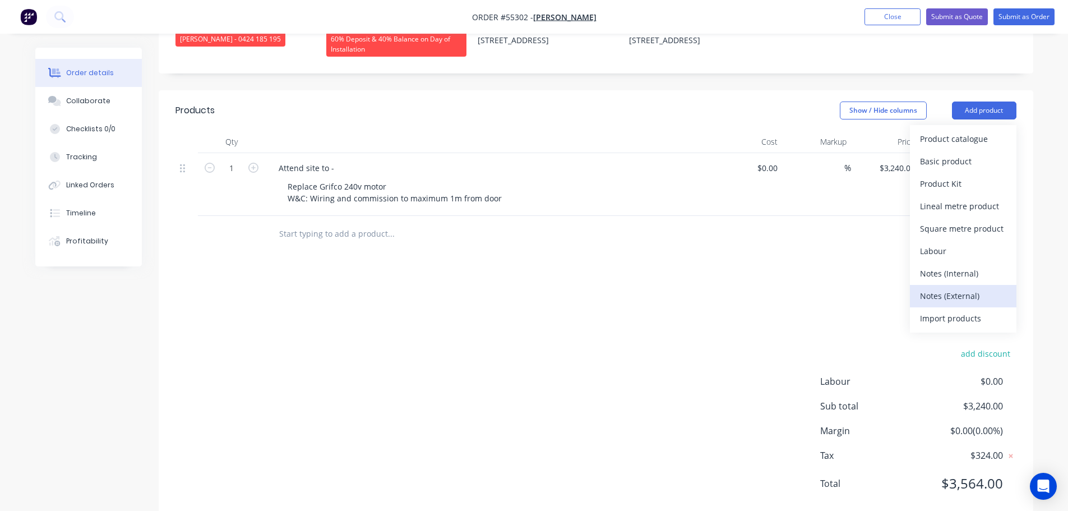
drag, startPoint x: 935, startPoint y: 279, endPoint x: 437, endPoint y: 256, distance: 498.0
click at [934, 288] on div "Notes (External)" at bounding box center [963, 296] width 86 height 16
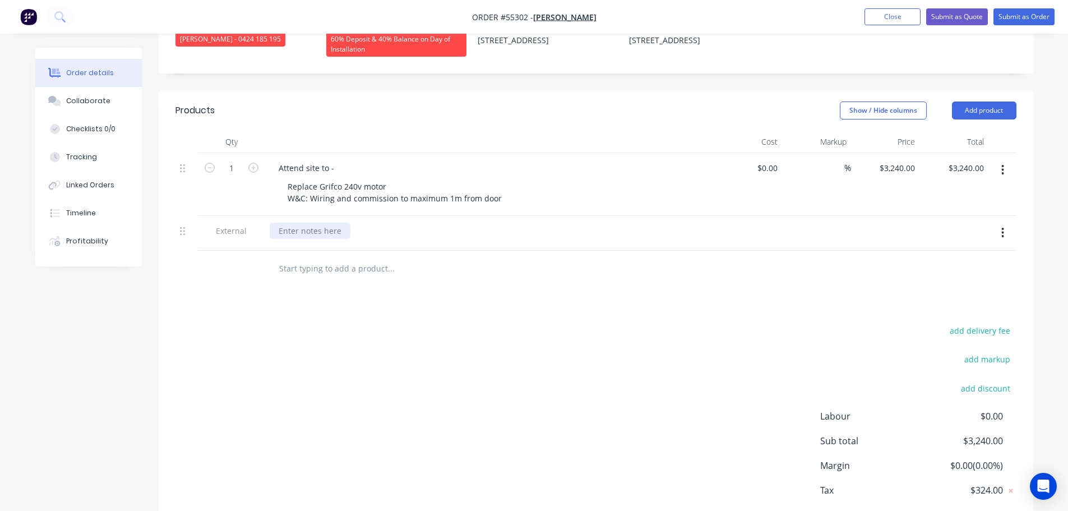
click at [300, 223] on div at bounding box center [310, 231] width 81 height 16
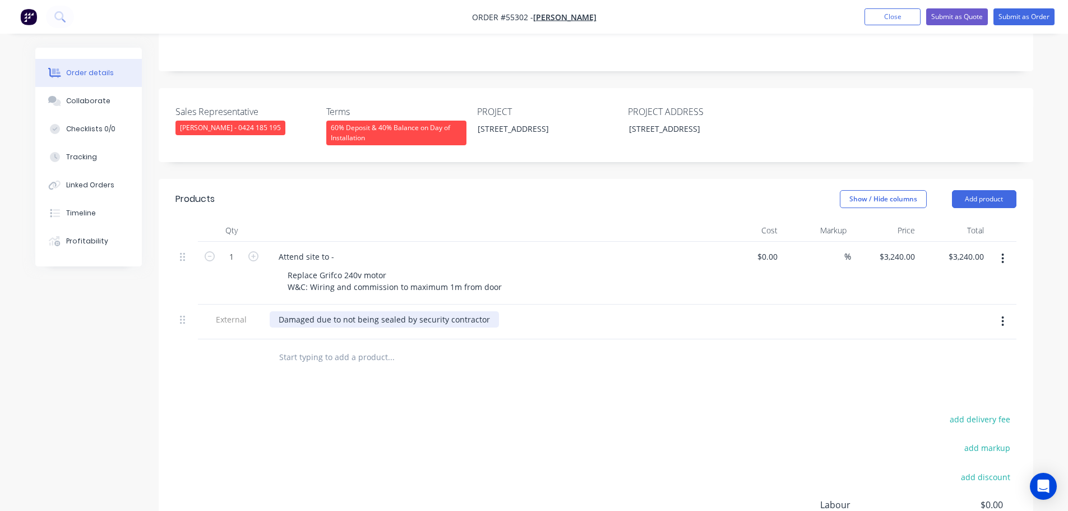
scroll to position [106, 0]
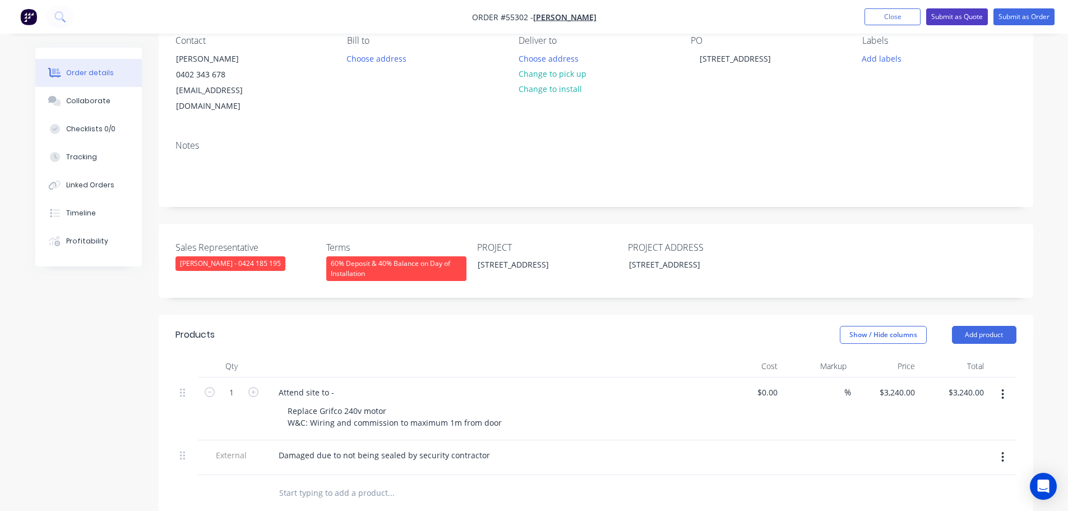
click at [971, 12] on button "Submit as Quote" at bounding box center [957, 16] width 62 height 17
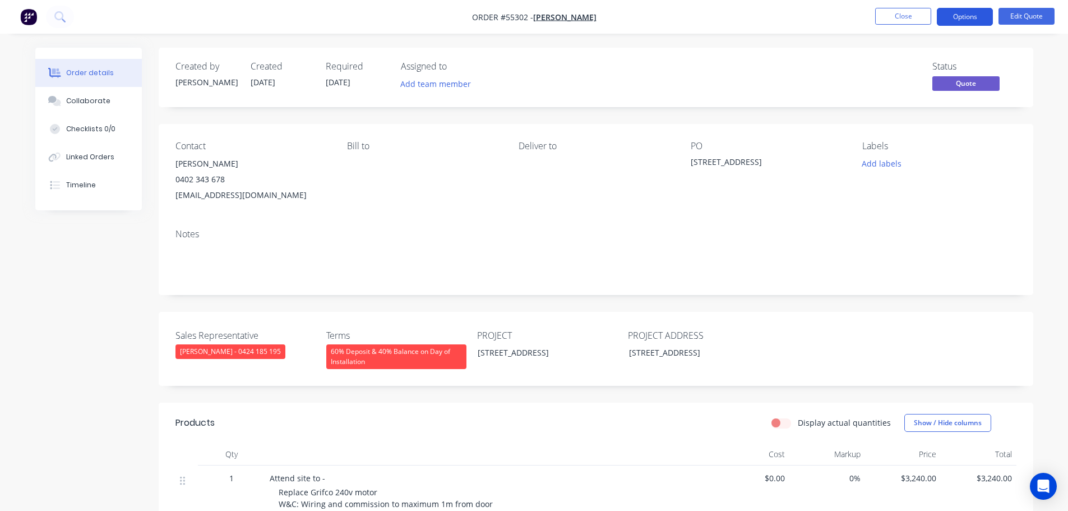
click at [970, 17] on button "Options" at bounding box center [965, 17] width 56 height 18
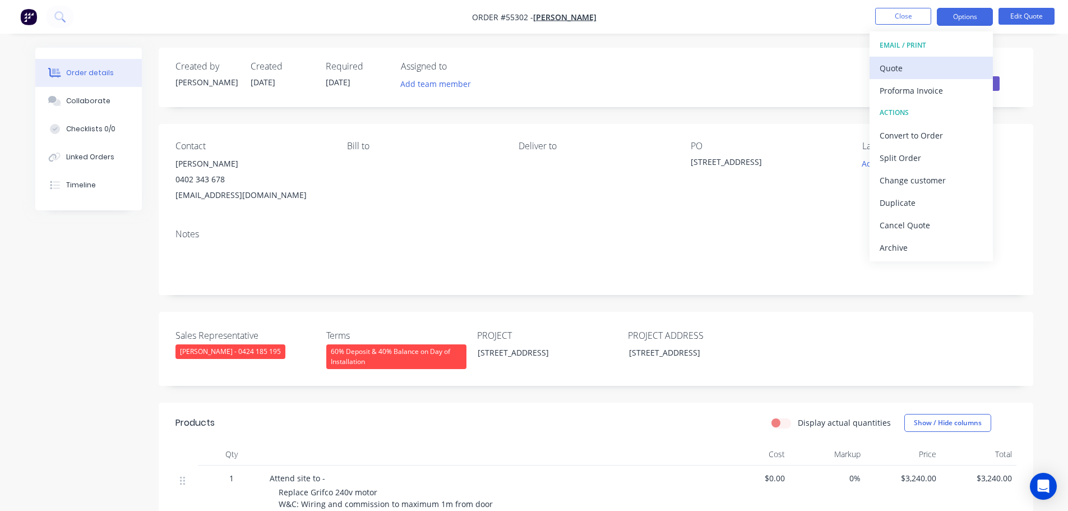
click at [885, 68] on div "Quote" at bounding box center [931, 68] width 103 height 16
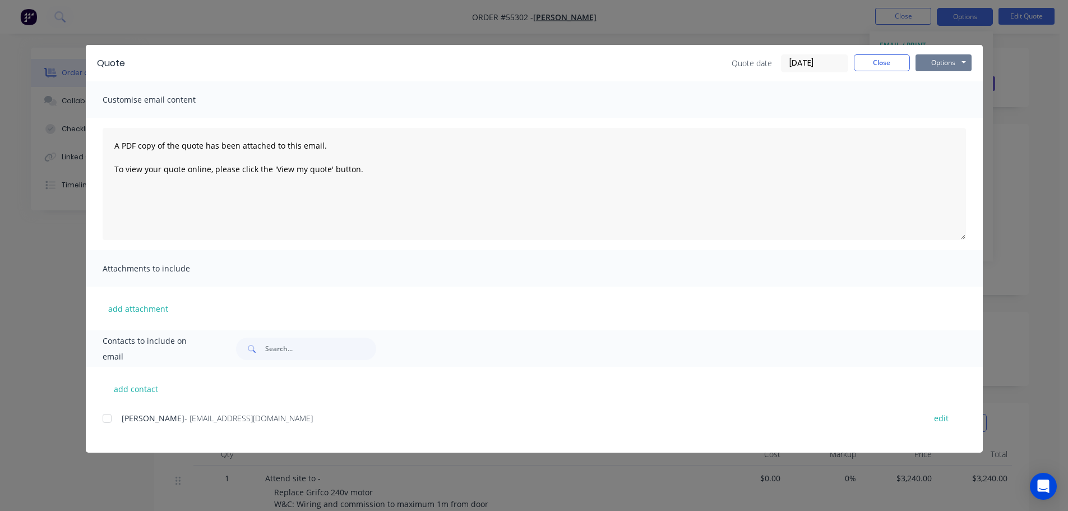
click at [930, 67] on button "Options" at bounding box center [944, 62] width 56 height 17
click at [938, 103] on button "Print" at bounding box center [952, 101] width 72 height 19
click at [869, 64] on button "Close" at bounding box center [882, 62] width 56 height 17
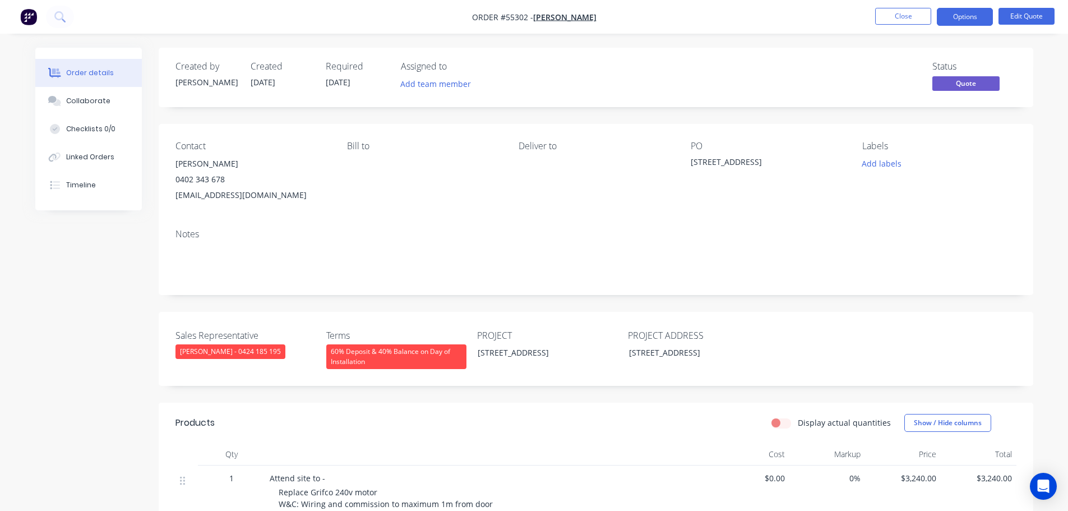
click at [199, 194] on div "info@aceapprovals.com" at bounding box center [253, 195] width 154 height 16
click at [746, 161] on div "47 Condor St, Burwood NSW" at bounding box center [761, 164] width 140 height 16
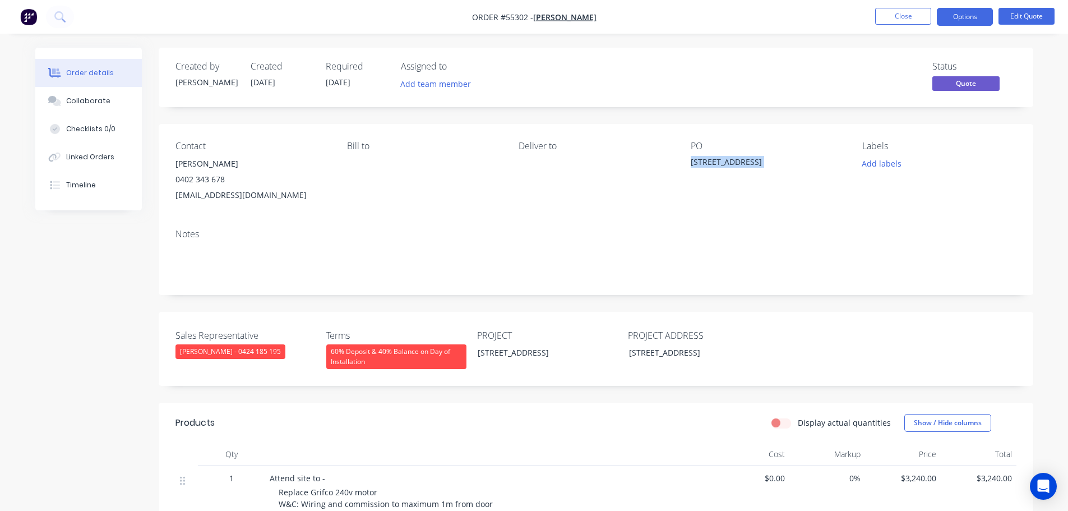
click at [746, 161] on div "47 Condor St, Burwood NSW" at bounding box center [761, 164] width 140 height 16
click at [225, 180] on span at bounding box center [225, 179] width 0 height 11
click at [902, 20] on button "Close" at bounding box center [903, 16] width 56 height 17
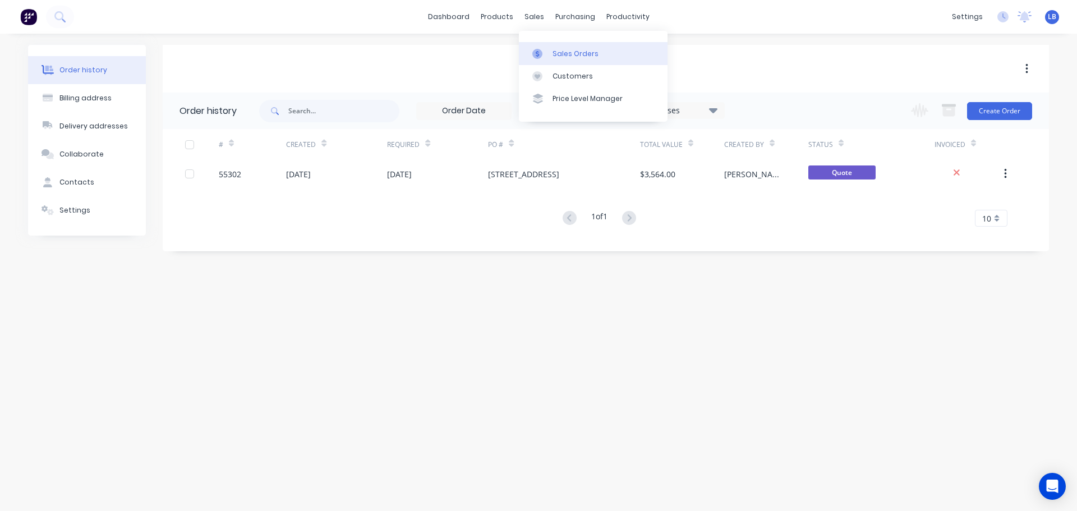
click at [569, 59] on link "Sales Orders" at bounding box center [593, 53] width 149 height 22
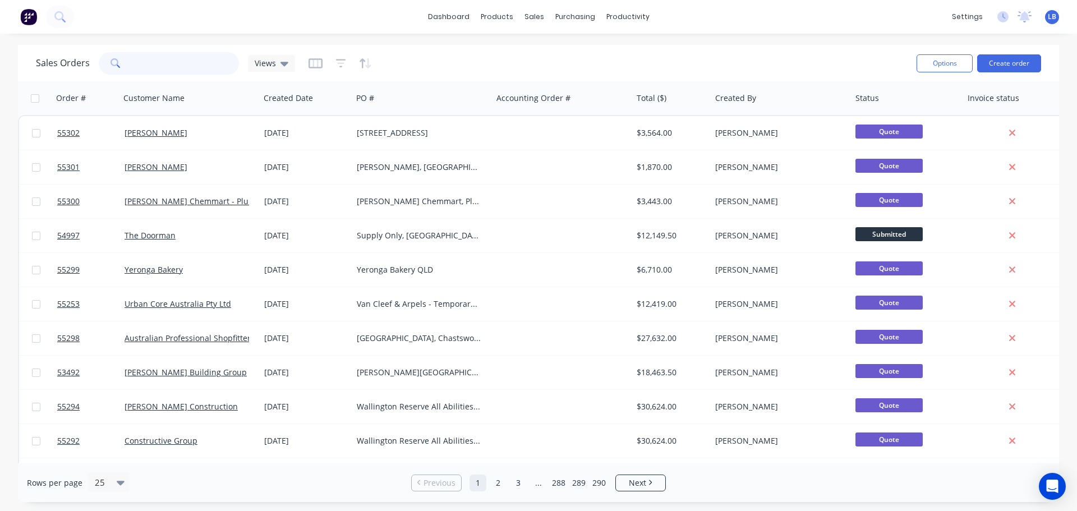
click at [155, 67] on input "text" at bounding box center [184, 63] width 109 height 22
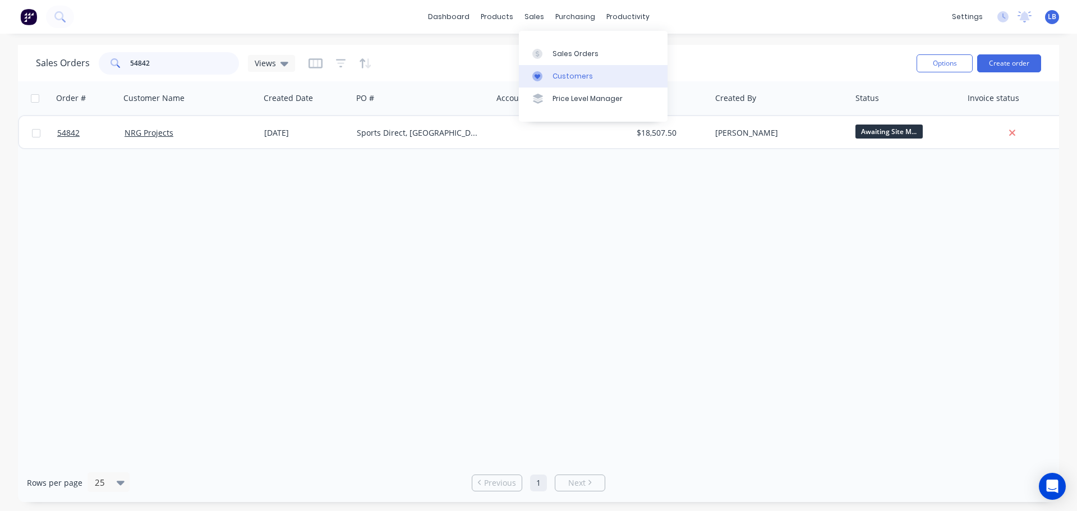
type input "54842"
click at [571, 76] on div "Customers" at bounding box center [572, 76] width 40 height 10
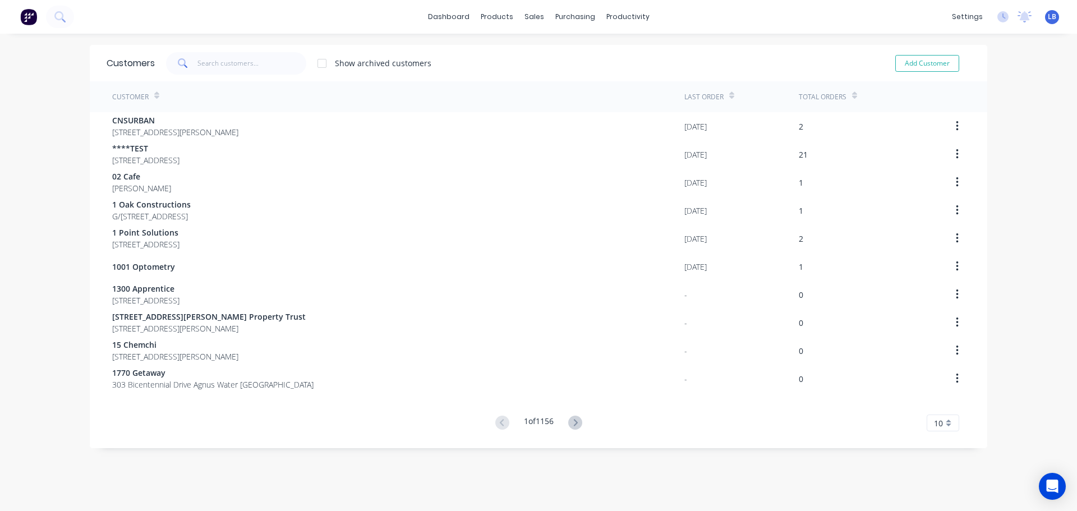
click at [1048, 16] on span "LB" at bounding box center [1052, 17] width 8 height 10
click at [941, 137] on div "Sign out" at bounding box center [956, 141] width 30 height 10
